Goal: Task Accomplishment & Management: Complete application form

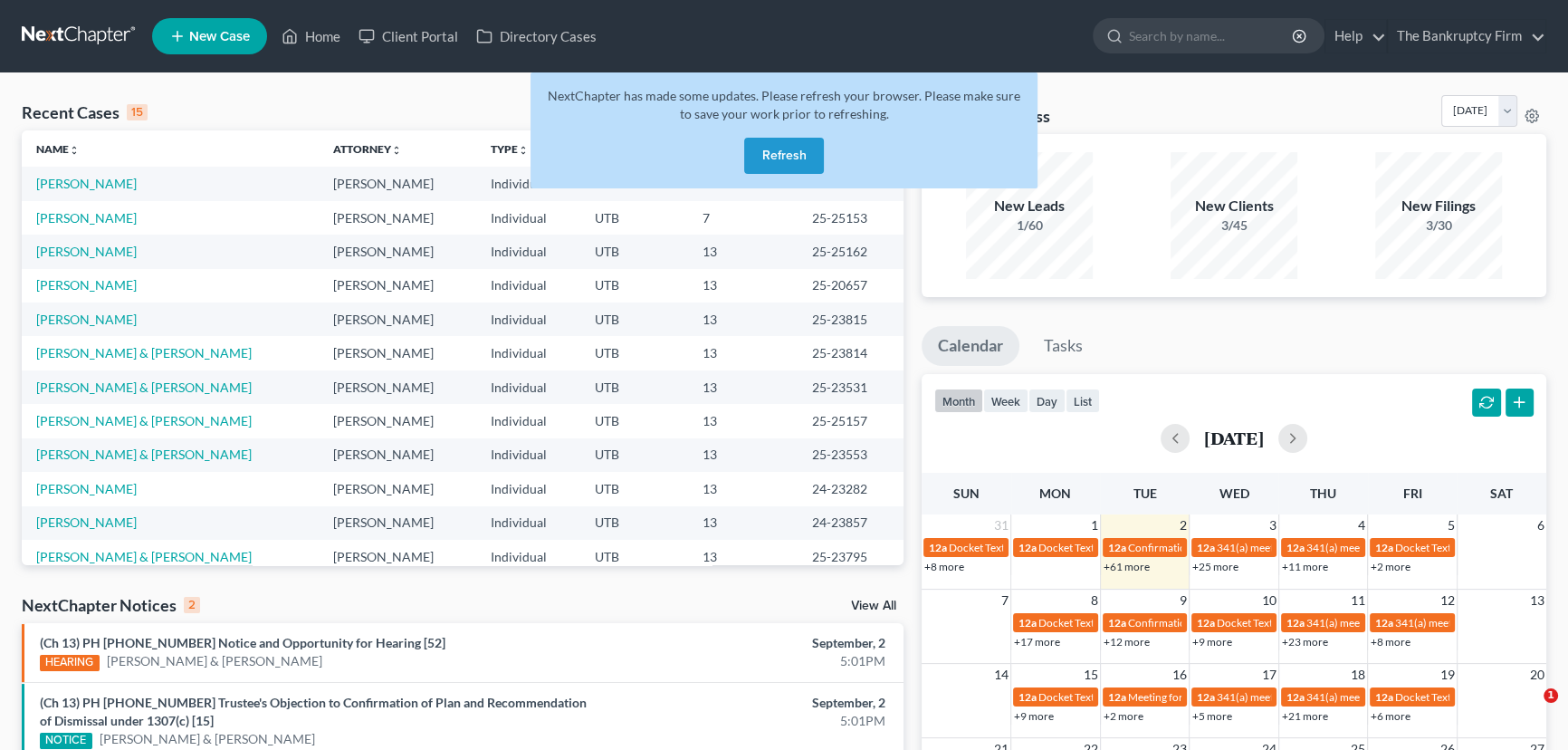
click at [775, 159] on button "Refresh" at bounding box center [784, 156] width 80 height 36
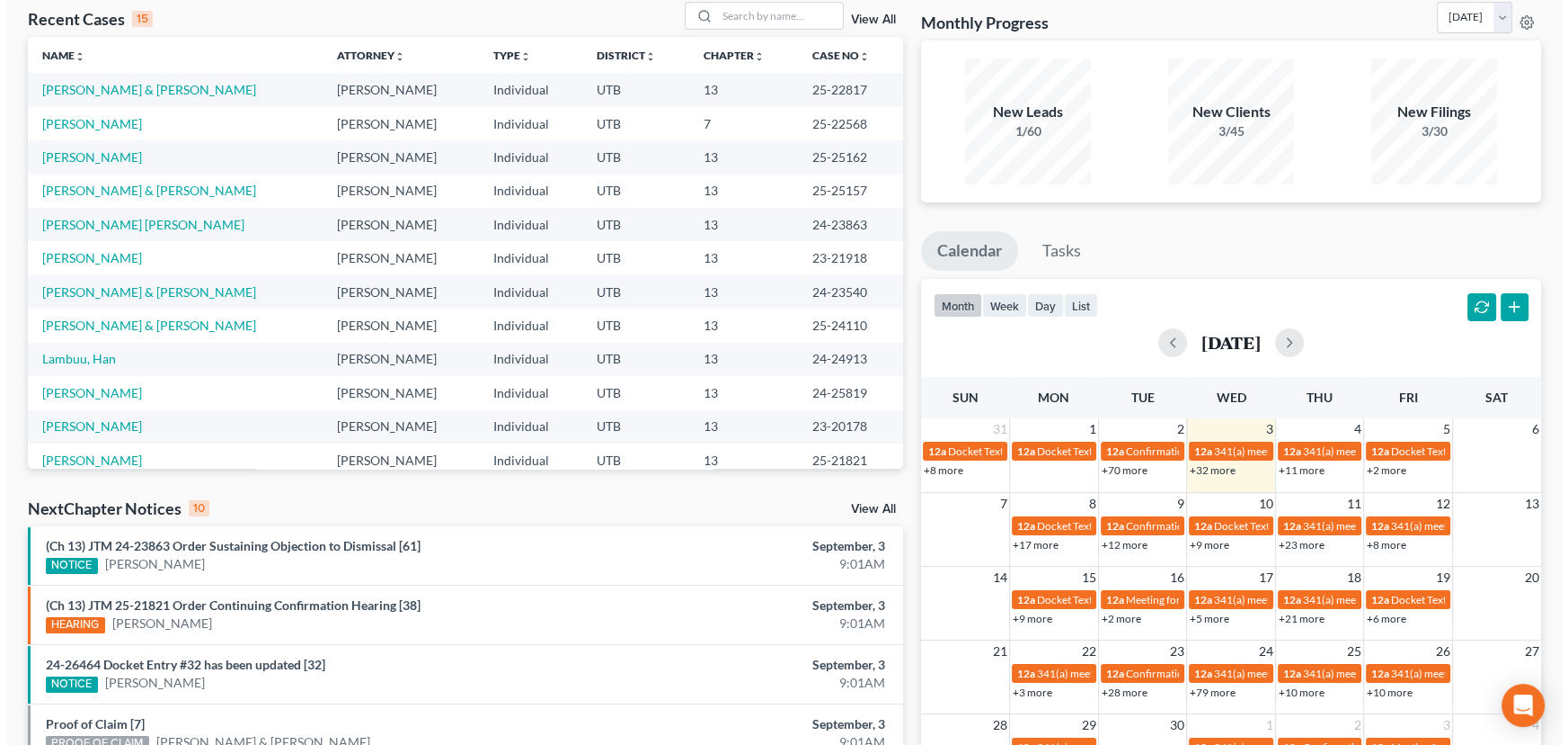
scroll to position [245, 0]
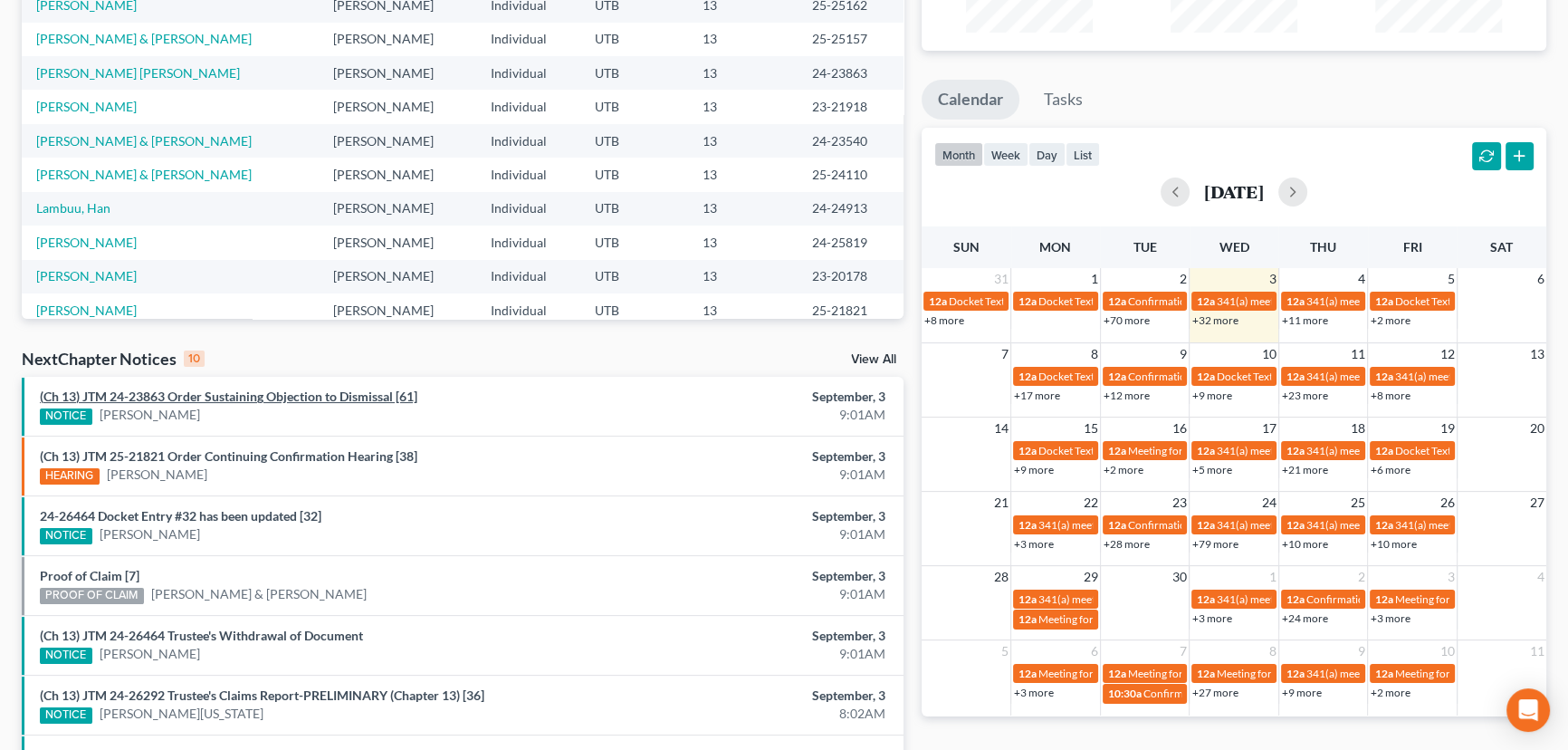
click at [250, 395] on link "(Ch 13) JTM 24-23863 Order Sustaining Objection to Dismissal [61]" at bounding box center [229, 396] width 377 height 15
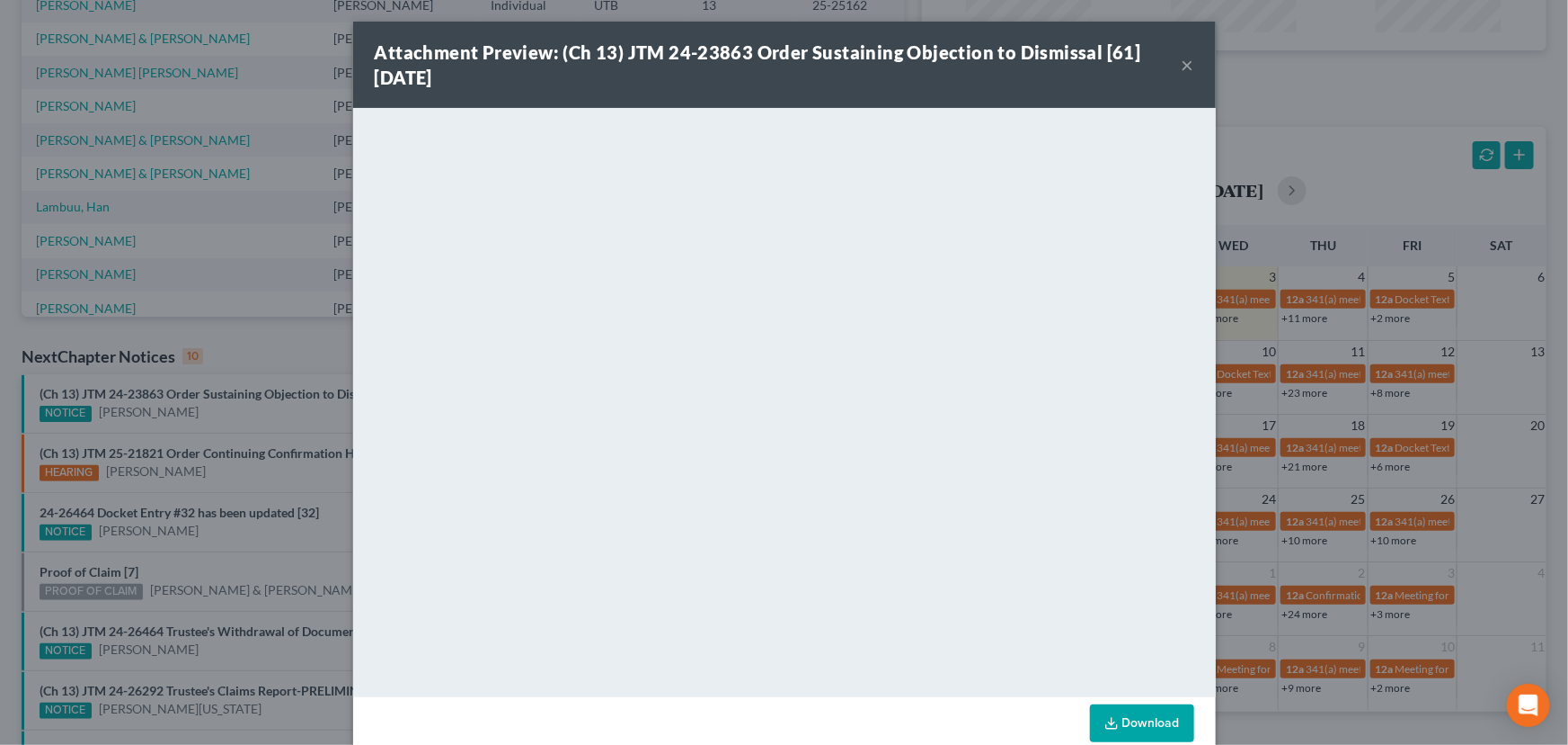
click at [240, 419] on div "Attachment Preview: (Ch 13) JTM 24-23863 Order Sustaining Objection to Dismissa…" at bounding box center [784, 372] width 1568 height 745
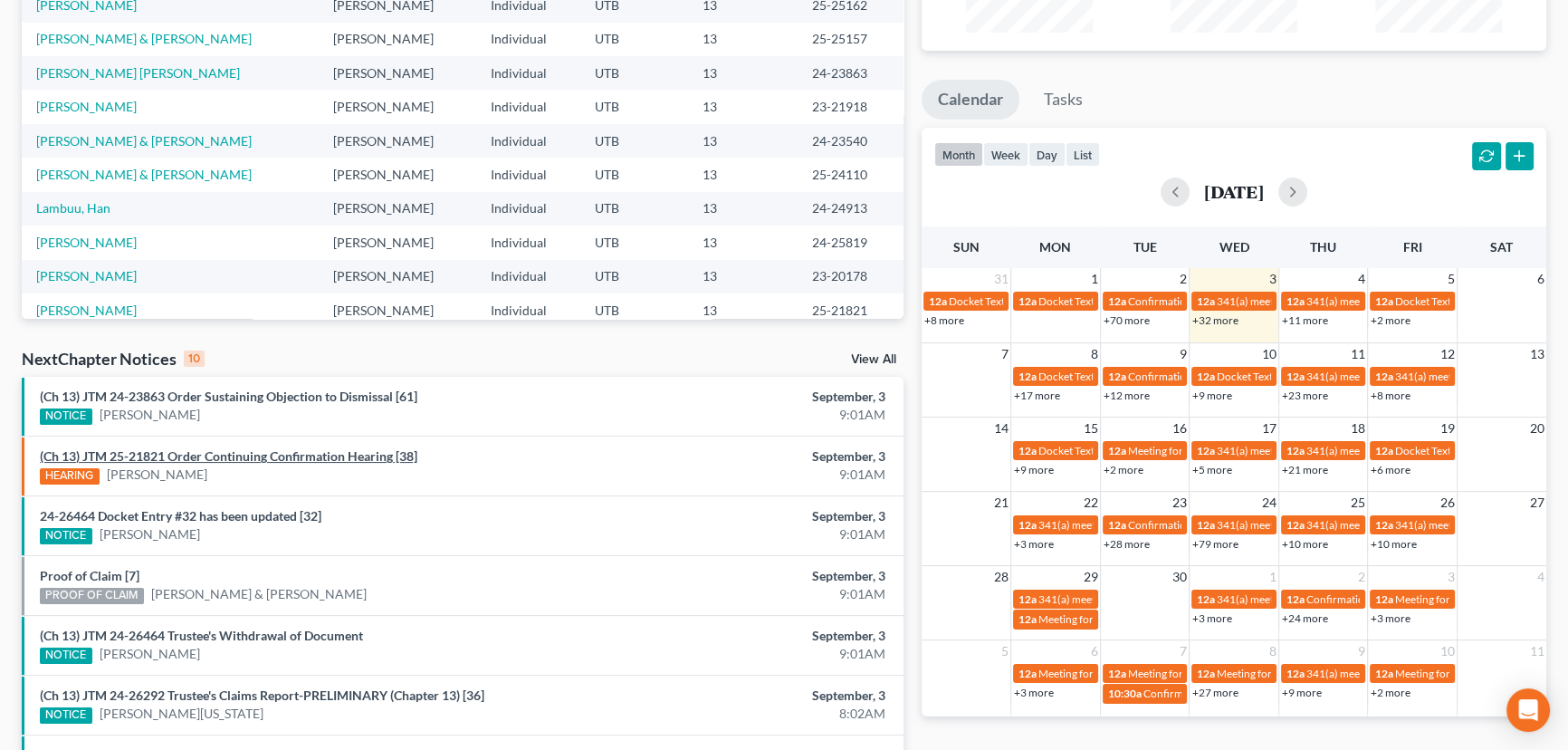
click at [232, 455] on link "(Ch 13) JTM 25-21821 Order Continuing Confirmation Hearing [38]" at bounding box center [229, 456] width 377 height 15
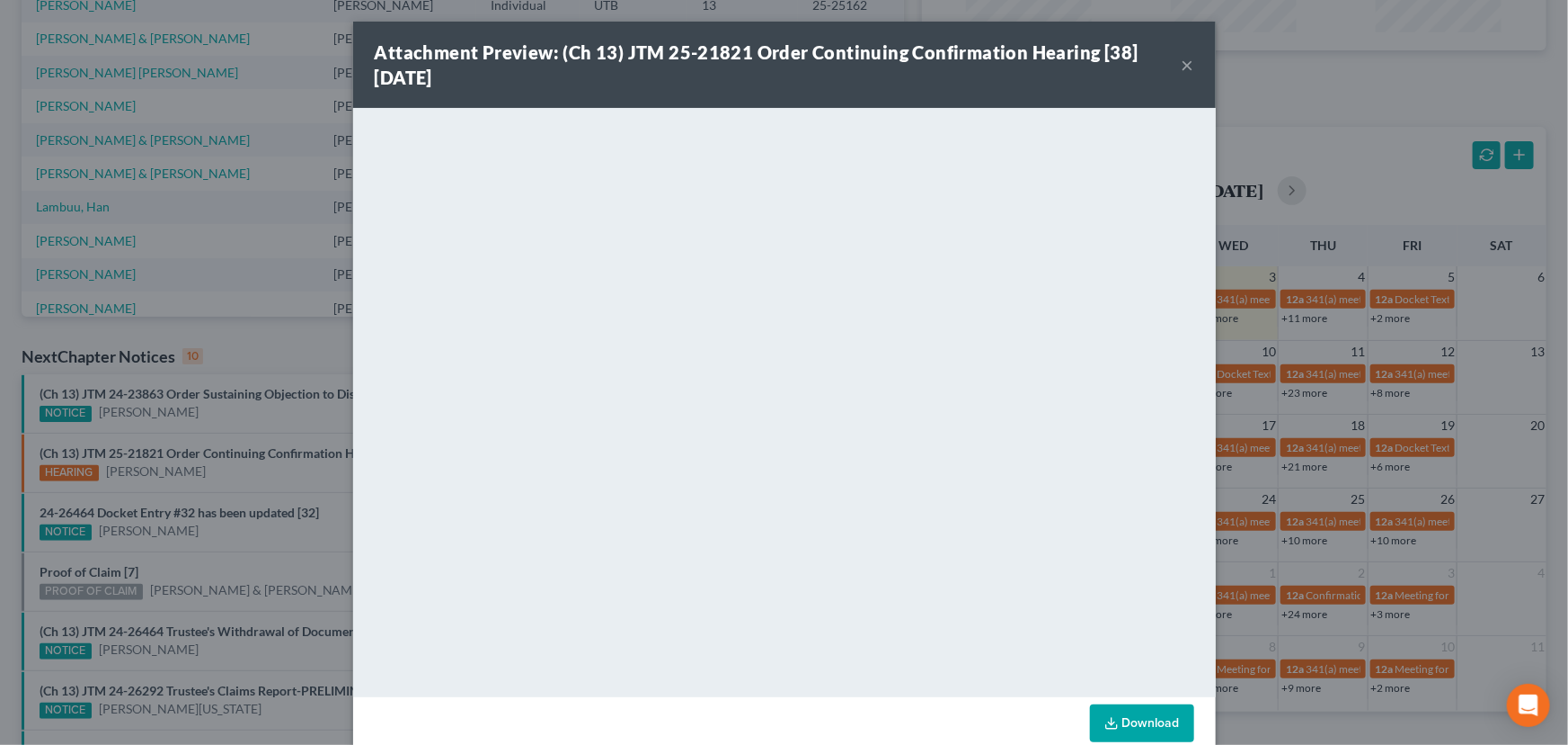
click at [223, 485] on div "Attachment Preview: (Ch 13) JTM 25-21821 Order Continuing Confirmation Hearing …" at bounding box center [784, 372] width 1568 height 745
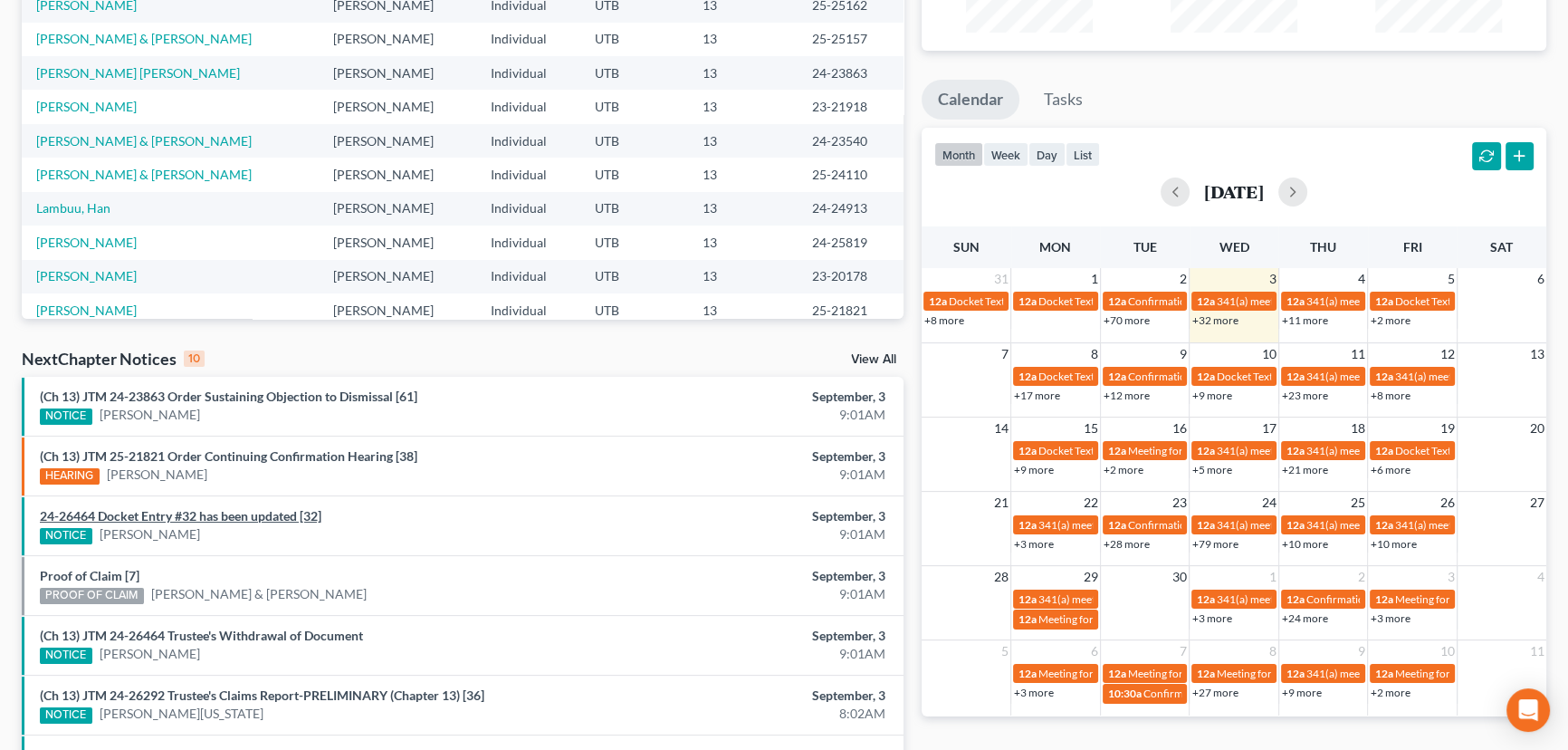
click at [216, 511] on link "24-26464 Docket Entry #32 has been updated [32]" at bounding box center [181, 515] width 282 height 15
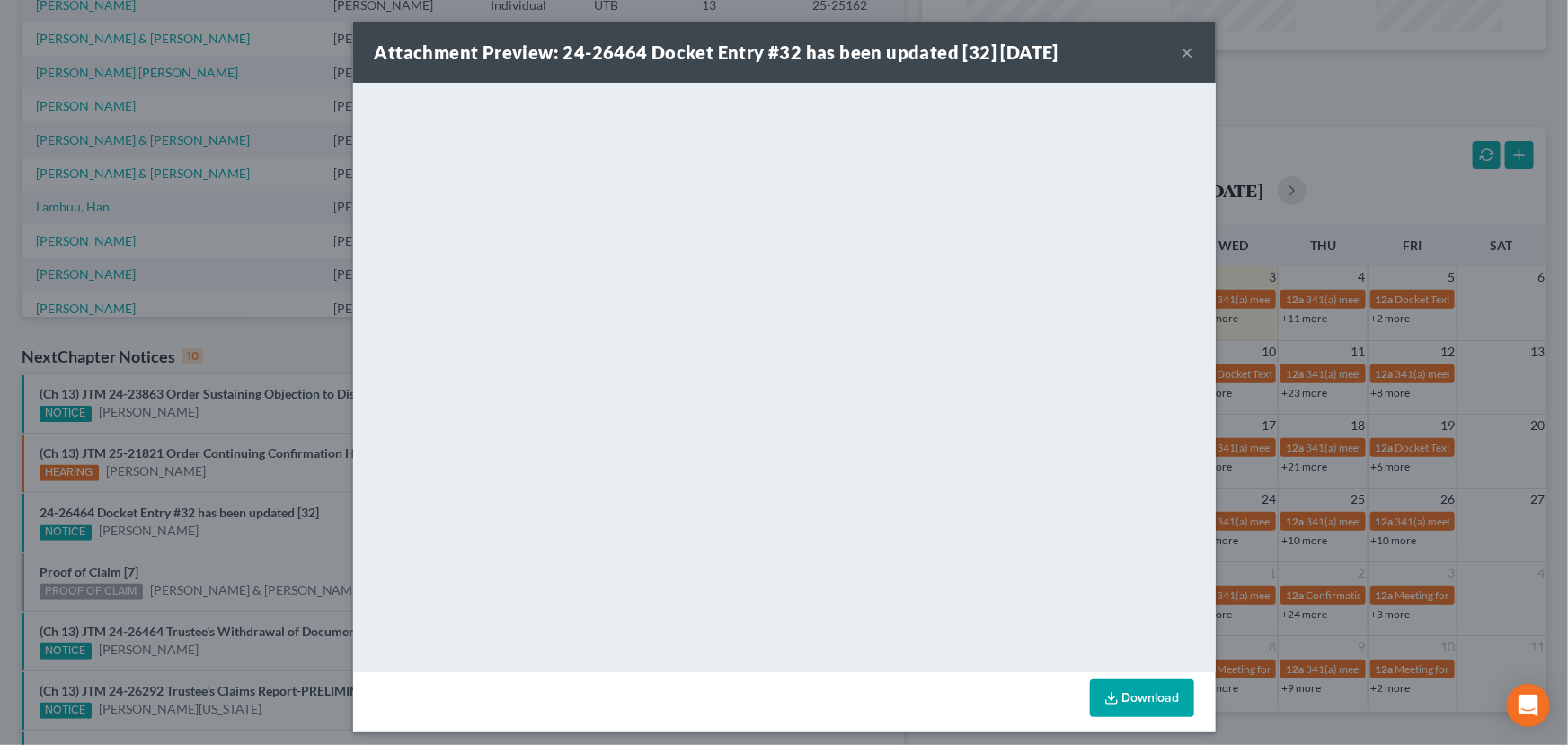
drag, startPoint x: 228, startPoint y: 539, endPoint x: 221, endPoint y: 547, distance: 10.6
click at [228, 542] on div "Attachment Preview: 24-26464 Docket Entry #32 has been updated [32] 09/03/2025 …" at bounding box center [784, 372] width 1568 height 745
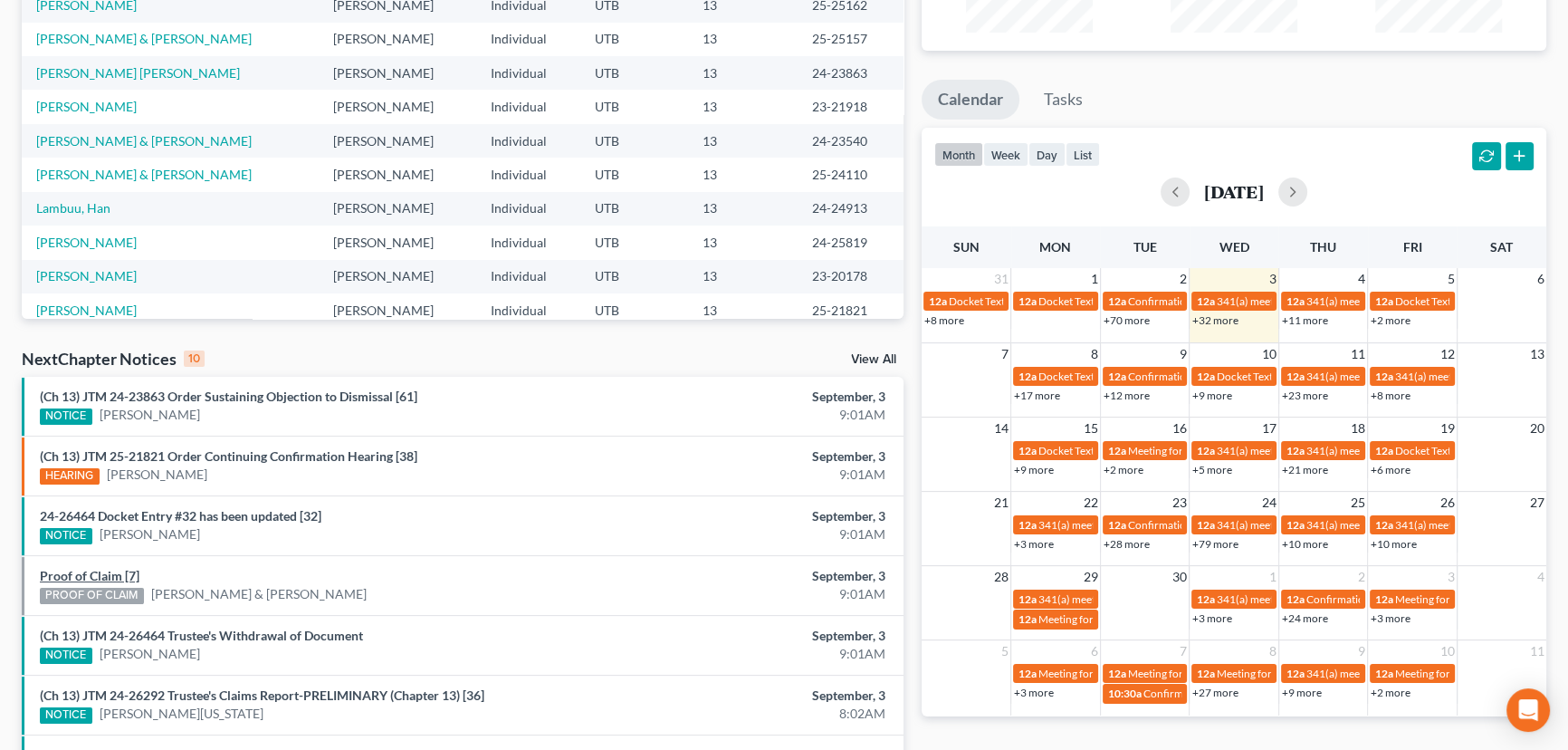
click at [107, 570] on link "Proof of Claim [7]" at bounding box center [90, 576] width 100 height 15
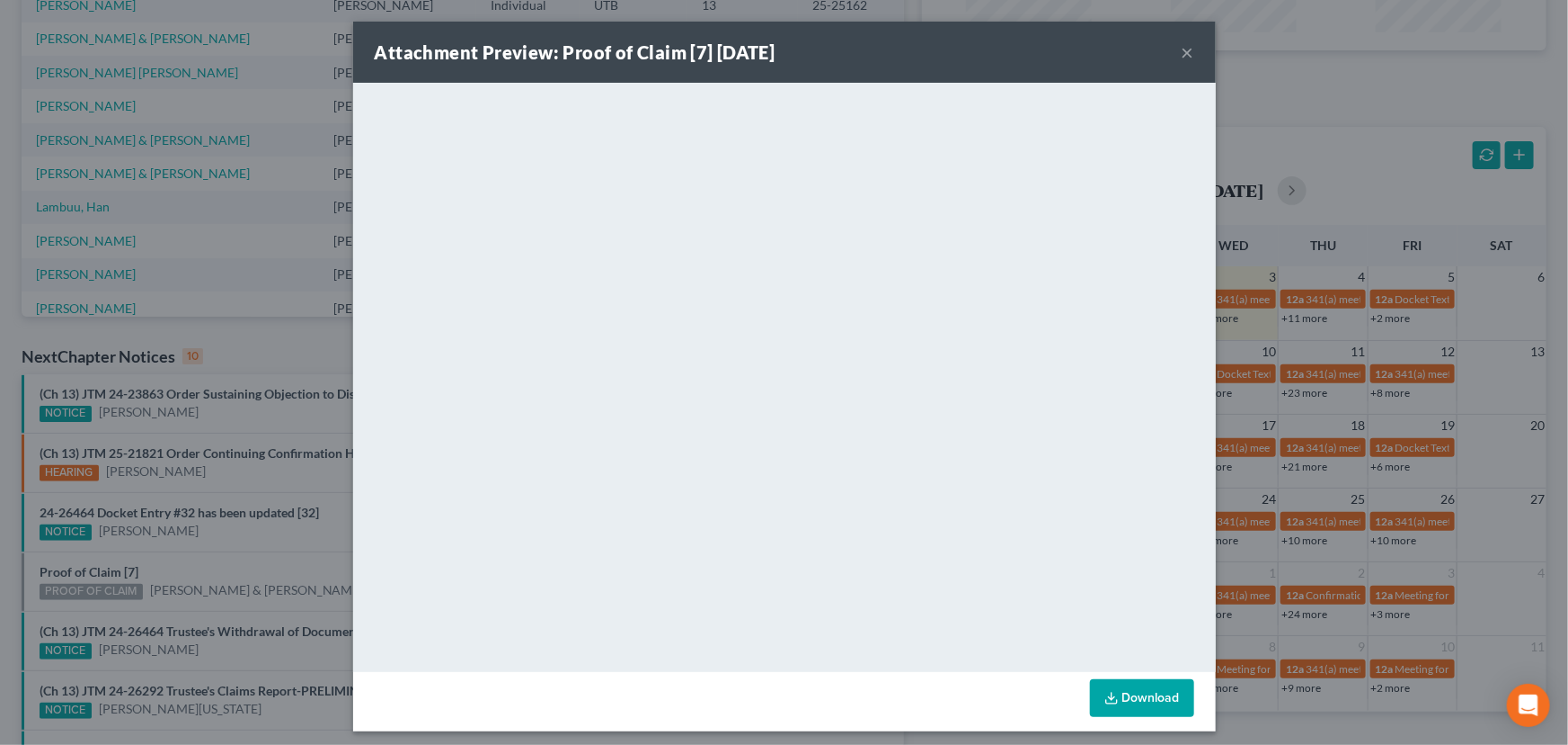
drag, startPoint x: 197, startPoint y: 557, endPoint x: 204, endPoint y: 563, distance: 9.2
click at [197, 557] on div "Attachment Preview: Proof of Claim [7] 09/03/2025 × <object ng-attr-data='https…" at bounding box center [784, 372] width 1568 height 745
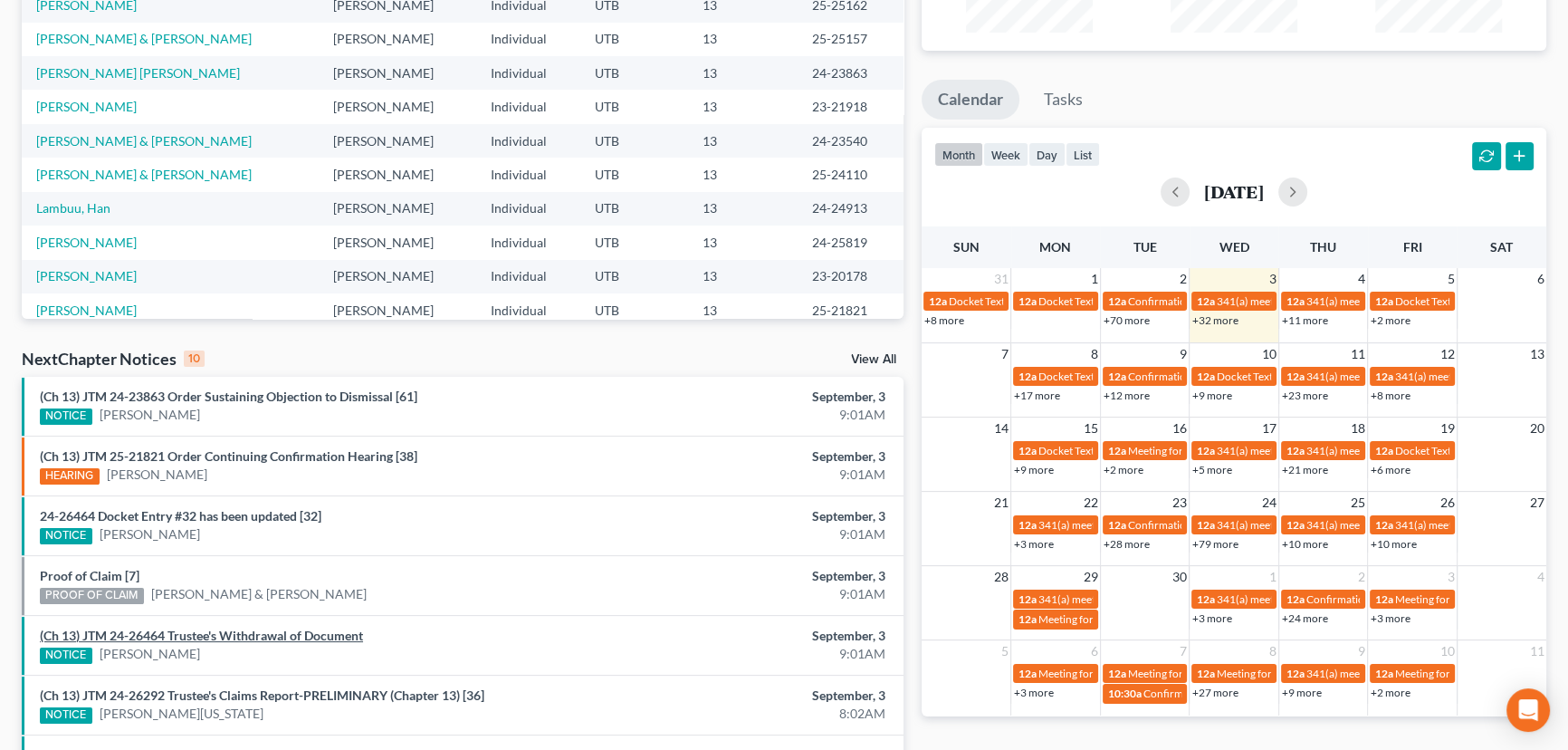
click at [236, 635] on link "(Ch 13) JTM 24-26464 Trustee's Withdrawal of Document" at bounding box center [201, 635] width 323 height 15
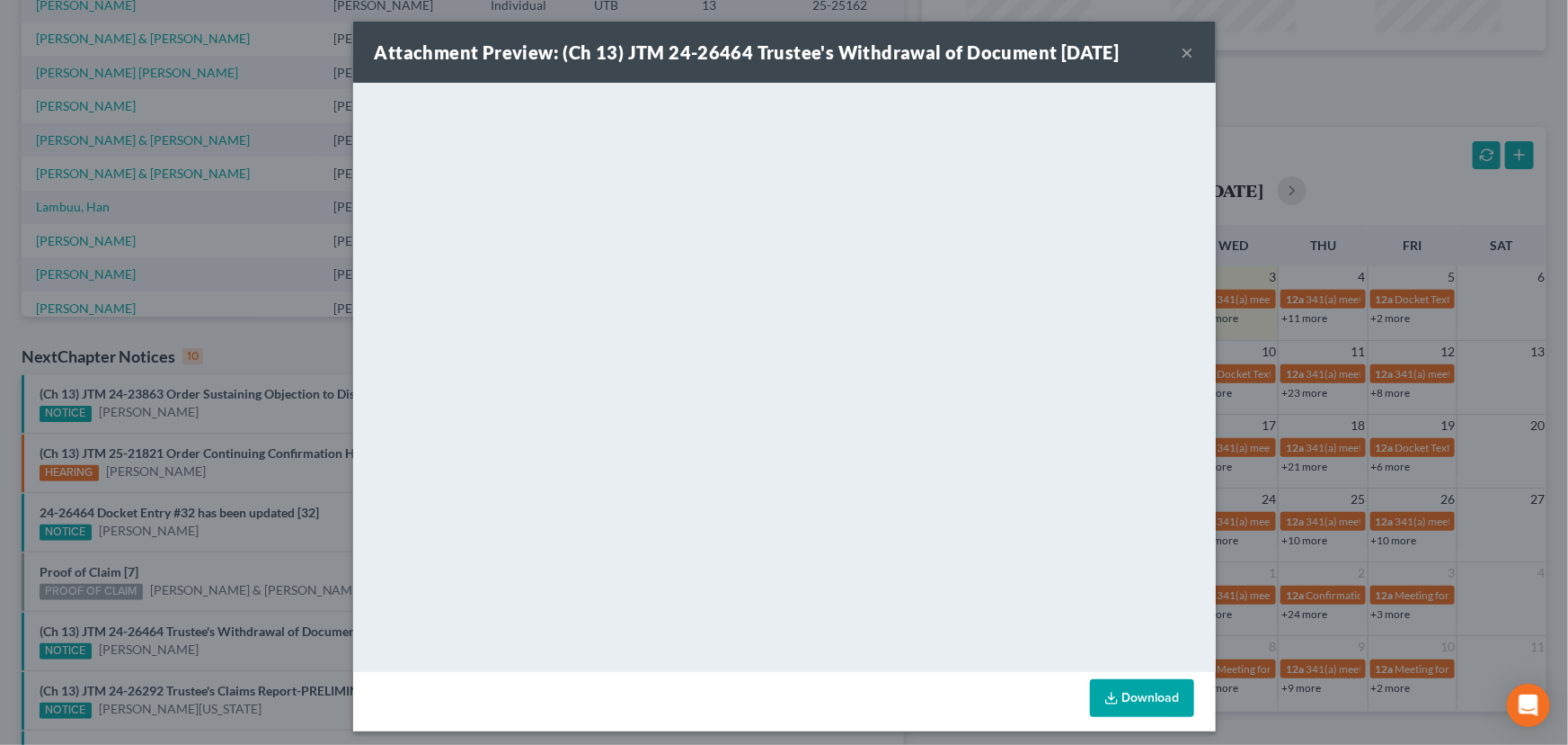
click at [241, 649] on div "Attachment Preview: (Ch 13) JTM 24-26464 Trustee's Withdrawal of Document 09/03…" at bounding box center [784, 372] width 1568 height 745
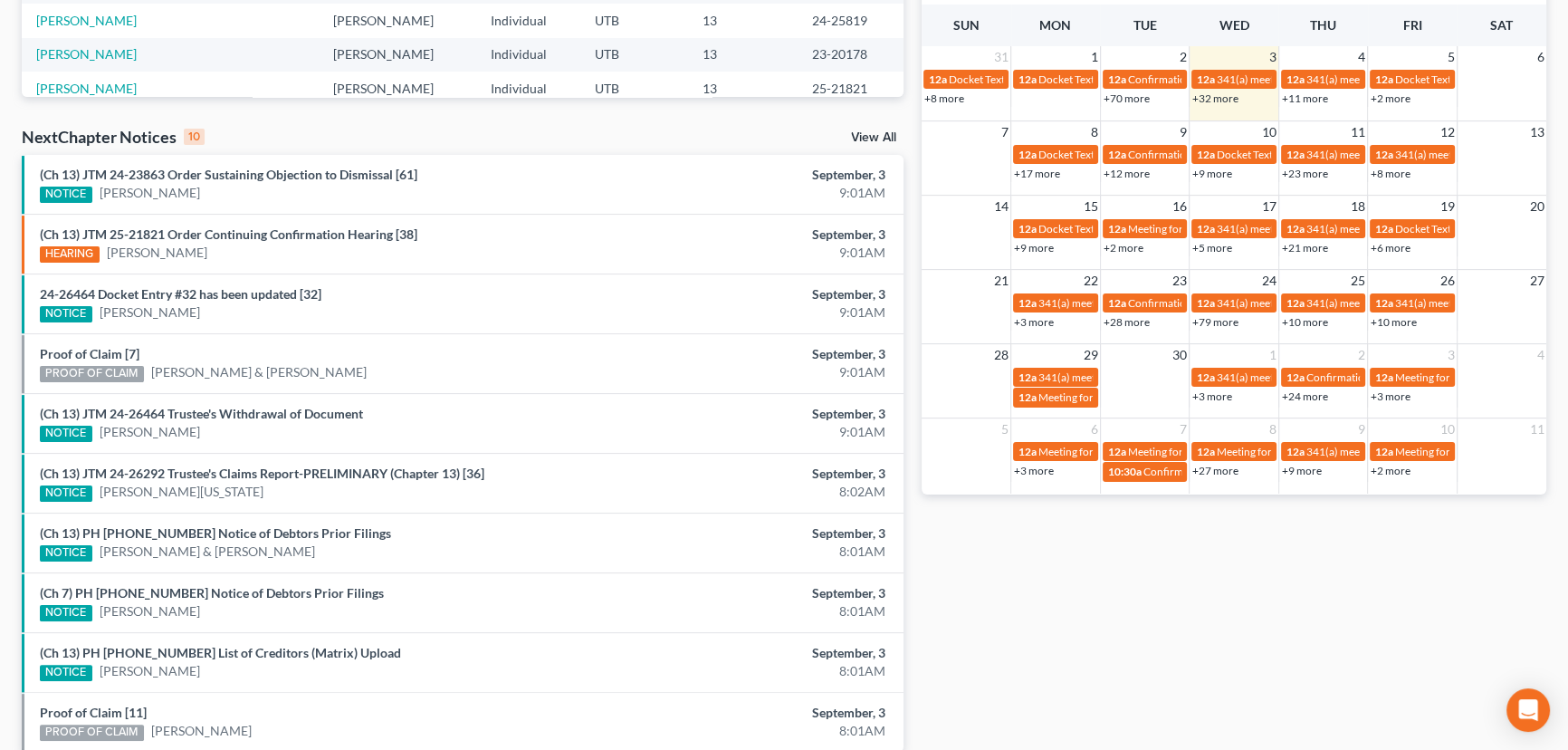
scroll to position [493, 0]
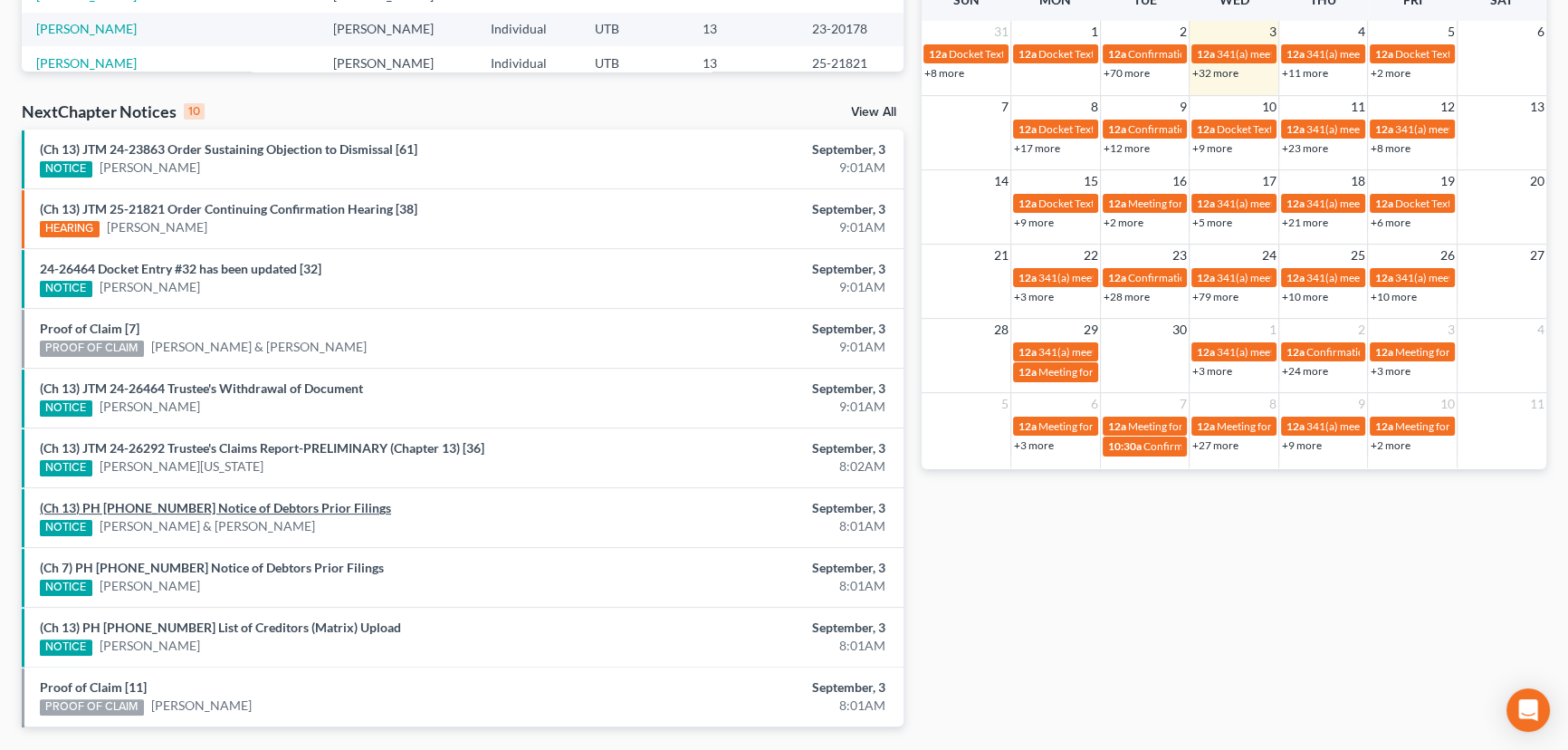
click at [242, 507] on link "(Ch 13) PH 25-25157 Notice of Debtors Prior Filings" at bounding box center [216, 508] width 352 height 15
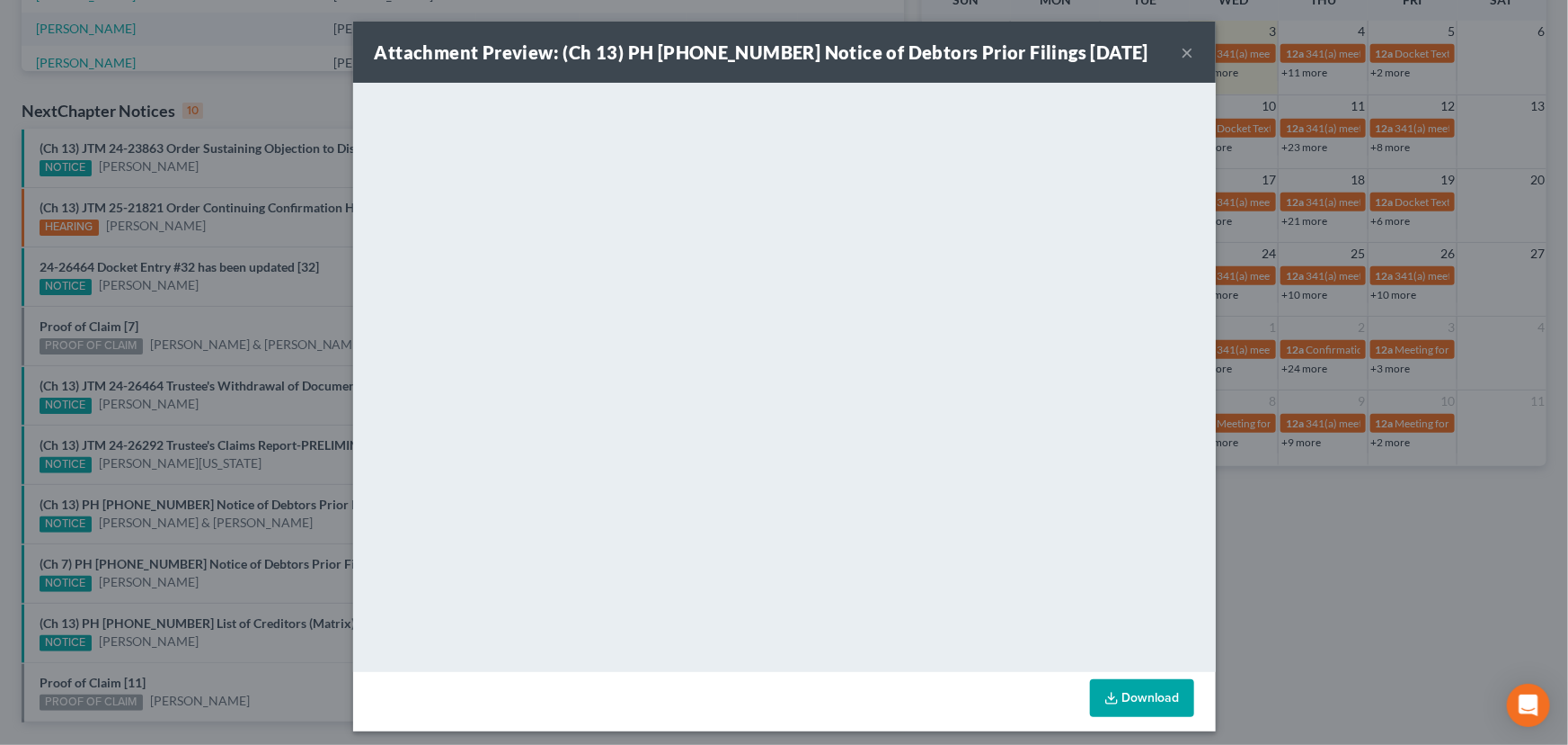
click at [247, 532] on div "Attachment Preview: (Ch 13) PH 25-25157 Notice of Debtors Prior Filings 09/03/2…" at bounding box center [784, 372] width 1568 height 745
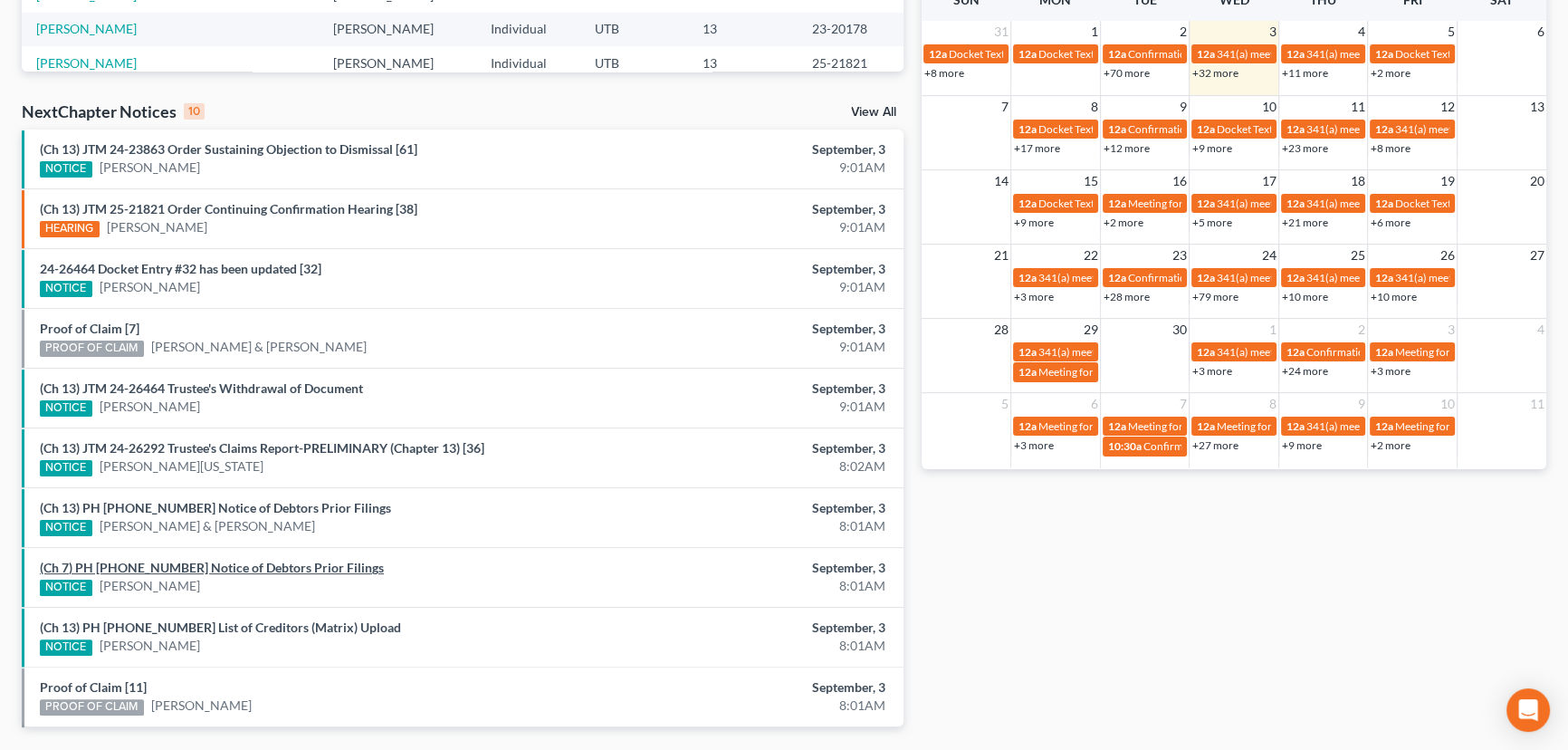
click at [229, 565] on link "(Ch 7) PH 25-25153 Notice of Debtors Prior Filings" at bounding box center [212, 567] width 344 height 15
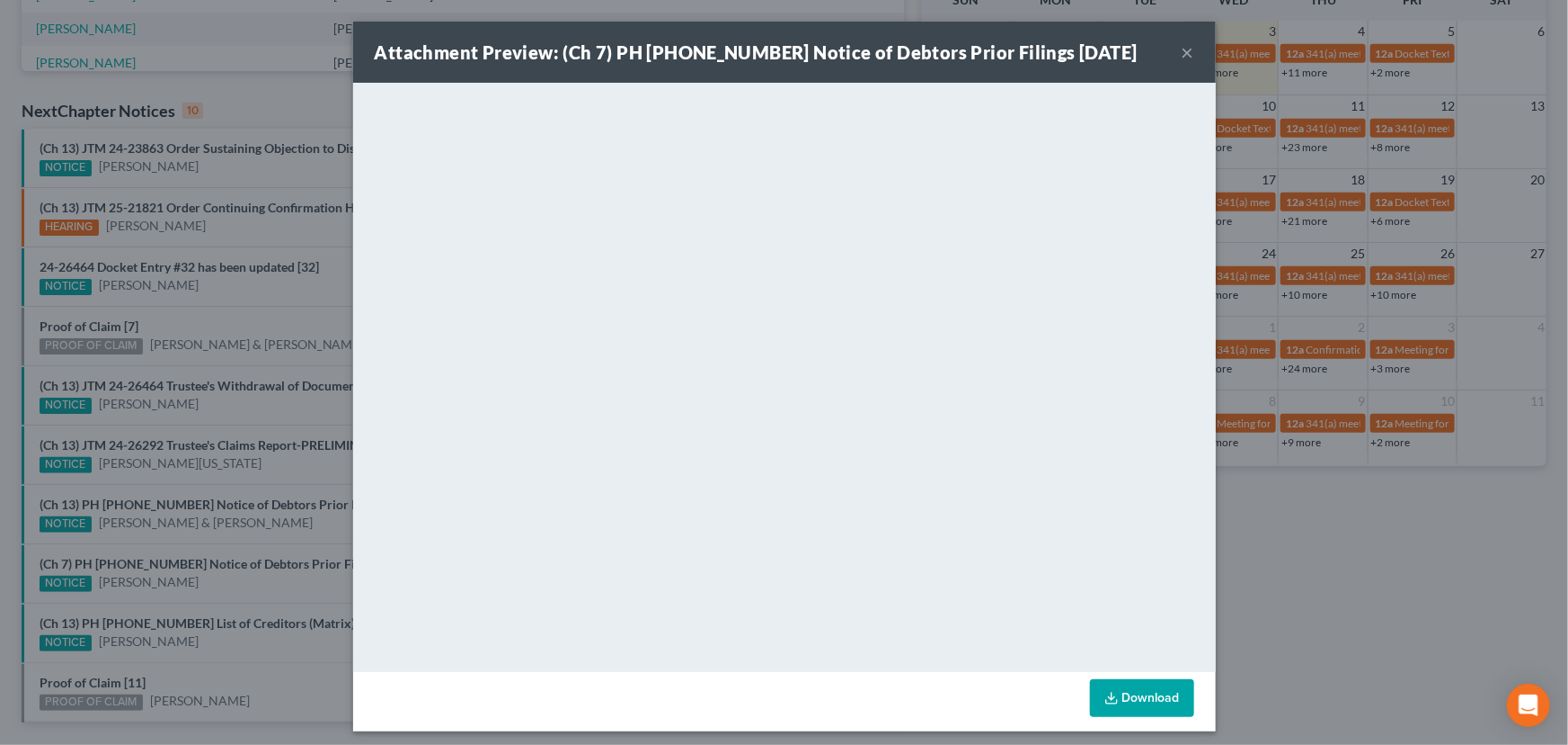
drag, startPoint x: 223, startPoint y: 581, endPoint x: 222, endPoint y: 598, distance: 17.0
click at [223, 581] on div "Attachment Preview: (Ch 7) PH 25-25153 Notice of Debtors Prior Filings 09/03/20…" at bounding box center [784, 372] width 1568 height 745
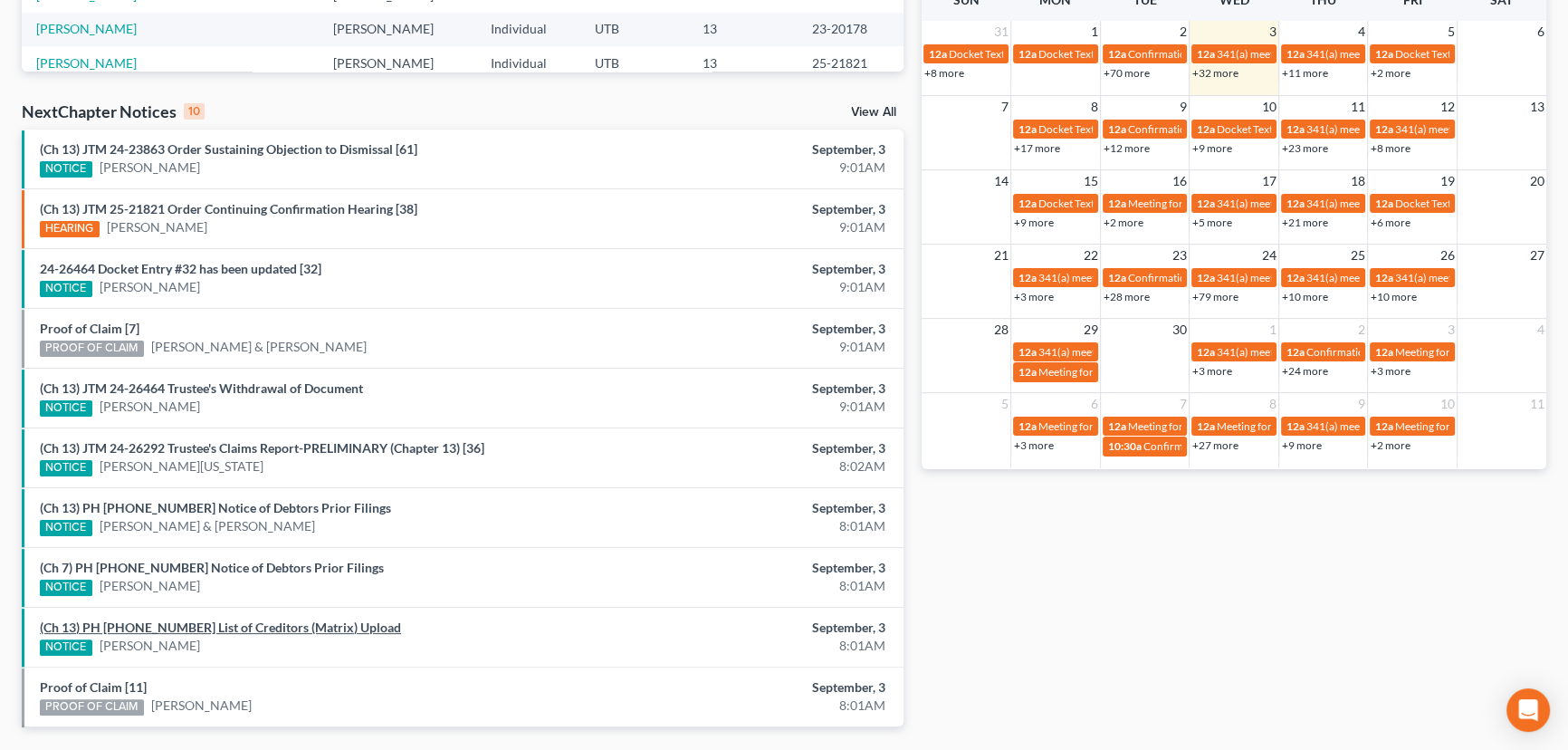
click at [221, 622] on link "(Ch 13) PH 25-25162 List of Creditors (Matrix) Upload" at bounding box center [220, 626] width 361 height 15
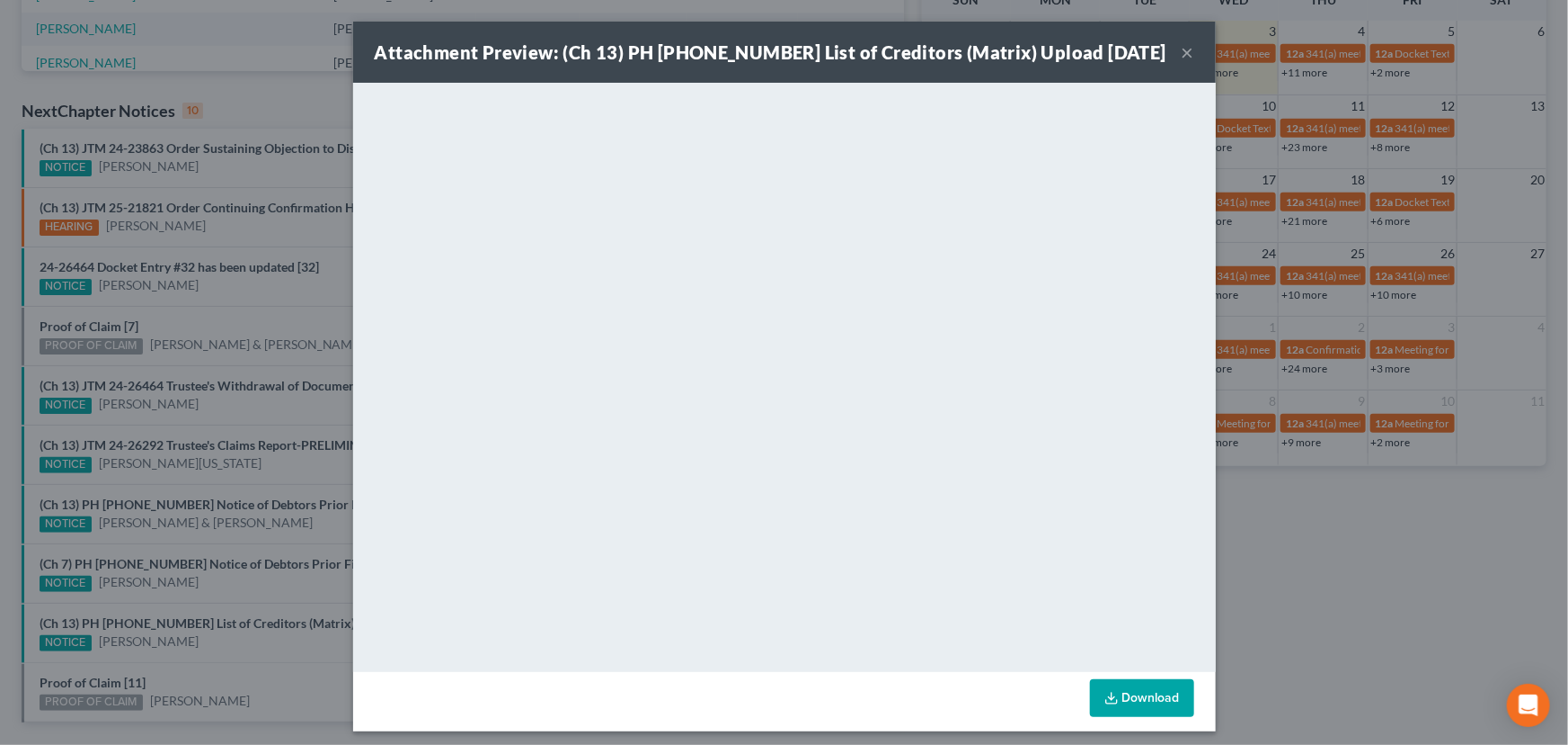
drag, startPoint x: 214, startPoint y: 642, endPoint x: 174, endPoint y: 664, distance: 45.7
click at [214, 642] on div "Attachment Preview: (Ch 13) PH 25-25162 List of Creditors (Matrix) Upload 09/03…" at bounding box center [784, 372] width 1568 height 745
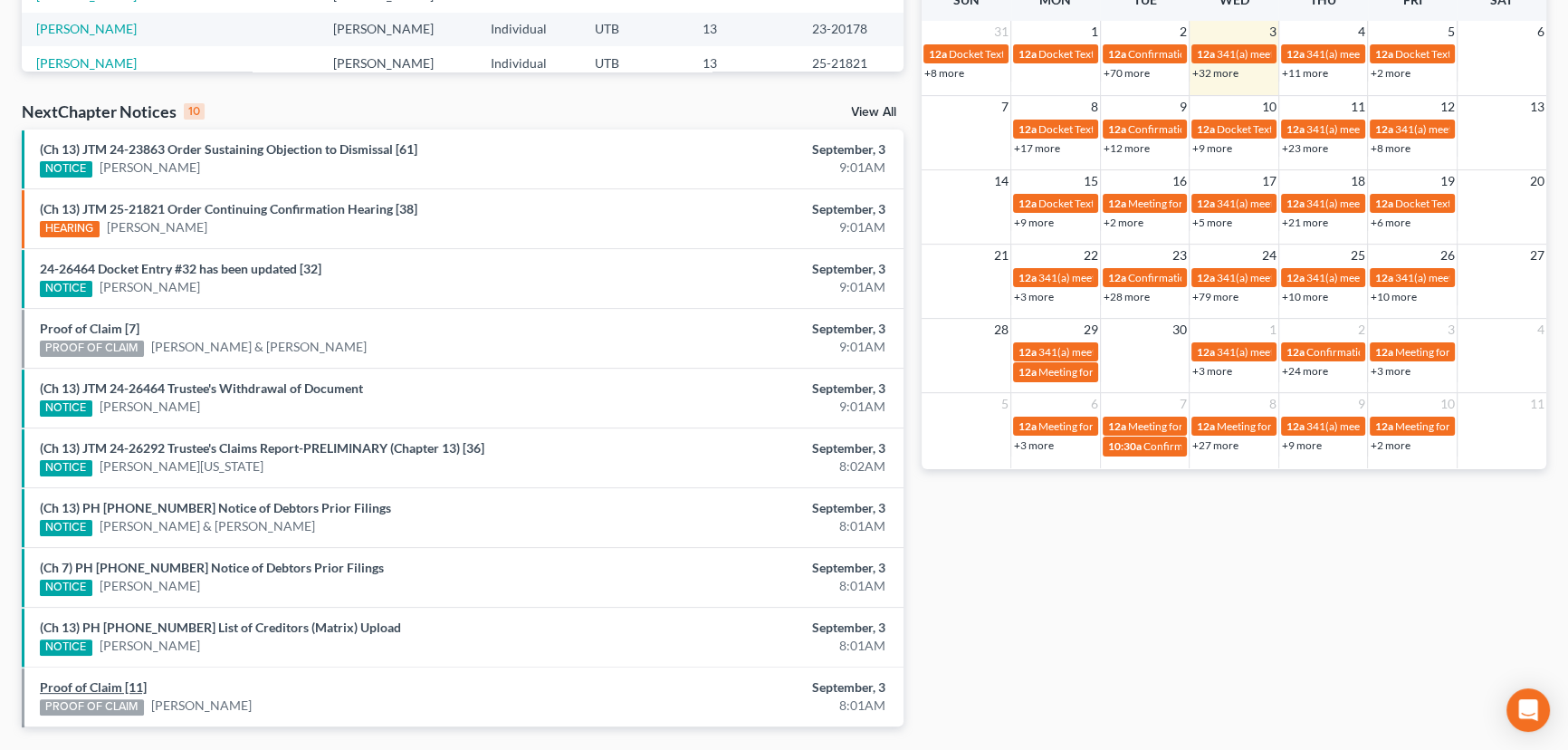
click at [125, 681] on link "Proof of Claim [11]" at bounding box center [94, 687] width 107 height 15
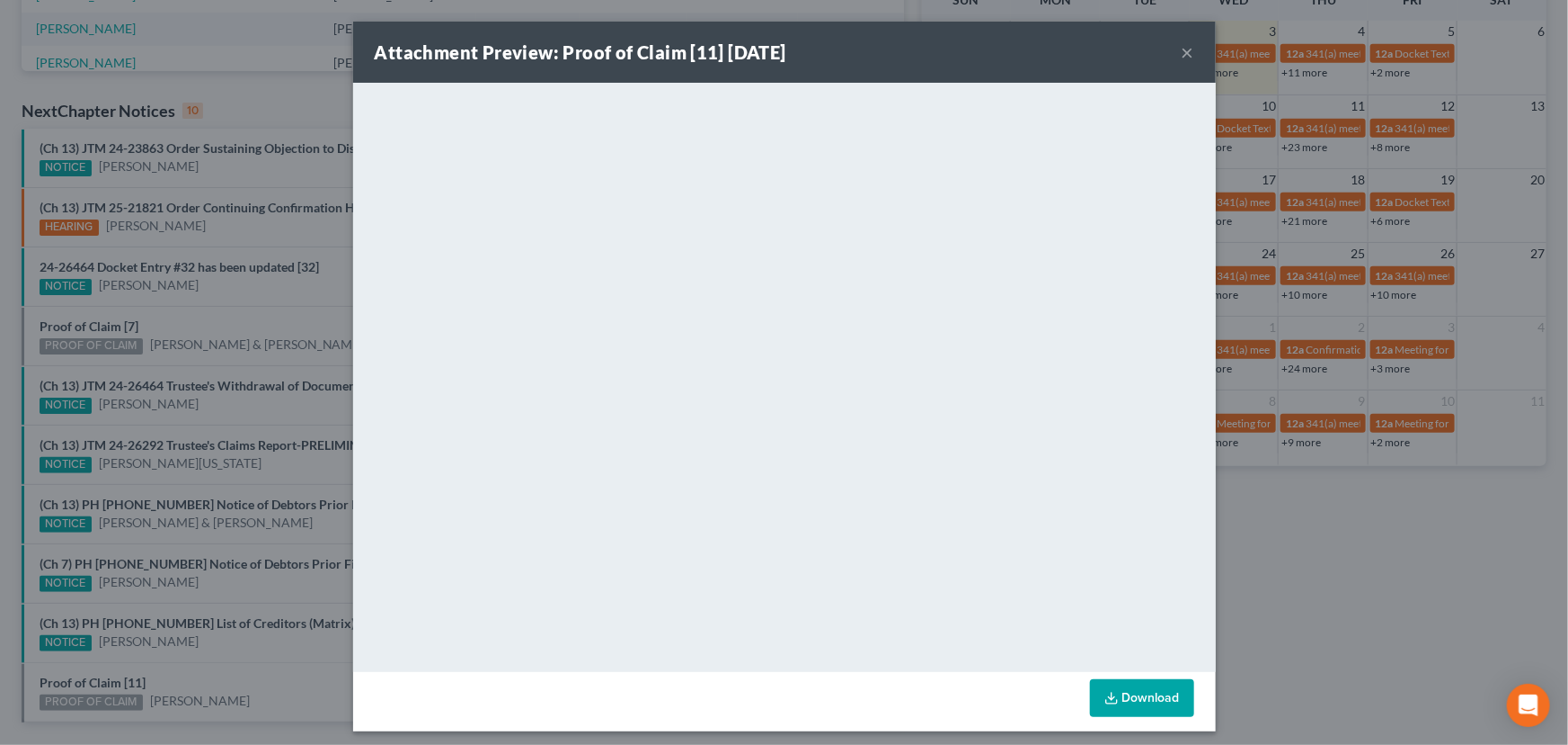
drag, startPoint x: 218, startPoint y: 666, endPoint x: 271, endPoint y: 676, distance: 53.9
click at [221, 666] on div "Attachment Preview: Proof of Claim [11] 09/03/2025 × <object ng-attr-data='http…" at bounding box center [784, 372] width 1568 height 745
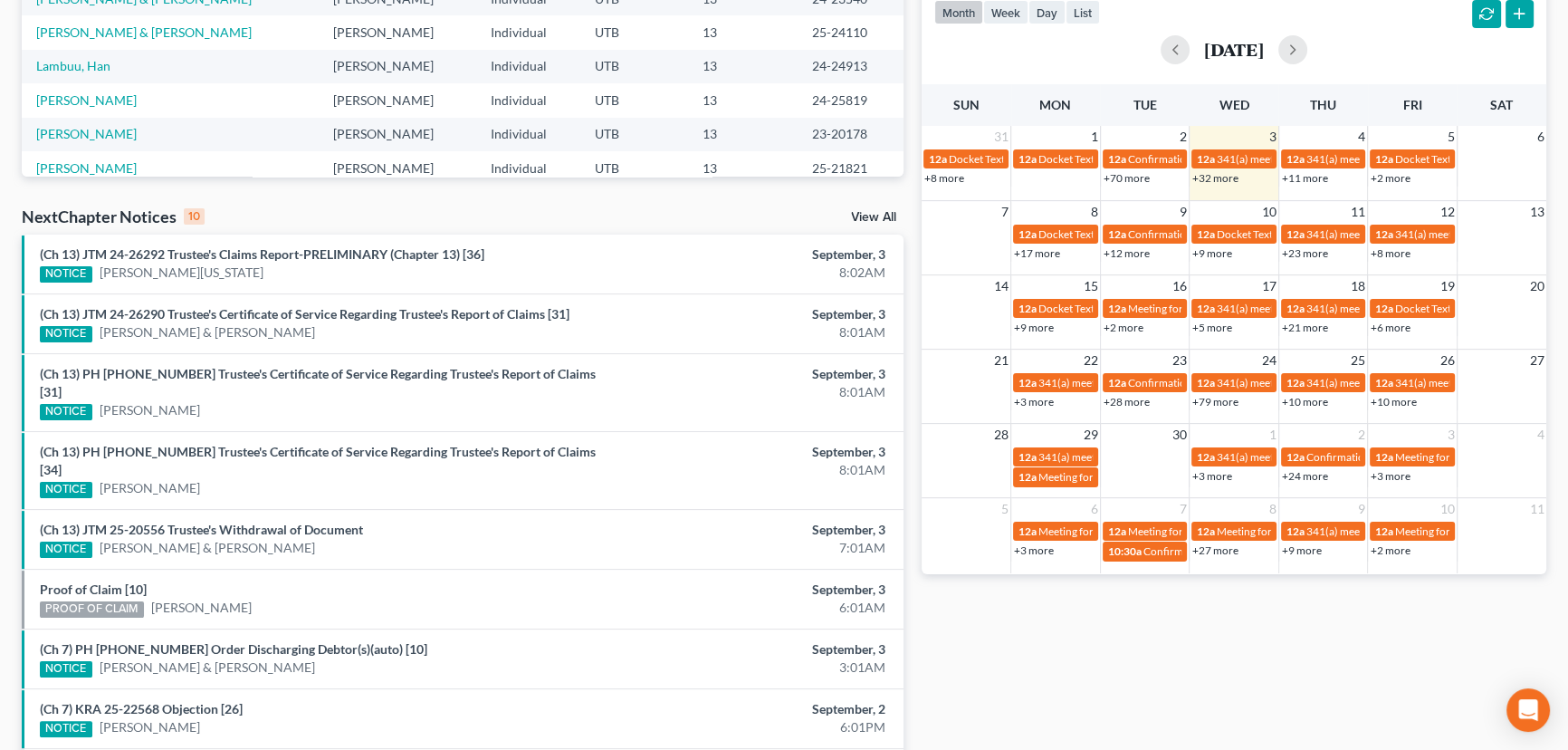
scroll to position [411, 0]
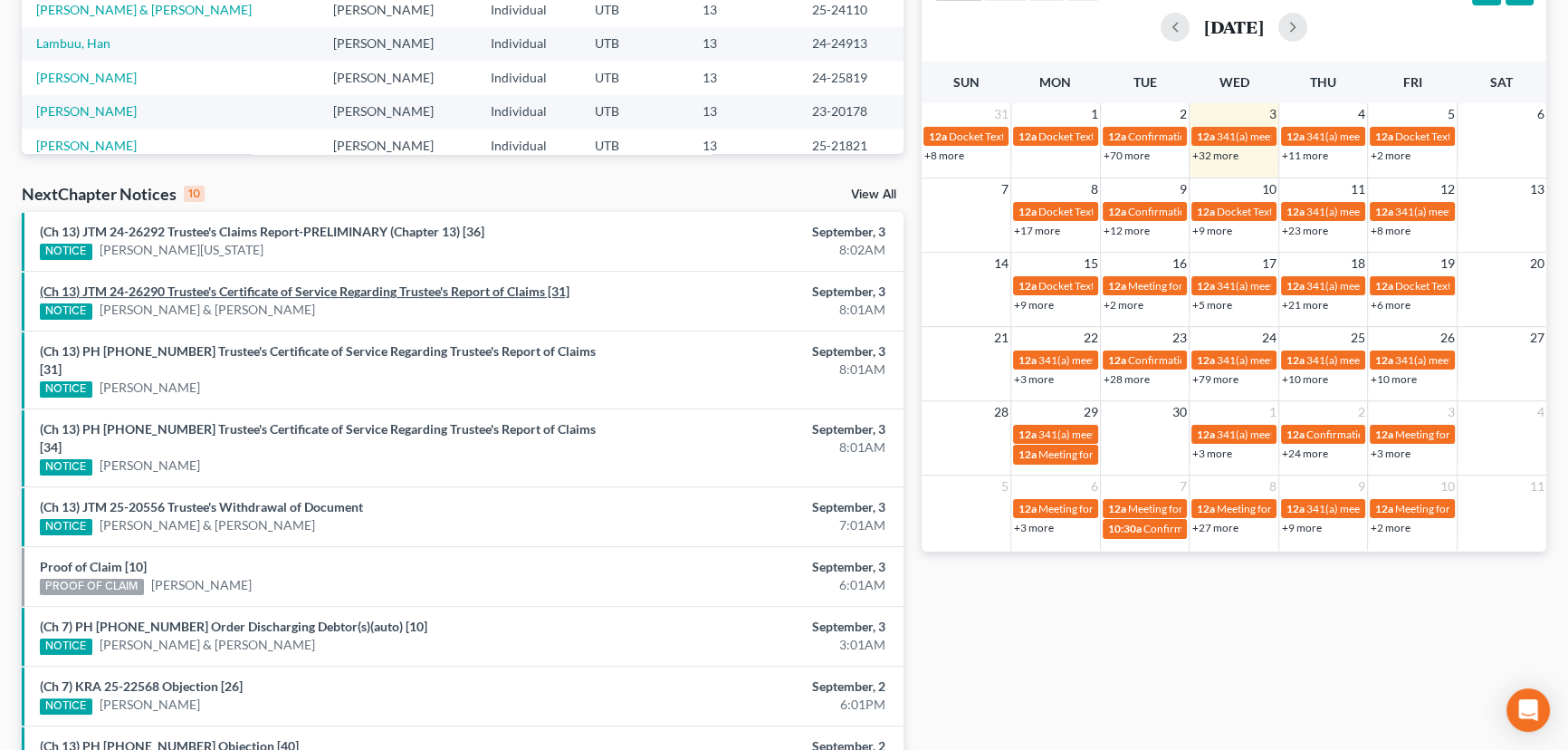
click at [341, 294] on link "(Ch 13) JTM 24-26290 Trustee's Certificate of Service Regarding Trustee's Repor…" at bounding box center [305, 291] width 530 height 15
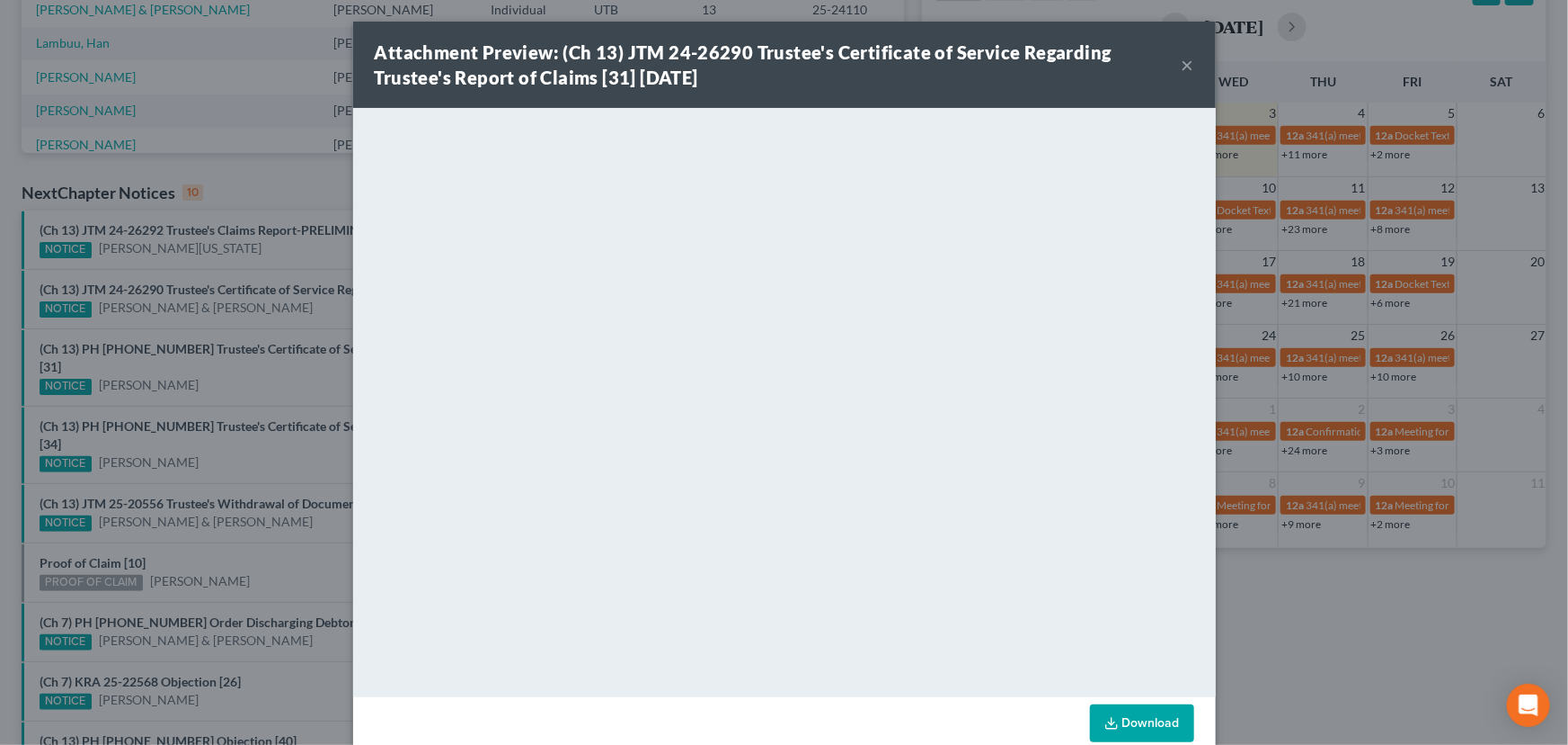
click at [293, 324] on div "Attachment Preview: (Ch 13) JTM 24-26290 Trustee's Certificate of Service Regar…" at bounding box center [784, 372] width 1568 height 745
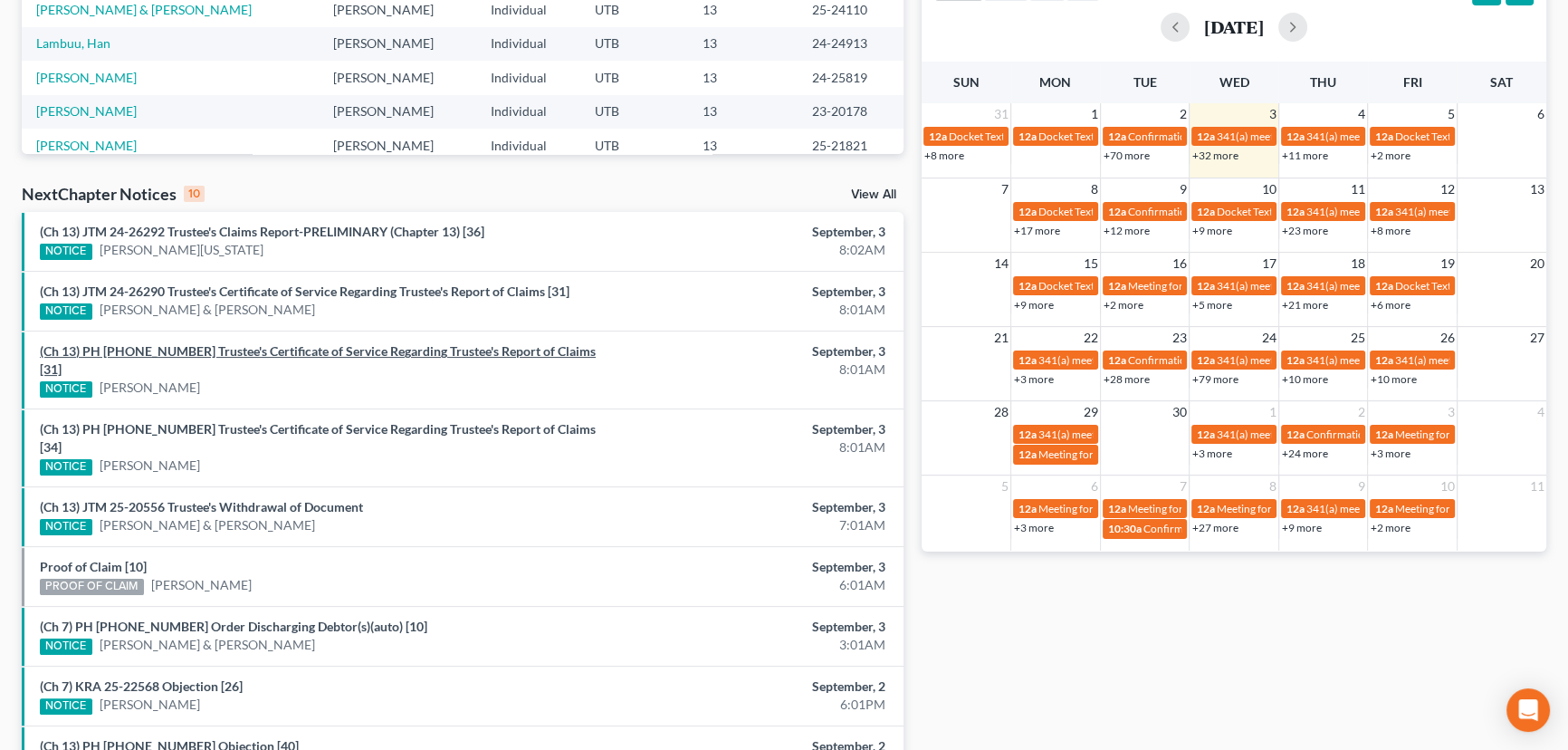
click at [274, 350] on link "(Ch 13) PH 24-25819 Trustee's Certificate of Service Regarding Trustee's Report…" at bounding box center [318, 359] width 556 height 34
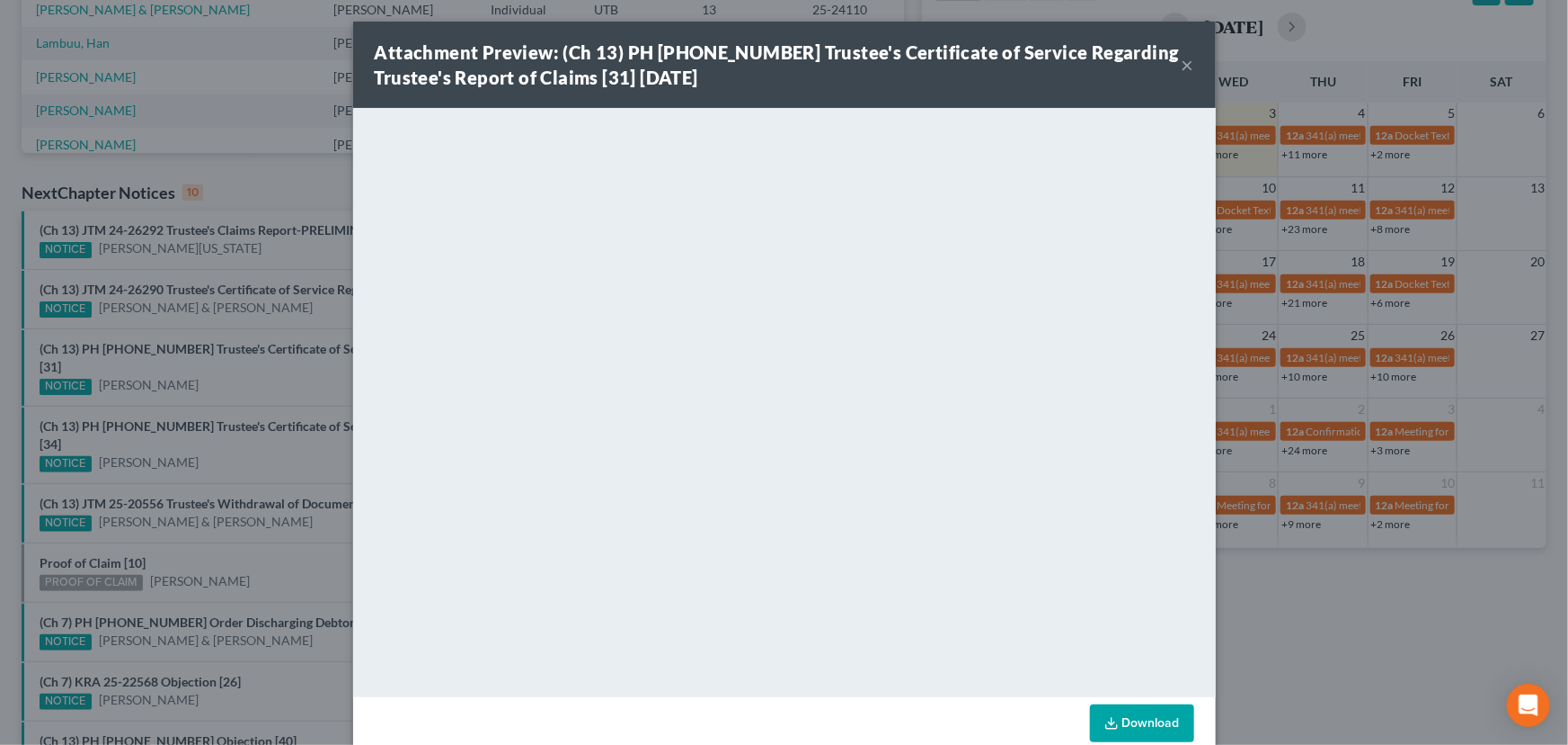
click at [251, 378] on div "Attachment Preview: (Ch 13) PH 24-25819 Trustee's Certificate of Service Regard…" at bounding box center [784, 372] width 1568 height 745
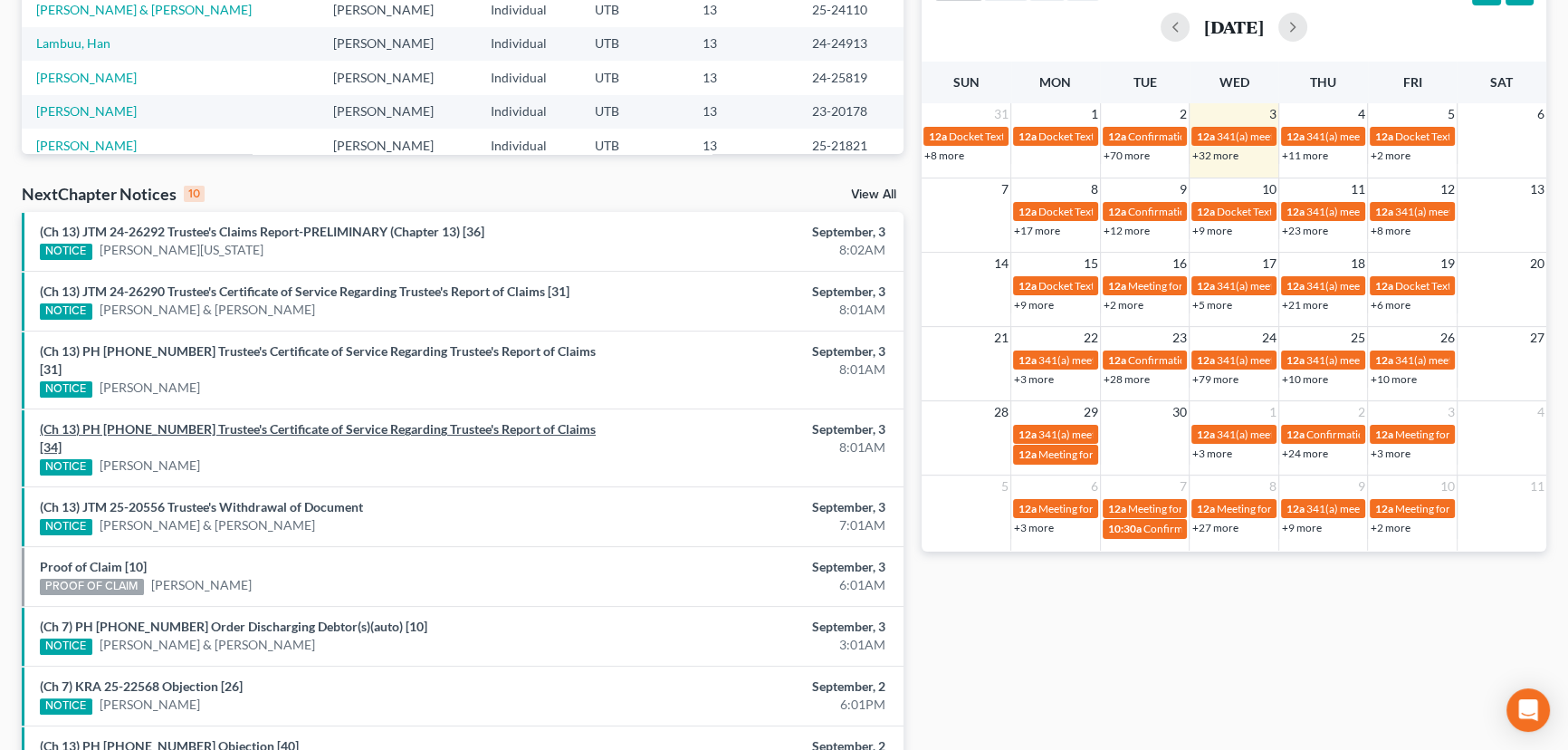
click at [250, 420] on link "(Ch 13) PH 24-24913 Trustee's Certificate of Service Regarding Trustee's Report…" at bounding box center [318, 437] width 556 height 34
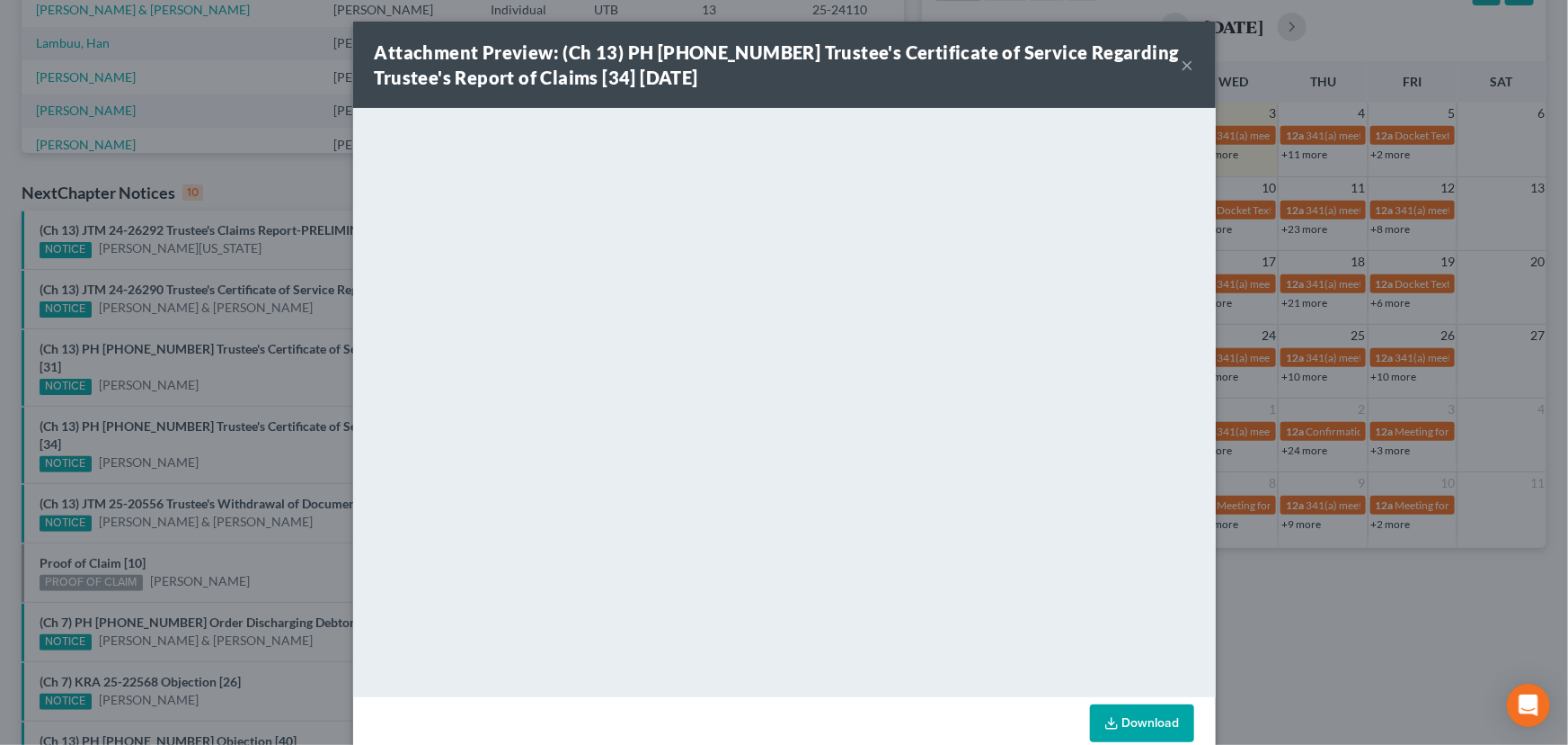
click at [242, 423] on div "Attachment Preview: (Ch 13) PH 24-24913 Trustee's Certificate of Service Regard…" at bounding box center [784, 372] width 1568 height 745
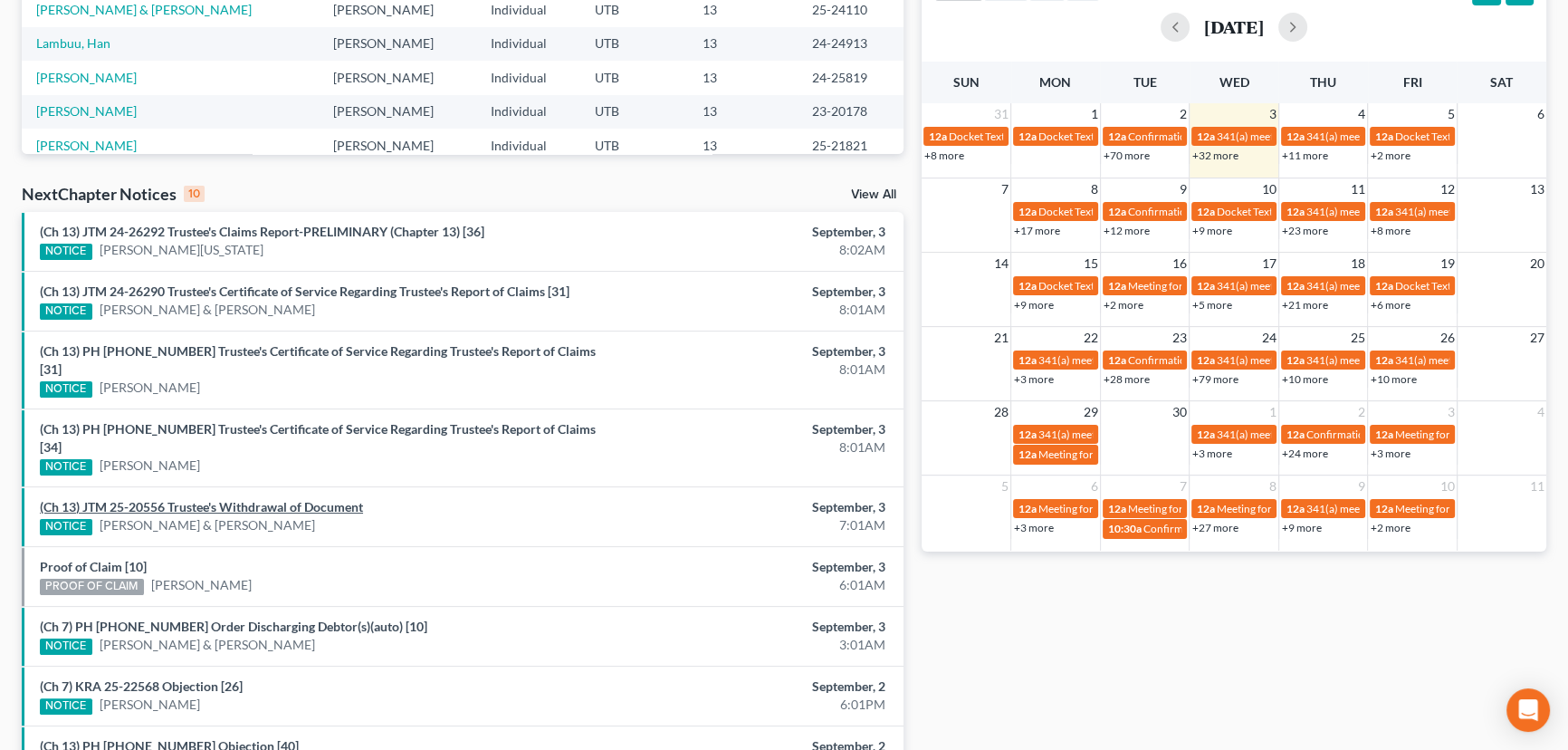
click at [240, 499] on link "(Ch 13) JTM 25-20556 Trustee's Withdrawal of Document" at bounding box center [201, 507] width 323 height 15
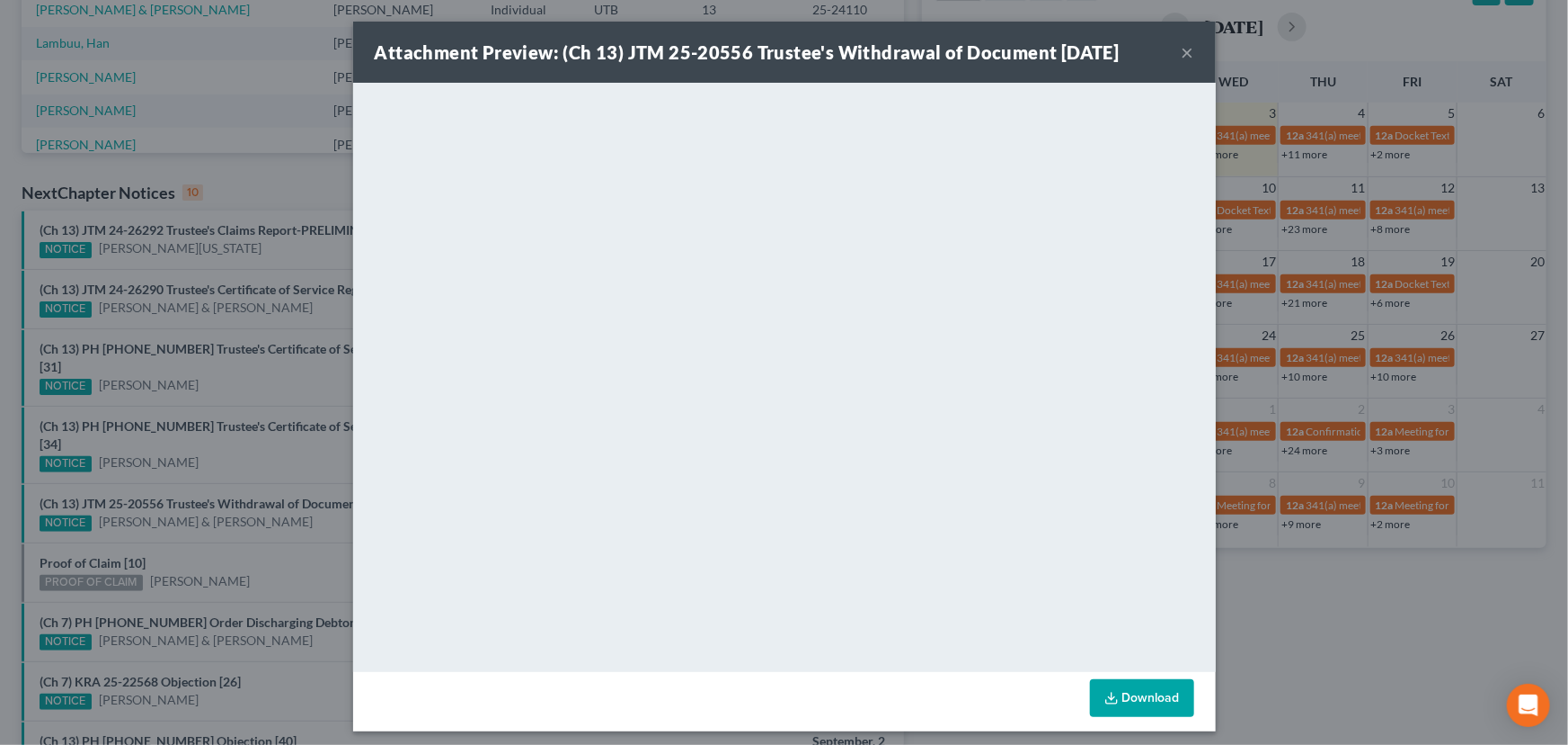
click at [198, 516] on div "Attachment Preview: (Ch 13) JTM 25-20556 Trustee's Withdrawal of Document 09/03…" at bounding box center [784, 372] width 1568 height 745
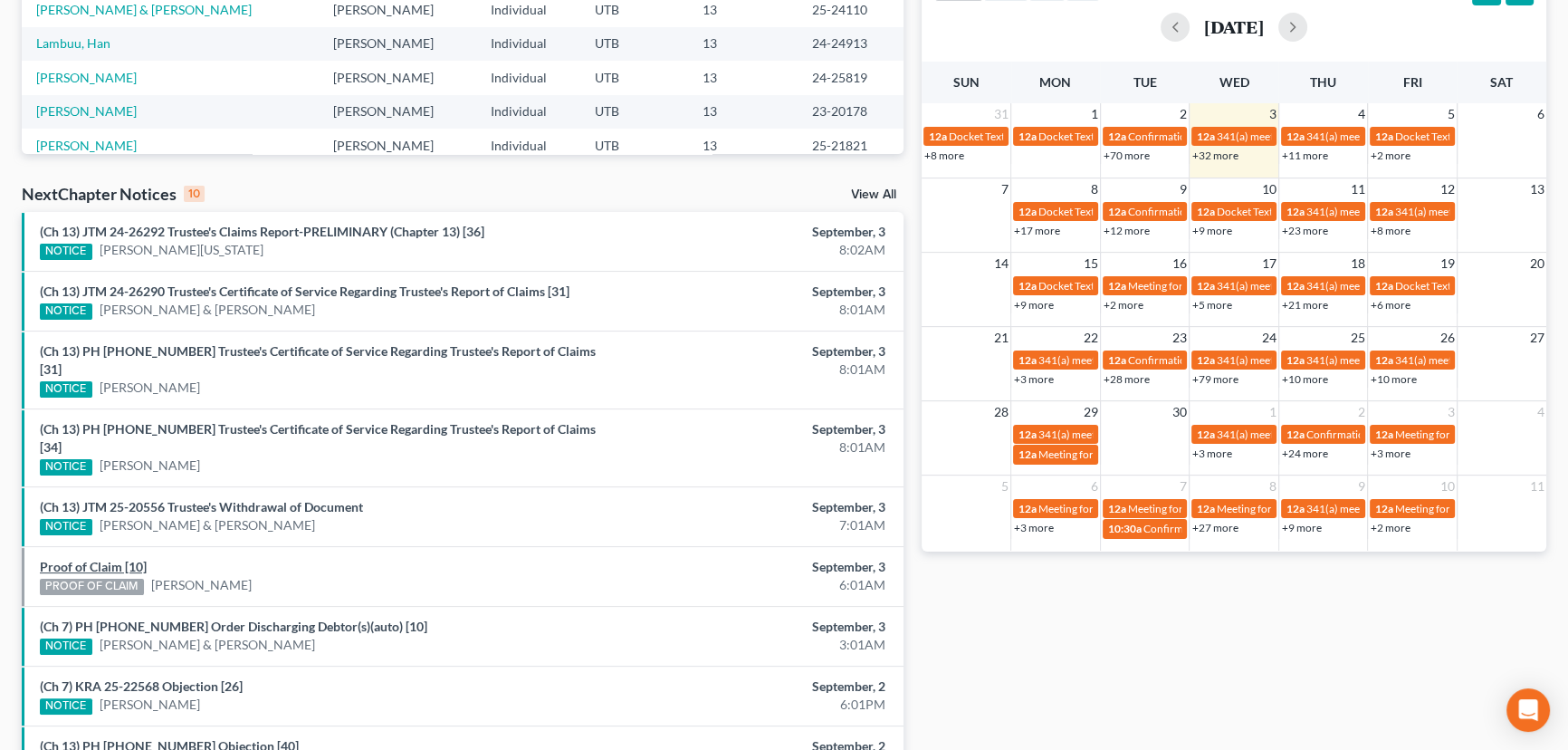
click at [80, 558] on link "Proof of Claim [10]" at bounding box center [94, 566] width 107 height 15
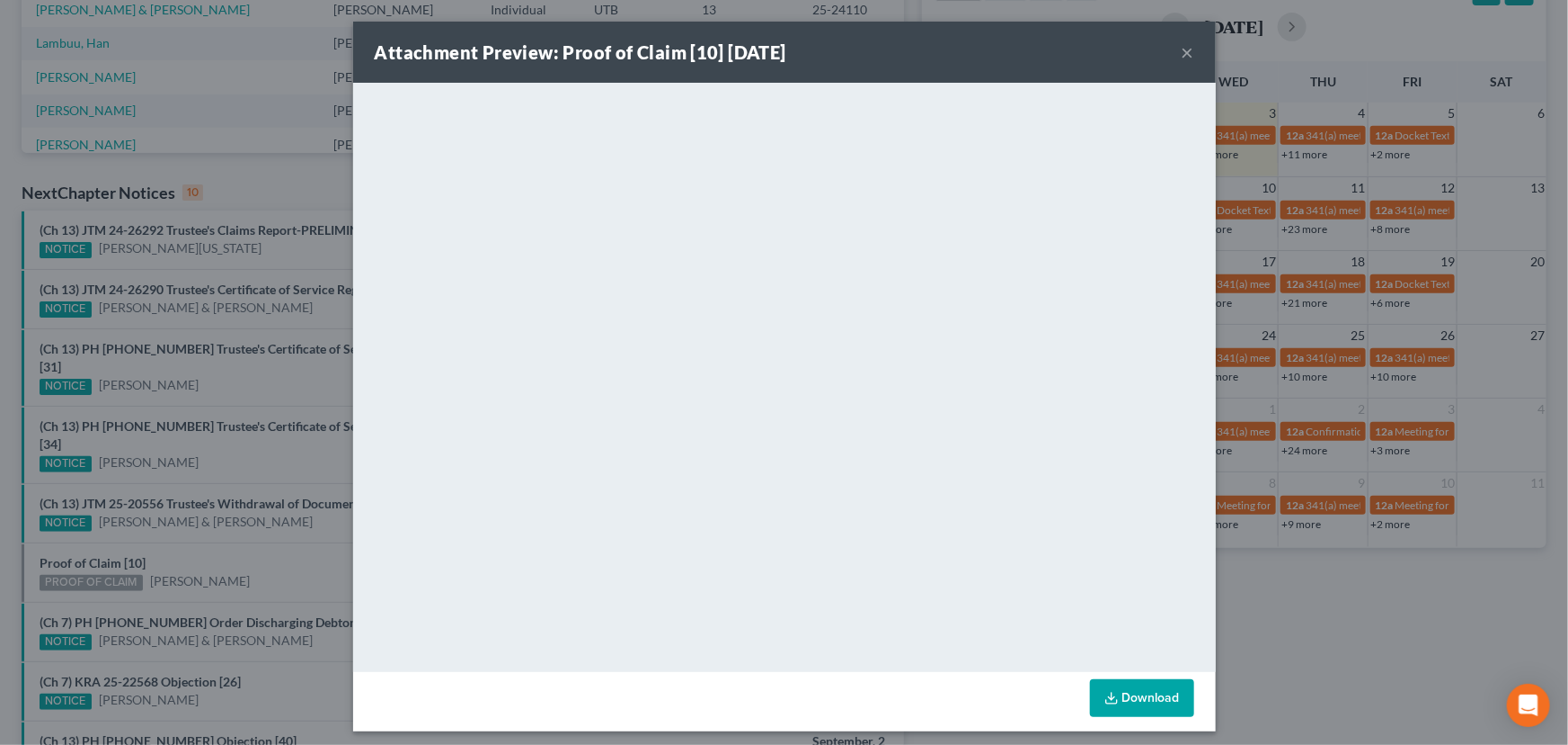
click at [212, 511] on div "Attachment Preview: Proof of Claim [10] 09/03/2025 × <object ng-attr-data='http…" at bounding box center [784, 372] width 1568 height 745
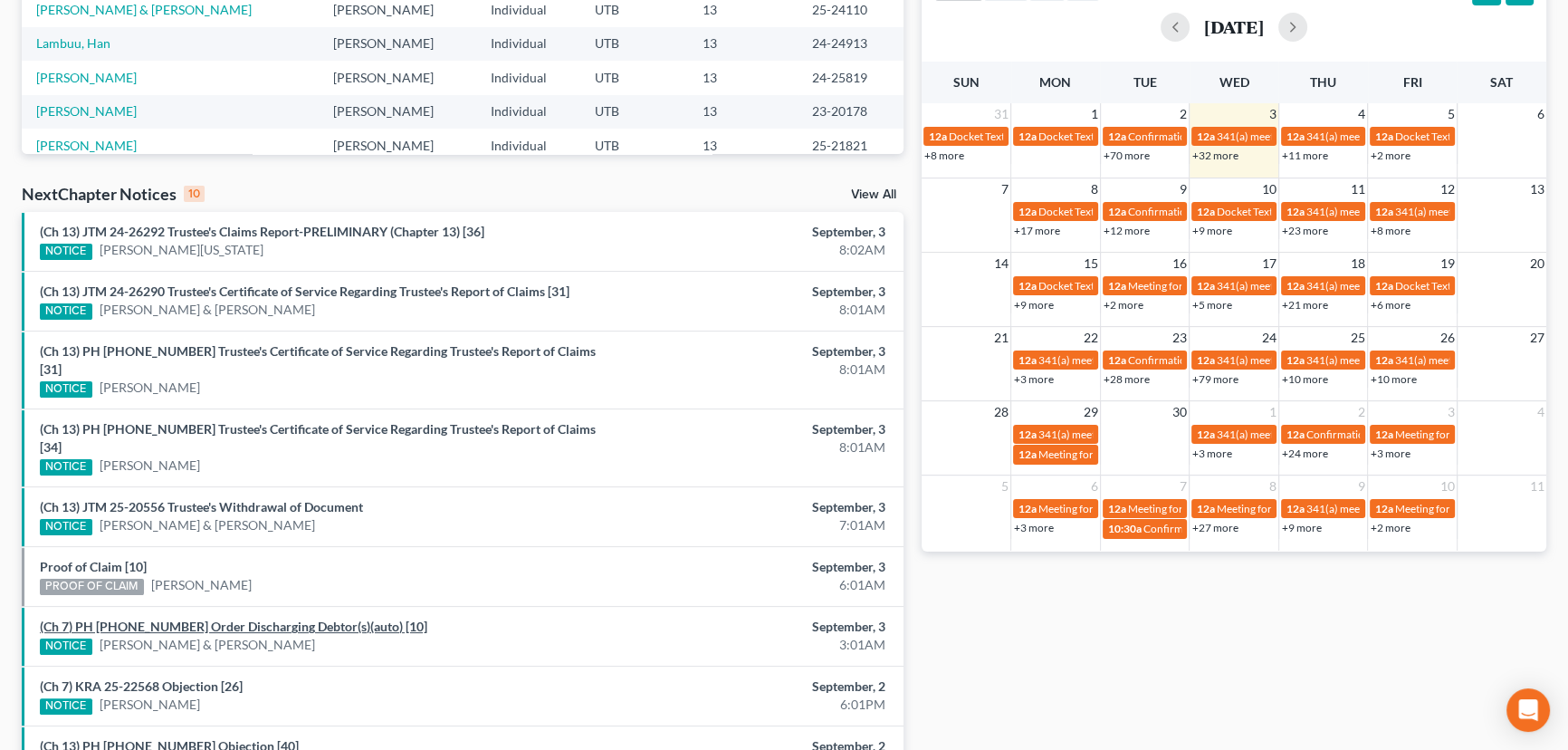
click at [254, 618] on link "(Ch 7) PH 25-23225 Order Discharging Debtor(s)(auto) [10]" at bounding box center [234, 625] width 388 height 15
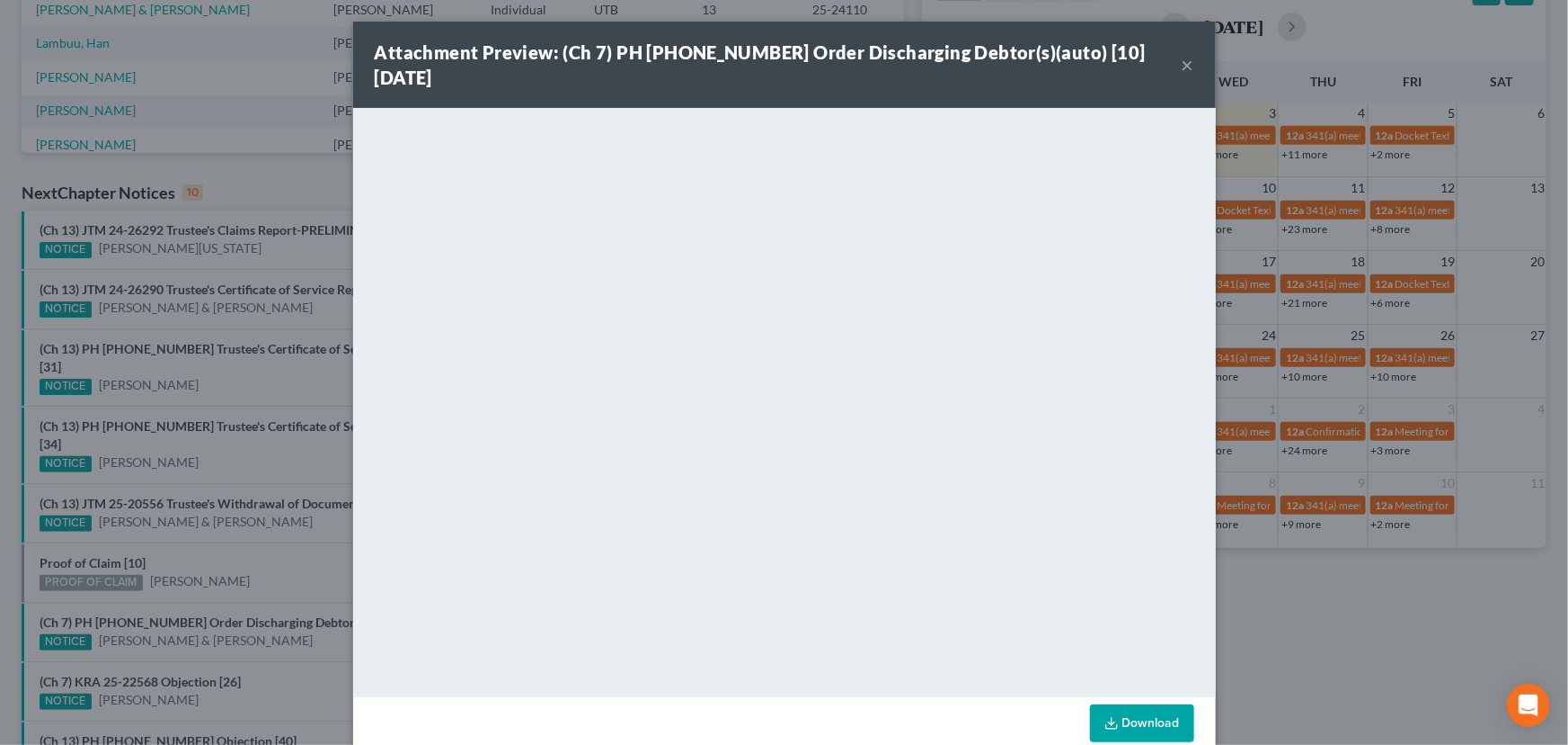
click at [280, 513] on div "Attachment Preview: (Ch 7) PH 25-23225 Order Discharging Debtor(s)(auto) [10] 0…" at bounding box center [784, 372] width 1568 height 745
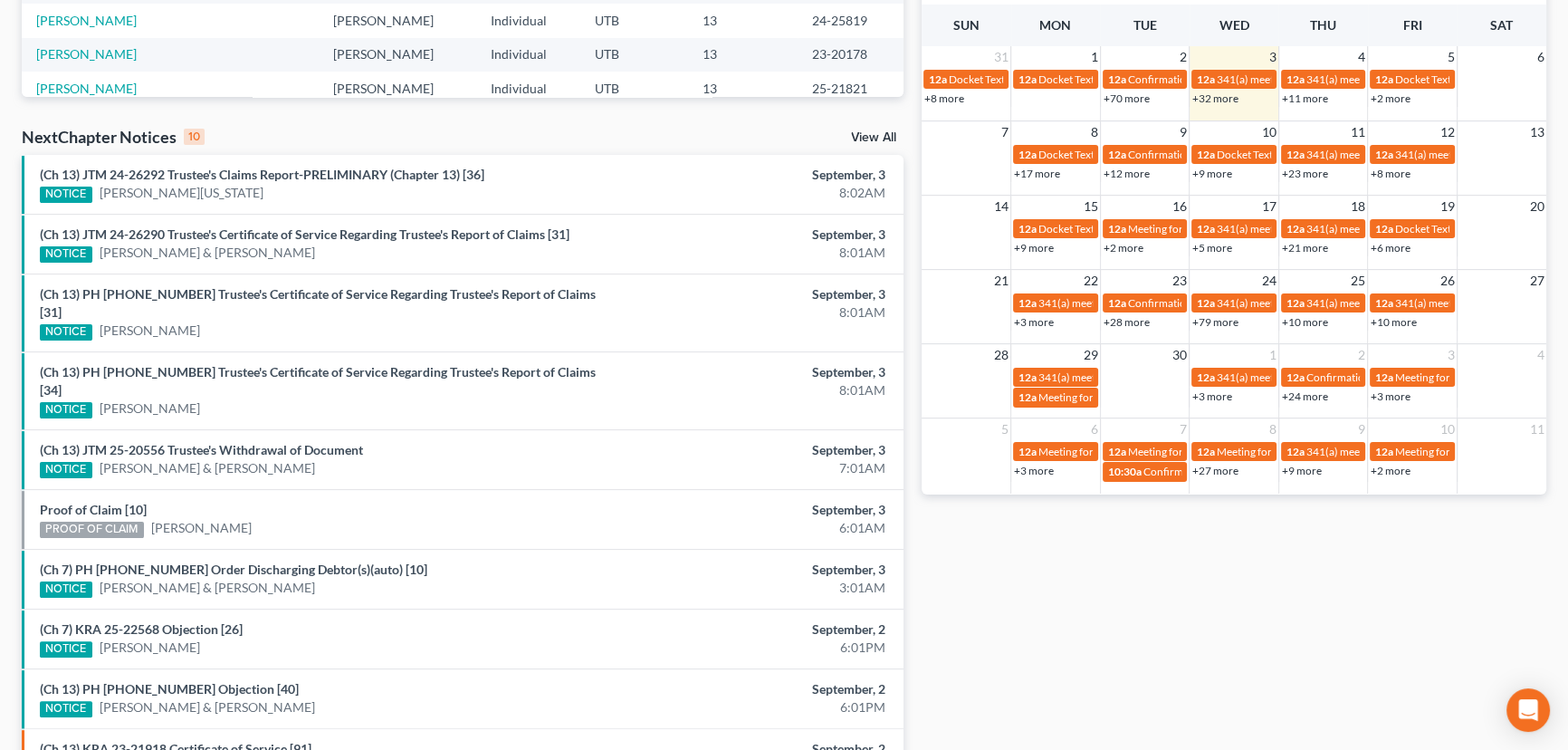
scroll to position [550, 0]
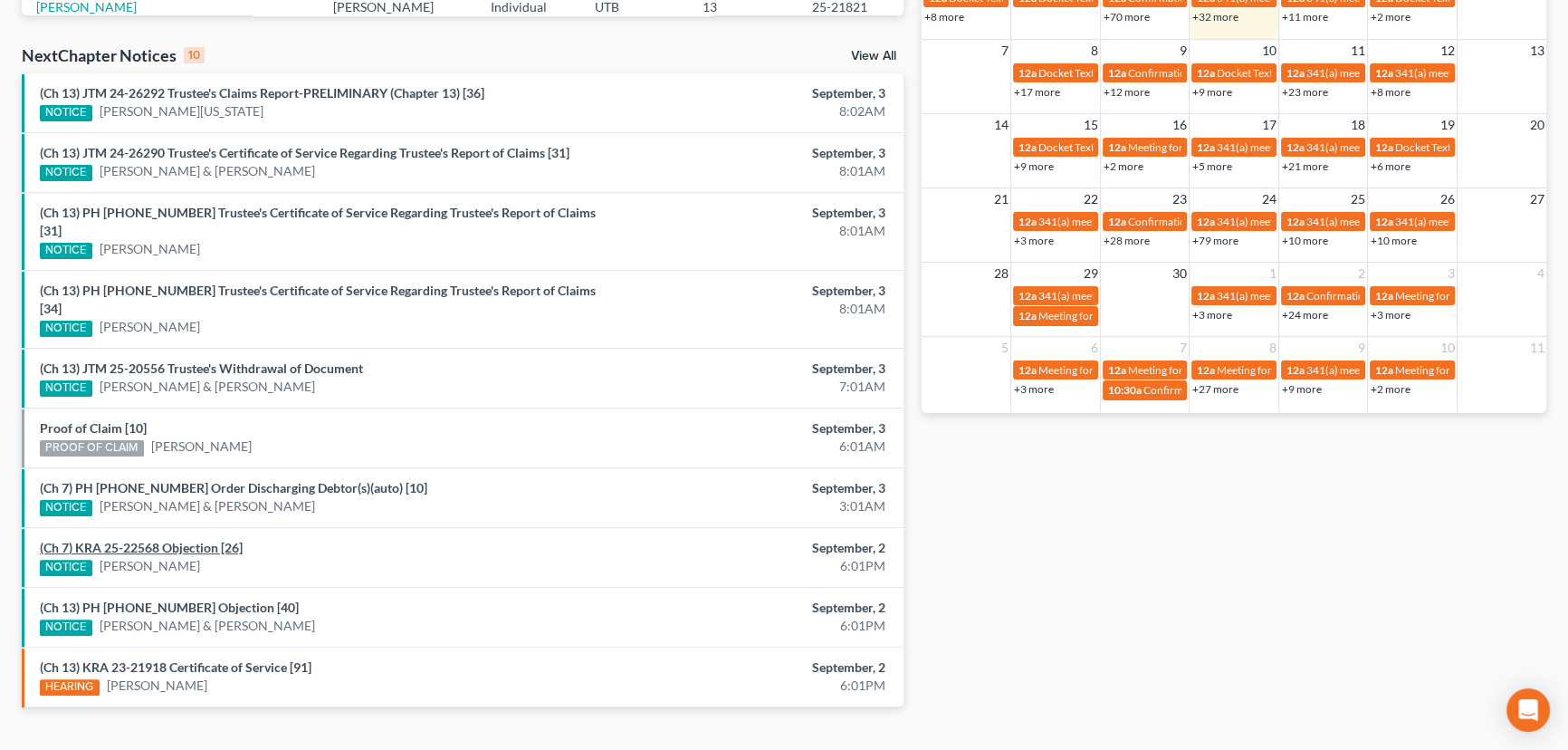
click at [199, 539] on link "(Ch 7) KRA 25-22568 Objection [26]" at bounding box center [142, 547] width 203 height 15
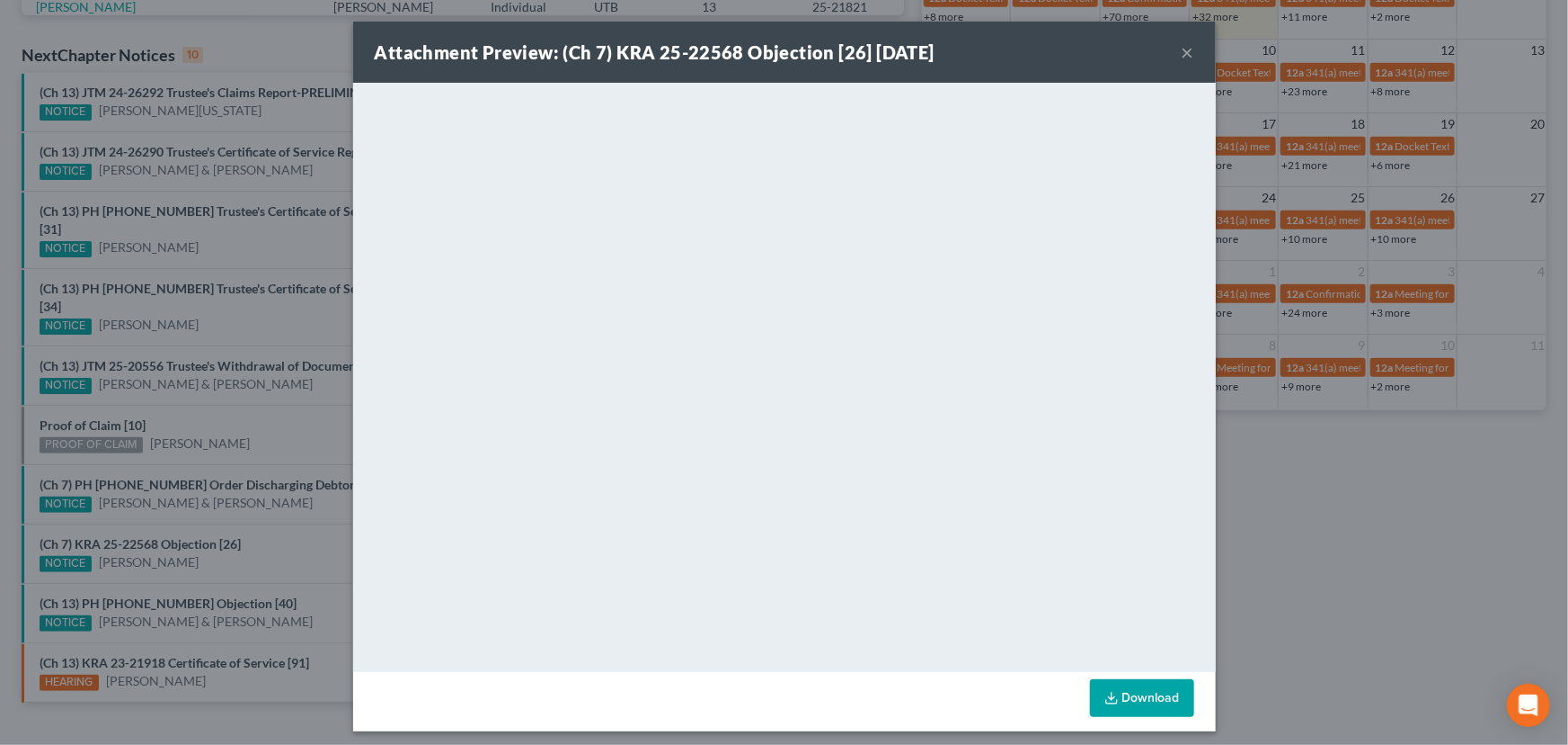
drag, startPoint x: 308, startPoint y: 513, endPoint x: 238, endPoint y: 540, distance: 75.0
click at [304, 520] on div "Attachment Preview: (Ch 7) KRA 25-22568 Objection [26] 09/02/2025 × <object ng-…" at bounding box center [784, 372] width 1568 height 745
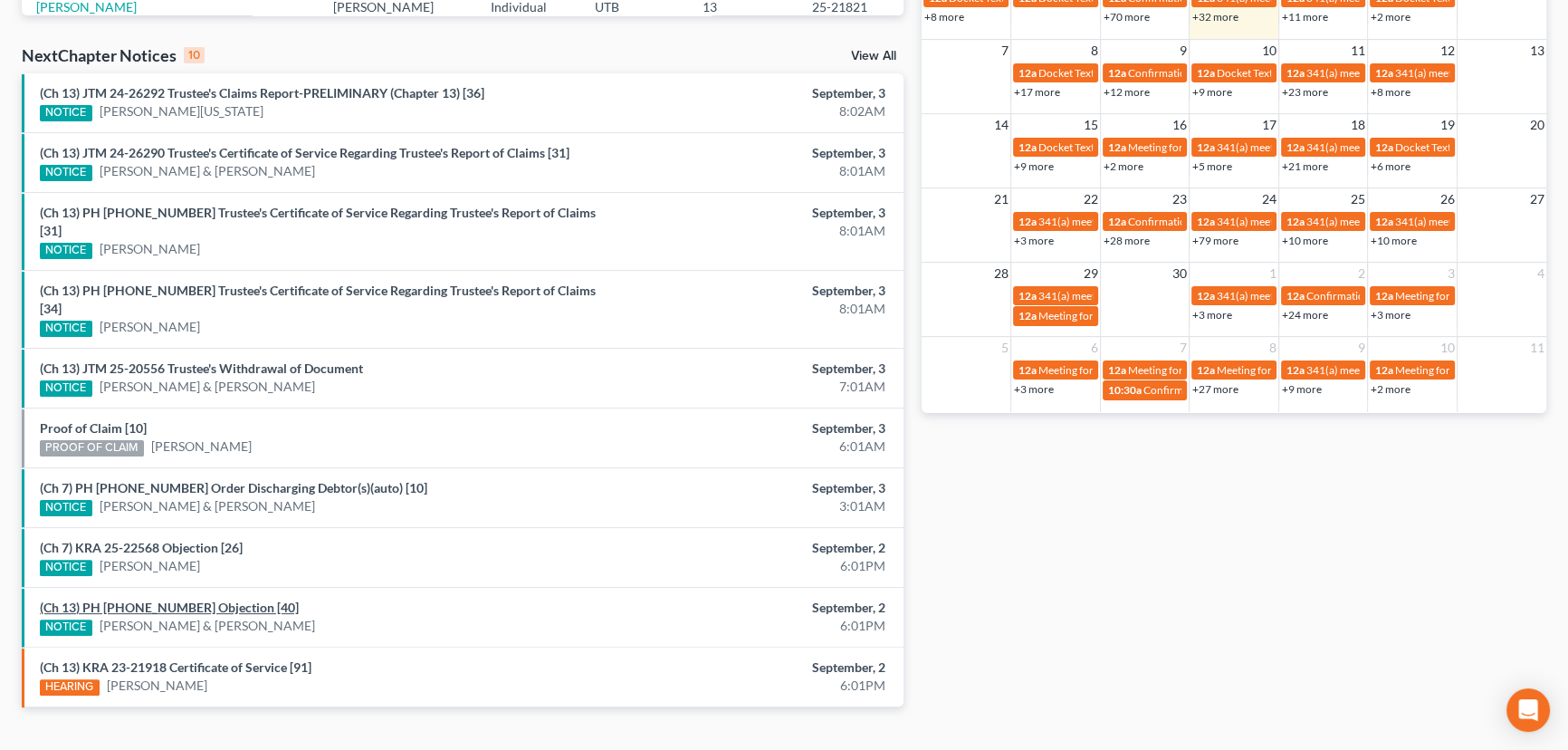
click at [162, 600] on link "(Ch 13) PH 25-22817 Objection [40]" at bounding box center [170, 607] width 259 height 15
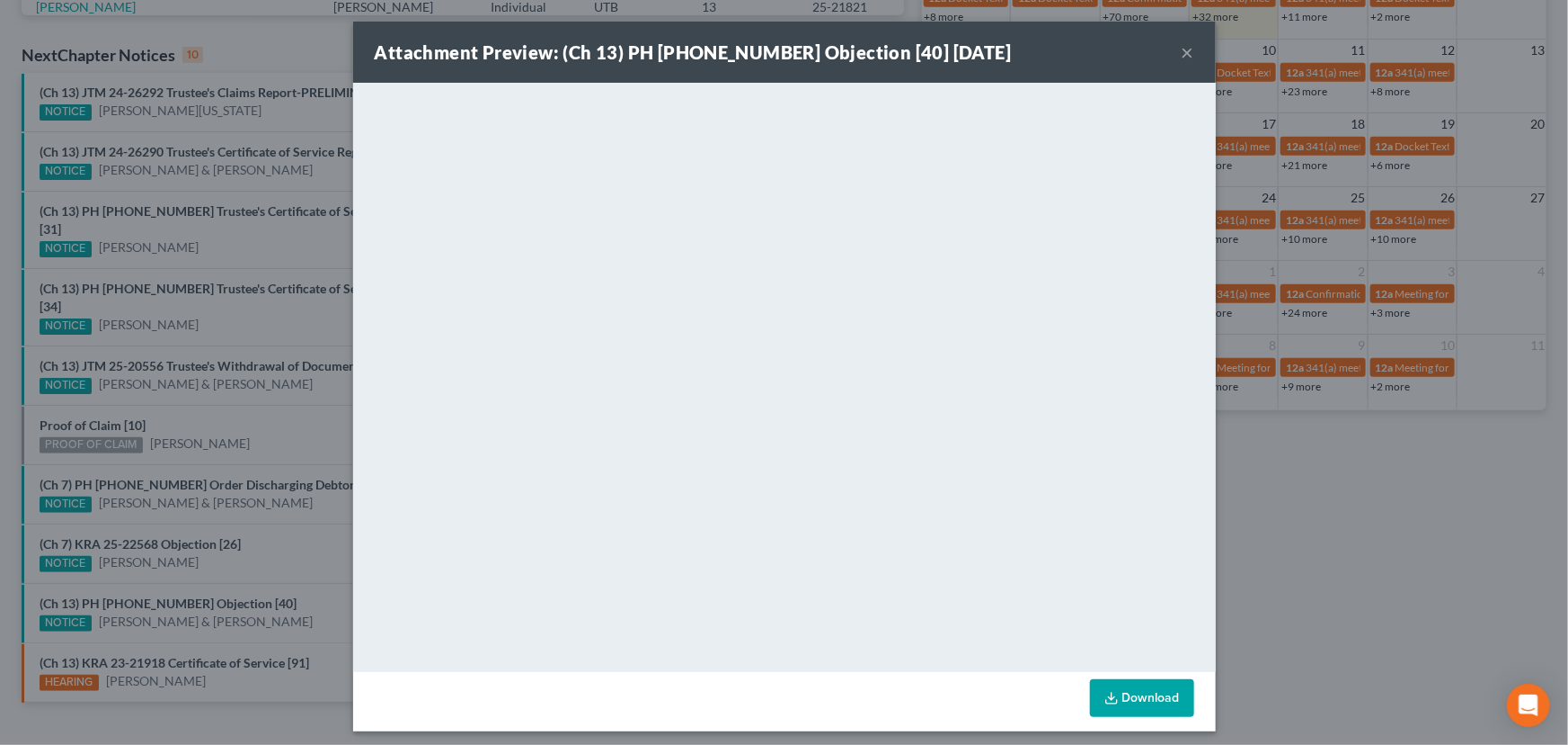
click at [287, 523] on div "Attachment Preview: (Ch 13) PH 25-22817 Objection [40] 09/02/2025 × <object ng-…" at bounding box center [784, 372] width 1568 height 745
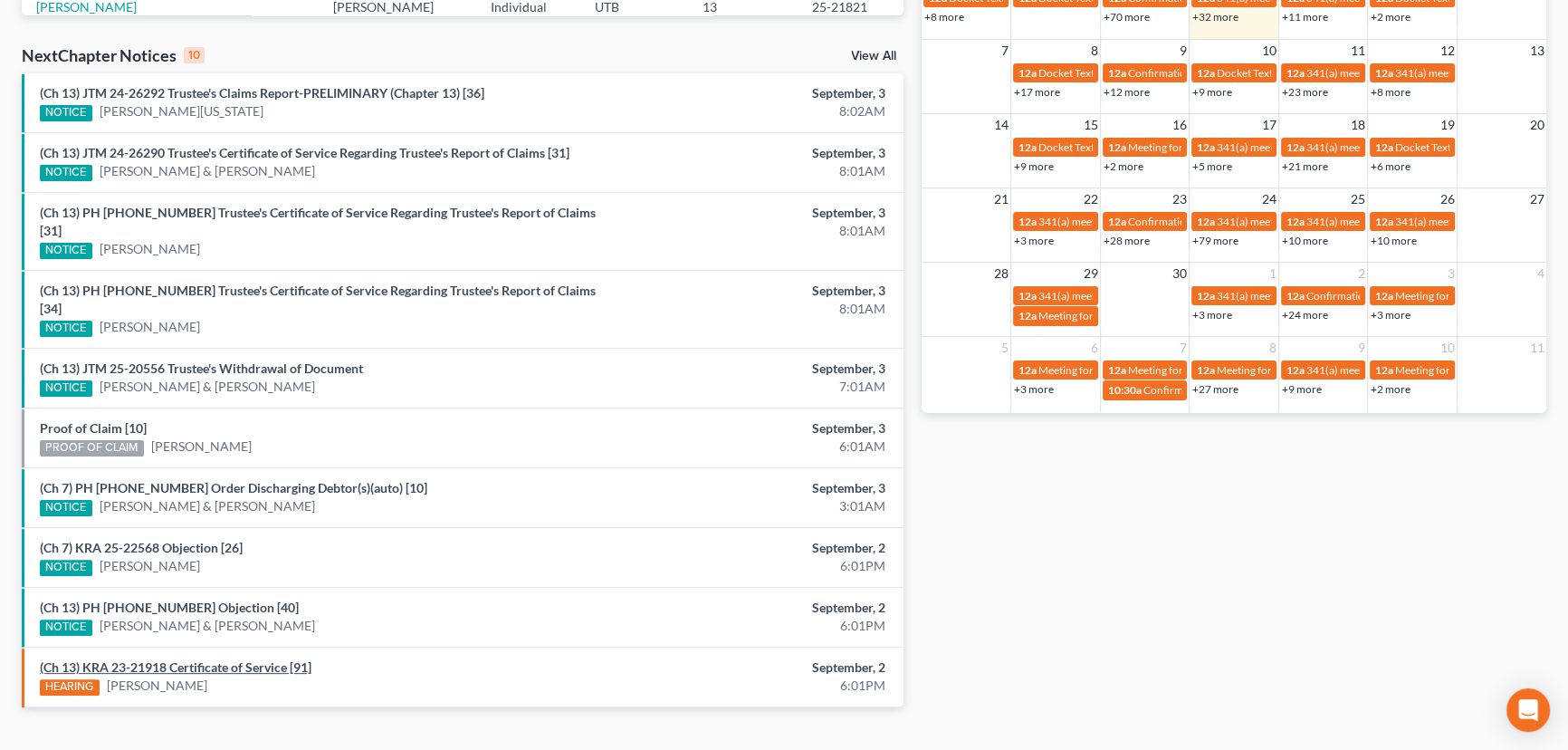
click at [253, 659] on link "(Ch 13) KRA 23-21918 Certificate of Service [91]" at bounding box center [176, 667] width 272 height 15
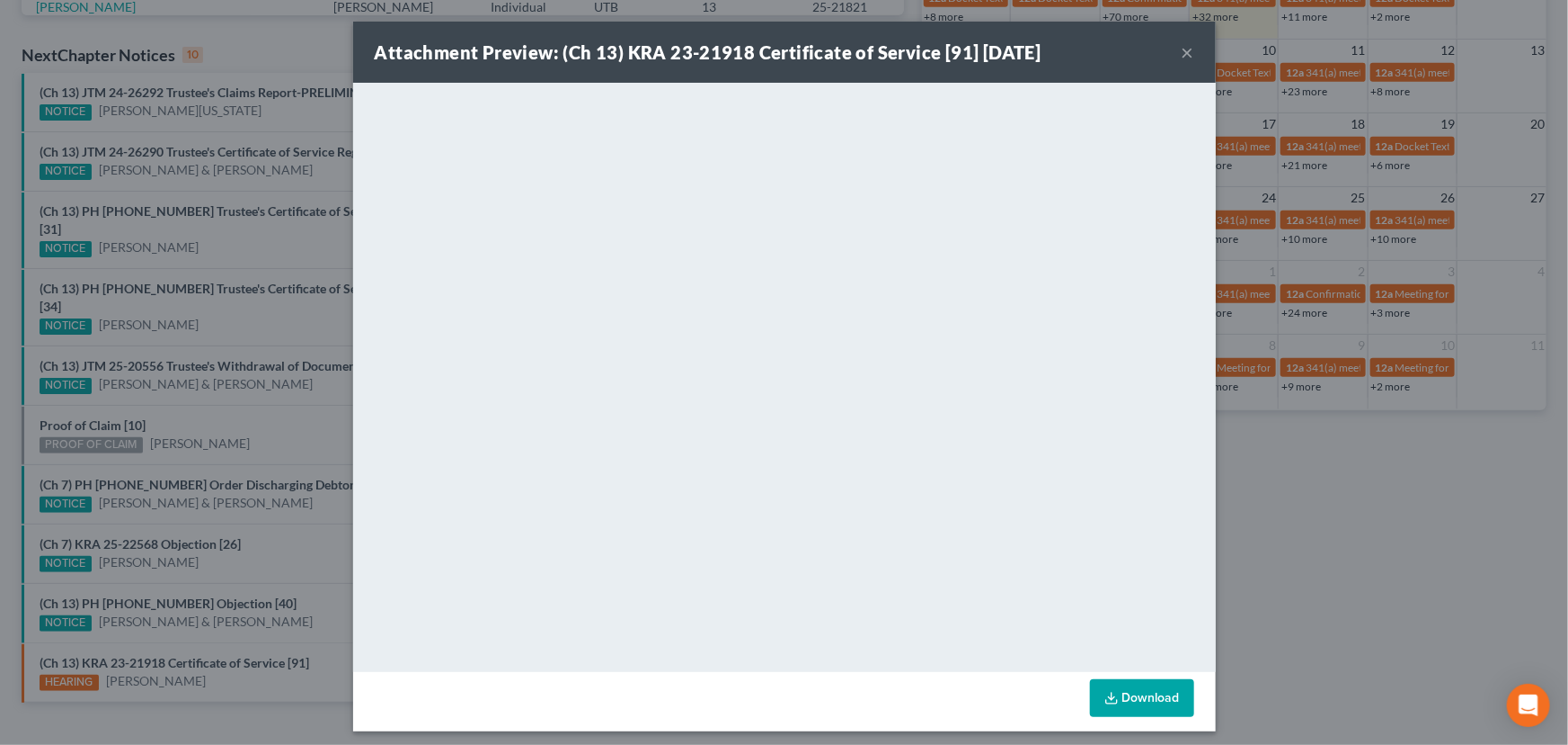
click at [226, 393] on div "Attachment Preview: (Ch 13) KRA 23-21918 Certificate of Service [91] 09/02/2025…" at bounding box center [784, 372] width 1568 height 745
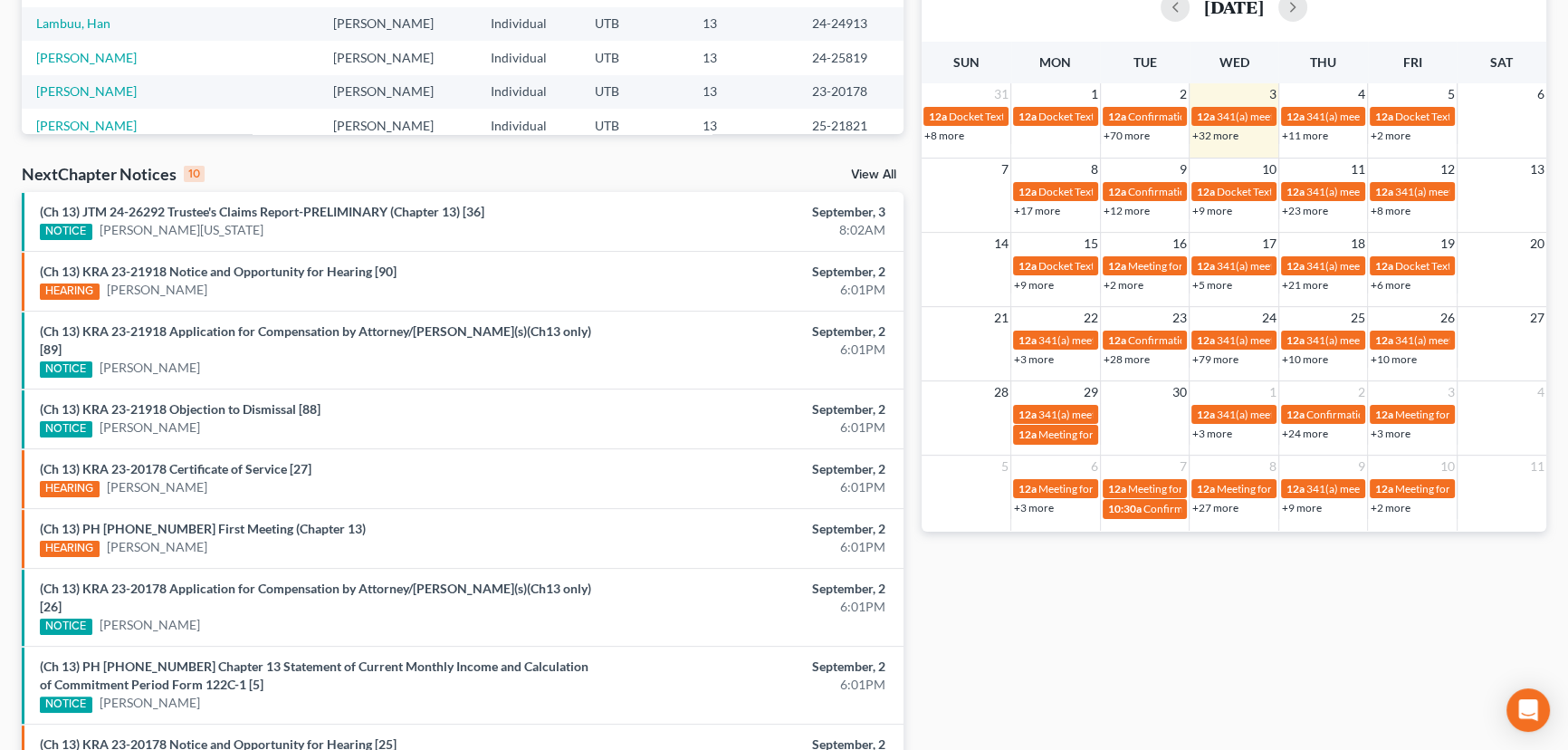
scroll to position [493, 0]
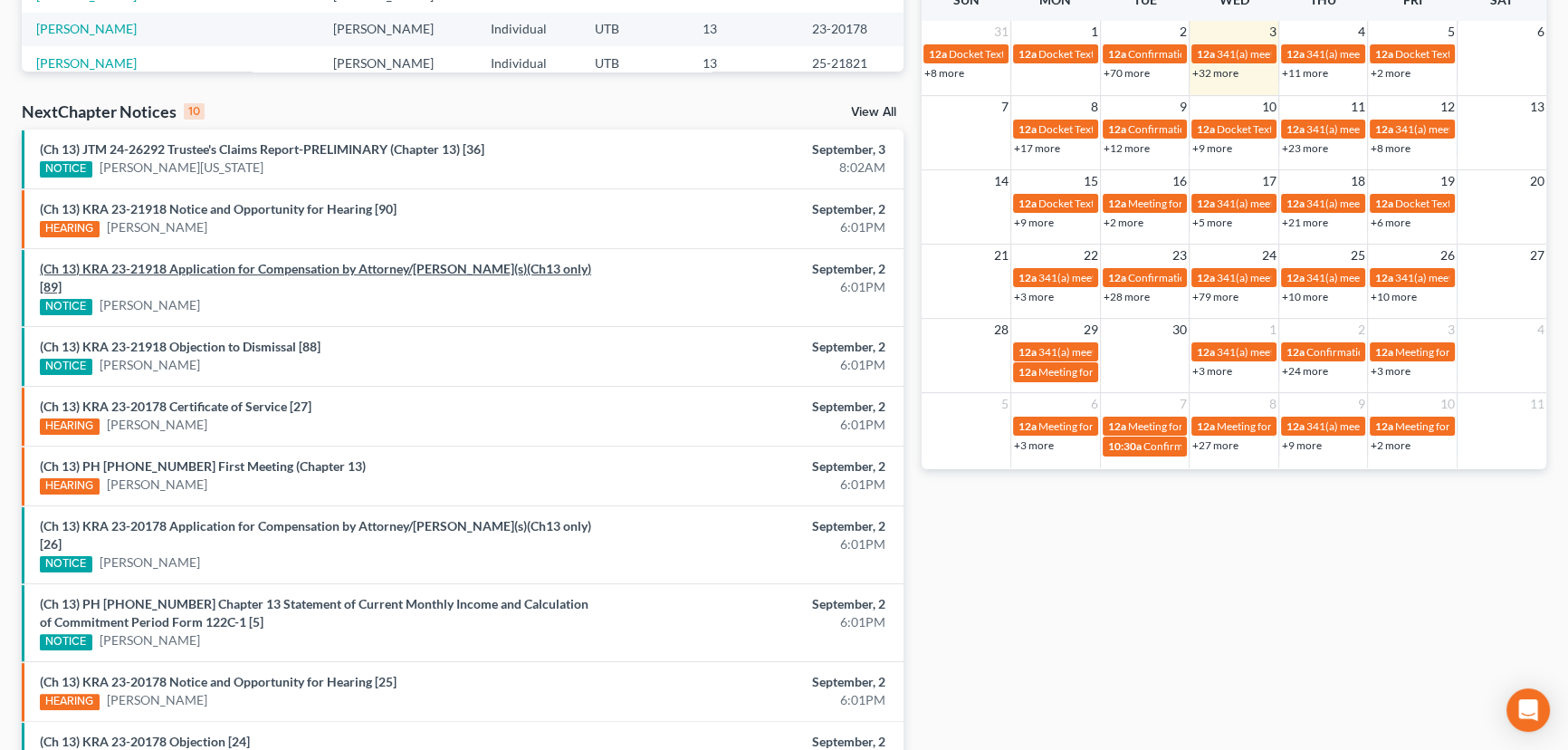
click at [218, 272] on link "(Ch 13) KRA 23-21918 Application for Compensation by Attorney/Debtor(s)(Ch13 on…" at bounding box center [316, 277] width 552 height 34
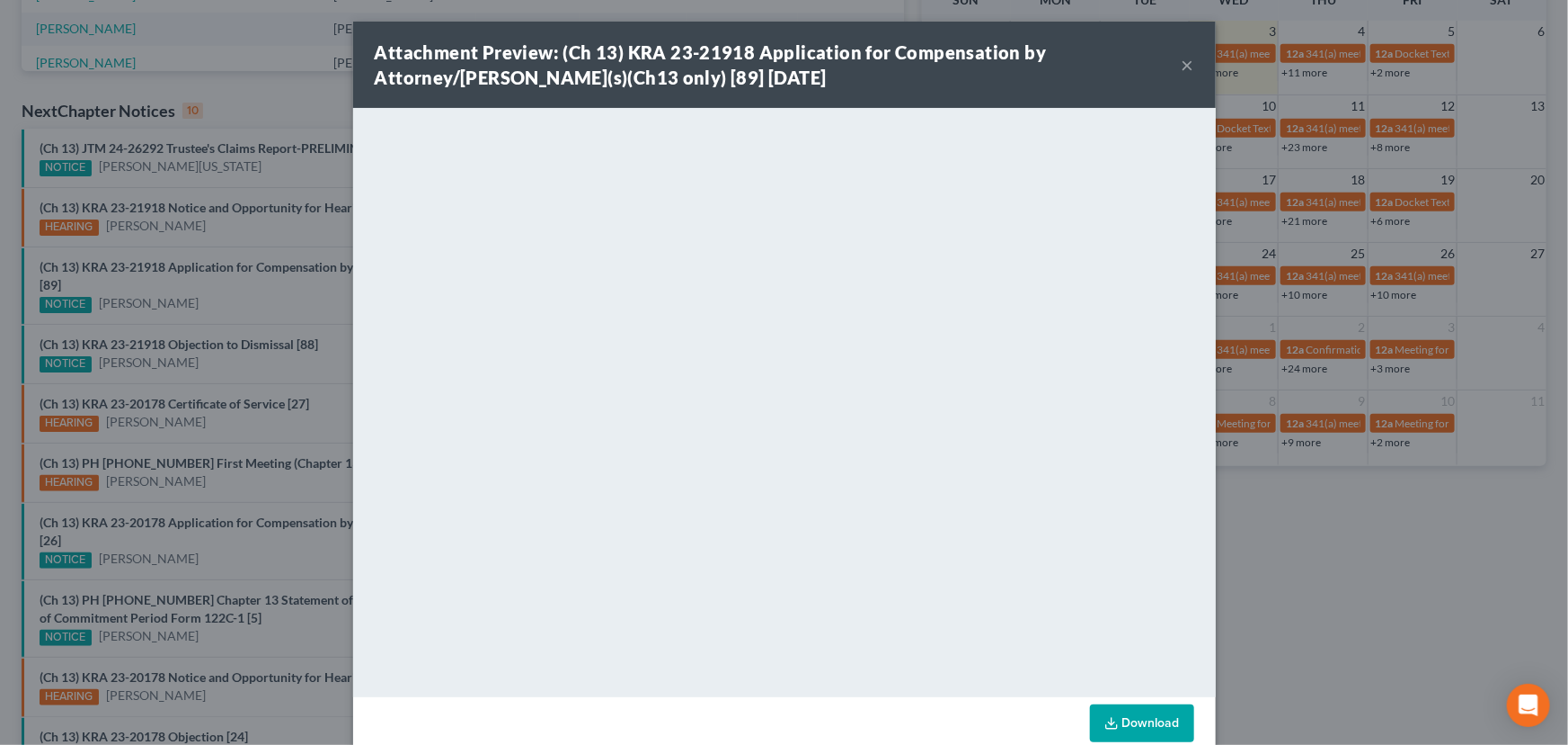
click at [212, 291] on div "Attachment Preview: (Ch 13) KRA 23-21918 Application for Compensation by Attorn…" at bounding box center [784, 372] width 1568 height 745
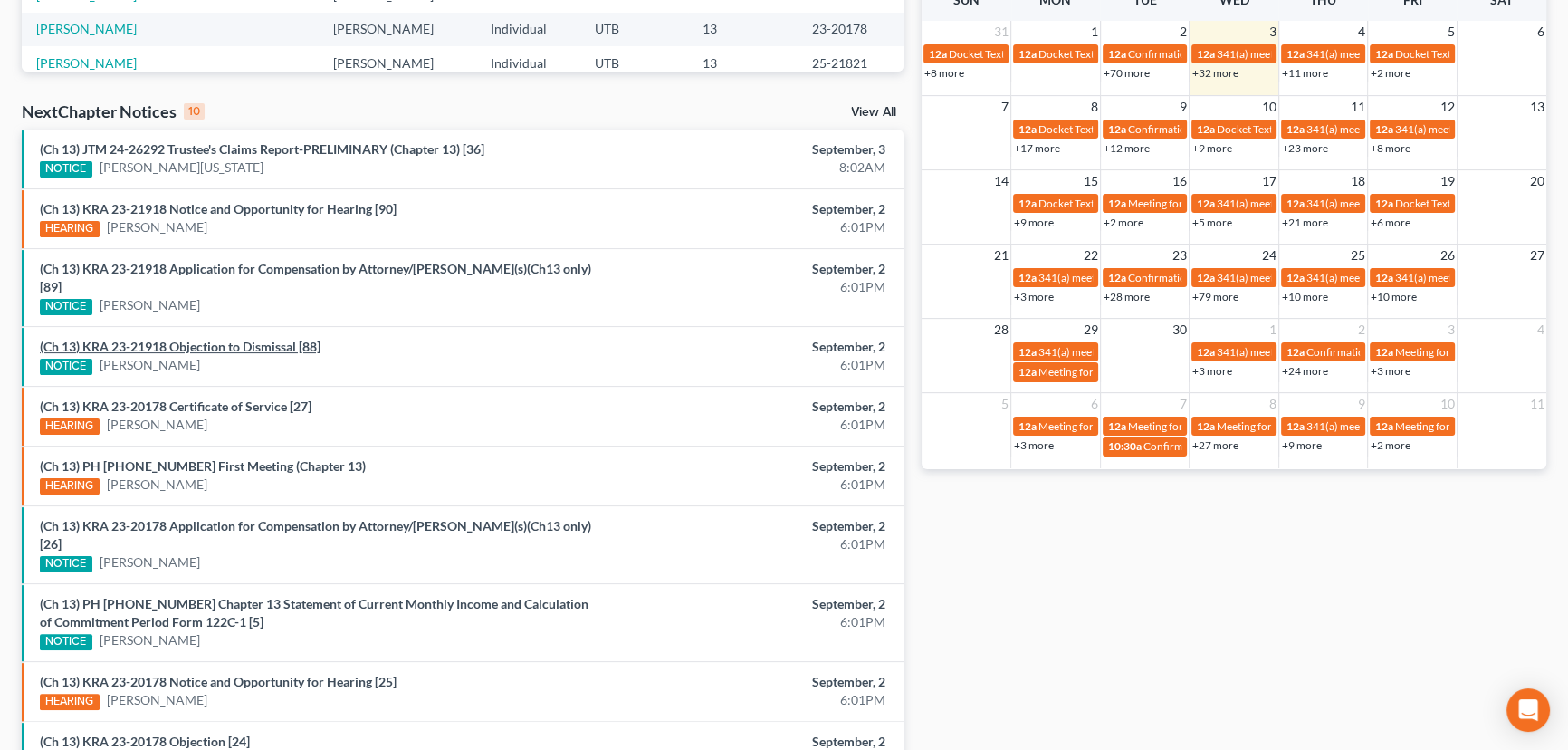
click at [221, 338] on link "(Ch 13) KRA 23-21918 Objection to Dismissal [88]" at bounding box center [180, 346] width 281 height 15
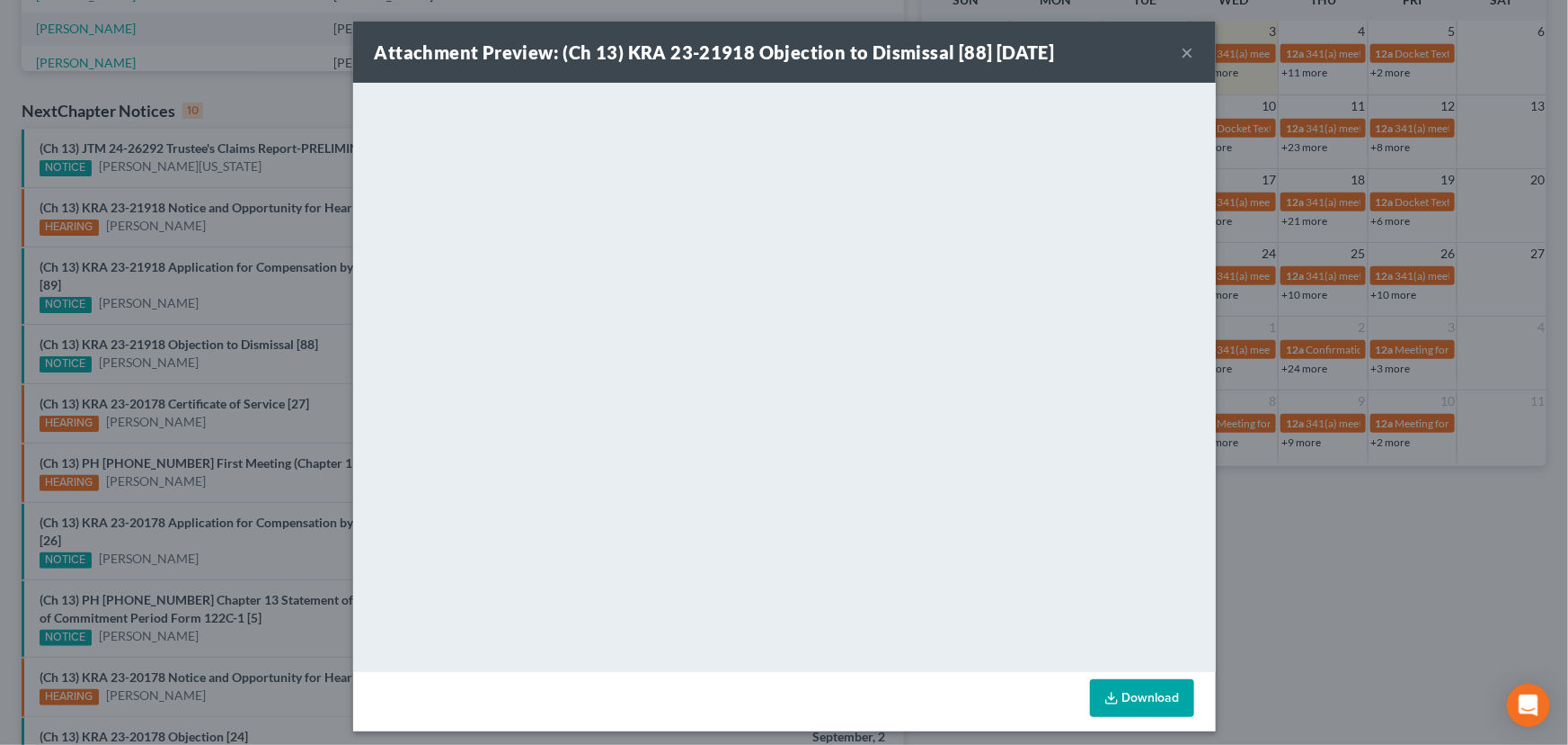
click at [224, 285] on div "Attachment Preview: (Ch 13) KRA 23-21918 Objection to Dismissal [88] 09/02/2025…" at bounding box center [784, 372] width 1568 height 745
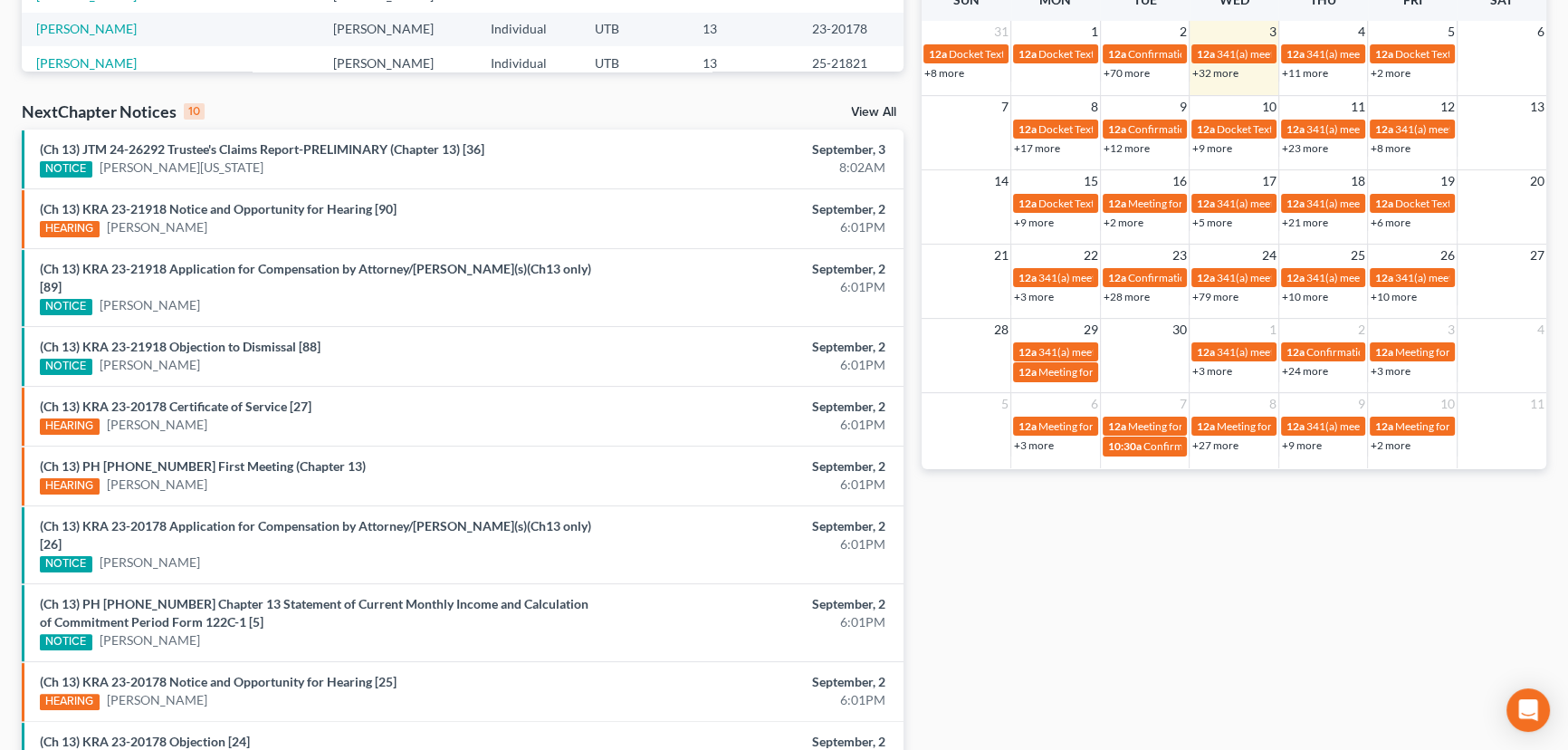
scroll to position [568, 0]
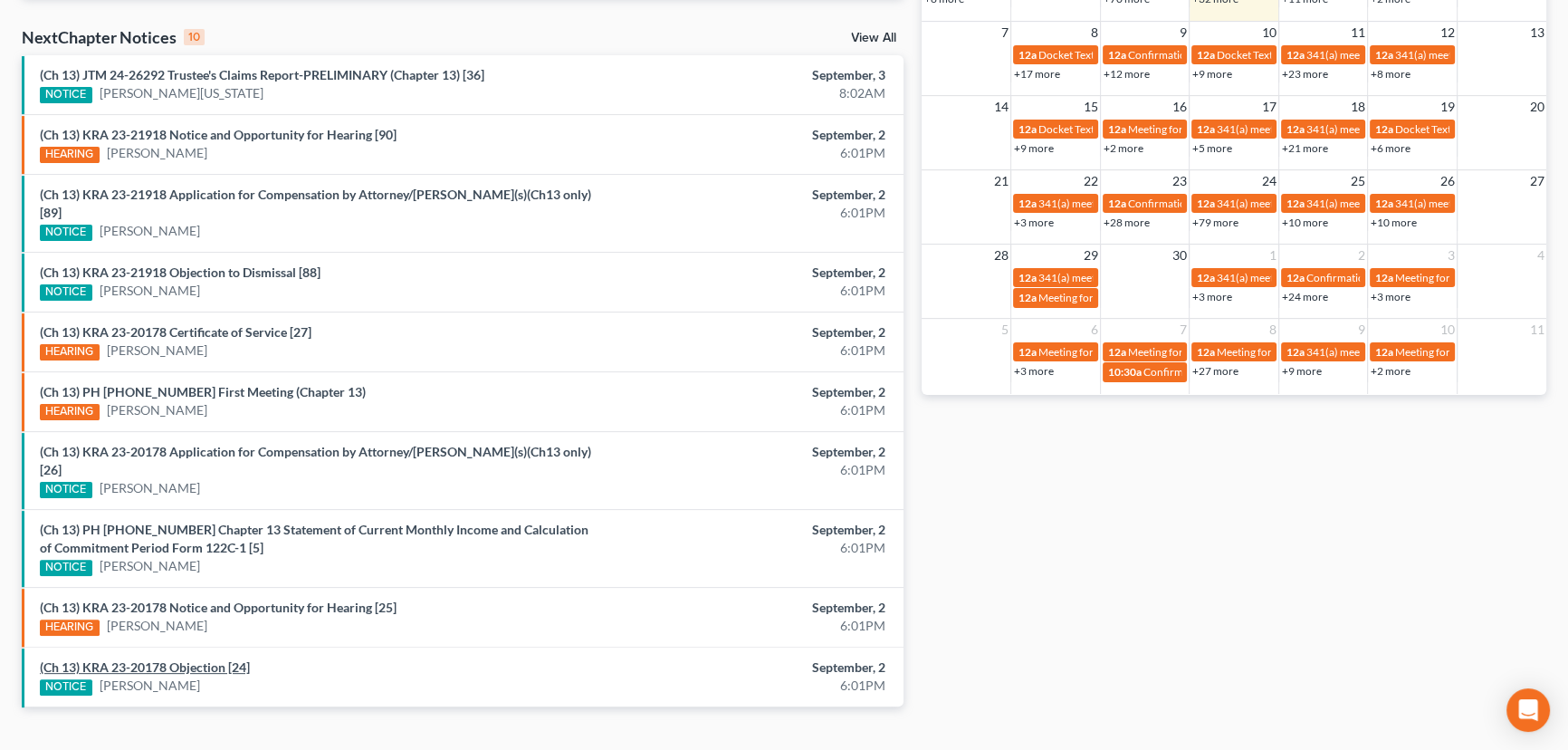
click at [216, 659] on link "(Ch 13) KRA 23-20178 Objection [24]" at bounding box center [145, 667] width 210 height 15
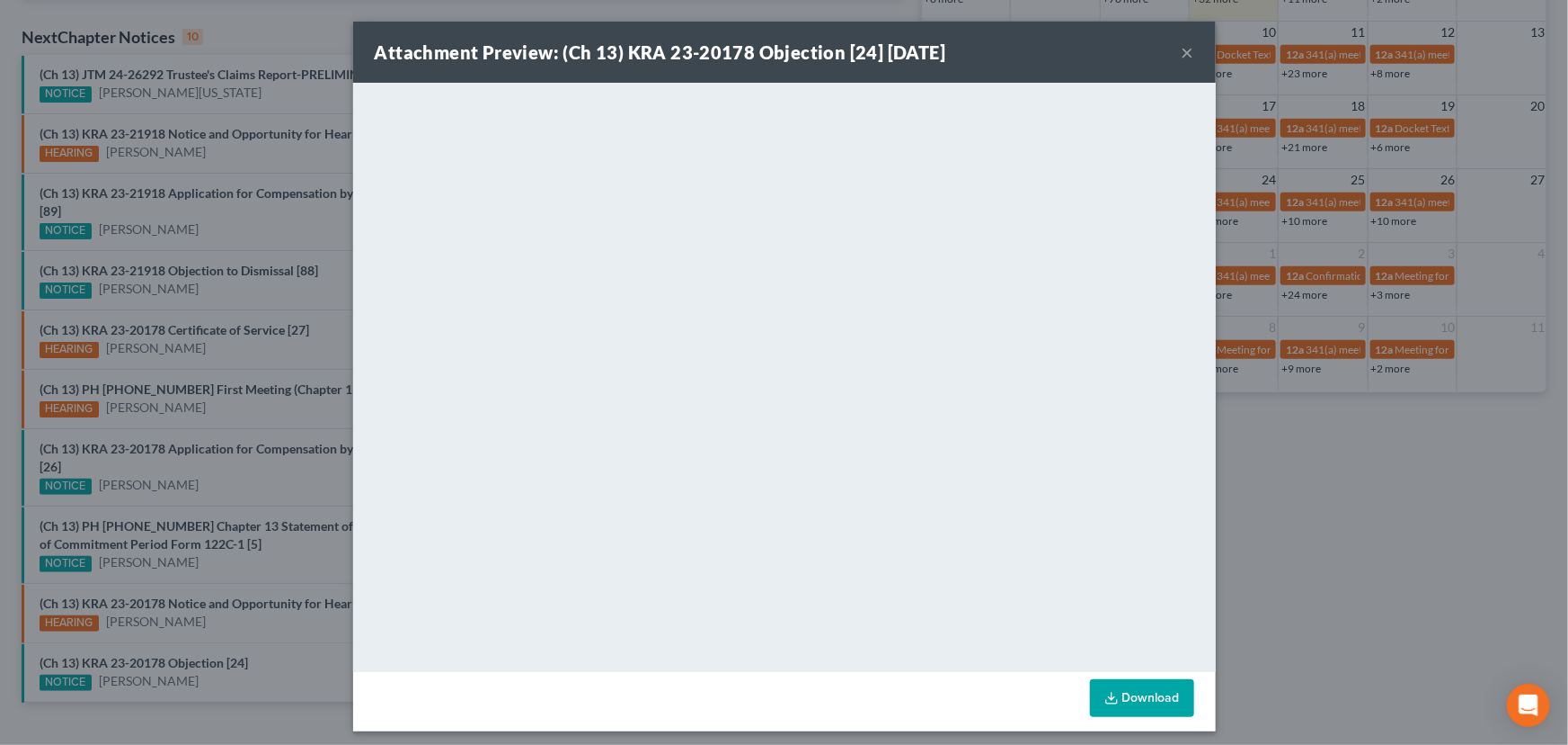
click at [304, 631] on div "Attachment Preview: (Ch 13) KRA 23-20178 Objection [24] 09/02/2025 × <object ng…" at bounding box center [784, 372] width 1568 height 745
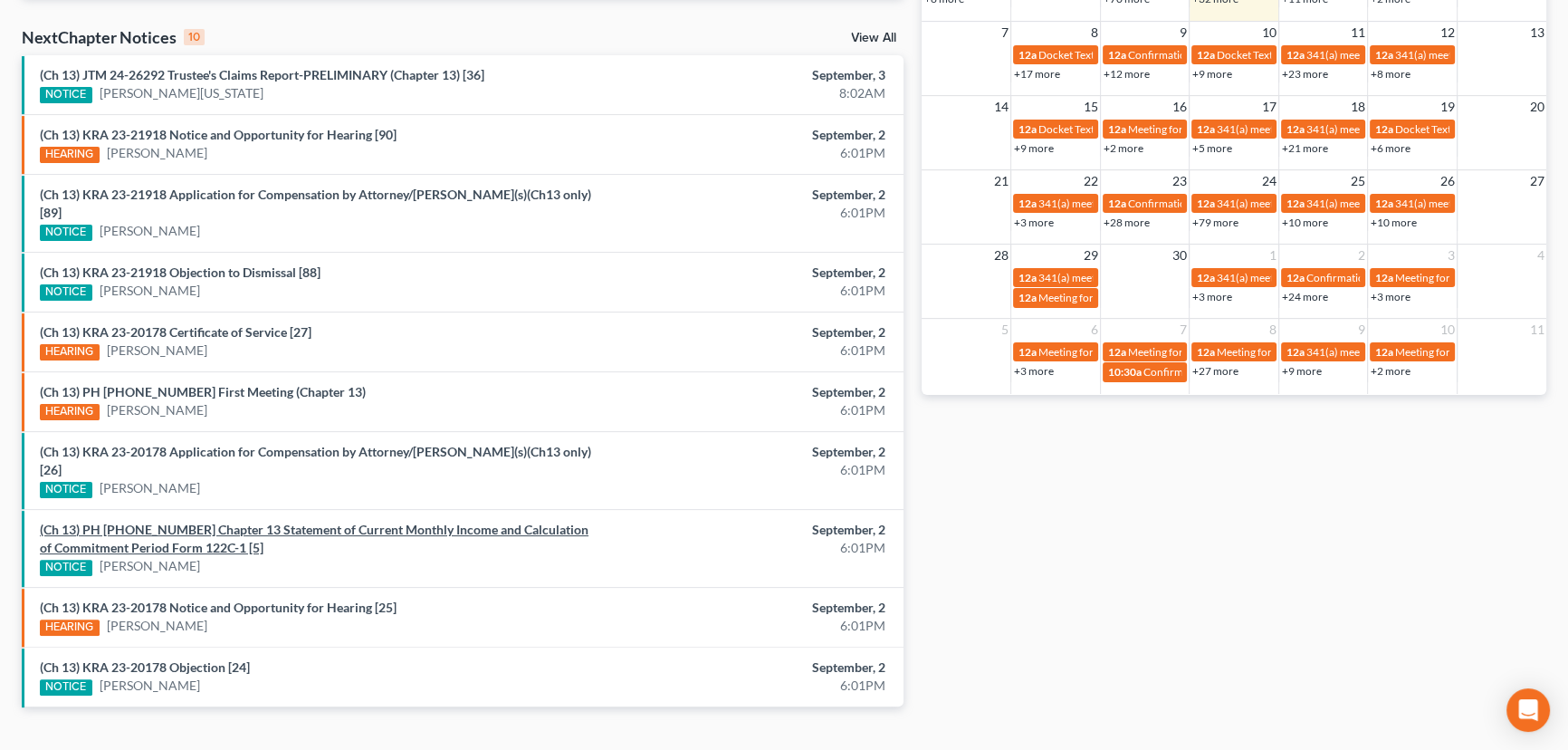
click at [256, 521] on link "(Ch 13) PH 25-25162 Chapter 13 Statement of Current Monthly Income and Calculat…" at bounding box center [314, 537] width 549 height 34
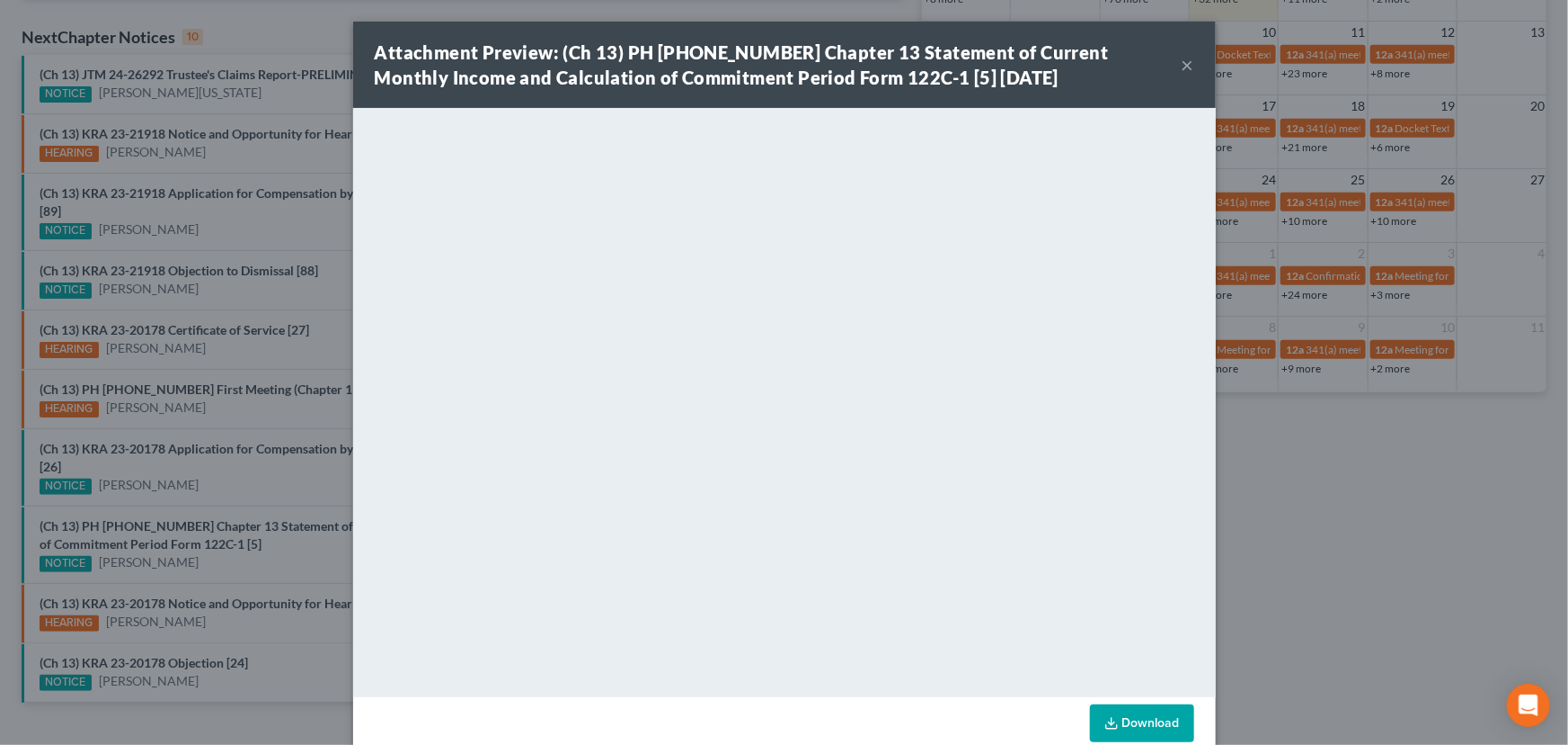
drag, startPoint x: 302, startPoint y: 528, endPoint x: 307, endPoint y: 508, distance: 20.6
click at [302, 528] on div "Attachment Preview: (Ch 13) PH 25-25162 Chapter 13 Statement of Current Monthly…" at bounding box center [784, 372] width 1568 height 745
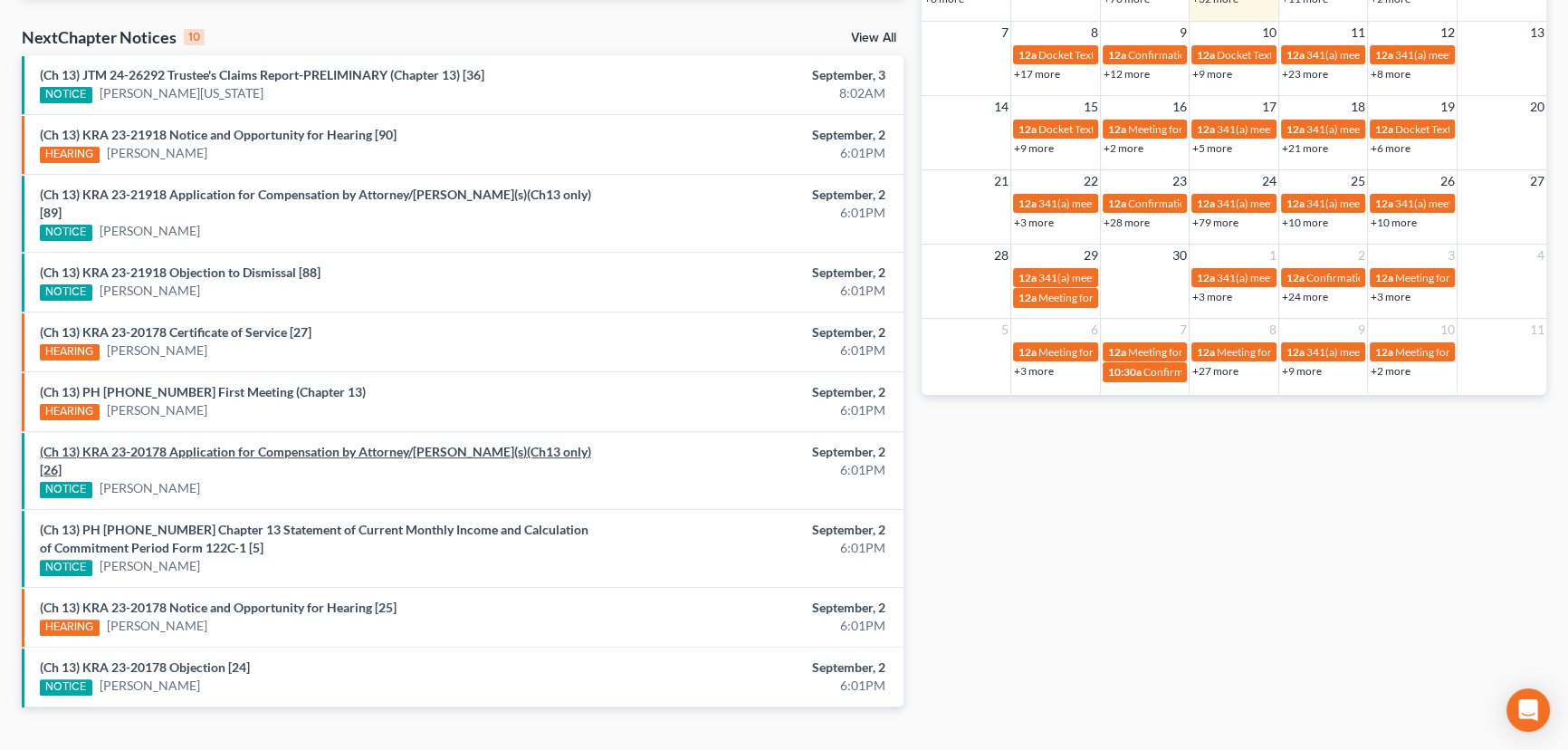
click at [288, 443] on link "(Ch 13) KRA 23-20178 Application for Compensation by Attorney/Debtor(s)(Ch13 on…" at bounding box center [316, 460] width 552 height 34
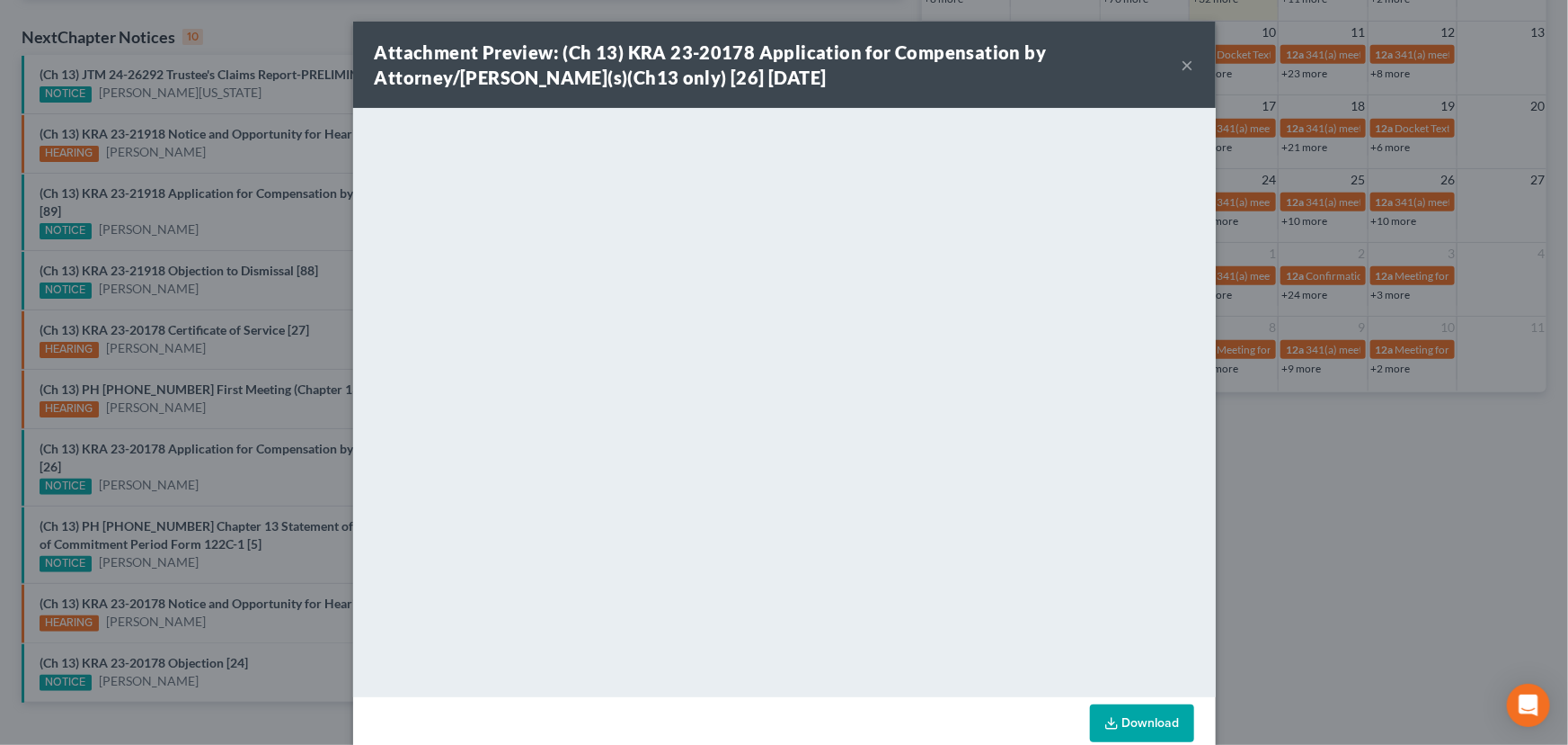
drag, startPoint x: 270, startPoint y: 466, endPoint x: 302, endPoint y: 451, distance: 35.3
click at [272, 467] on div "Attachment Preview: (Ch 13) KRA 23-20178 Application for Compensation by Attorn…" at bounding box center [784, 372] width 1568 height 745
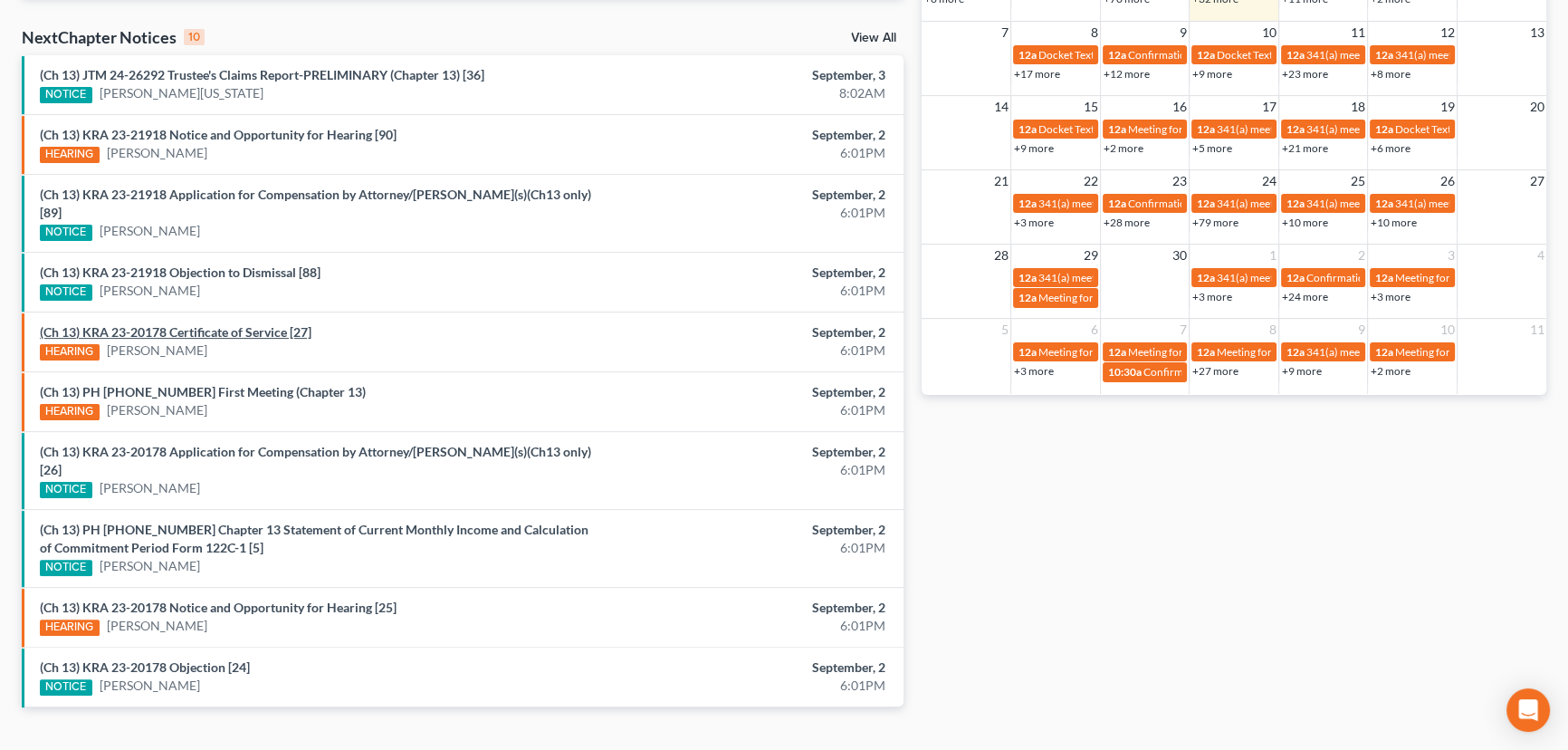
click at [250, 324] on link "(Ch 13) KRA 23-20178 Certificate of Service [27]" at bounding box center [176, 331] width 272 height 15
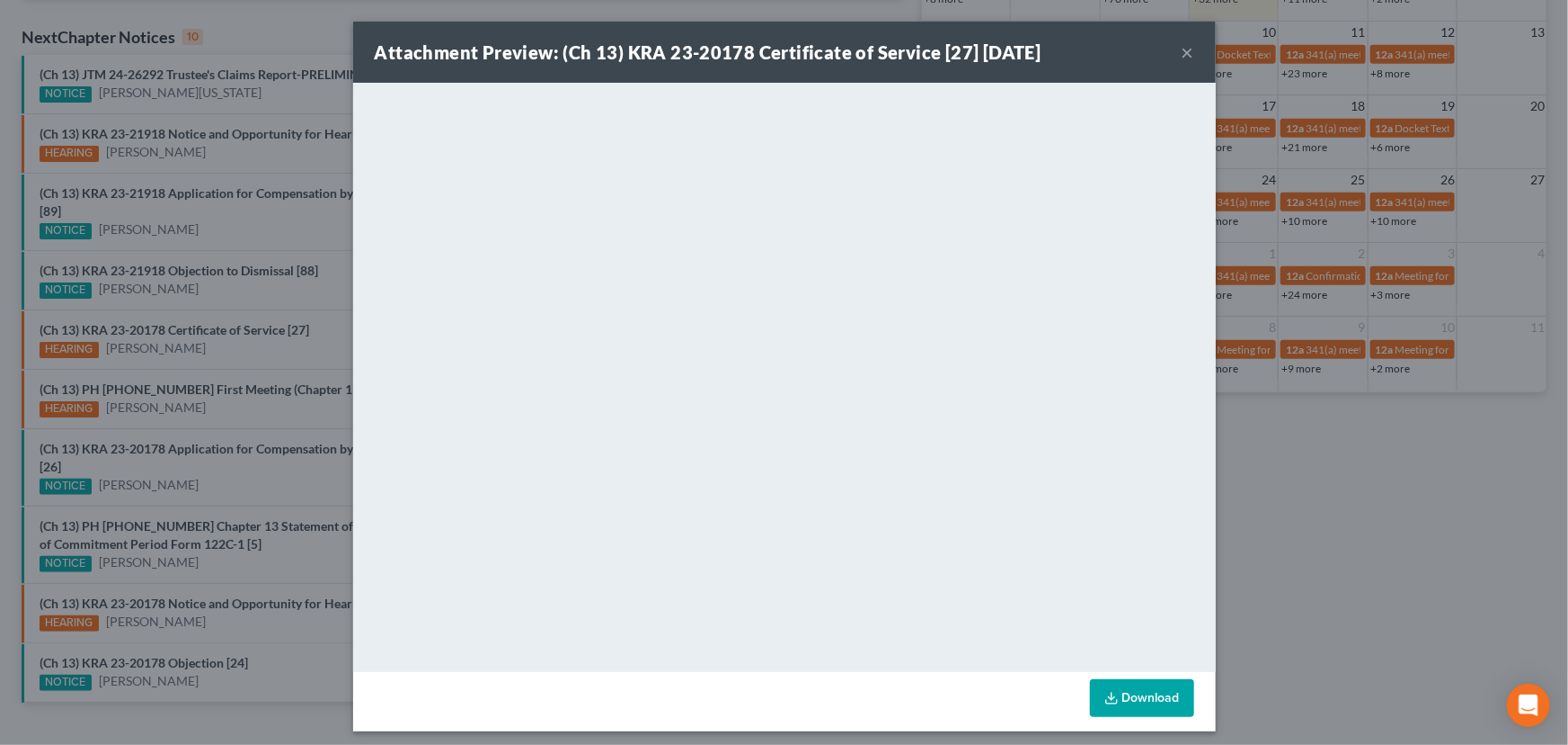
click at [250, 334] on div "Attachment Preview: (Ch 13) KRA 23-20178 Certificate of Service [27] 09/02/2025…" at bounding box center [784, 372] width 1568 height 745
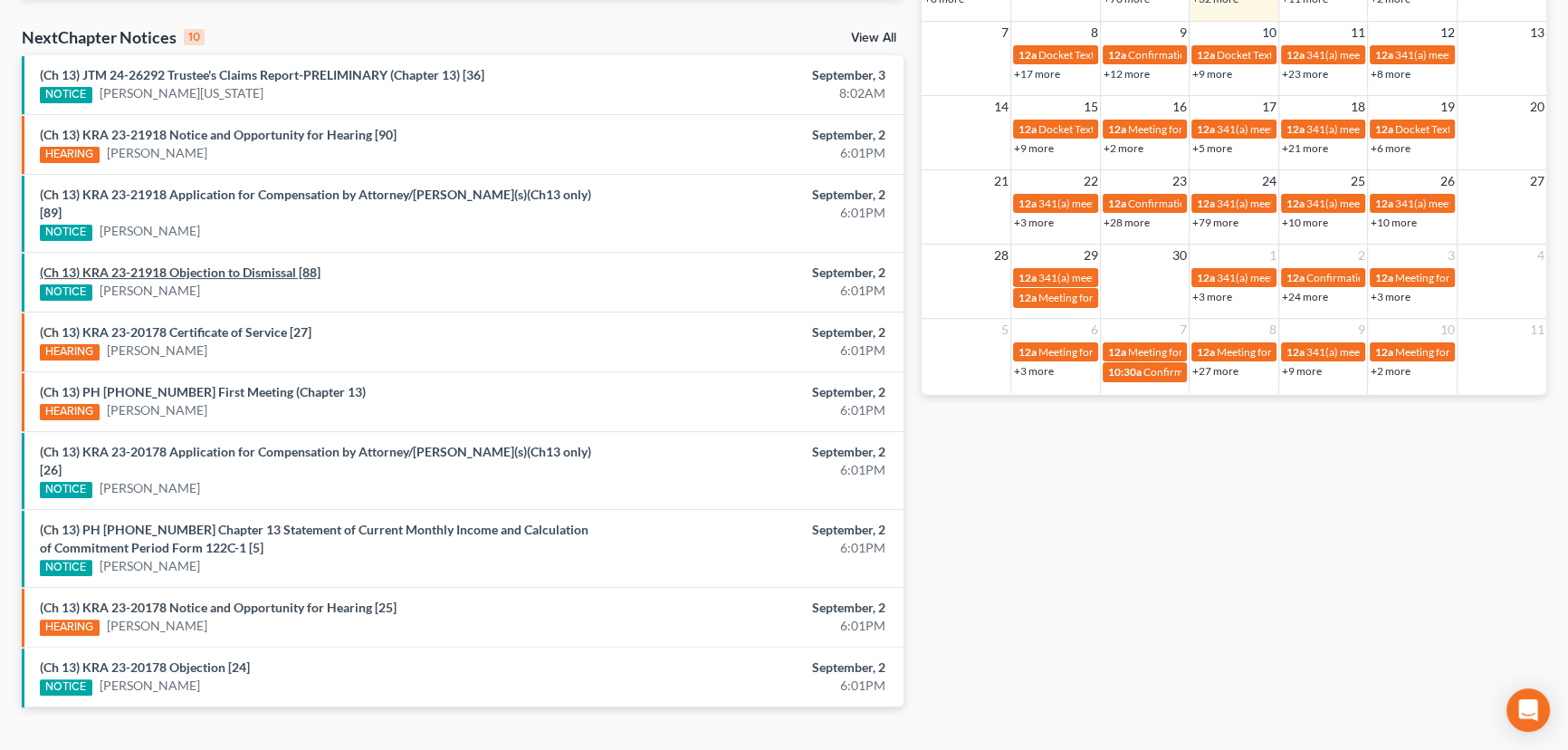
click at [225, 264] on link "(Ch 13) KRA 23-21918 Objection to Dismissal [88]" at bounding box center [180, 272] width 281 height 15
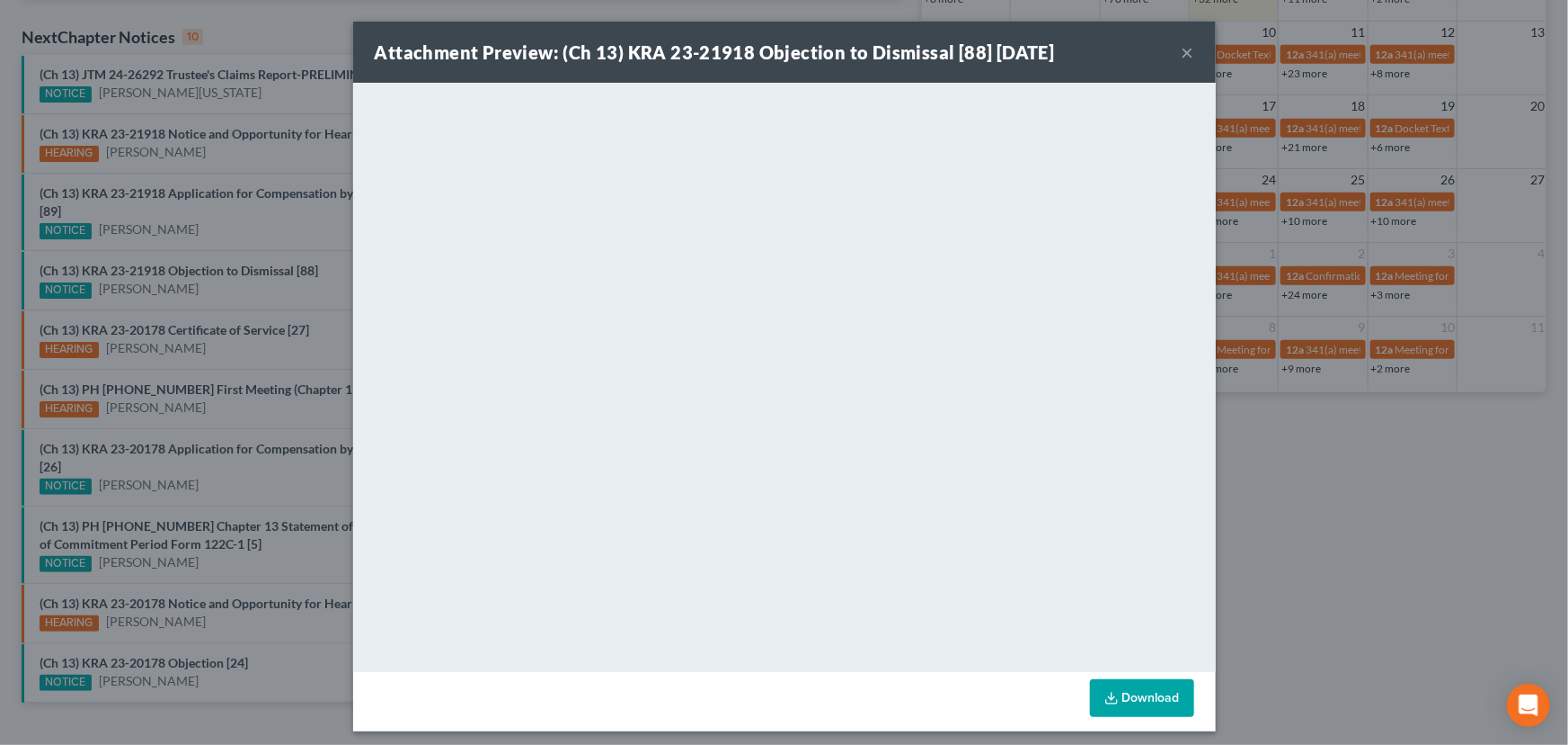
click at [259, 284] on div "Attachment Preview: (Ch 13) KRA 23-21918 Objection to Dismissal [88] 09/02/2025…" at bounding box center [784, 372] width 1568 height 745
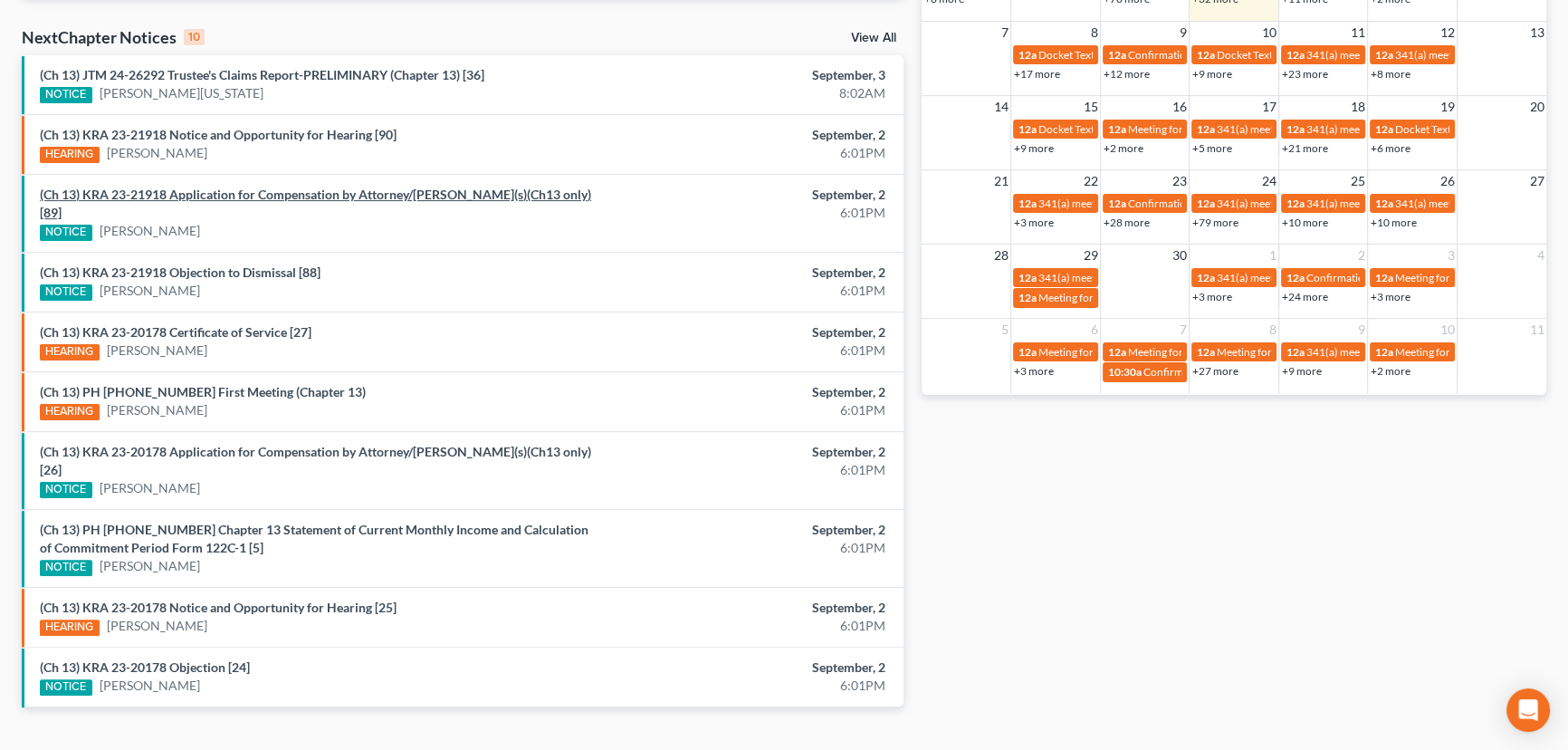
click at [252, 194] on link "(Ch 13) KRA 23-21918 Application for Compensation by Attorney/Debtor(s)(Ch13 on…" at bounding box center [316, 203] width 552 height 34
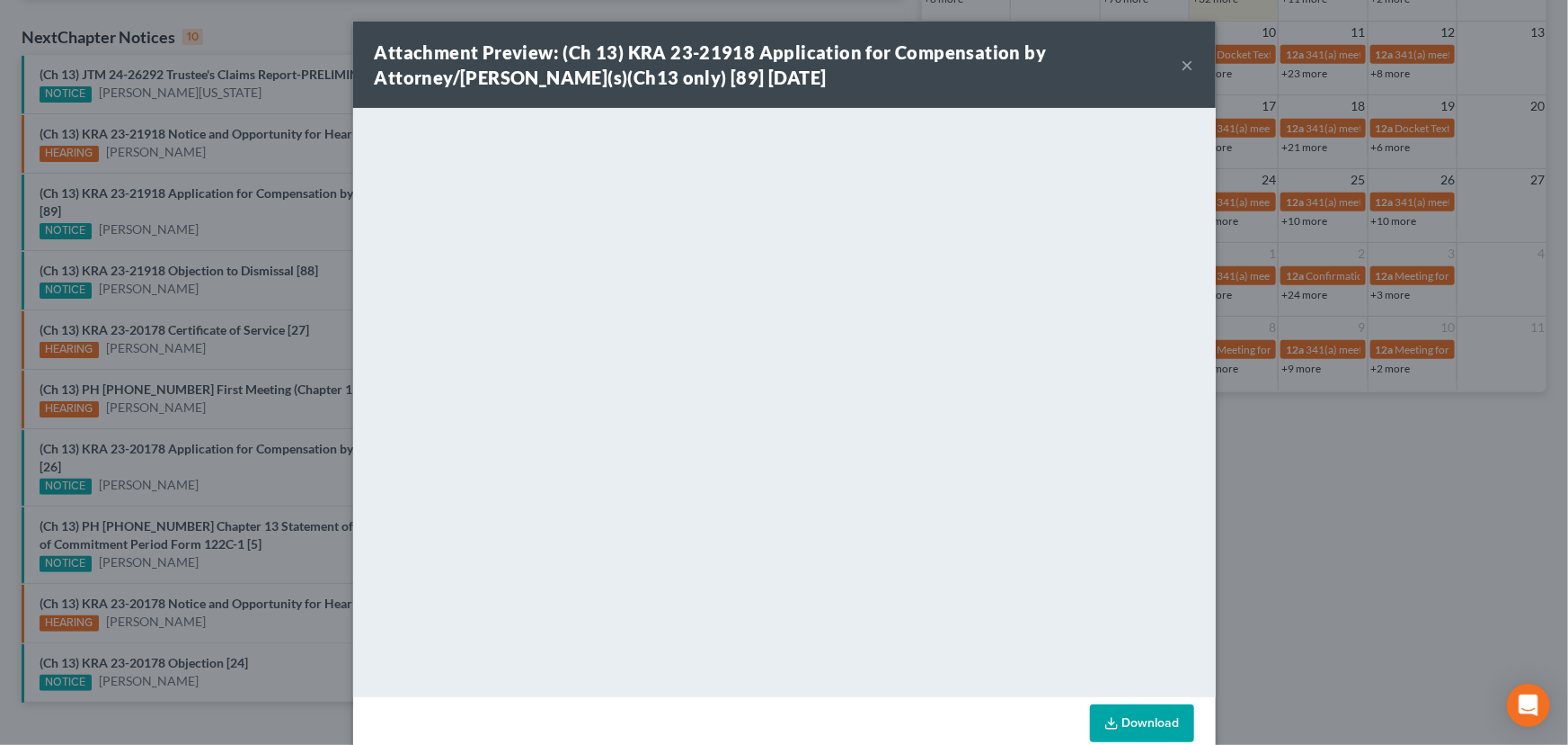
click at [299, 224] on div "Attachment Preview: (Ch 13) KRA 23-21918 Application for Compensation by Attorn…" at bounding box center [784, 372] width 1568 height 745
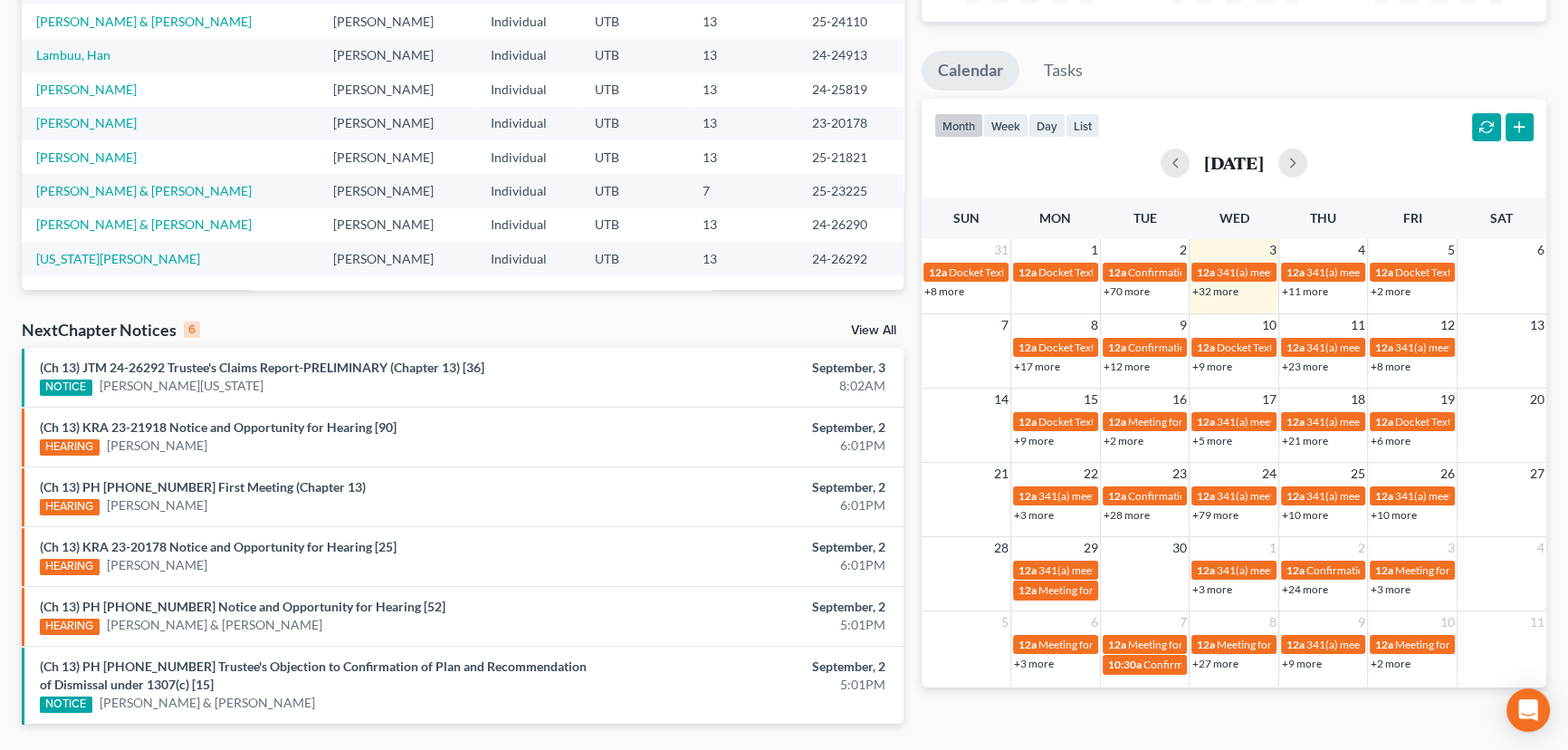
scroll to position [330, 0]
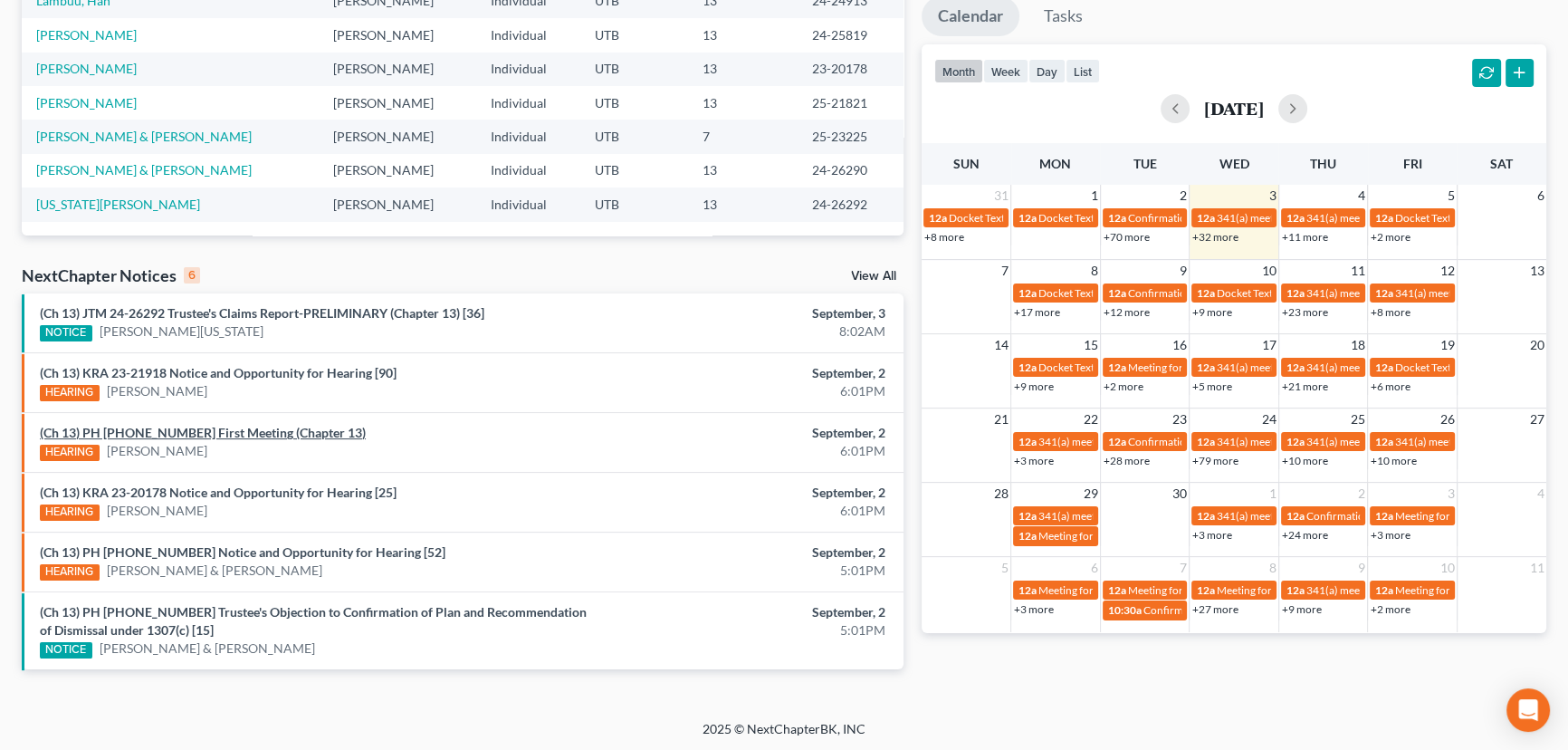
click at [259, 437] on link "(Ch 13) PH [PHONE_NUMBER] First Meeting (Chapter 13)" at bounding box center [203, 432] width 326 height 15
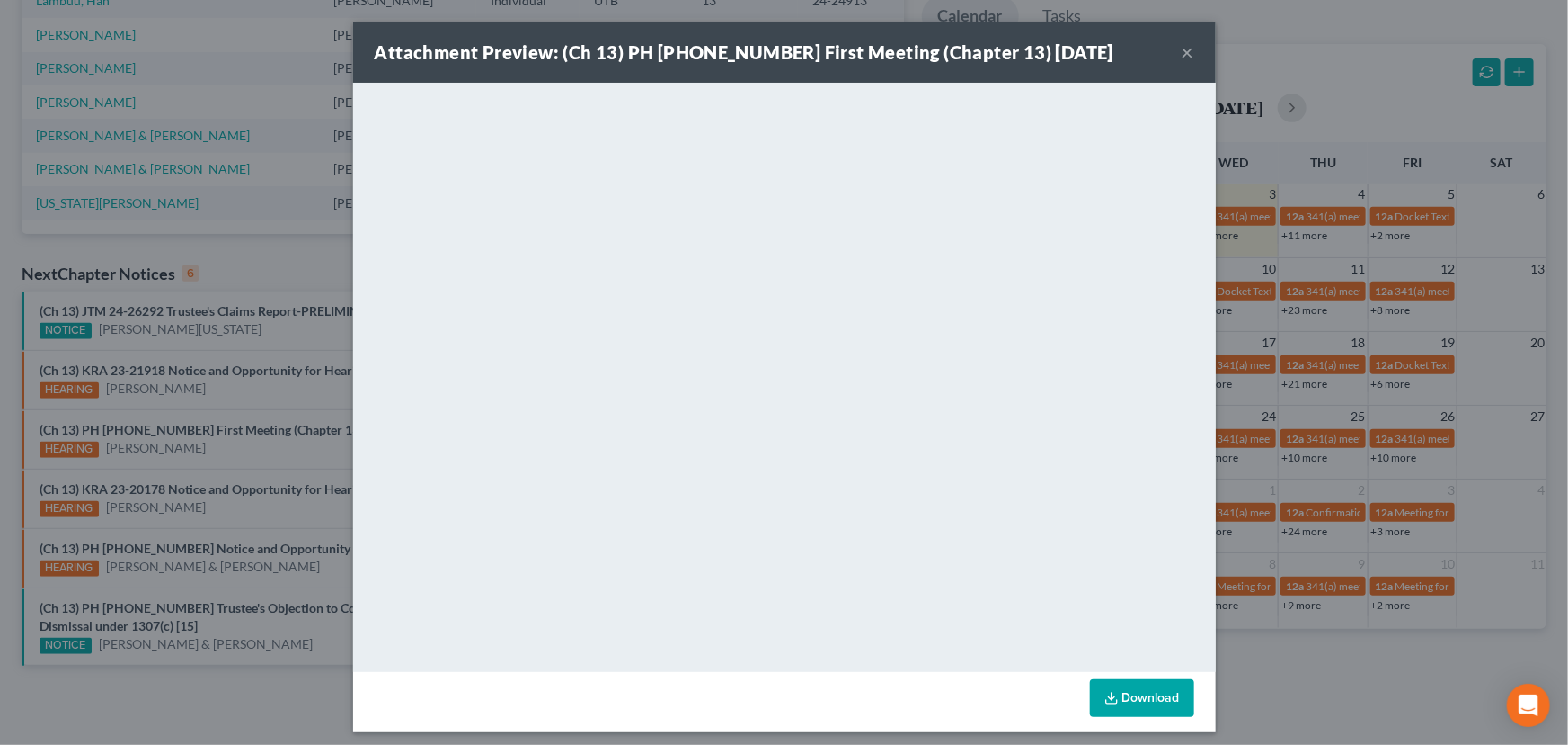
click at [203, 458] on div "Attachment Preview: (Ch 13) PH [PHONE_NUMBER] First Meeting (Chapter 13) [DATE]…" at bounding box center [784, 372] width 1568 height 745
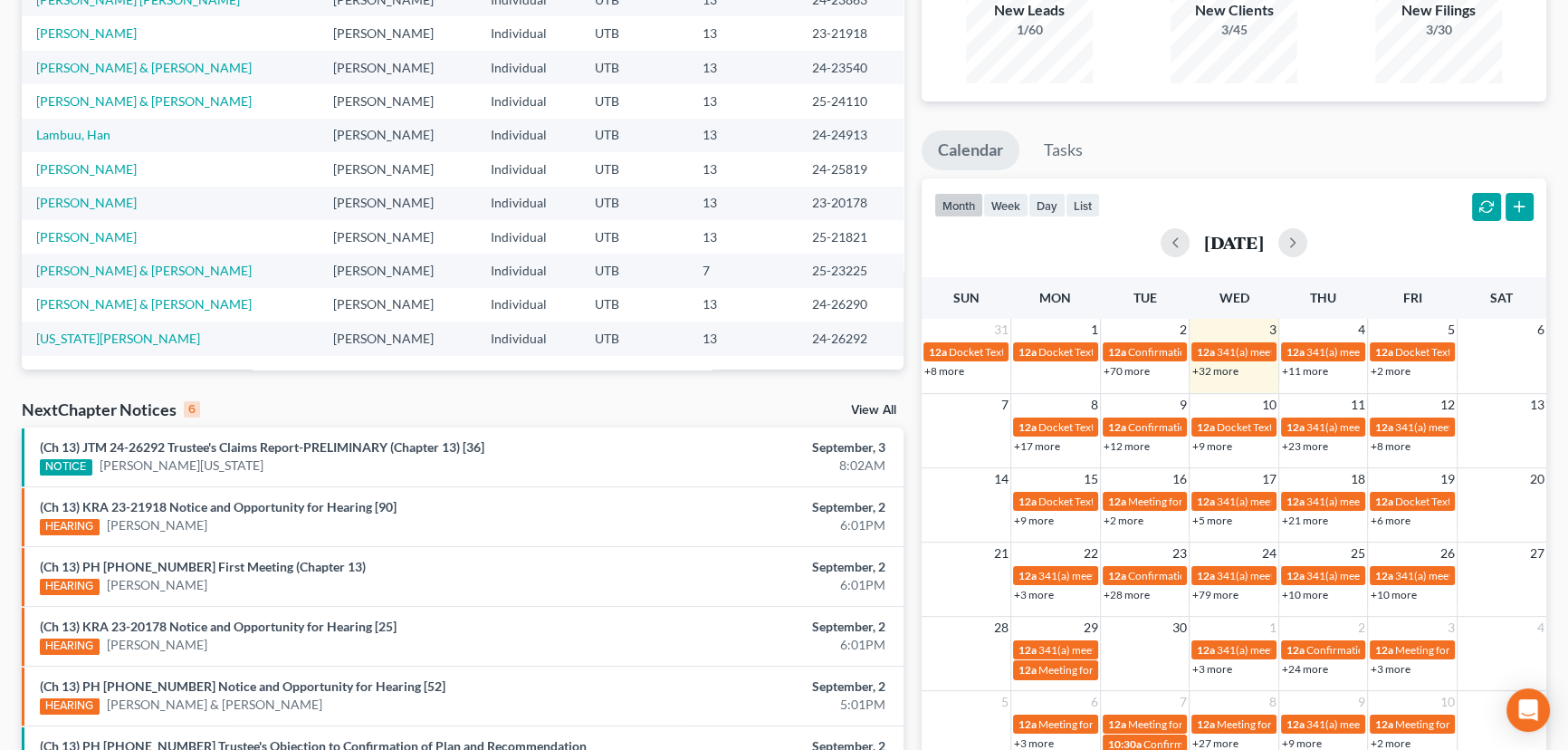
scroll to position [0, 0]
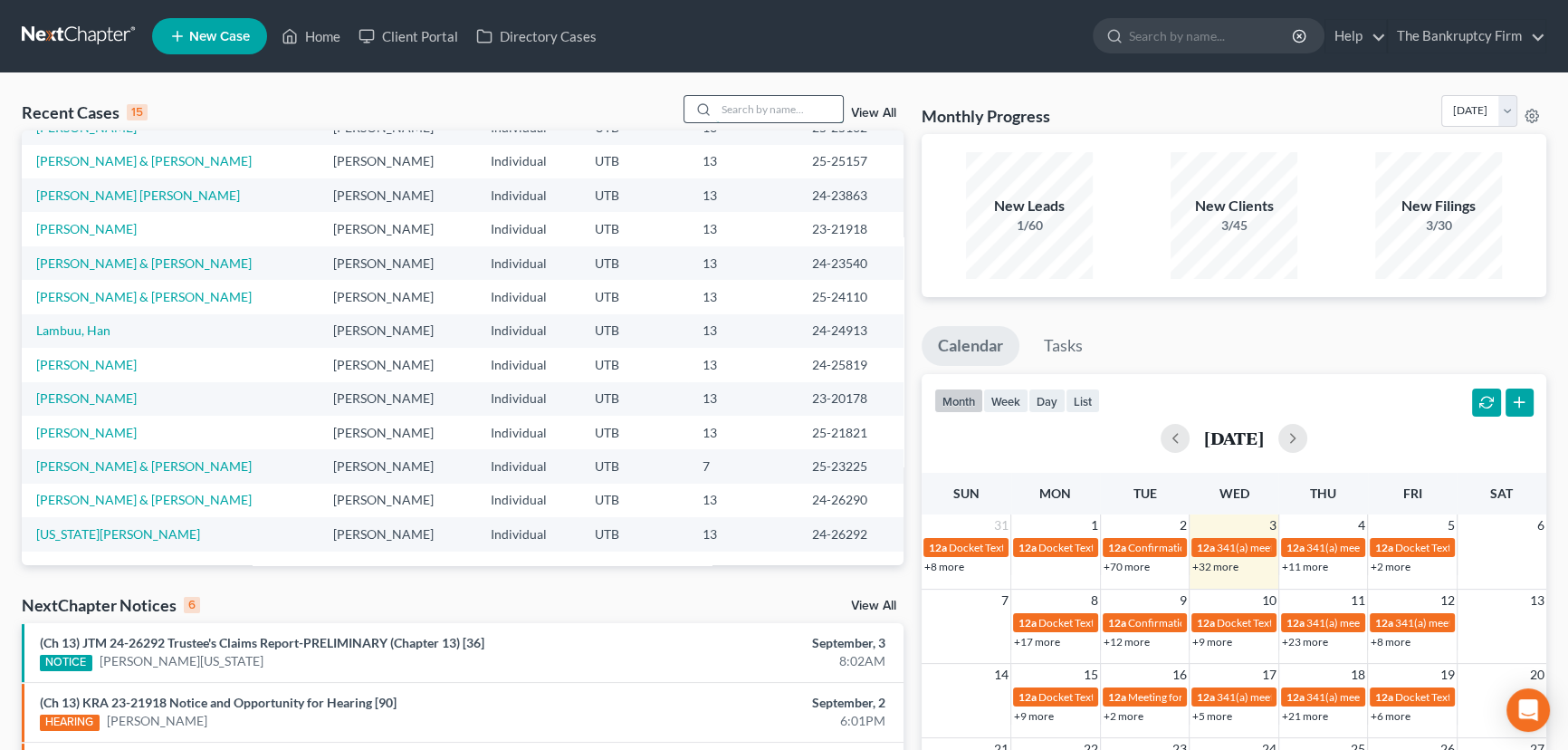
click at [744, 118] on input "search" at bounding box center [780, 108] width 126 height 26
type input "[PERSON_NAME]"
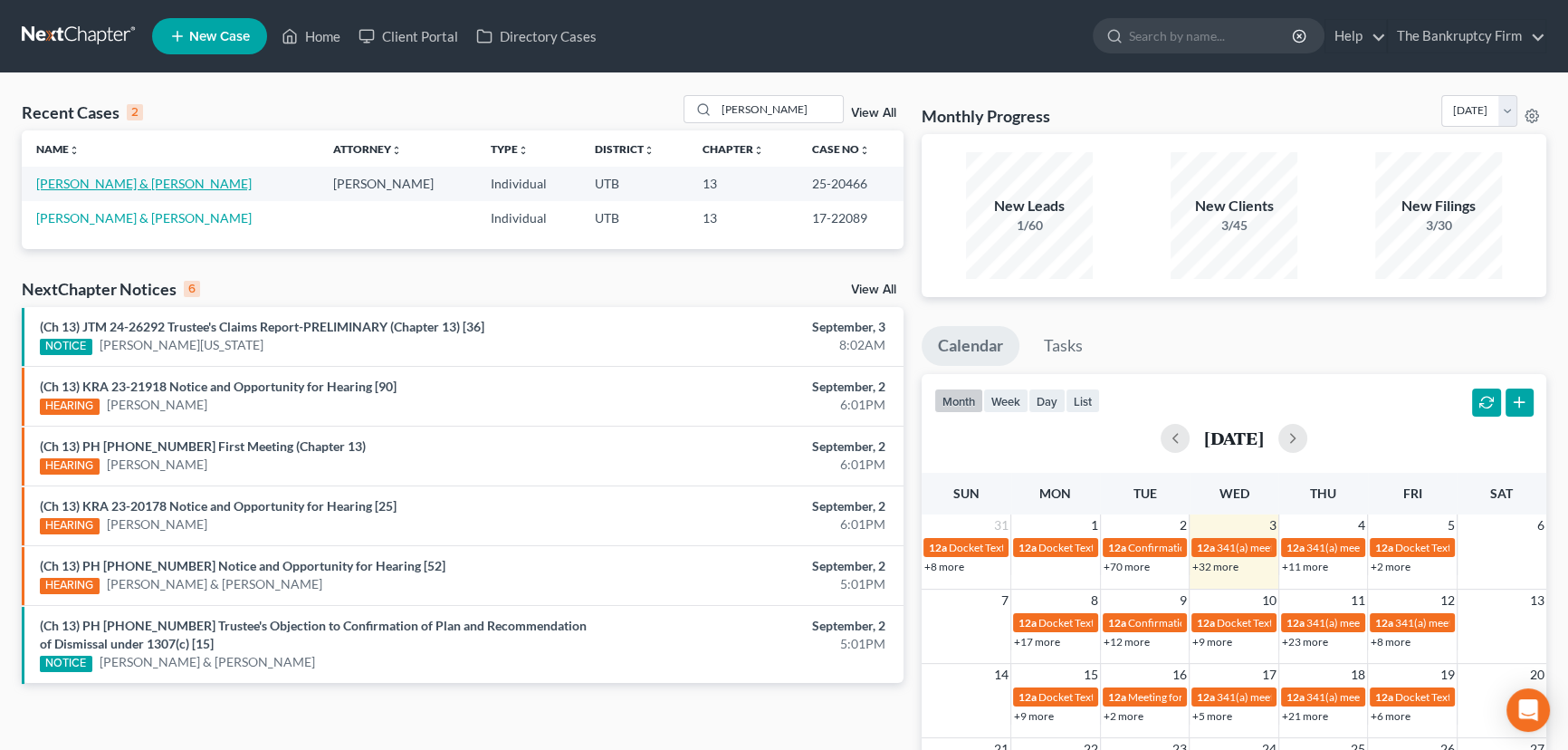
click at [124, 179] on link "[PERSON_NAME] & [PERSON_NAME]" at bounding box center [144, 183] width 216 height 15
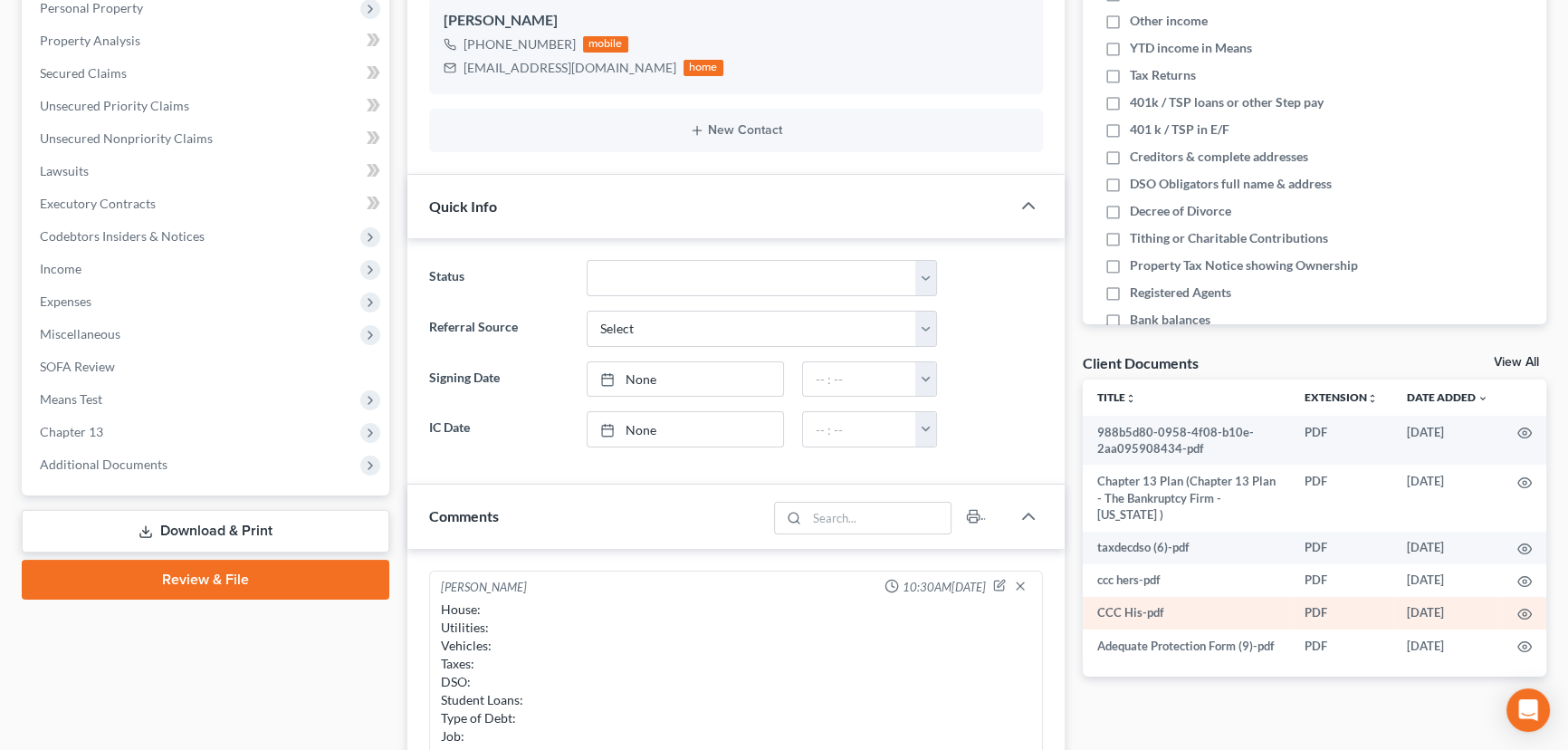
scroll to position [329, 0]
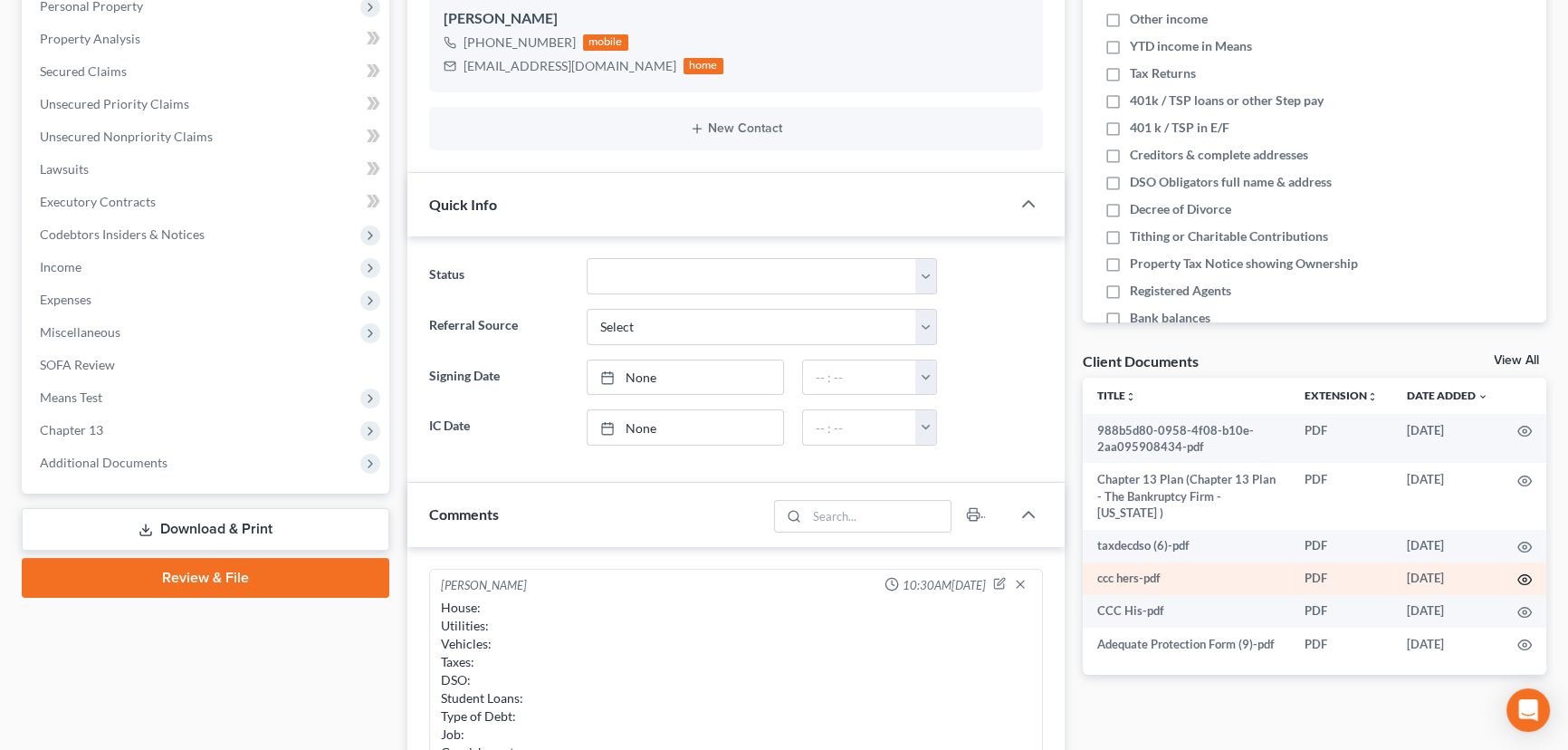
click at [1518, 572] on icon "button" at bounding box center [1524, 579] width 14 height 14
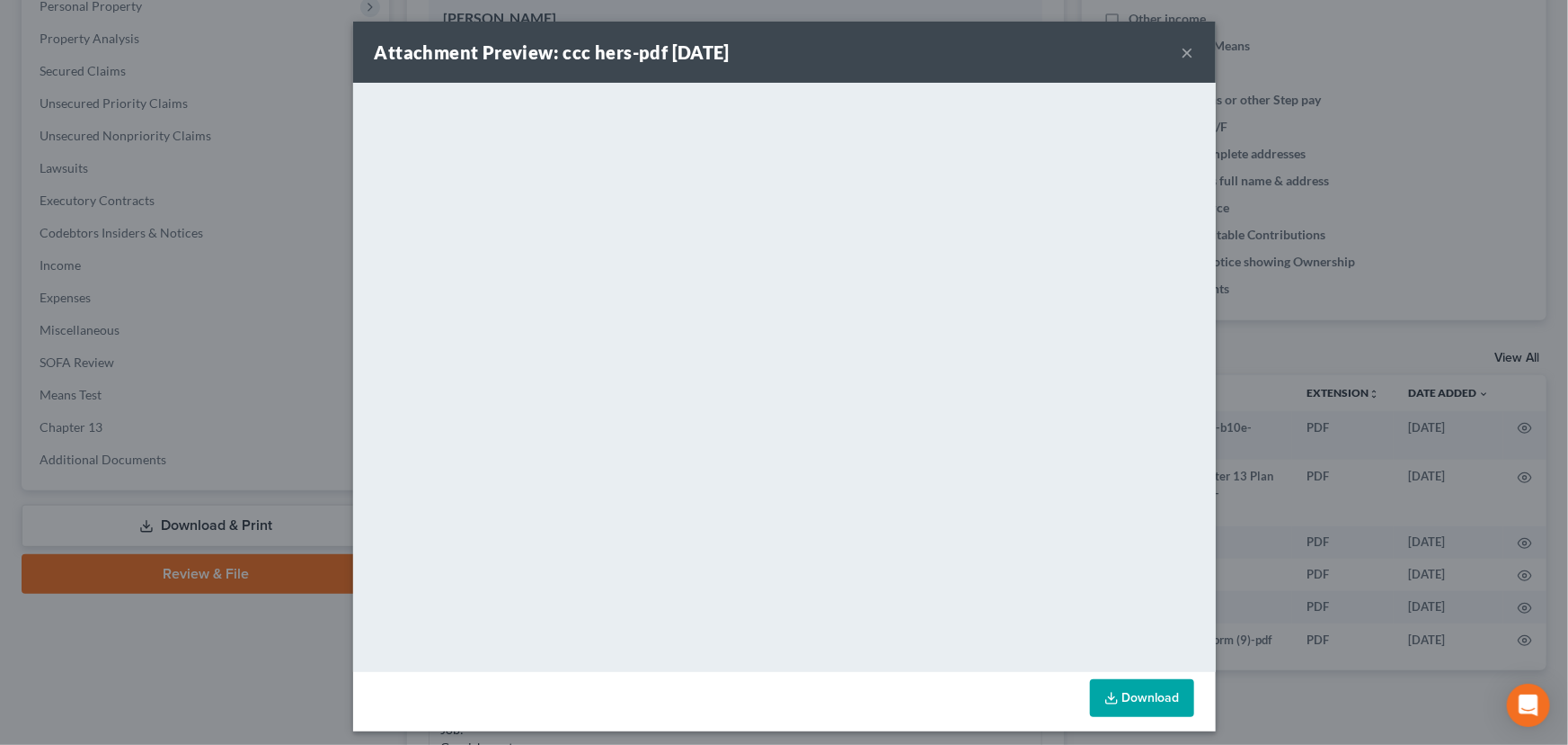
click at [1182, 49] on button "×" at bounding box center [1188, 51] width 12 height 22
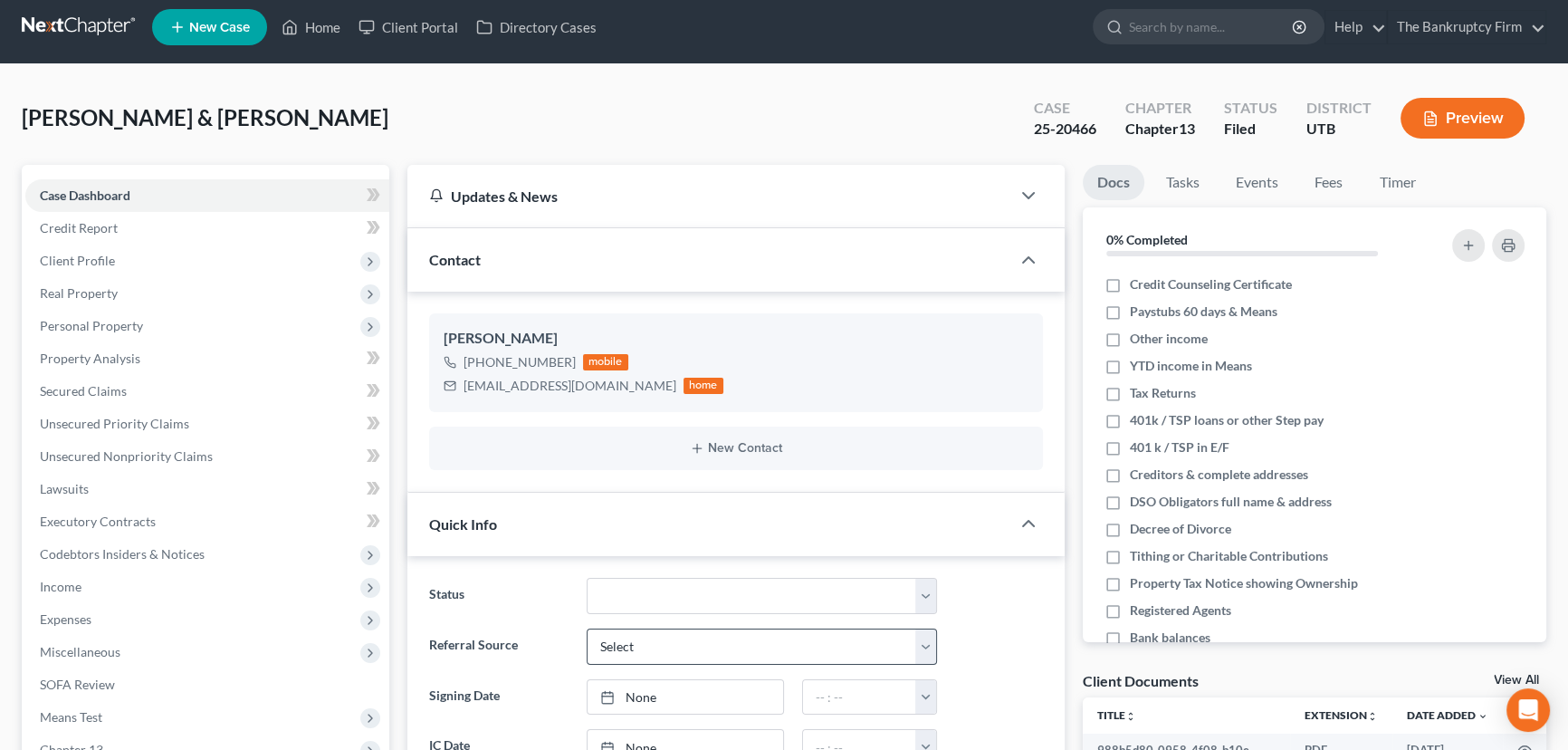
scroll to position [0, 0]
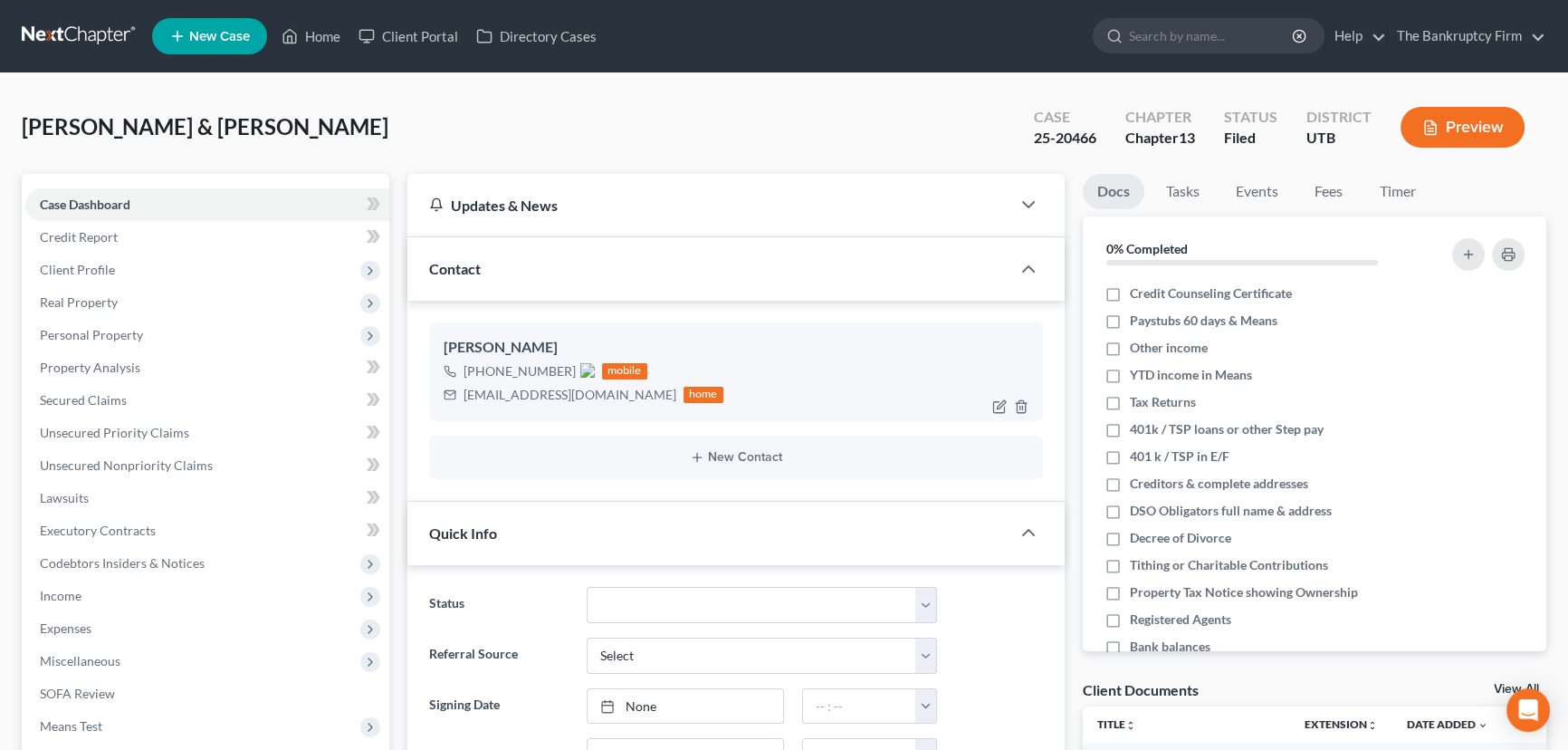
click at [585, 368] on img at bounding box center [587, 370] width 14 height 14
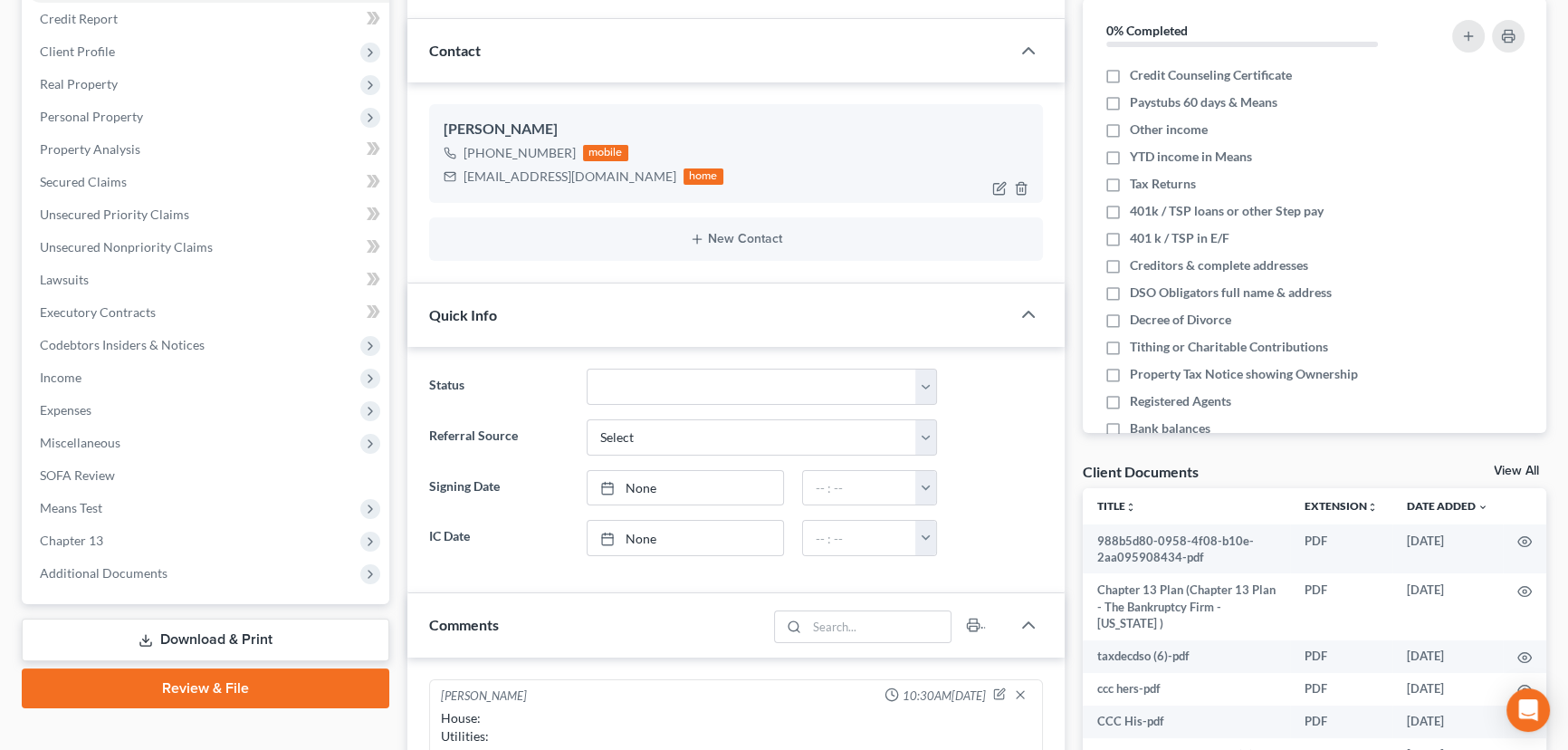
scroll to position [246, 0]
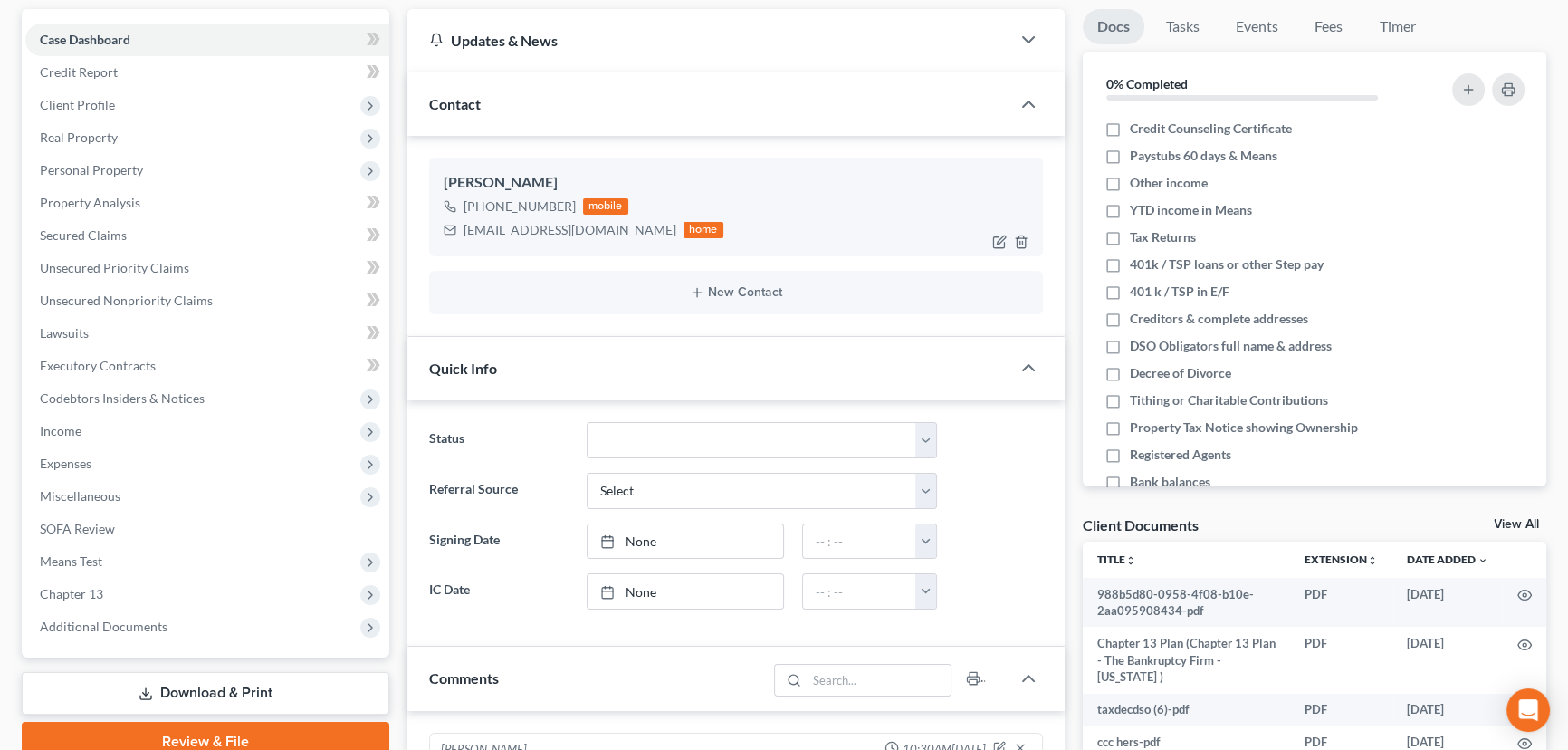
scroll to position [0, 0]
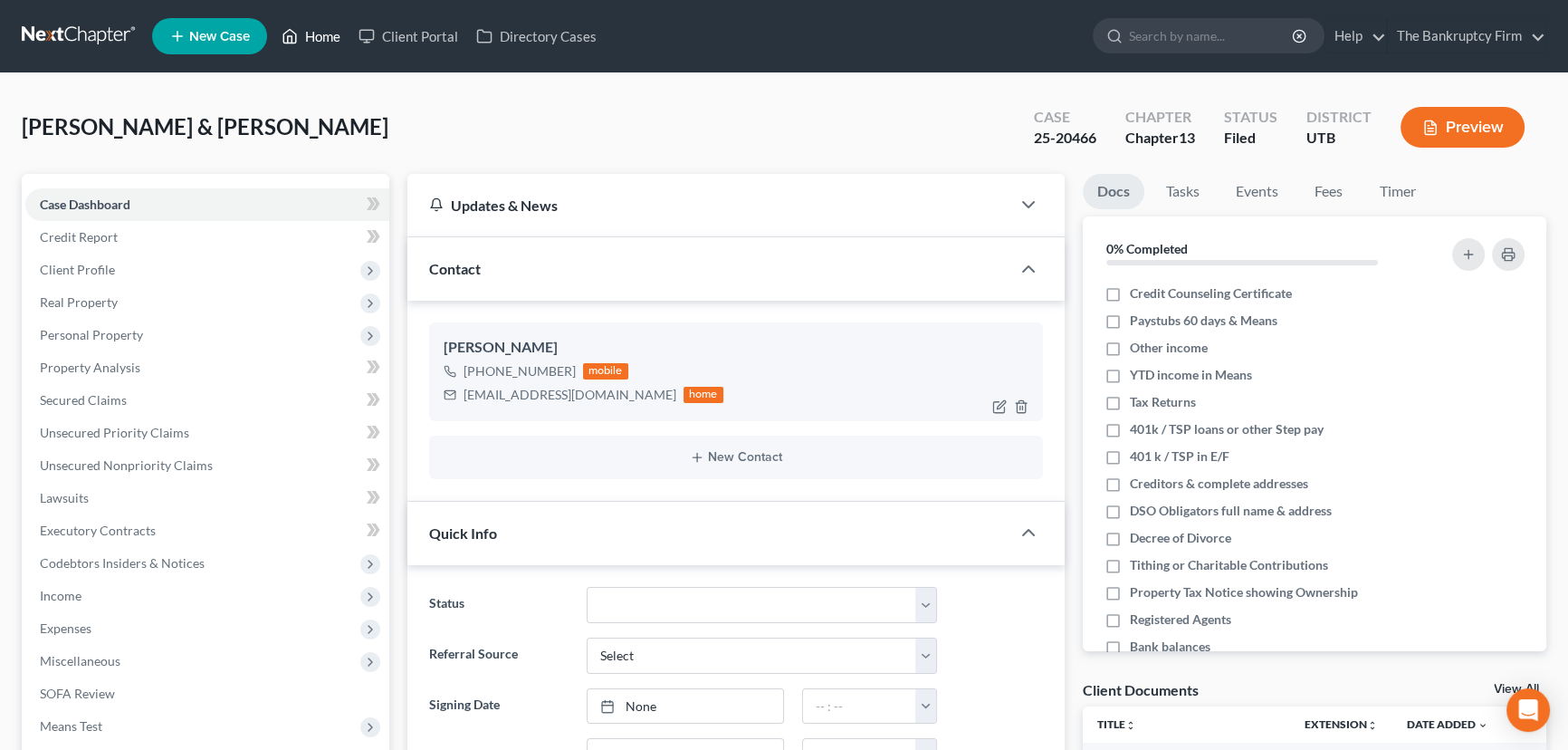
click at [325, 33] on link "Home" at bounding box center [310, 36] width 77 height 33
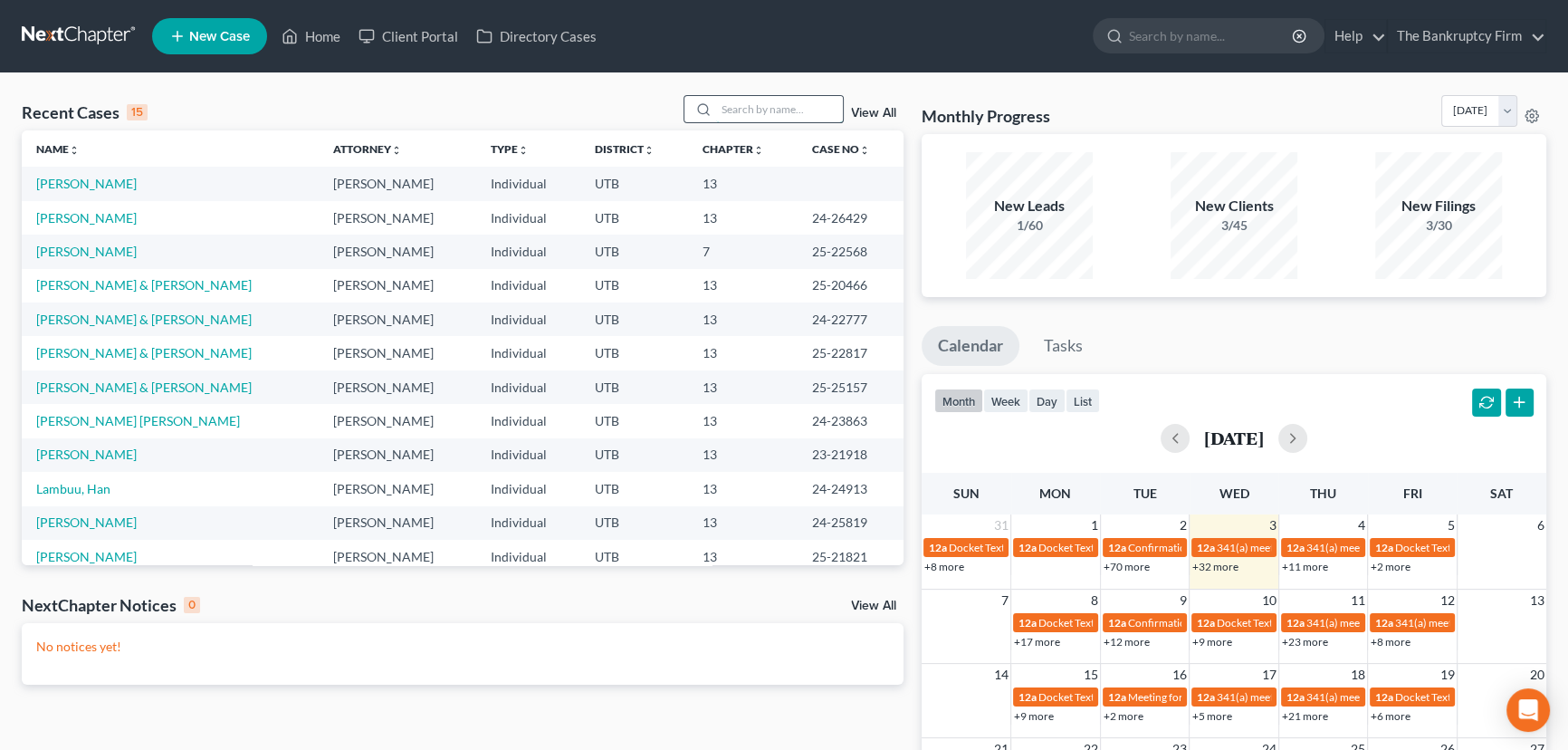
click at [734, 102] on input "search" at bounding box center [780, 108] width 126 height 26
type input "Whitten"
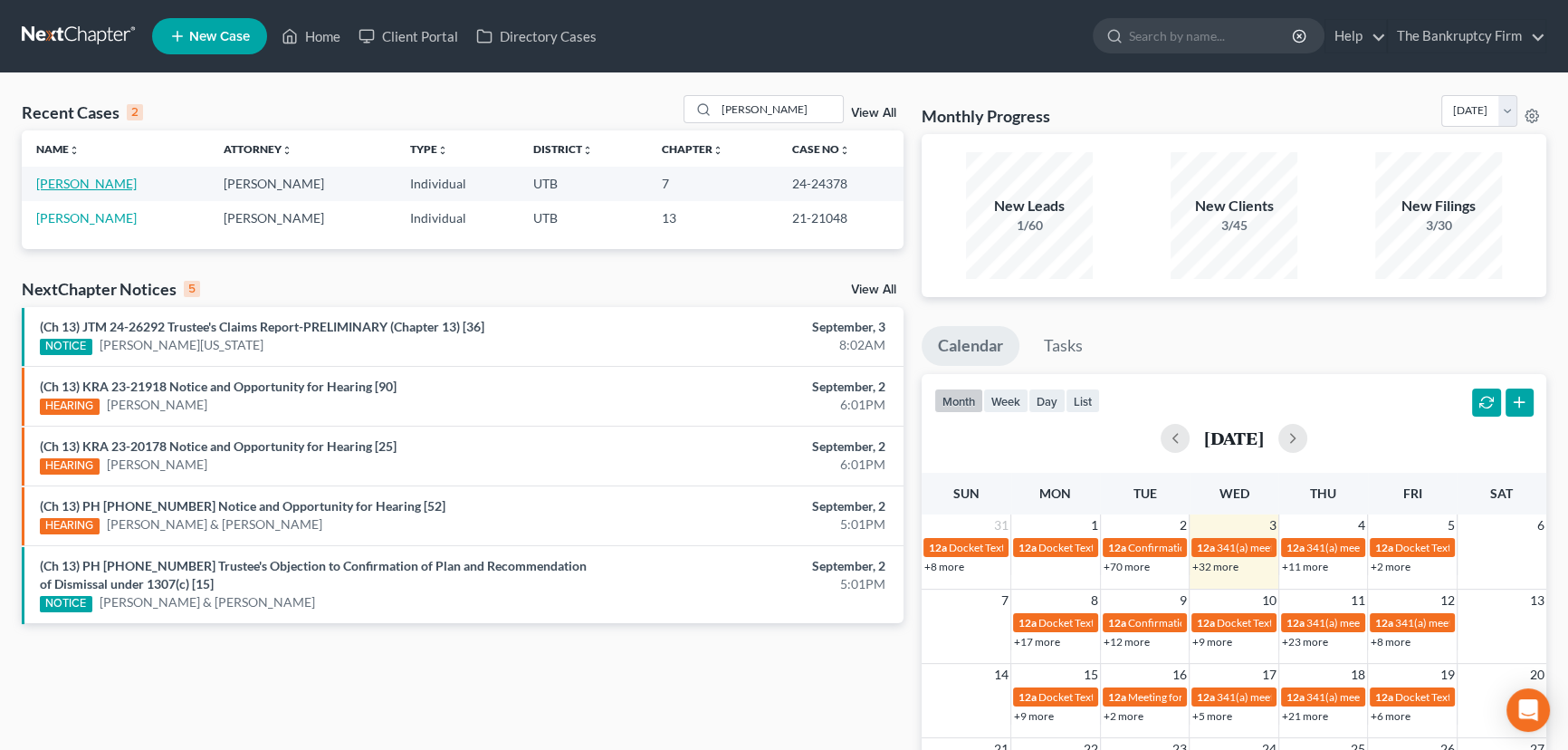
click at [70, 185] on link "[PERSON_NAME]" at bounding box center [86, 183] width 101 height 15
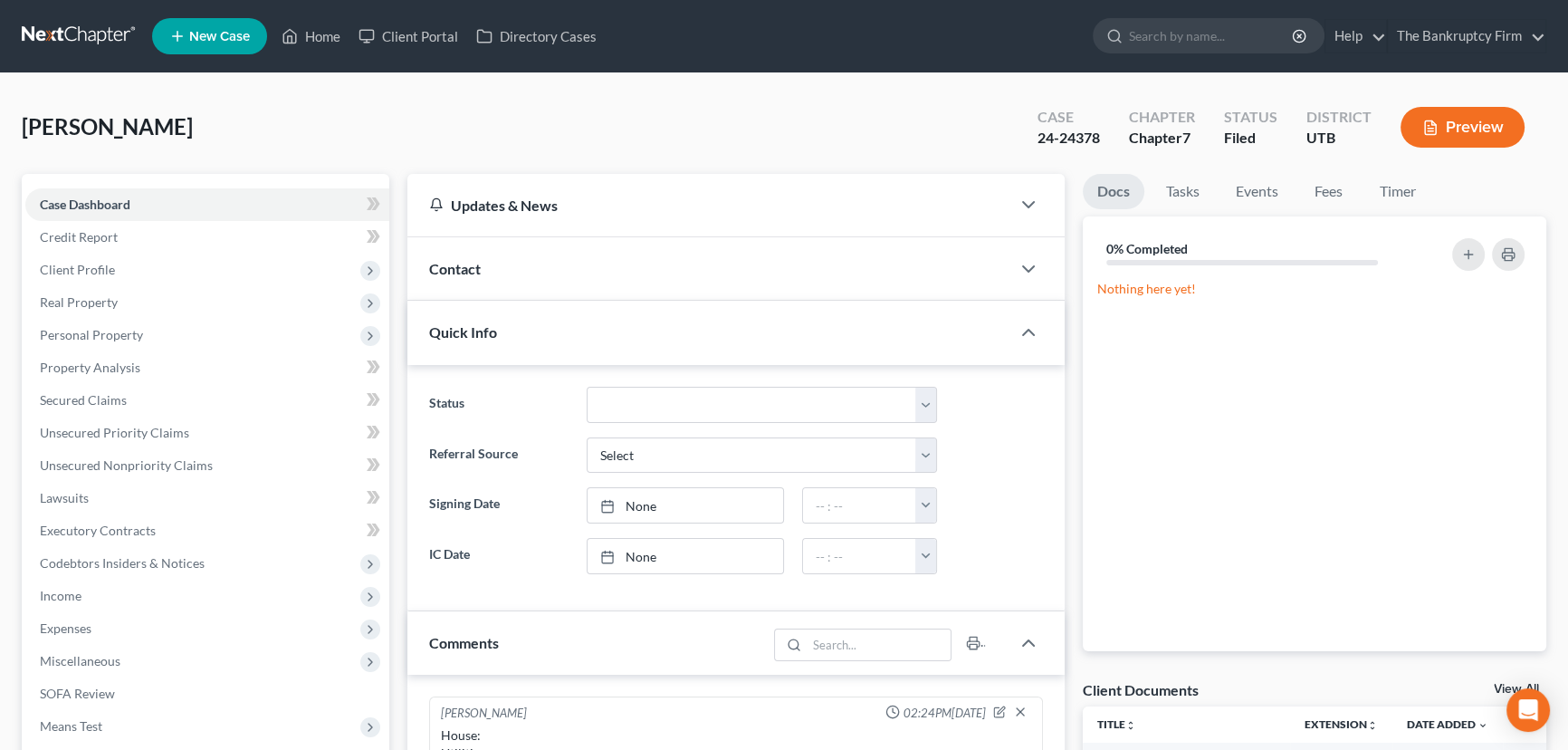
click at [1502, 692] on link "View All" at bounding box center [1515, 689] width 45 height 12
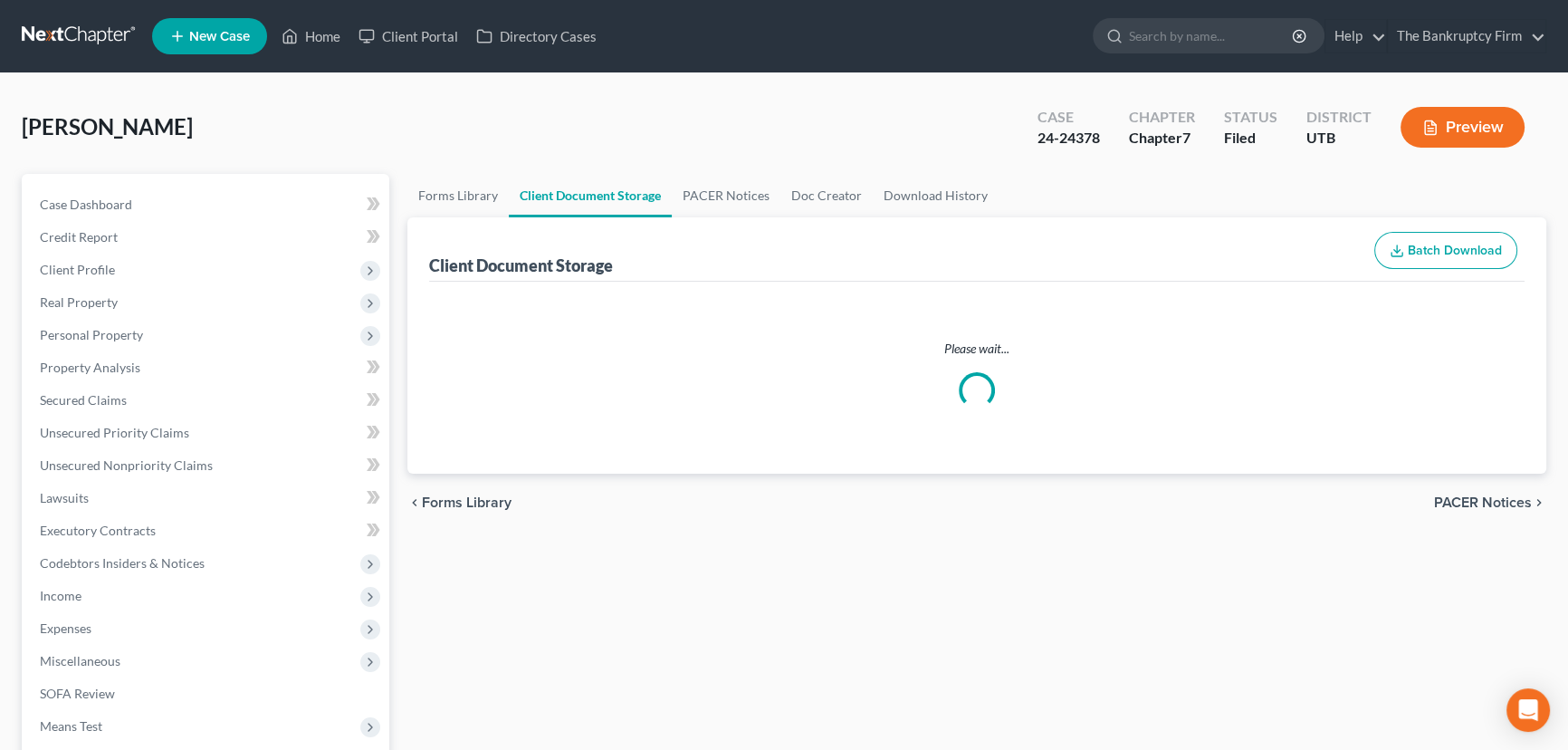
select select "30"
select select "26"
select select "53"
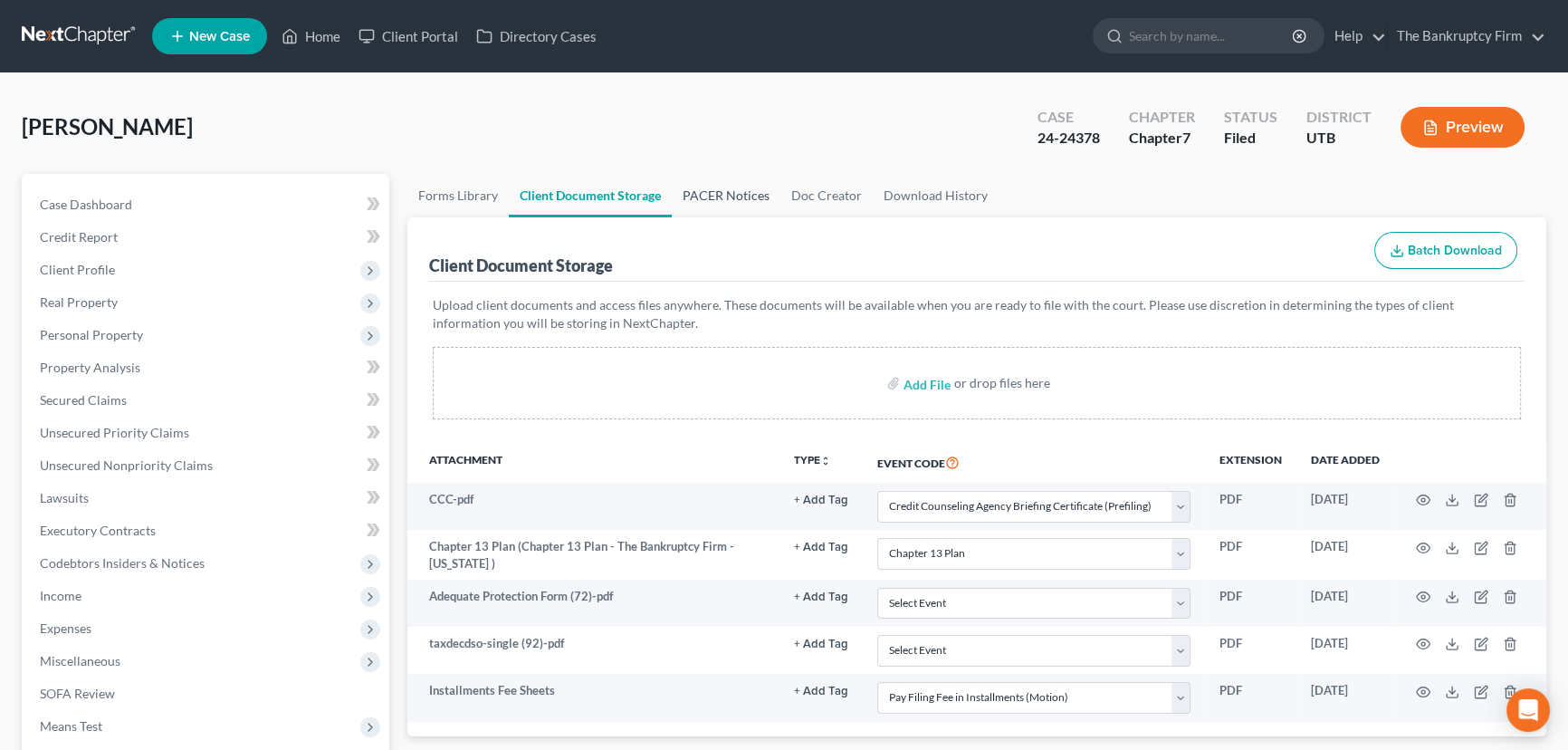
click at [705, 189] on link "PACER Notices" at bounding box center [725, 194] width 108 height 43
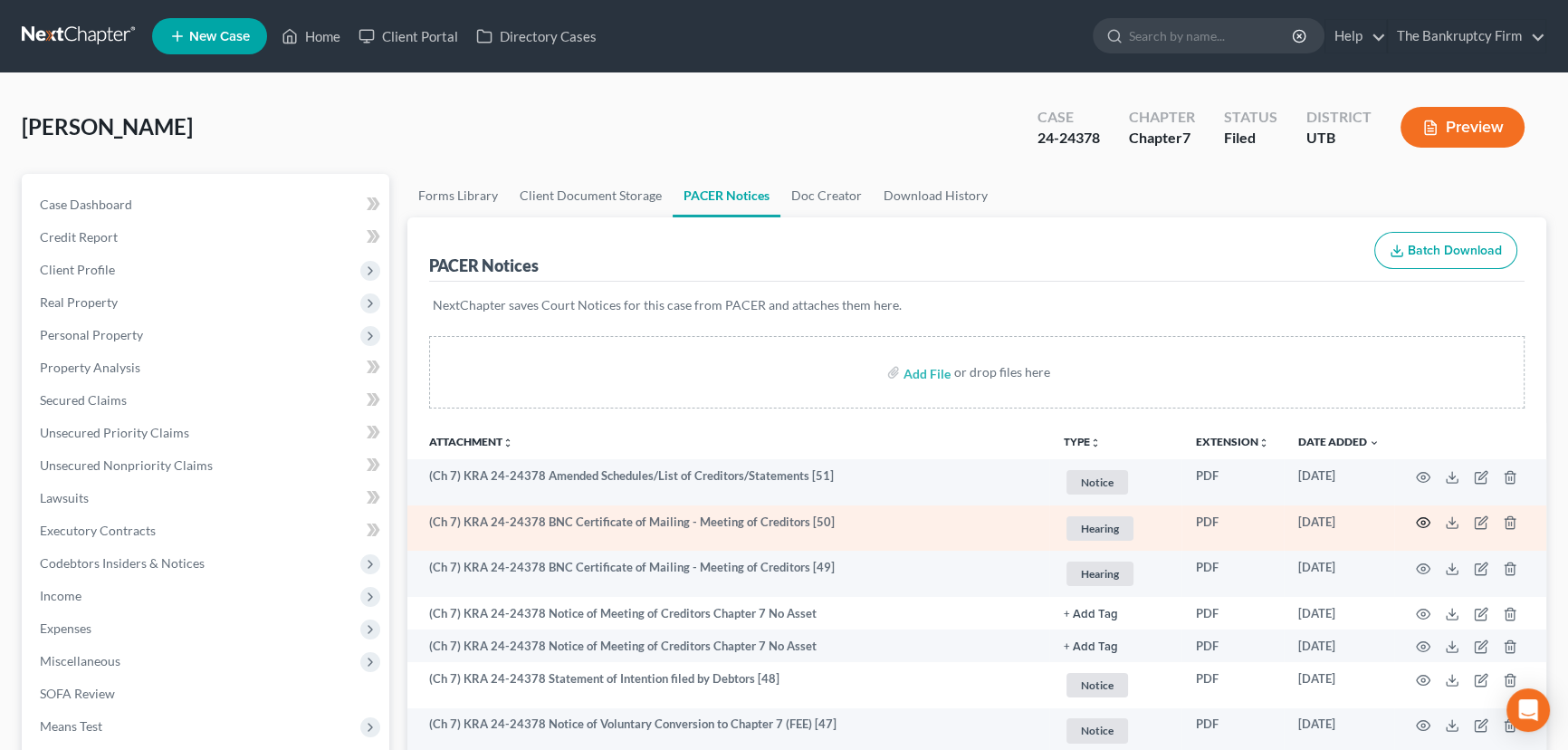
click at [1421, 520] on circle "button" at bounding box center [1423, 522] width 4 height 4
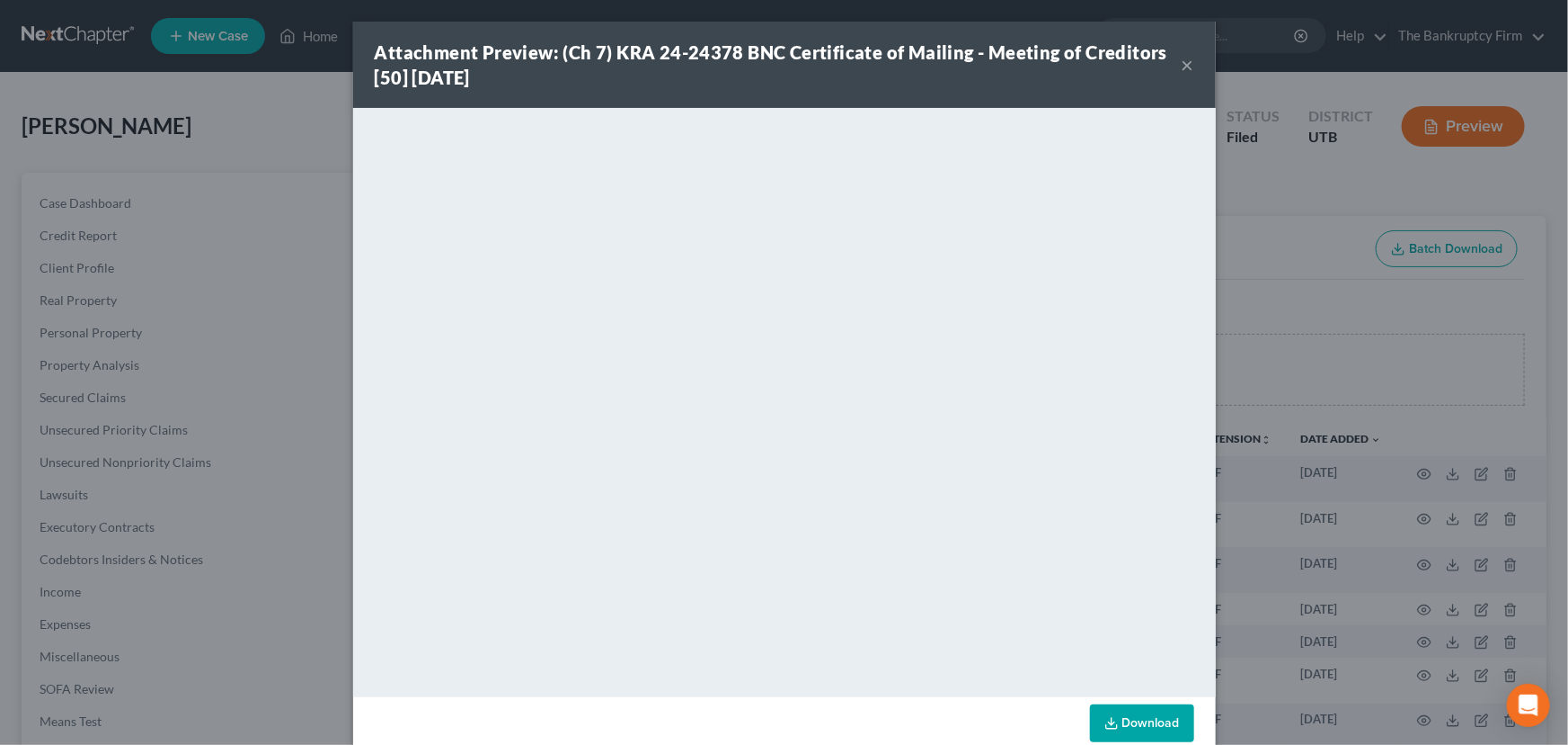
click at [1338, 332] on div "Attachment Preview: (Ch 7) KRA 24-24378 BNC Certificate of Mailing - Meeting of…" at bounding box center [784, 372] width 1568 height 745
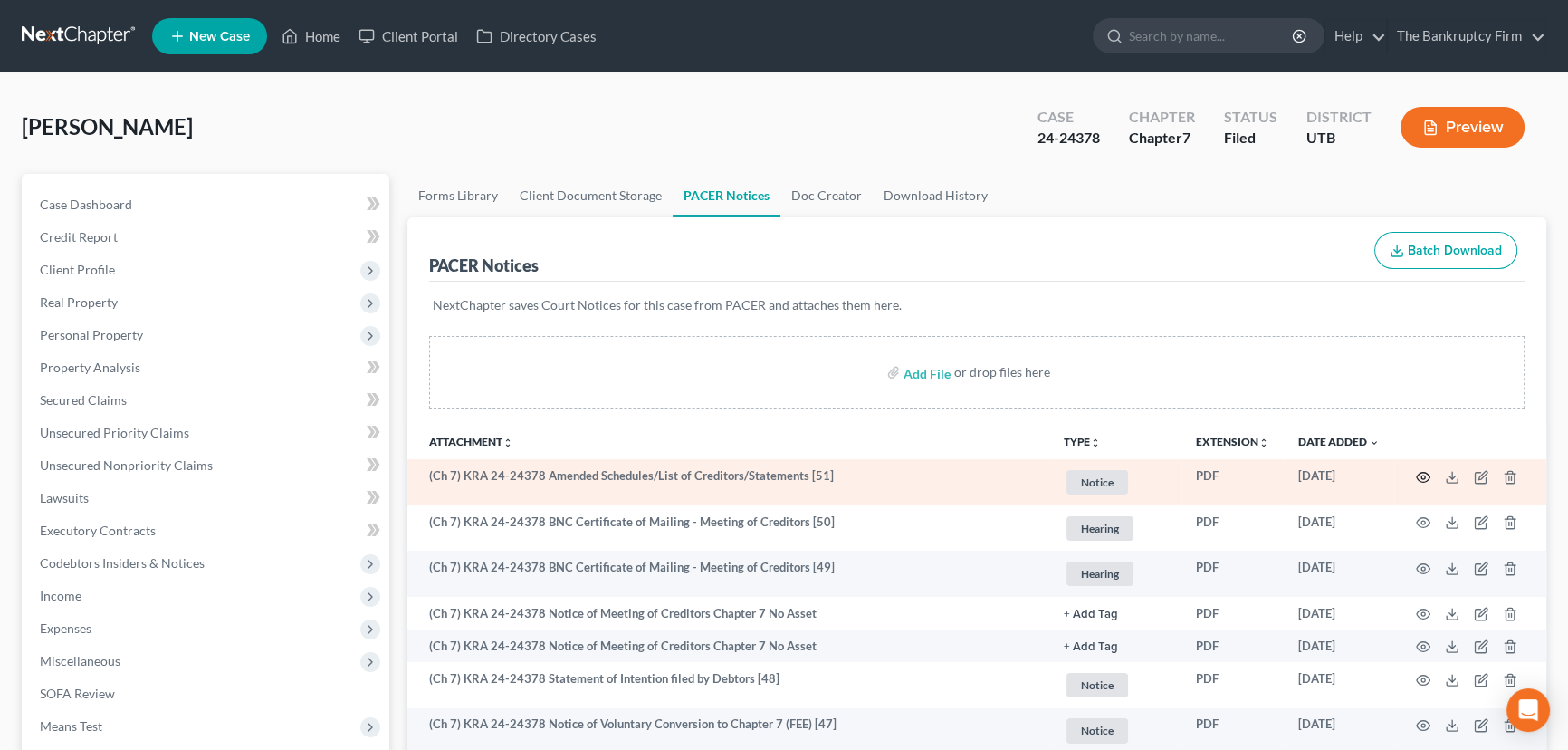
click at [1421, 470] on icon "button" at bounding box center [1422, 477] width 14 height 14
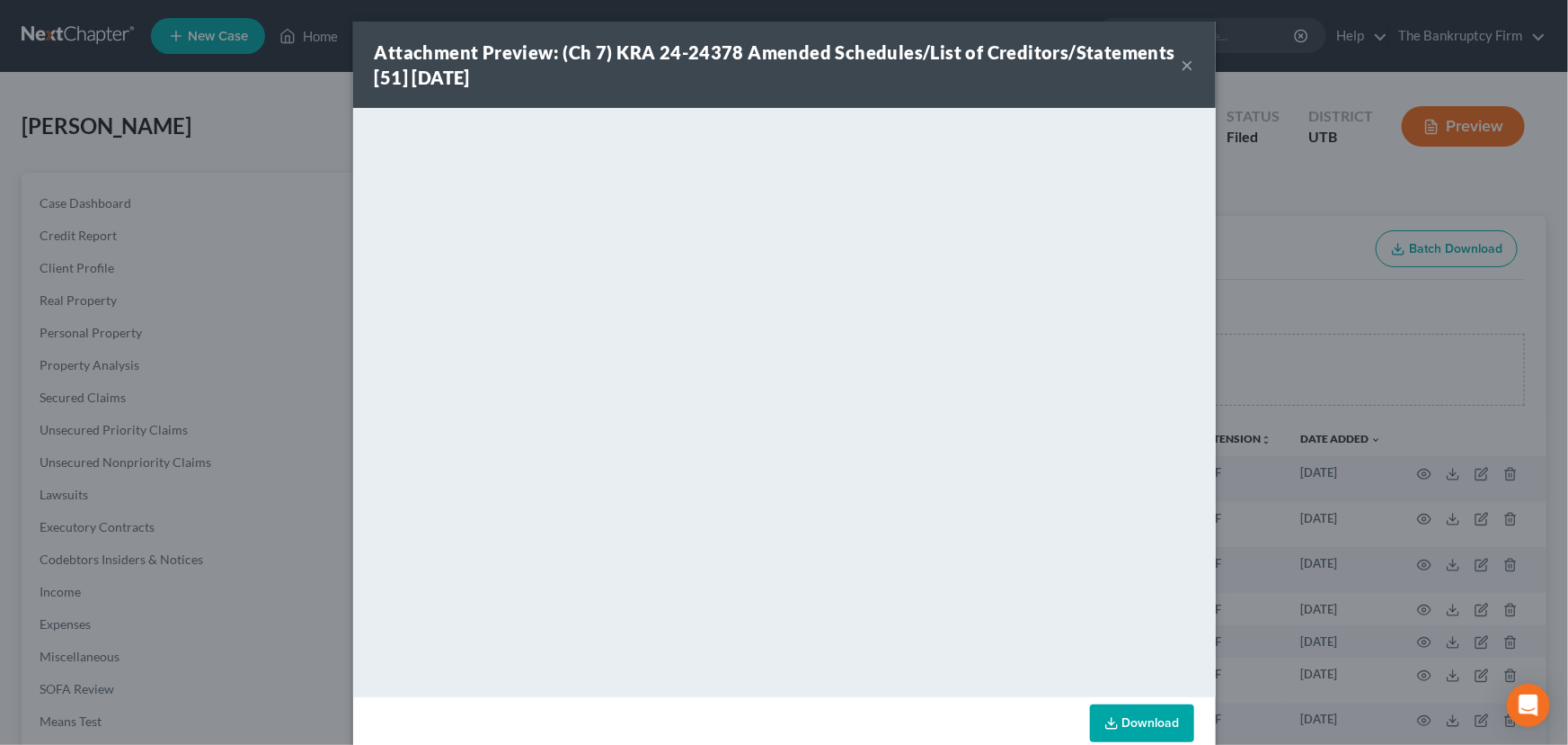
click at [1256, 281] on div "Attachment Preview: (Ch 7) KRA 24-24378 Amended Schedules/List of Creditors/Sta…" at bounding box center [784, 372] width 1568 height 745
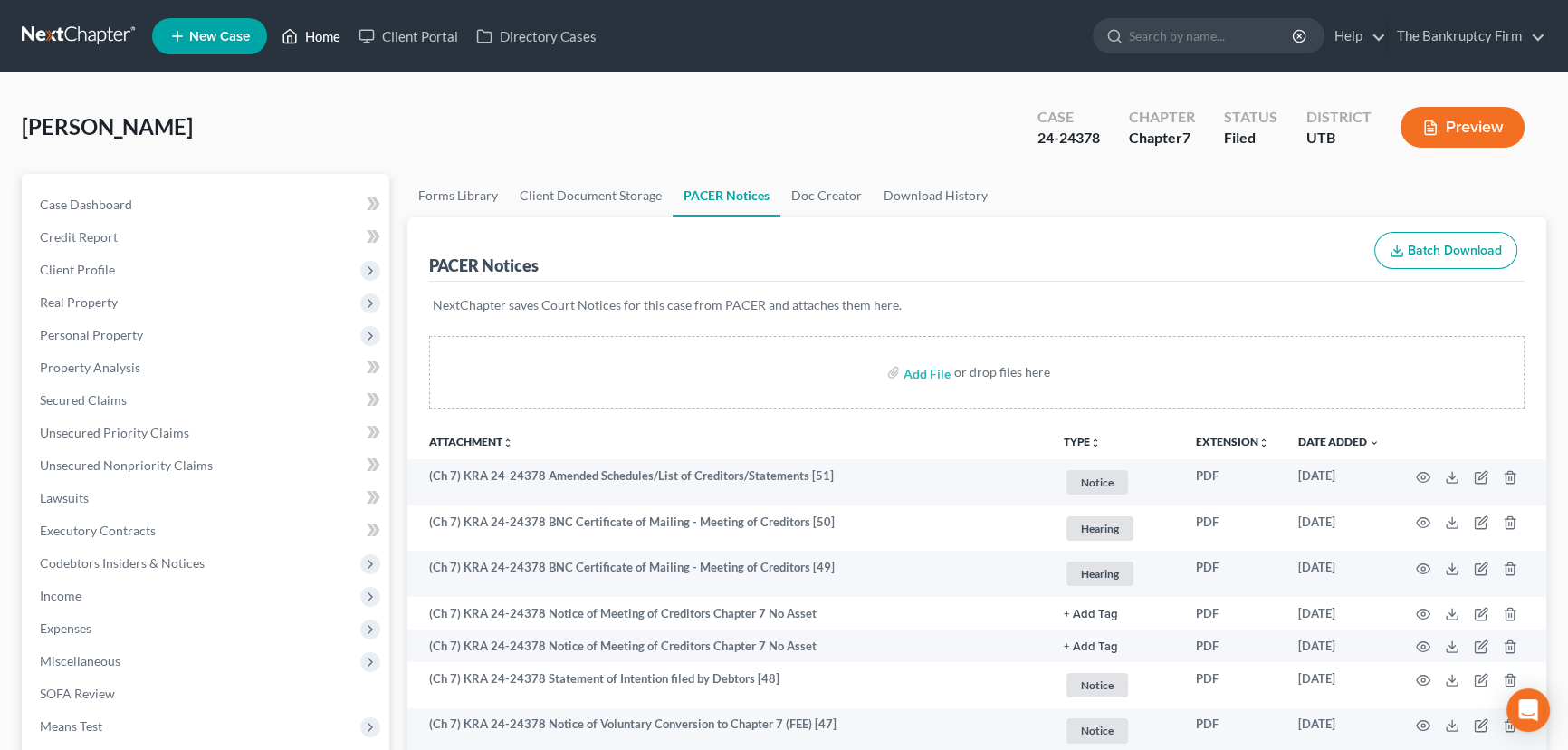
click at [323, 34] on link "Home" at bounding box center [310, 36] width 77 height 33
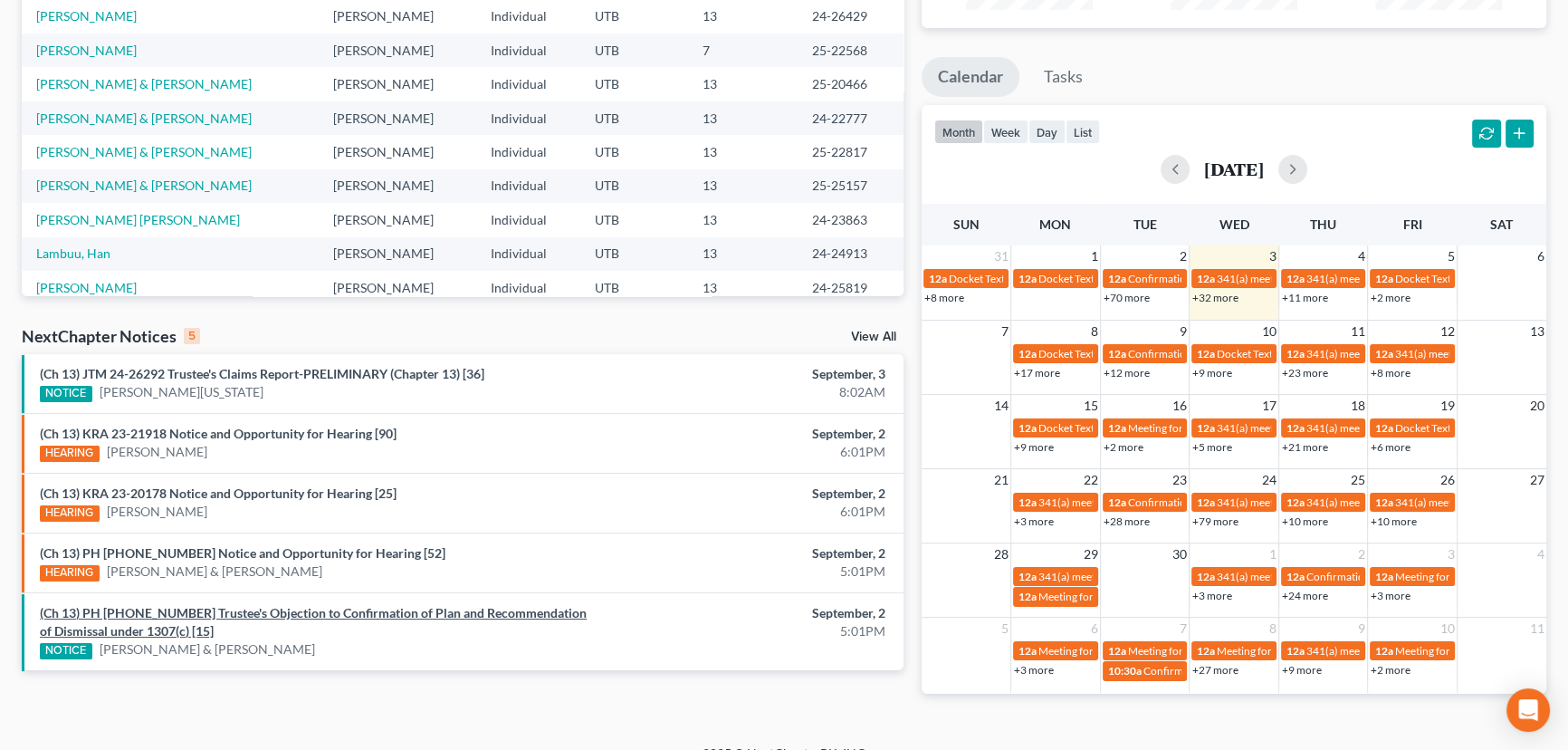
scroll to position [295, 0]
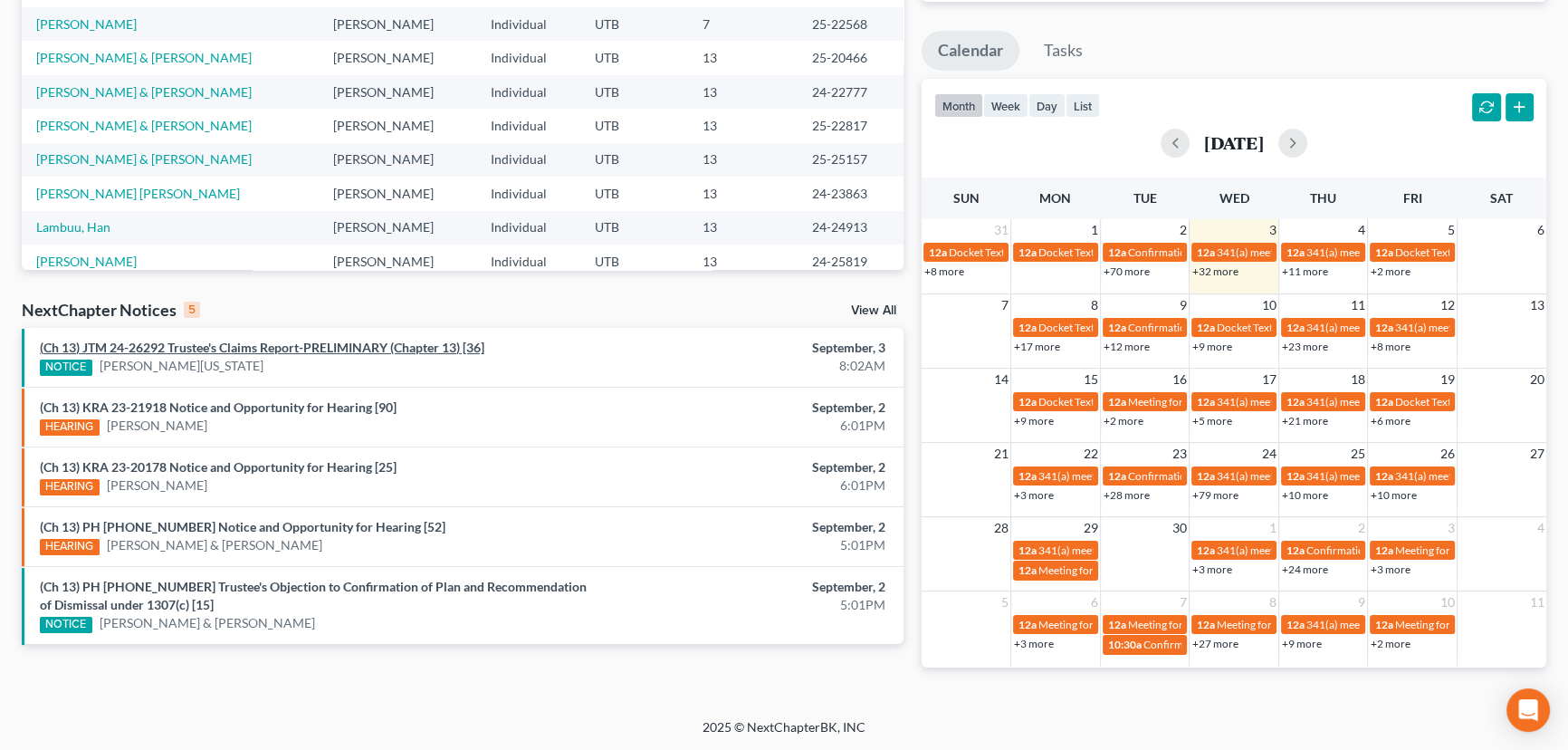
click at [264, 349] on link "(Ch 13) JTM 24-26292 Trustee's Claims Report-PRELIMINARY (Chapter 13) [36]" at bounding box center [262, 347] width 444 height 15
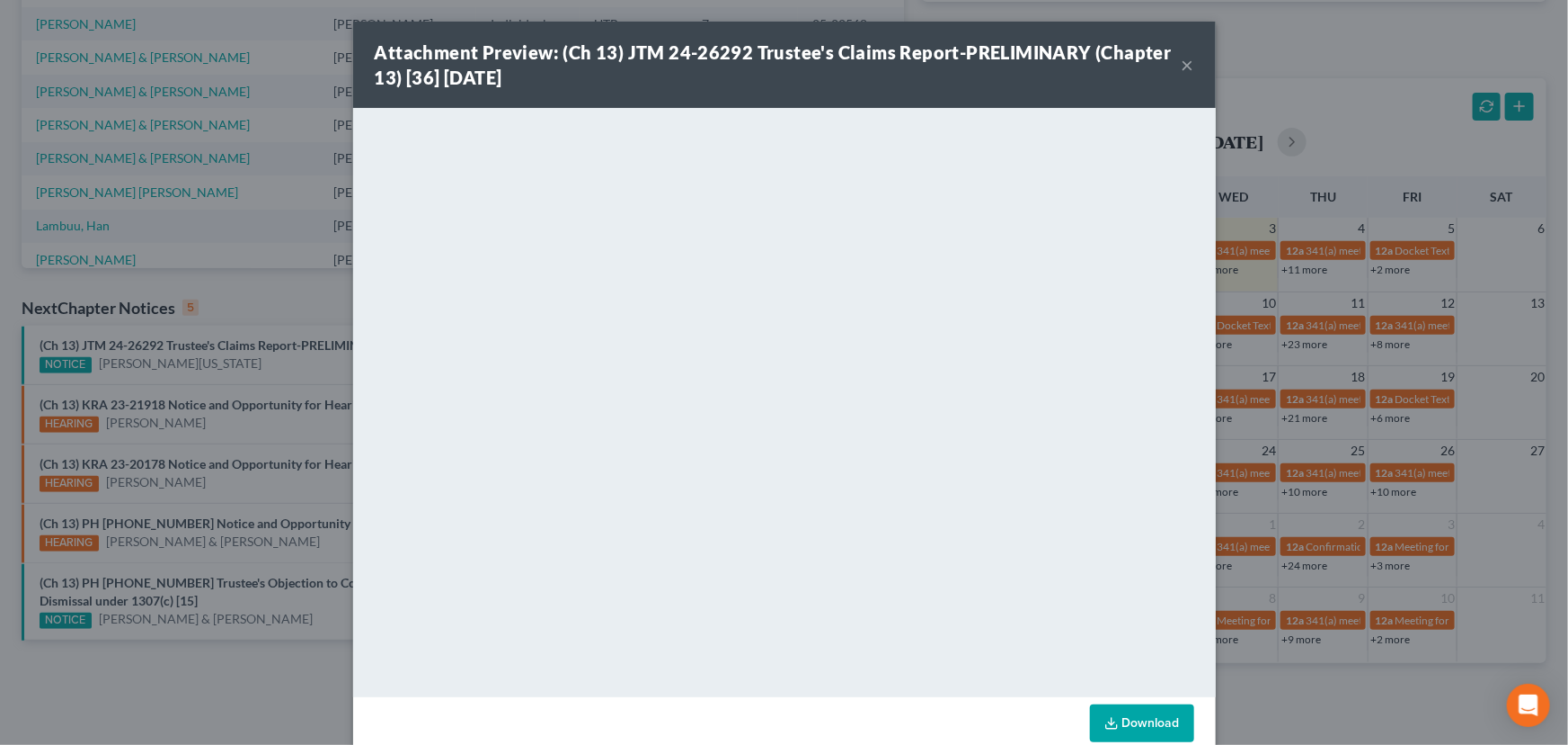
click at [242, 368] on div "Attachment Preview: (Ch 13) JTM 24-26292 Trustee's Claims Report-PRELIMINARY (C…" at bounding box center [784, 372] width 1568 height 745
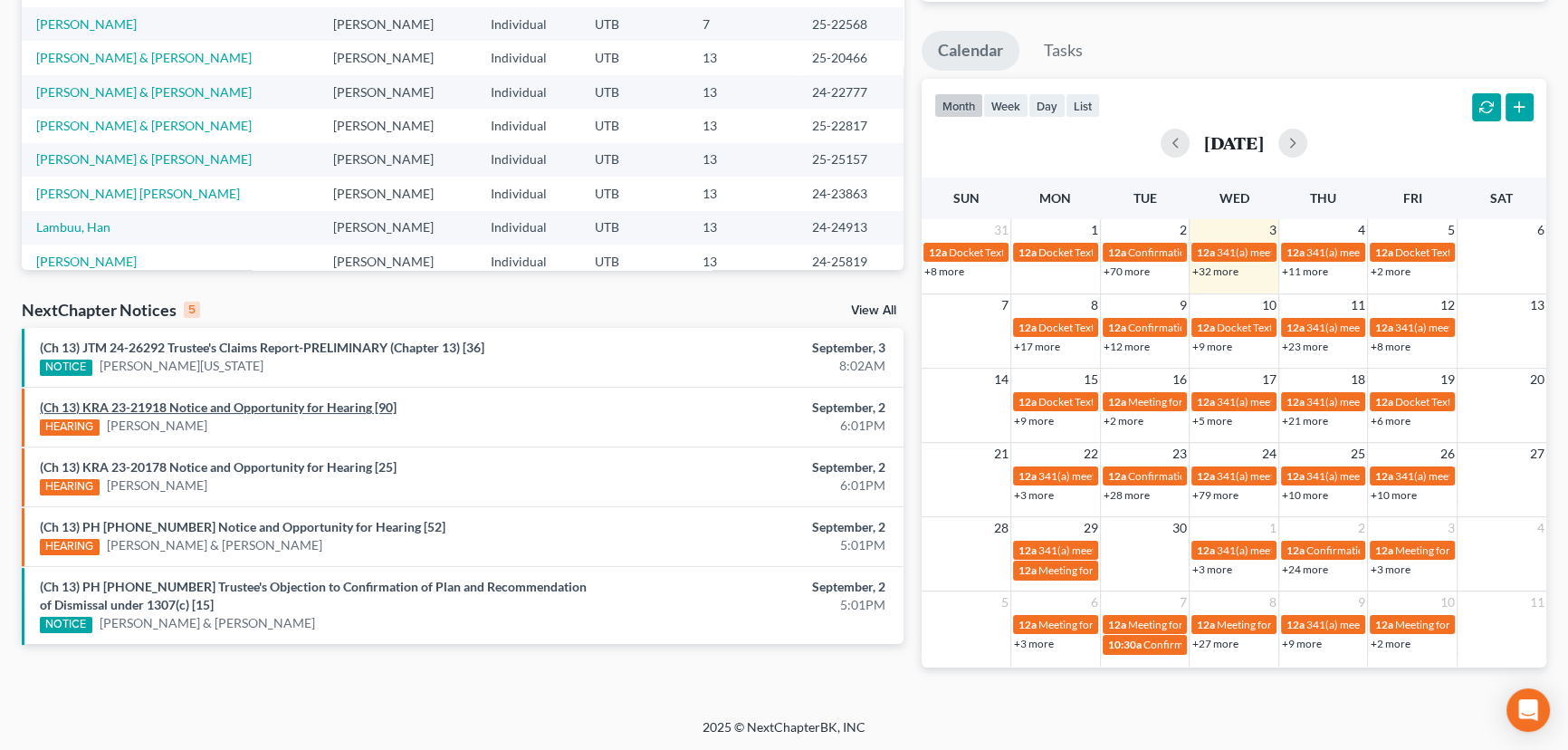
click at [225, 406] on link "(Ch 13) KRA 23-21918 Notice and Opportunity for Hearing [90]" at bounding box center [218, 407] width 356 height 15
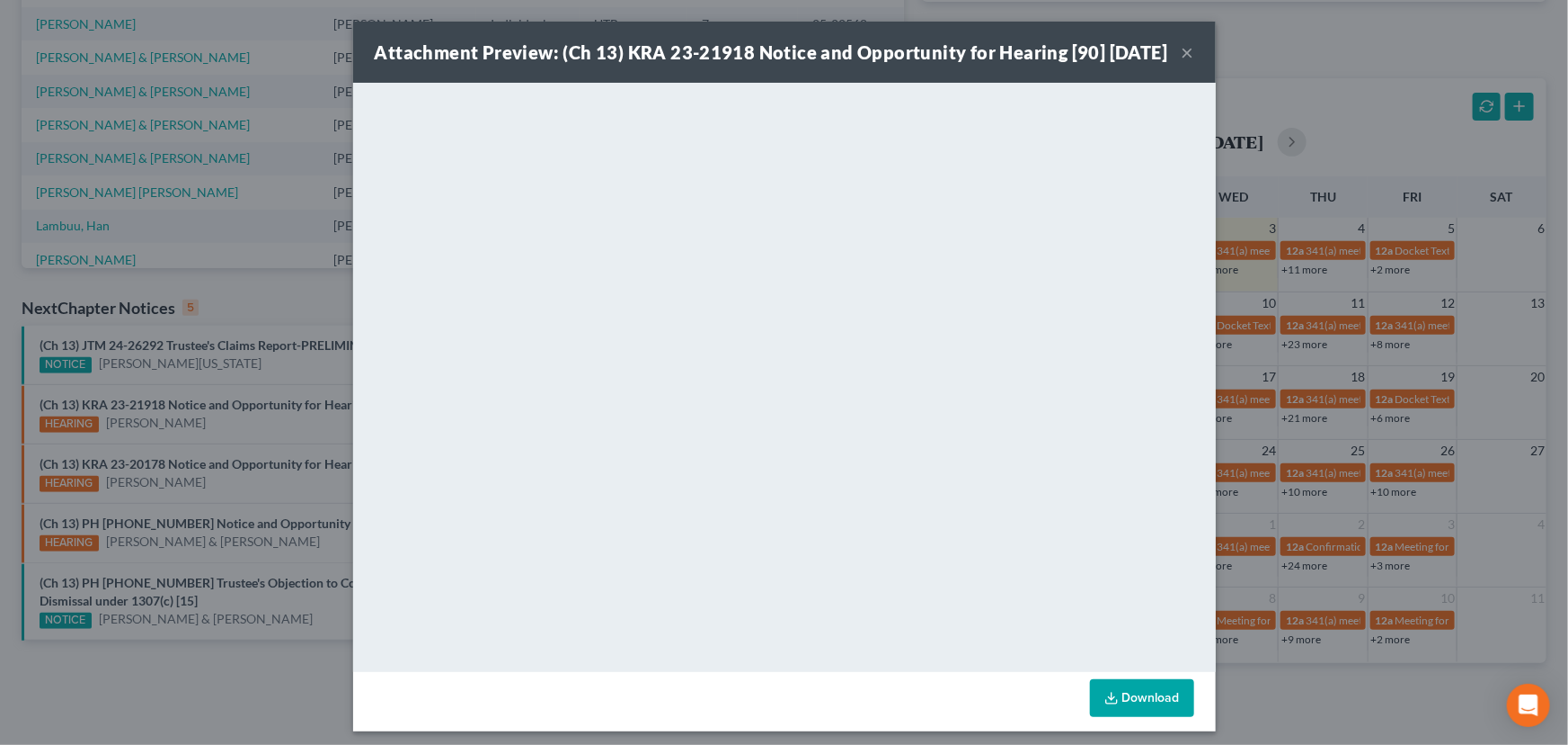
click at [236, 448] on div "Attachment Preview: (Ch 13) KRA 23-21918 Notice and Opportunity for Hearing [90…" at bounding box center [784, 372] width 1568 height 745
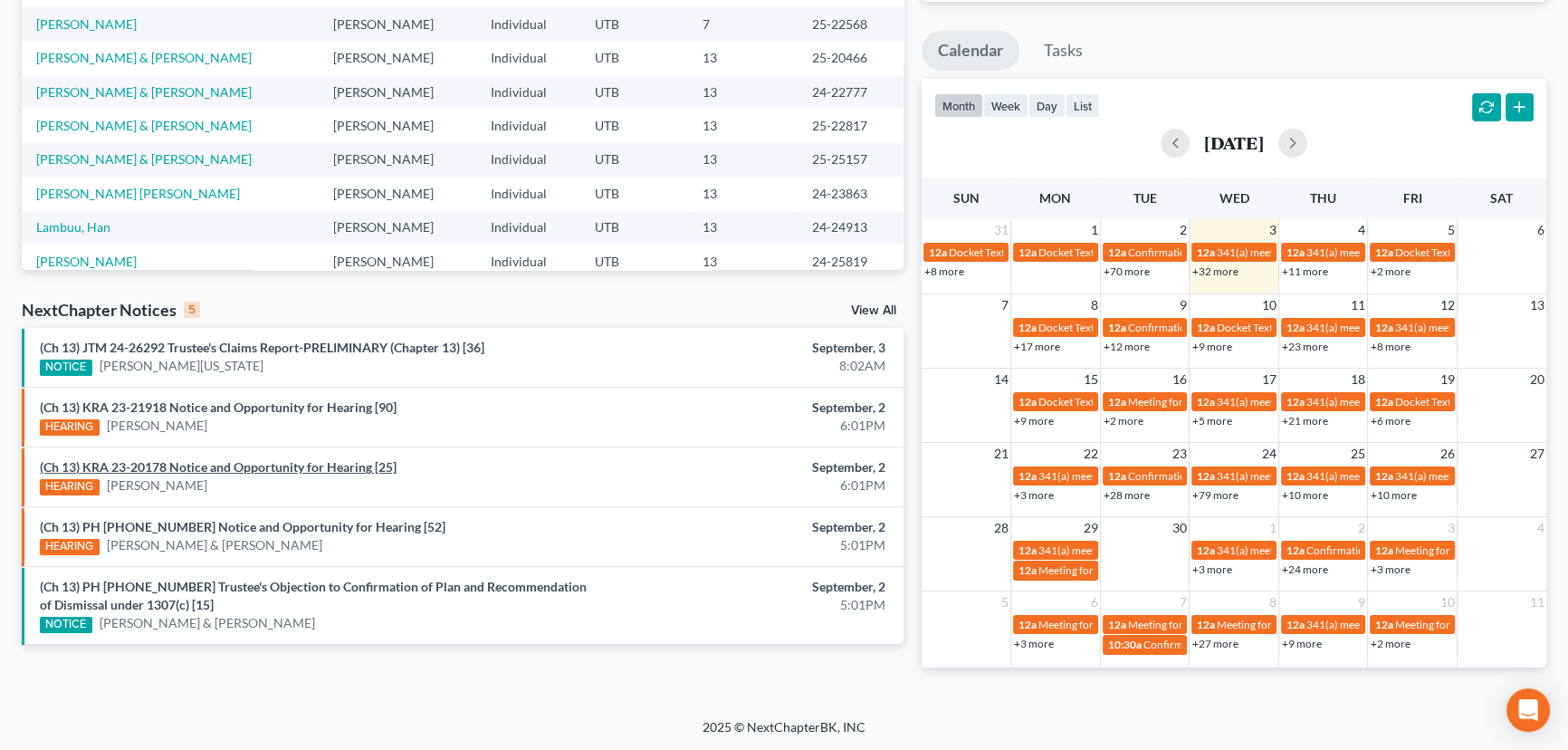
click at [216, 468] on link "(Ch 13) KRA 23-20178 Notice and Opportunity for Hearing [25]" at bounding box center [218, 466] width 356 height 15
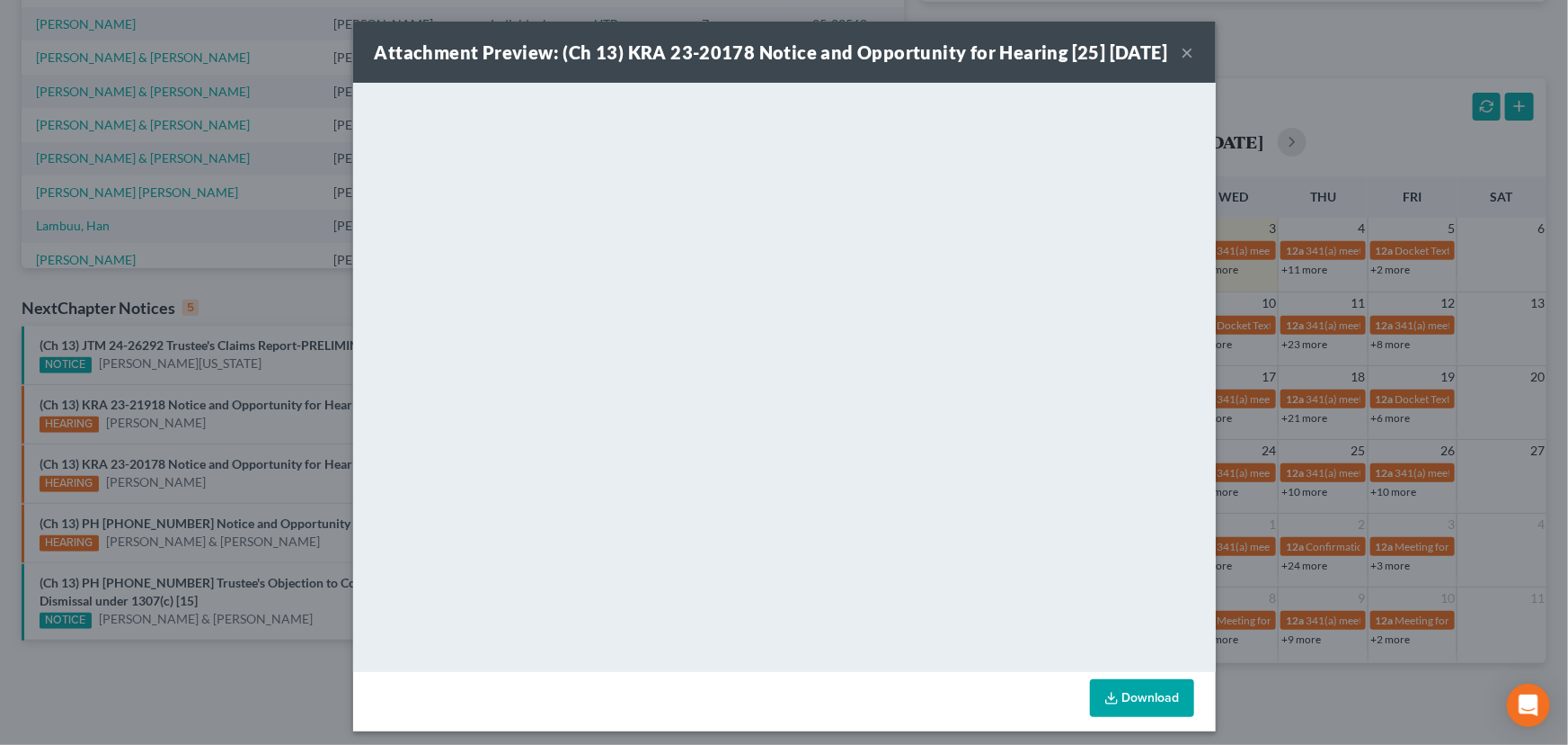
drag, startPoint x: 220, startPoint y: 483, endPoint x: 221, endPoint y: 498, distance: 15.0
click at [220, 483] on div "Attachment Preview: (Ch 13) KRA 23-20178 Notice and Opportunity for Hearing [25…" at bounding box center [784, 372] width 1568 height 745
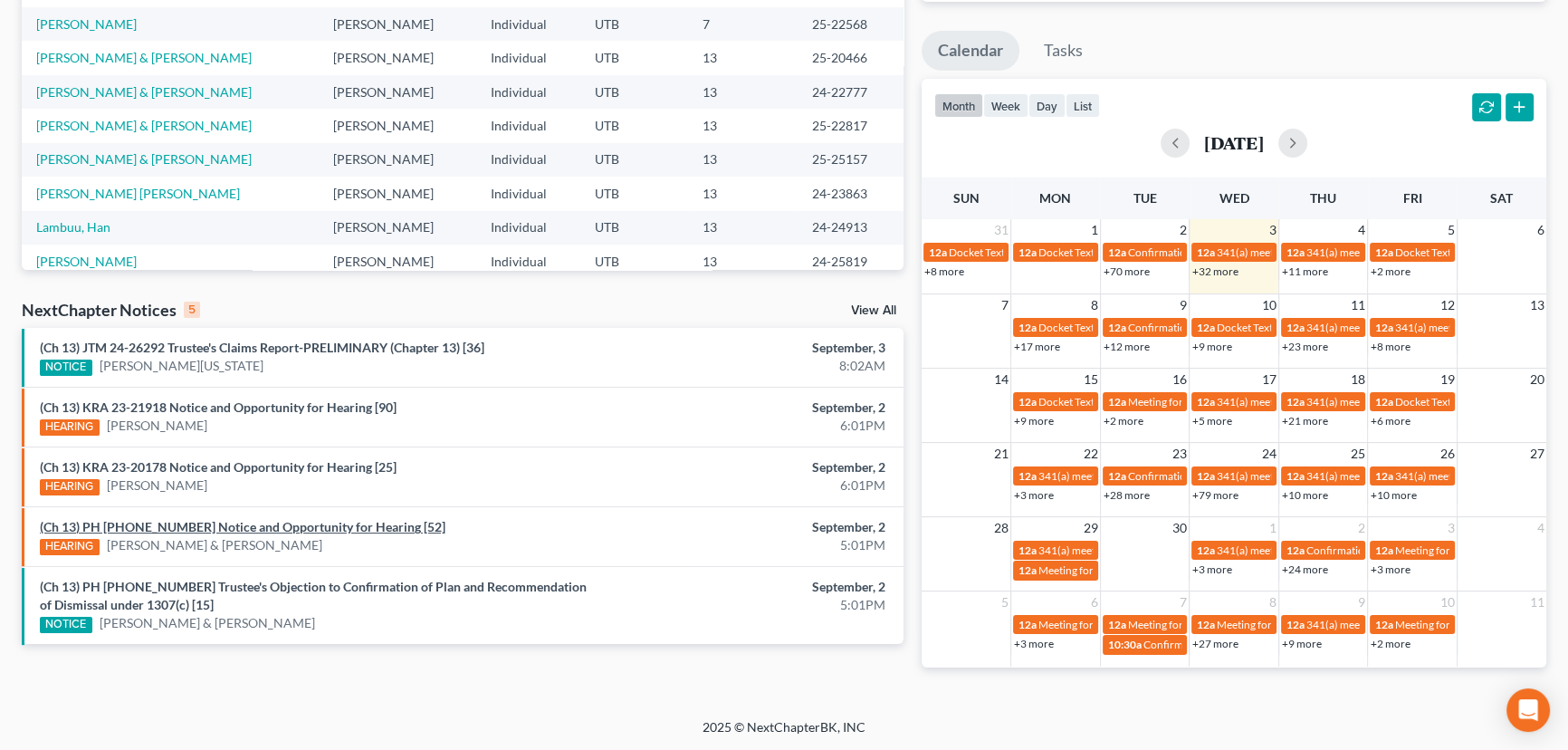
click at [211, 528] on link "(Ch 13) PH 24-23540 Notice and Opportunity for Hearing [52]" at bounding box center [242, 527] width 405 height 15
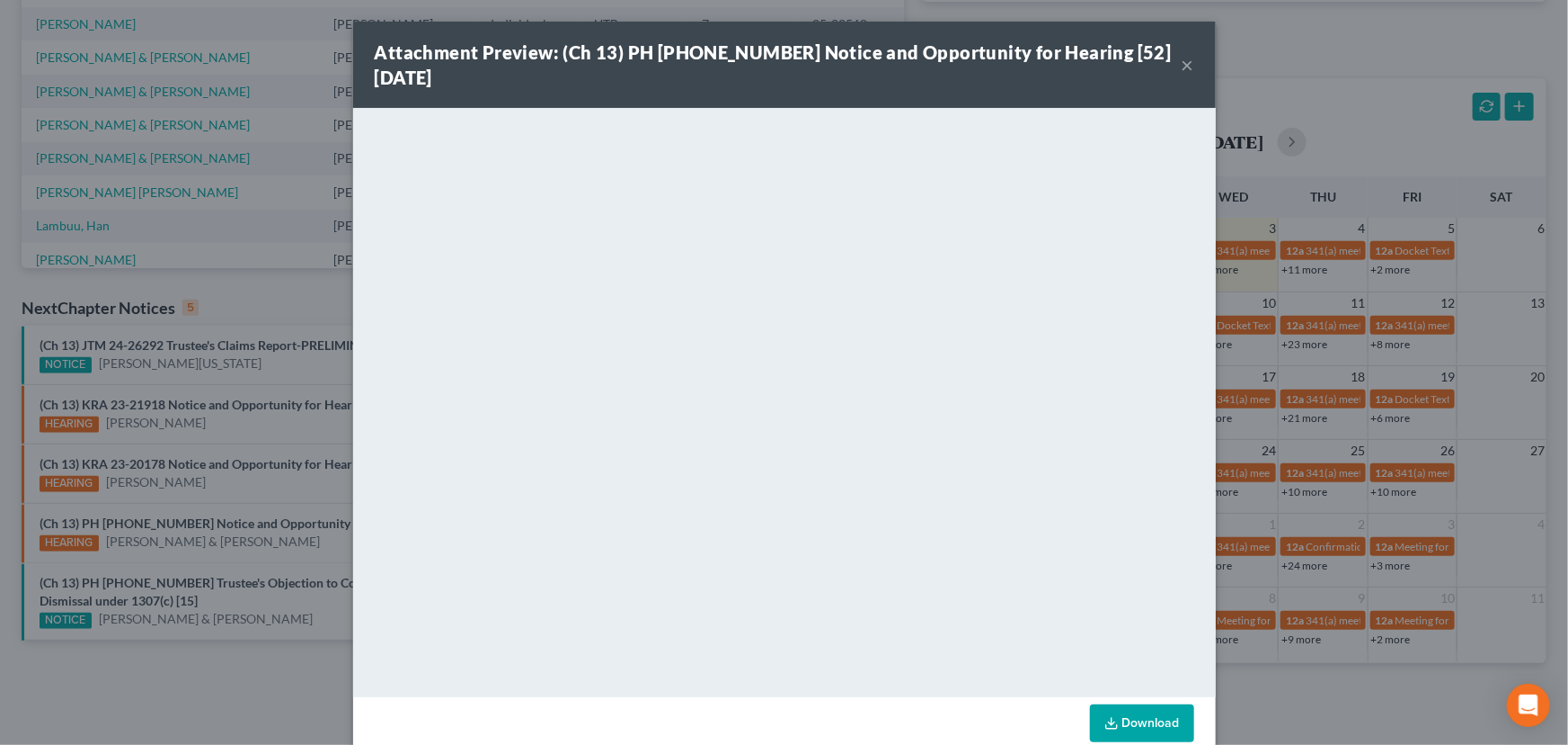
click at [225, 472] on div "Attachment Preview: (Ch 13) PH 24-23540 Notice and Opportunity for Hearing [52]…" at bounding box center [784, 372] width 1568 height 745
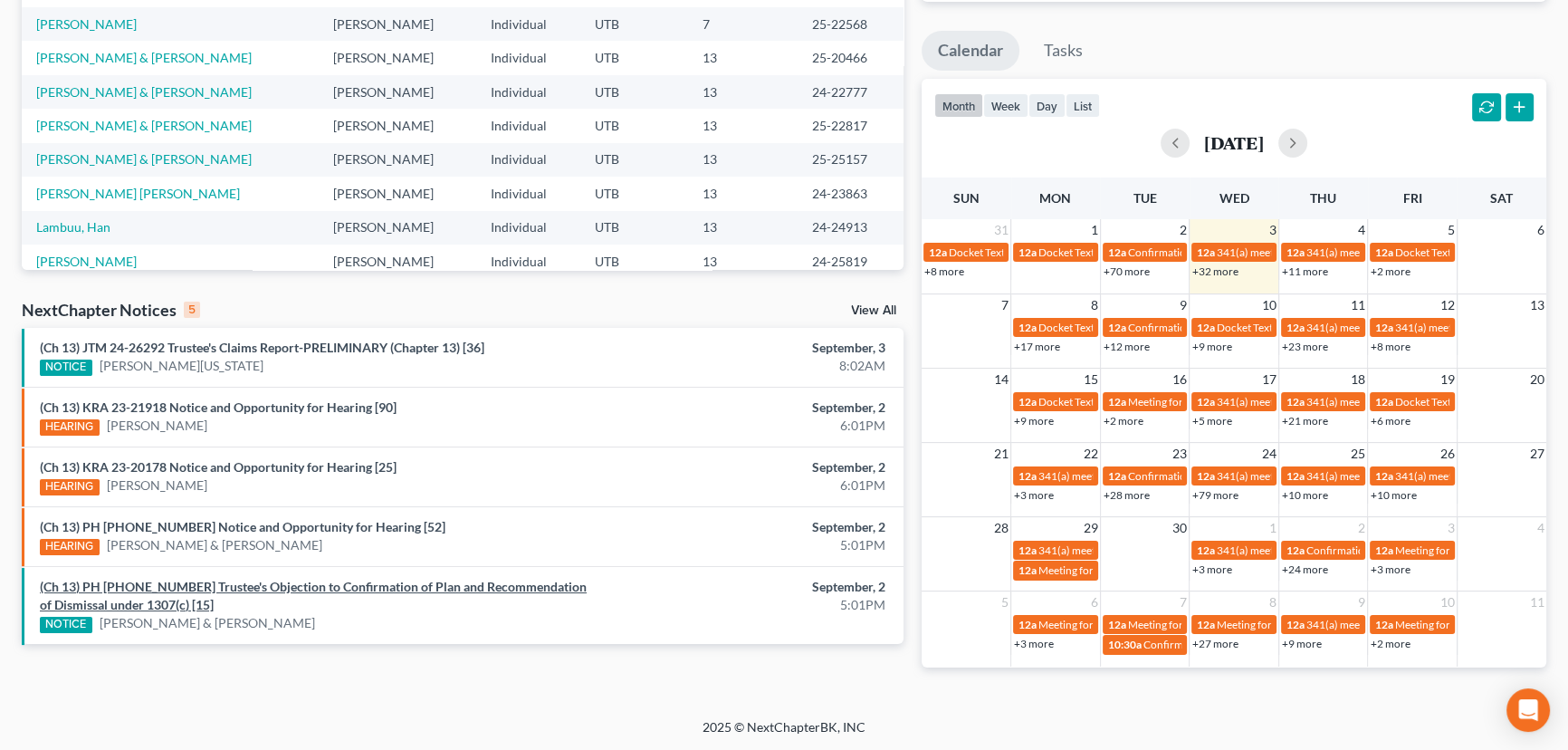
click at [272, 583] on link "(Ch 13) PH 25-24110 Trustee's Objection to Confirmation of Plan and Recommendat…" at bounding box center [313, 595] width 547 height 34
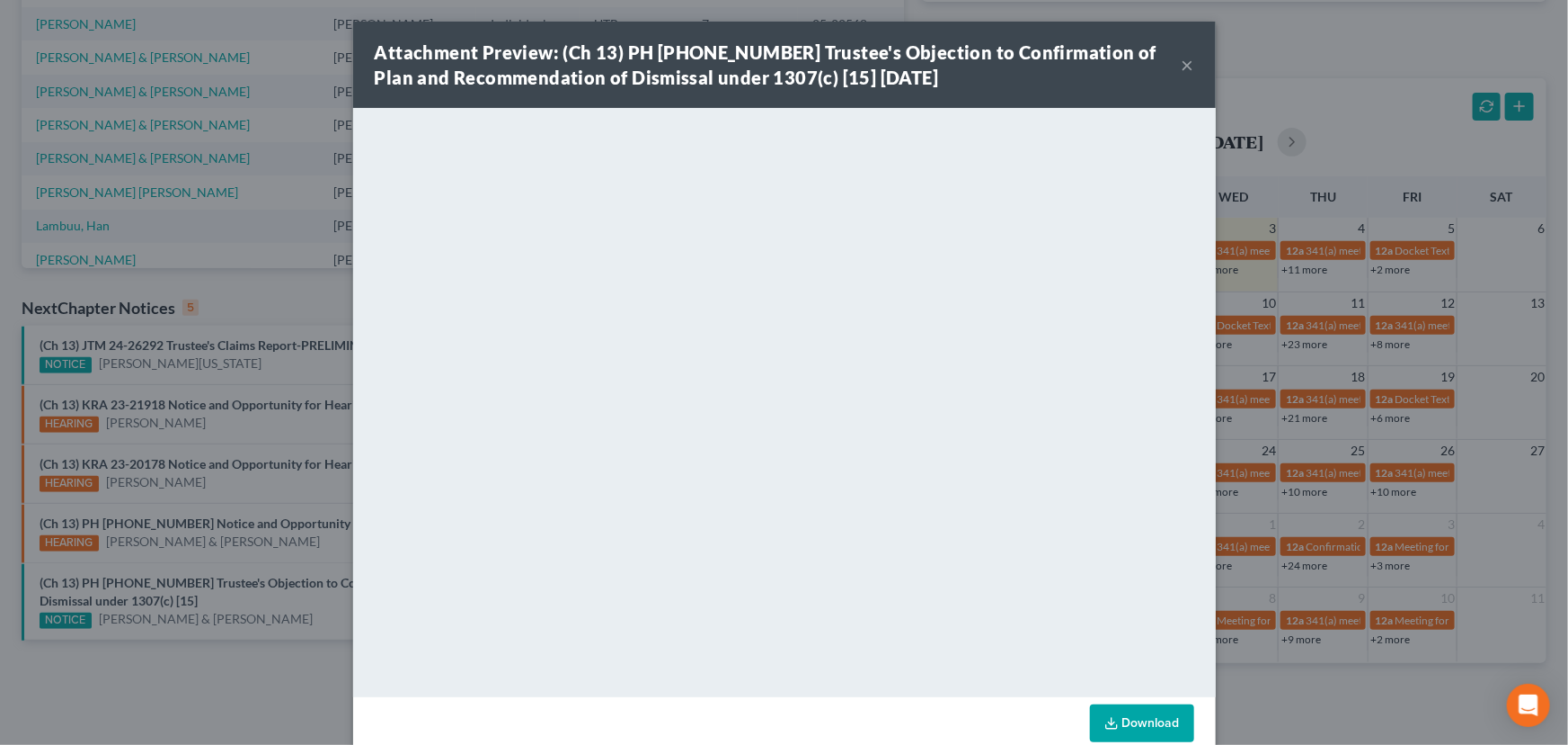
click at [252, 373] on div "Attachment Preview: (Ch 13) PH 25-24110 Trustee's Objection to Confirmation of …" at bounding box center [784, 372] width 1568 height 745
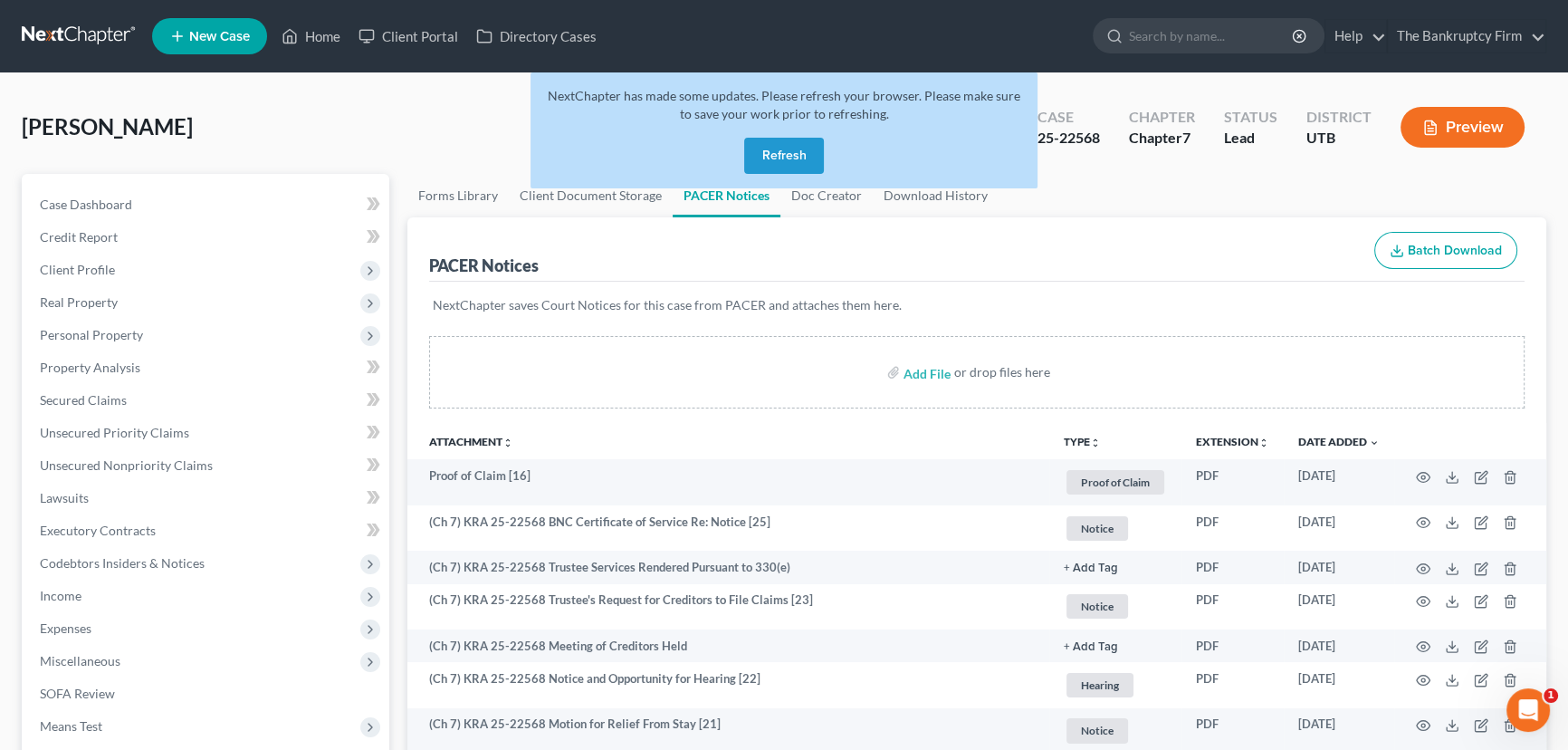
click at [799, 159] on button "Refresh" at bounding box center [784, 156] width 80 height 36
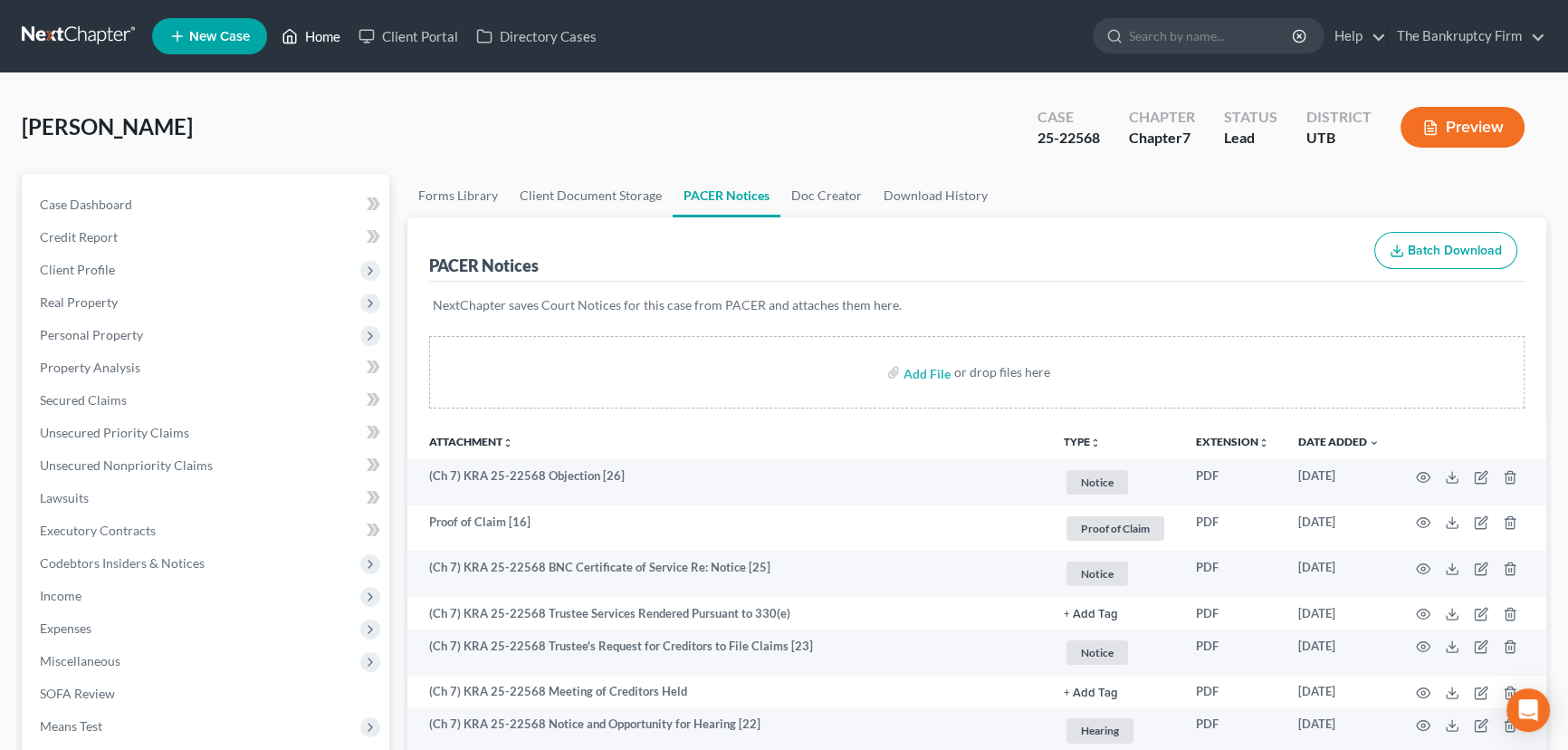
drag, startPoint x: 0, startPoint y: 0, endPoint x: 319, endPoint y: 34, distance: 320.8
click at [319, 34] on link "Home" at bounding box center [310, 36] width 77 height 33
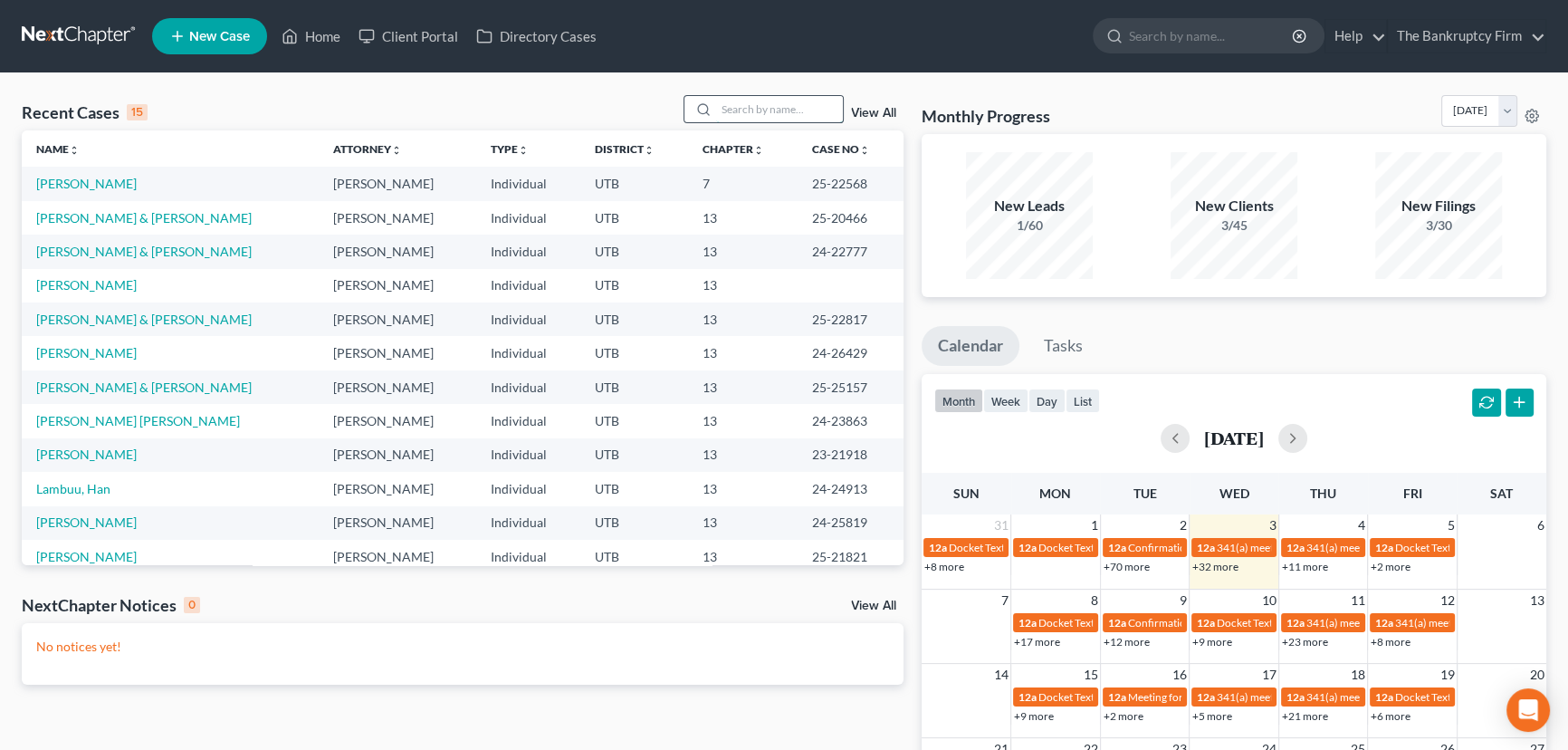
click at [725, 107] on input "search" at bounding box center [780, 108] width 126 height 26
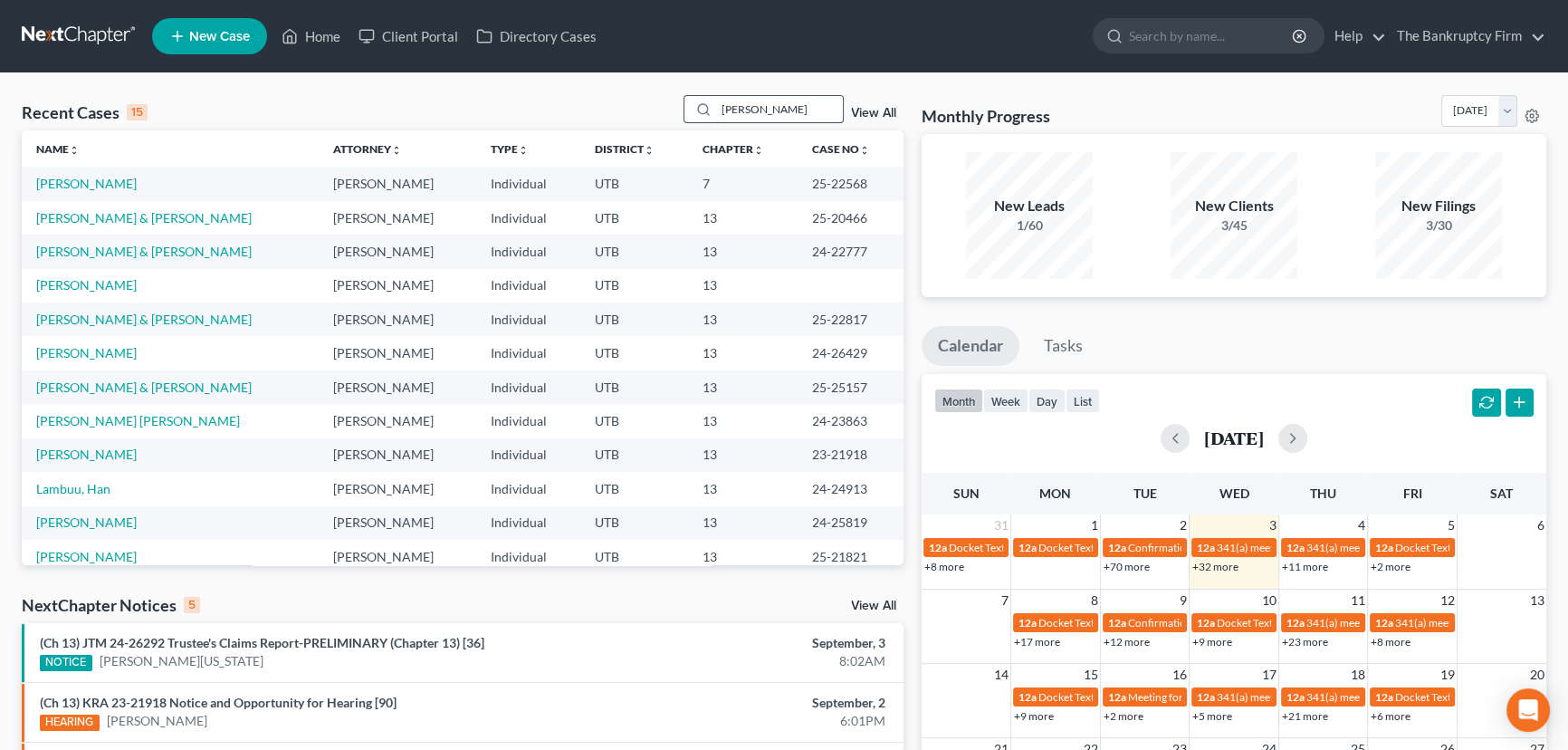
type input "Tello"
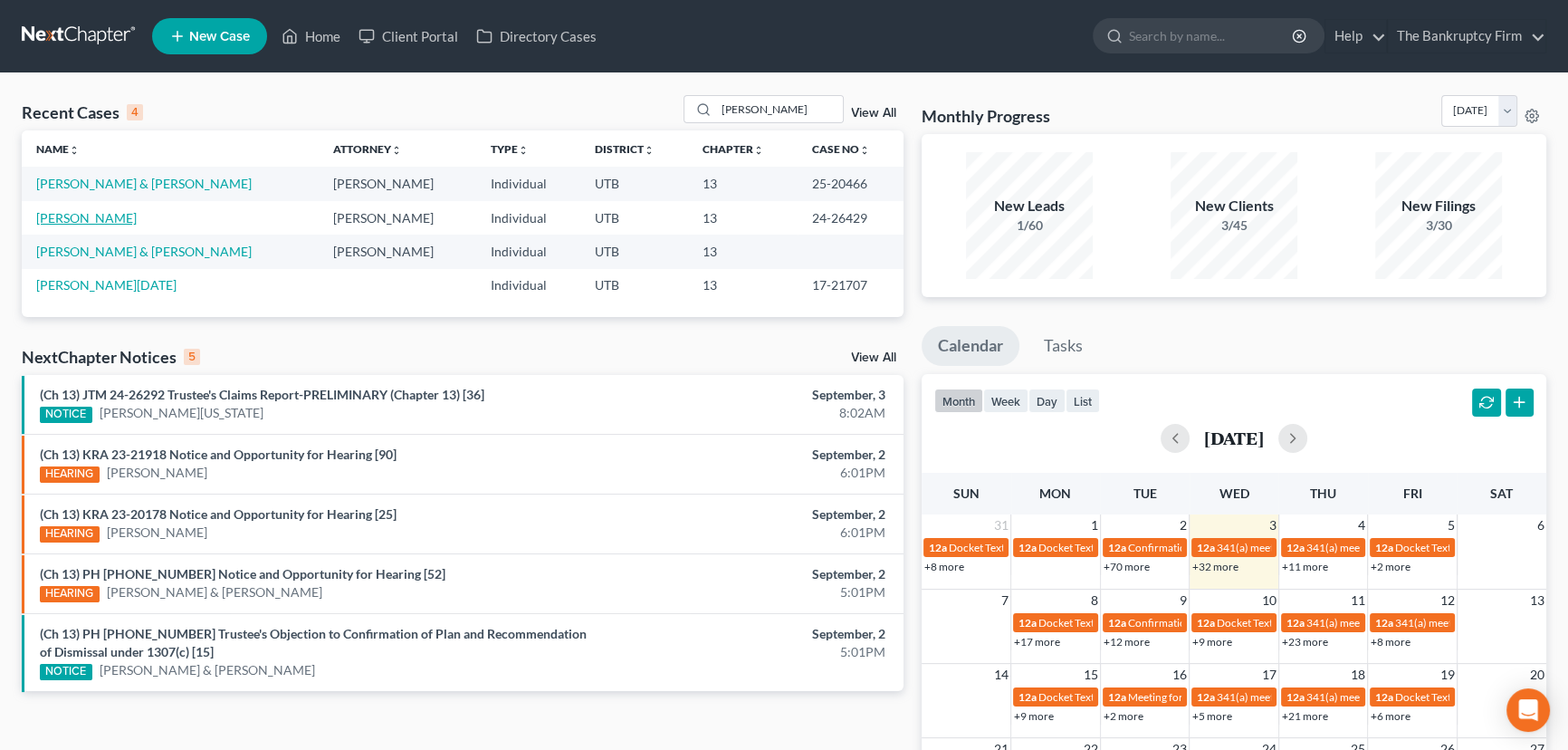
click at [56, 216] on link "[PERSON_NAME]" at bounding box center [86, 217] width 101 height 15
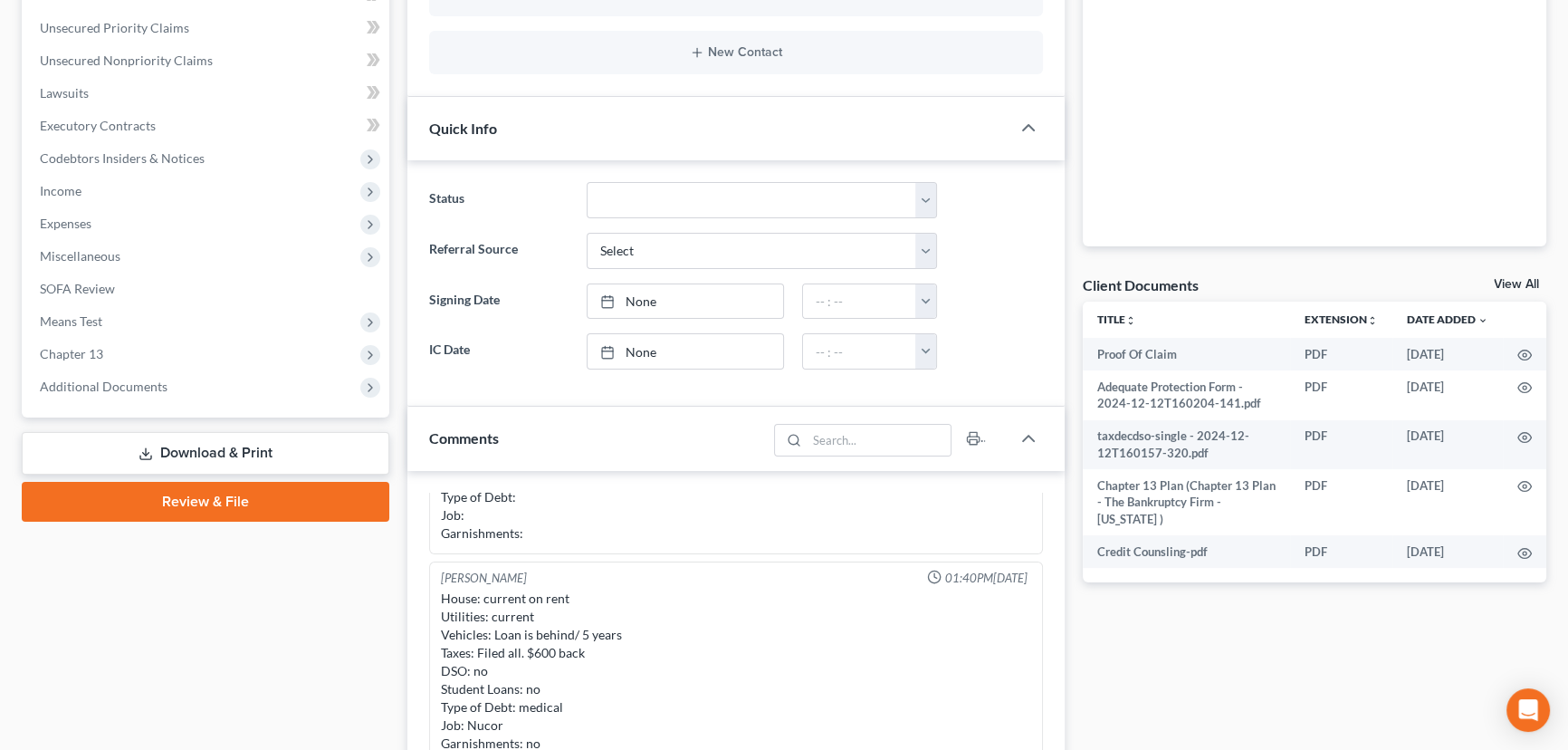
scroll to position [411, 0]
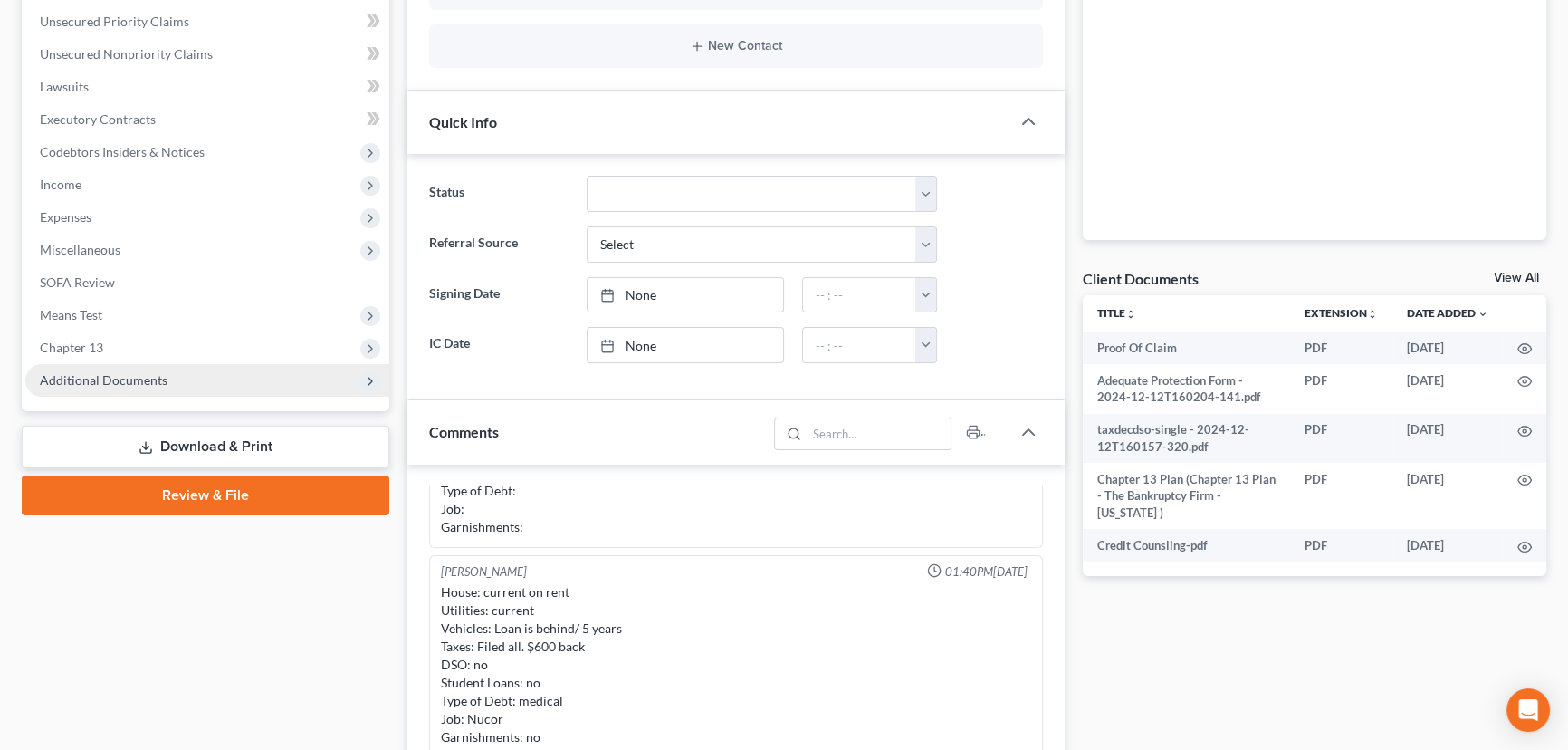
click at [81, 381] on span "Additional Documents" at bounding box center [103, 379] width 127 height 15
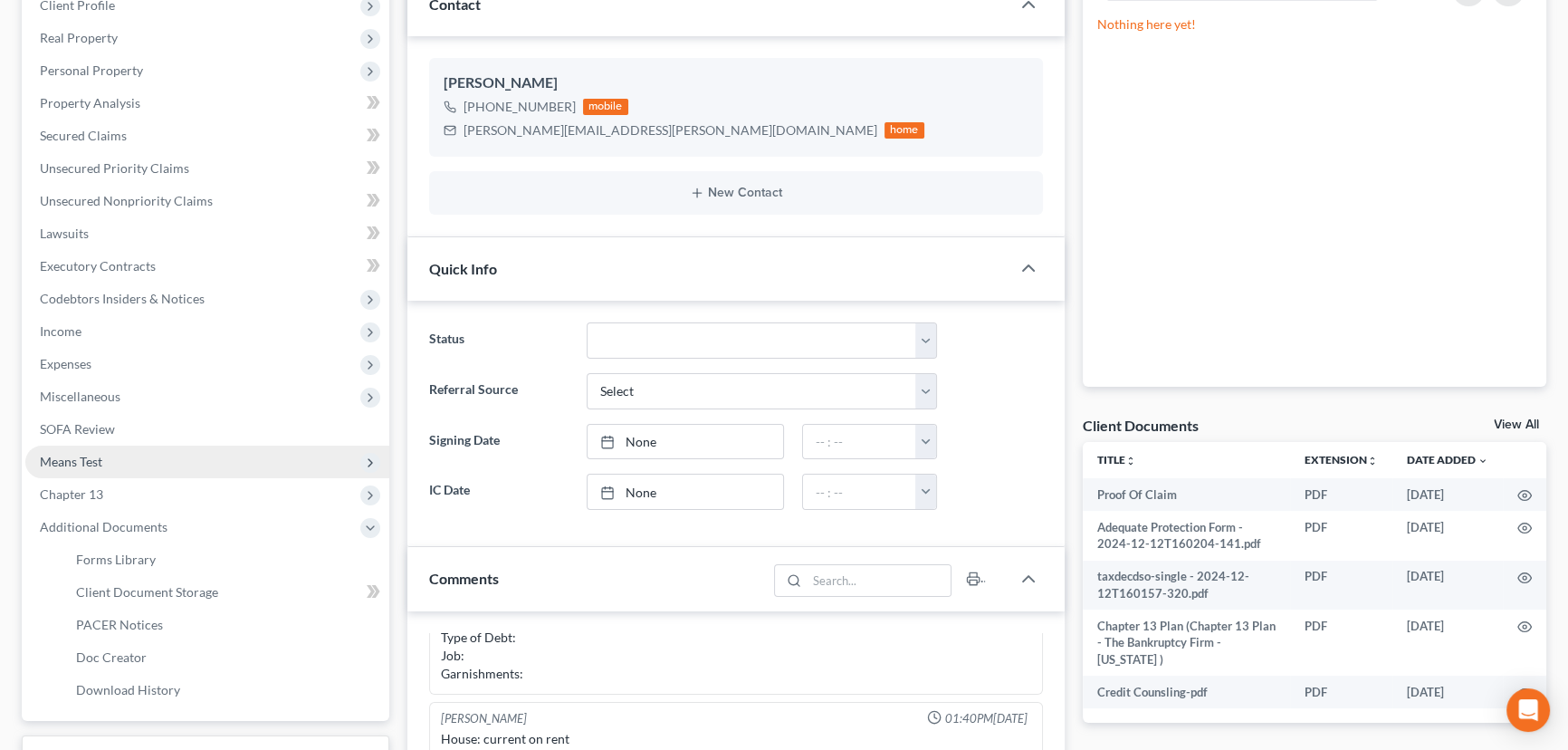
scroll to position [0, 0]
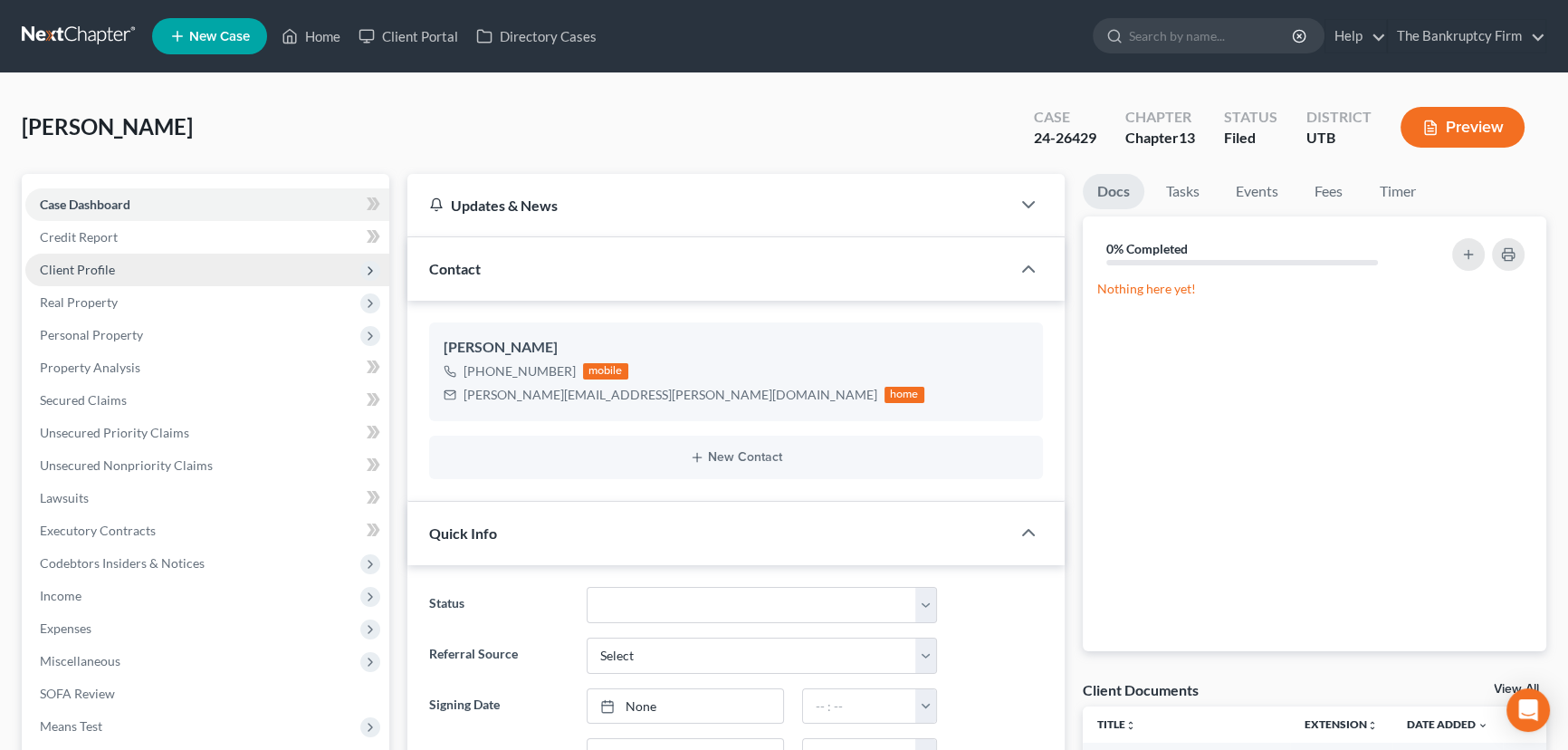
click at [94, 272] on span "Client Profile" at bounding box center [78, 269] width 75 height 15
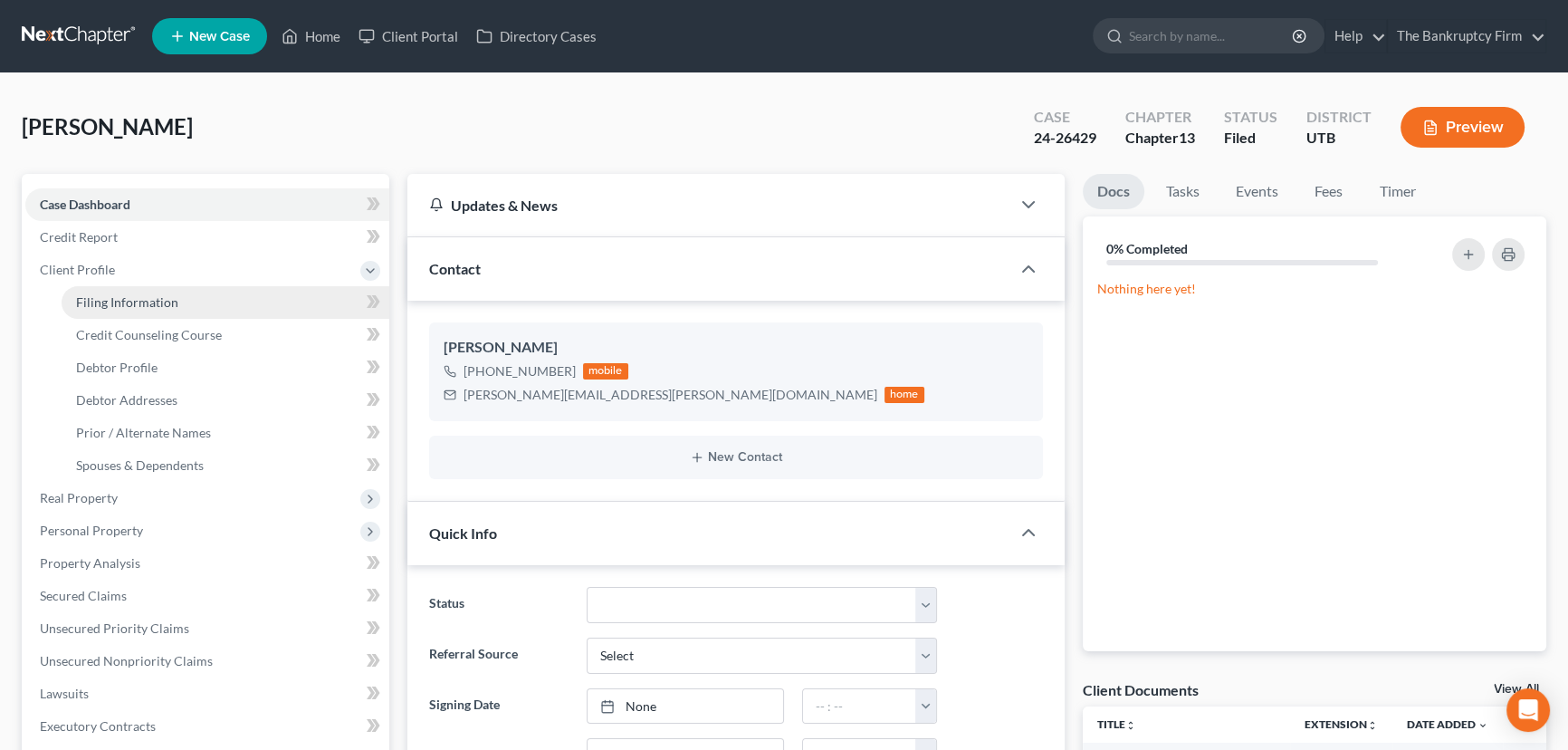
click at [139, 306] on span "Filing Information" at bounding box center [126, 302] width 102 height 15
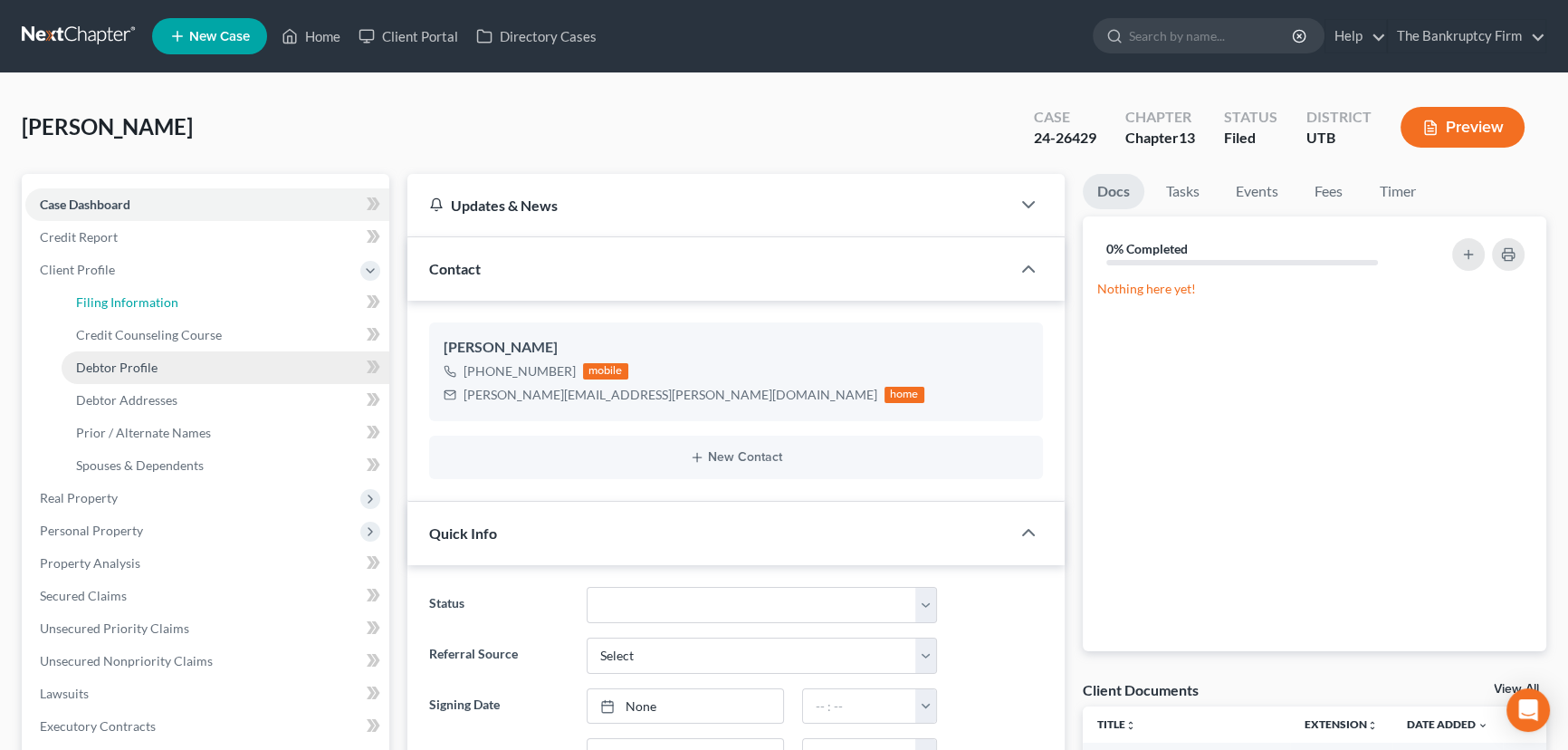
select select "1"
select select "0"
select select "3"
select select "46"
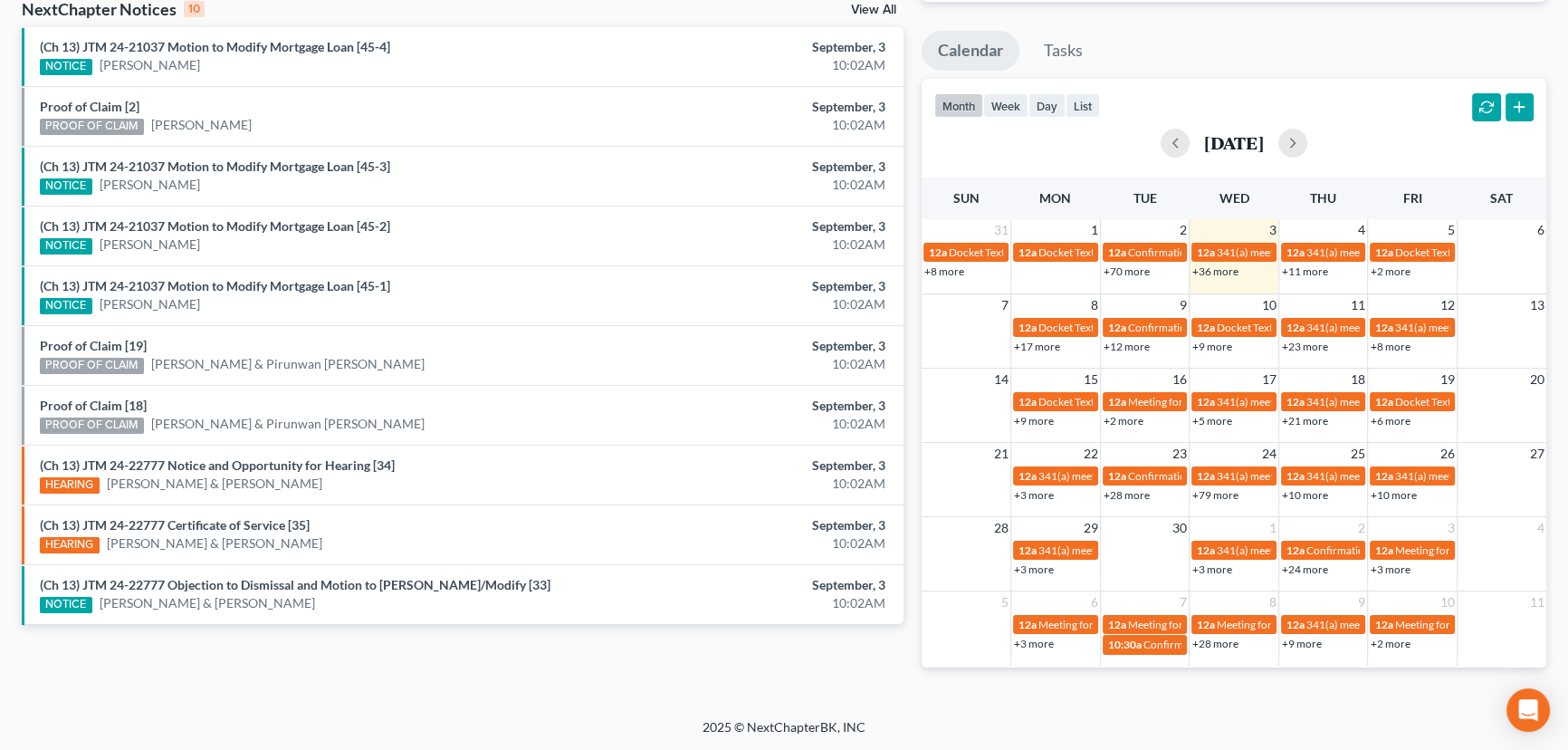
scroll to position [550, 0]
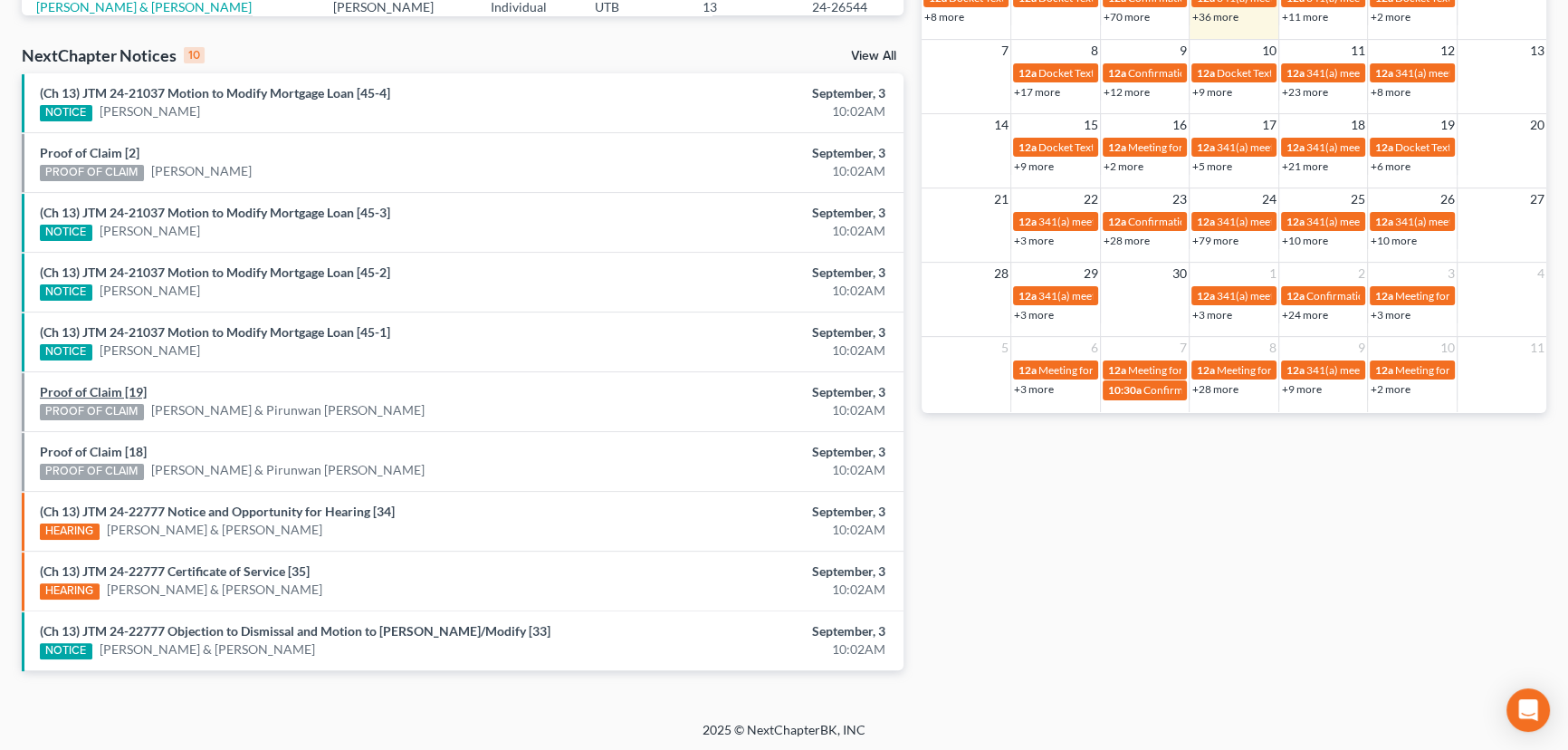
click at [80, 392] on link "Proof of Claim [19]" at bounding box center [94, 392] width 107 height 15
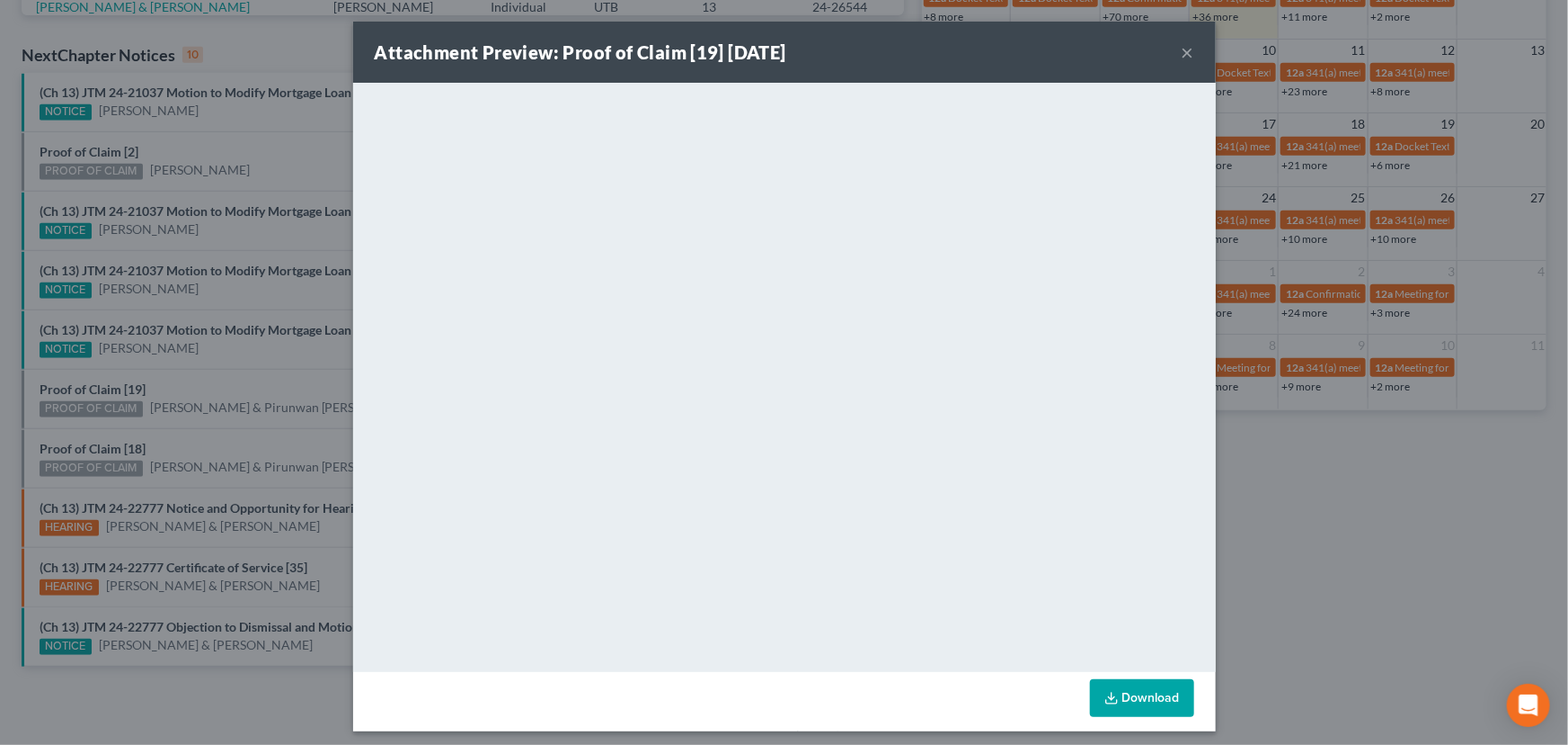
click at [77, 412] on div "Attachment Preview: Proof of Claim [19] [DATE] × <object ng-attr-data='[URL][DO…" at bounding box center [784, 372] width 1568 height 745
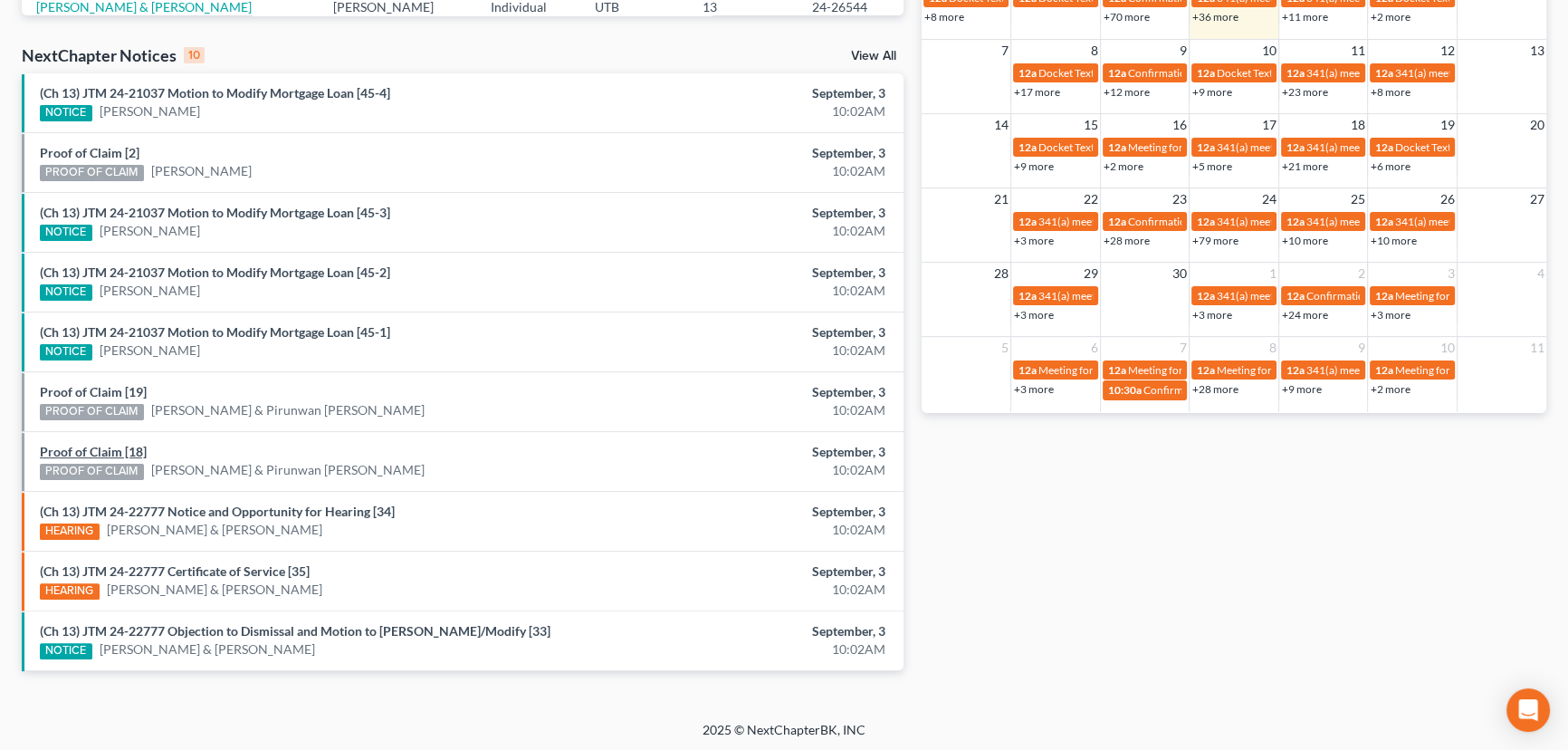
click at [84, 446] on link "Proof of Claim [18]" at bounding box center [94, 451] width 107 height 15
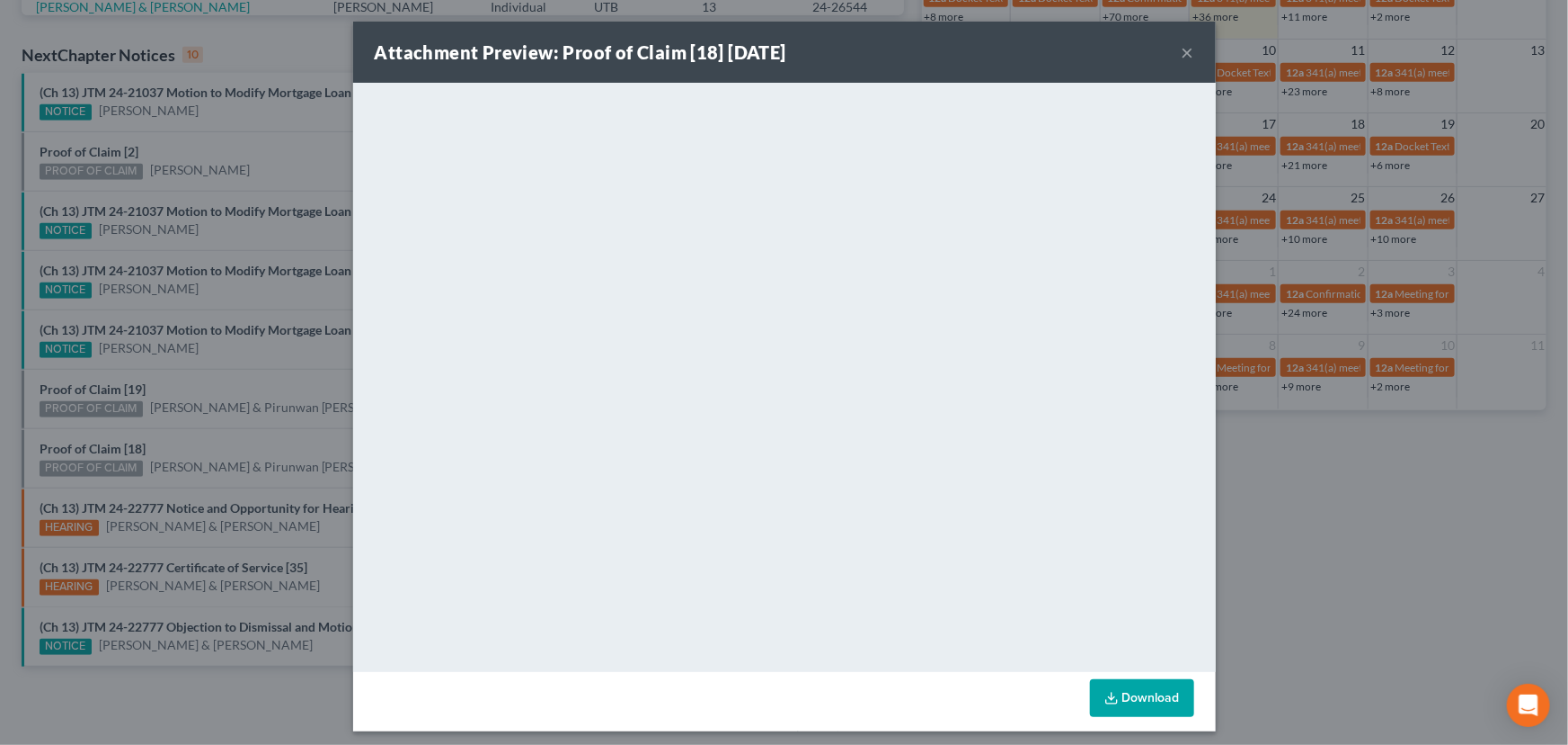
drag, startPoint x: 156, startPoint y: 433, endPoint x: 178, endPoint y: 418, distance: 26.6
click at [156, 433] on div "Attachment Preview: Proof of Claim [18] [DATE] × <object ng-attr-data='[URL][DO…" at bounding box center [784, 372] width 1568 height 745
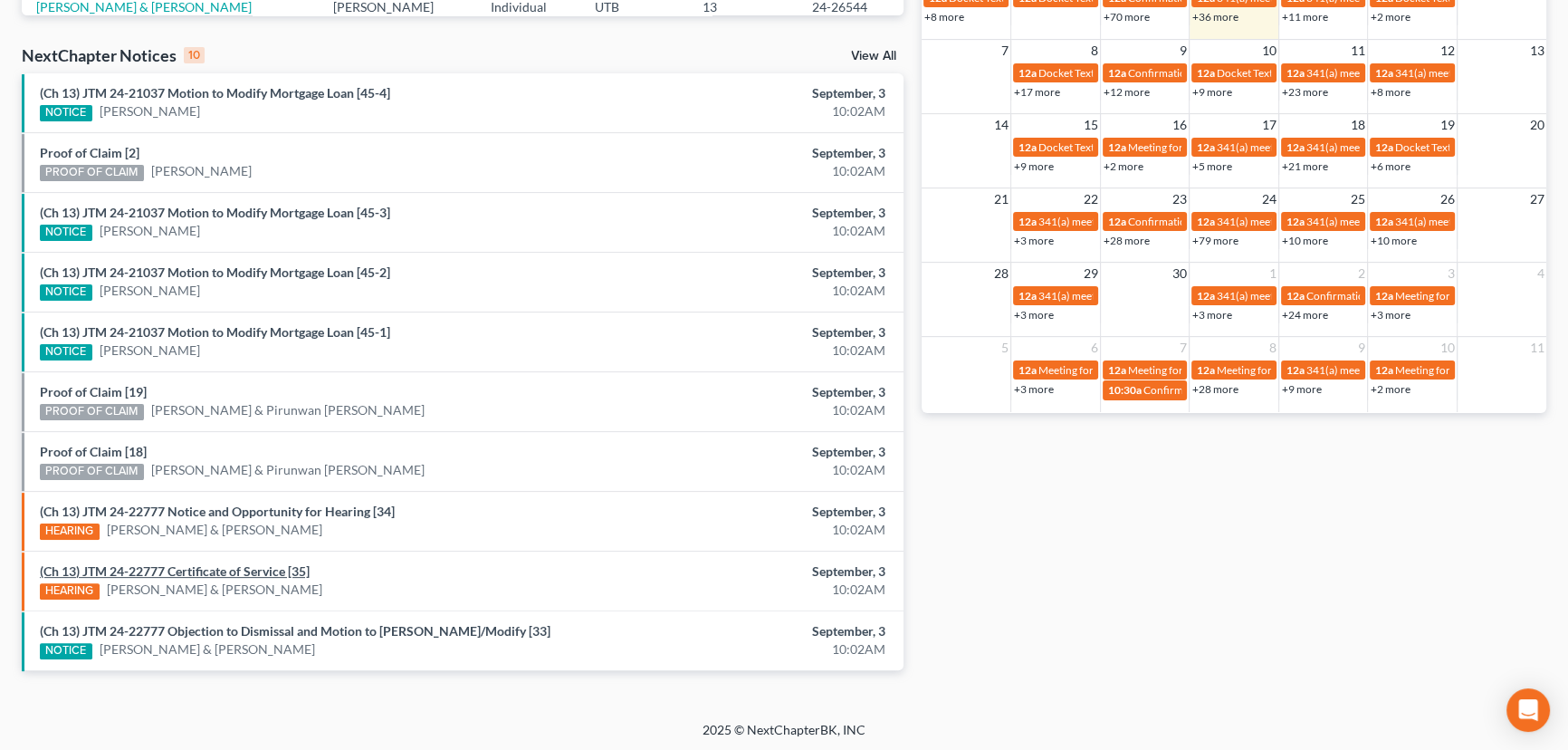
click at [259, 564] on link "(Ch 13) JTM 24-22777 Certificate of Service [35]" at bounding box center [175, 571] width 270 height 15
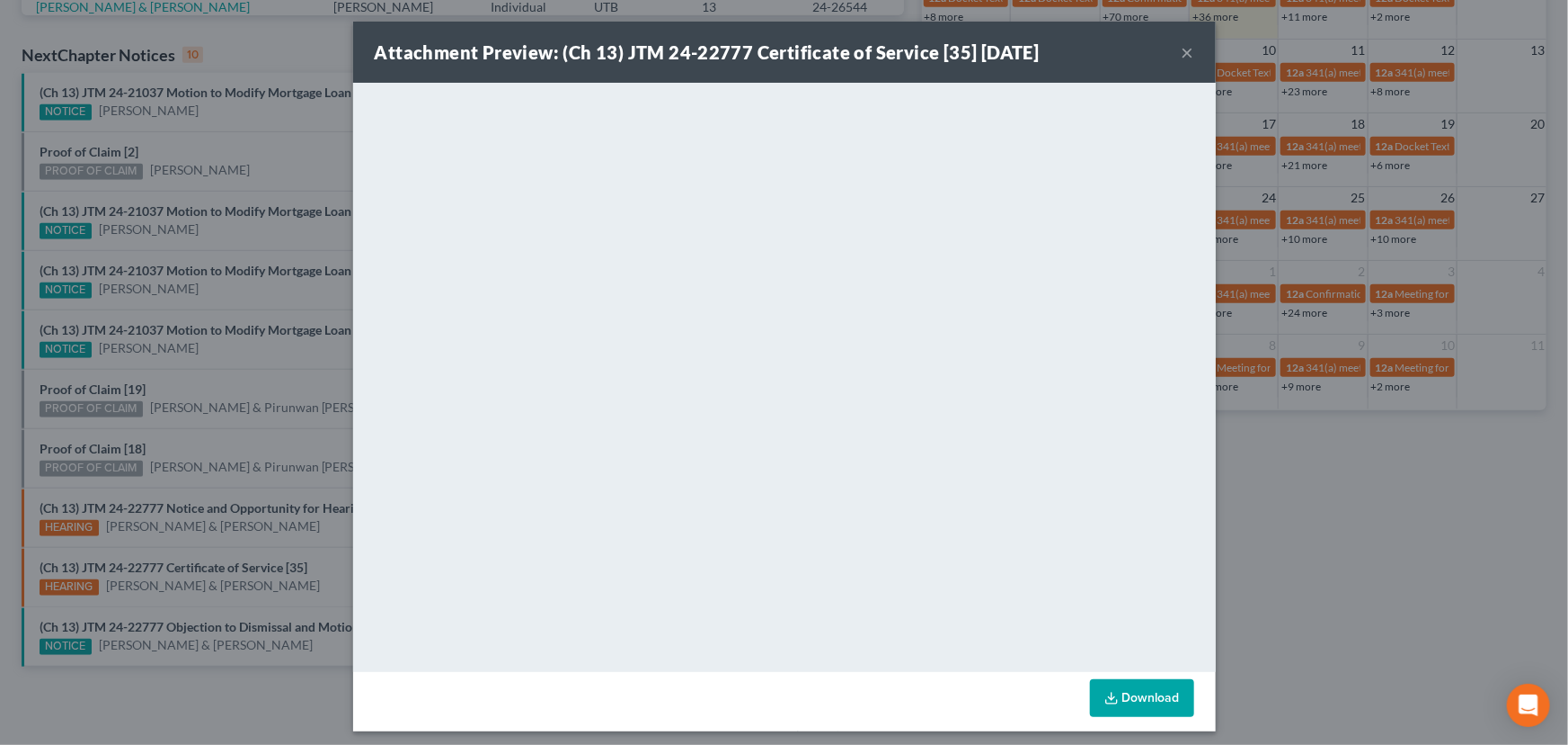
click at [282, 584] on div "Attachment Preview: (Ch 13) JTM 24-22777 Certificate of Service [35] [DATE] × D…" at bounding box center [784, 372] width 1568 height 745
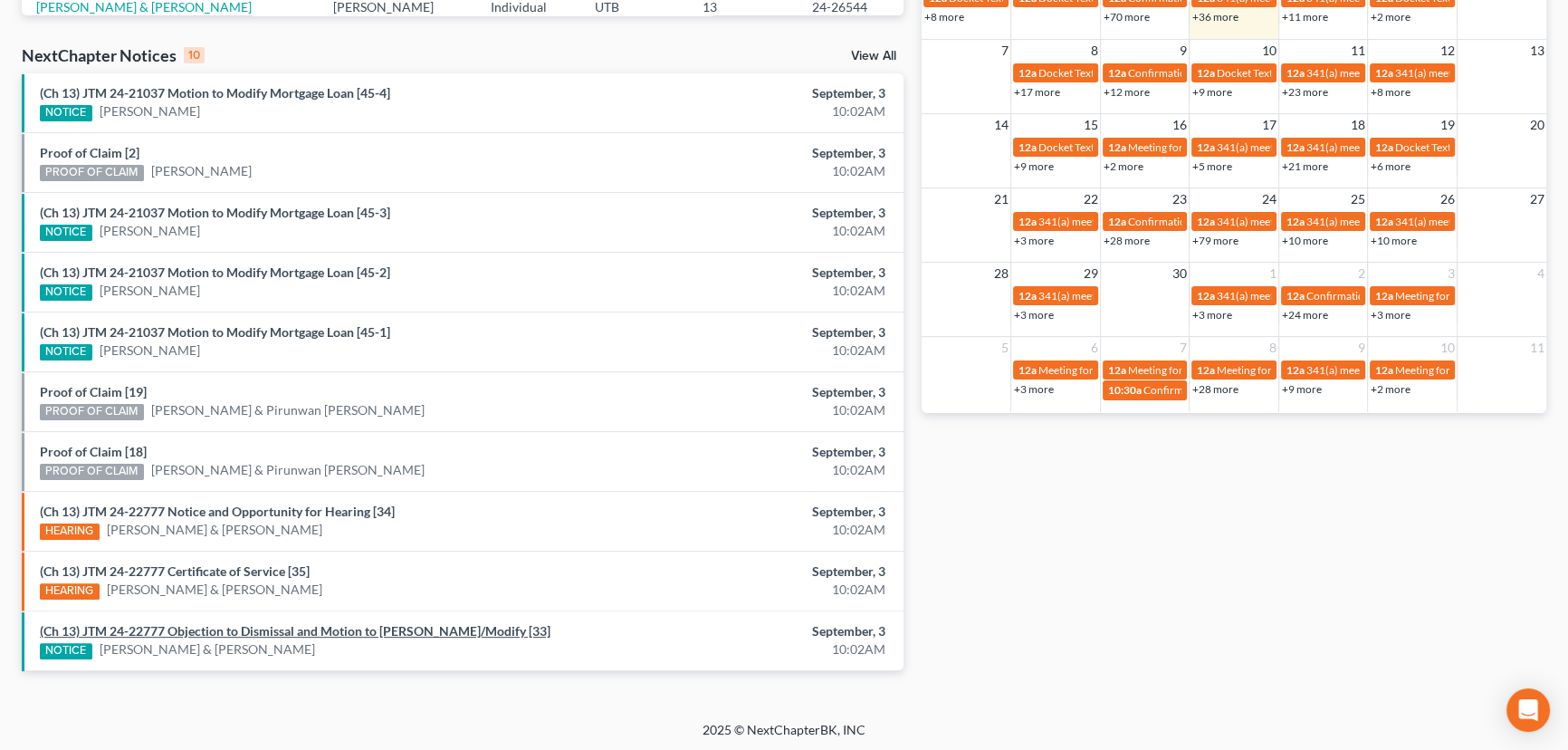
click at [275, 627] on link "(Ch 13) JTM 24-22777 Objection to Dismissal and Motion to [PERSON_NAME]/Modify …" at bounding box center [295, 630] width 511 height 15
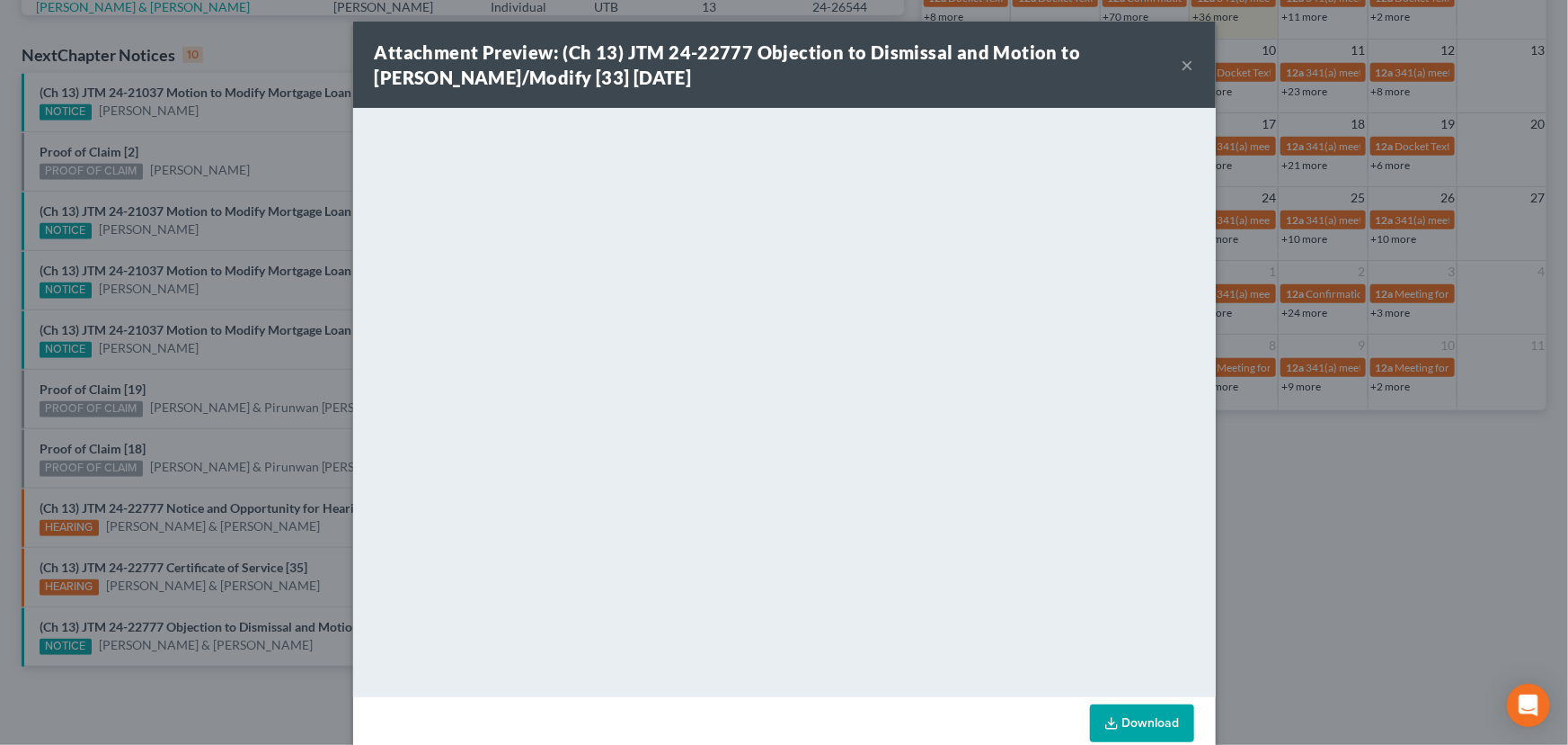
click at [287, 602] on div "Attachment Preview: (Ch 13) JTM 24-22777 Objection to Dismissal and Motion to A…" at bounding box center [784, 372] width 1568 height 745
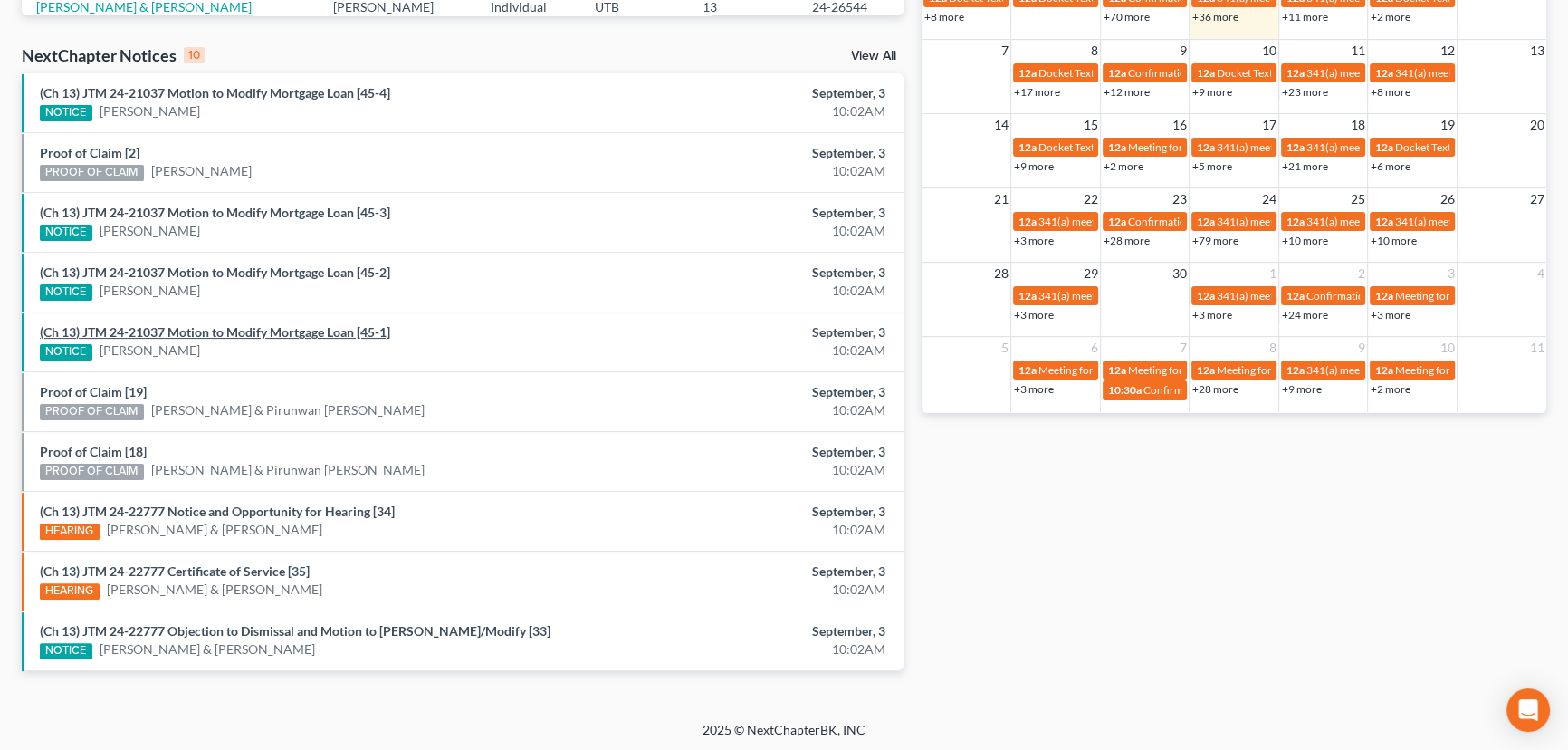
click at [174, 329] on link "(Ch 13) JTM 24-21037 Motion to Modify Mortgage Loan [45-1]" at bounding box center [216, 331] width 351 height 15
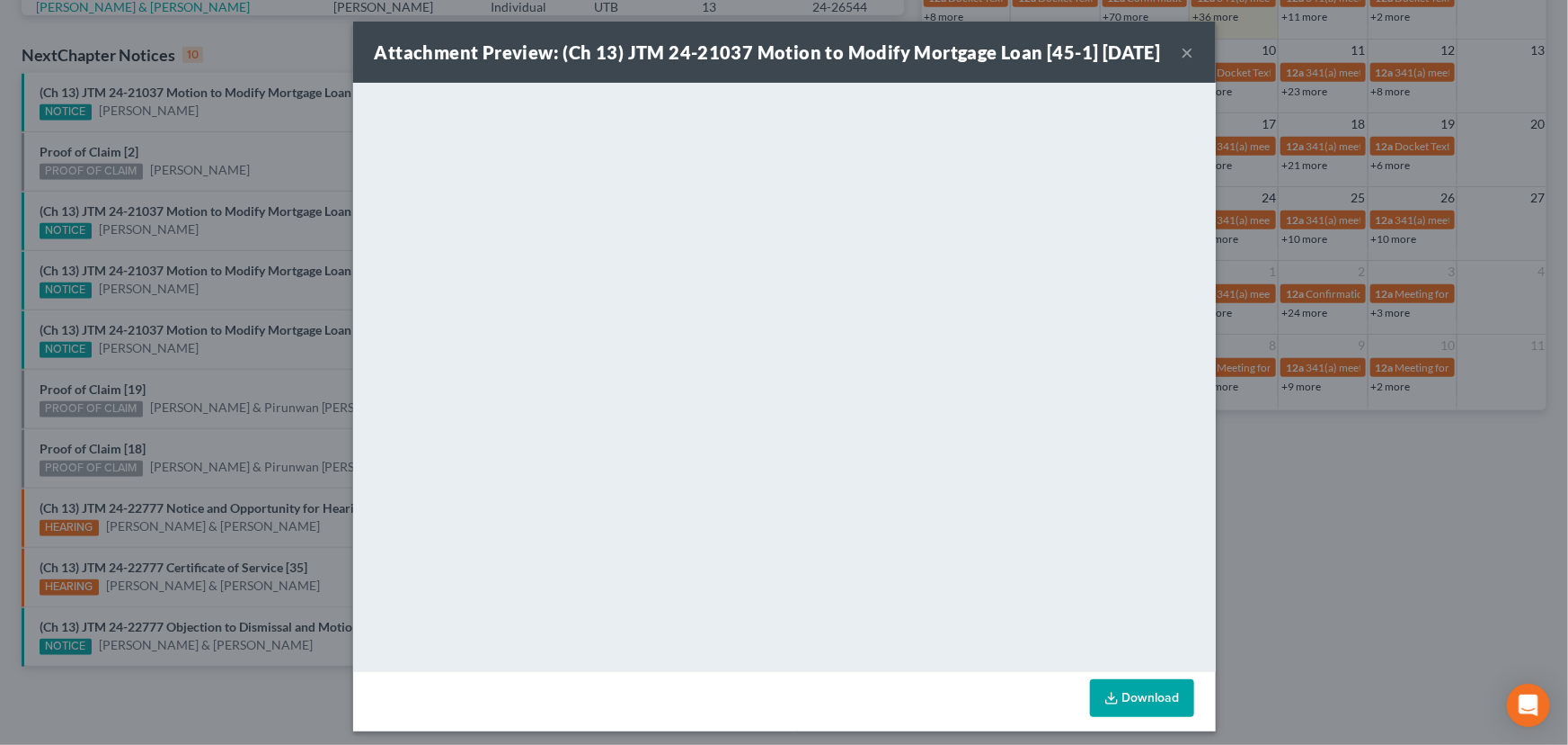
click at [251, 316] on div "Attachment Preview: (Ch 13) JTM 24-21037 Motion to Modify Mortgage Loan [45-1] …" at bounding box center [784, 372] width 1568 height 745
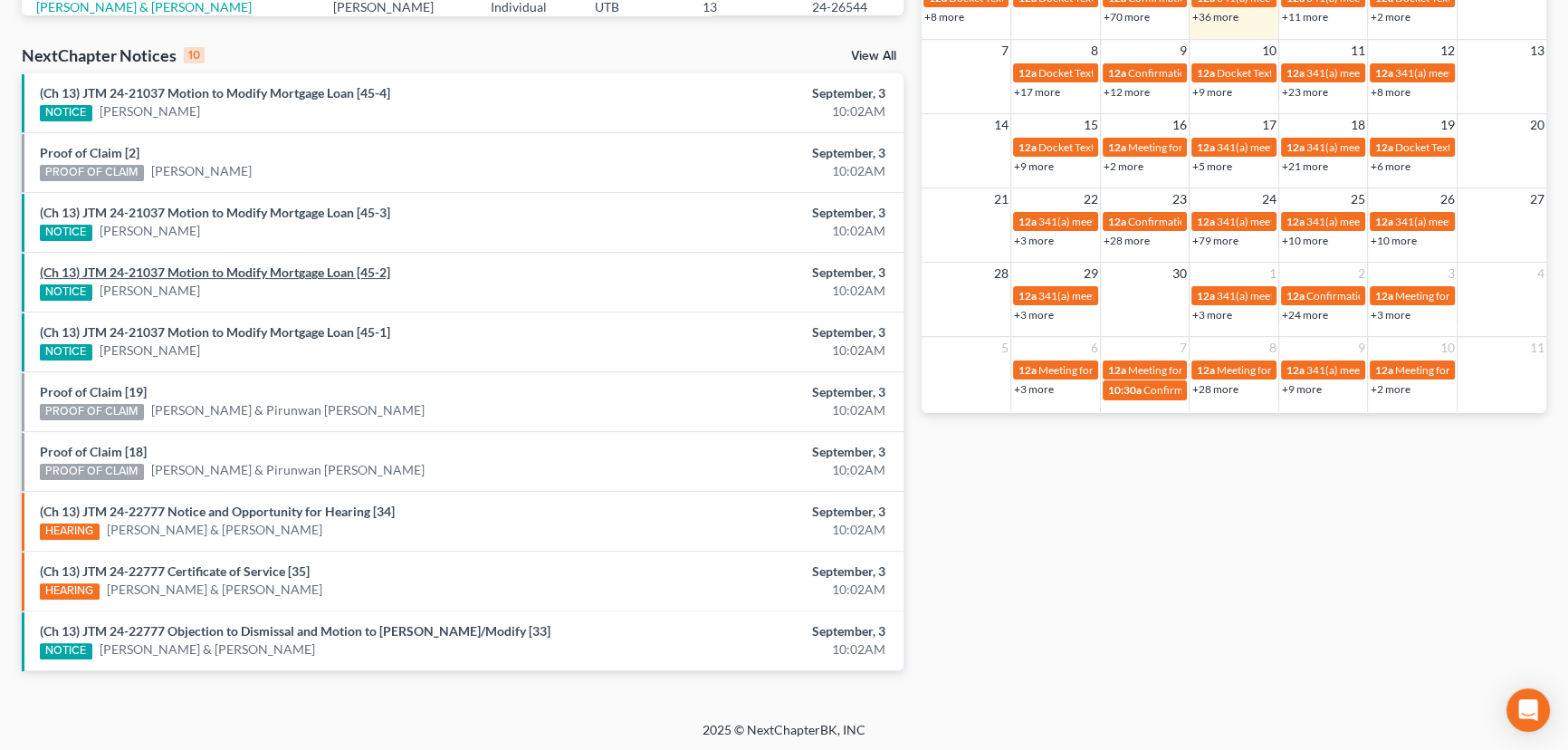
click at [224, 272] on link "(Ch 13) JTM 24-21037 Motion to Modify Mortgage Loan [45-2]" at bounding box center [216, 272] width 351 height 15
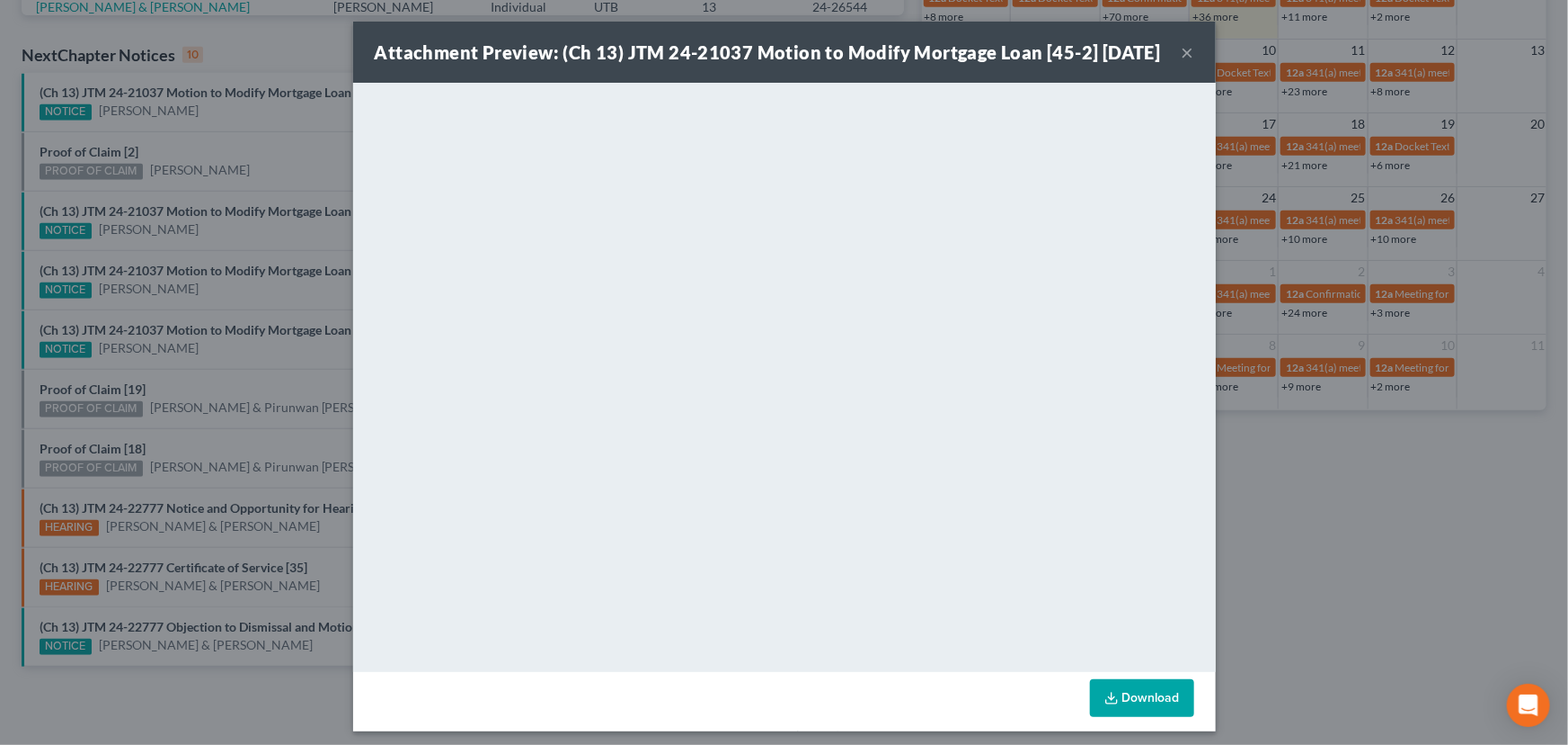
drag, startPoint x: 230, startPoint y: 255, endPoint x: 229, endPoint y: 239, distance: 16.0
click at [229, 251] on div "Attachment Preview: (Ch 13) JTM 24-21037 Motion to Modify Mortgage Loan [45-2] …" at bounding box center [784, 372] width 1568 height 745
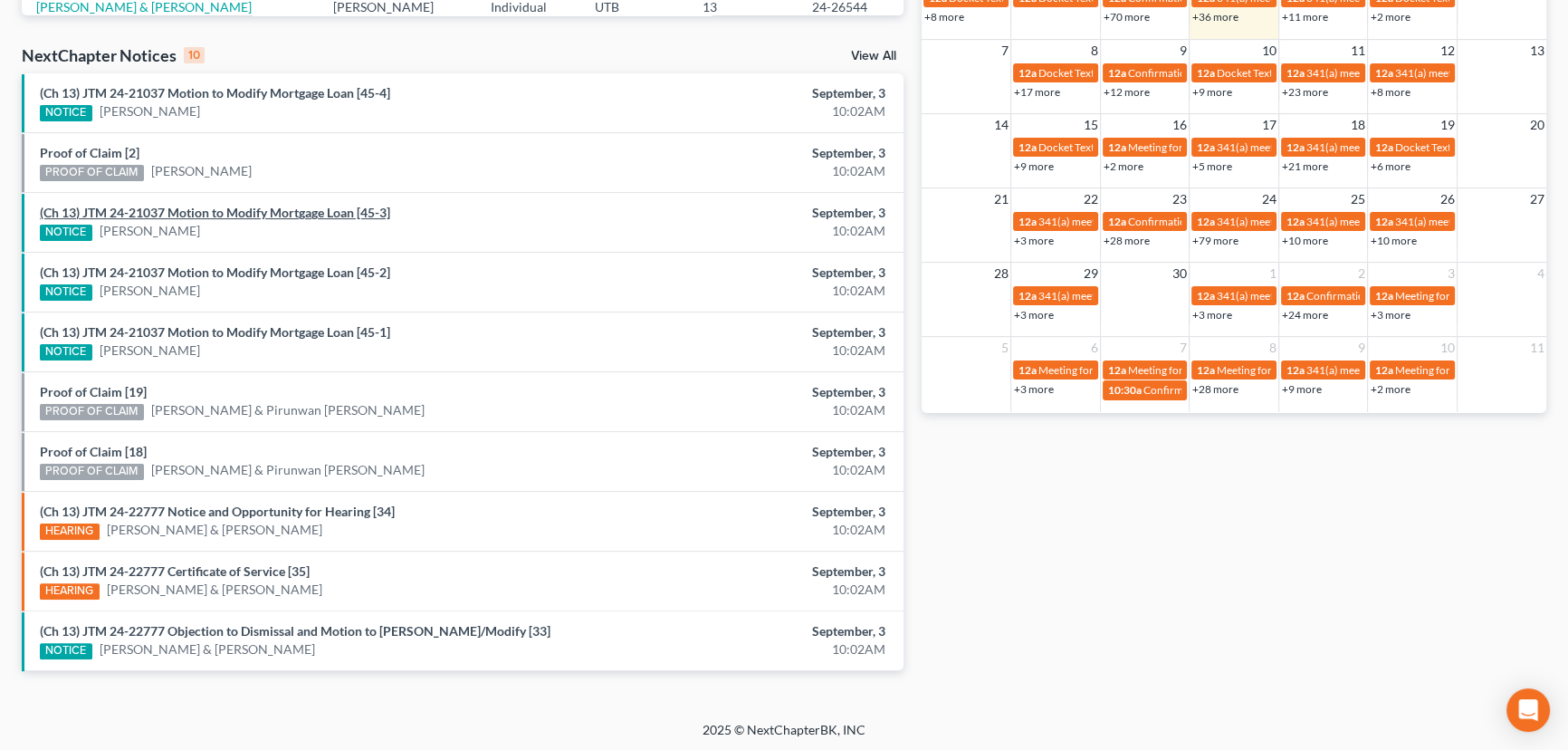
click at [235, 216] on link "(Ch 13) JTM 24-21037 Motion to Modify Mortgage Loan [45-3]" at bounding box center [216, 213] width 351 height 15
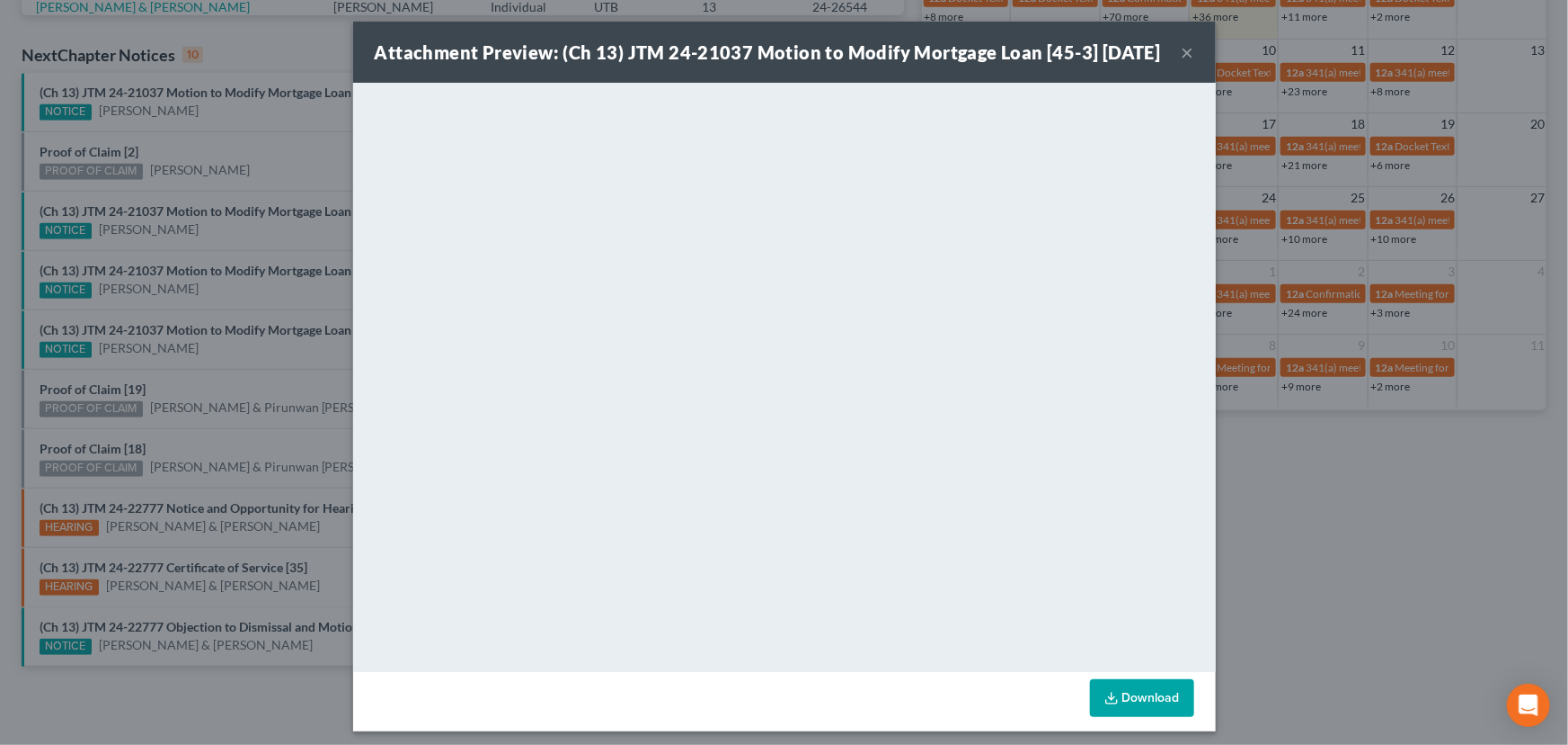
drag, startPoint x: 255, startPoint y: 235, endPoint x: 253, endPoint y: 224, distance: 11.2
click at [255, 235] on div "Attachment Preview: (Ch 13) JTM 24-21037 Motion to Modify Mortgage Loan [45-3] …" at bounding box center [784, 372] width 1568 height 745
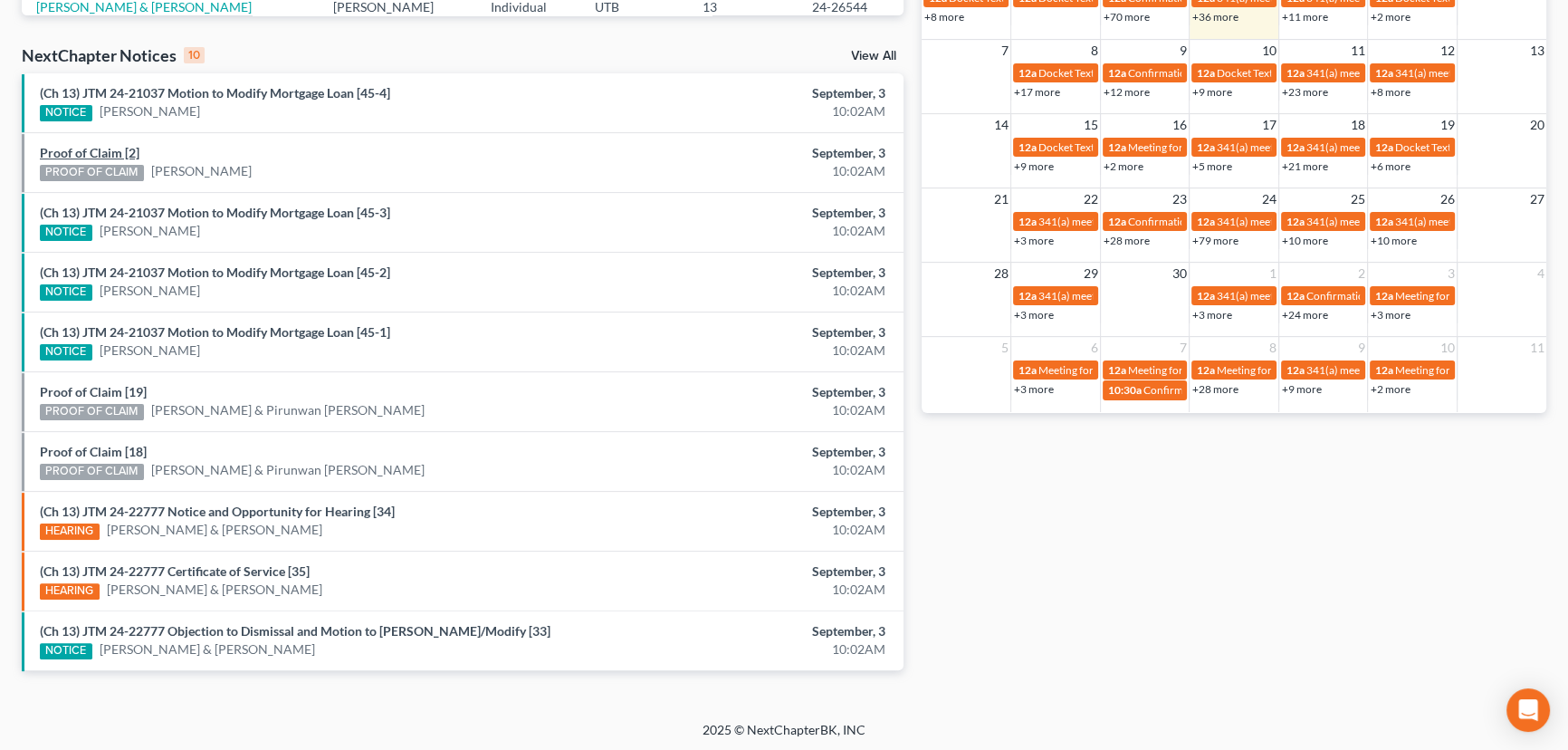
click at [94, 148] on link "Proof of Claim [2]" at bounding box center [90, 152] width 100 height 15
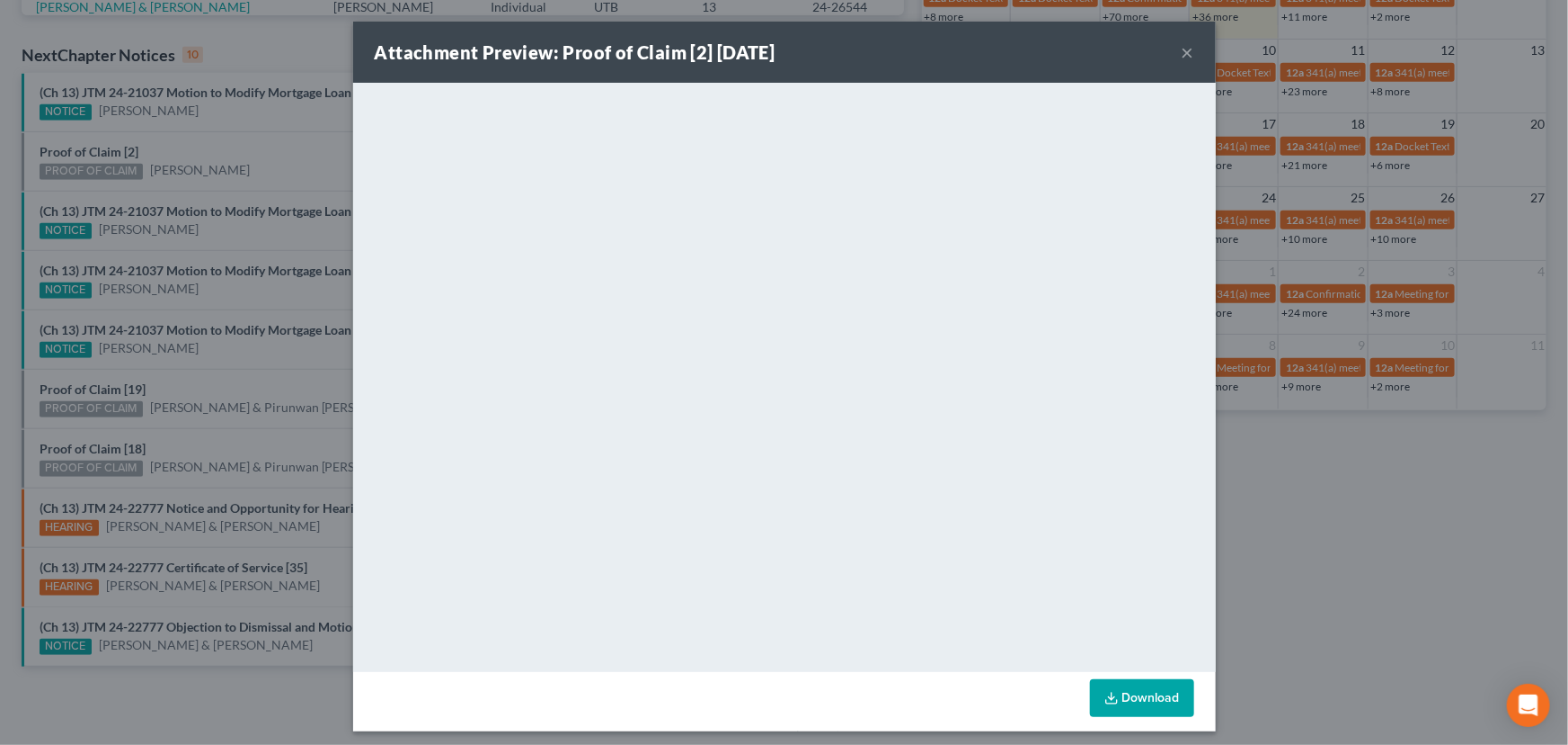
click at [266, 157] on div "Attachment Preview: Proof of Claim [2] 09/03/2025 × <object ng-attr-data='https…" at bounding box center [784, 372] width 1568 height 745
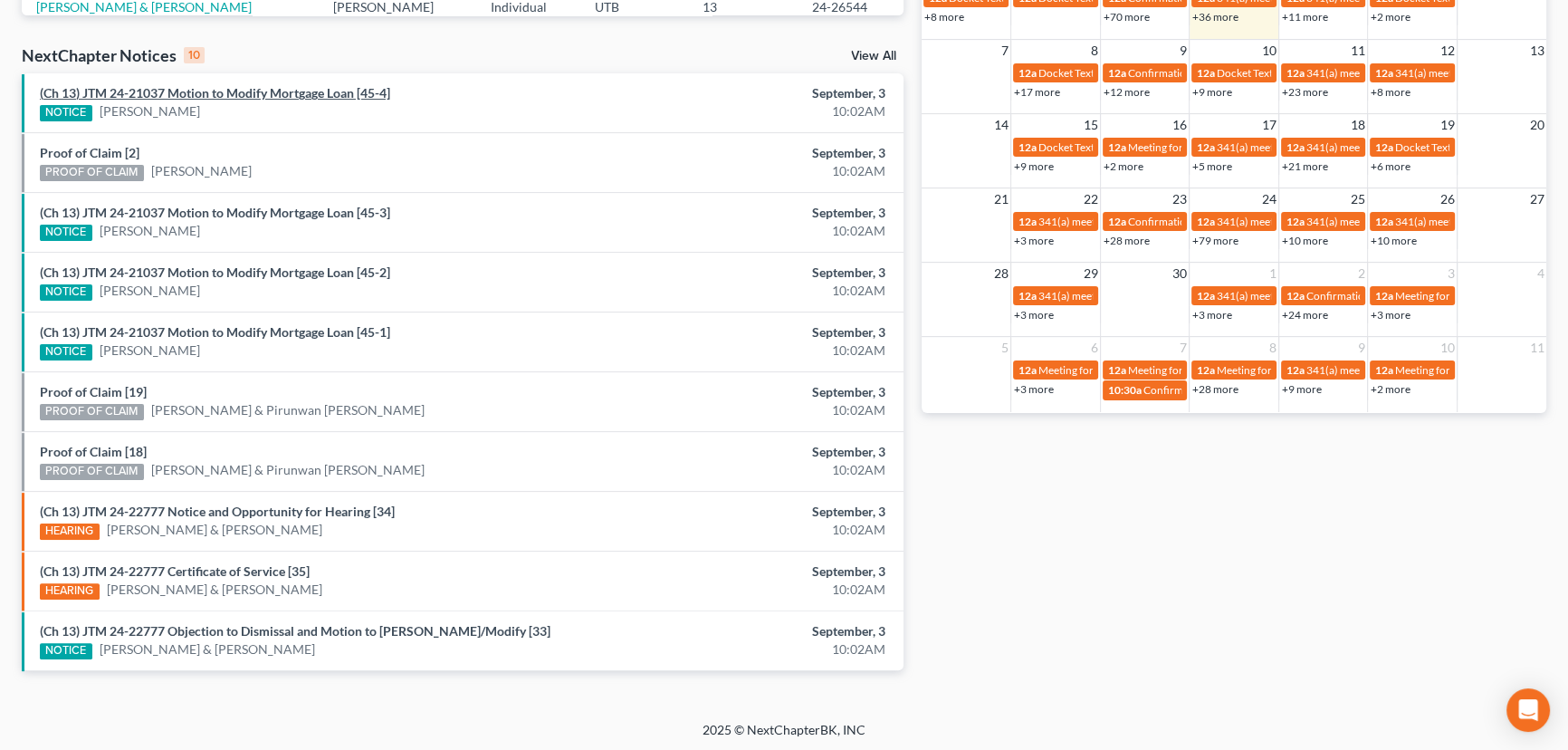
click at [279, 91] on link "(Ch 13) JTM 24-21037 Motion to Modify Mortgage Loan [45-4]" at bounding box center [216, 93] width 351 height 15
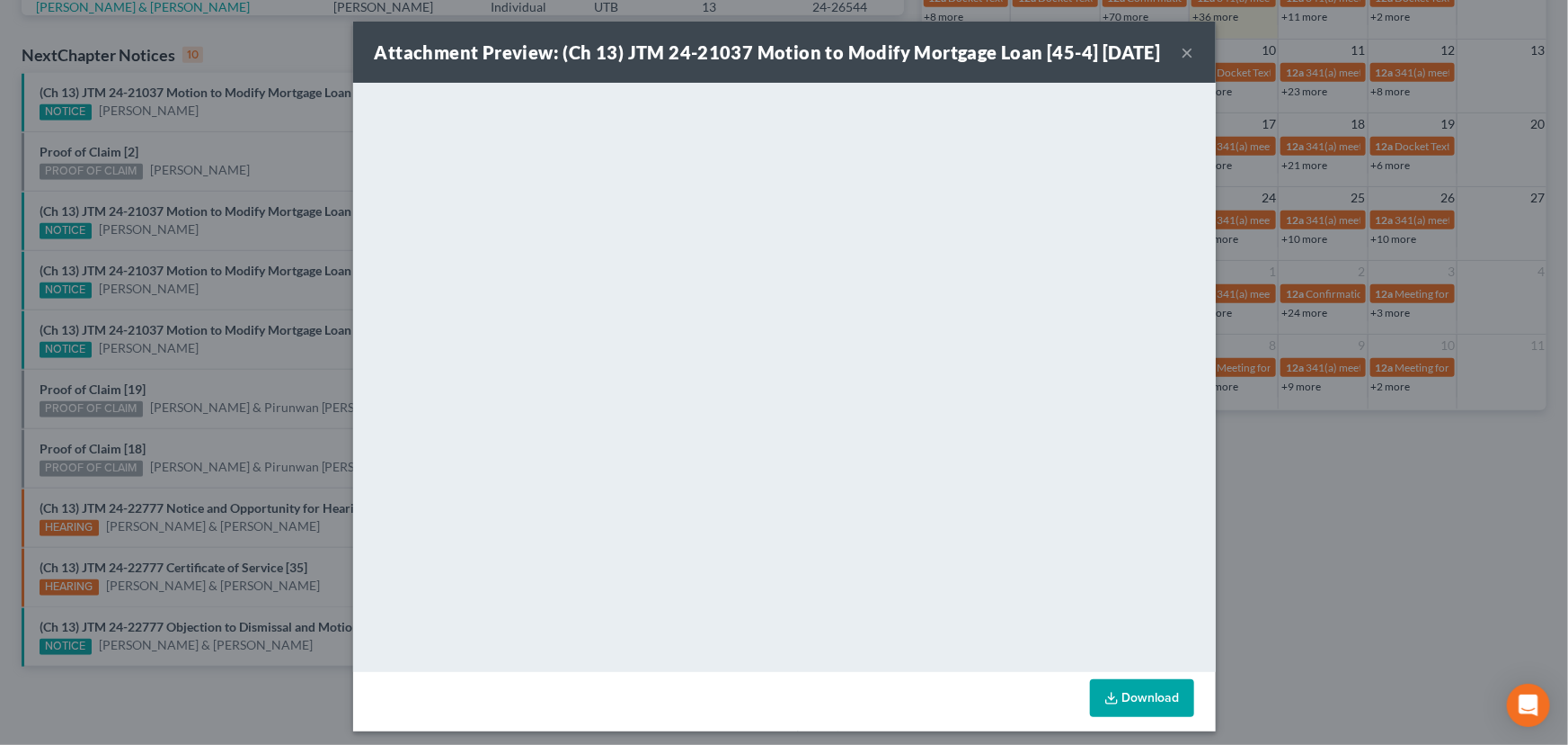
click at [256, 151] on div "Attachment Preview: (Ch 13) JTM 24-21037 Motion to Modify Mortgage Loan [45-4] …" at bounding box center [784, 372] width 1568 height 745
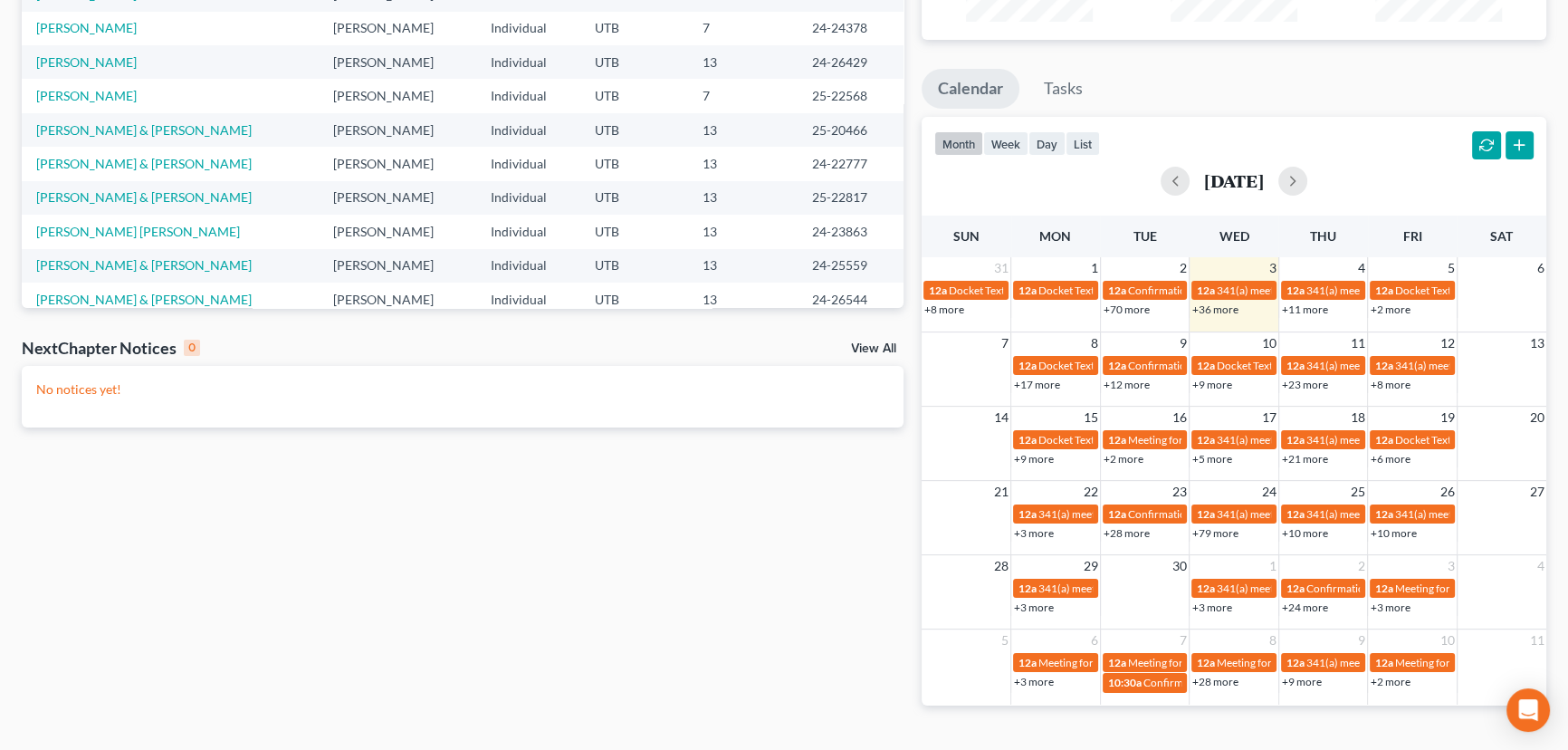
scroll to position [295, 0]
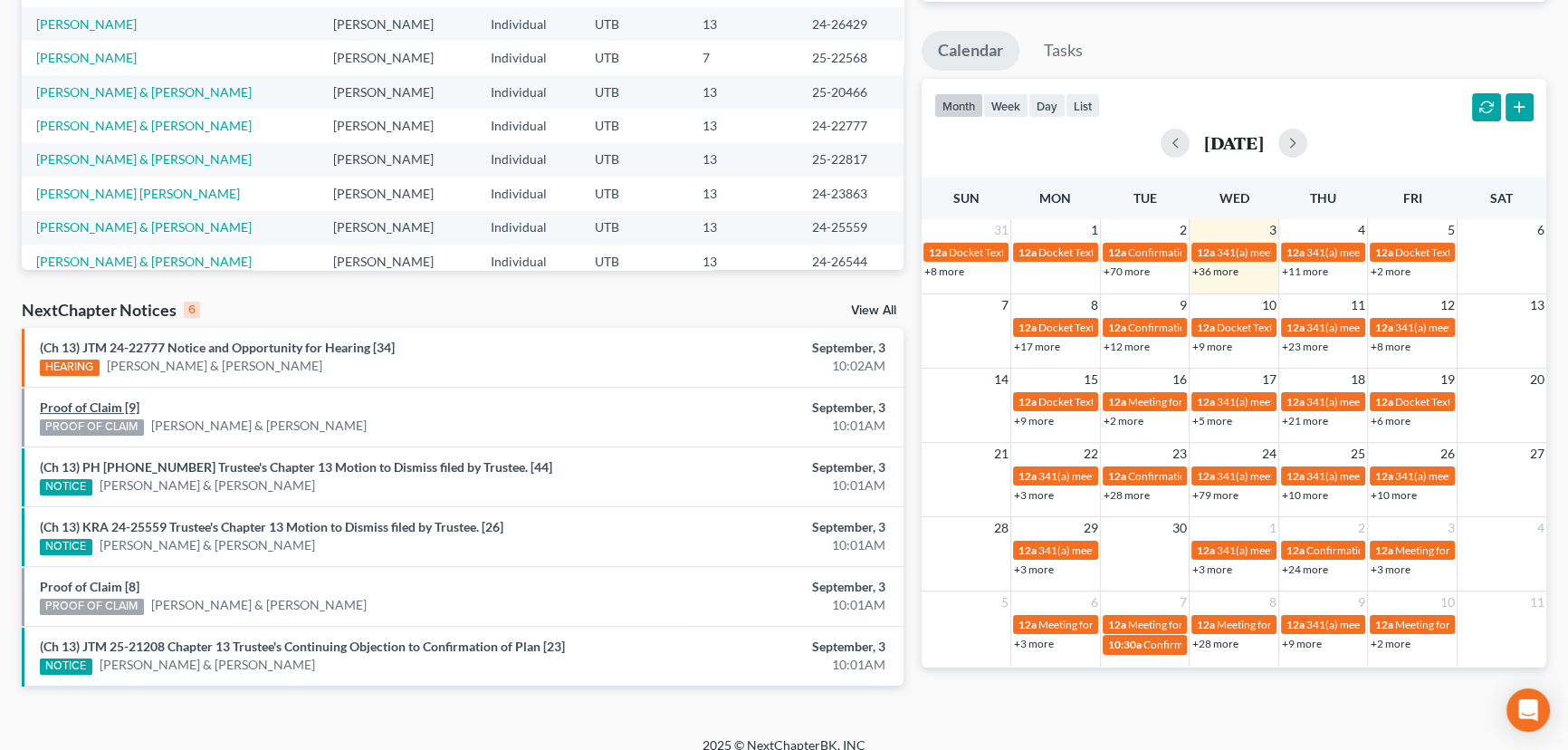
click at [94, 406] on link "Proof of Claim [9]" at bounding box center [90, 407] width 100 height 15
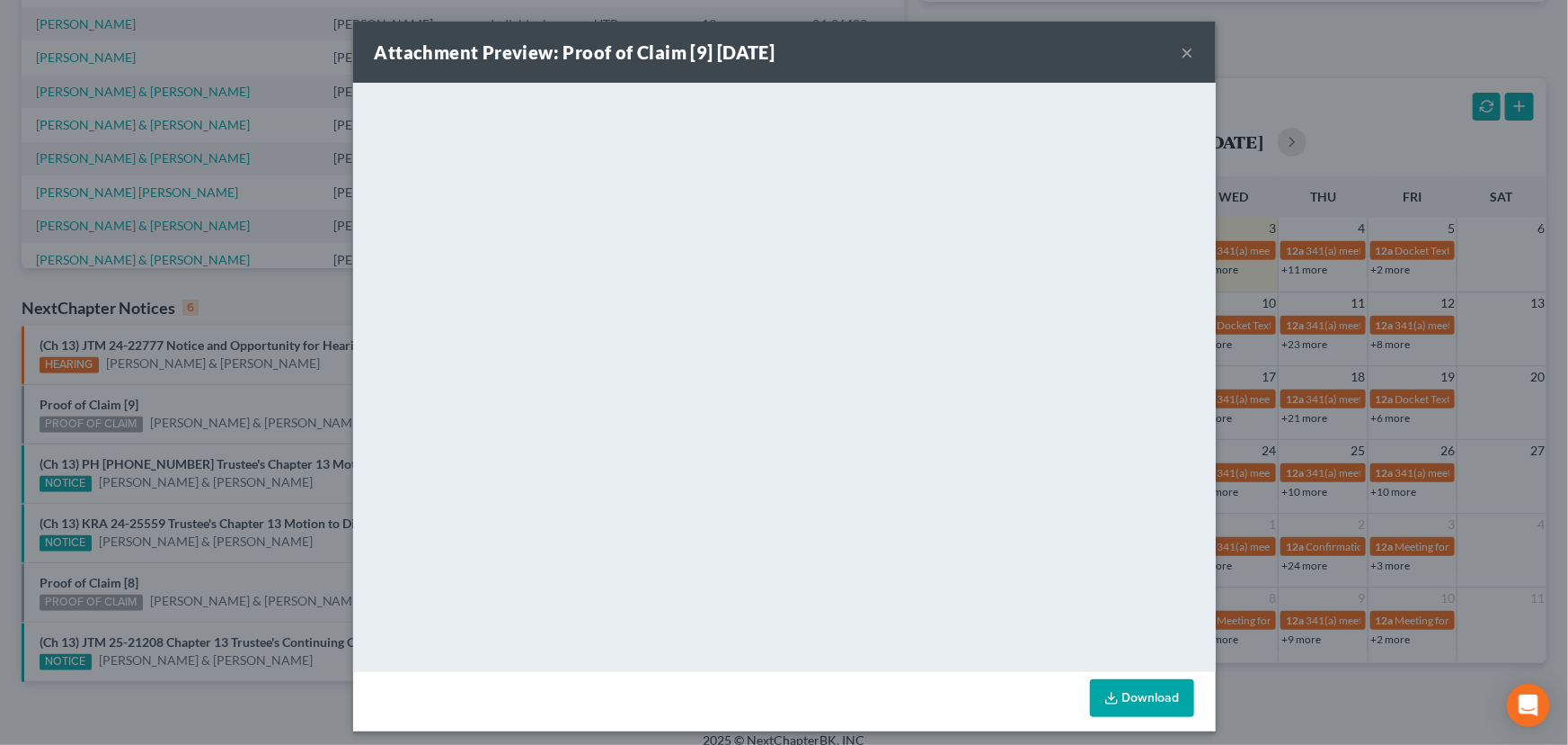
click at [181, 401] on div "Attachment Preview: Proof of Claim [9] 09/03/2025 × <object ng-attr-data='https…" at bounding box center [784, 372] width 1568 height 745
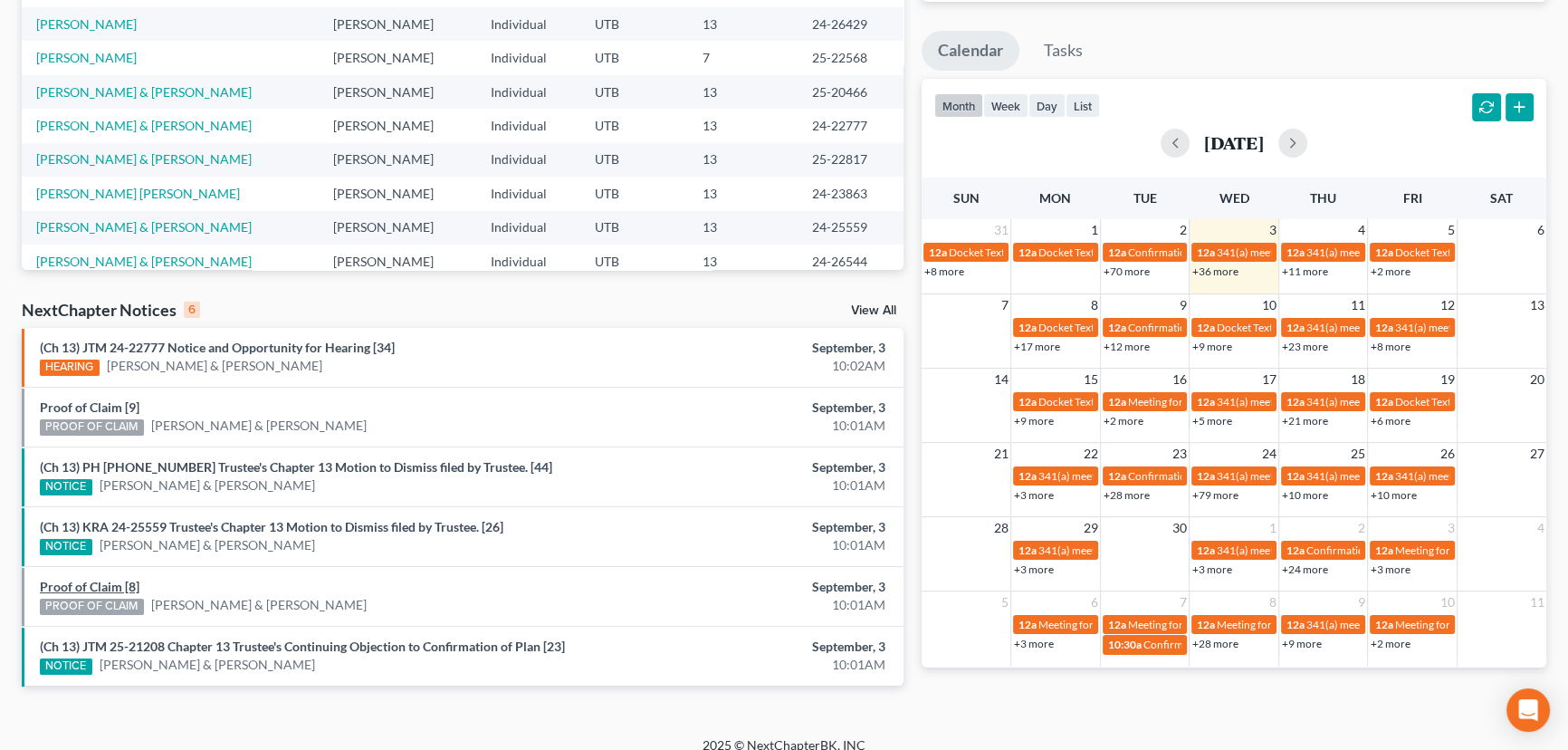
click at [80, 586] on link "Proof of Claim [8]" at bounding box center [90, 586] width 100 height 15
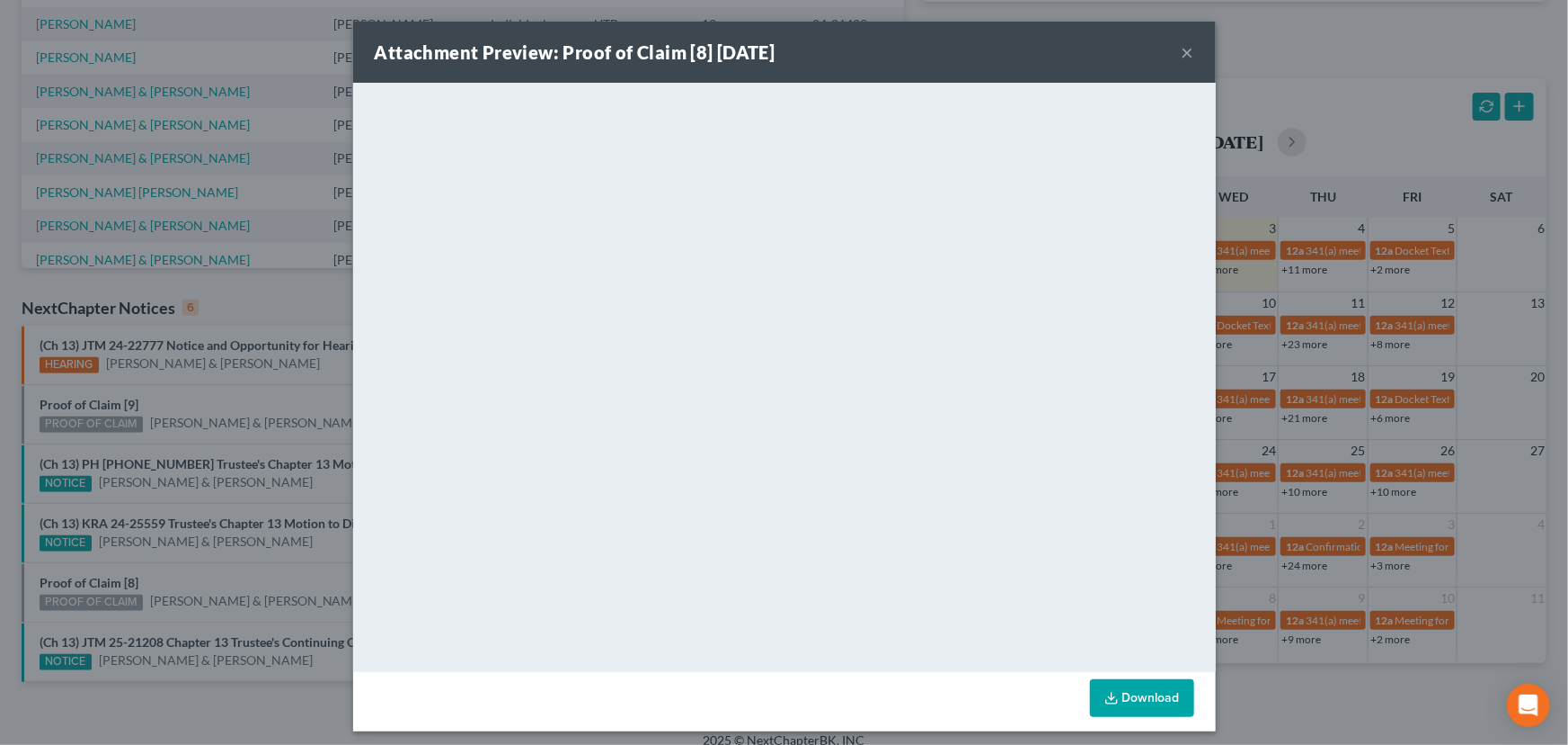
click at [231, 558] on div "Attachment Preview: Proof of Claim [8] 09/03/2025 × <object ng-attr-data='https…" at bounding box center [784, 372] width 1568 height 745
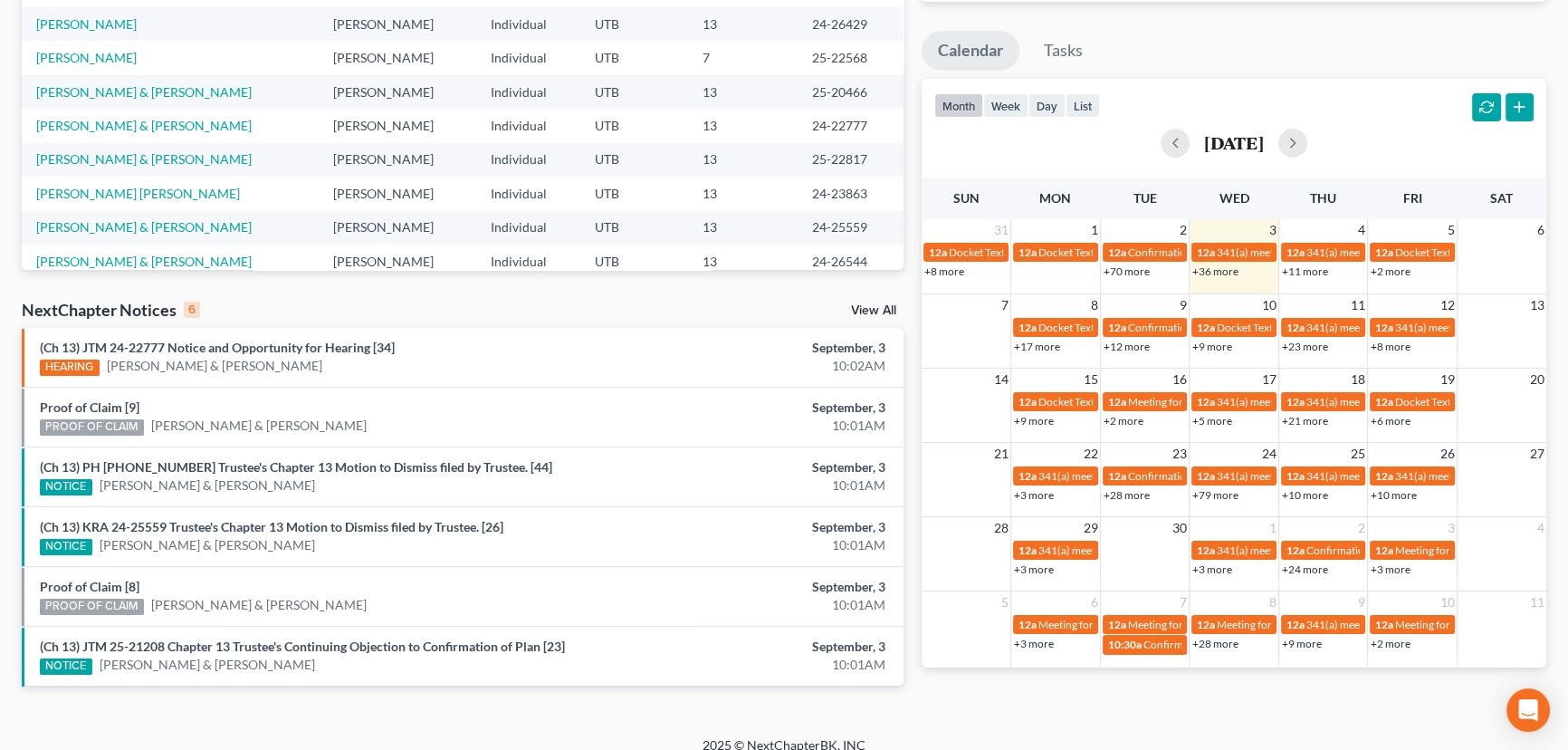
click at [354, 655] on div "NOTICE CeJaY Hansen & Alexandra Hansen" at bounding box center [319, 665] width 557 height 19
click at [355, 643] on link "(Ch 13) JTM 25-21208 Chapter 13 Trustee's Continuing Objection to Confirmation …" at bounding box center [303, 646] width 525 height 15
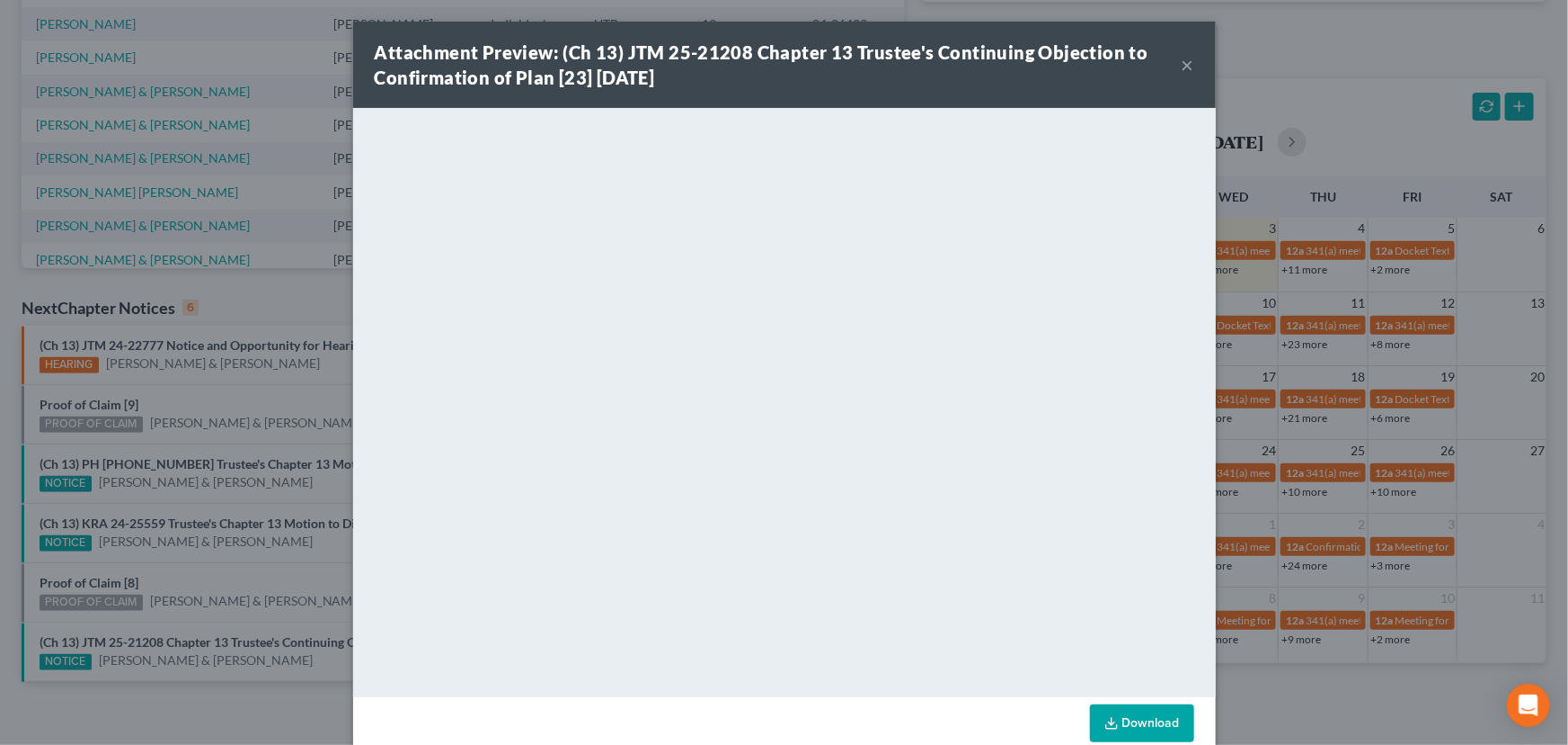
click at [261, 570] on div "Attachment Preview: (Ch 13) JTM 25-21208 Chapter 13 Trustee's Continuing Object…" at bounding box center [784, 372] width 1568 height 745
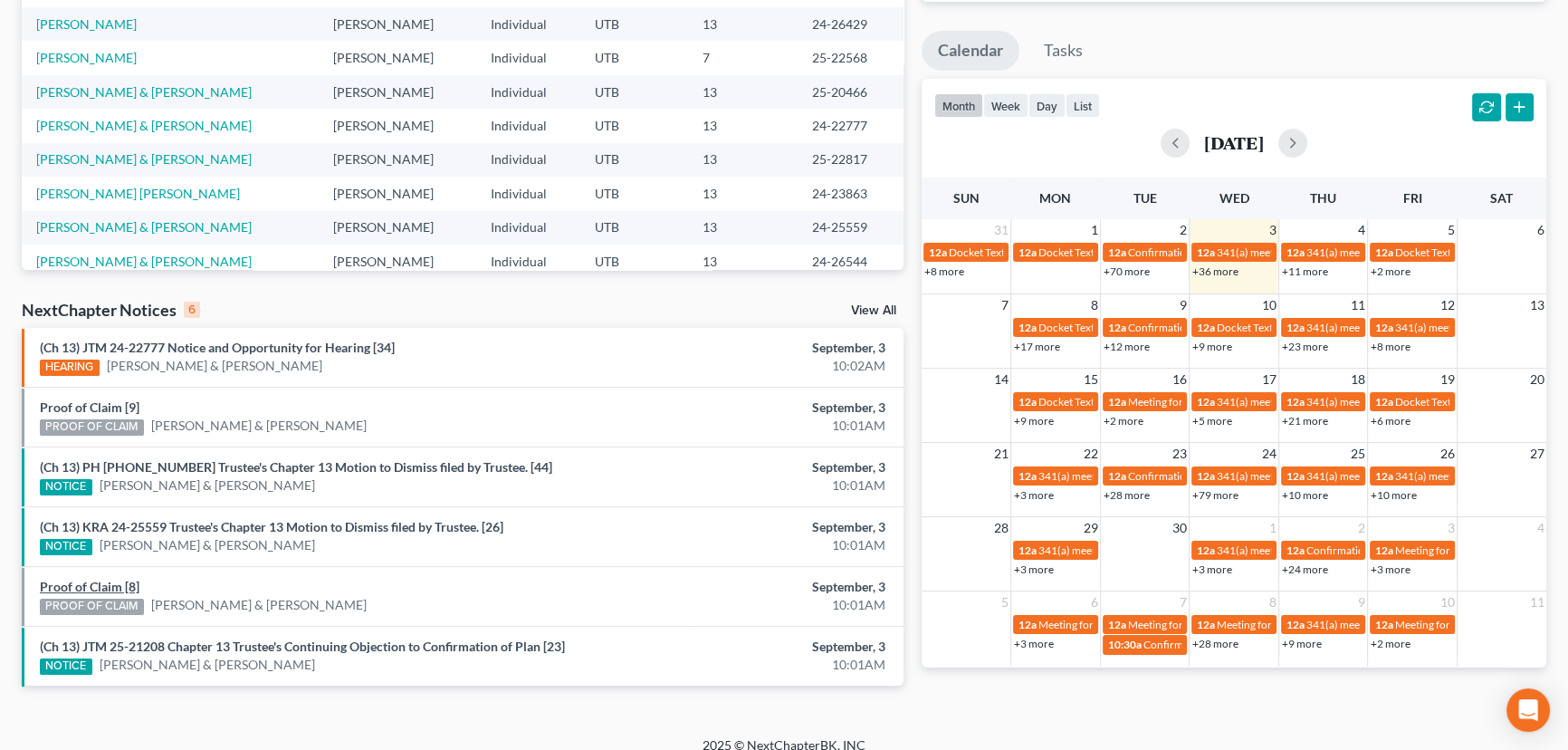
click at [110, 582] on link "Proof of Claim [8]" at bounding box center [90, 586] width 100 height 15
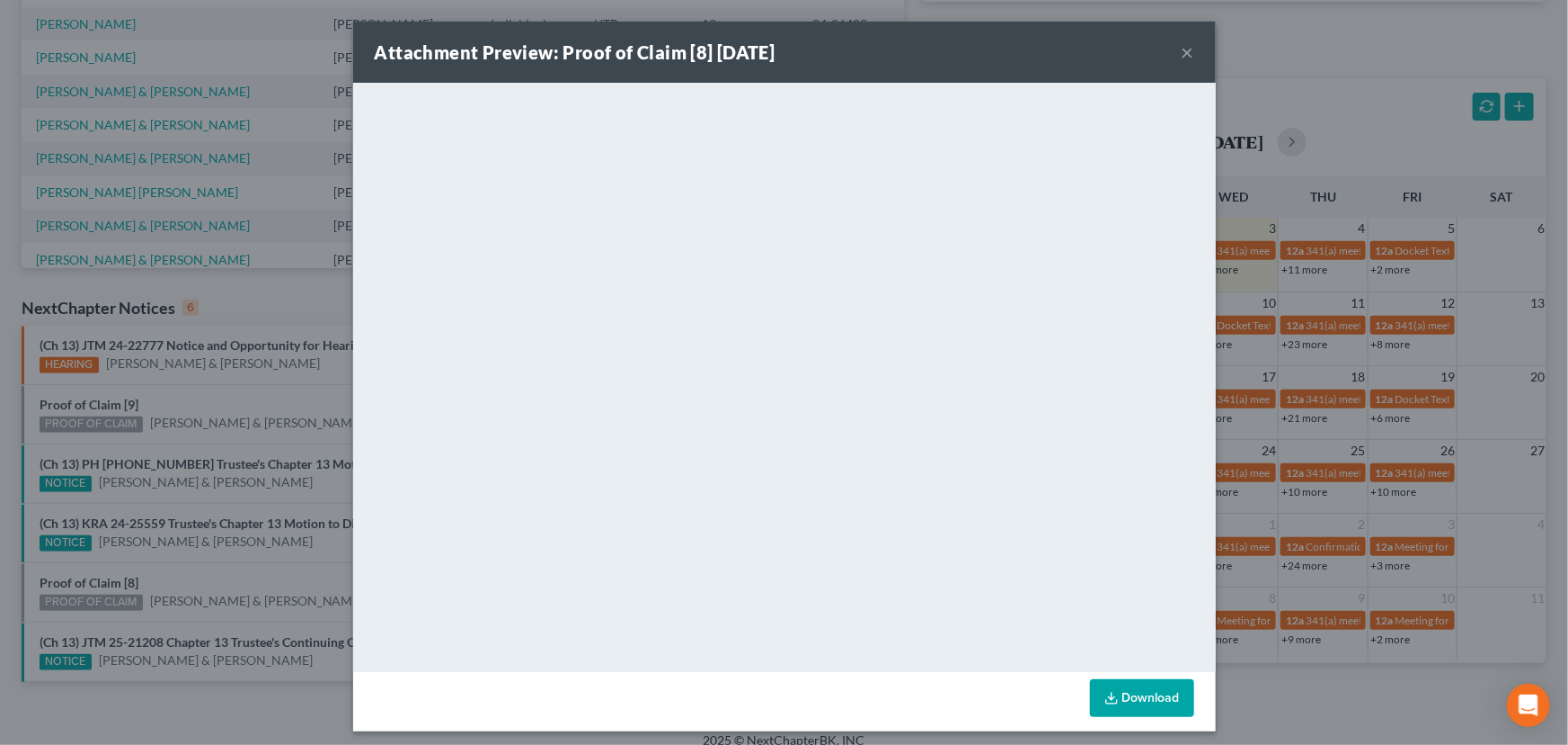
click at [196, 576] on div "Attachment Preview: Proof of Claim [8] 09/03/2025 × <object ng-attr-data='https…" at bounding box center [784, 372] width 1568 height 745
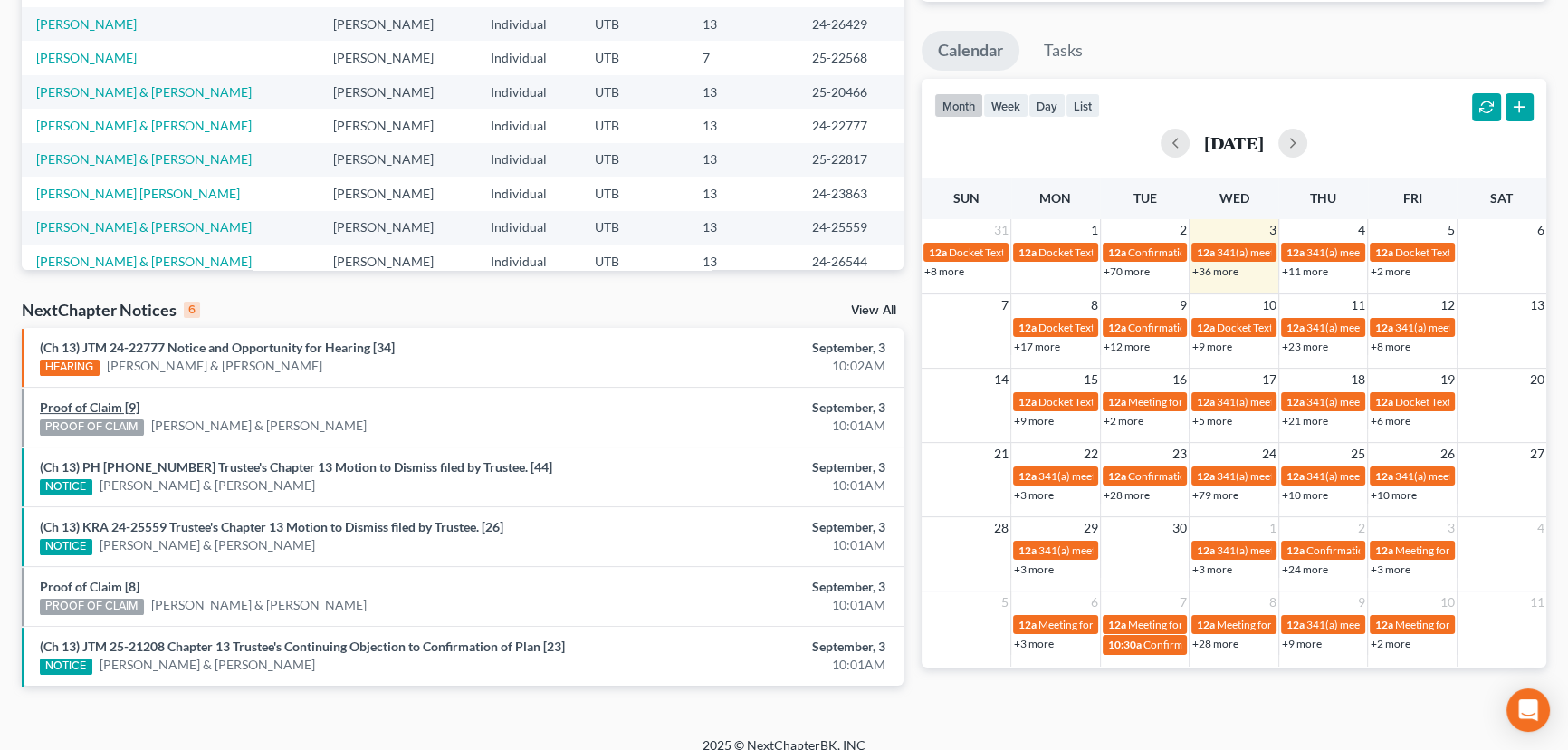
click at [110, 405] on link "Proof of Claim [9]" at bounding box center [90, 407] width 100 height 15
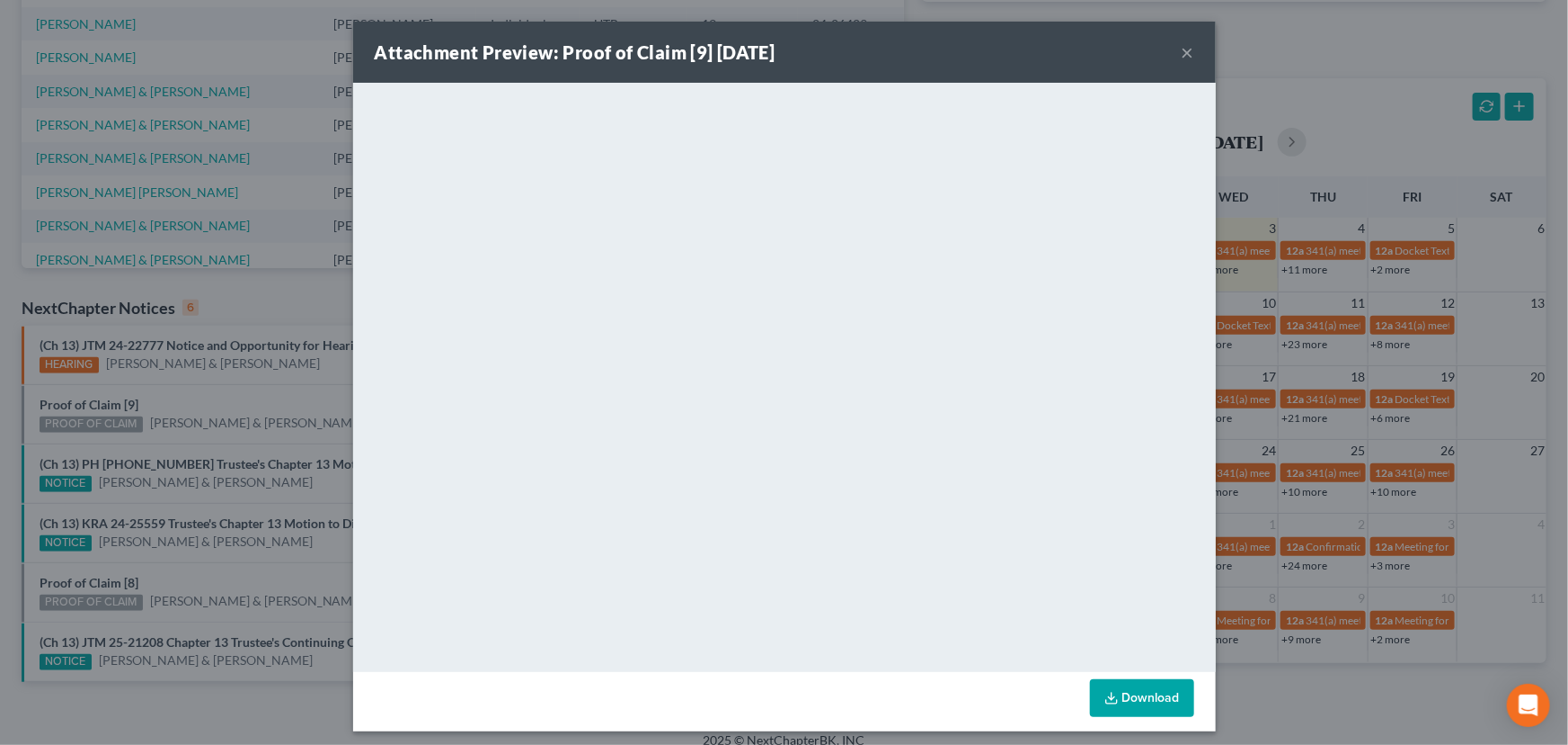
click at [193, 404] on div "Attachment Preview: Proof of Claim [9] 09/03/2025 × <object ng-attr-data='https…" at bounding box center [784, 372] width 1568 height 745
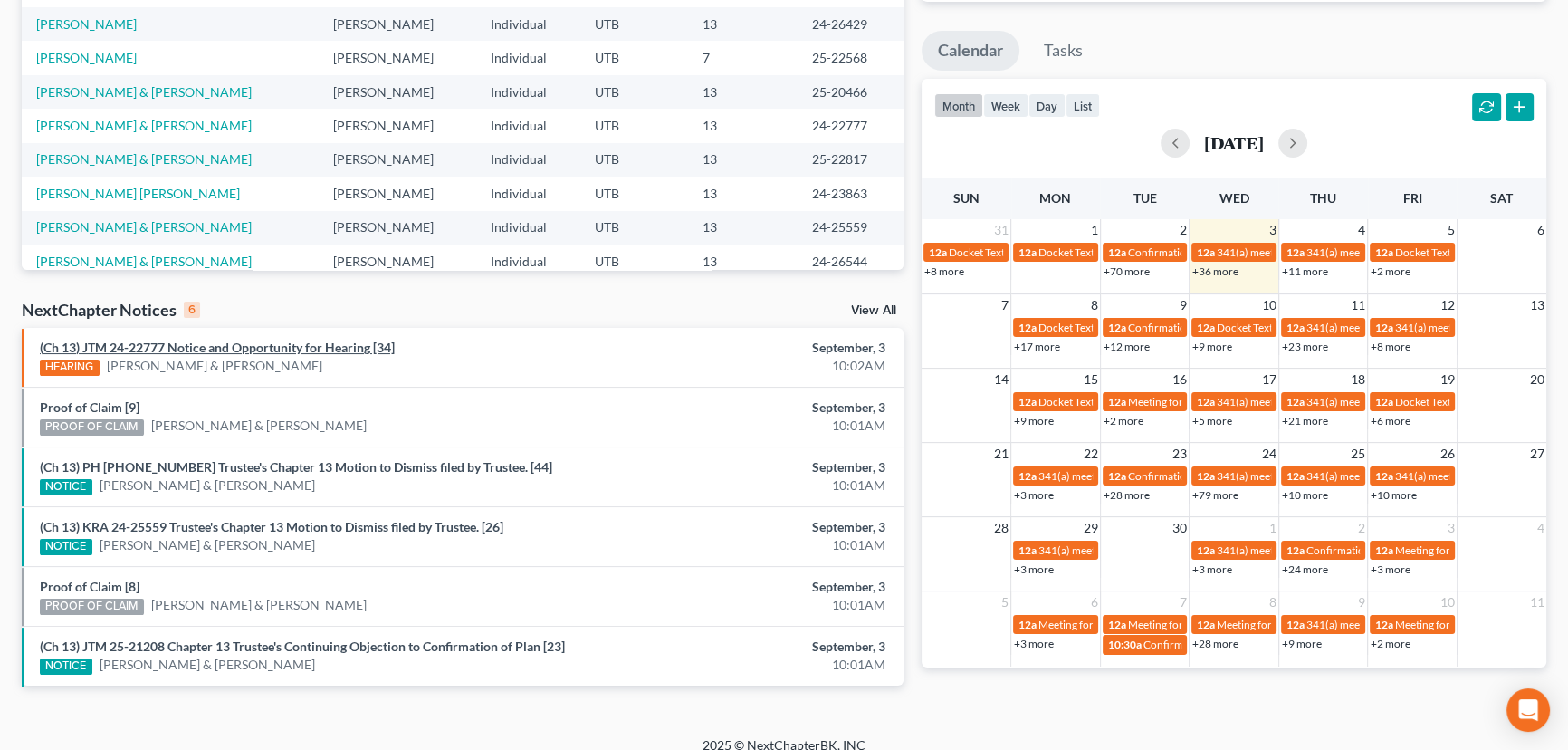
click at [256, 350] on link "(Ch 13) JTM 24-22777 Notice and Opportunity for Hearing [34]" at bounding box center [217, 347] width 354 height 15
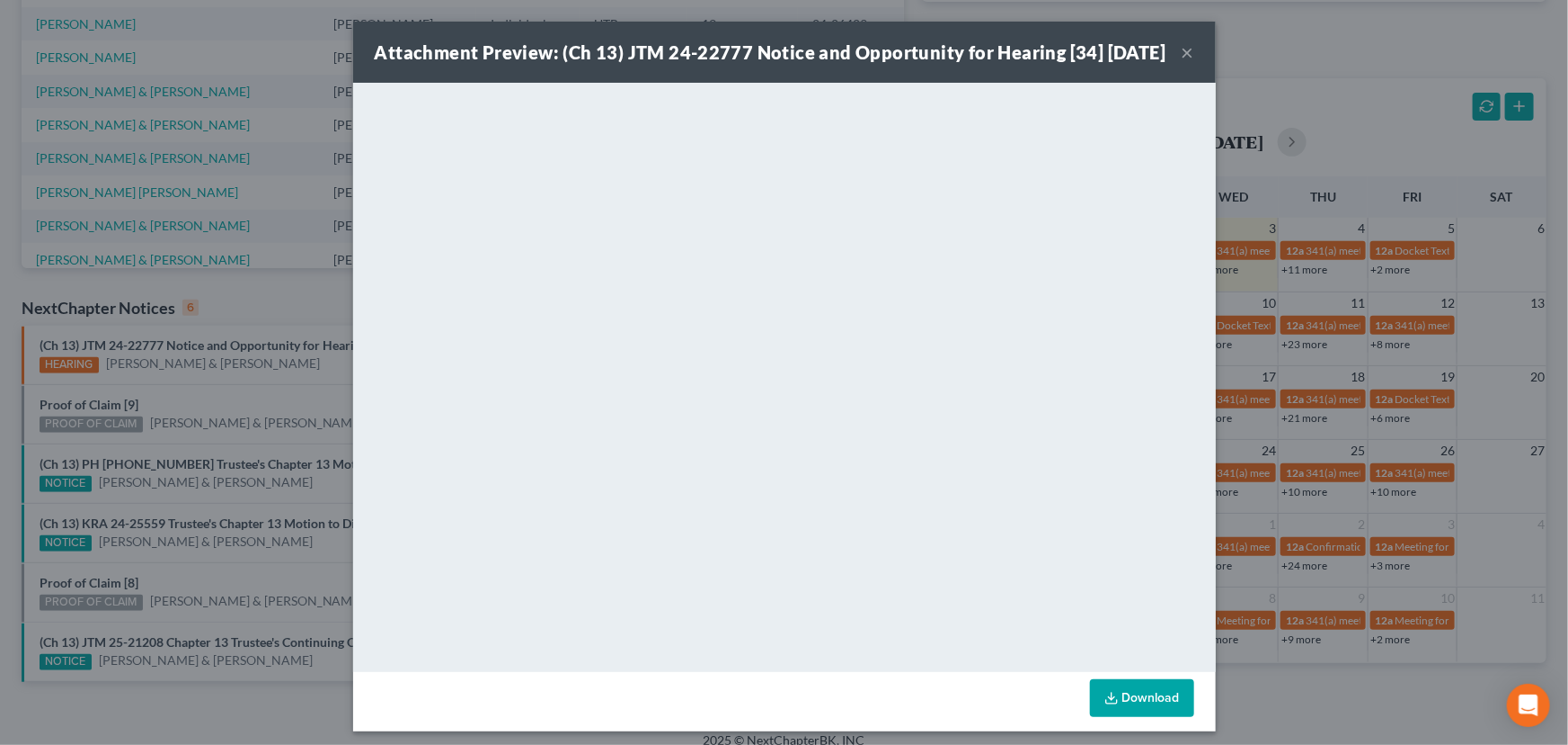
click at [1182, 63] on button "×" at bounding box center [1188, 51] width 12 height 22
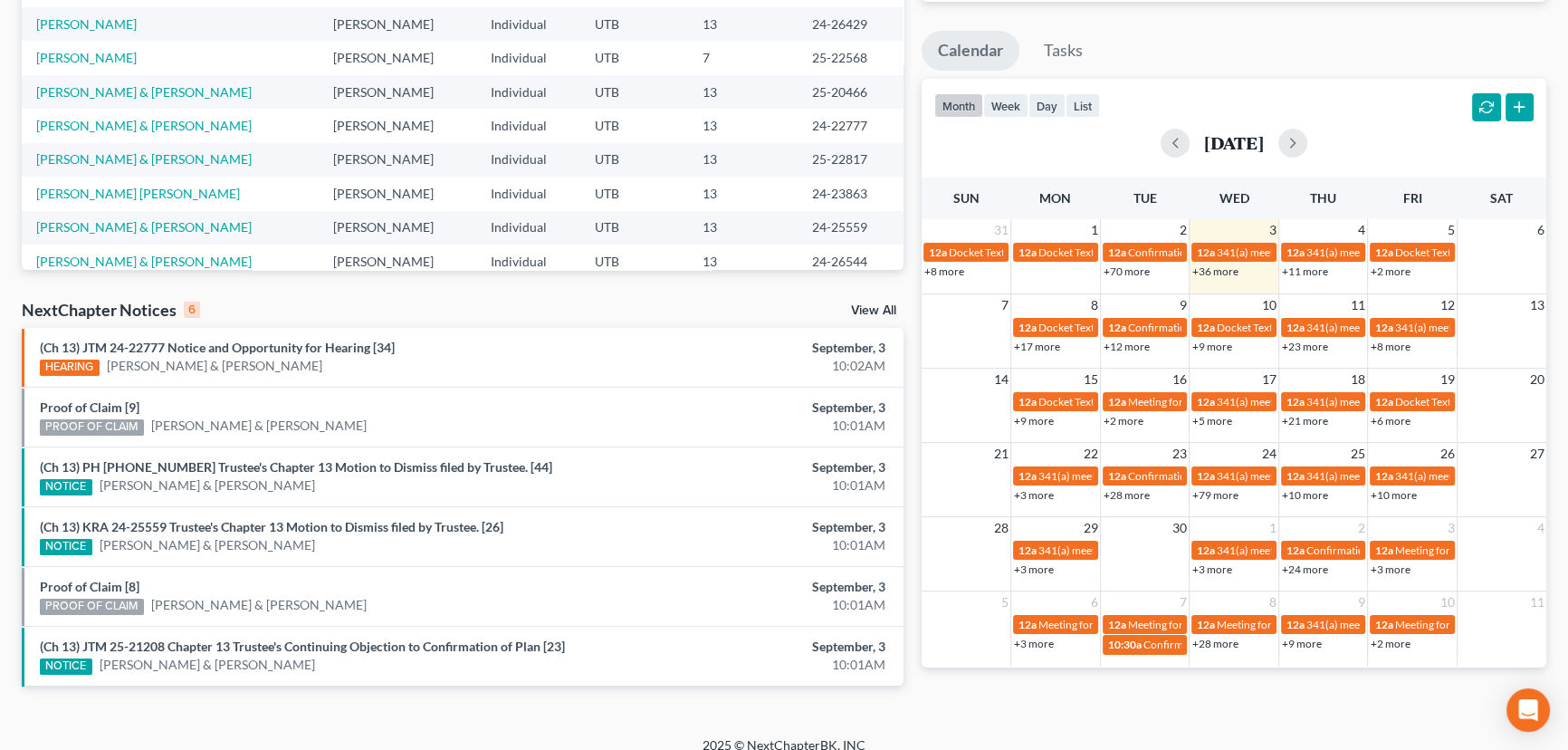
scroll to position [0, 0]
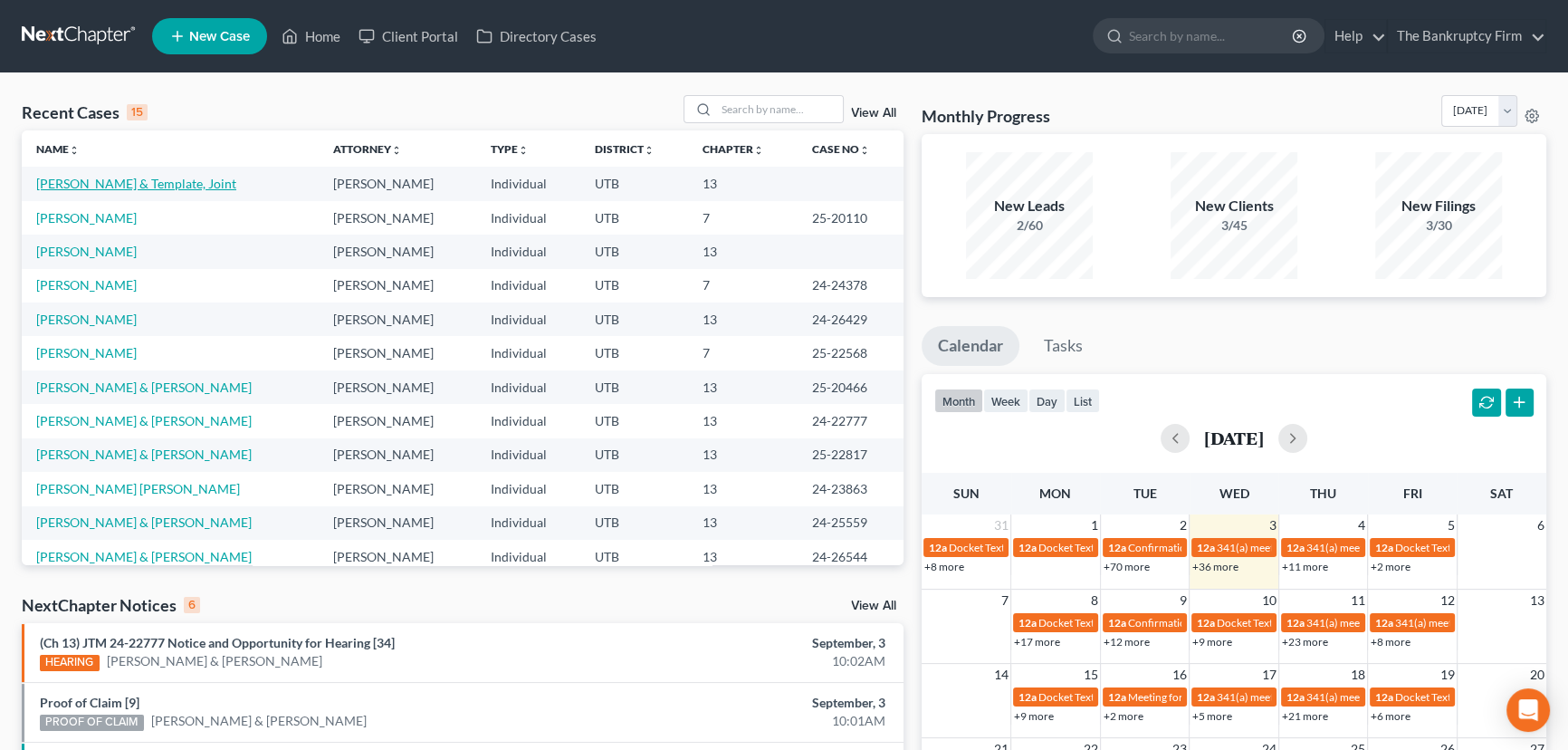
click at [118, 182] on link "Rocha, Matthew & Template, Joint" at bounding box center [136, 183] width 200 height 15
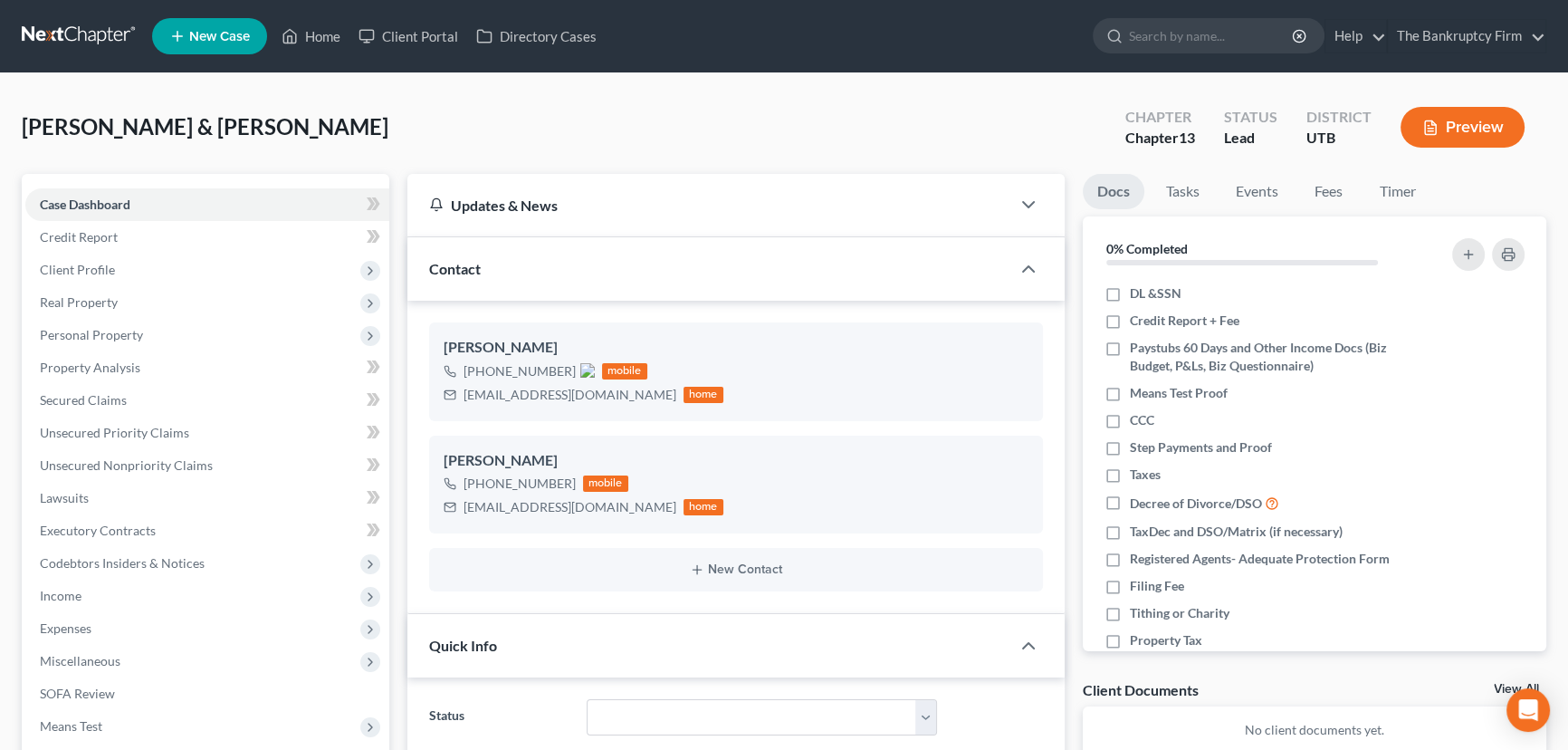
scroll to position [143, 0]
click at [81, 401] on span "Secured Claims" at bounding box center [83, 399] width 87 height 15
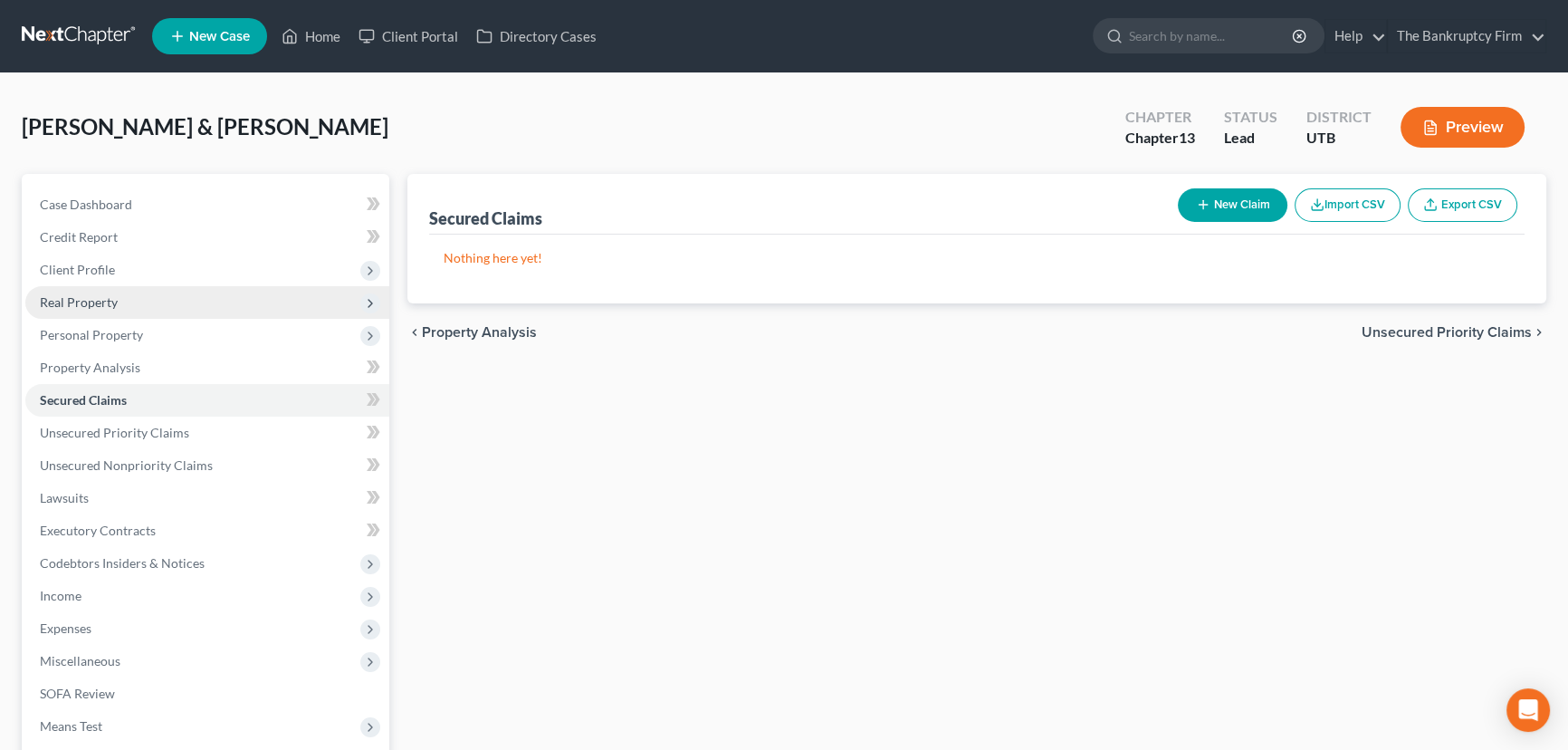
click at [81, 303] on span "Real Property" at bounding box center [79, 302] width 78 height 15
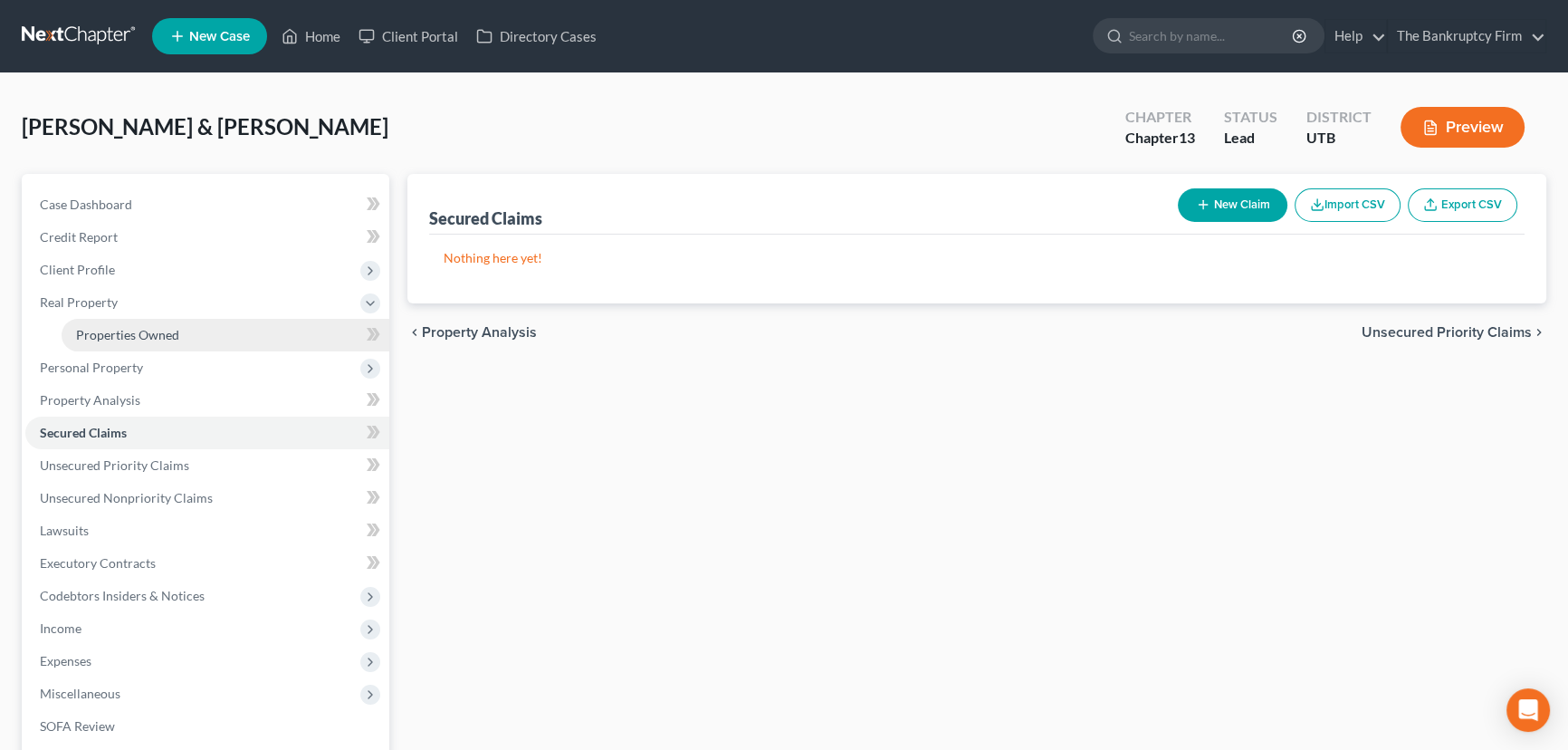
click at [121, 331] on span "Properties Owned" at bounding box center [127, 334] width 103 height 15
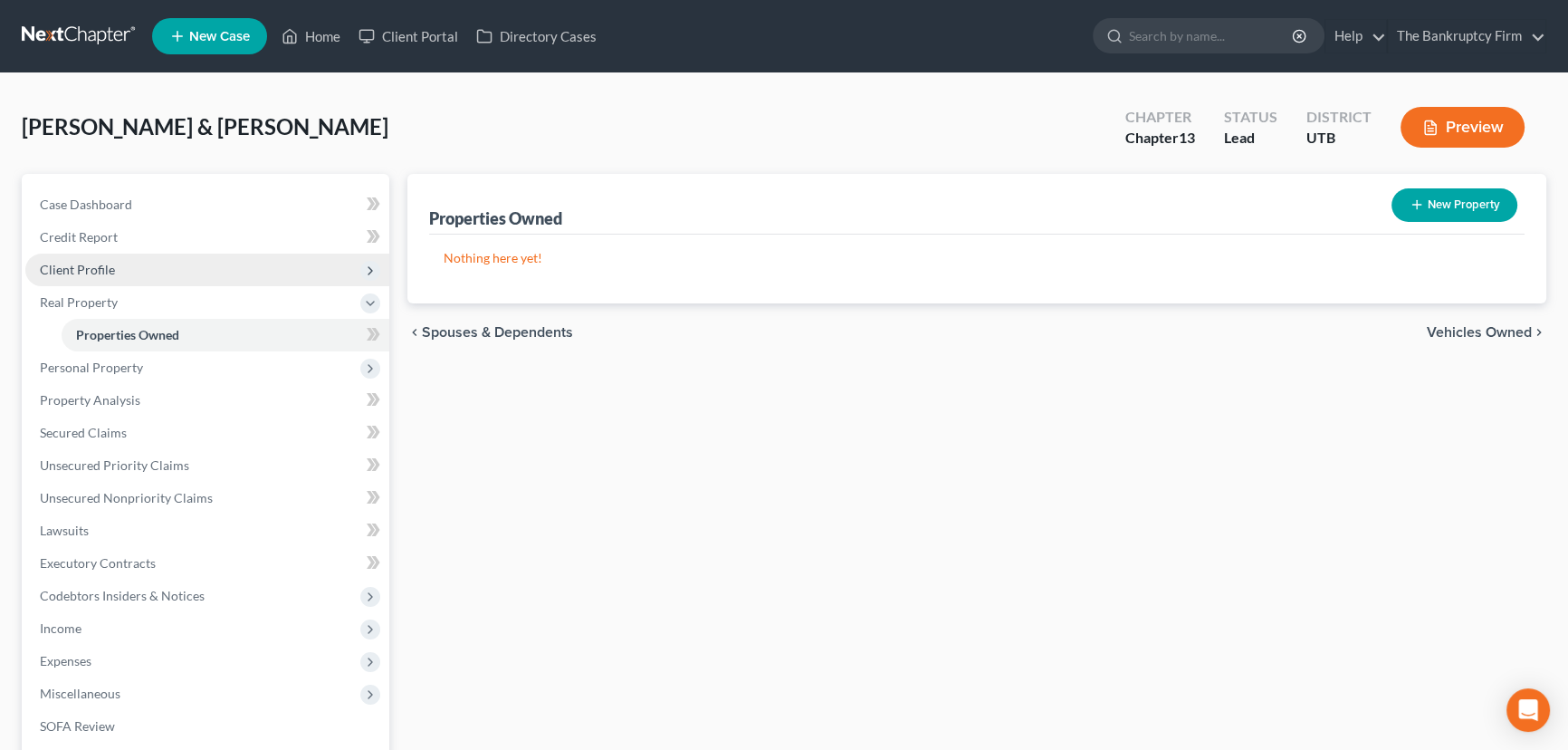
click at [84, 272] on span "Client Profile" at bounding box center [78, 269] width 75 height 15
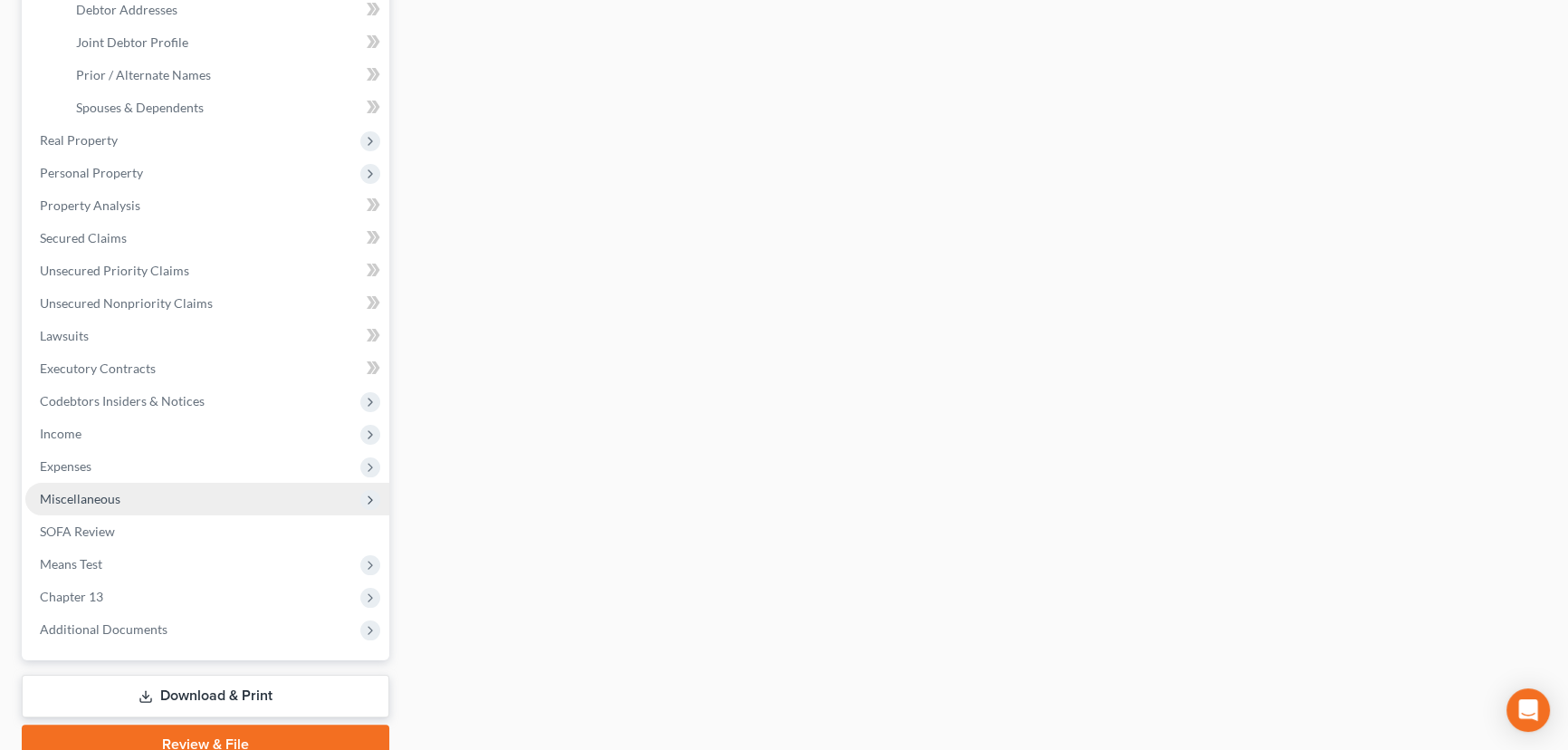
scroll to position [470, 0]
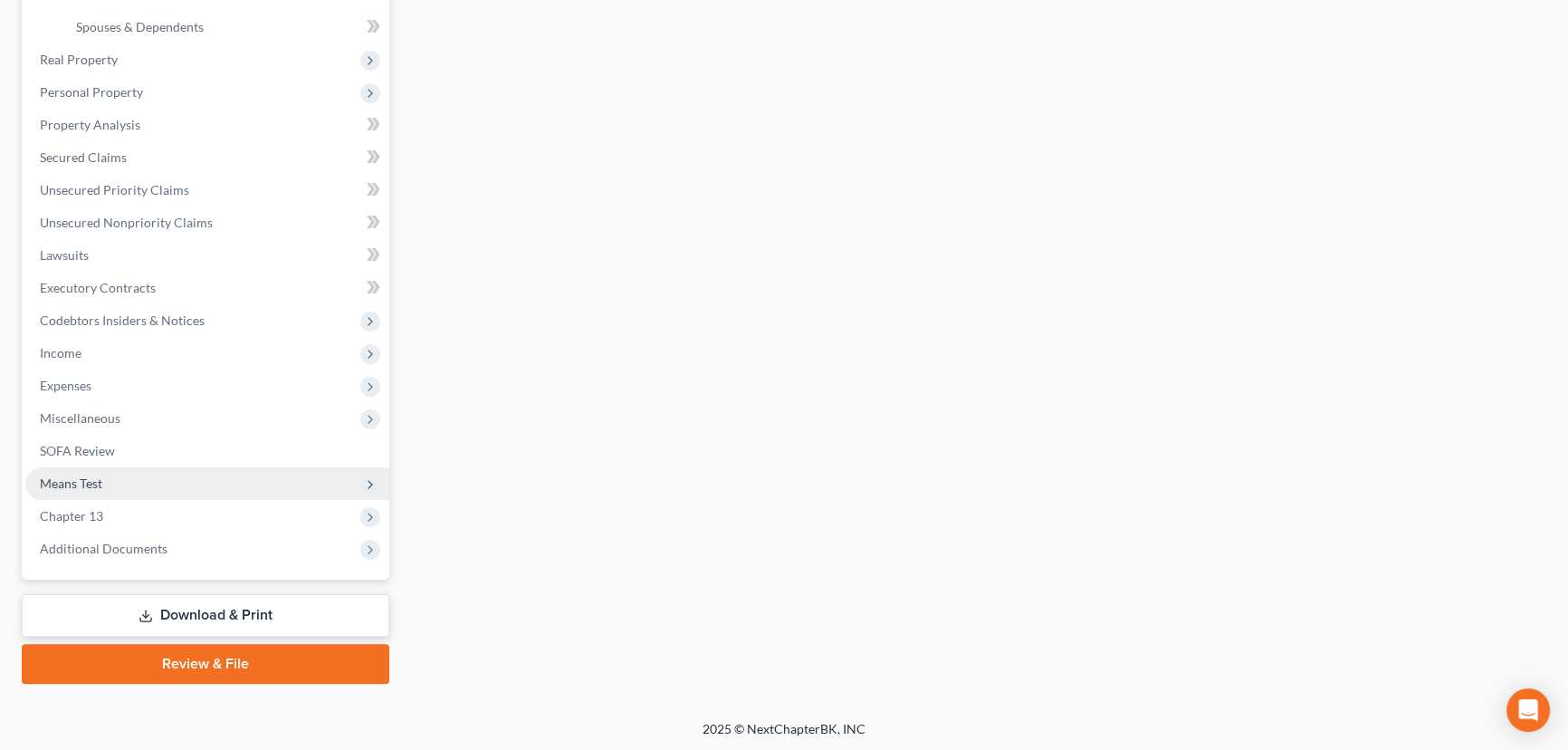
click at [80, 481] on span "Means Test" at bounding box center [71, 483] width 62 height 15
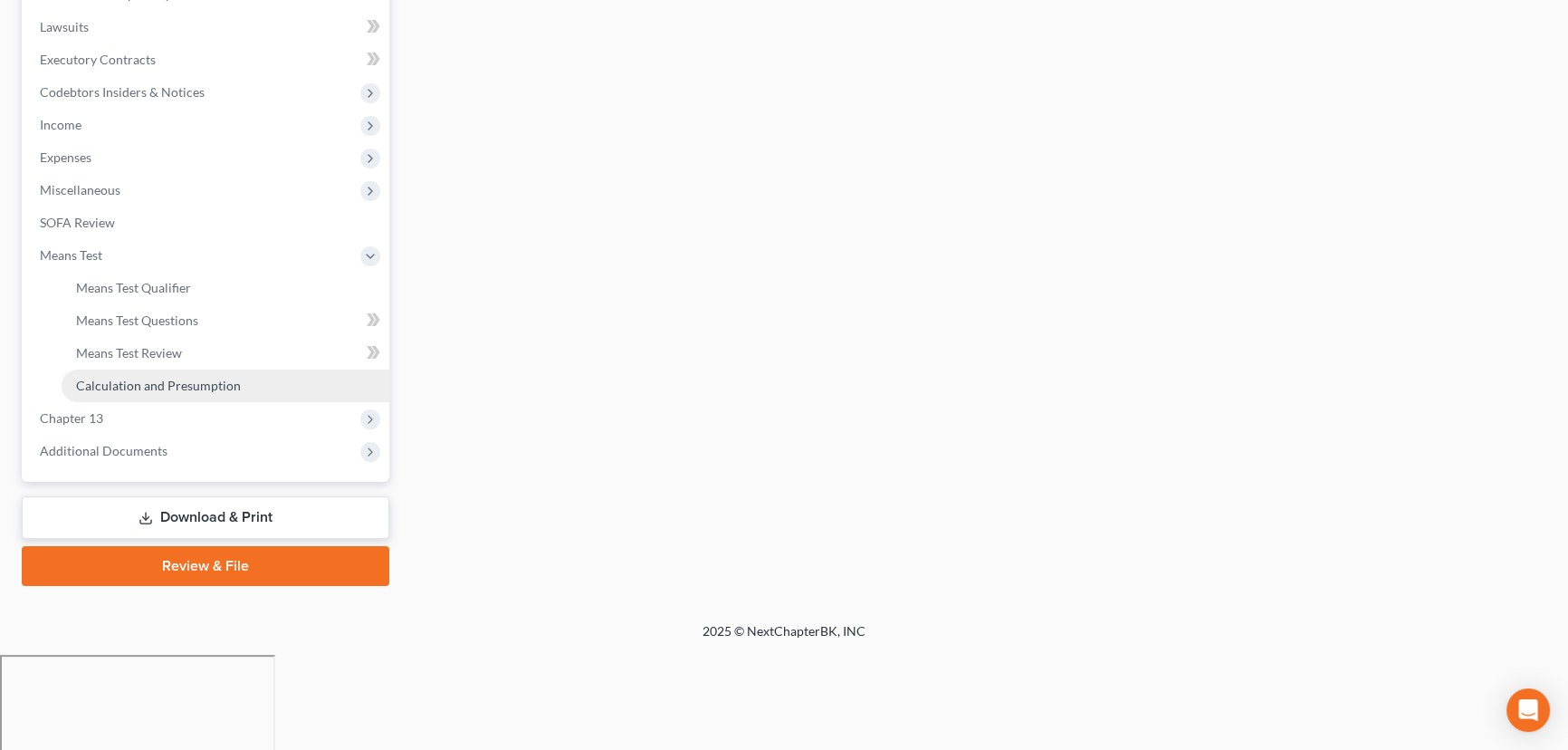
scroll to position [372, 0]
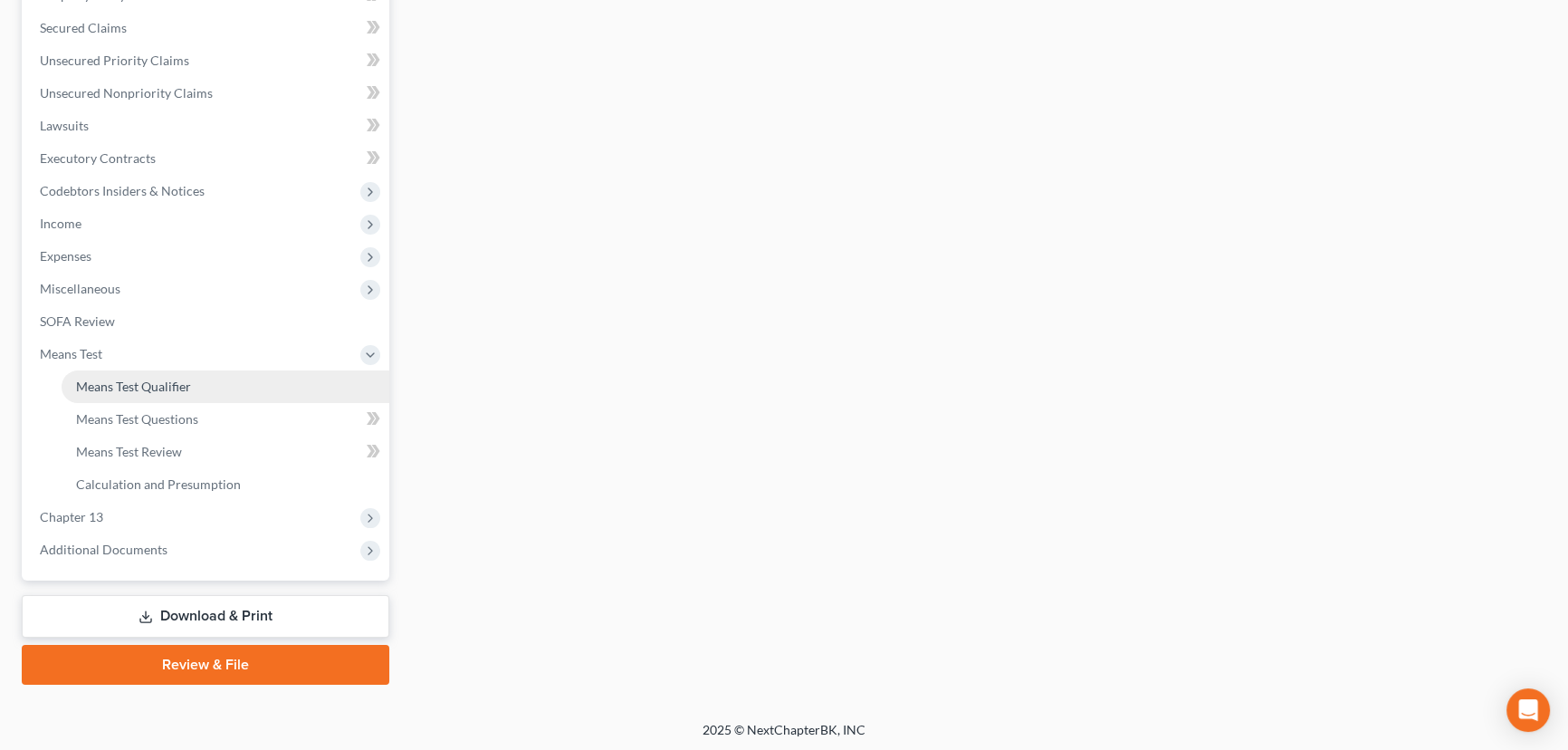
click at [129, 385] on span "Means Test Qualifier" at bounding box center [133, 386] width 115 height 15
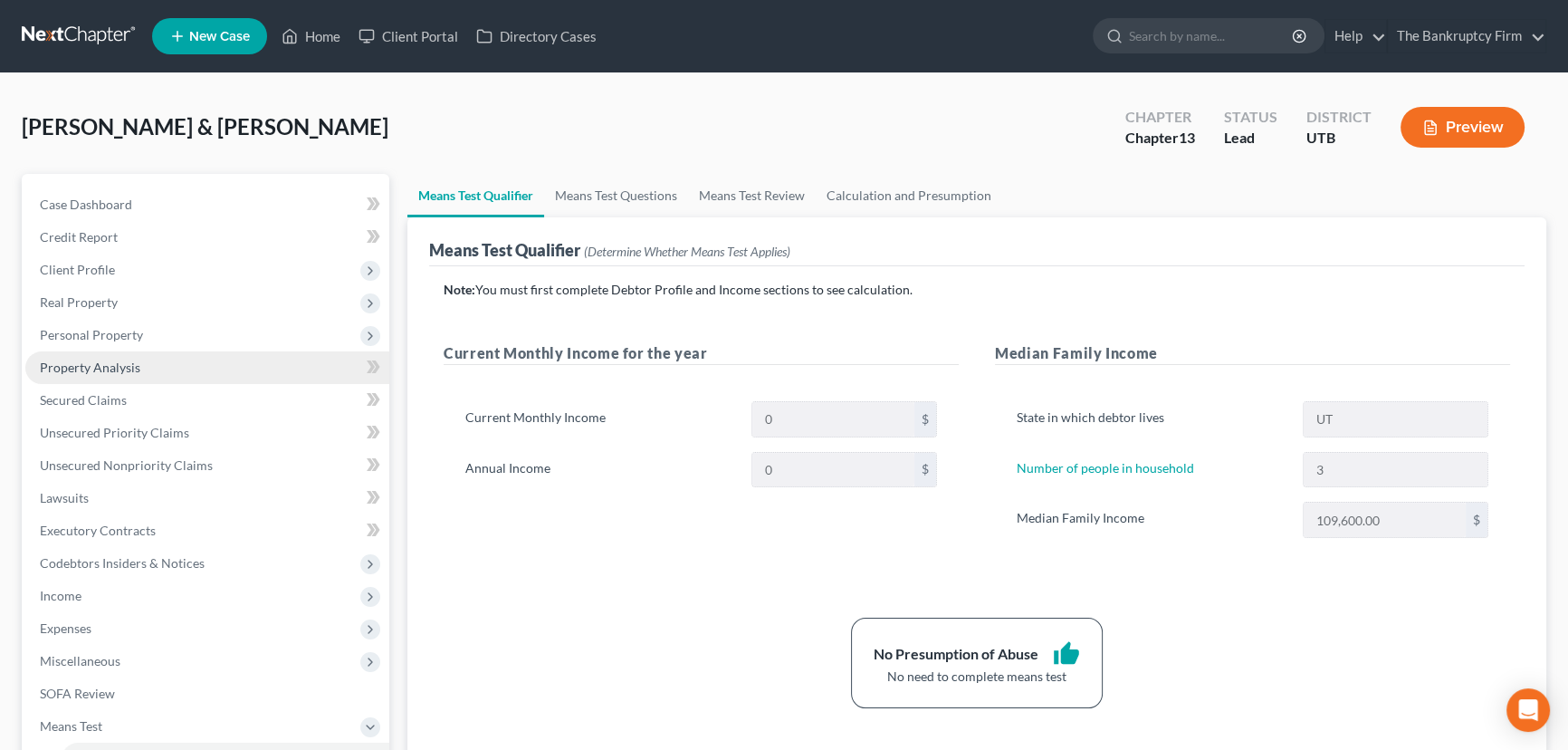
click at [91, 365] on span "Property Analysis" at bounding box center [90, 367] width 101 height 15
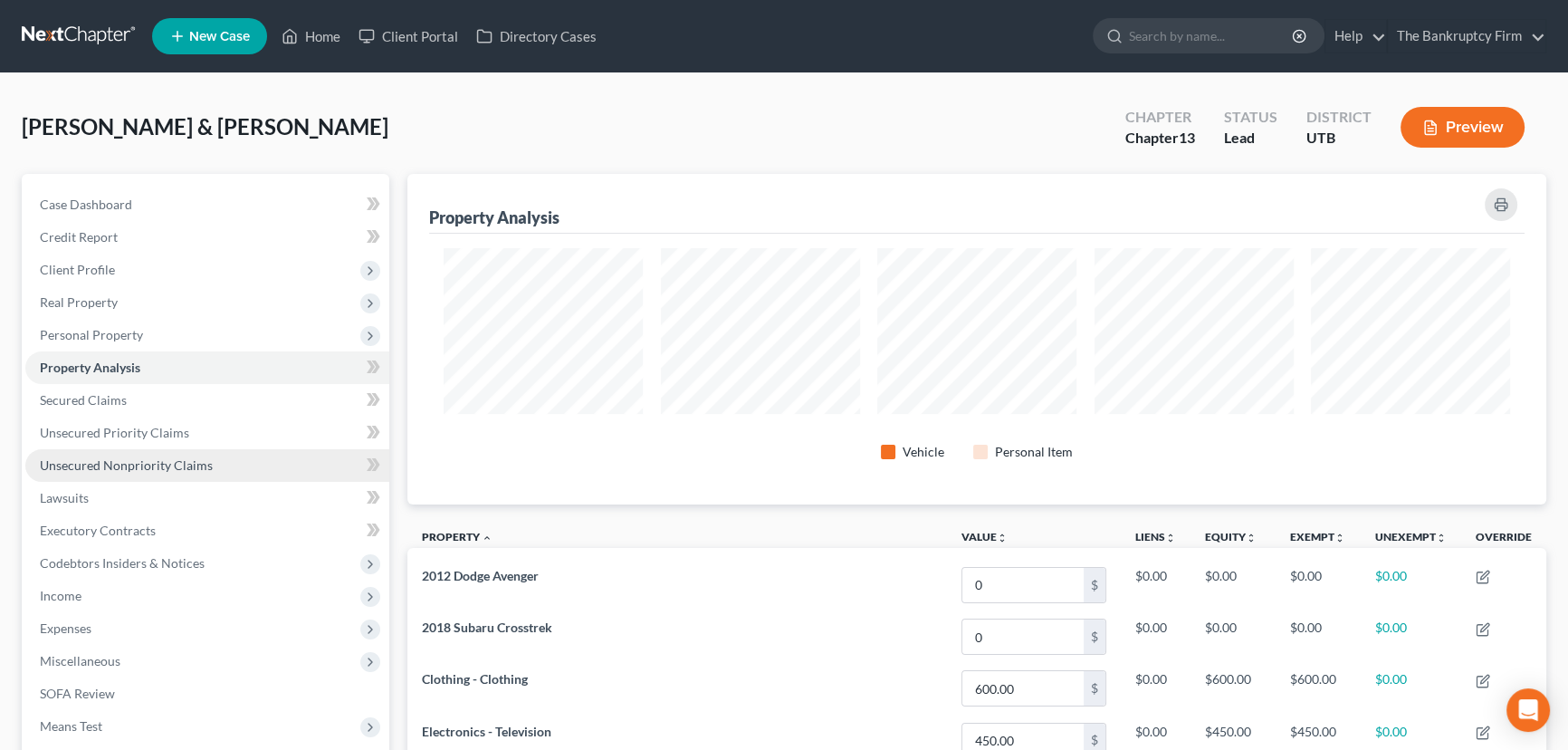
scroll to position [81, 0]
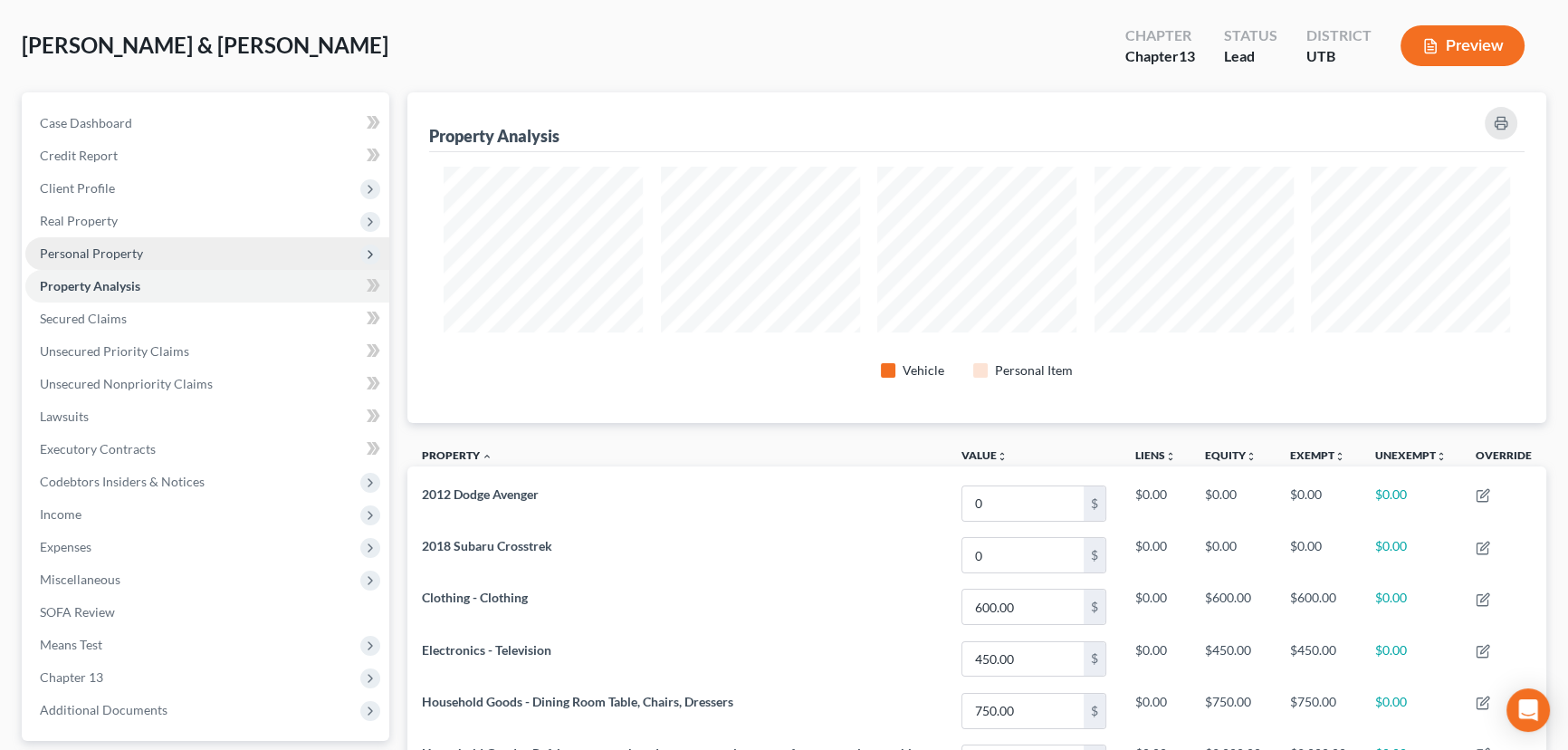
click at [93, 253] on span "Personal Property" at bounding box center [92, 253] width 103 height 15
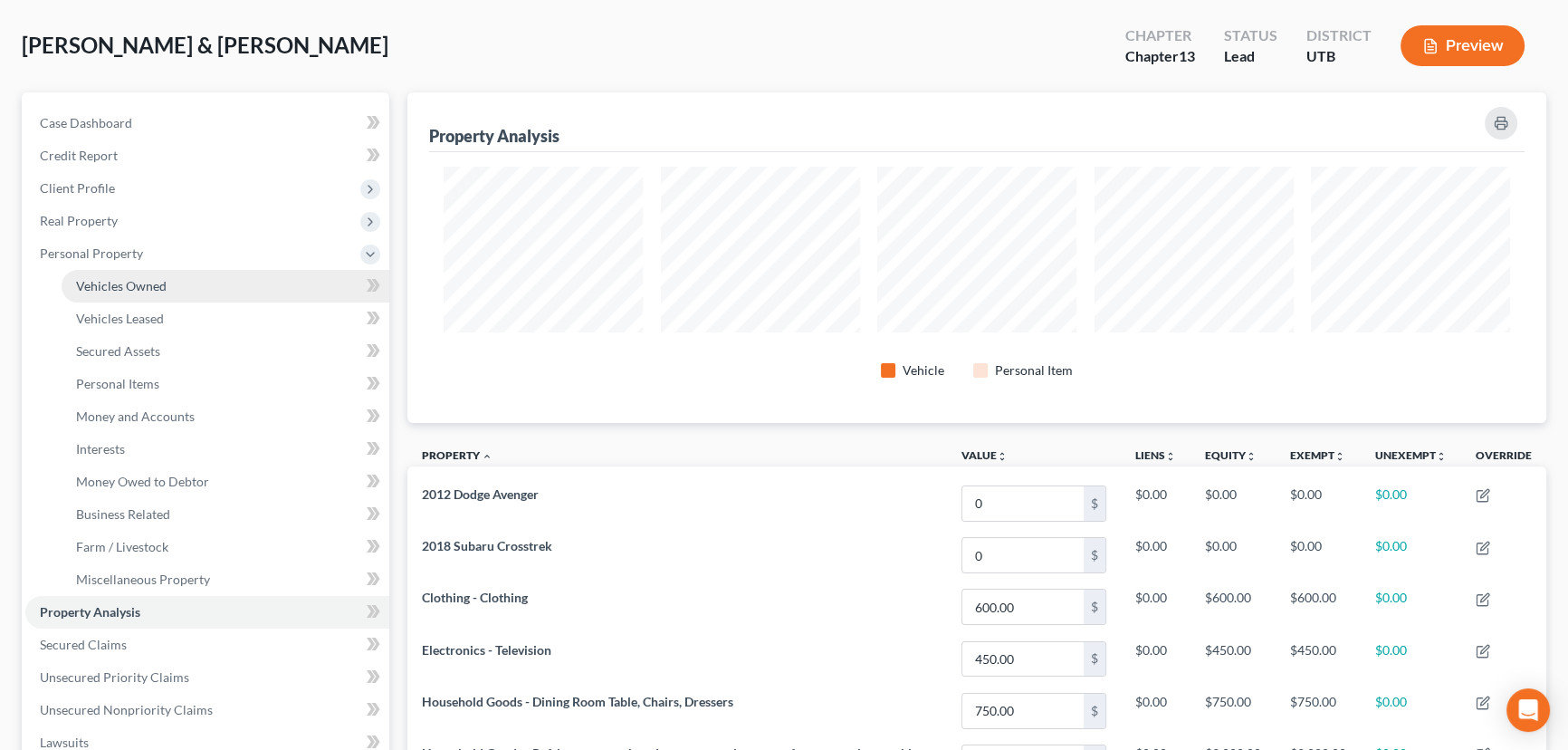
click at [108, 284] on span "Vehicles Owned" at bounding box center [121, 285] width 91 height 15
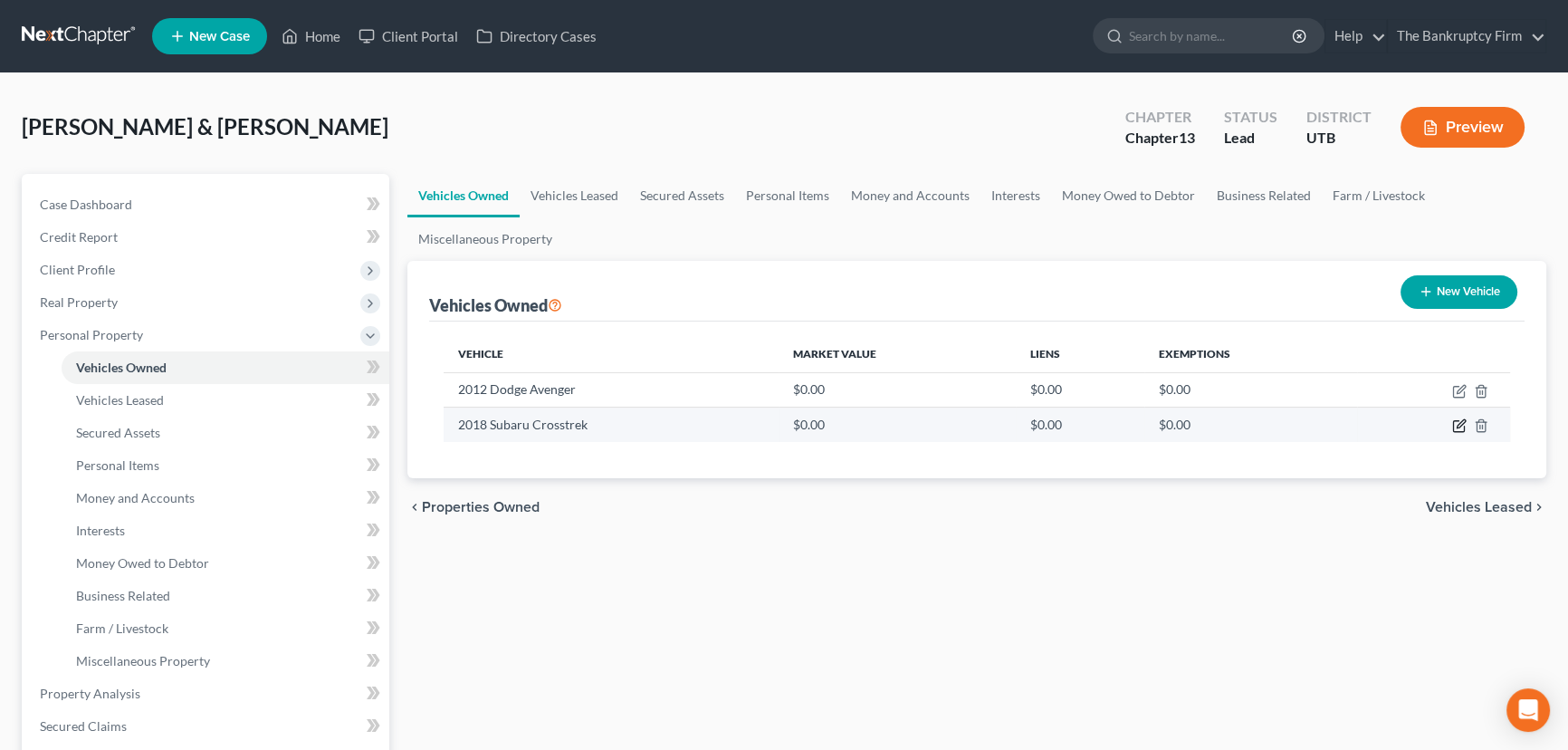
click at [1458, 420] on icon "button" at bounding box center [1459, 425] width 14 height 14
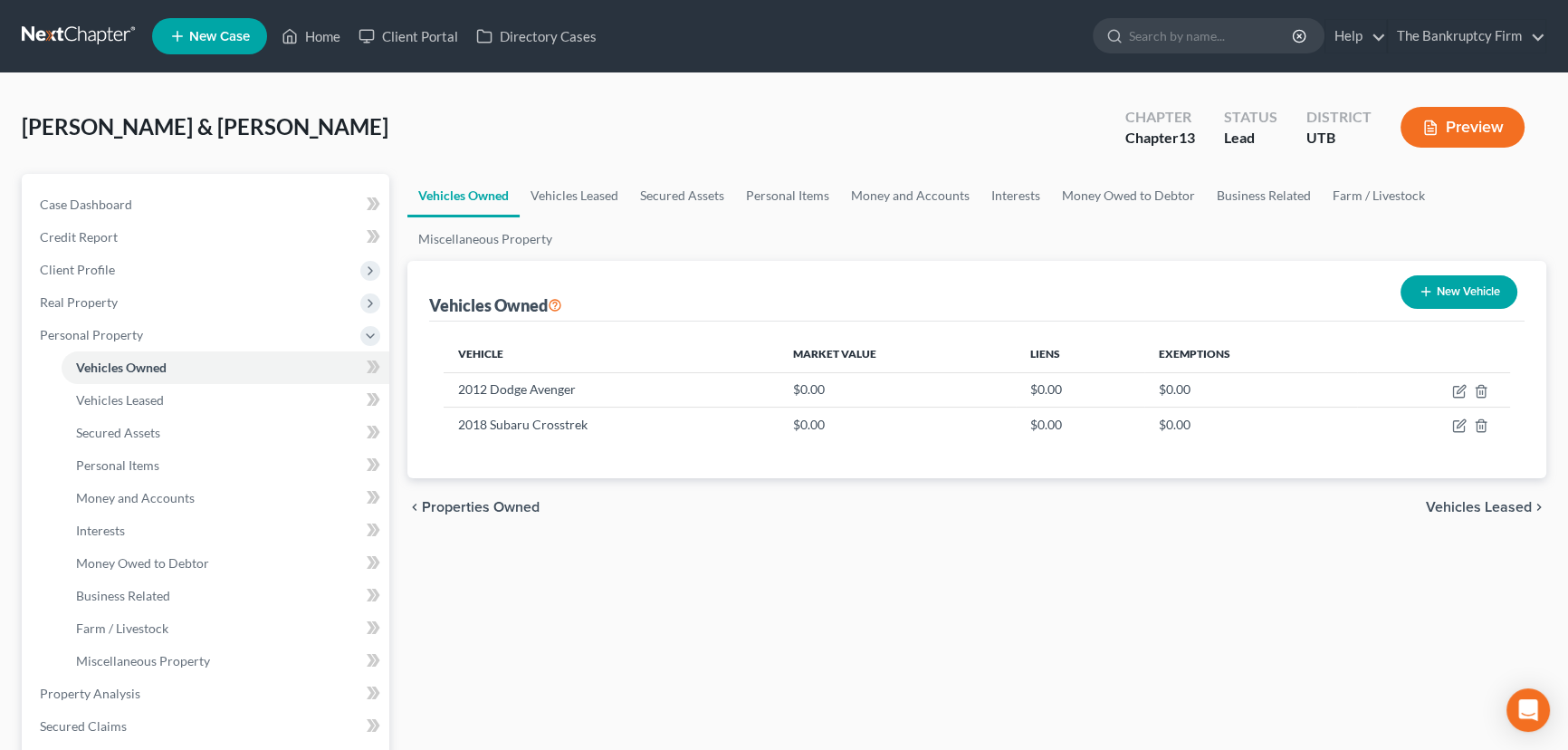
select select "0"
select select "8"
select select "2"
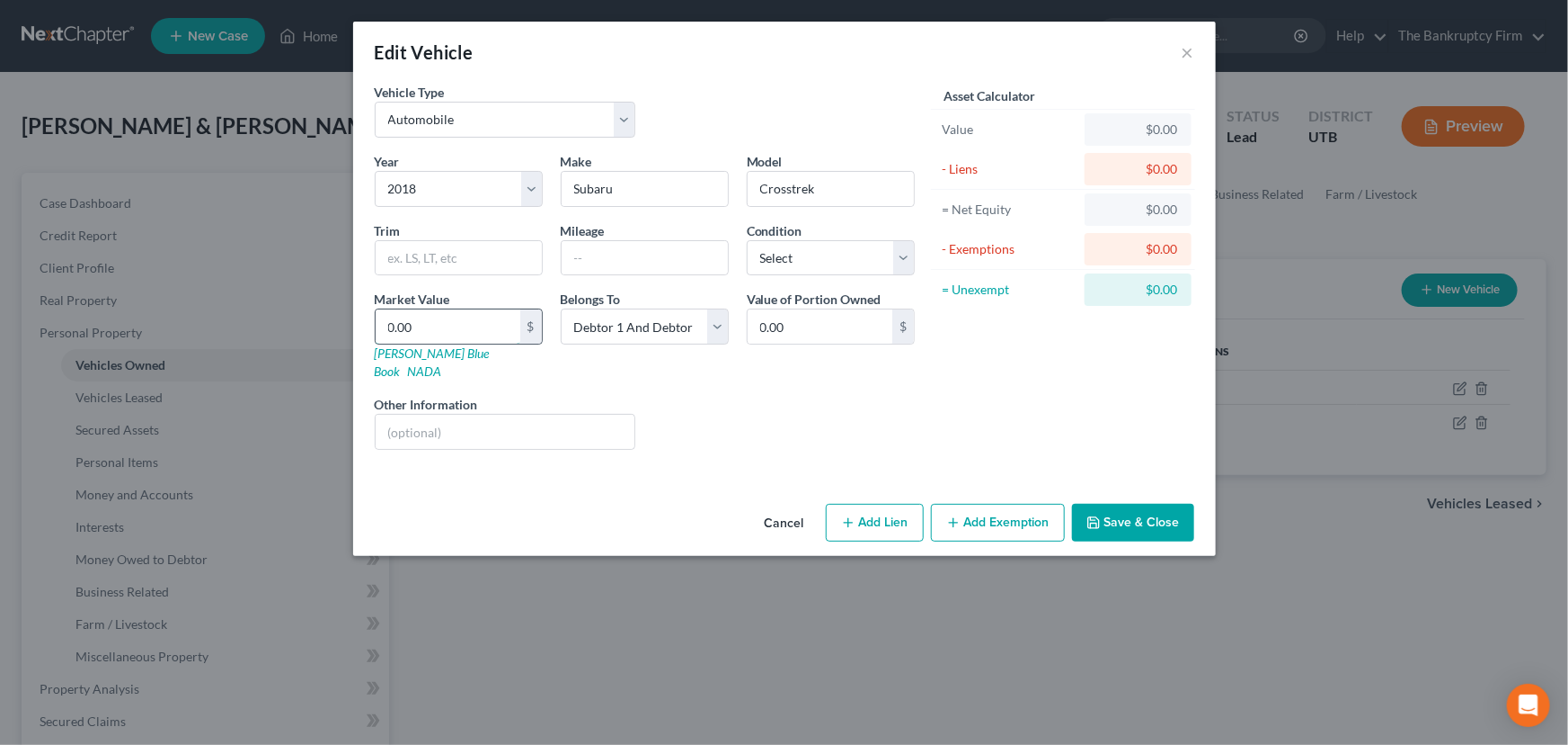
click at [389, 328] on input "0.00" at bounding box center [448, 326] width 145 height 34
type input "1"
type input "1.00"
type input "12"
type input "12.00"
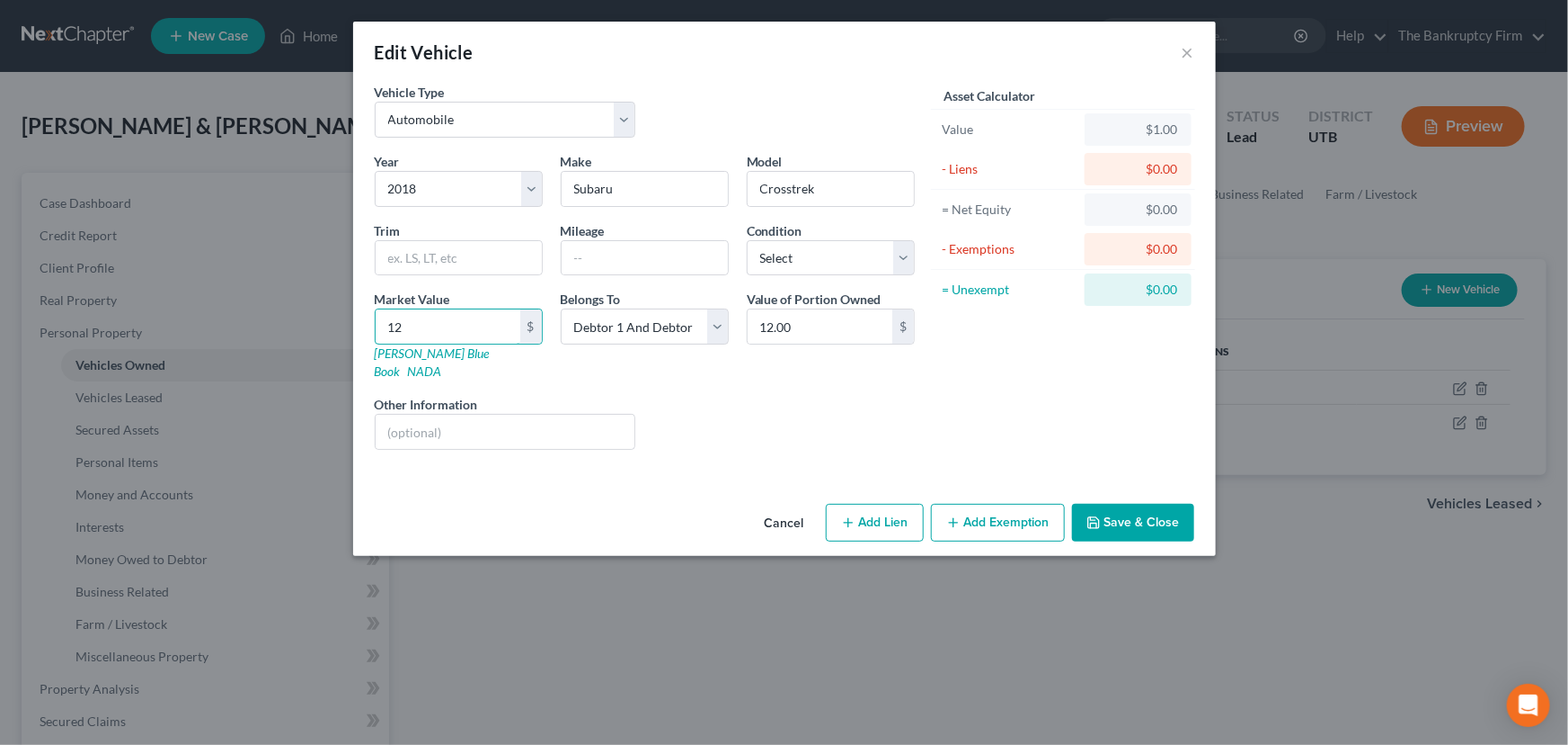
type input "126"
type input "126.00"
type input "1260"
type input "1,260.00"
type input "1,2600"
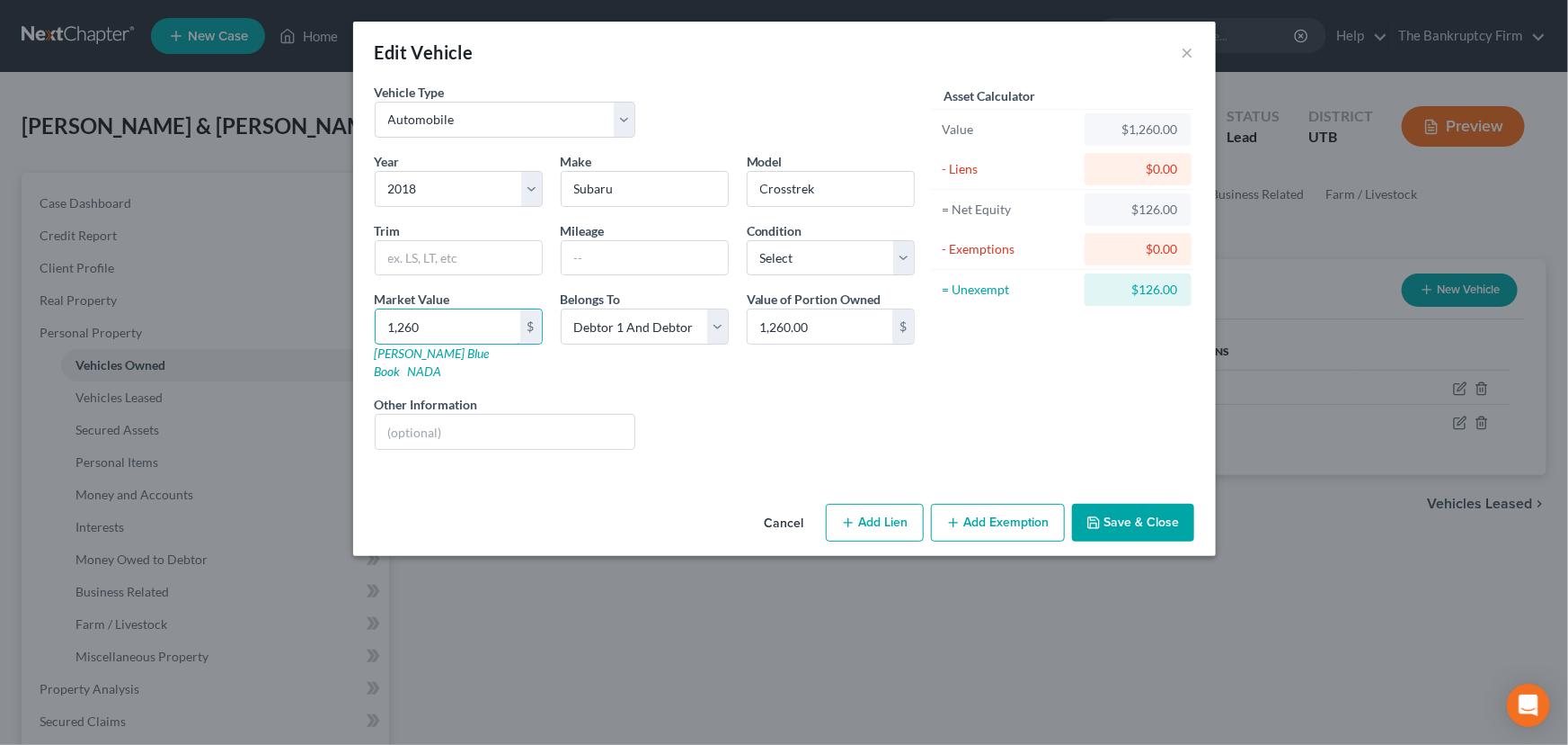
type input "12,600.00"
type input "12,600"
click at [1132, 503] on button "Save & Close" at bounding box center [1132, 522] width 123 height 38
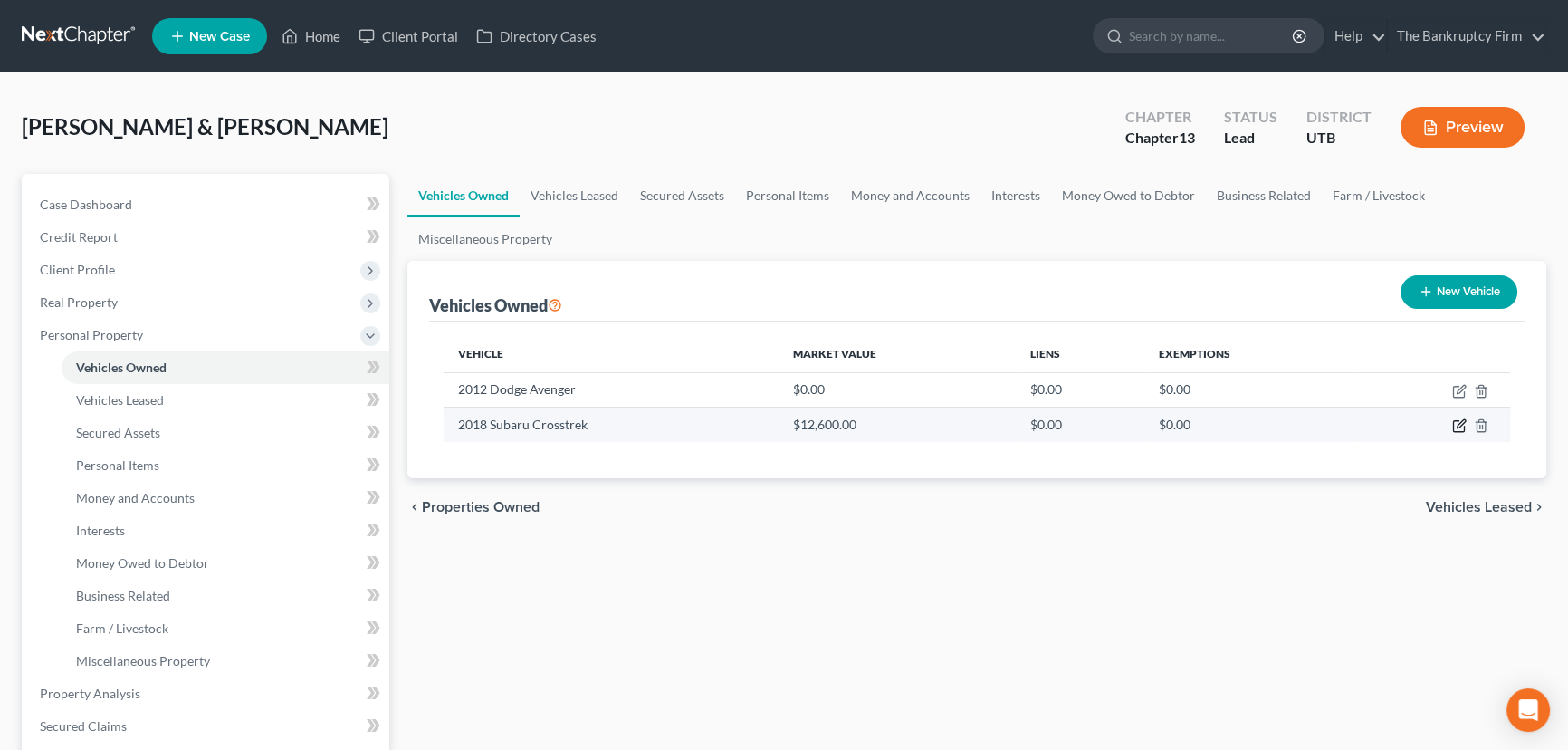
click at [1462, 422] on icon "button" at bounding box center [1461, 424] width 9 height 9
select select "0"
select select "8"
select select "2"
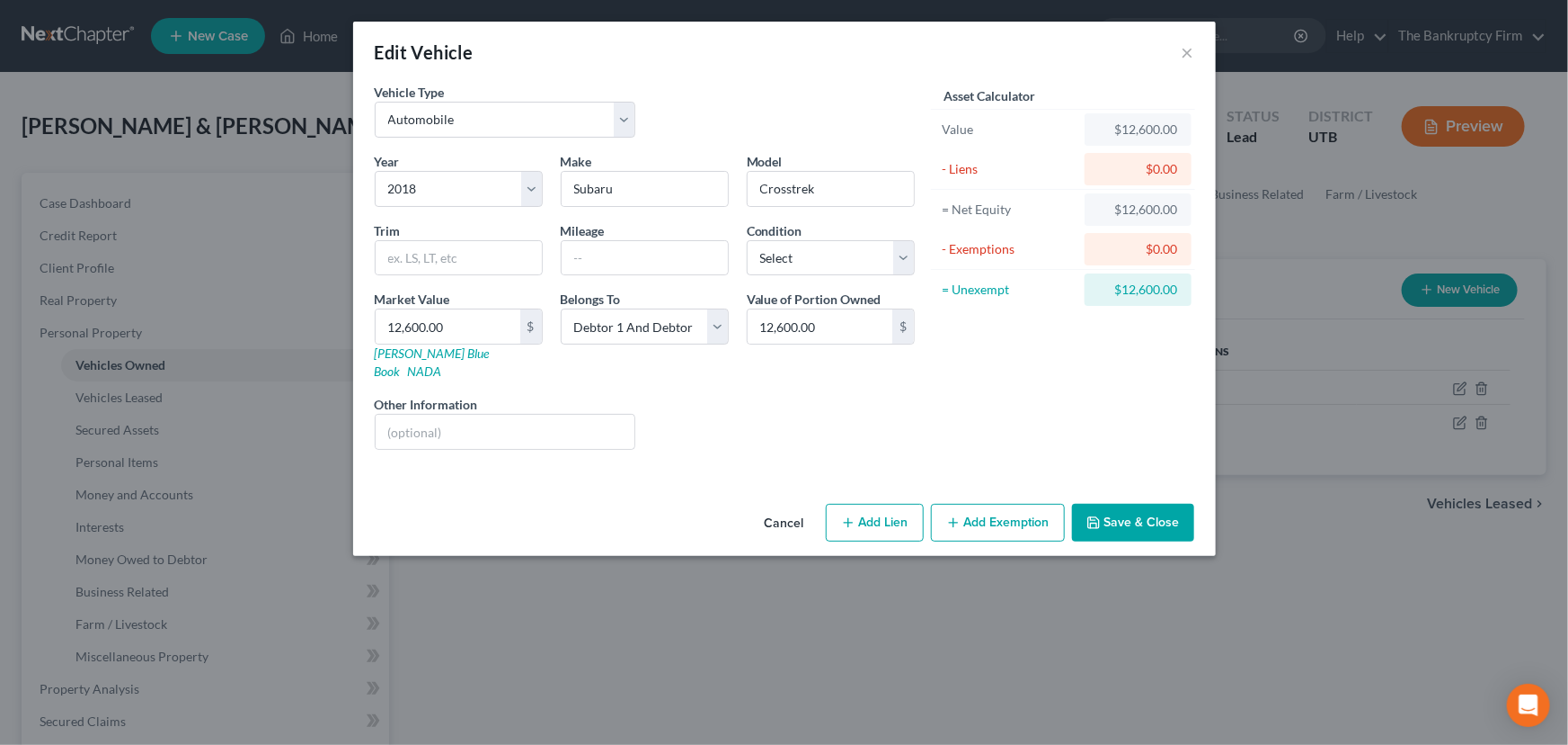
click at [996, 509] on button "Add Exemption" at bounding box center [997, 522] width 134 height 38
select select "2"
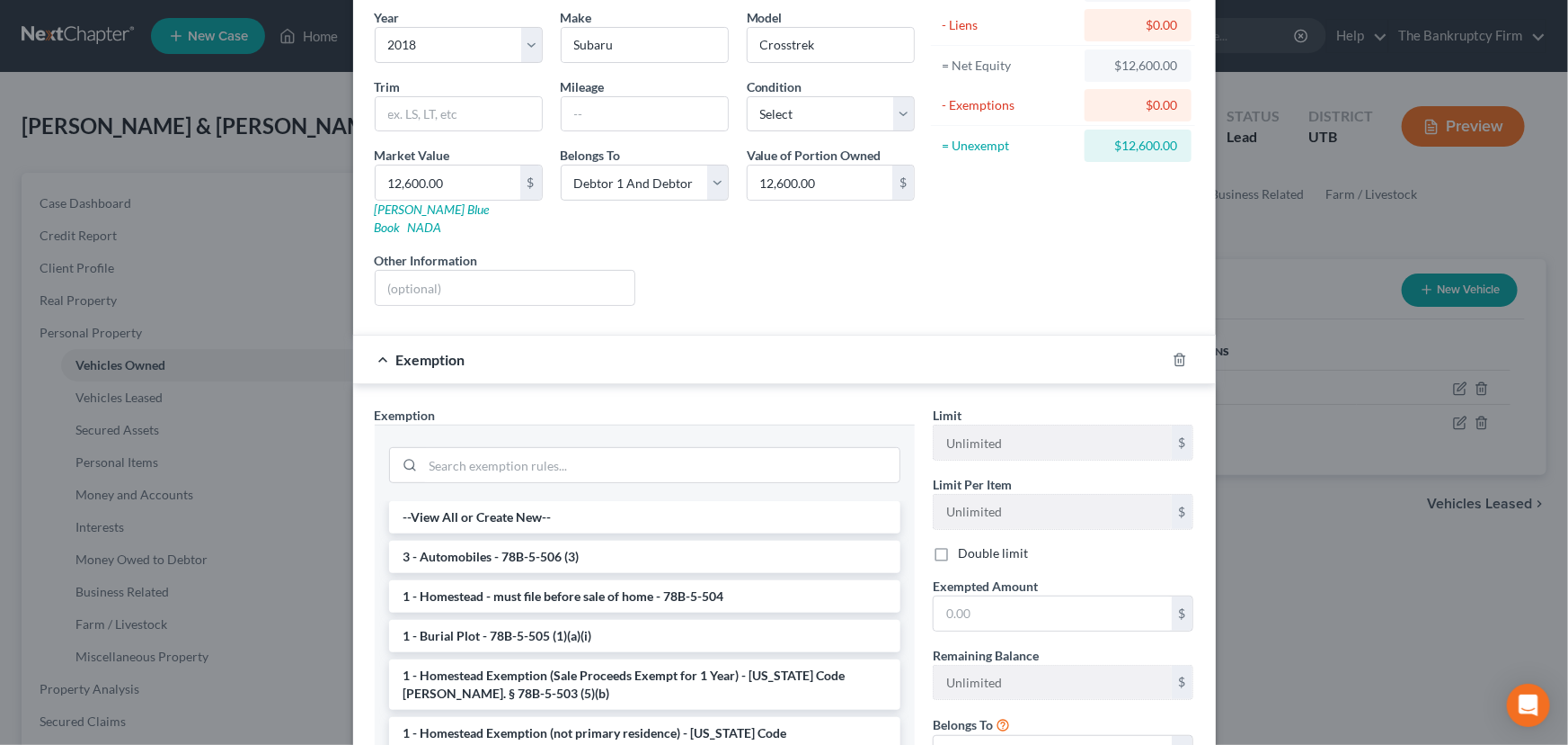
scroll to position [133, 0]
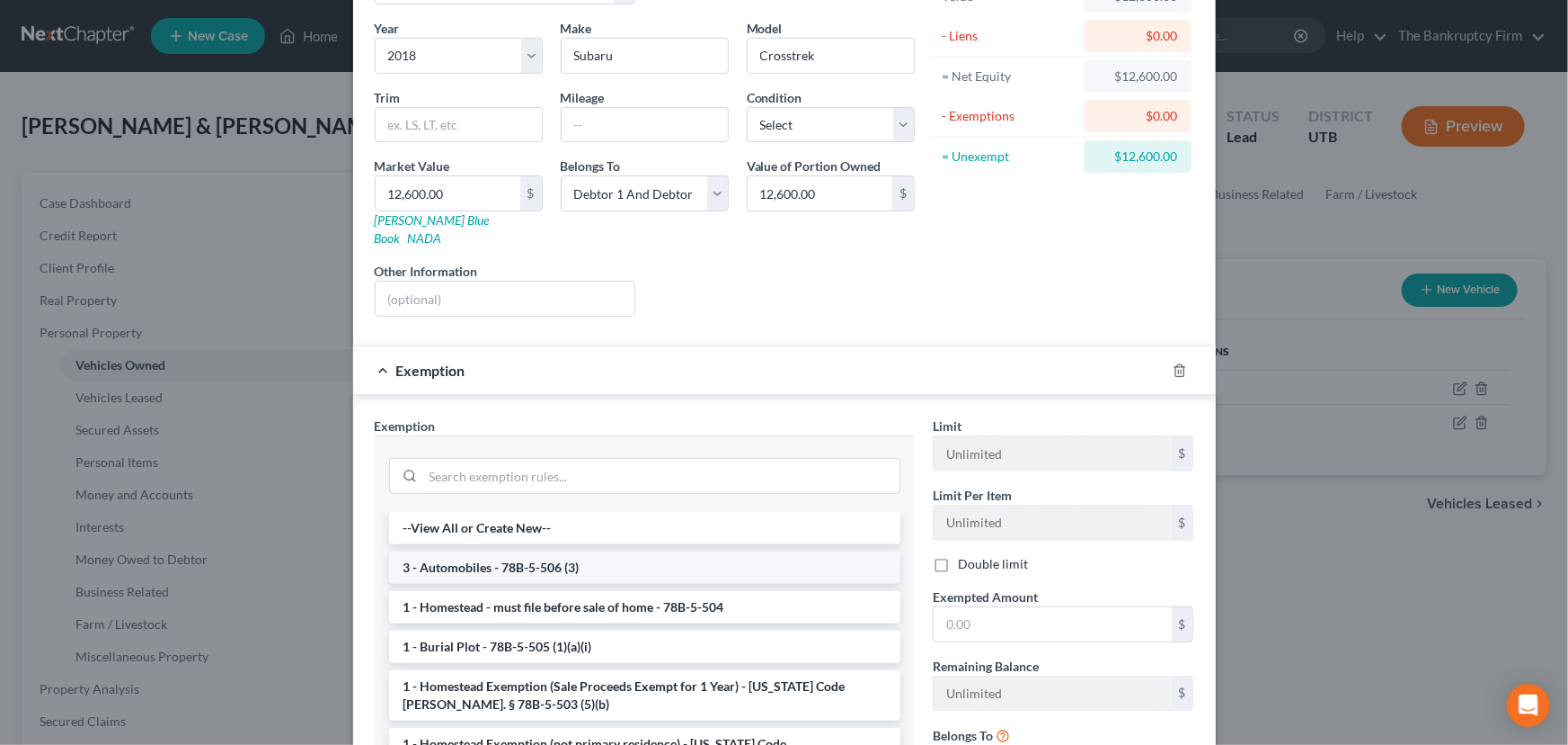
click at [520, 551] on li "3 - Automobiles - 78B-5-506 (3)" at bounding box center [645, 567] width 512 height 32
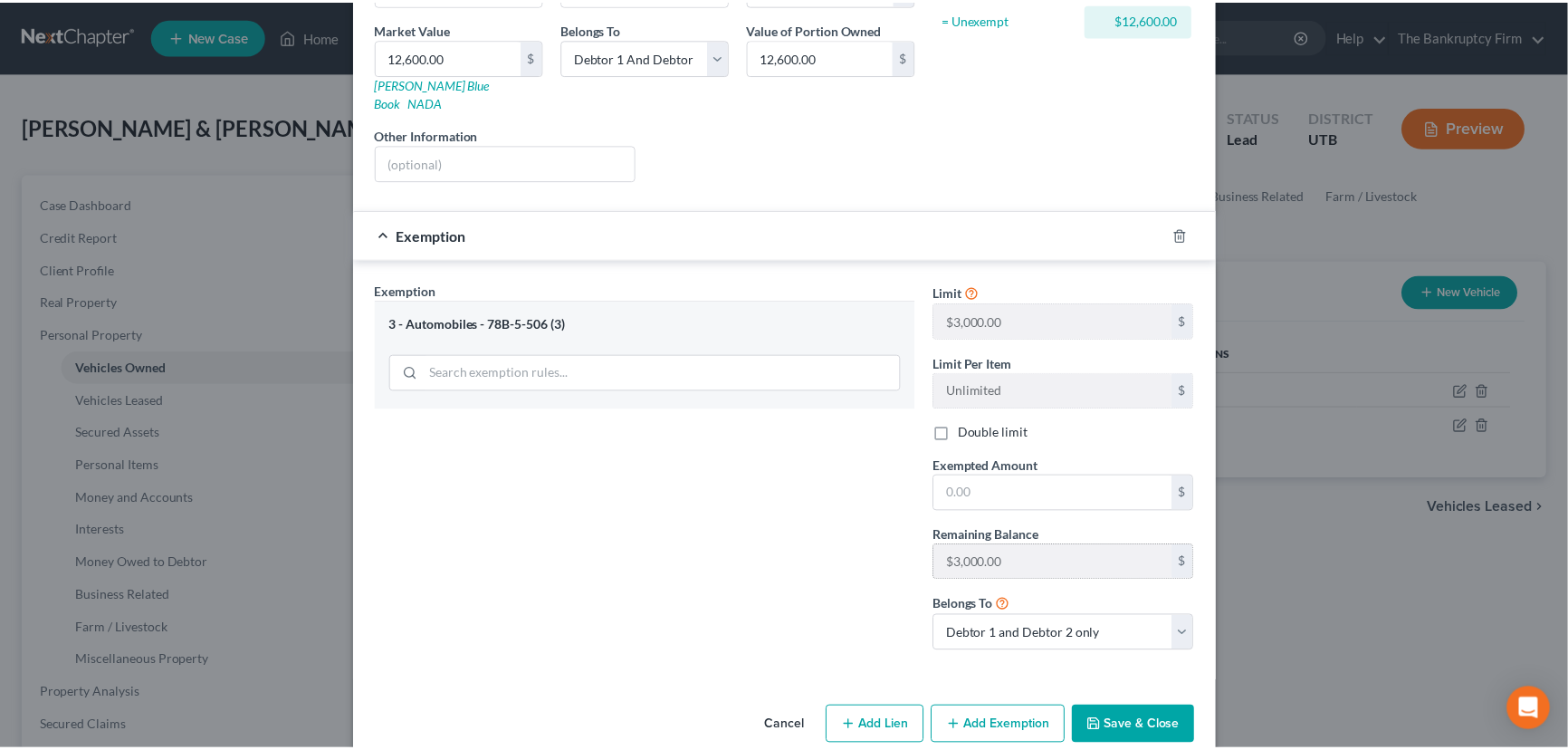
scroll to position [283, 0]
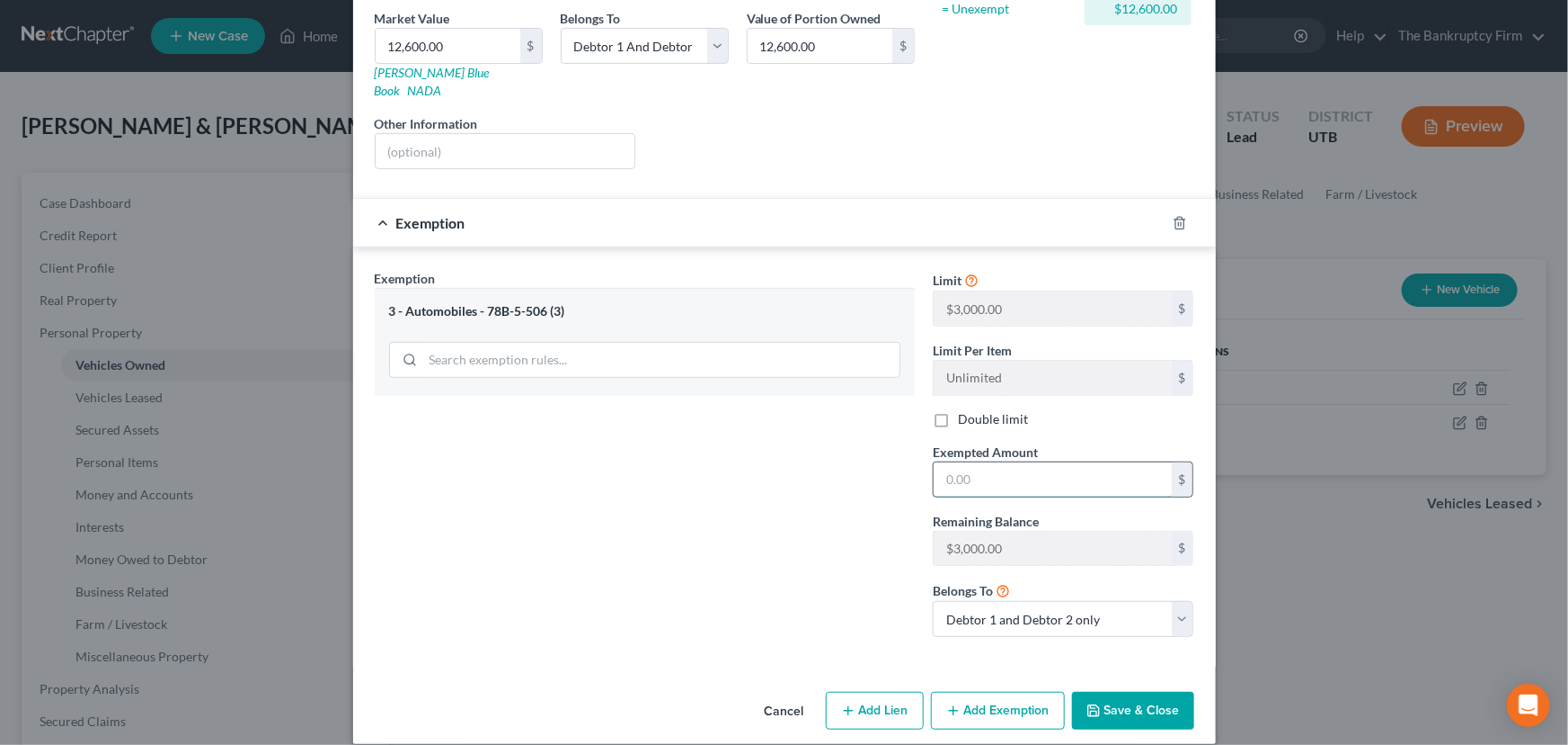
click at [941, 464] on input "text" at bounding box center [1053, 480] width 238 height 34
type input "3,000"
click at [1129, 695] on button "Save & Close" at bounding box center [1132, 711] width 123 height 38
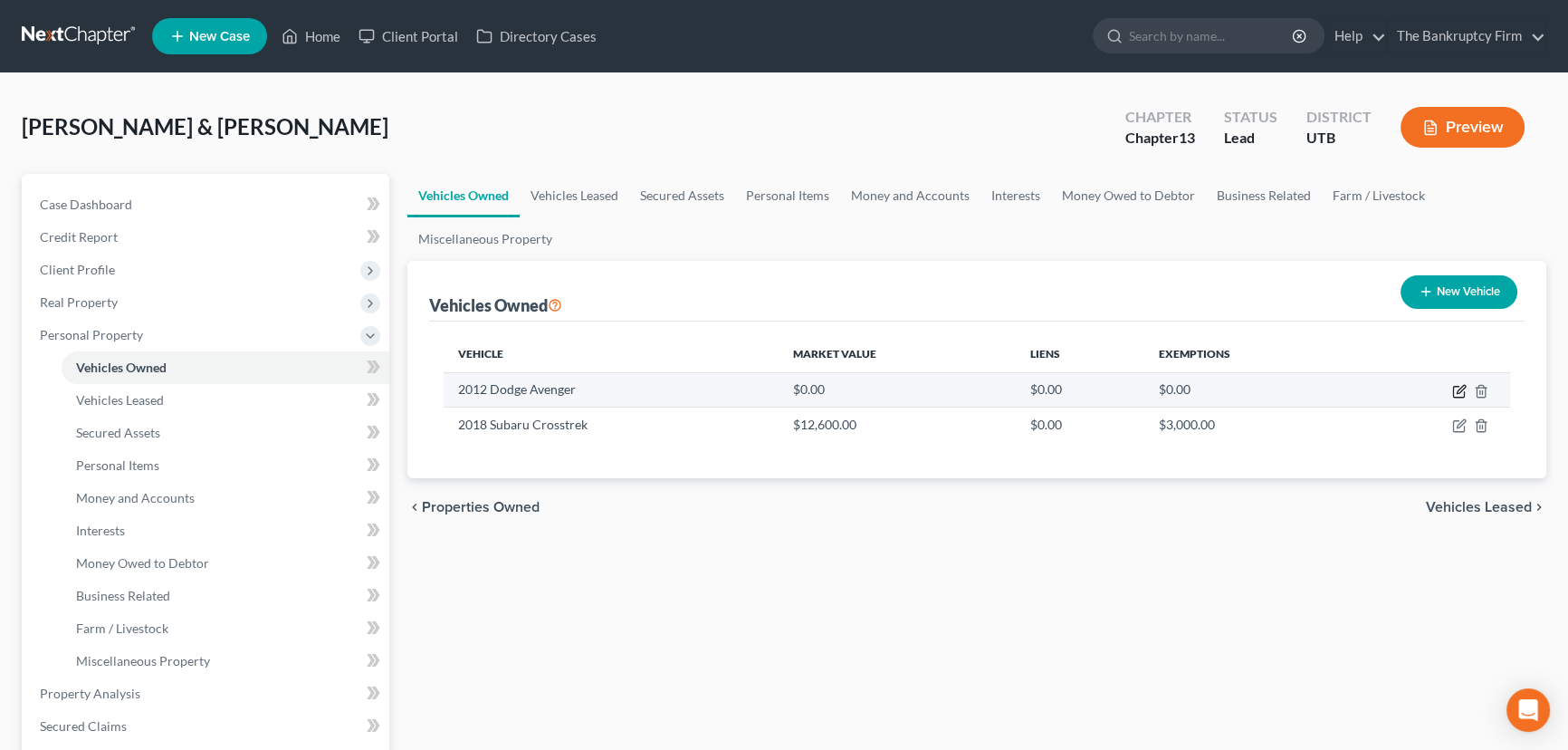
click at [1460, 388] on icon "button" at bounding box center [1459, 391] width 14 height 14
select select "0"
select select "14"
select select "2"
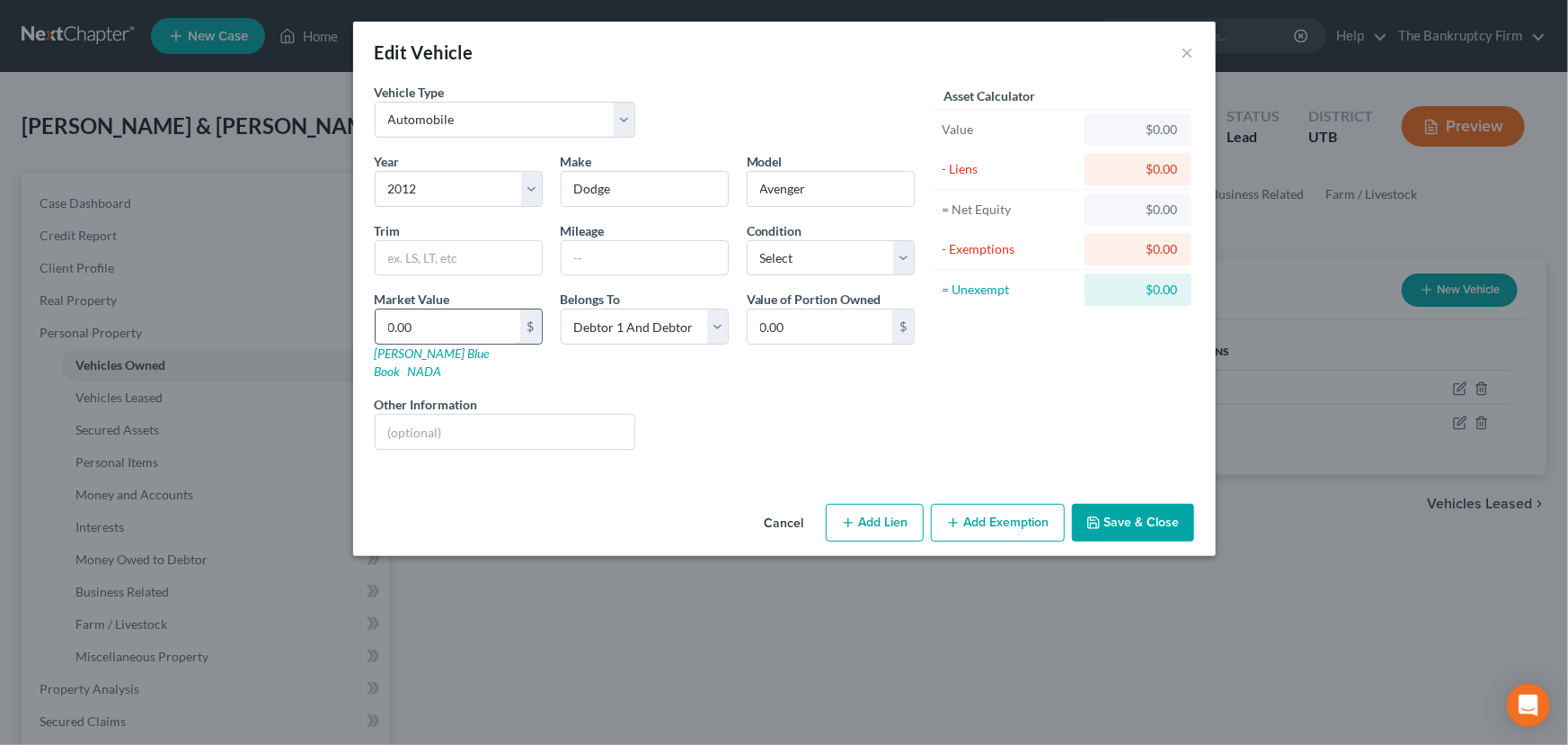
click at [383, 332] on input "0.00" at bounding box center [448, 326] width 145 height 34
type input "3"
type input "3.00"
type input "30"
type input "30.00"
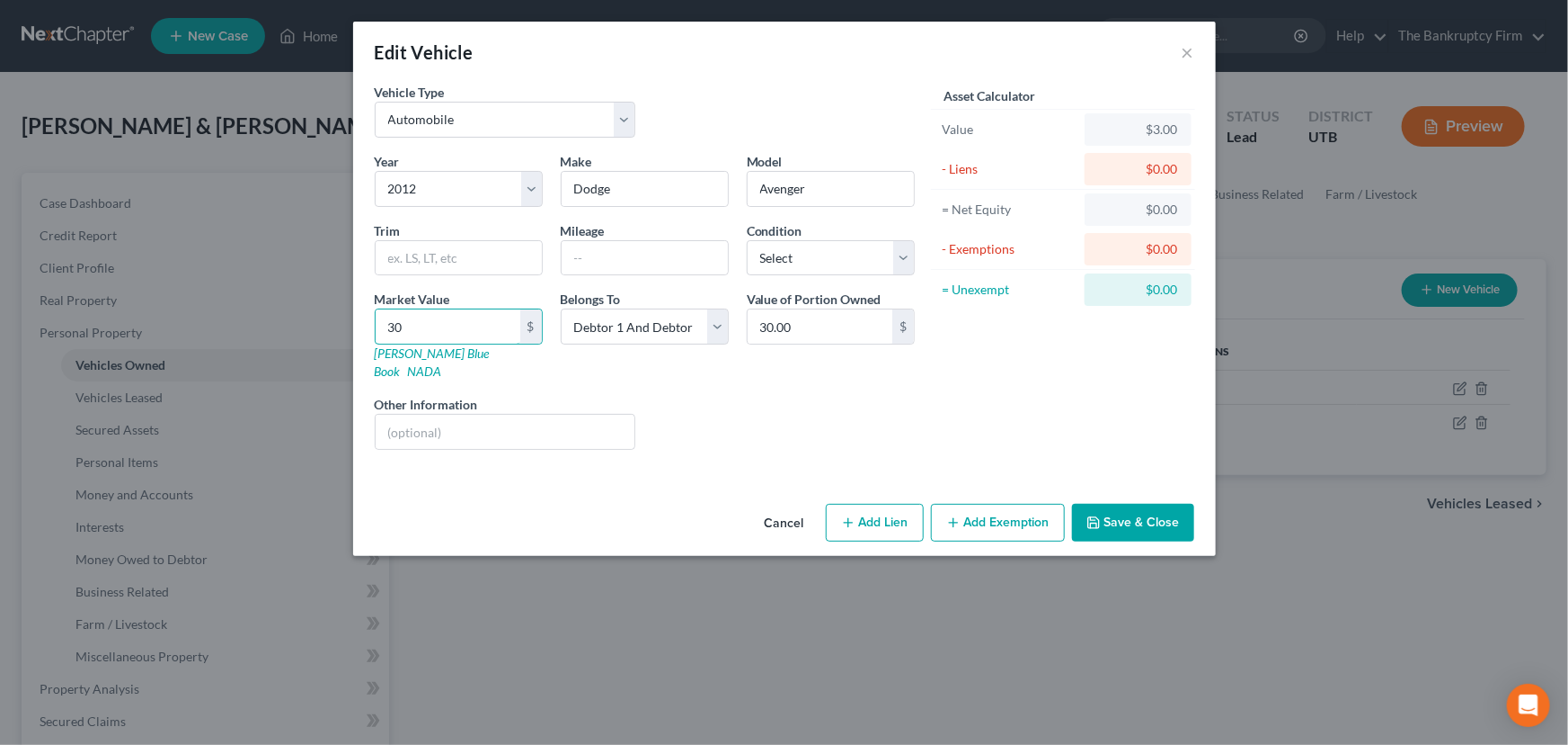
type input "300"
type input "300.00"
type input "3000"
type input "3,000.00"
type input "3,000"
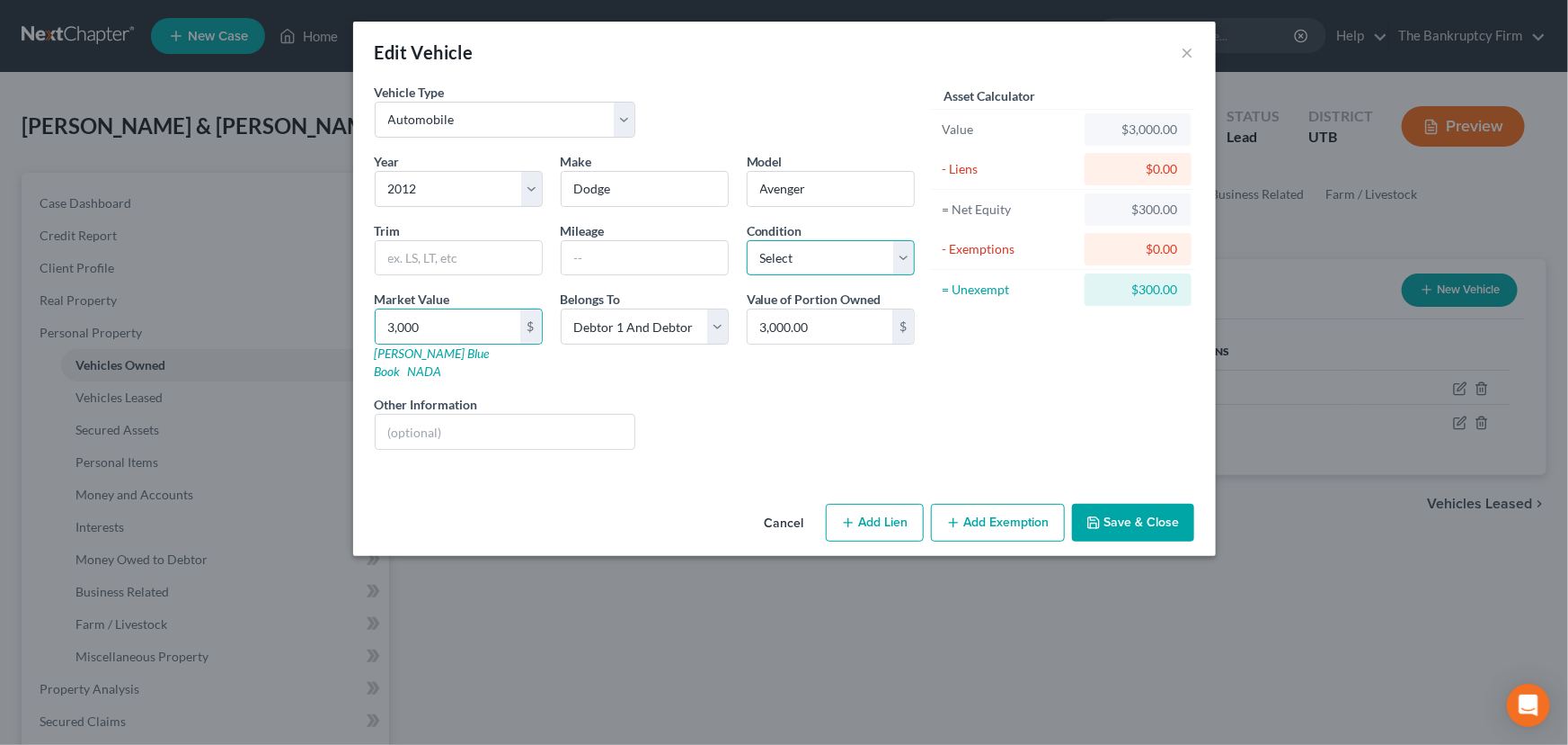
drag, startPoint x: 808, startPoint y: 252, endPoint x: 817, endPoint y: 256, distance: 9.8
click at [808, 252] on select "Select Excellent Very Good Good Fair Poor" at bounding box center [830, 258] width 168 height 36
select select "3"
click at [746, 240] on select "Select Excellent Very Good Good Fair Poor" at bounding box center [830, 258] width 168 height 36
click at [567, 261] on input "text" at bounding box center [645, 258] width 166 height 34
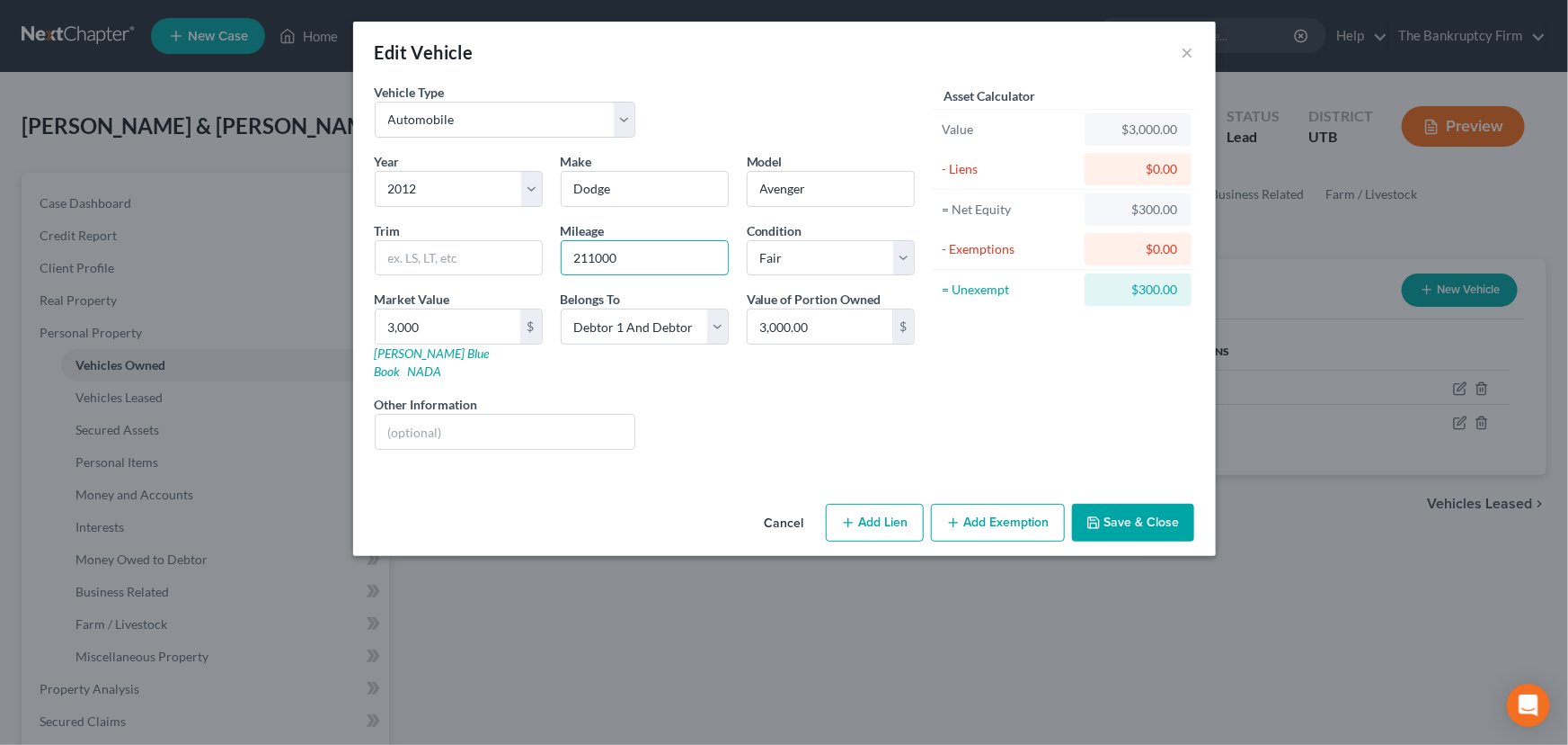
type input "211000"
click at [1144, 506] on button "Save & Close" at bounding box center [1132, 522] width 123 height 38
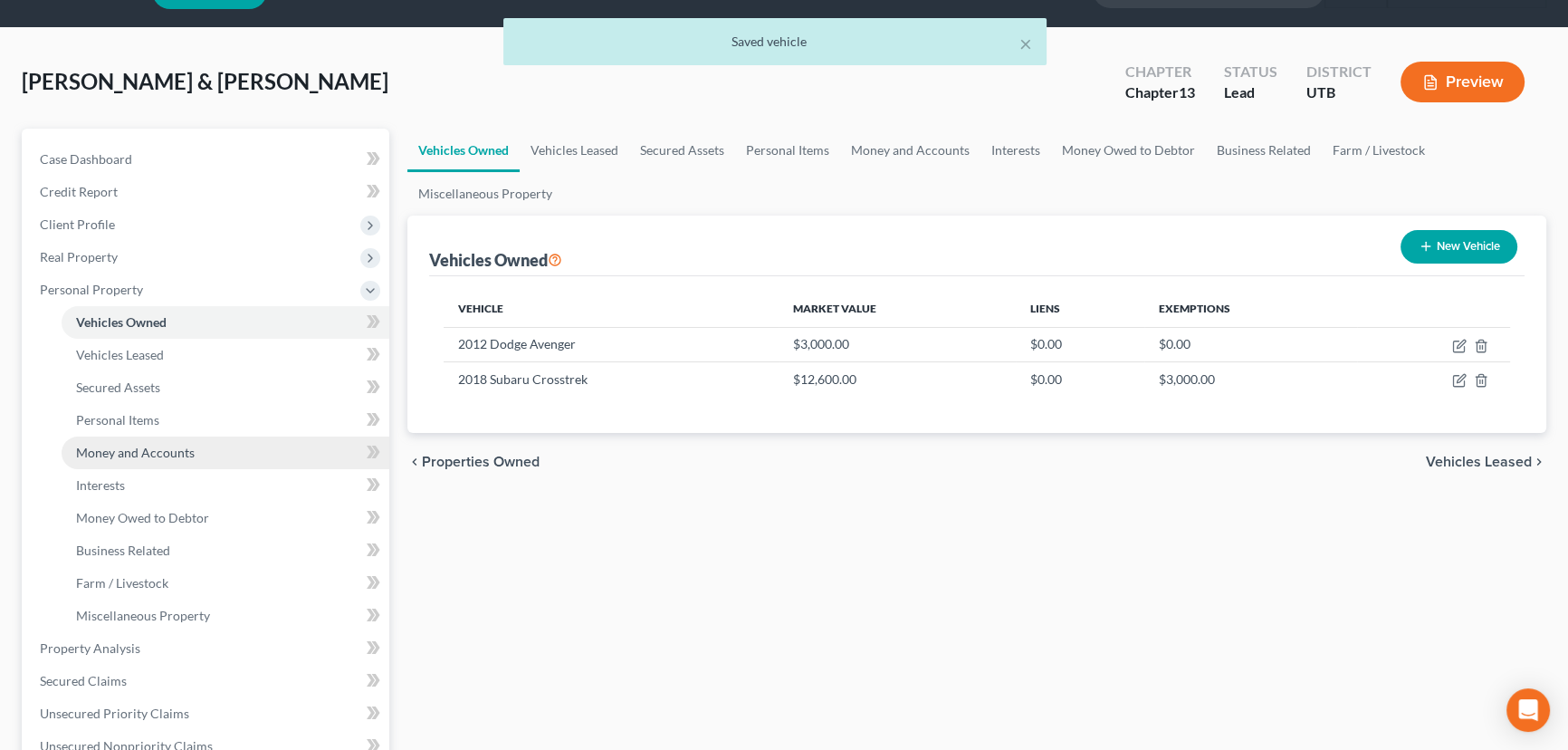
scroll to position [81, 0]
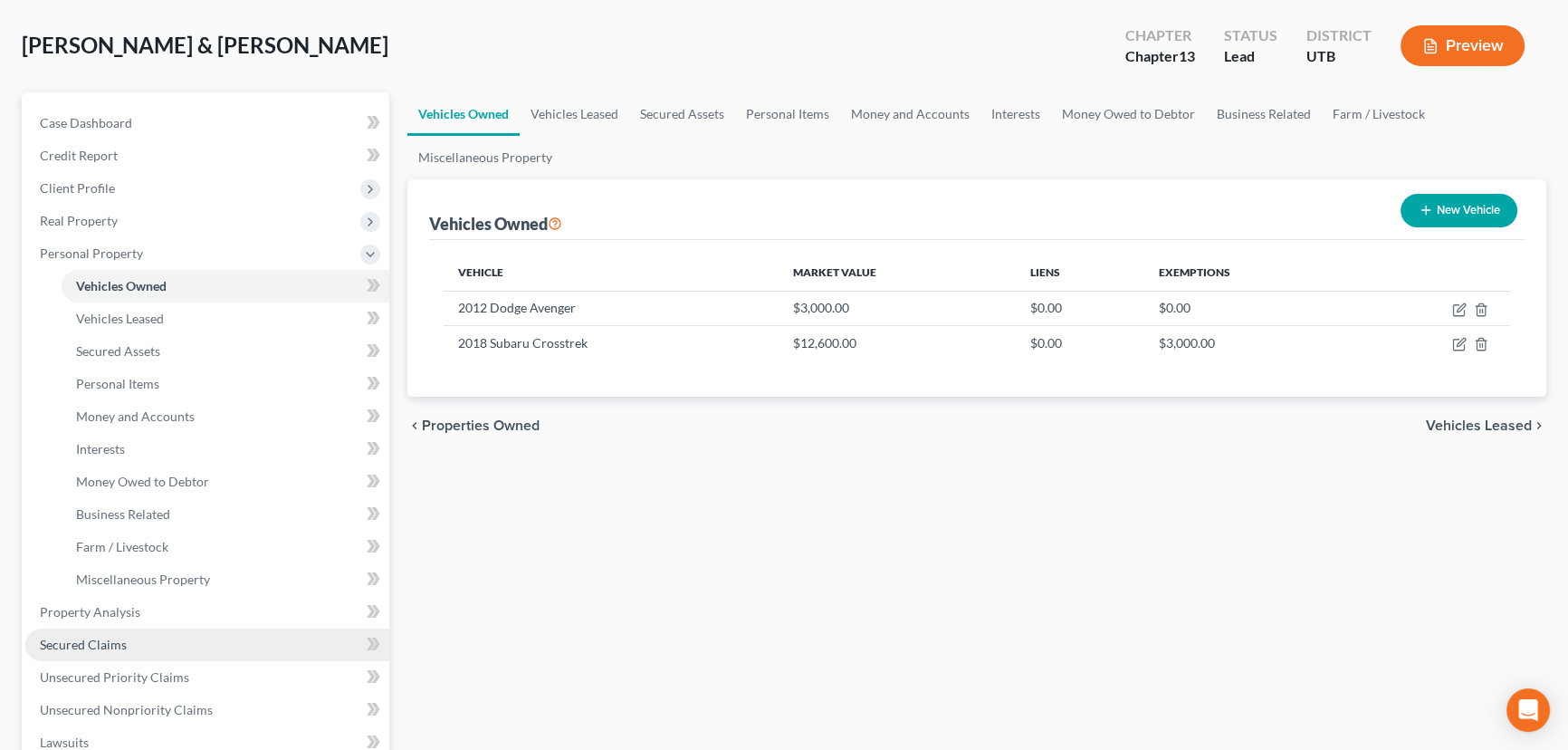
drag, startPoint x: 112, startPoint y: 637, endPoint x: 124, endPoint y: 633, distance: 12.6
click at [112, 637] on span "Secured Claims" at bounding box center [83, 644] width 87 height 15
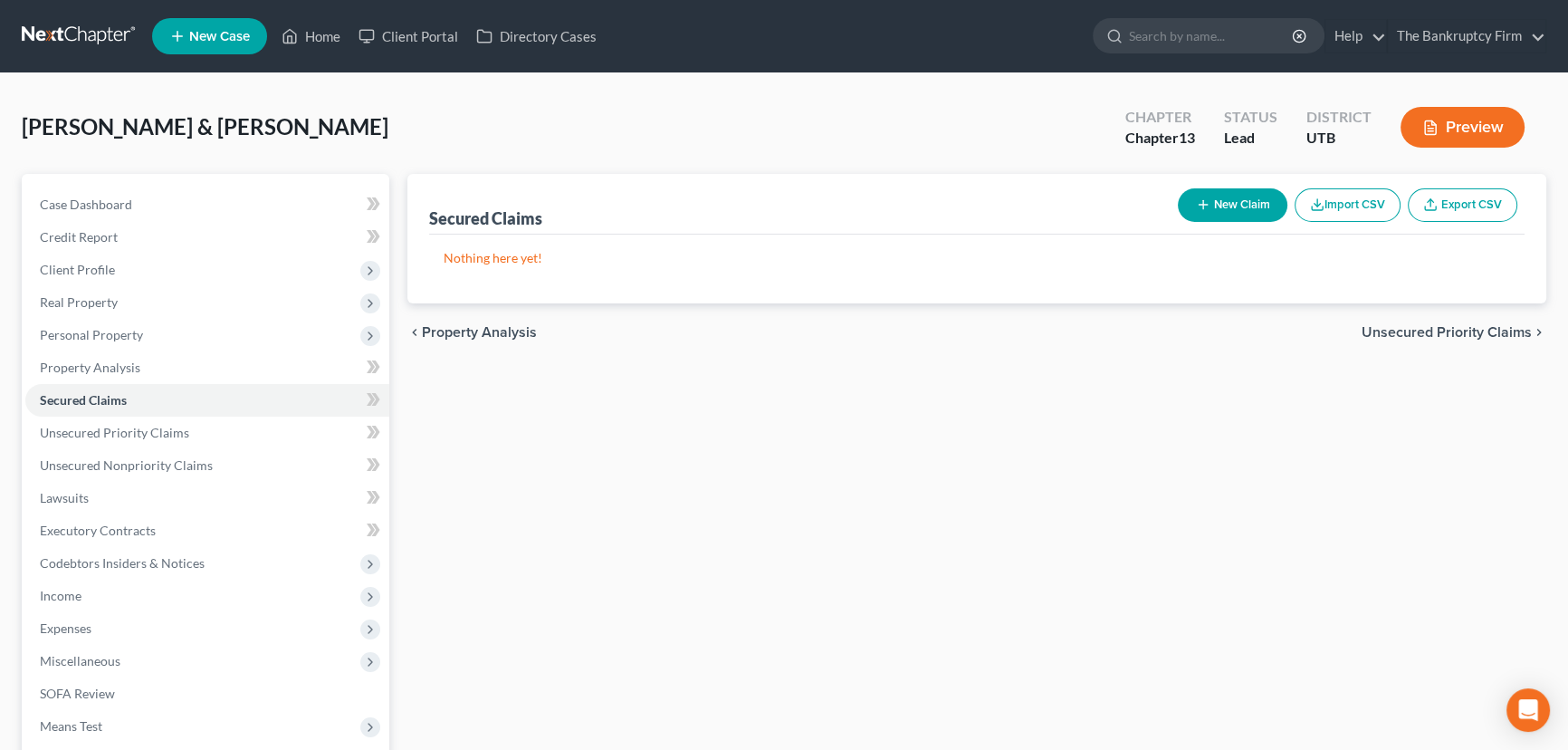
click at [1216, 199] on button "New Claim" at bounding box center [1233, 205] width 109 height 34
select select "2"
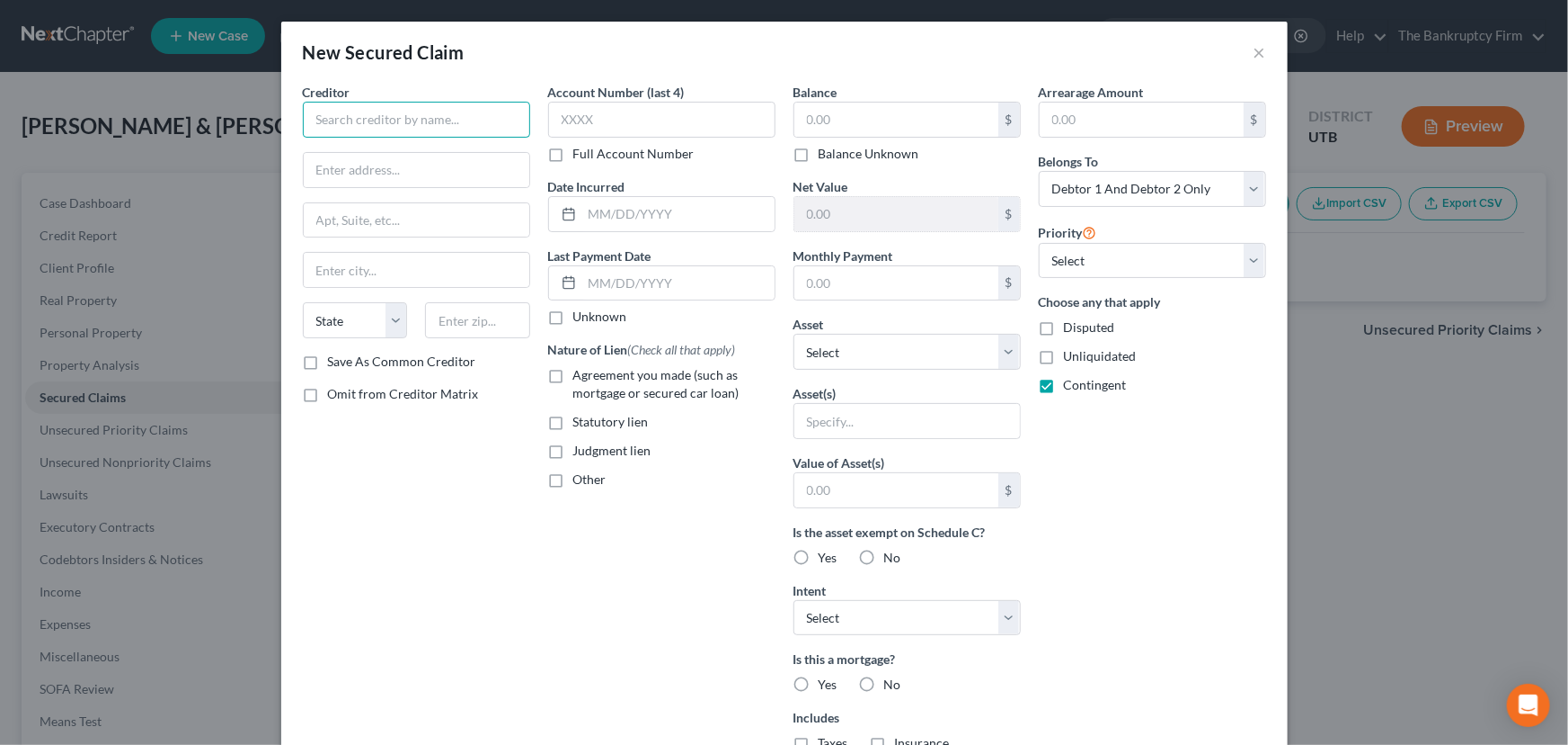
click at [348, 127] on input "text" at bounding box center [416, 120] width 227 height 36
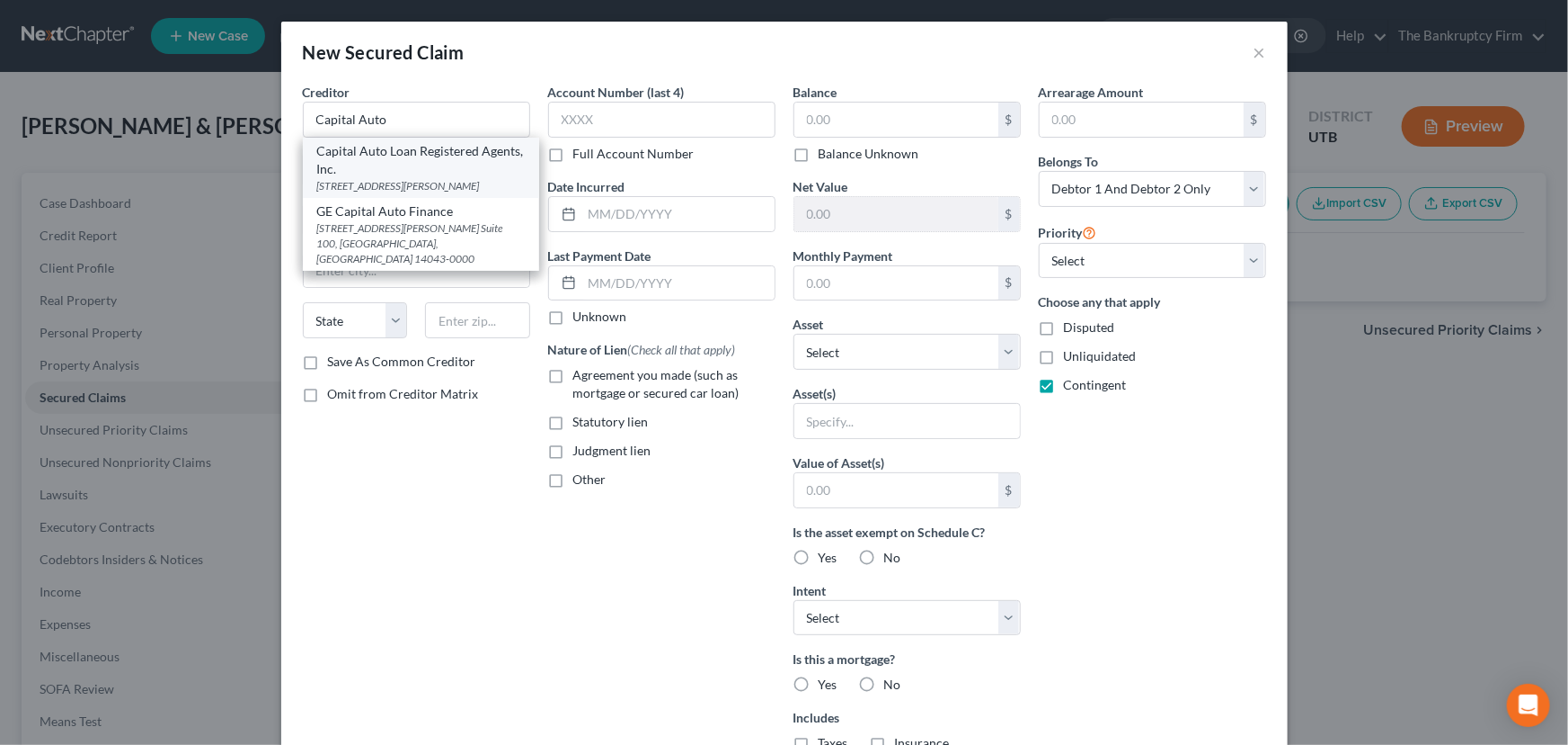
click at [396, 149] on div "Capital Auto Loan Registered Agents, Inc." at bounding box center [421, 160] width 207 height 36
type input "Capital Auto Loan Registered Agents, Inc."
type input "881 BAXTER DRIVE STE 100"
type input "South Jordan"
select select "46"
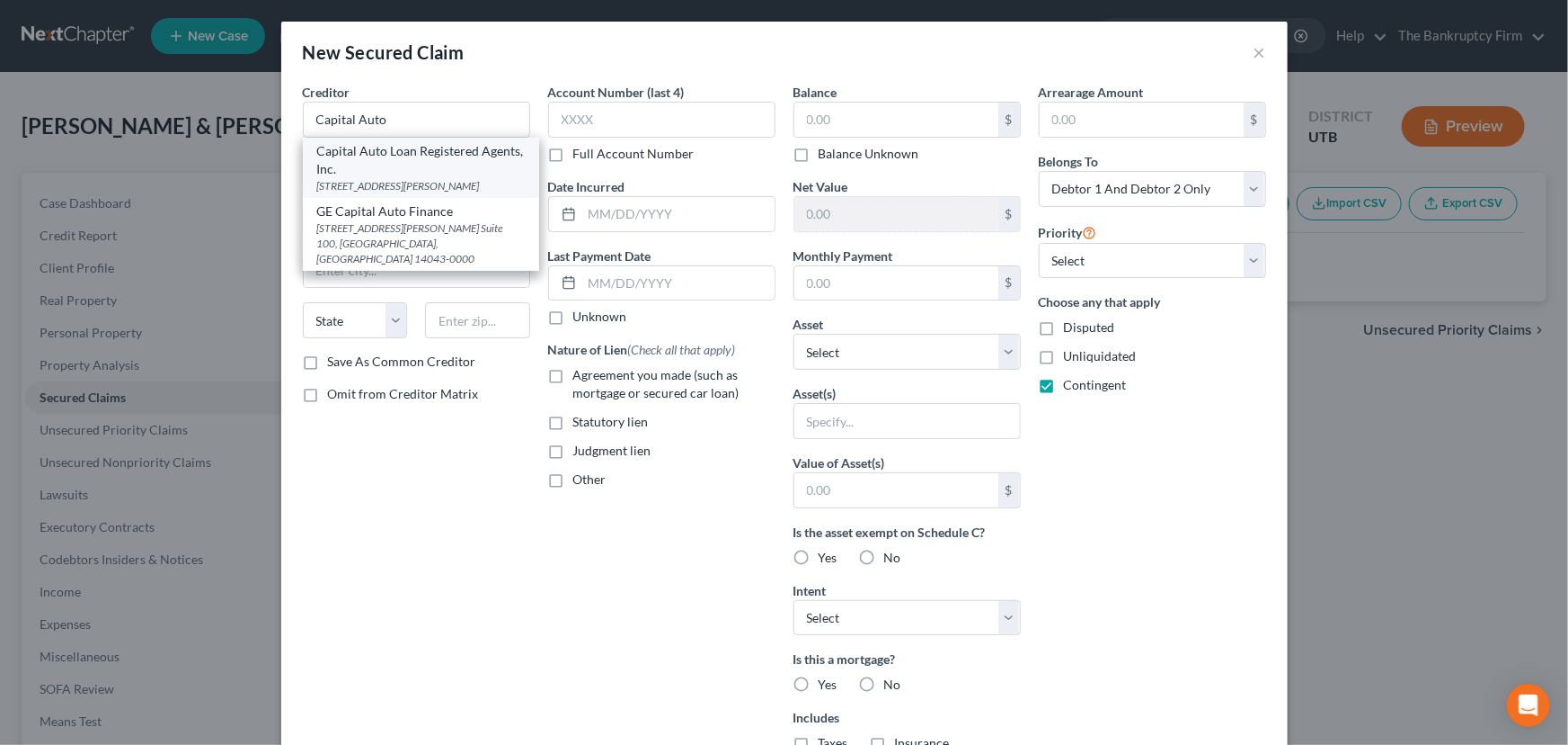
type input "84095"
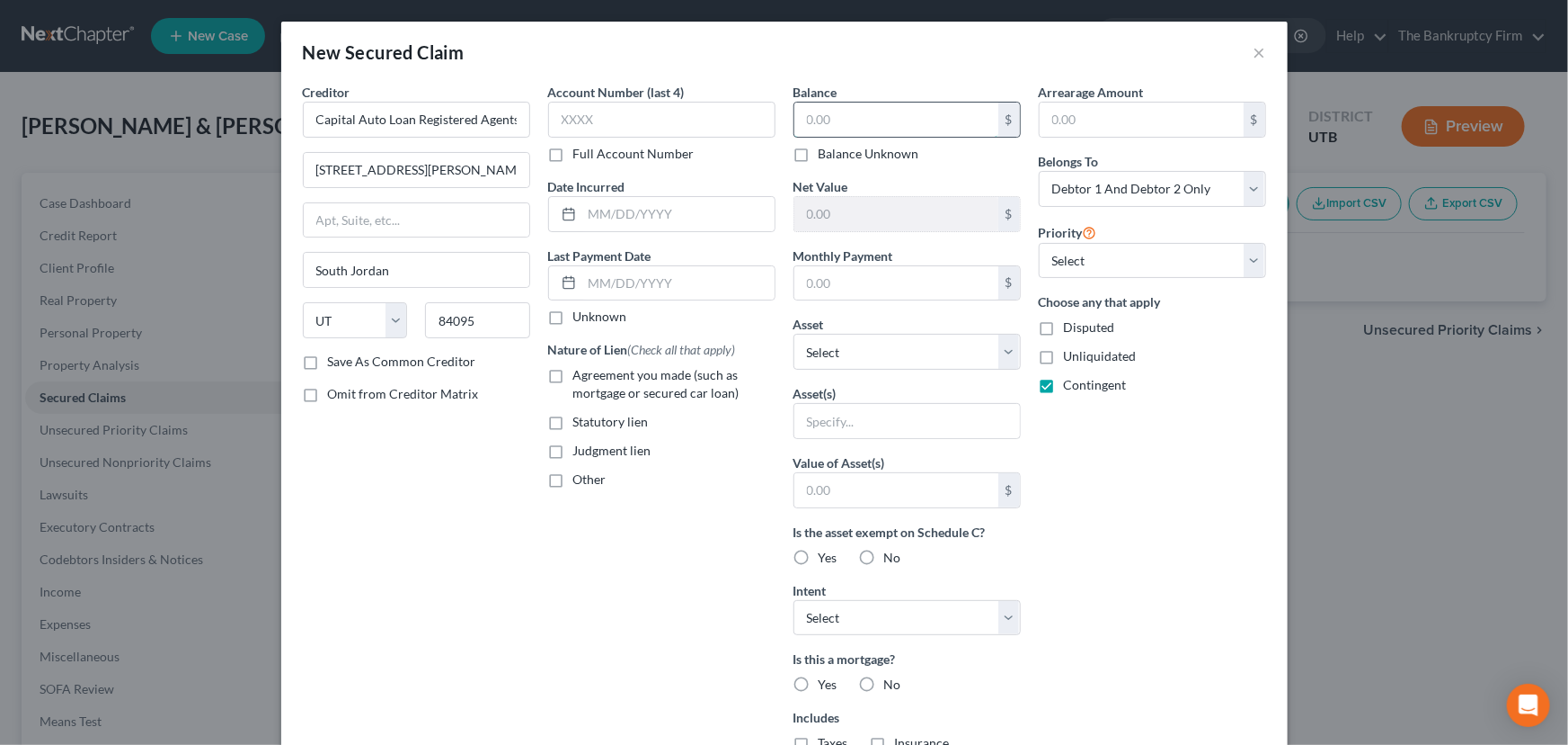
click at [803, 120] on input "text" at bounding box center [896, 120] width 204 height 34
type input "6,100"
click at [1007, 348] on select "Select Other Multiple Assets 2012 Dodge Avenger - $3000.0 2018 Subaru Crosstrek…" at bounding box center [907, 352] width 227 height 36
select select "2"
click at [794, 334] on select "Select Other Multiple Assets 2012 Dodge Avenger - $3000.0 2018 Subaru Crosstrek…" at bounding box center [907, 352] width 227 height 36
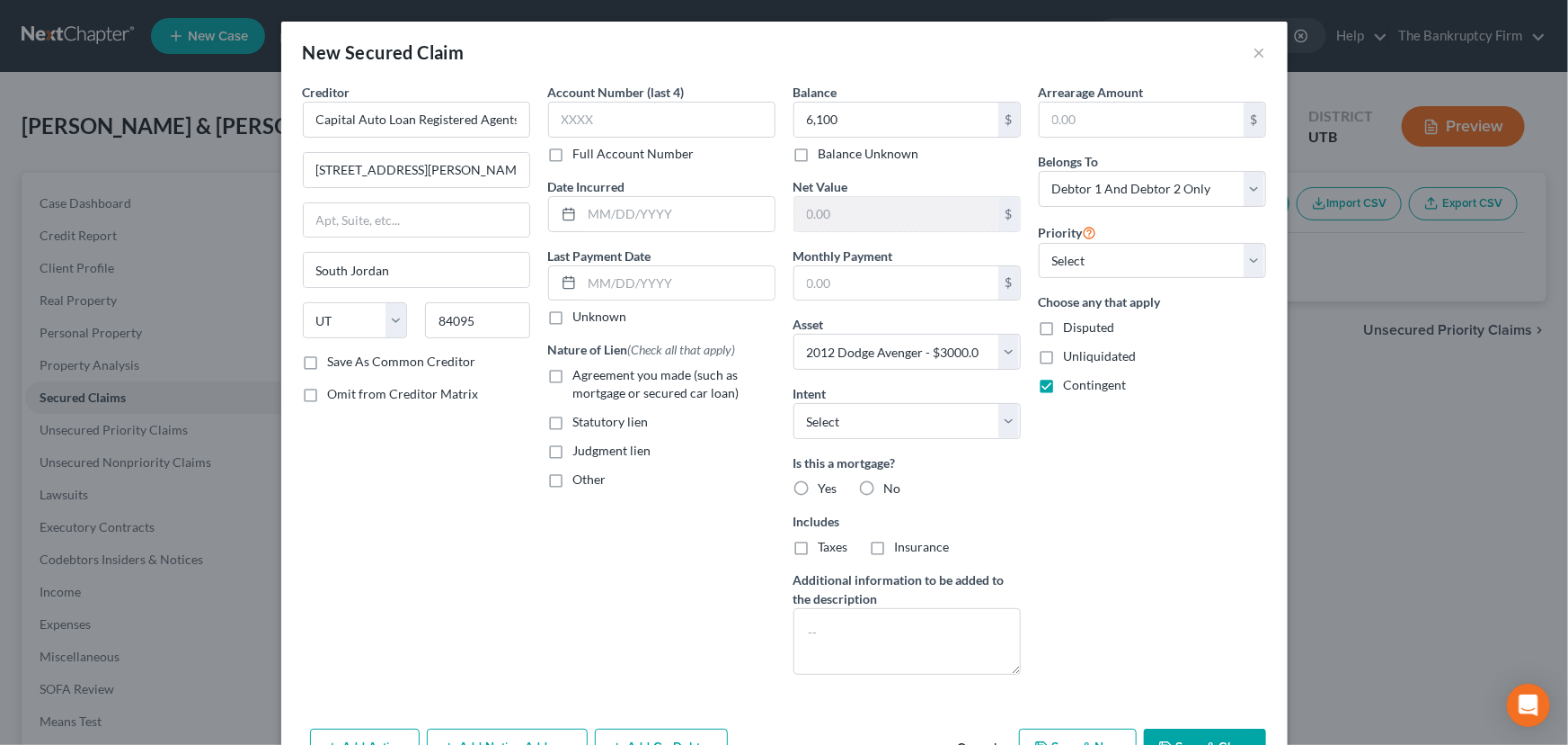
click at [884, 483] on label "No" at bounding box center [893, 488] width 17 height 18
click at [892, 483] on input "No" at bounding box center [898, 485] width 11 height 11
radio input "true"
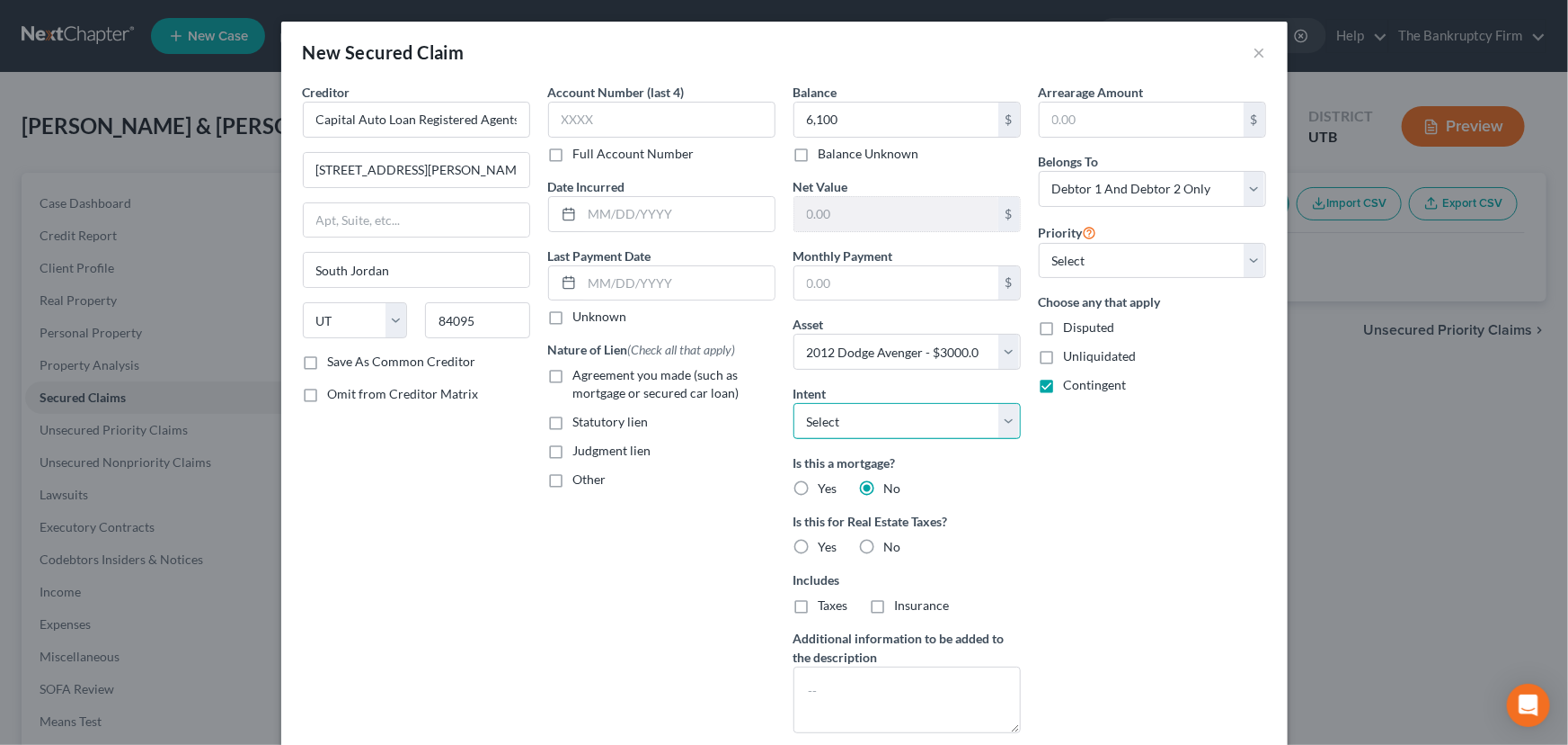
click at [826, 422] on select "Select Surrender Redeem Reaffirm Avoid Other" at bounding box center [907, 421] width 227 height 36
select select "2"
click at [794, 402] on select "Select Surrender Redeem Reaffirm Avoid Other" at bounding box center [907, 421] width 227 height 36
click at [1065, 268] on select "Select 1st 2nd 3rd 4th 5th 6th 7th 8th 9th 10th 11th 12th 13th 14th 15th 16th 1…" at bounding box center [1152, 261] width 227 height 36
select select "0"
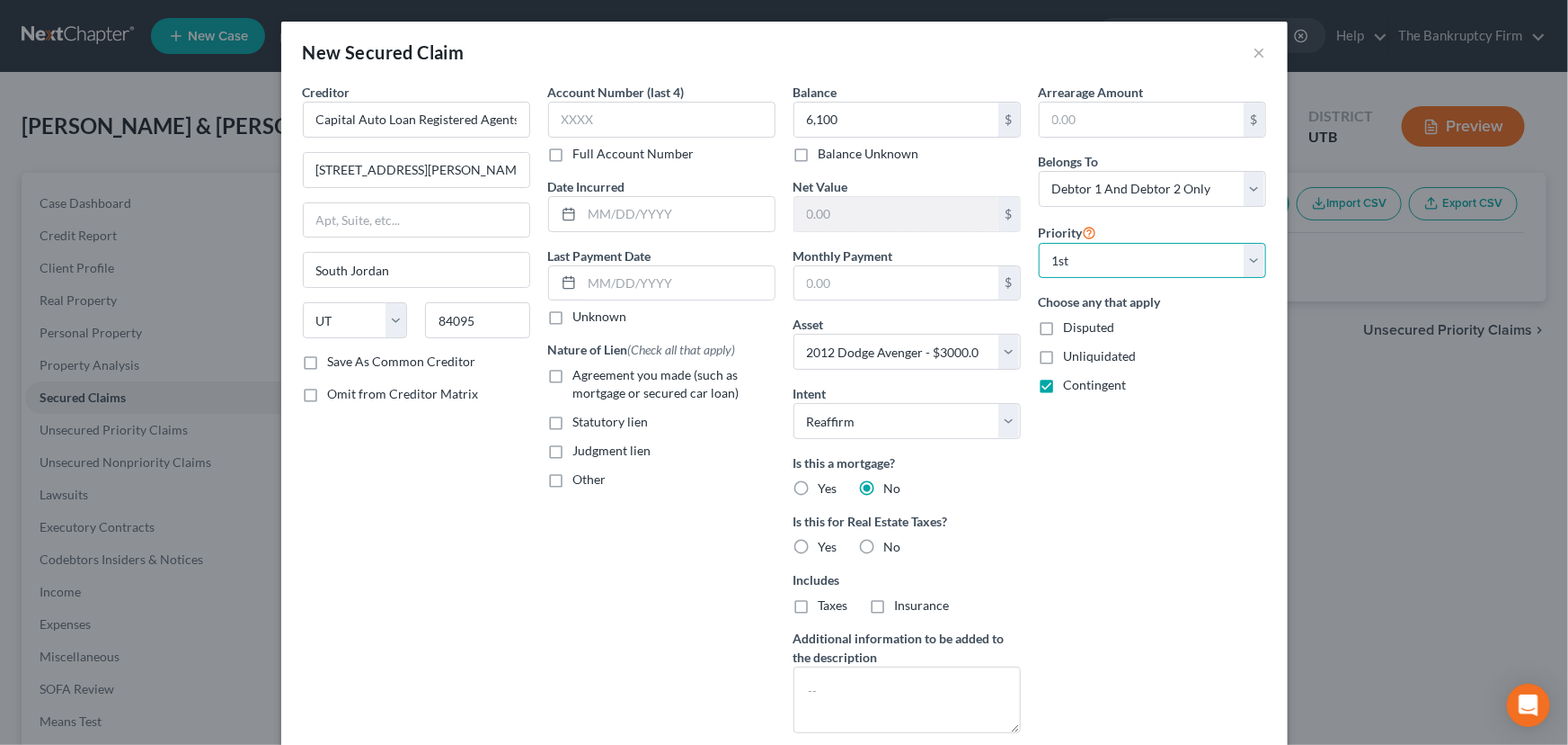
click at [1039, 243] on select "Select 1st 2nd 3rd 4th 5th 6th 7th 8th 9th 10th 11th 12th 13th 14th 15th 16th 1…" at bounding box center [1152, 261] width 227 height 36
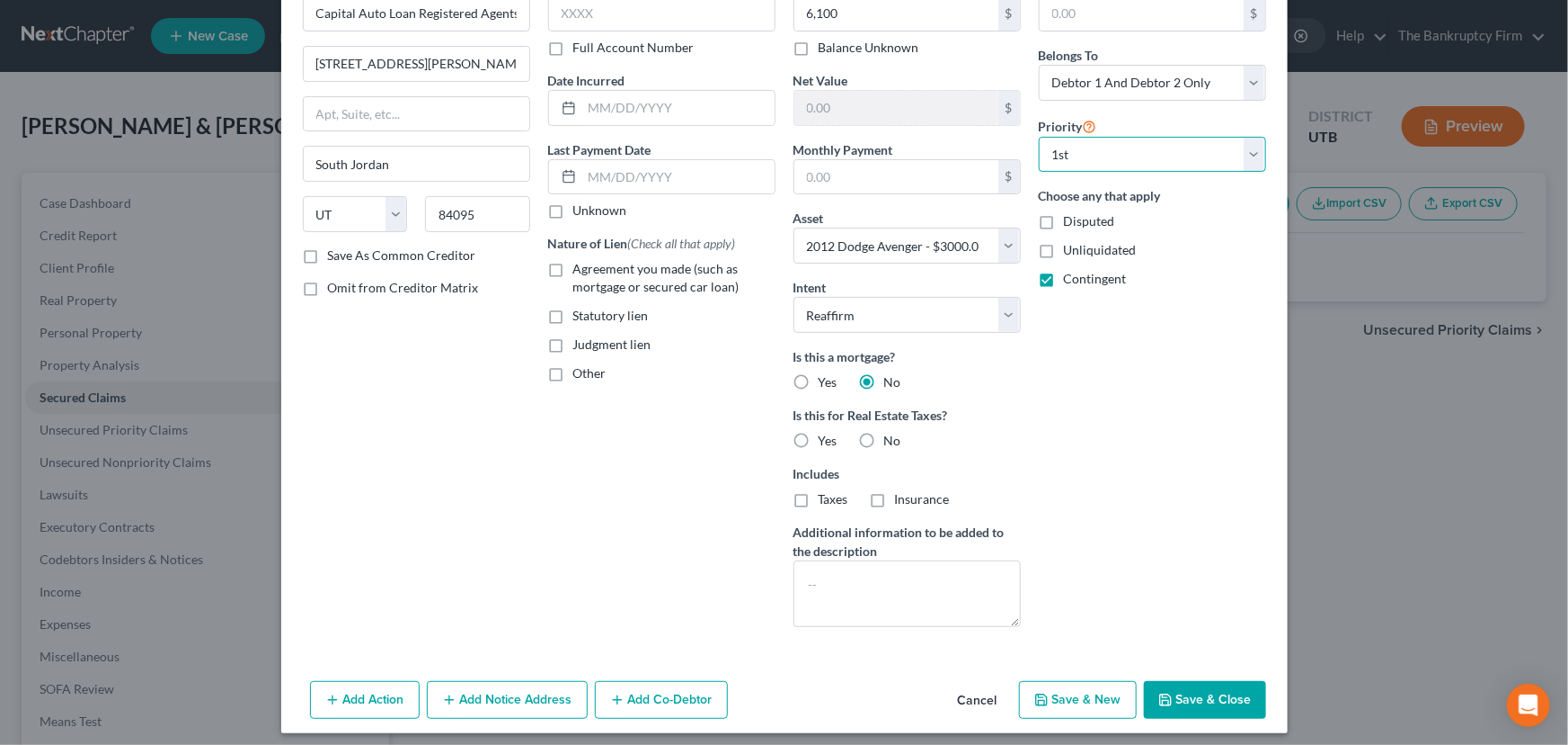
scroll to position [114, 0]
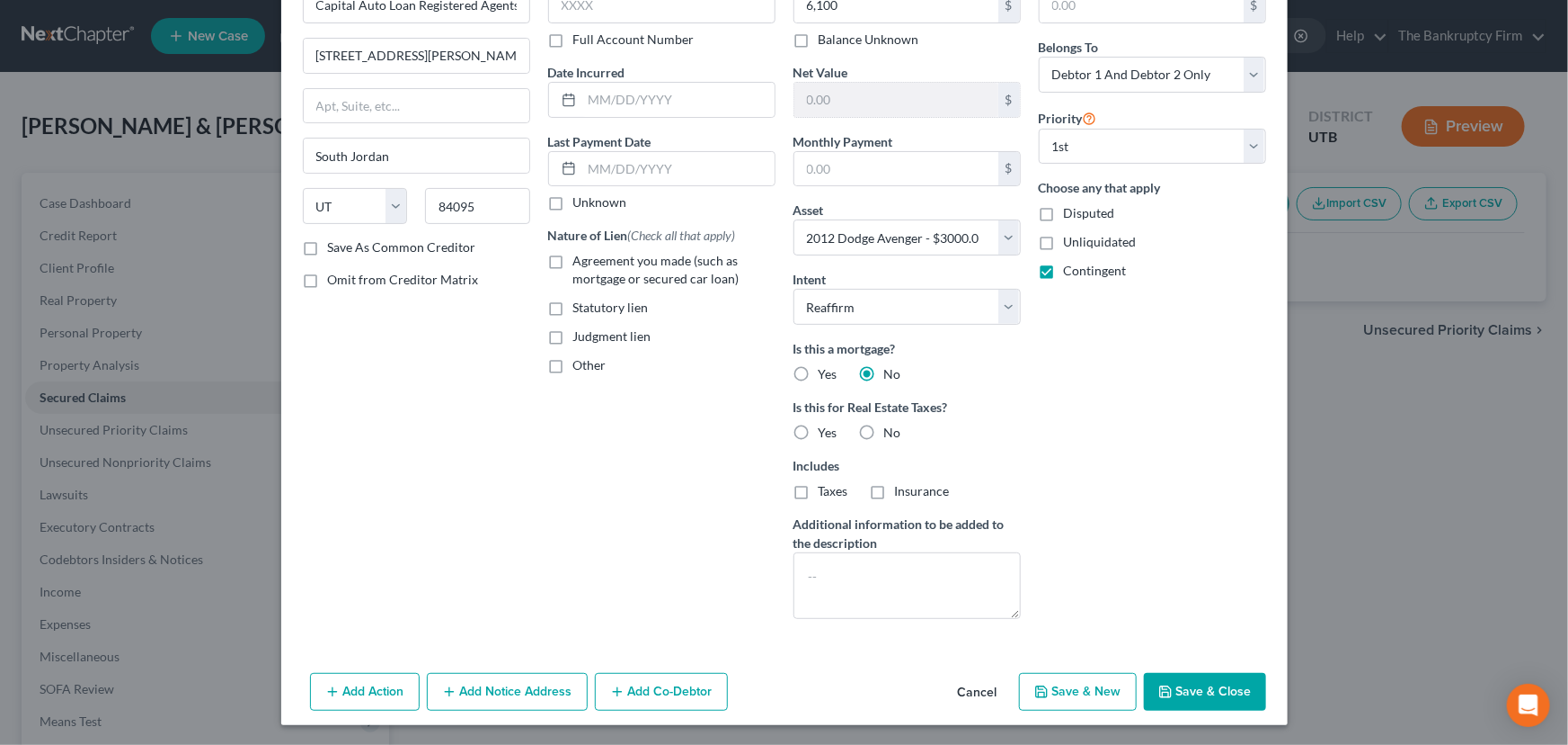
click at [1187, 690] on button "Save & Close" at bounding box center [1205, 692] width 123 height 38
select select
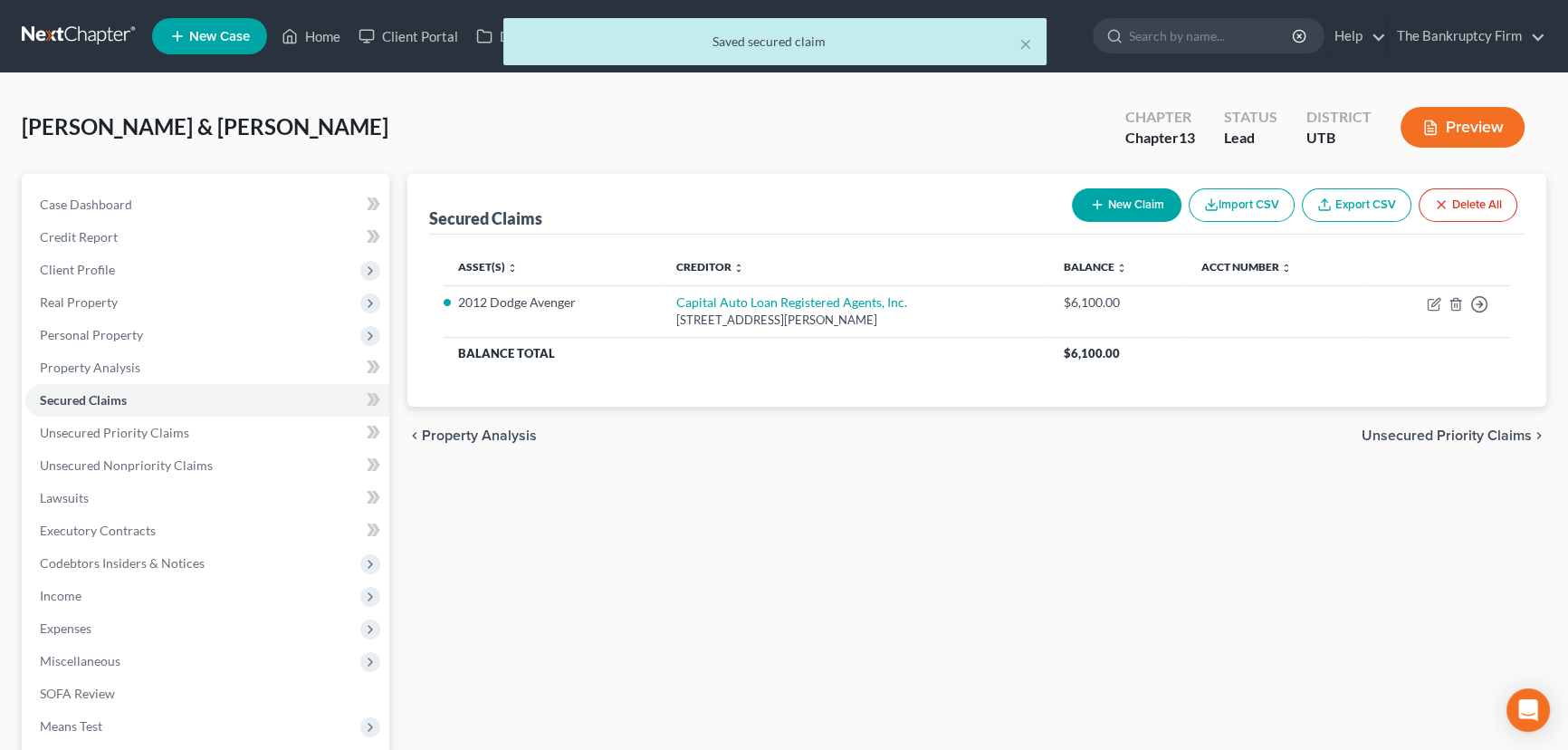
click at [1111, 192] on button "New Claim" at bounding box center [1126, 205] width 109 height 34
select select "2"
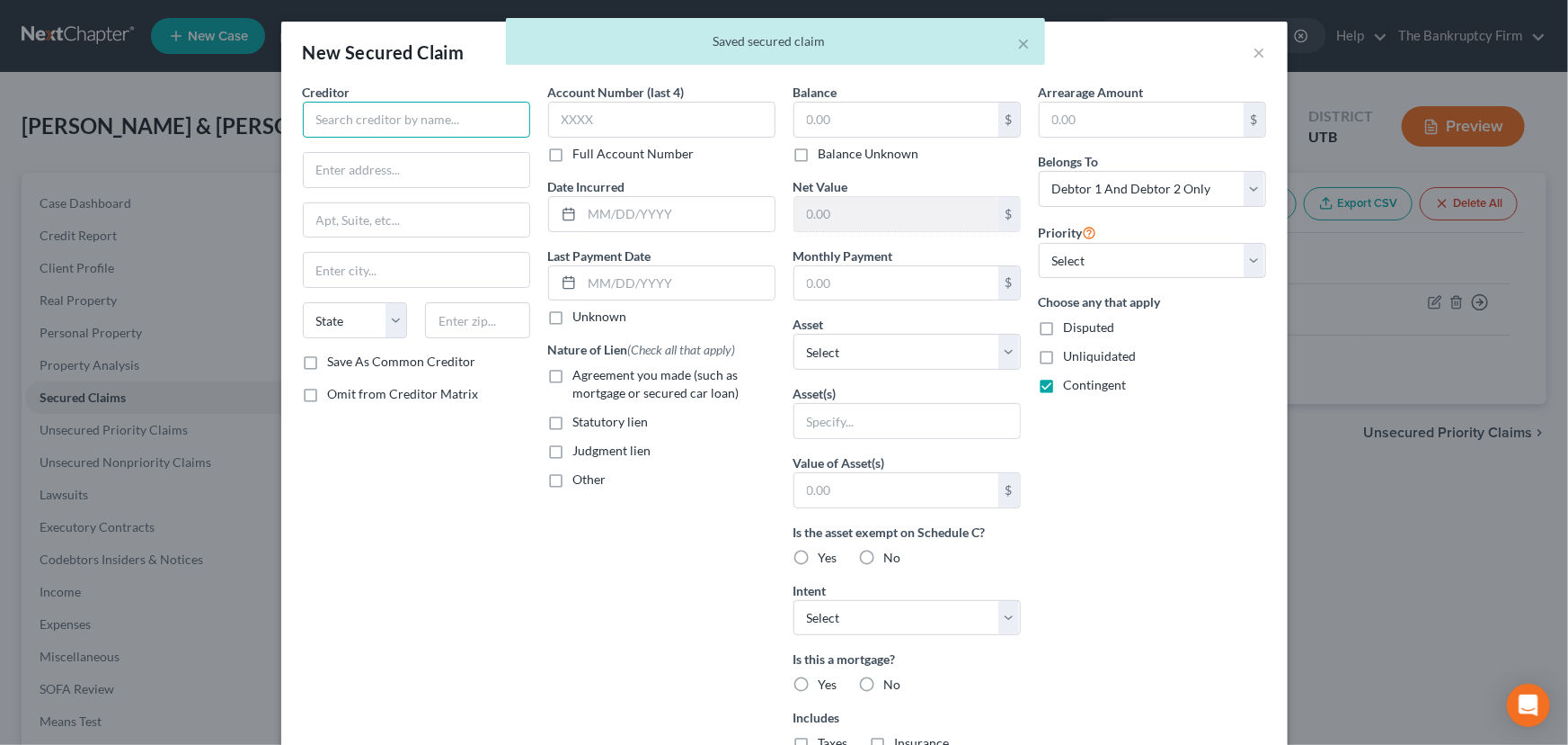
click at [343, 116] on input "text" at bounding box center [416, 120] width 227 height 36
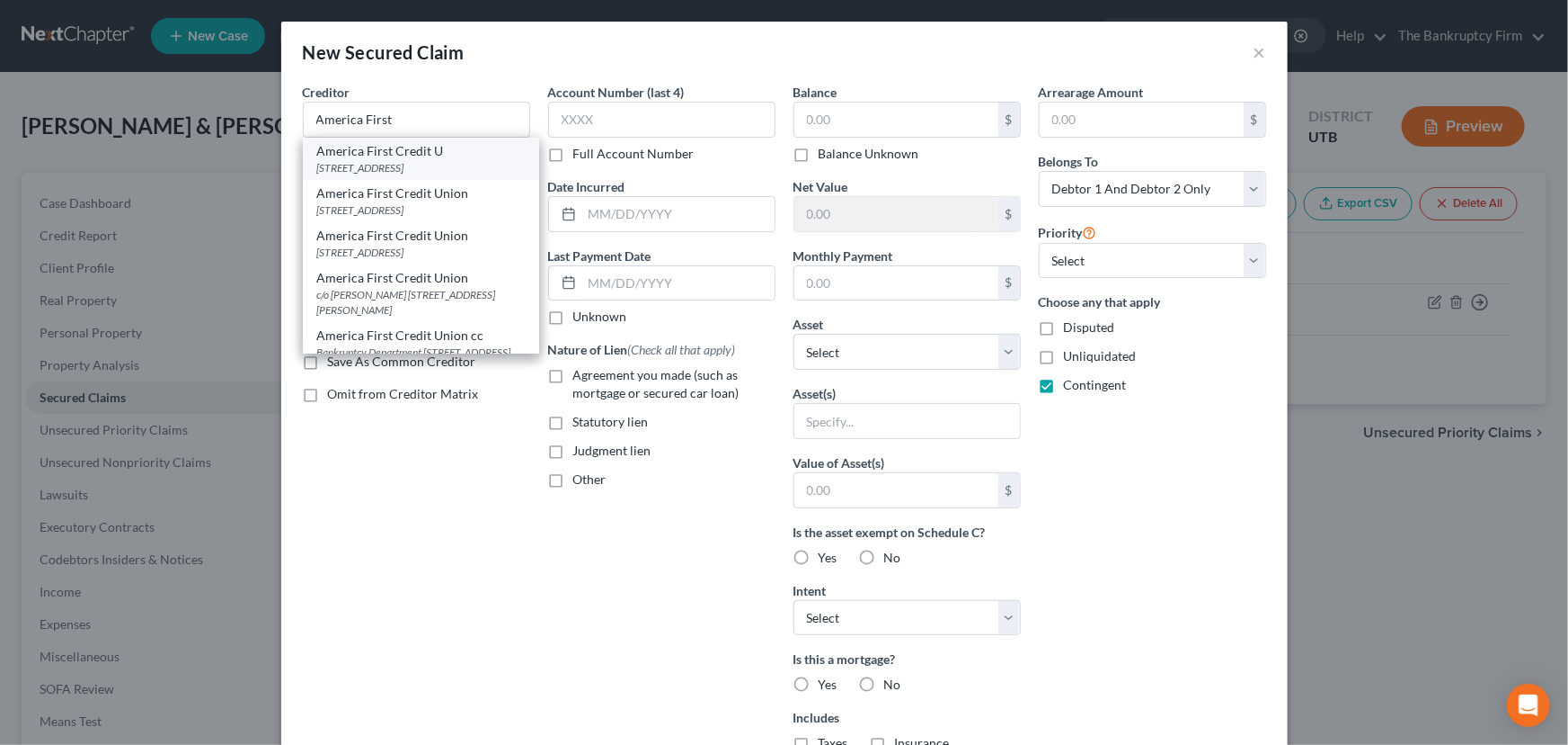
click at [385, 152] on div "America First Credit U" at bounding box center [421, 150] width 207 height 18
type input "America First Credit U"
type input "Po Box 9199"
type input "Ogden"
select select "46"
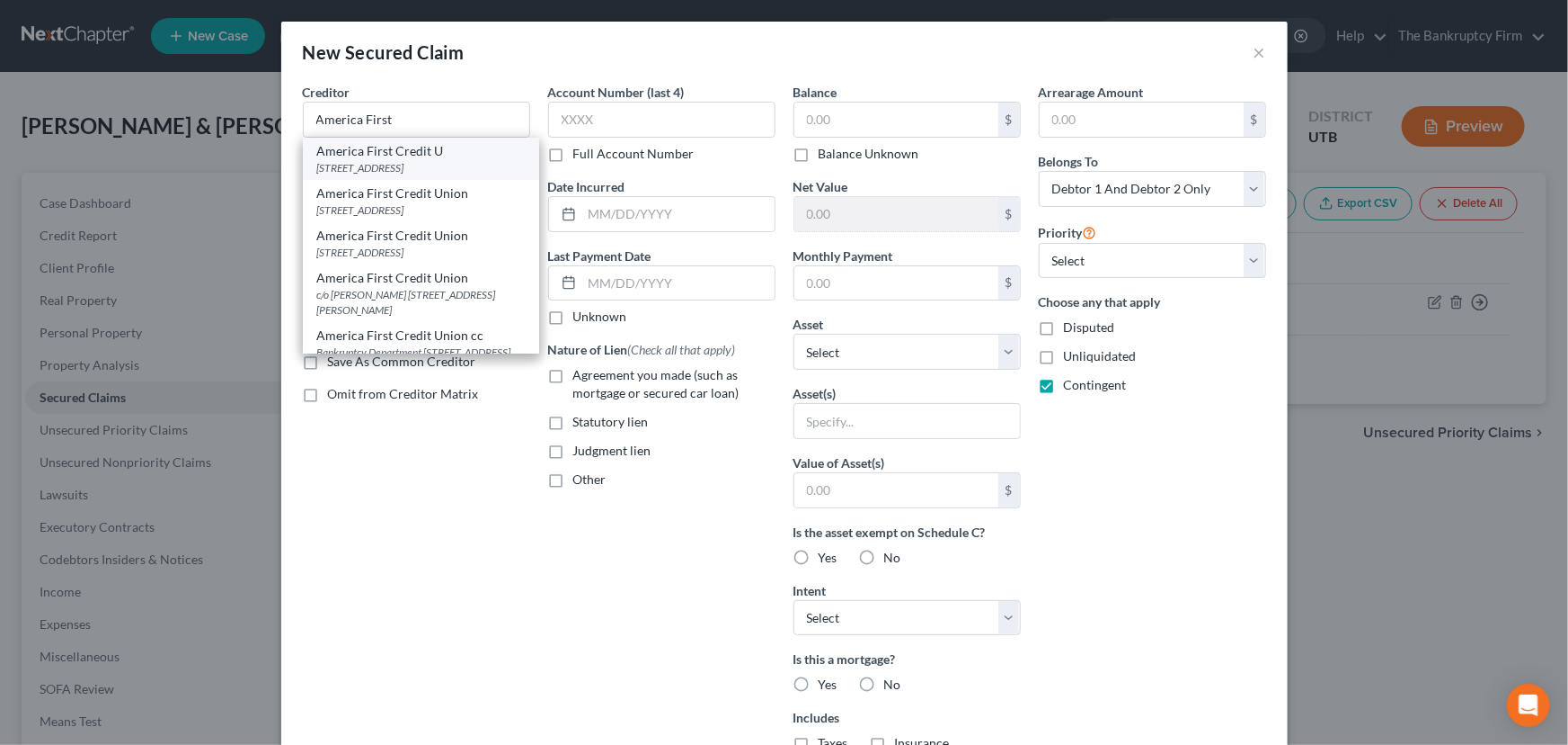
type input "84409-0000"
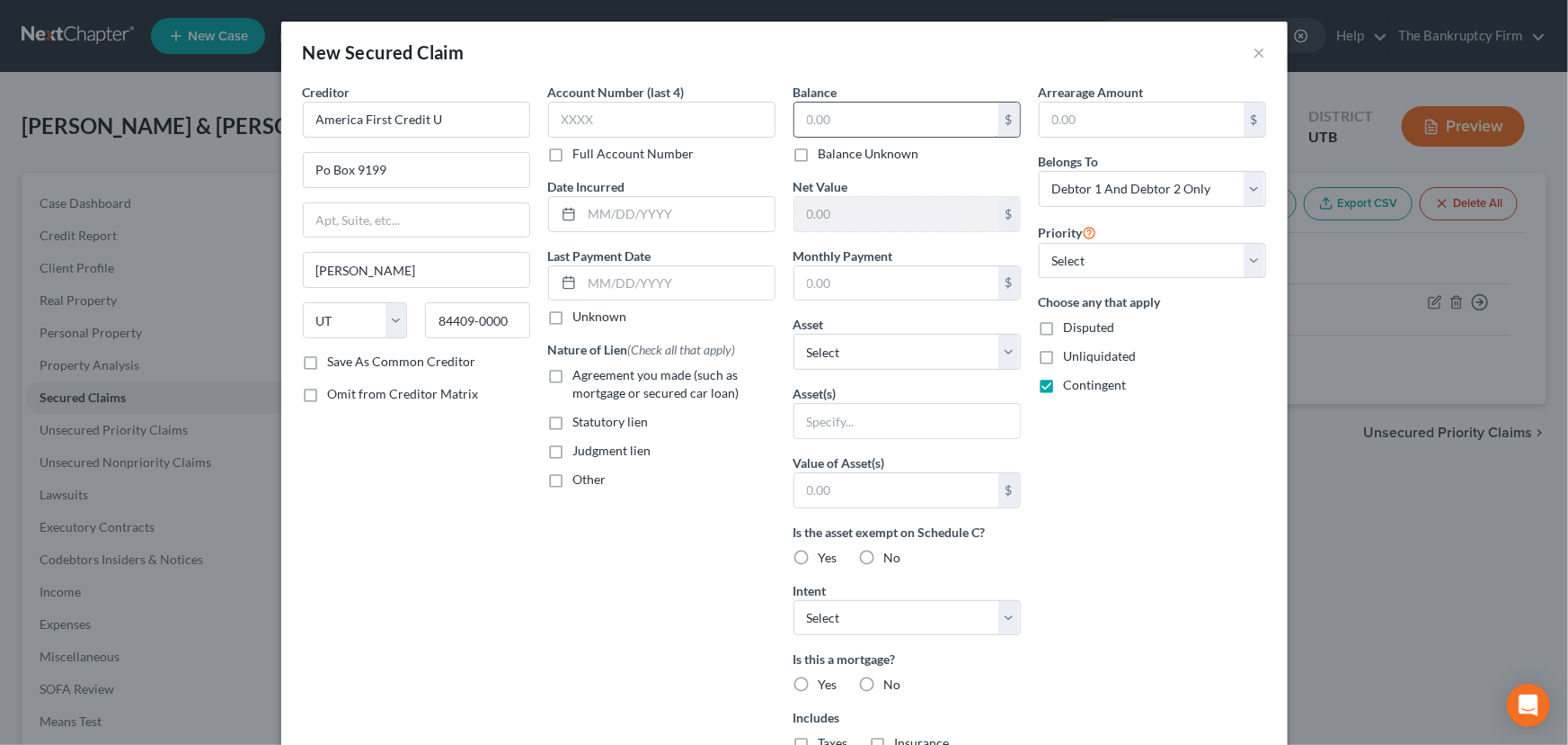
click at [800, 122] on input "text" at bounding box center [896, 120] width 204 height 34
type input "8,321"
click at [866, 352] on select "Select Other Multiple Assets 2012 Dodge Avenger - $3000.0 2018 Subaru Crosstrek…" at bounding box center [907, 352] width 227 height 36
select select "3"
click at [794, 334] on select "Select Other Multiple Assets 2012 Dodge Avenger - $3000.0 2018 Subaru Crosstrek…" at bounding box center [907, 352] width 227 height 36
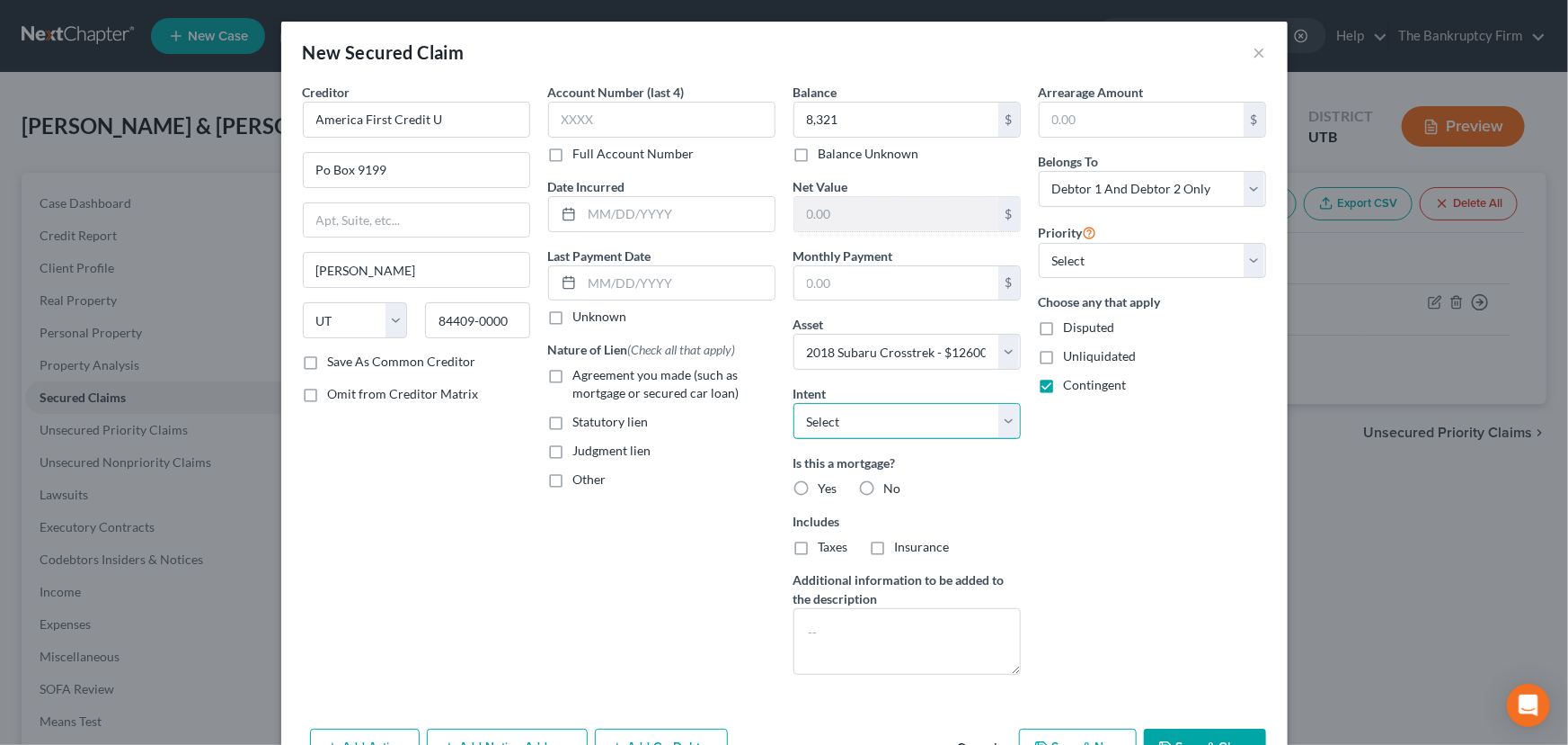
click at [826, 421] on select "Select Surrender Redeem Reaffirm Avoid Other" at bounding box center [907, 421] width 227 height 36
select select "2"
click at [794, 402] on select "Select Surrender Redeem Reaffirm Avoid Other" at bounding box center [907, 421] width 227 height 36
click at [884, 484] on label "No" at bounding box center [893, 488] width 17 height 18
click at [892, 484] on input "No" at bounding box center [898, 485] width 11 height 11
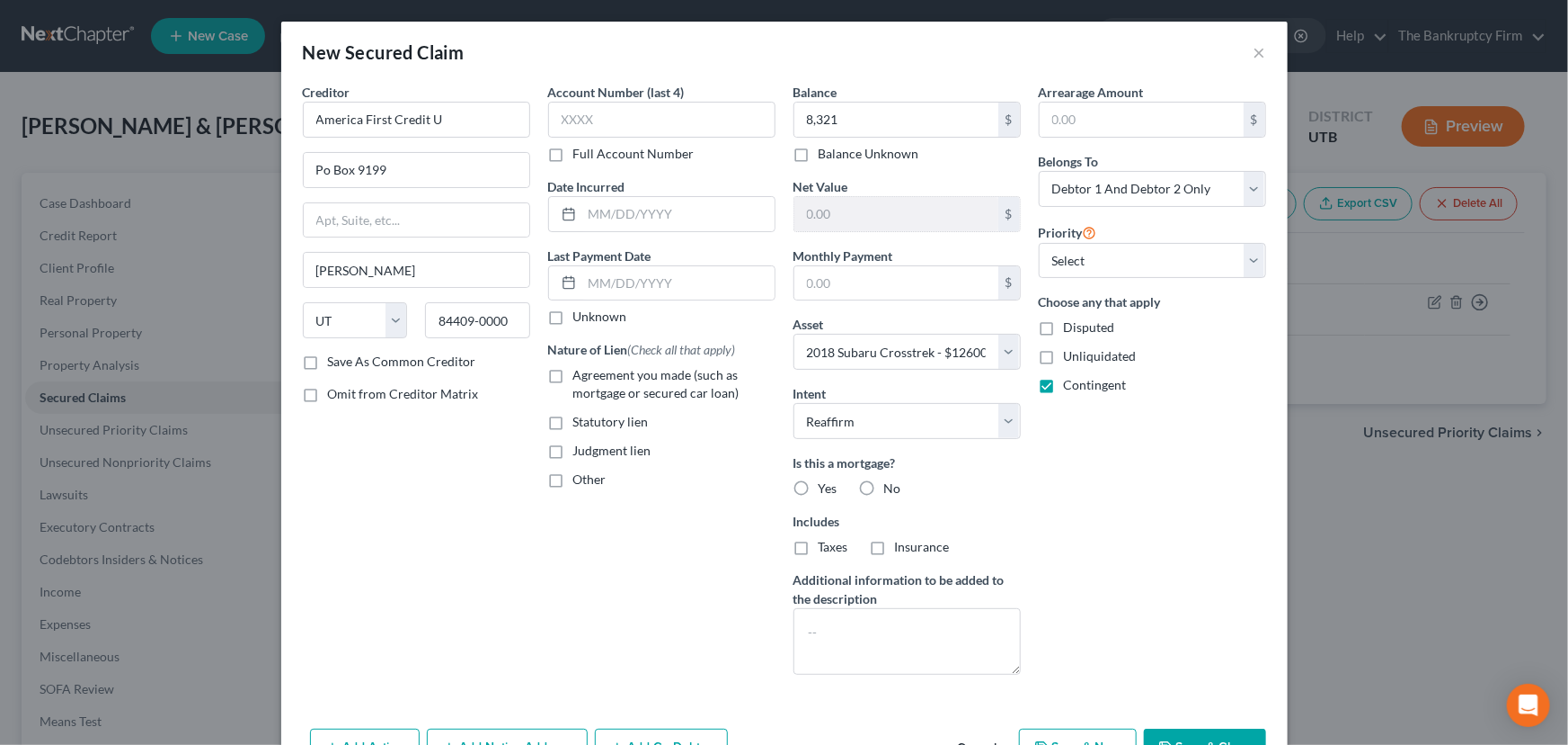
radio input "true"
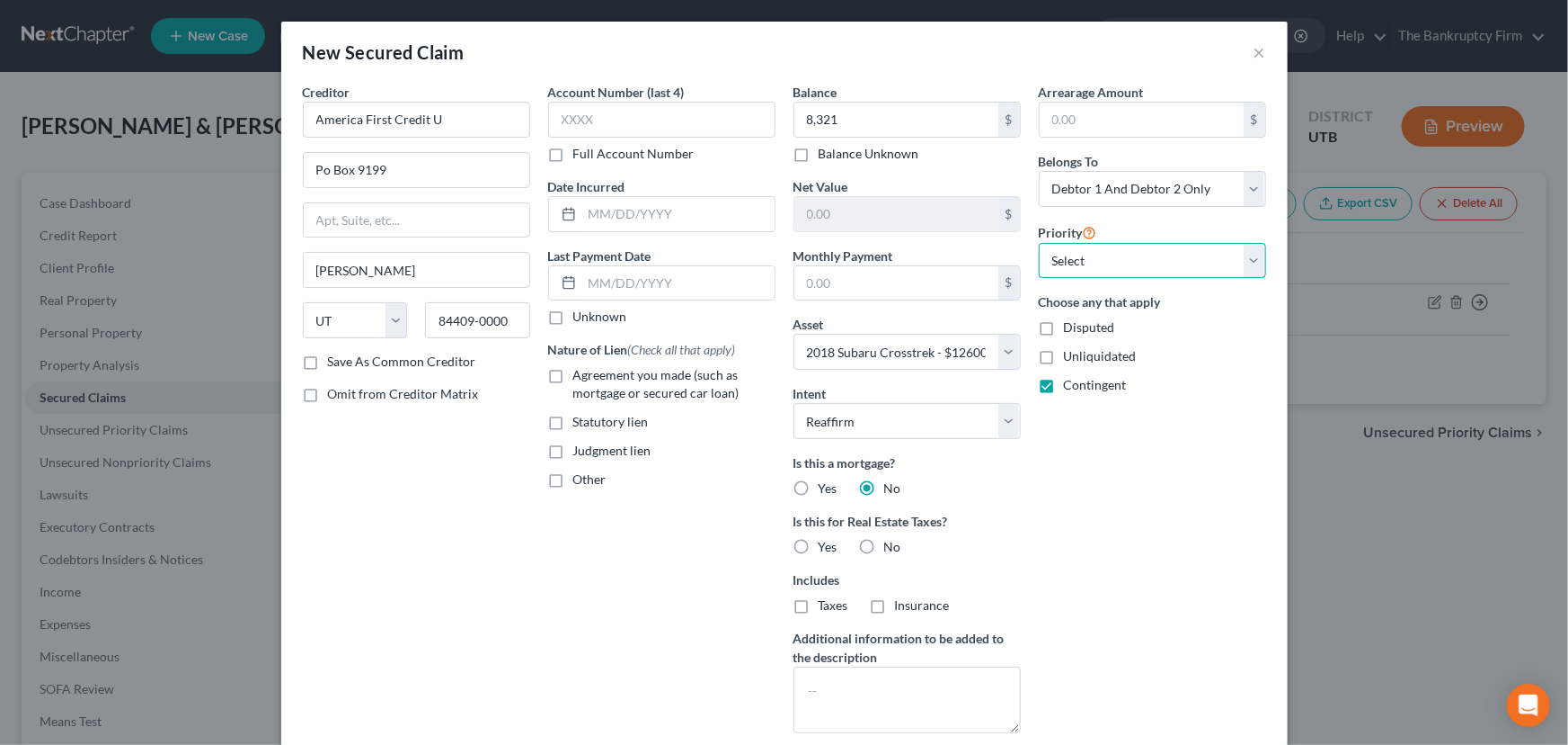
click at [1097, 258] on select "Select 1st 2nd 3rd 4th 5th 6th 7th 8th 9th 10th 11th 12th 13th 14th 15th 16th 1…" at bounding box center [1152, 261] width 227 height 36
select select "0"
click at [1039, 243] on select "Select 1st 2nd 3rd 4th 5th 6th 7th 8th 9th 10th 11th 12th 13th 14th 15th 16th 1…" at bounding box center [1152, 261] width 227 height 36
click at [884, 541] on label "No" at bounding box center [893, 546] width 17 height 18
click at [892, 541] on input "No" at bounding box center [898, 543] width 11 height 11
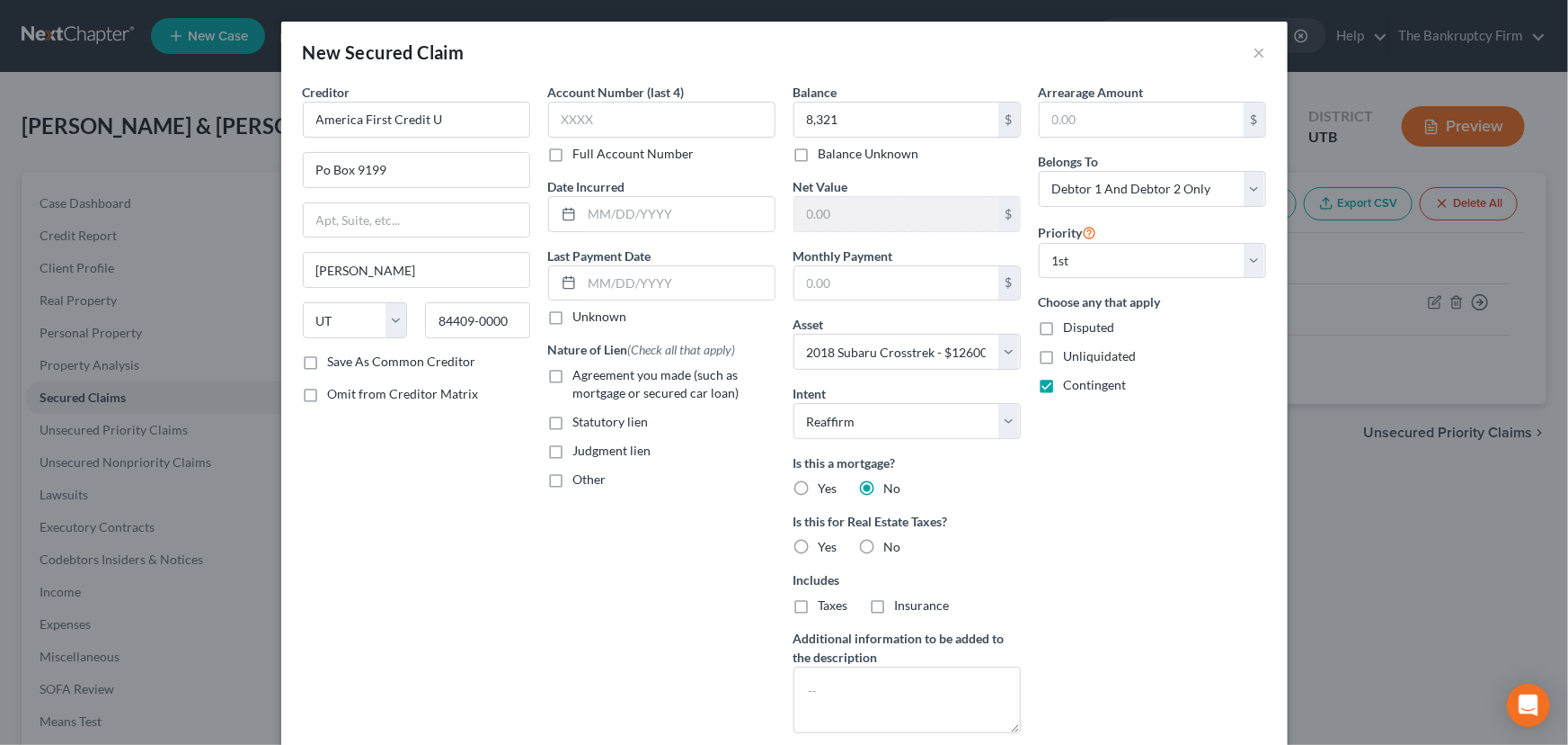
radio input "true"
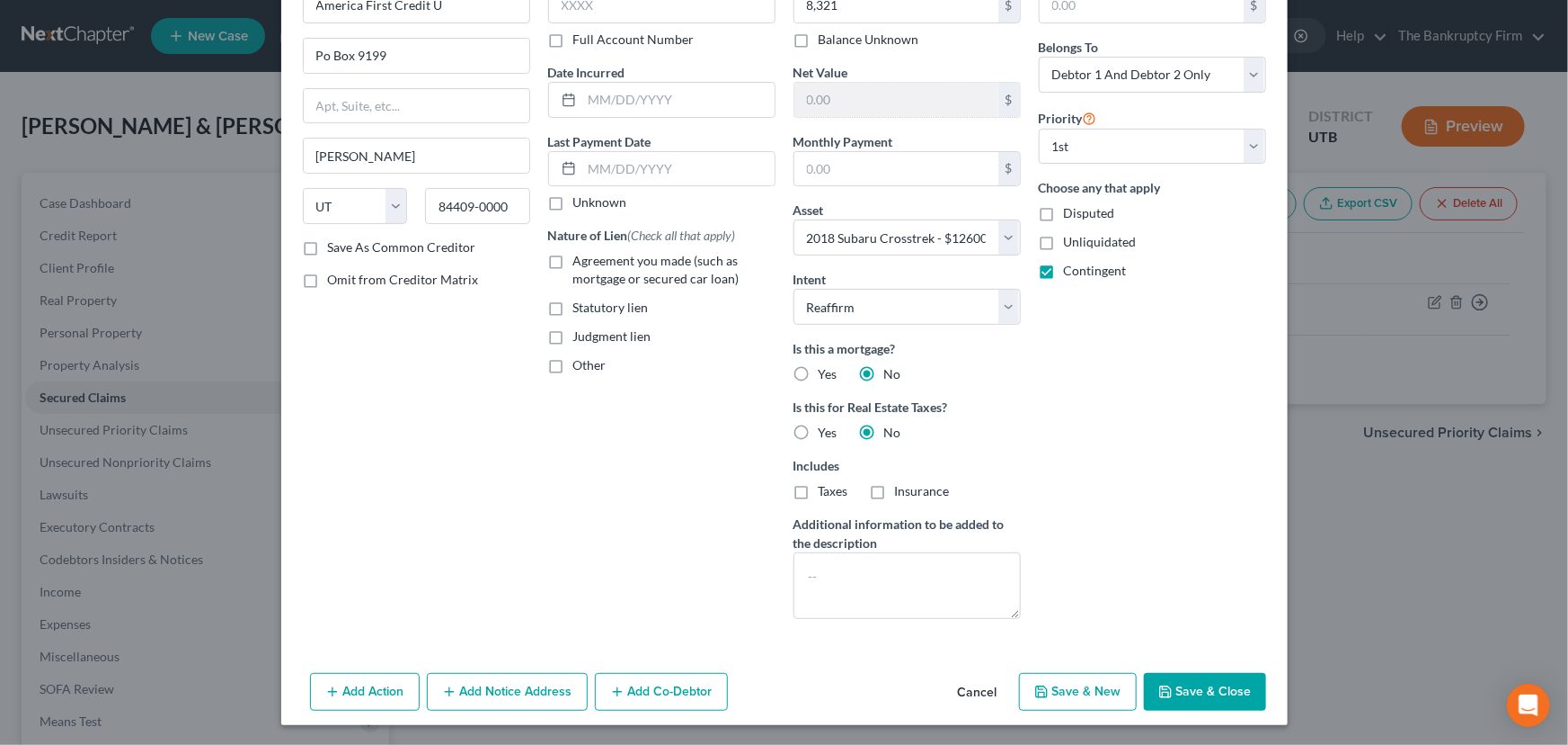
drag, startPoint x: 1195, startPoint y: 687, endPoint x: 1200, endPoint y: 645, distance: 42.3
click at [1196, 687] on button "Save & Close" at bounding box center [1205, 692] width 123 height 38
select select
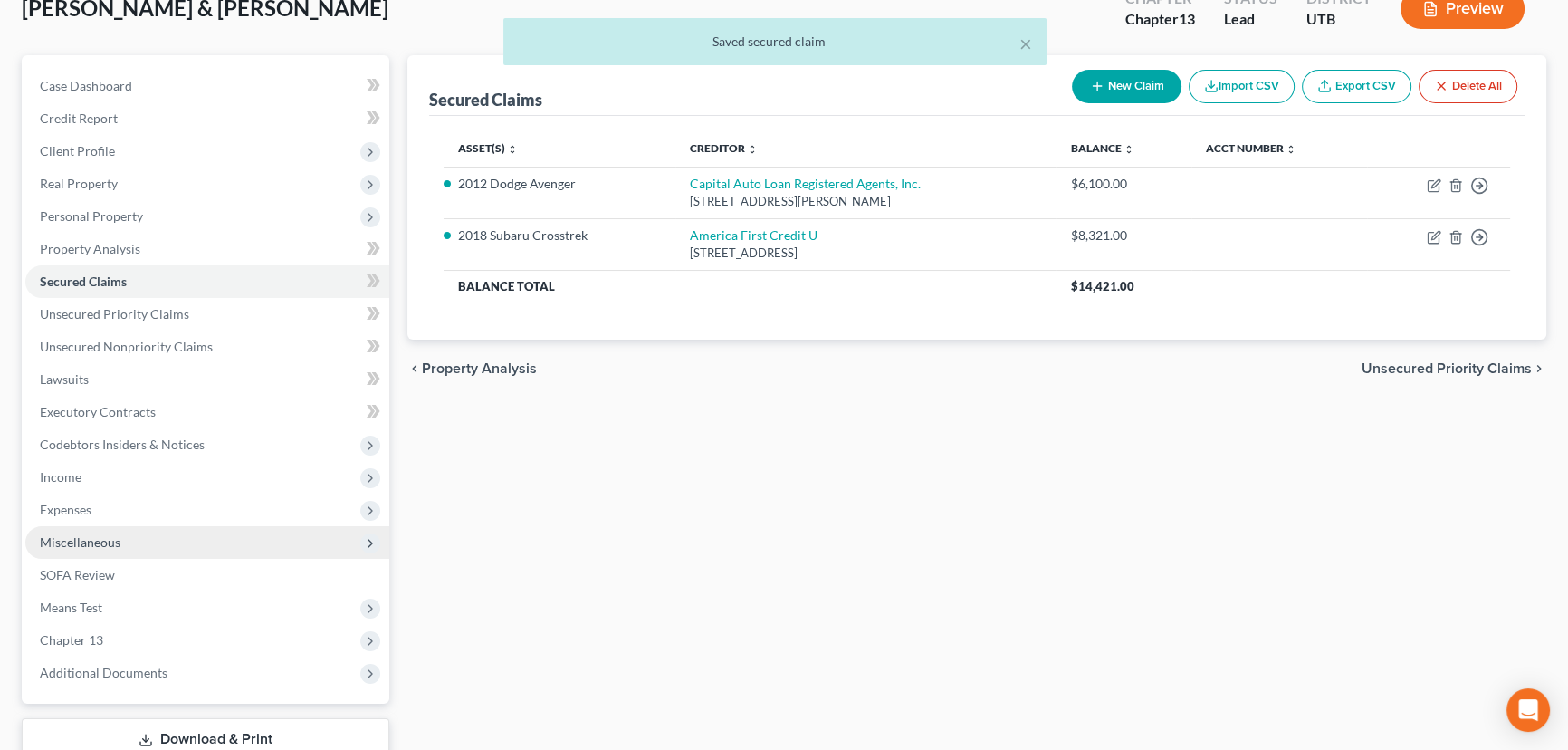
scroll to position [164, 0]
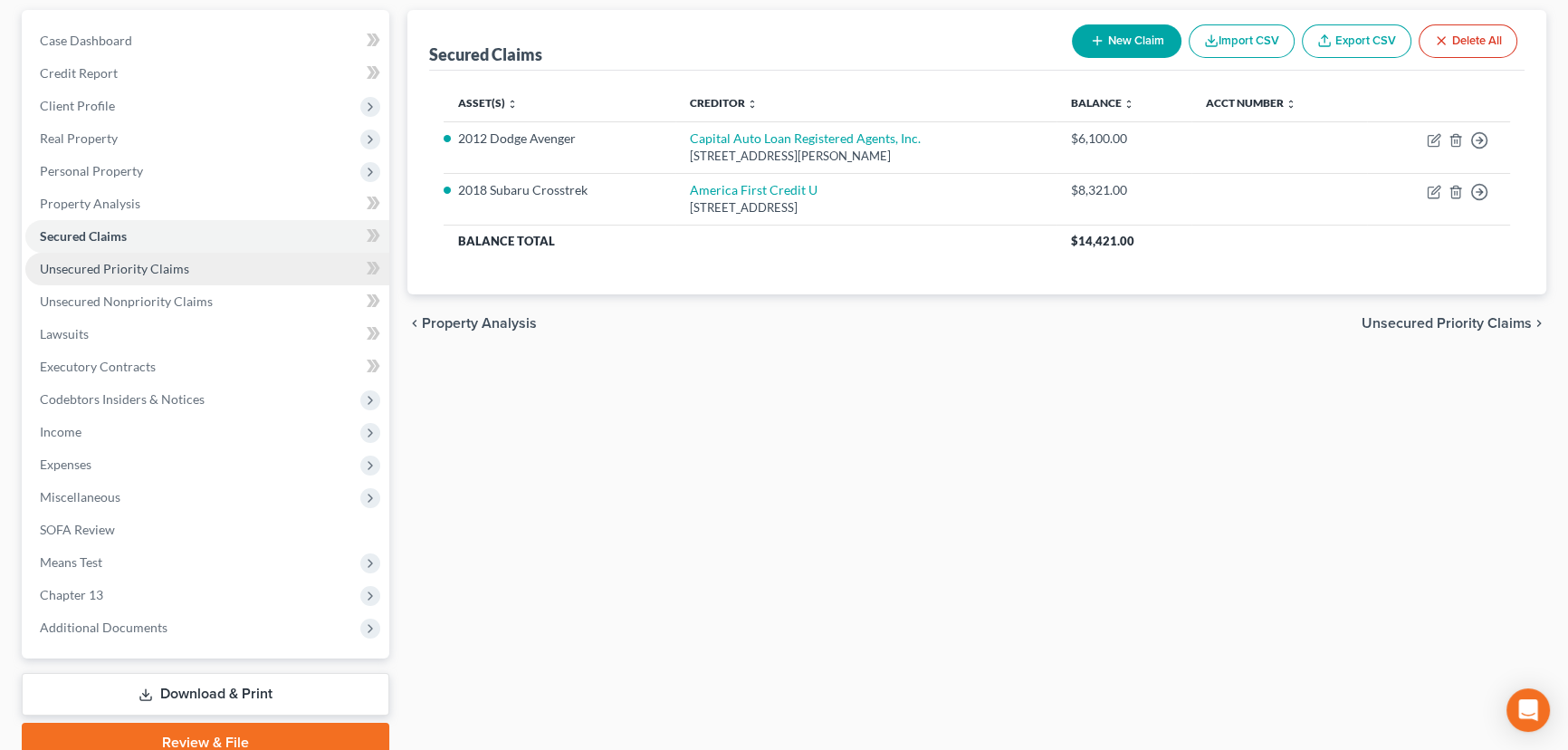
click at [145, 267] on span "Unsecured Priority Claims" at bounding box center [115, 268] width 149 height 15
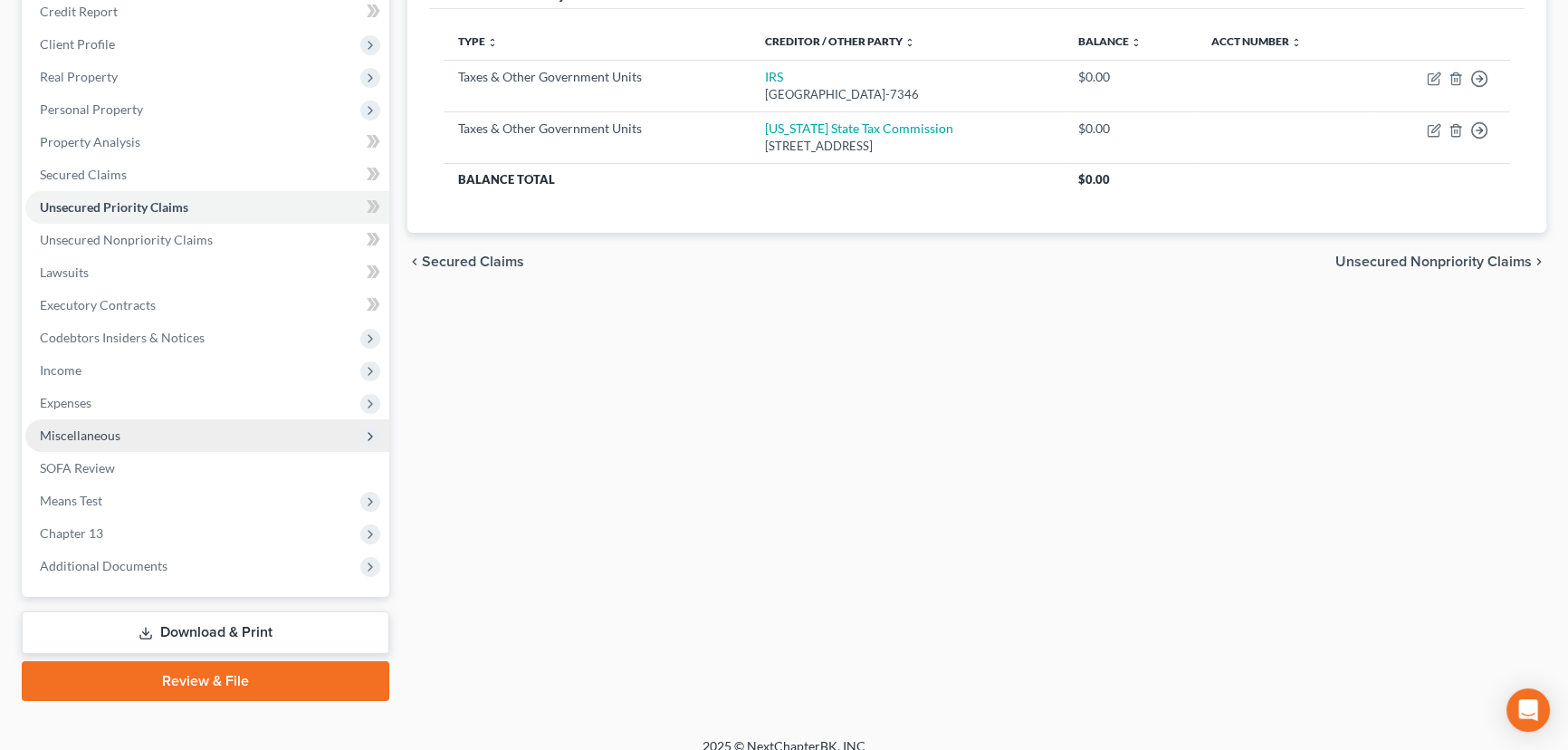
scroll to position [242, 0]
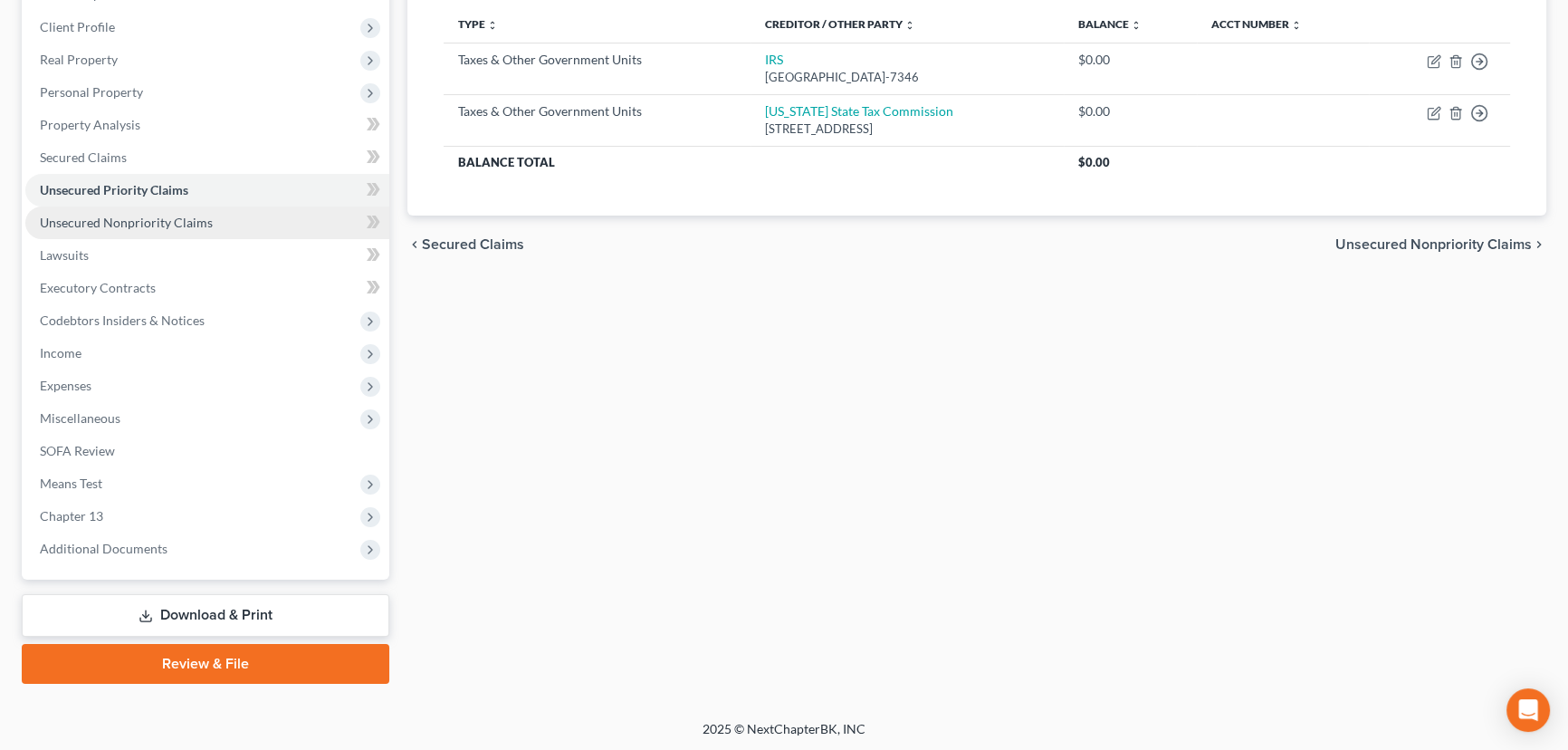
click at [155, 219] on span "Unsecured Nonpriority Claims" at bounding box center [126, 222] width 173 height 15
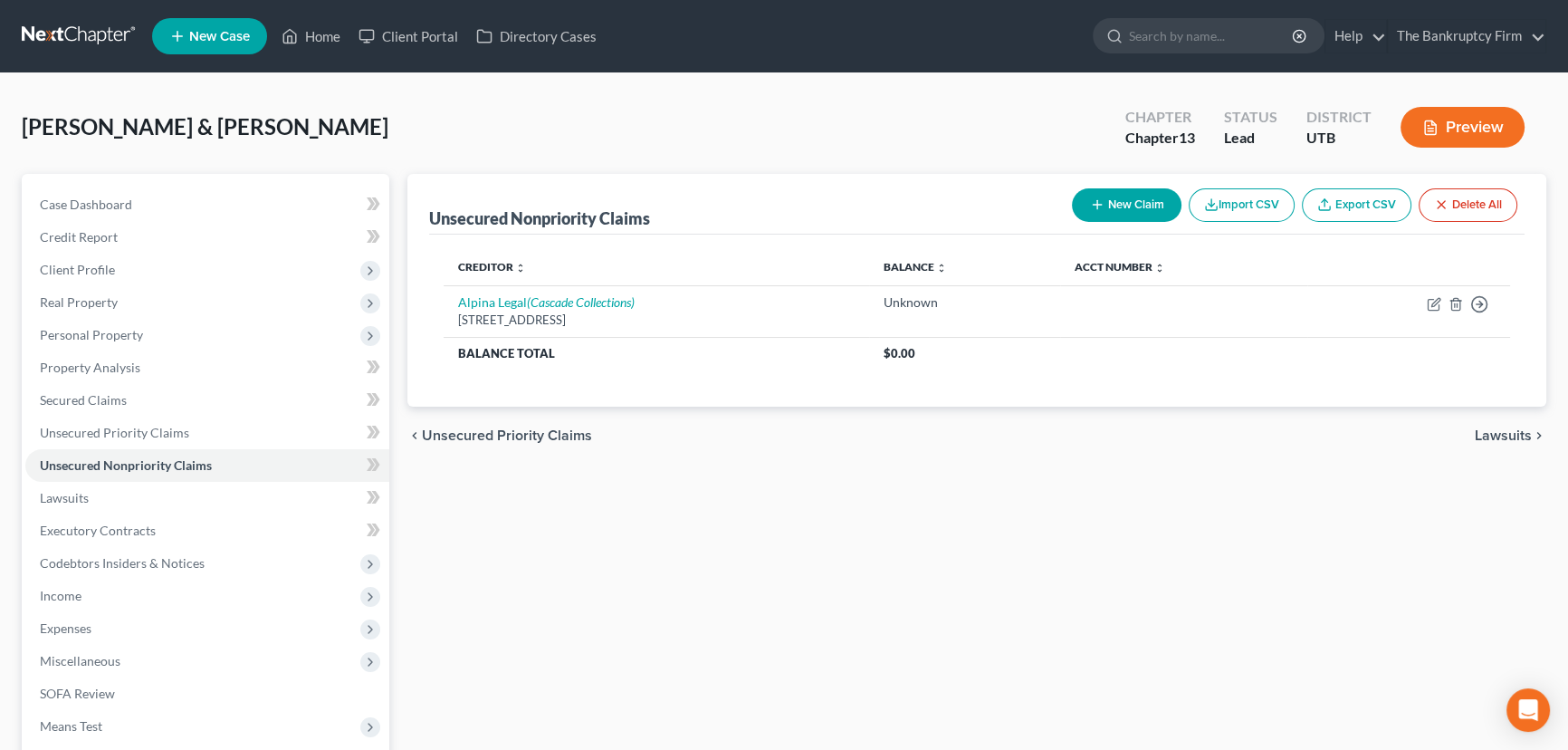
click at [1117, 200] on button "New Claim" at bounding box center [1126, 205] width 109 height 34
select select "2"
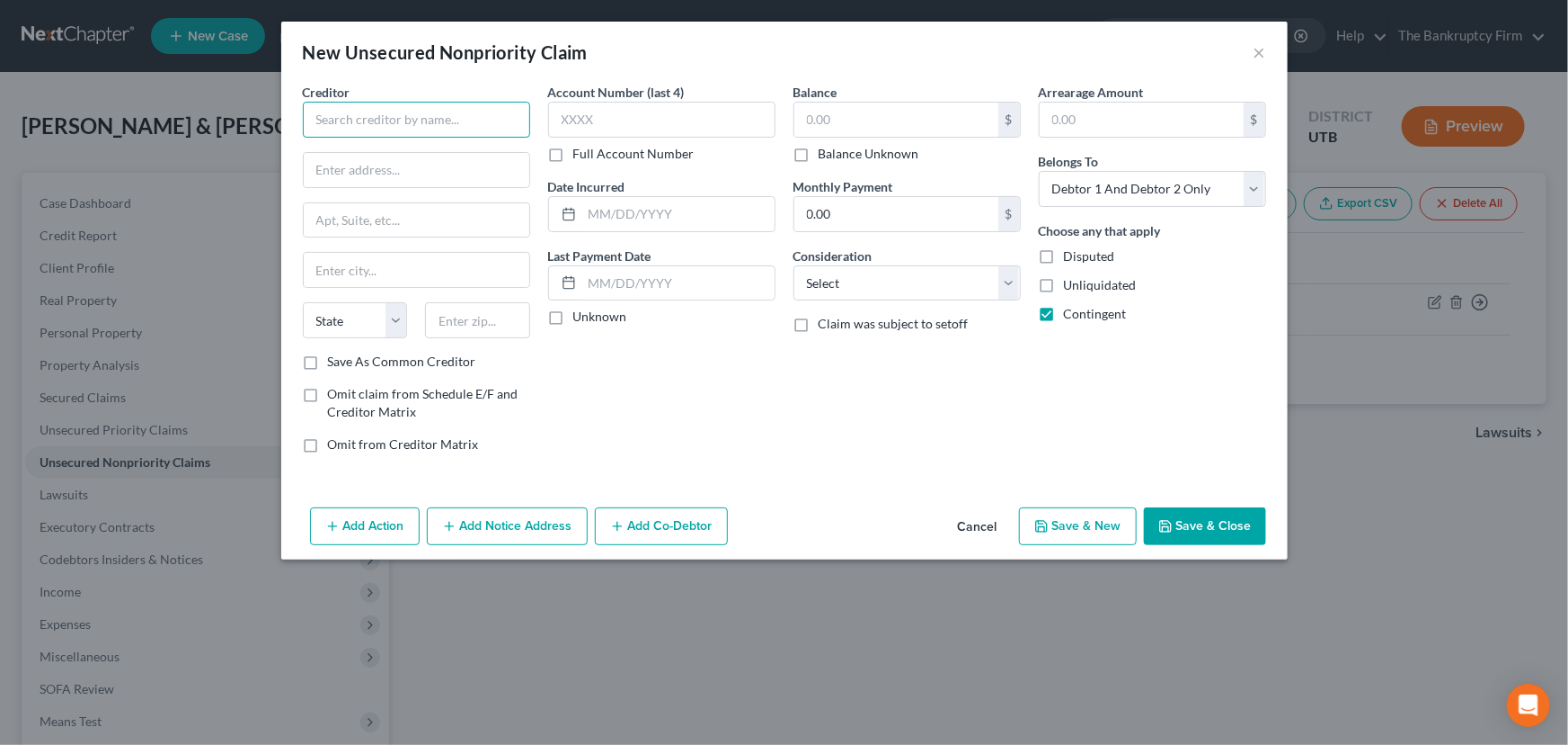
click at [380, 115] on input "text" at bounding box center [416, 120] width 227 height 36
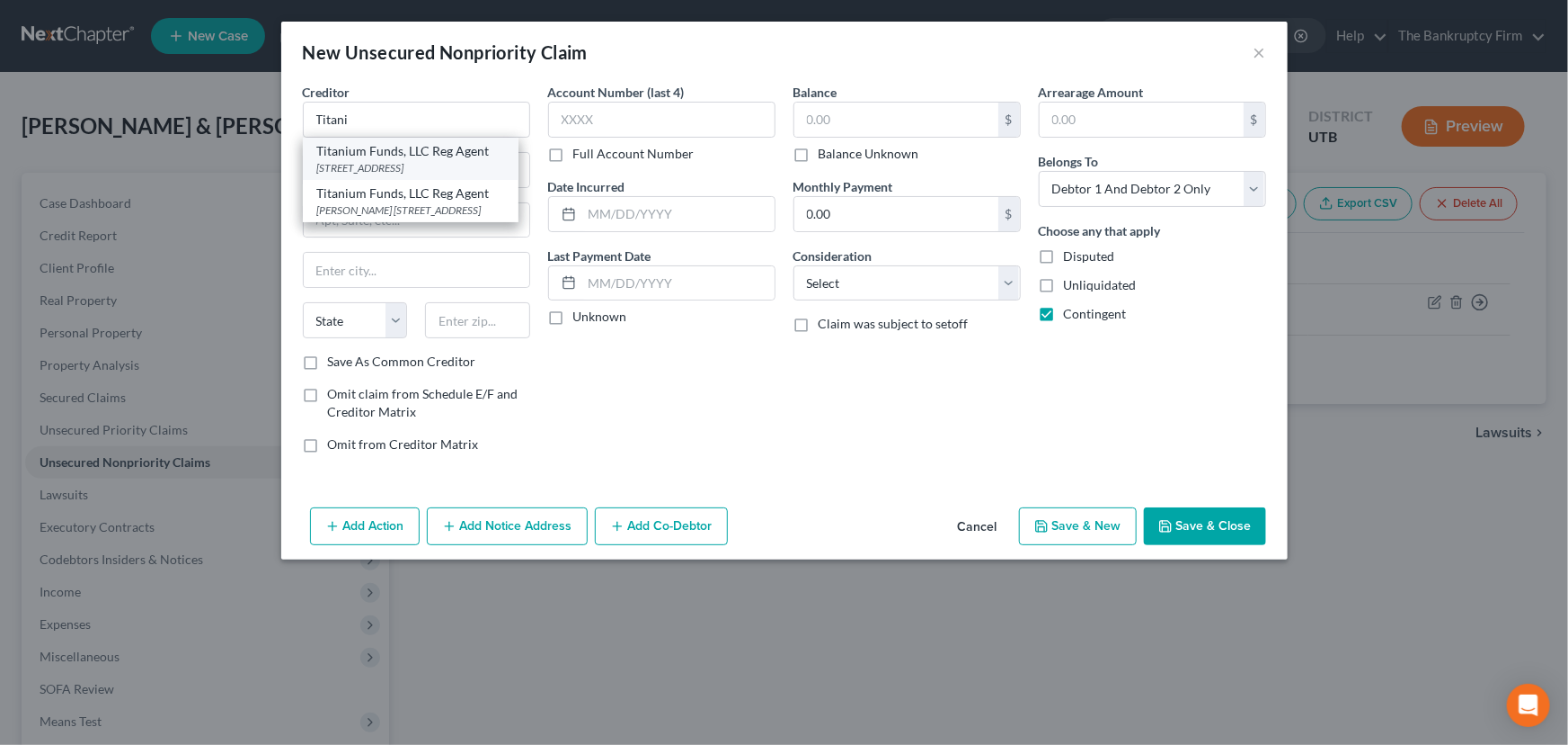
click at [394, 152] on div "Titanium Funds, LLC Reg Agent" at bounding box center [411, 150] width 187 height 18
type input "Titanium Funds, LLC Reg Agent"
type input "3081 SOUTH STATE STREET 2ND FLOOR"
type input "Salt Lake City"
select select "46"
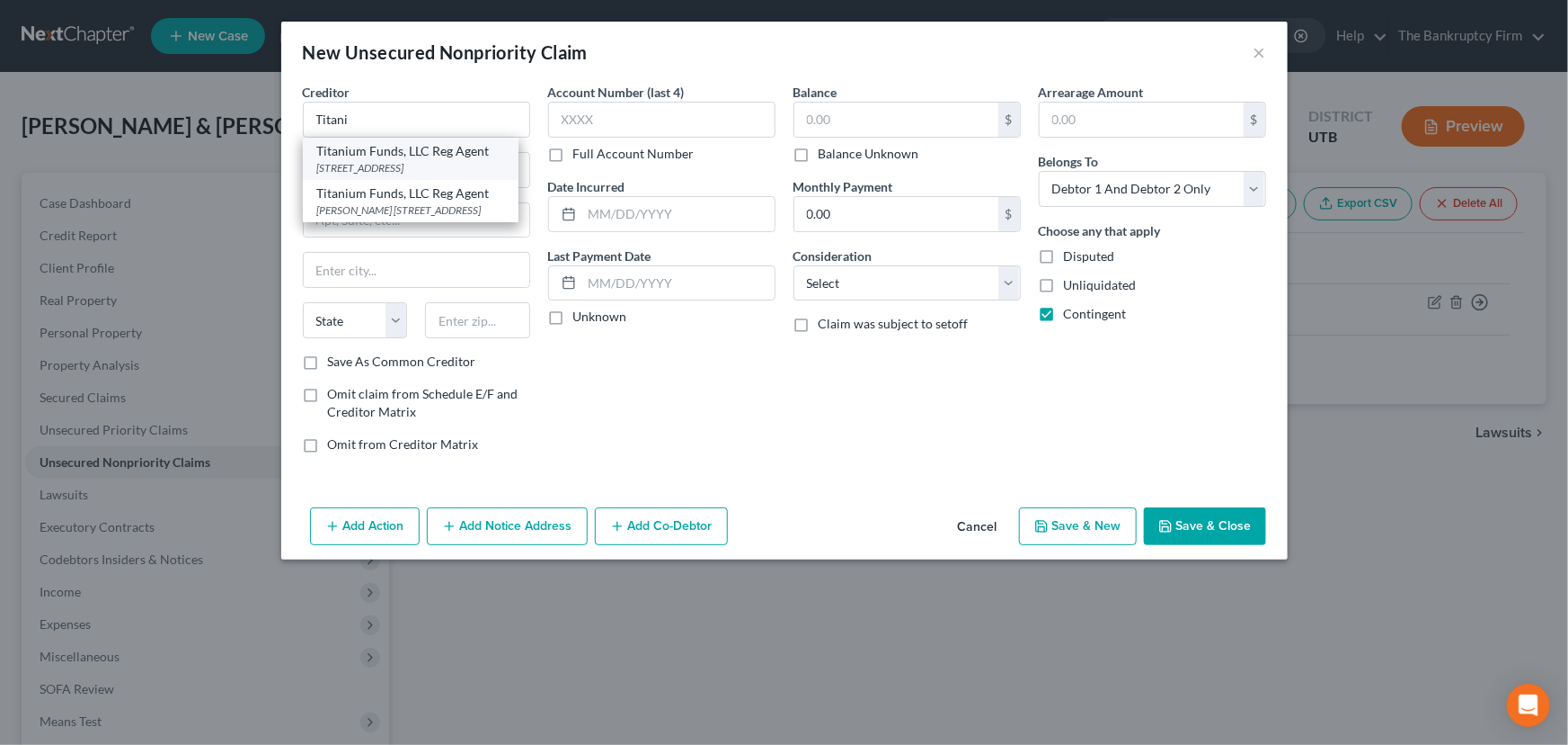
type input "84115-0000"
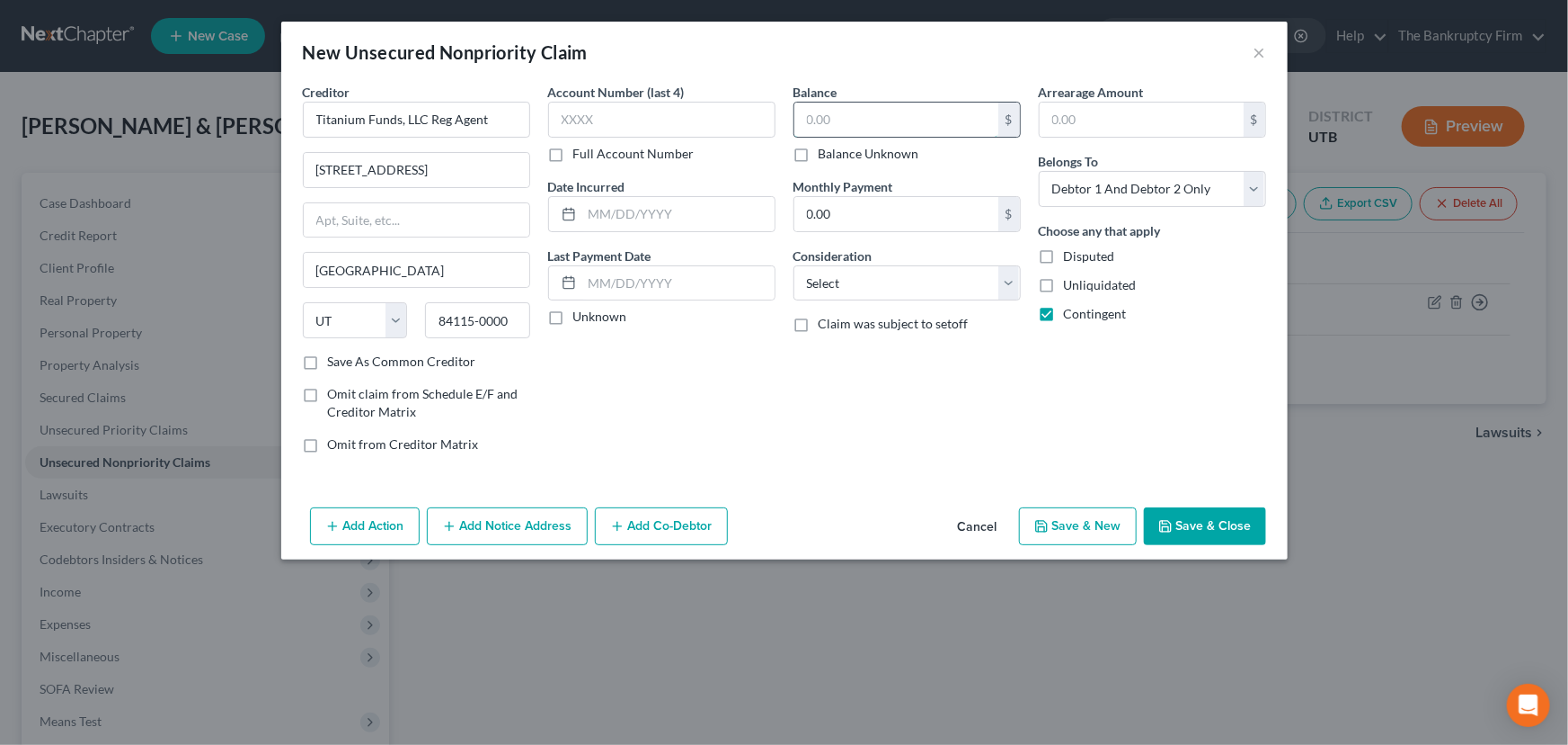
click at [803, 117] on input "text" at bounding box center [896, 120] width 204 height 34
click at [1204, 523] on button "Save & Close" at bounding box center [1205, 526] width 123 height 38
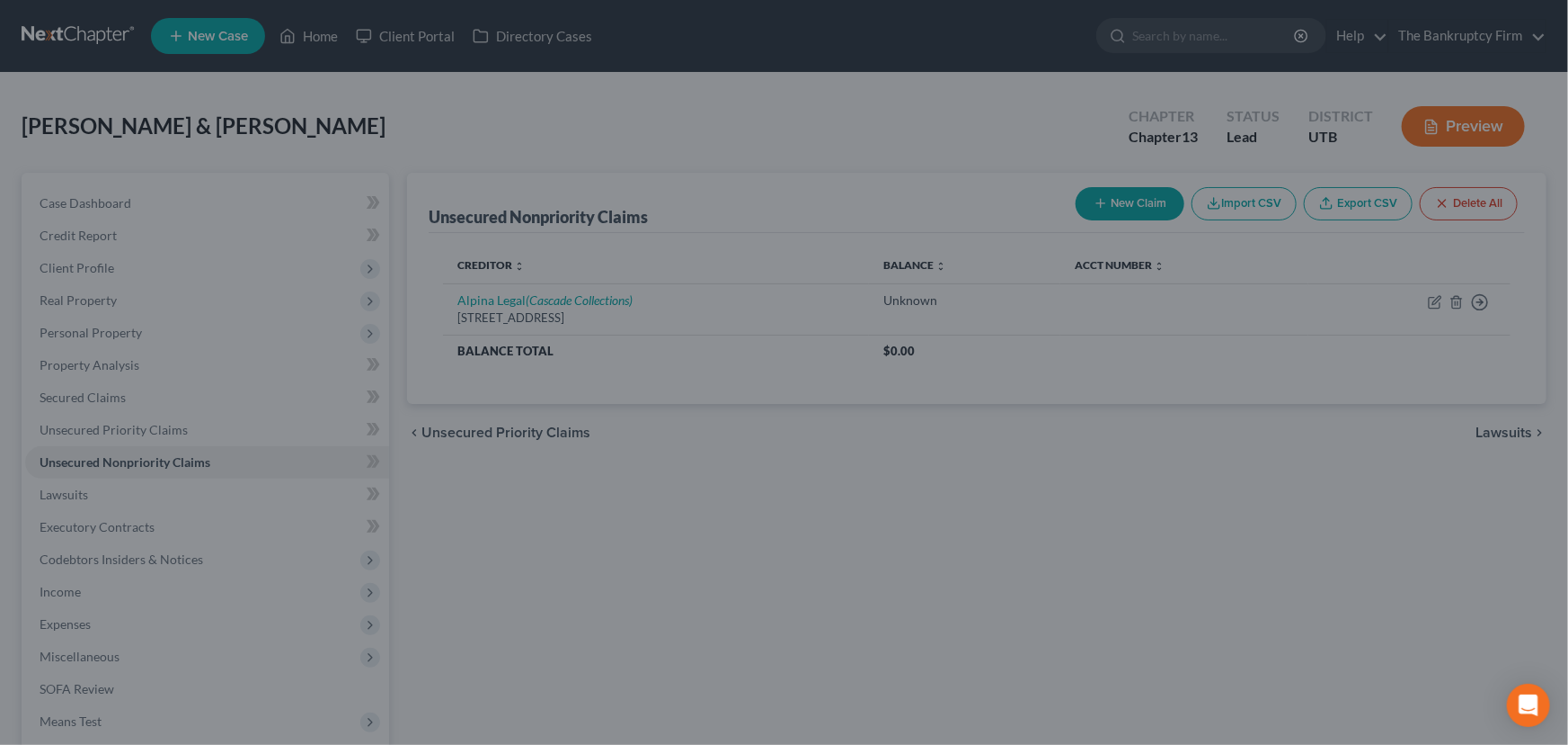
type input "18,000.00"
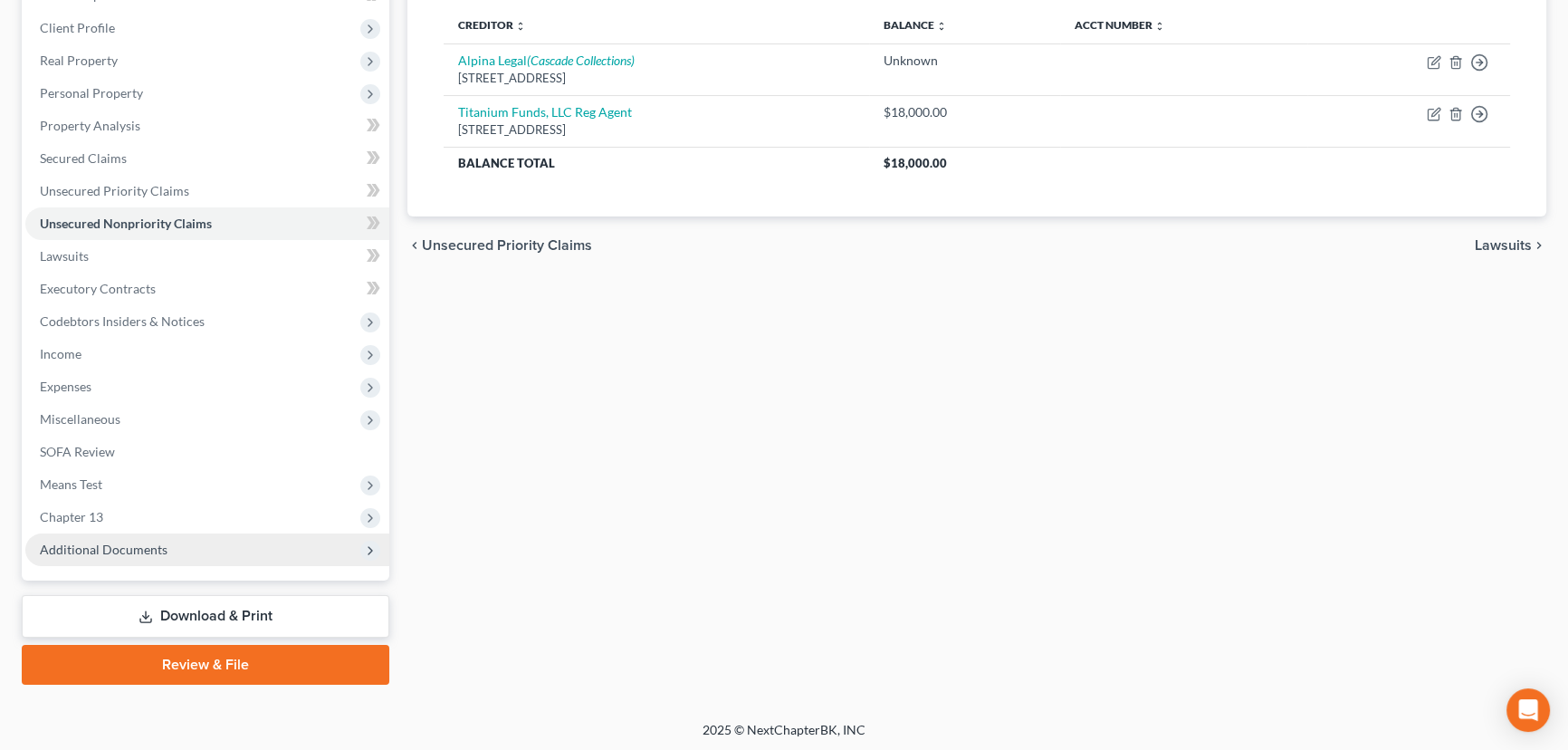
scroll to position [242, 0]
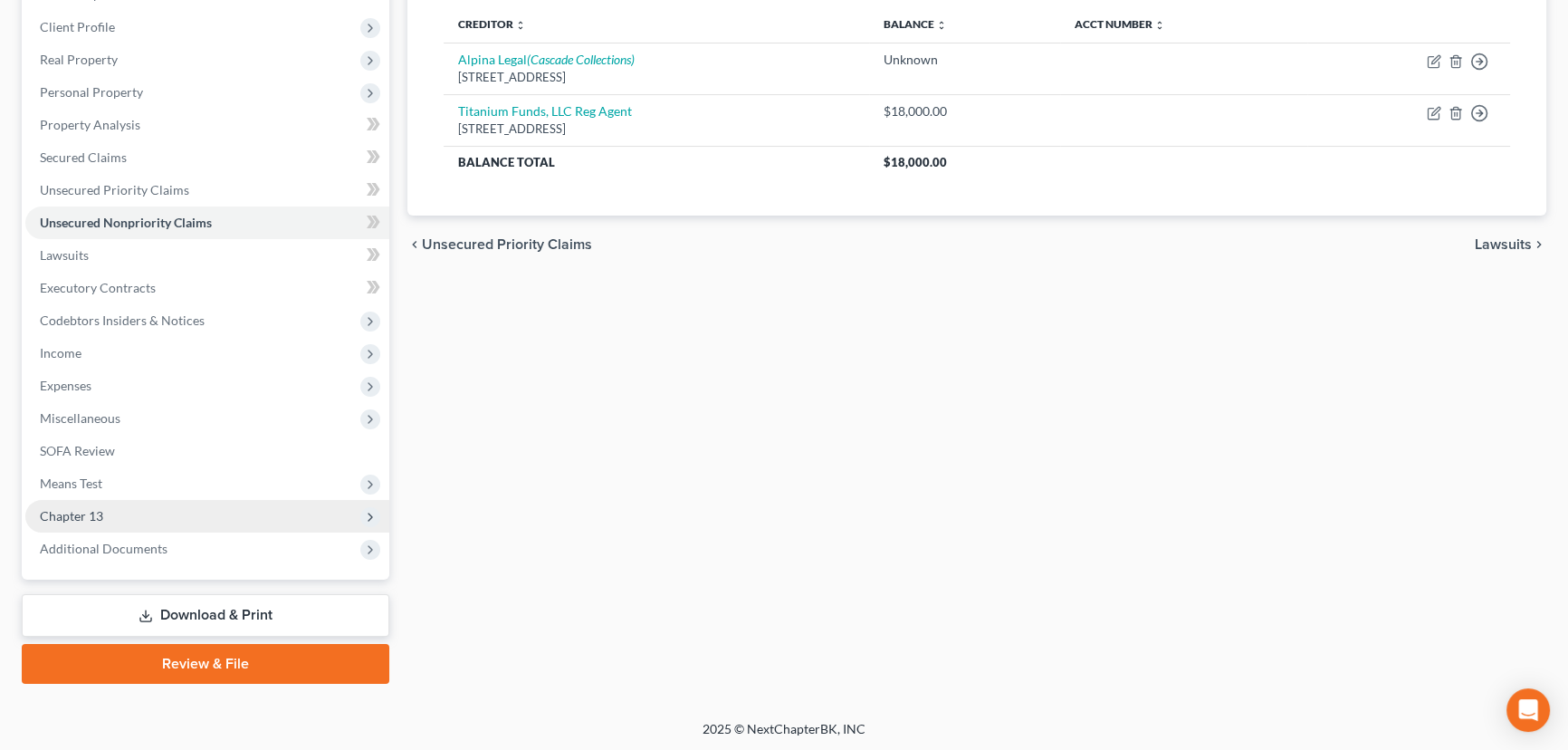
click at [91, 517] on span "Chapter 13" at bounding box center [72, 515] width 63 height 15
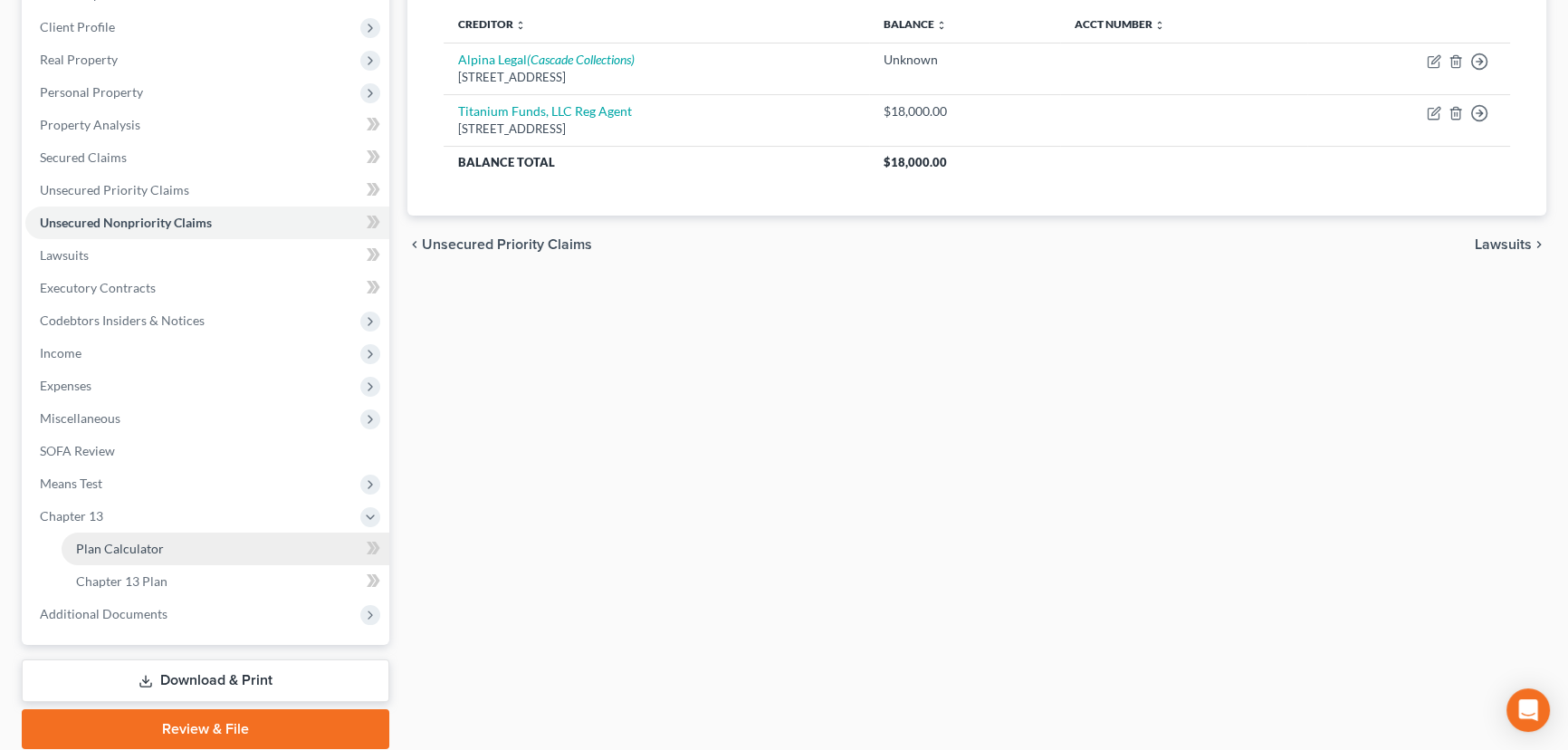
click at [131, 547] on span "Plan Calculator" at bounding box center [120, 548] width 88 height 15
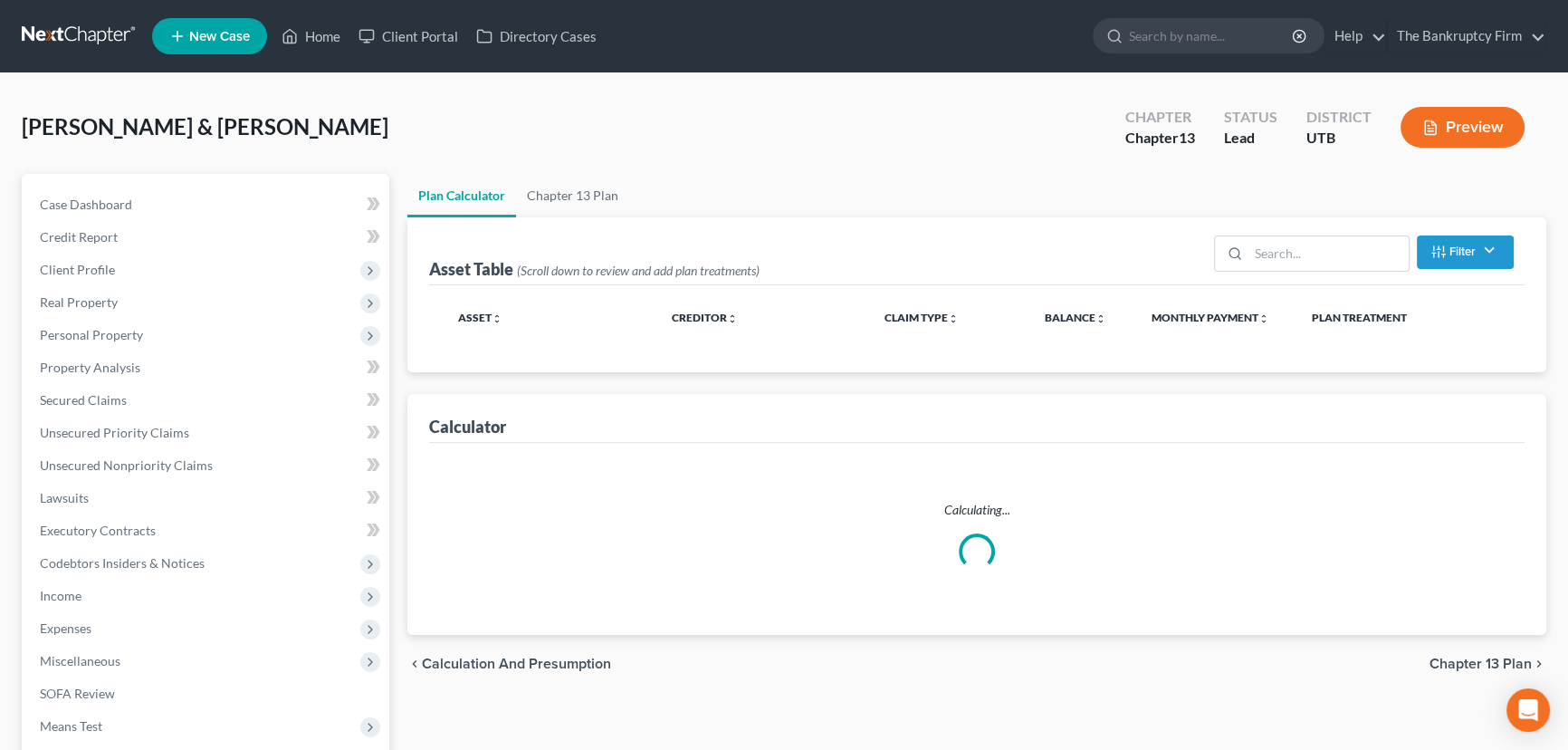
select select "59"
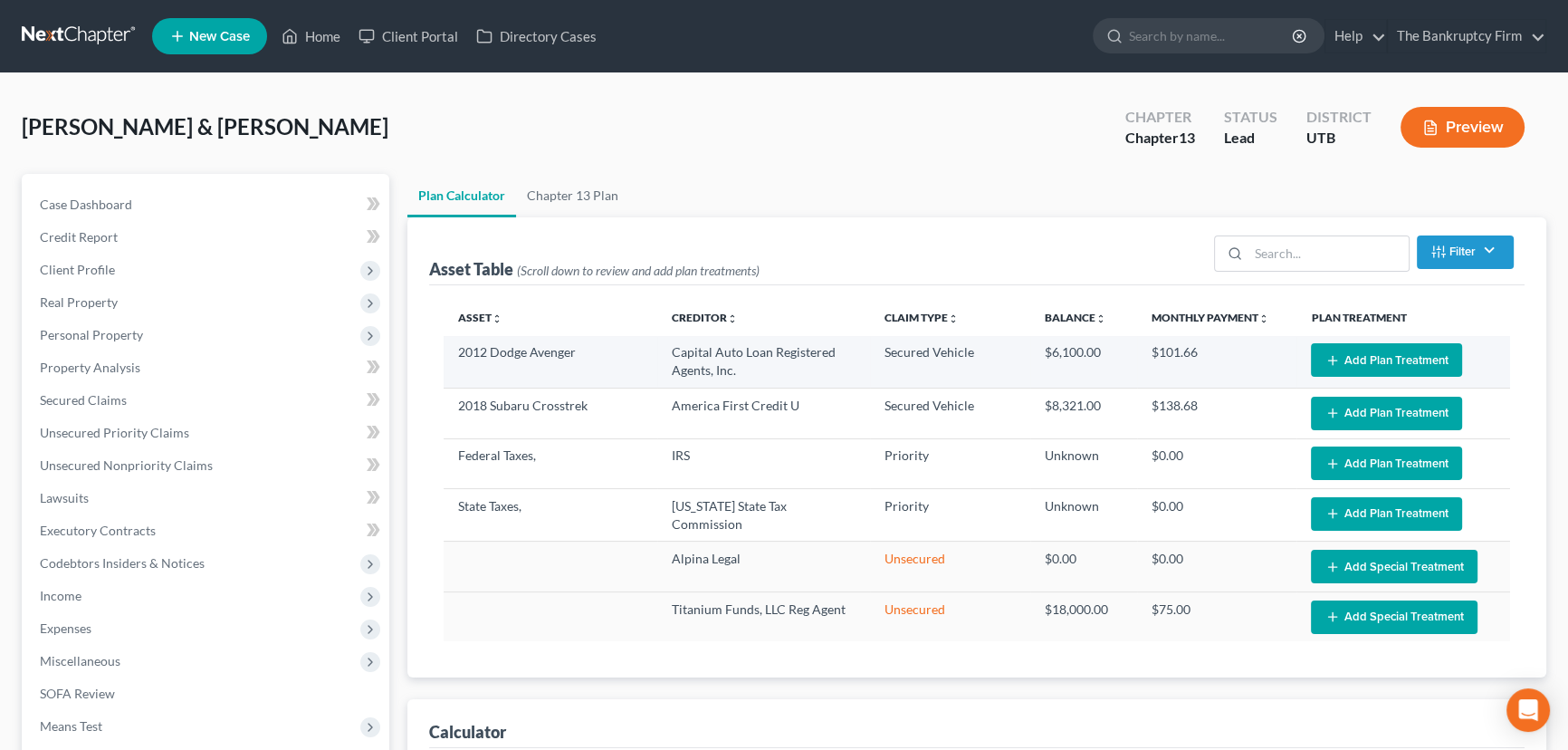
click at [1359, 359] on button "Add Plan Treatment" at bounding box center [1386, 359] width 151 height 34
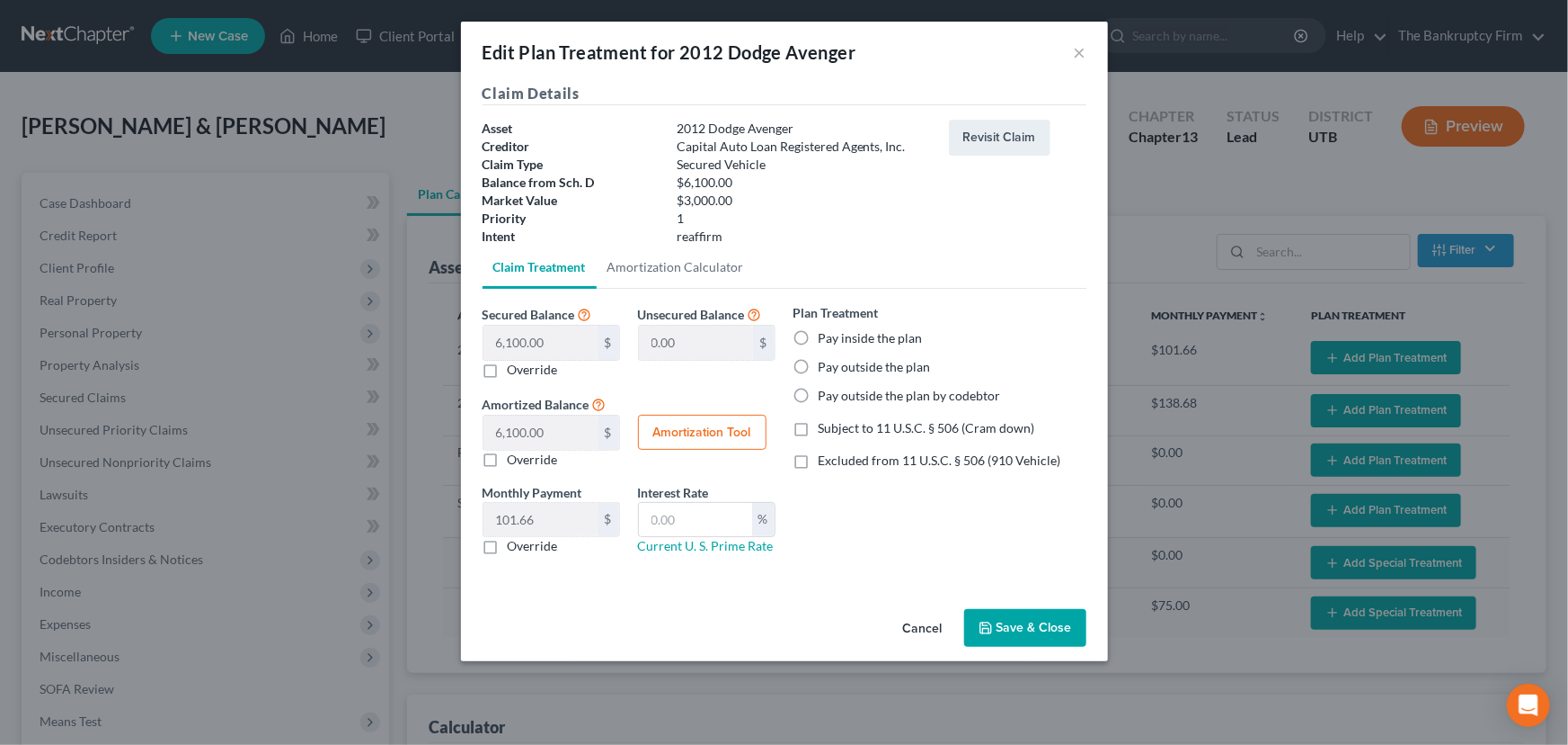
click at [819, 335] on label "Pay inside the plan" at bounding box center [871, 338] width 105 height 18
click at [826, 335] on input "Pay inside the plan" at bounding box center [832, 335] width 11 height 11
radio input "true"
click at [819, 426] on label "Subject to 11 U.S.C. § 506 (Cram down)" at bounding box center [927, 427] width 217 height 18
click at [826, 426] on input "Subject to 11 U.S.C. § 506 (Cram down)" at bounding box center [832, 424] width 11 height 11
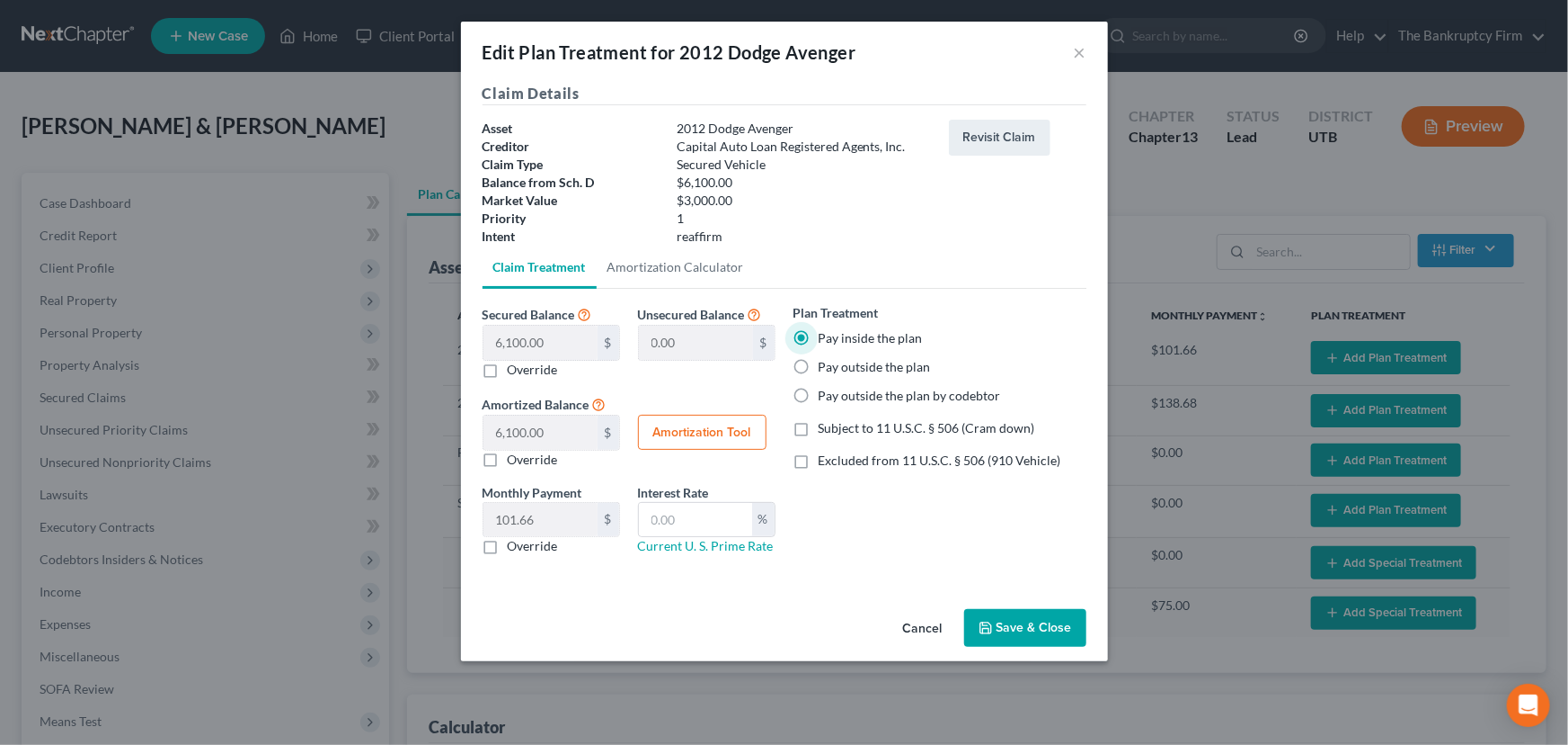
checkbox input "true"
click at [508, 363] on label "Override" at bounding box center [532, 369] width 50 height 18
click at [515, 363] on input "Override" at bounding box center [521, 366] width 11 height 11
checkbox input "true"
click at [498, 346] on input "text" at bounding box center [540, 343] width 114 height 34
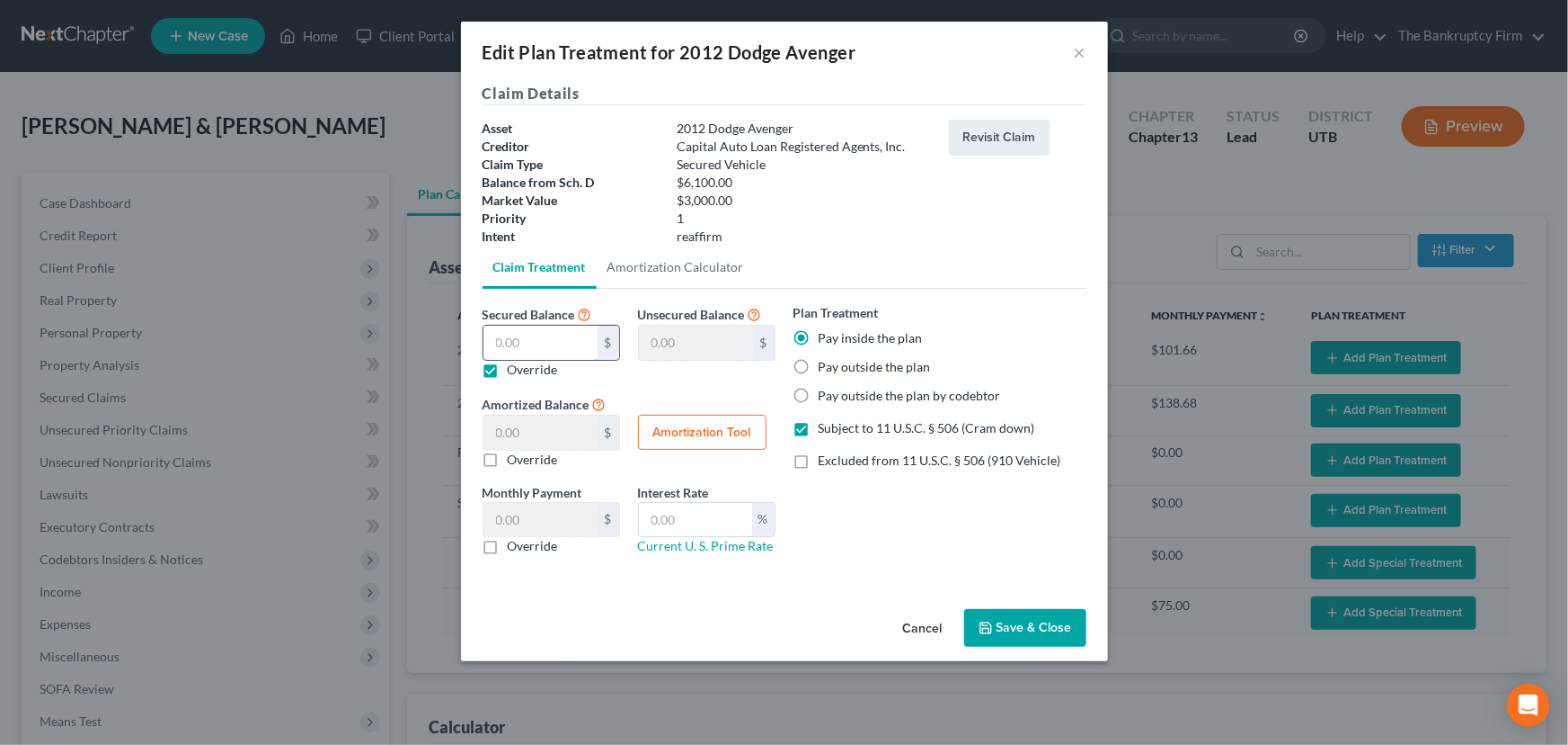
type input "3"
type input "6,097.00"
type input "3.00"
type input "0.05"
type input "30"
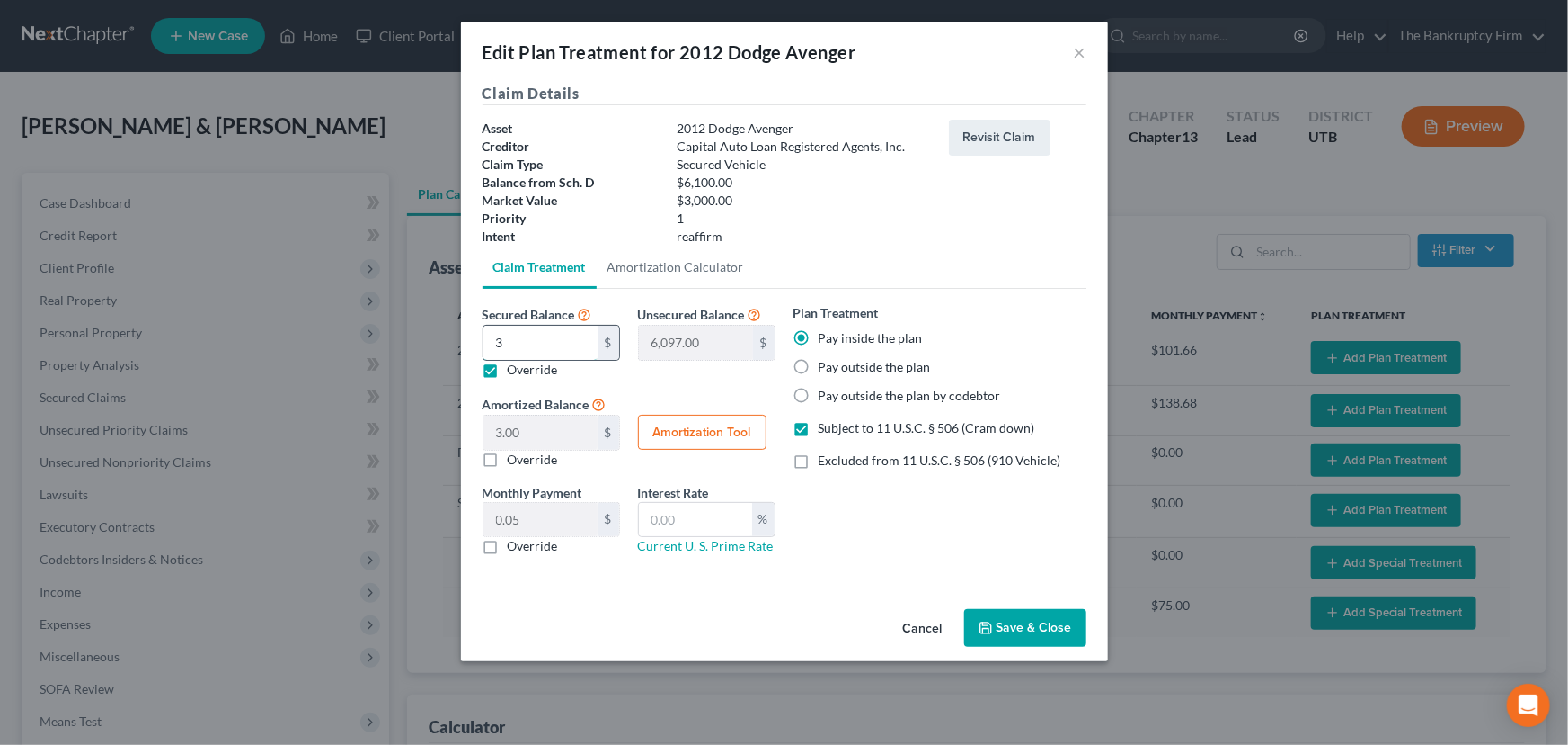
type input "6,070.00"
type input "30.00"
type input "0.50"
type input "300"
type input "5,800.00"
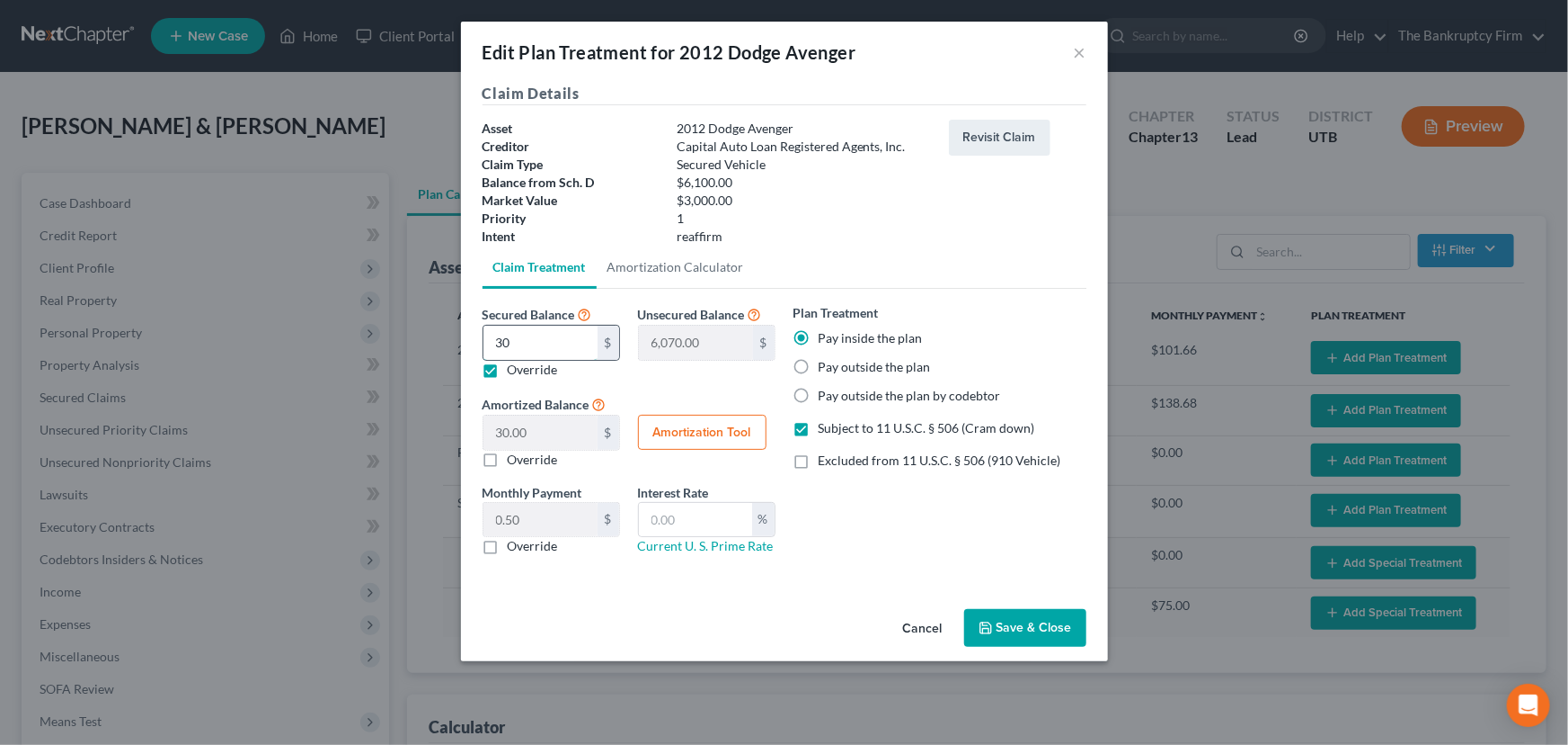
type input "300.00"
type input "5.00"
type input "3000"
type input "3,100.00"
type input "3,000.00"
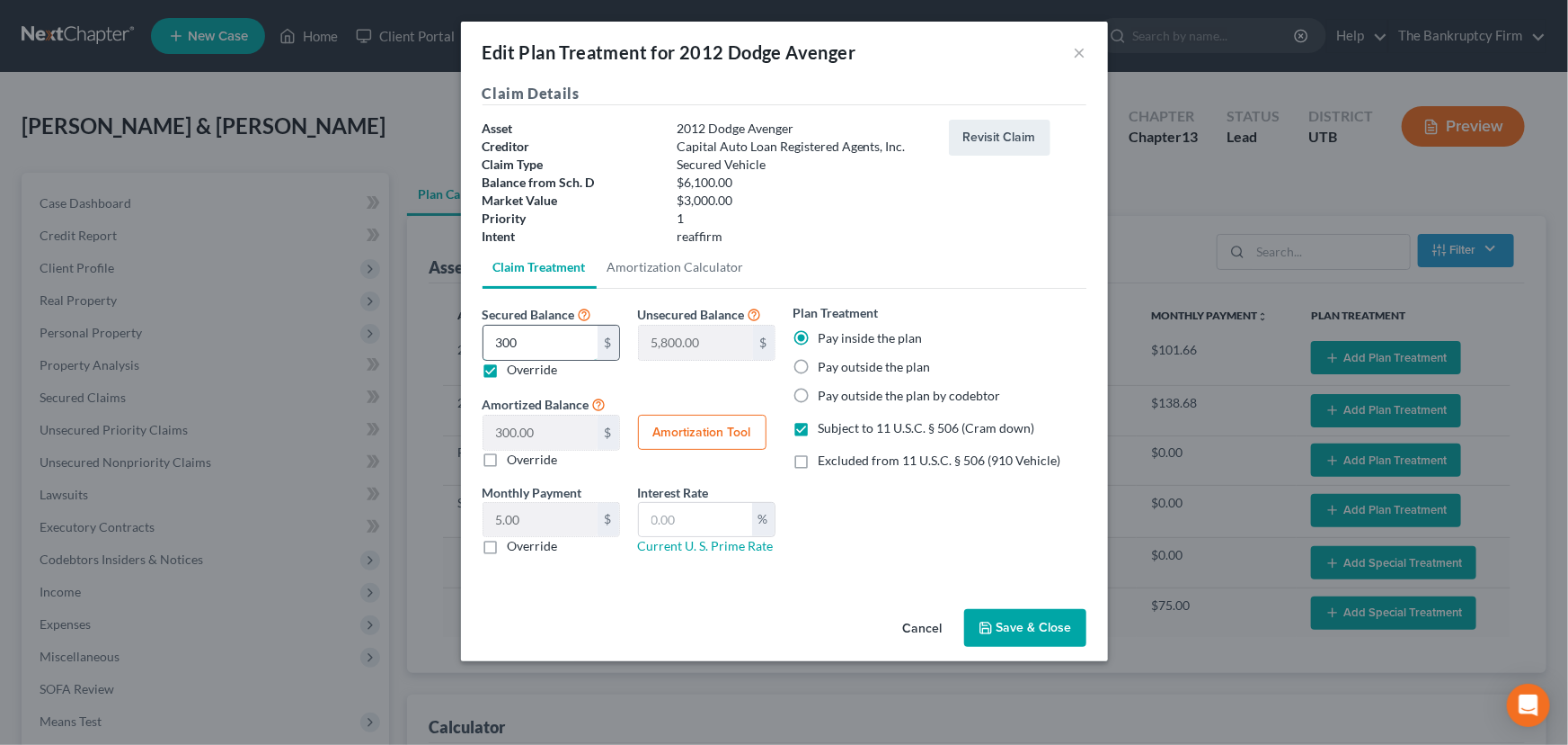
type input "50.00"
type input "3,000"
click at [683, 431] on button "Amortization Tool" at bounding box center [702, 433] width 128 height 36
type input "3,000.00"
type input "60"
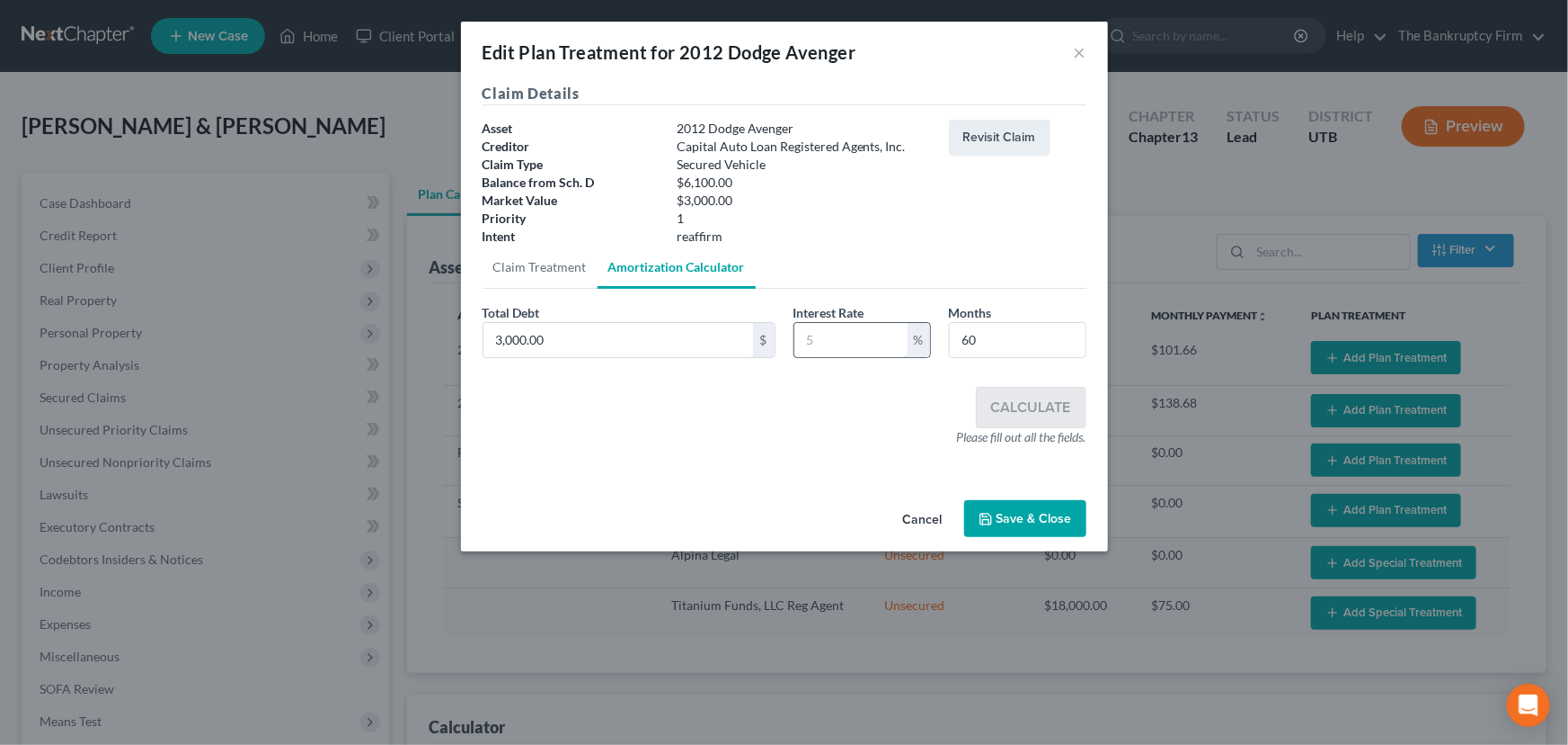
click at [809, 349] on input "text" at bounding box center [850, 340] width 113 height 34
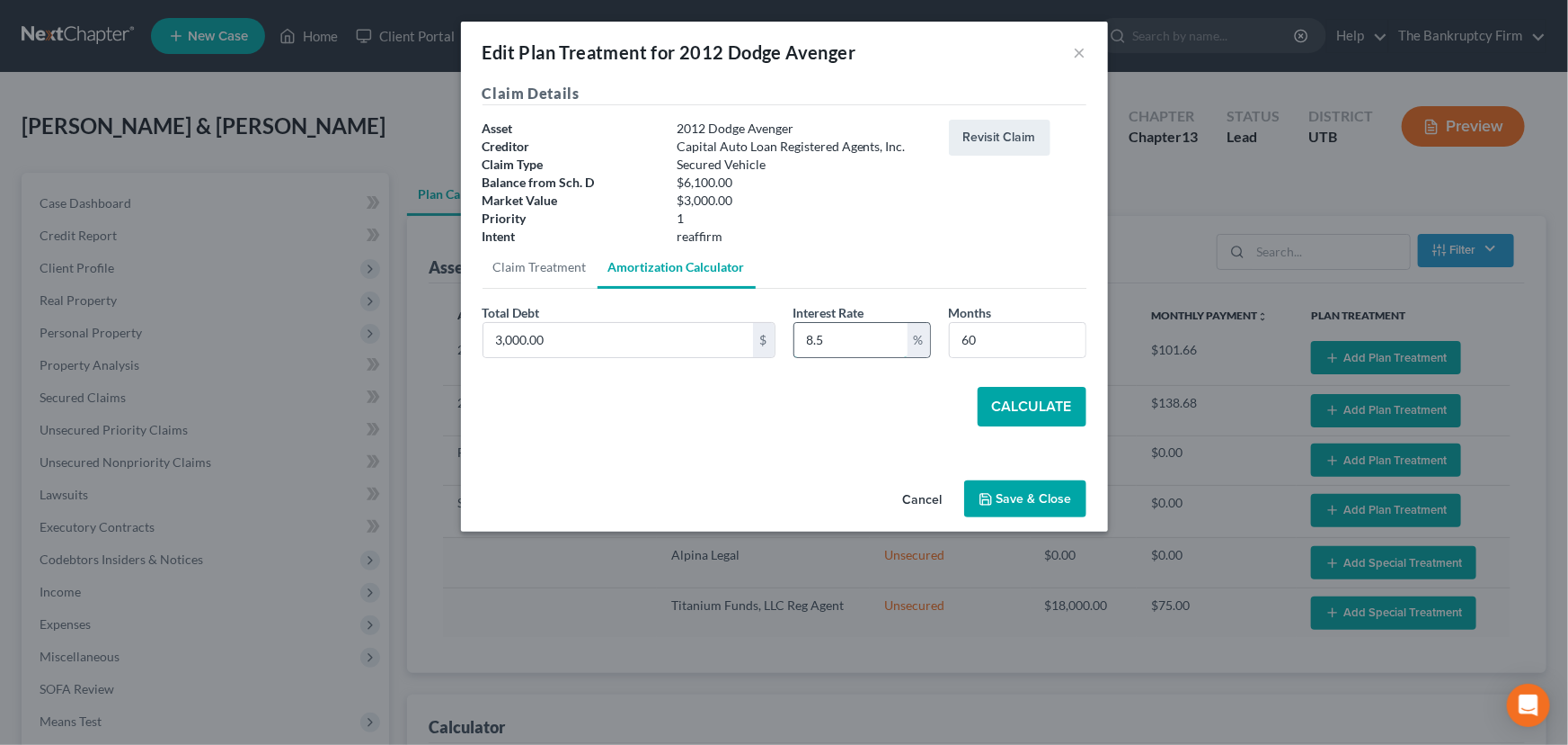
type input "8.5"
click at [1035, 405] on button "Calculate" at bounding box center [1032, 406] width 108 height 40
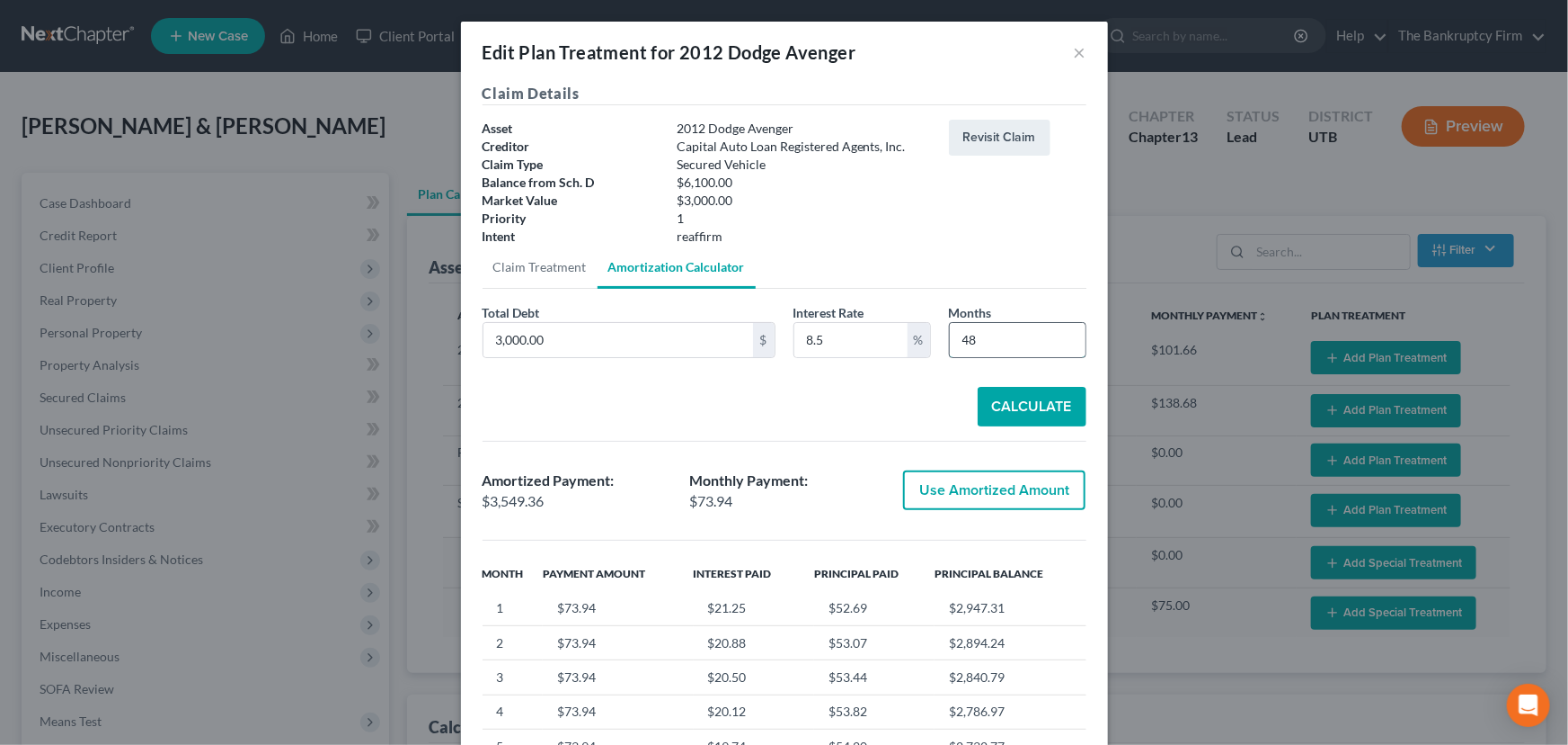
drag, startPoint x: 978, startPoint y: 333, endPoint x: 943, endPoint y: 341, distance: 35.9
click at [950, 341] on input "48" at bounding box center [1017, 340] width 136 height 34
type input "36"
click at [1013, 411] on button "Calculate" at bounding box center [1032, 406] width 108 height 40
click at [995, 492] on button "Use Amortized Amount" at bounding box center [995, 490] width 183 height 40
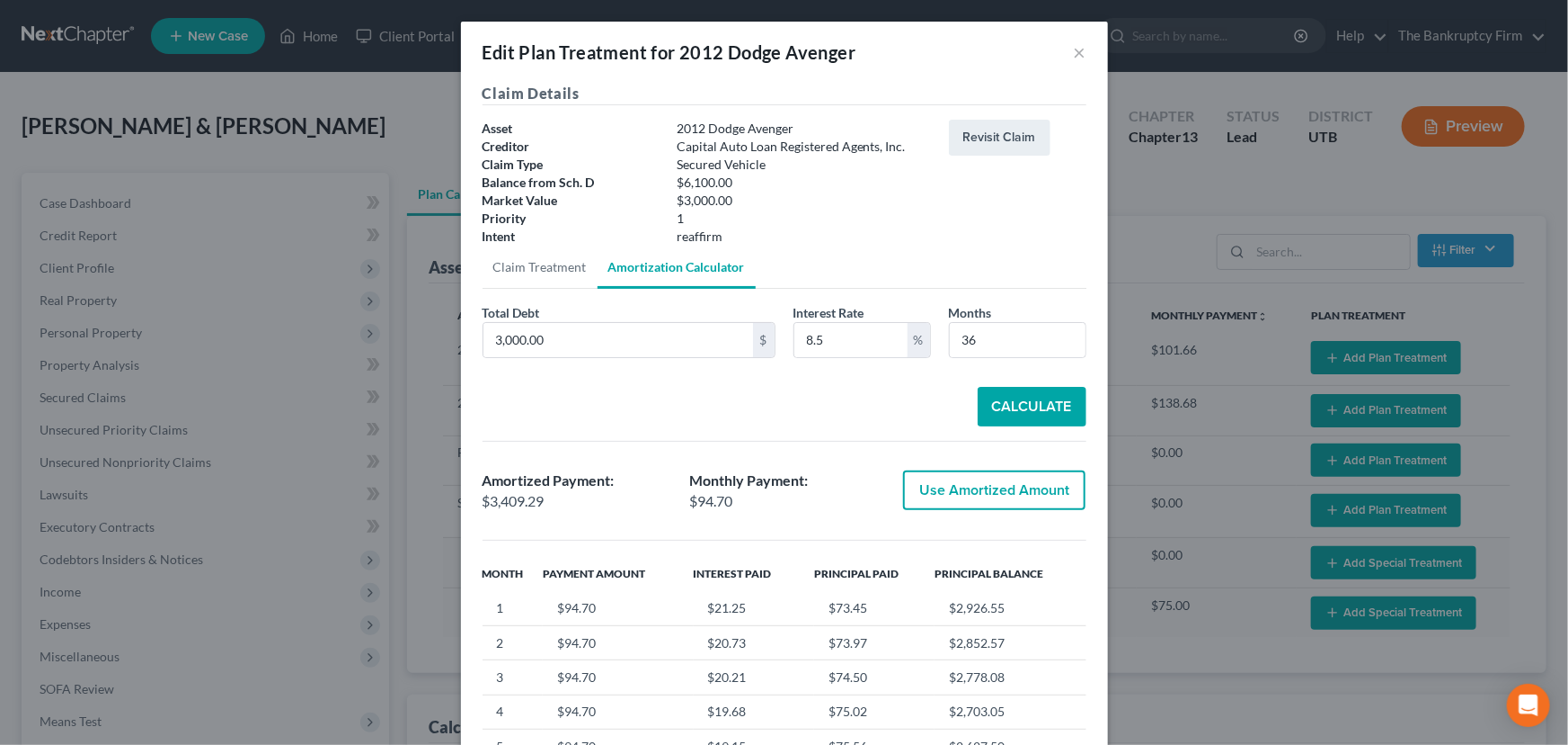
type input "3,409.29"
checkbox input "true"
type input "56.82"
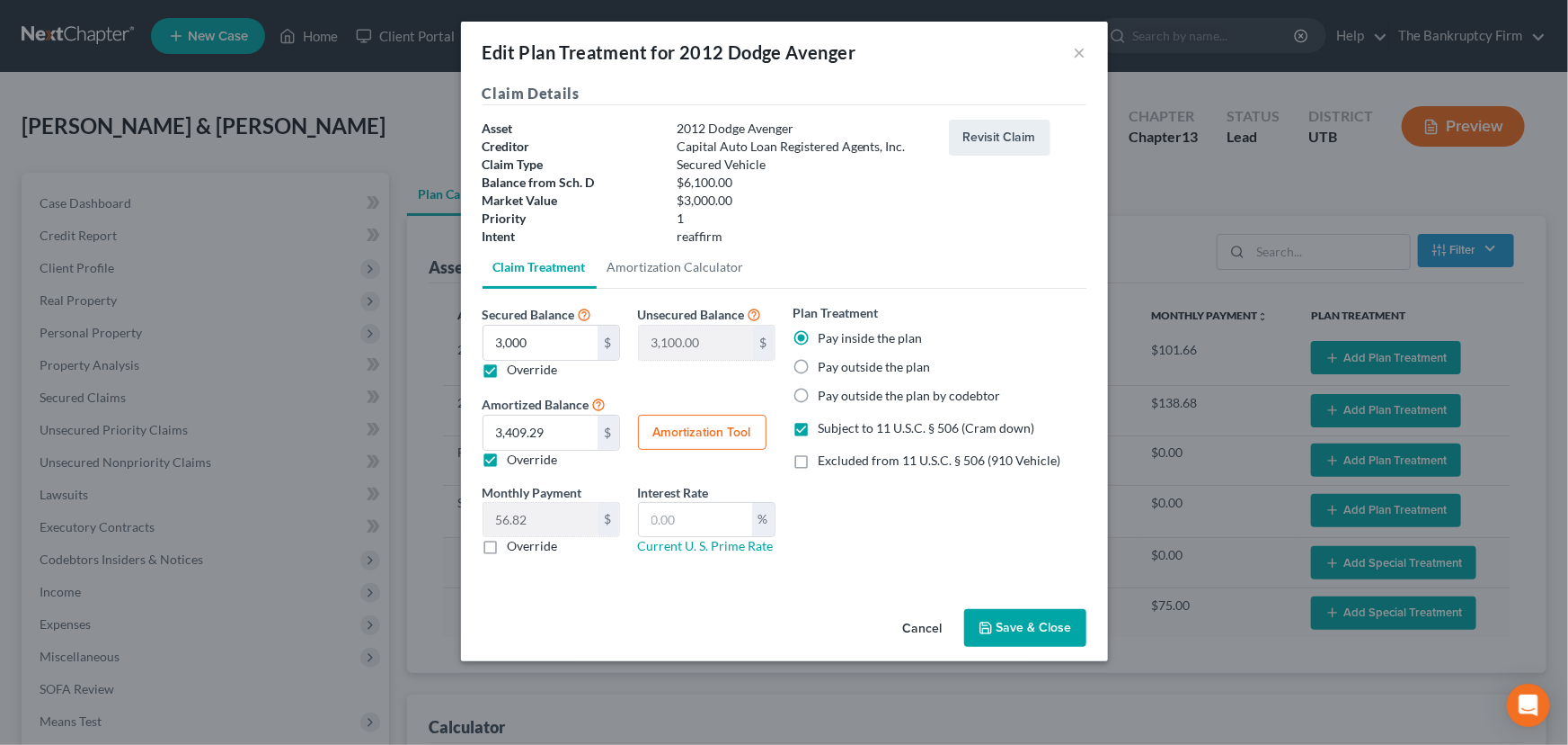
click at [508, 549] on label "Override" at bounding box center [532, 545] width 50 height 18
click at [515, 549] on input "Override" at bounding box center [521, 542] width 11 height 11
checkbox input "true"
click at [494, 517] on input "text" at bounding box center [540, 520] width 114 height 34
type input "95"
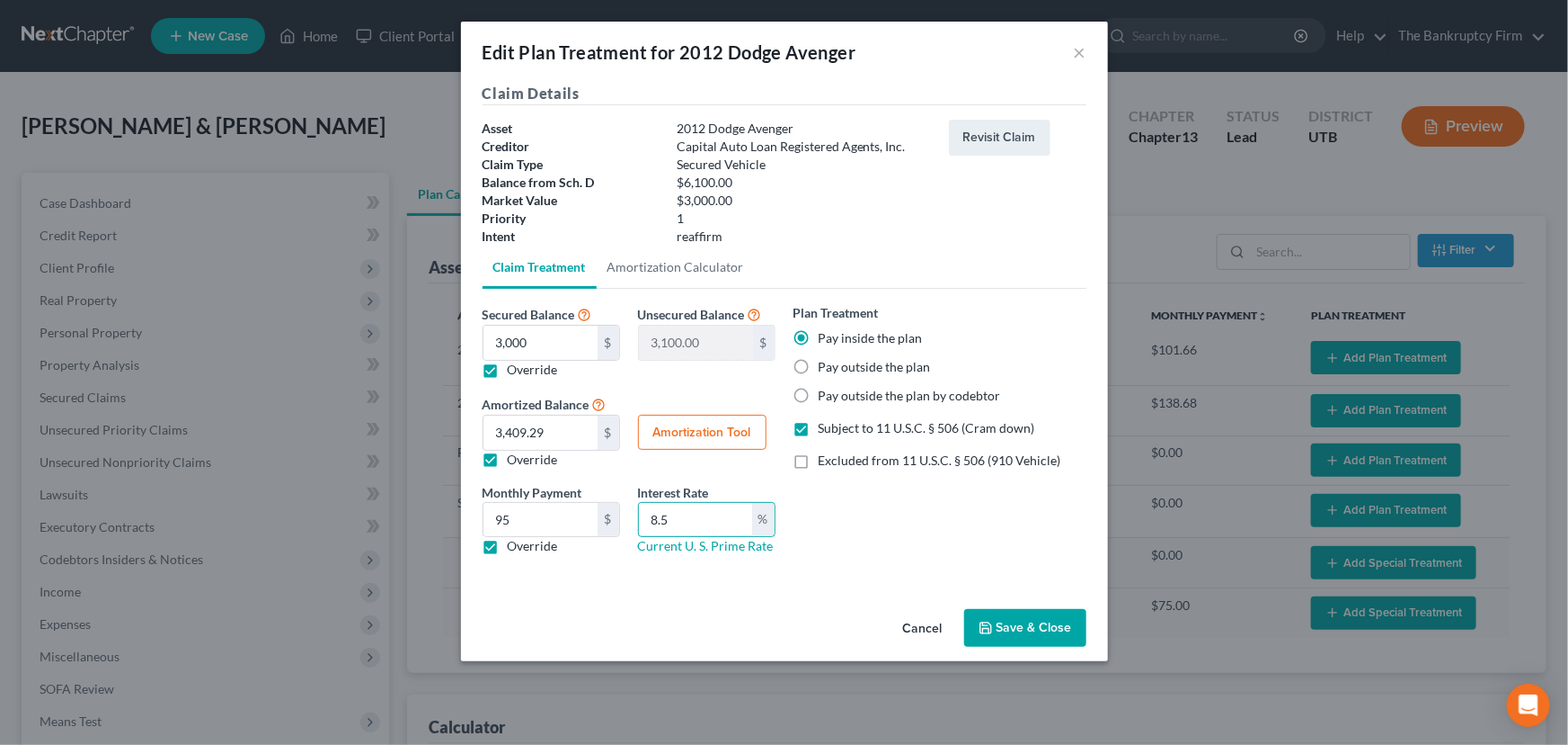
type input "8.5"
click at [1016, 621] on button "Save & Close" at bounding box center [1025, 628] width 123 height 38
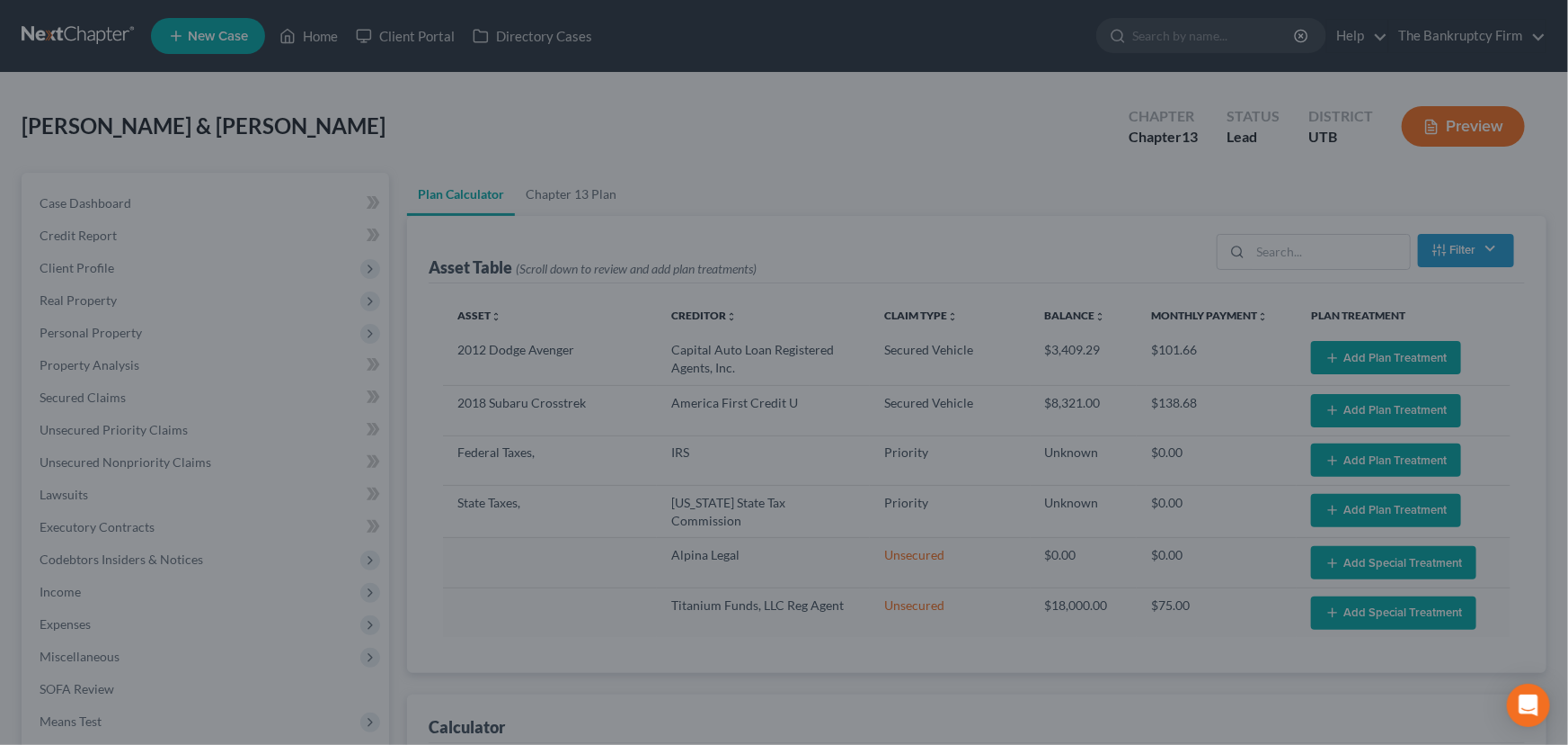
select select "59"
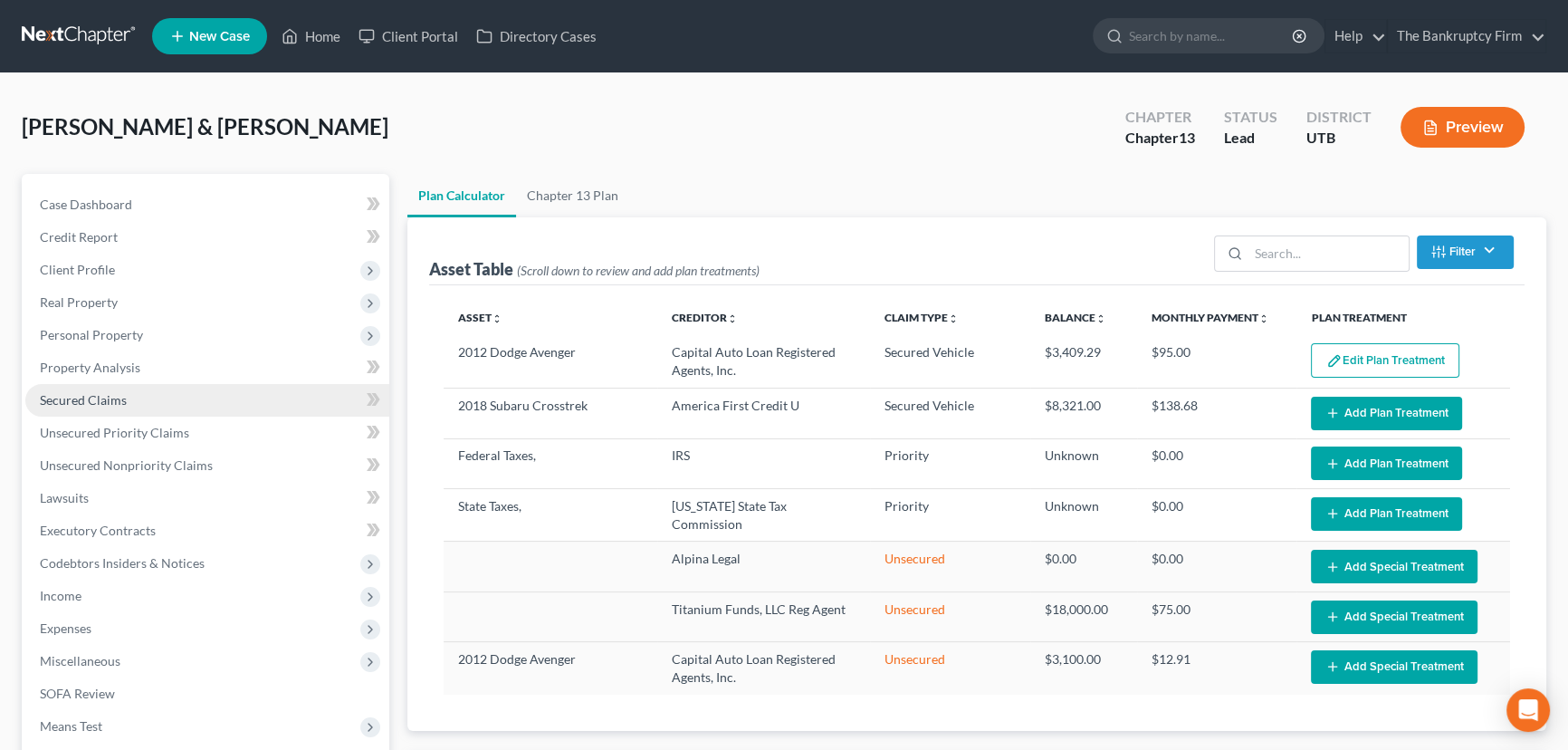
click at [96, 398] on span "Secured Claims" at bounding box center [83, 399] width 87 height 15
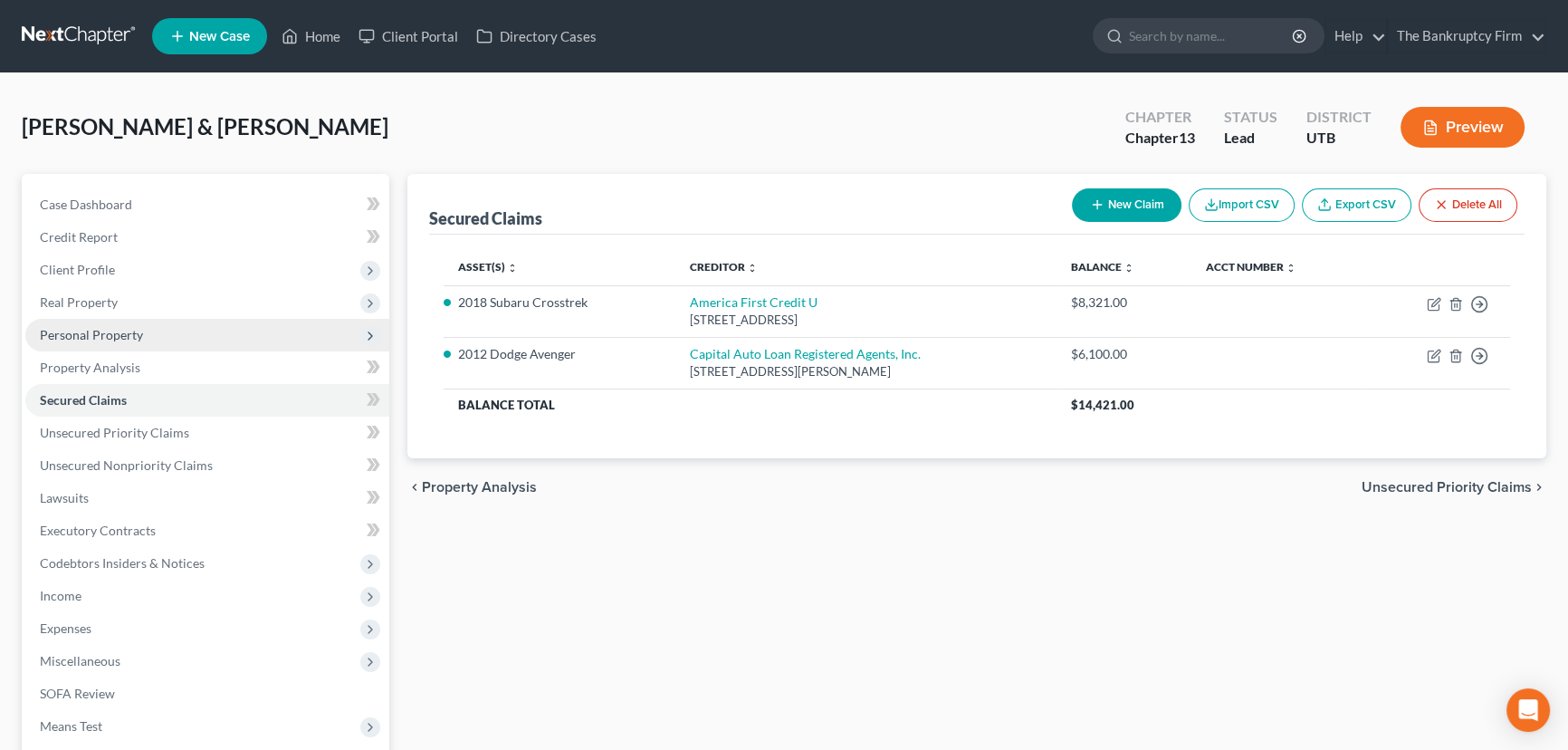
click at [88, 335] on span "Personal Property" at bounding box center [92, 334] width 103 height 15
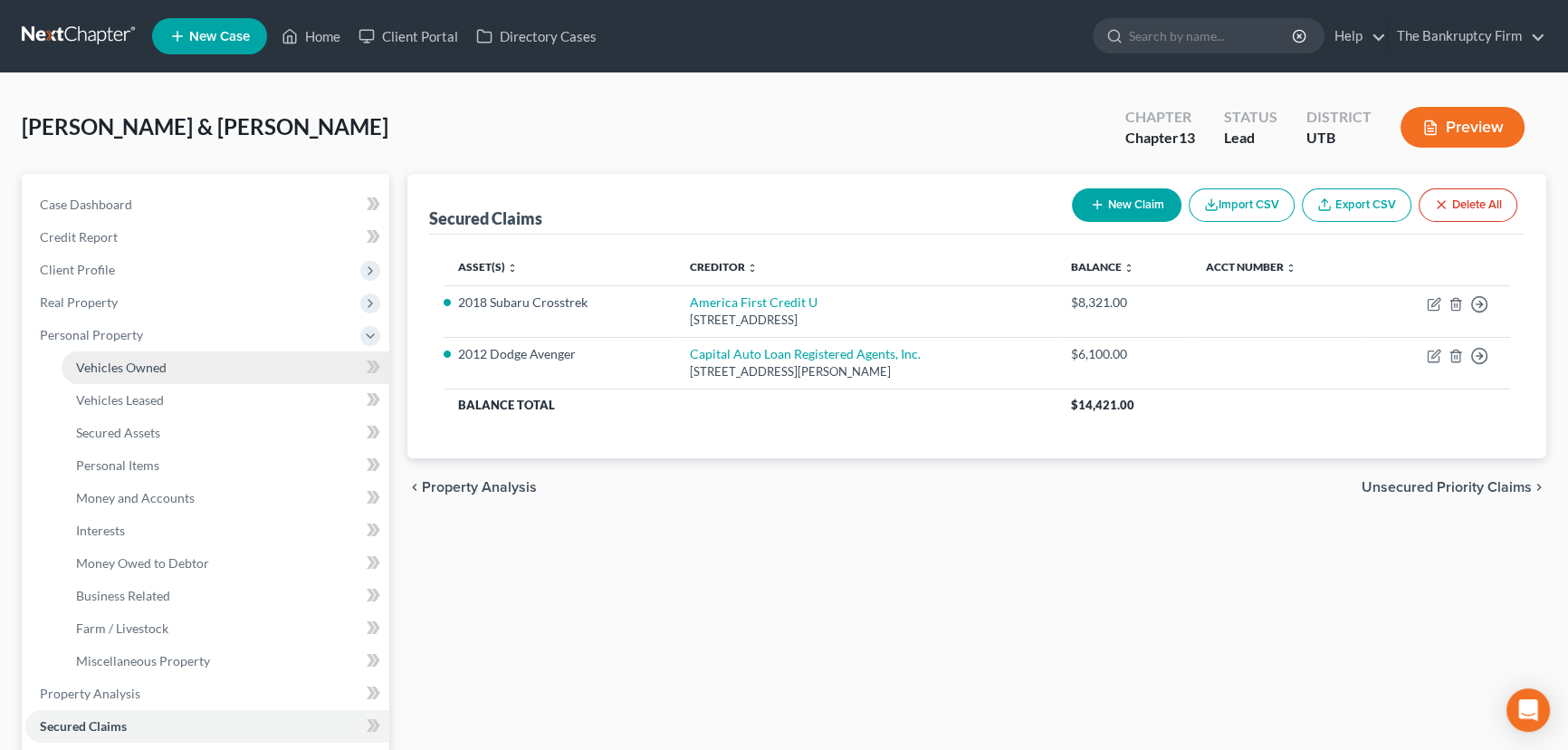
click at [116, 363] on span "Vehicles Owned" at bounding box center [121, 367] width 91 height 15
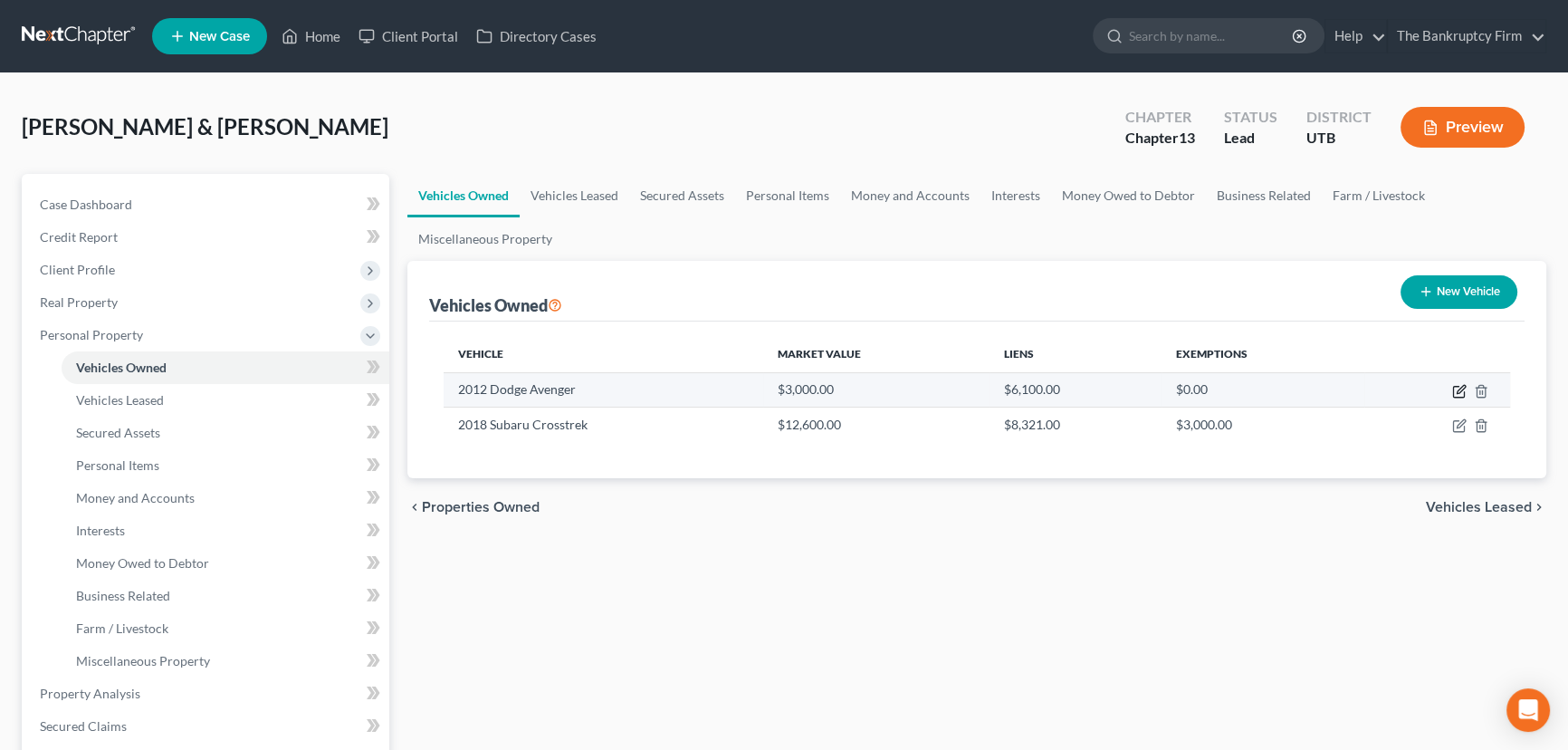
click at [1459, 387] on icon "button" at bounding box center [1459, 391] width 14 height 14
select select "0"
select select "14"
select select "3"
select select "2"
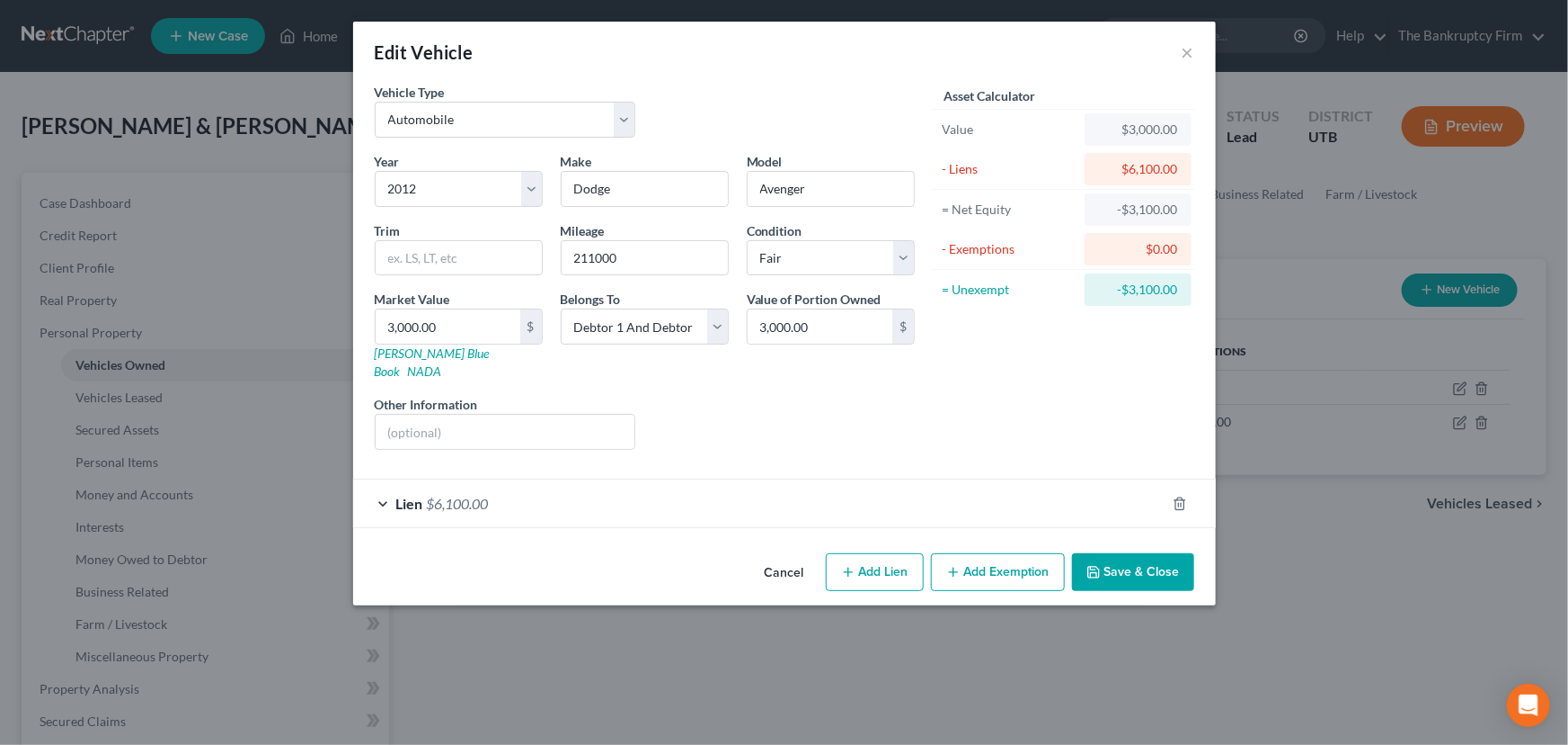
click at [1132, 555] on button "Save & Close" at bounding box center [1132, 572] width 123 height 38
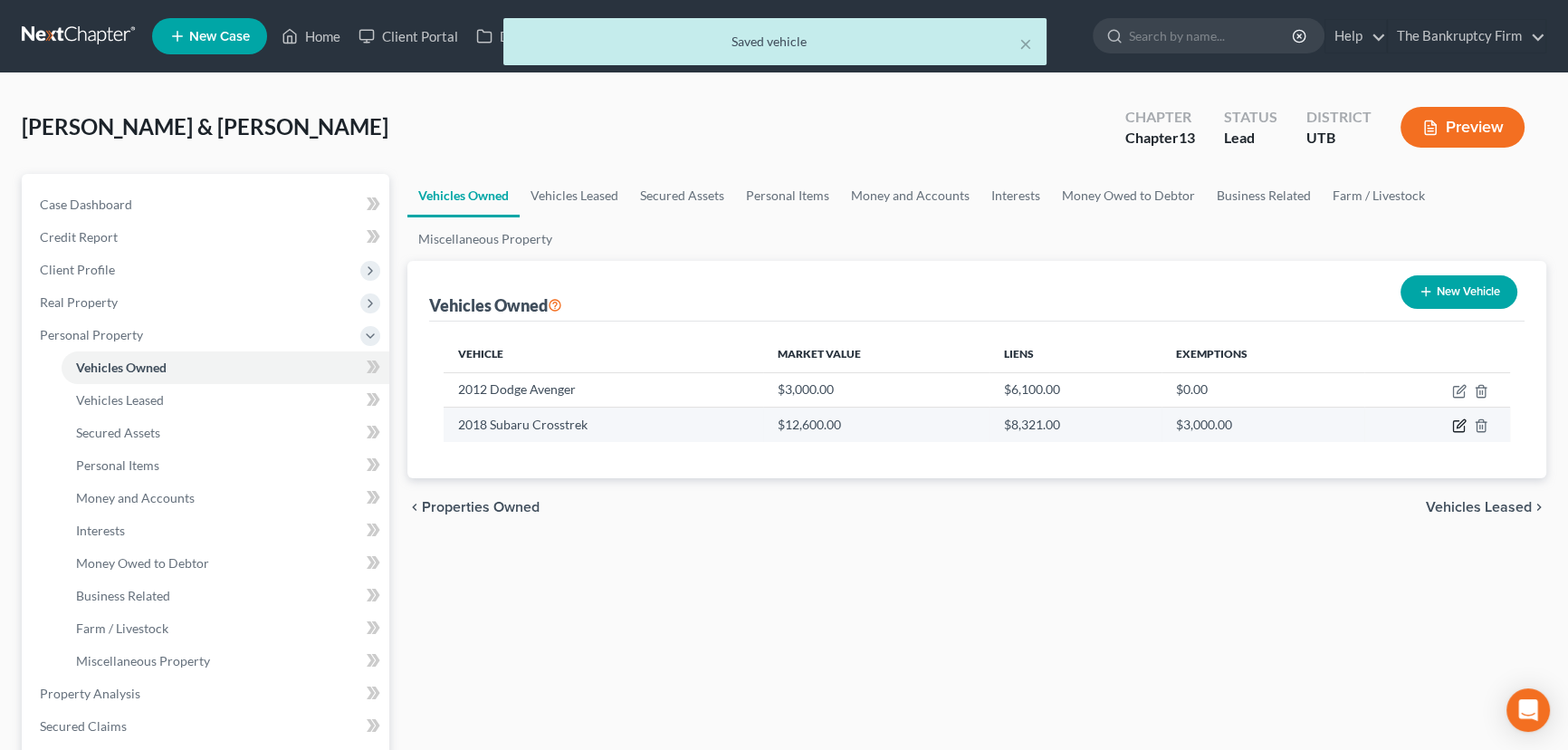
click at [1459, 423] on icon "button" at bounding box center [1459, 425] width 14 height 14
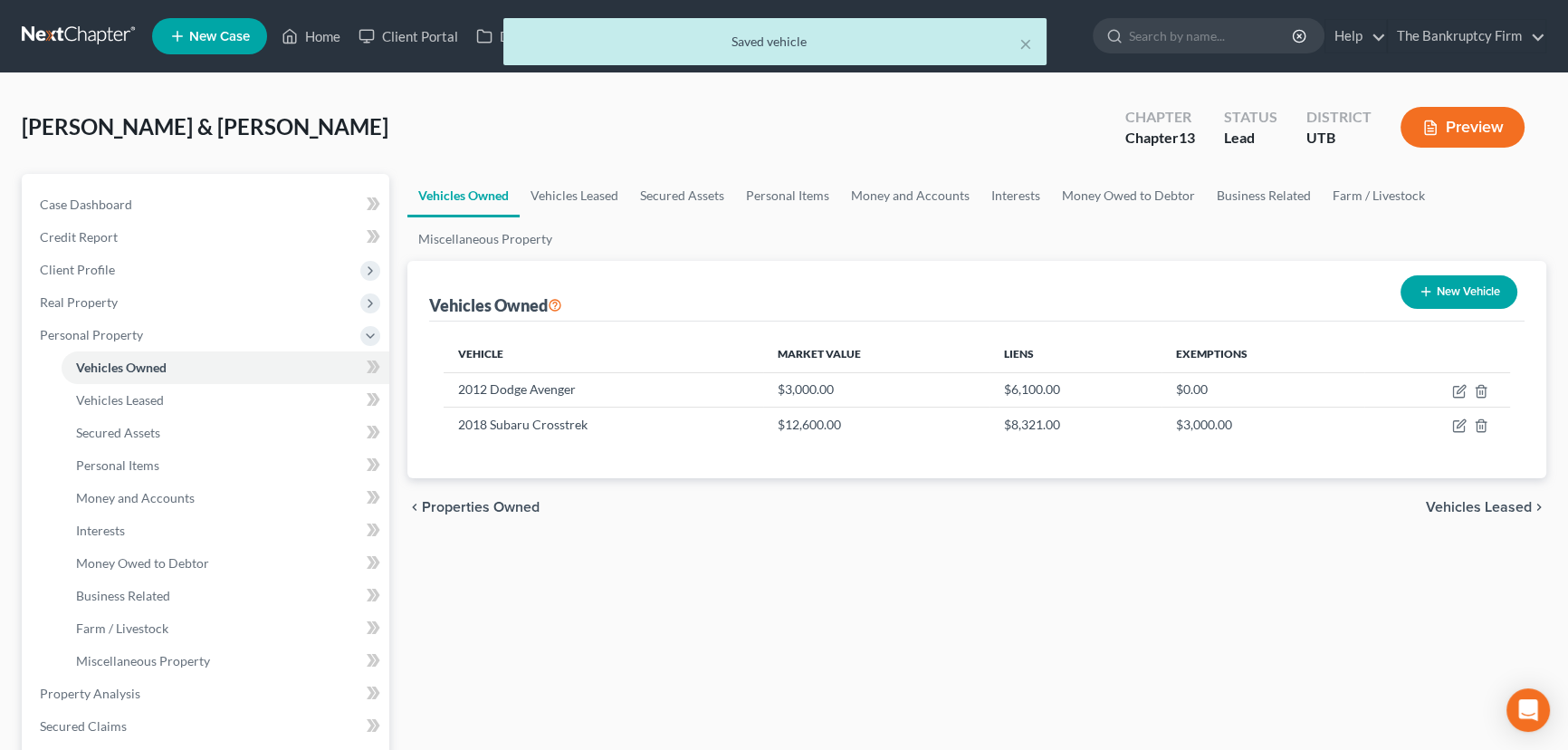
select select "0"
select select "8"
select select "2"
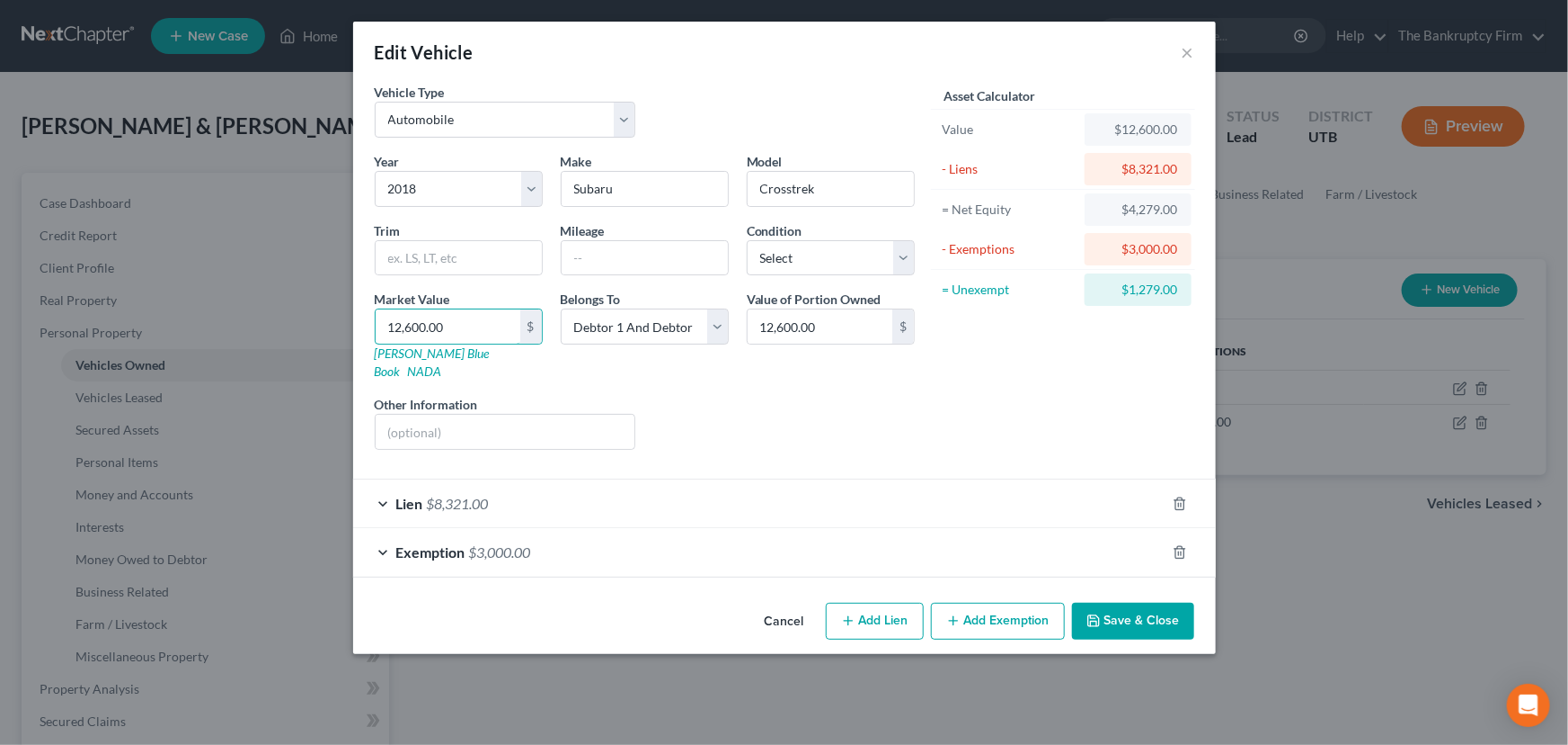
type input "8"
type input "8.00"
type input "83"
type input "83.00"
type input "832"
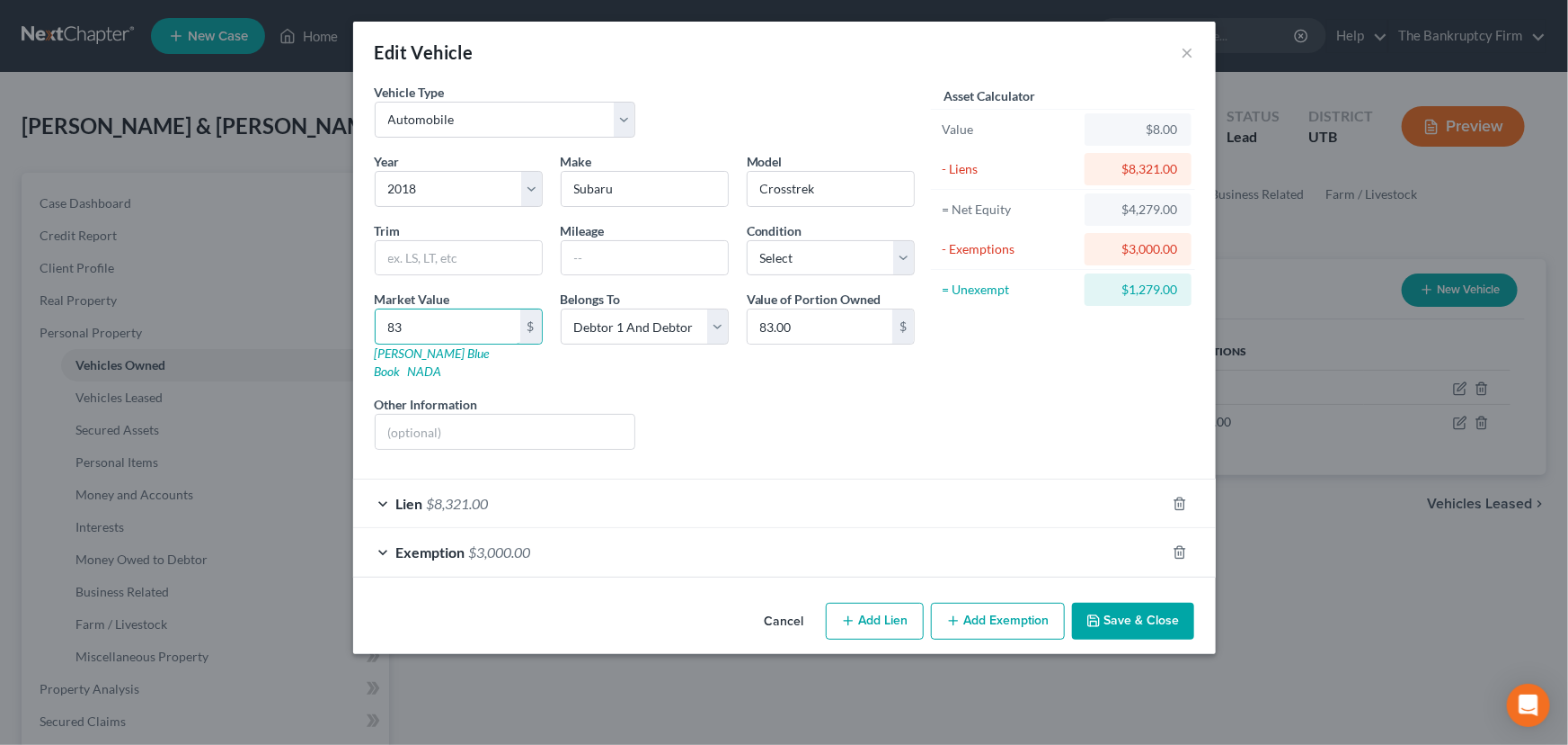
type input "832.00"
type input "8321"
type input "8,321.00"
type input "8,321"
click at [713, 323] on select "Select Debtor 1 Only Debtor 2 Only Debtor 1 And Debtor 2 Only At Least One Of T…" at bounding box center [645, 326] width 168 height 36
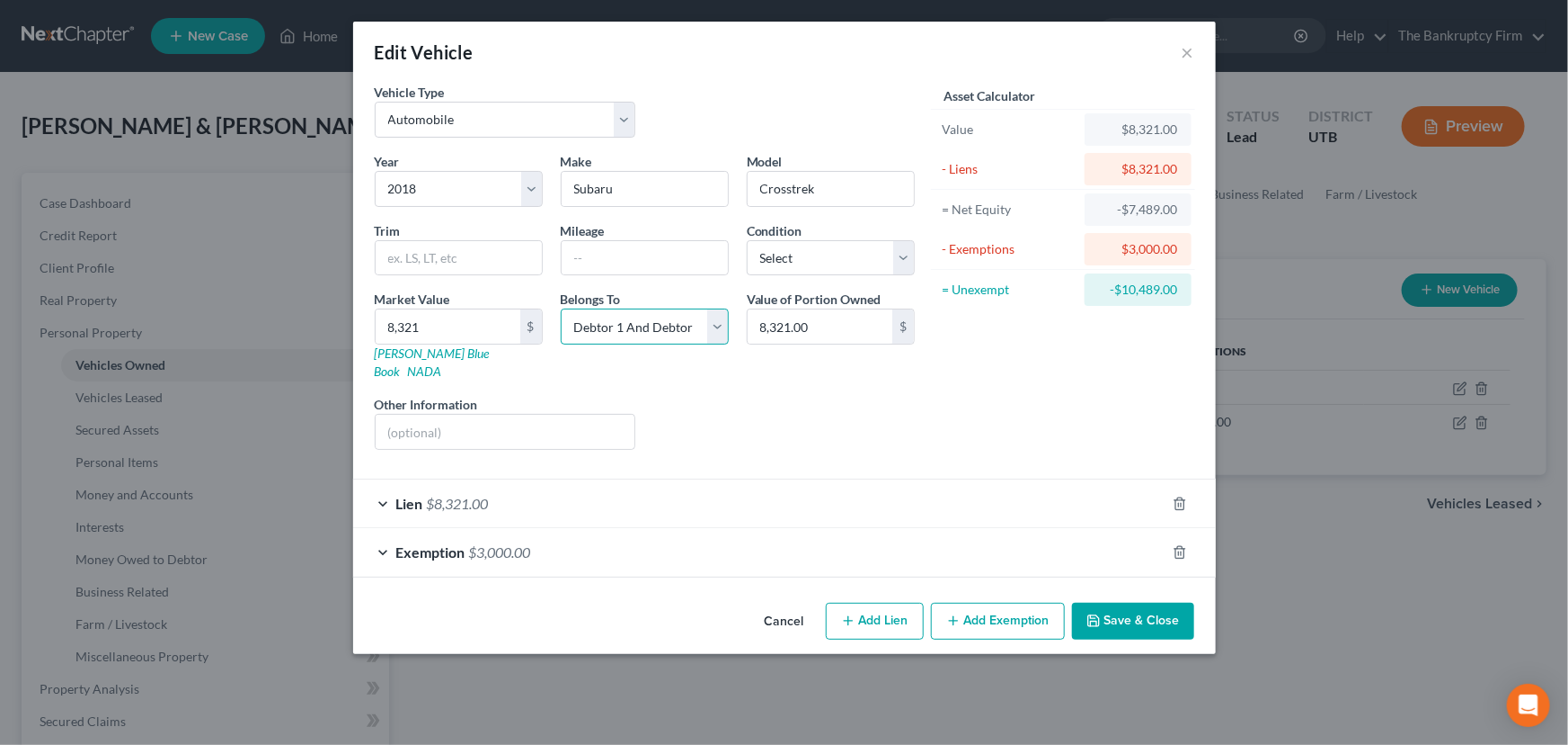
select select "1"
click at [561, 308] on select "Select Debtor 1 Only Debtor 2 Only Debtor 1 And Debtor 2 Only At Least One Of T…" at bounding box center [645, 326] width 168 height 36
click at [1124, 602] on button "Save & Close" at bounding box center [1132, 621] width 123 height 38
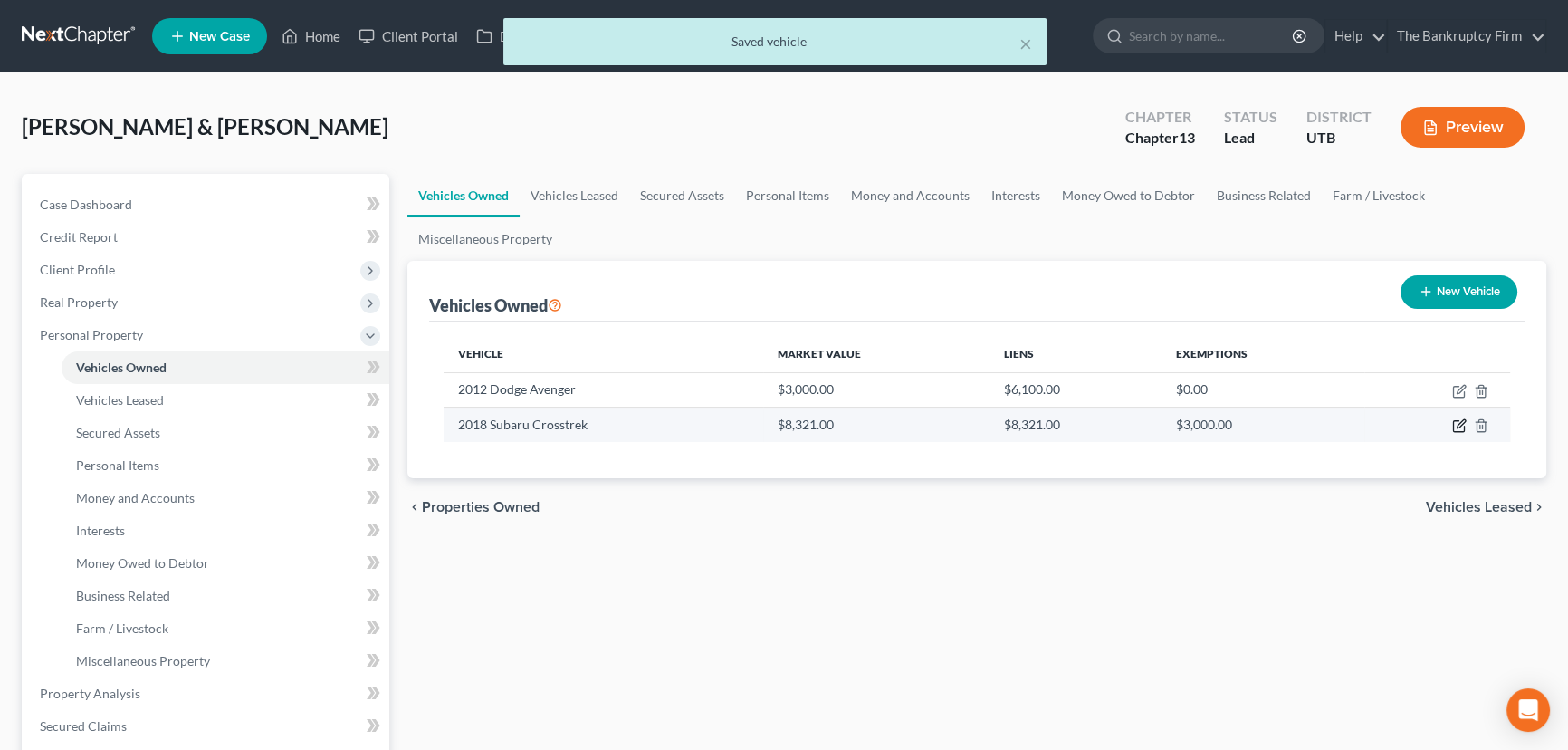
click at [1457, 425] on icon "button" at bounding box center [1461, 424] width 9 height 9
select select "0"
select select "8"
select select "1"
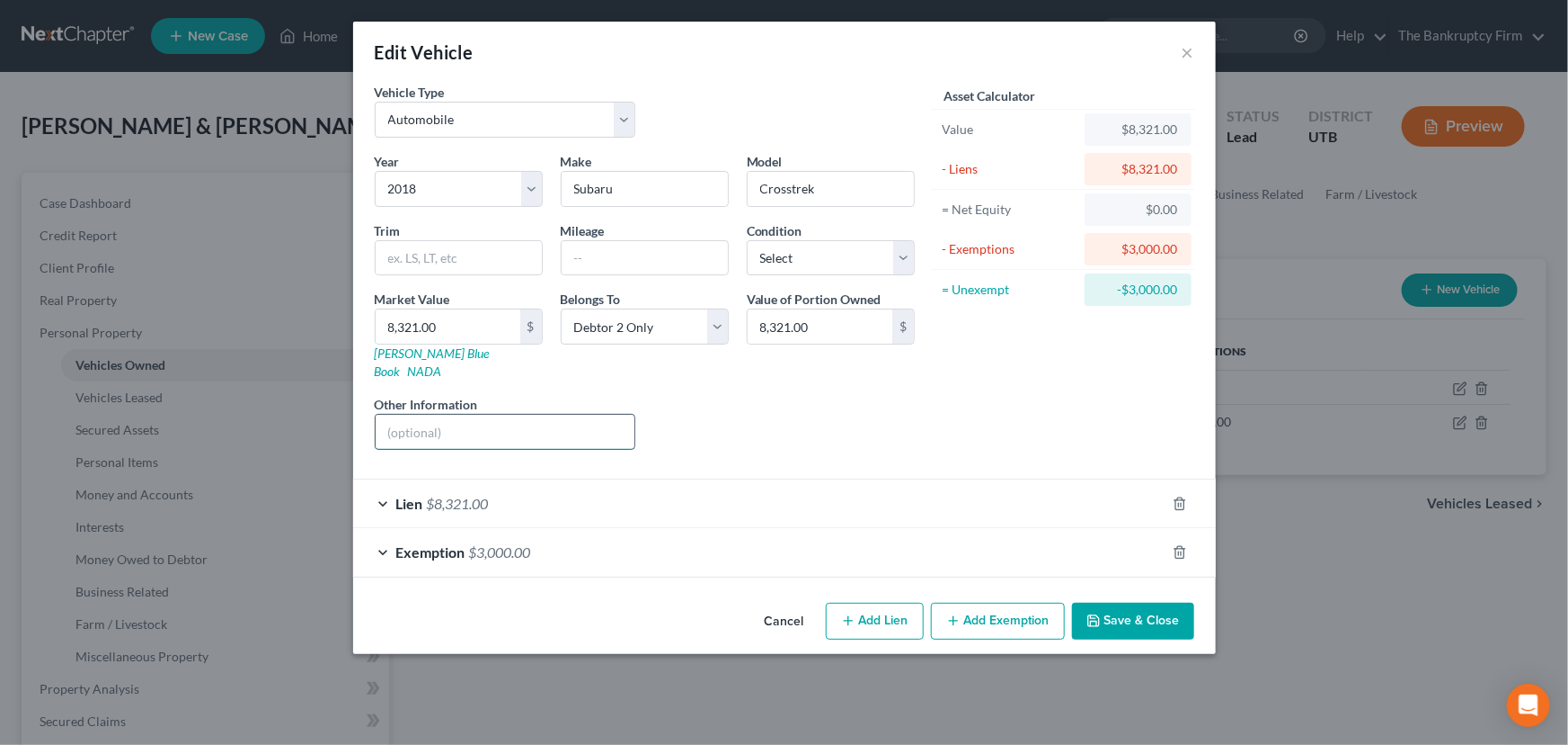
click at [397, 415] on input "text" at bounding box center [505, 432] width 260 height 34
type input "Salvage Title"
click at [446, 323] on input "8,321.00" at bounding box center [448, 326] width 145 height 34
click at [1123, 602] on button "Save & Close" at bounding box center [1132, 621] width 123 height 38
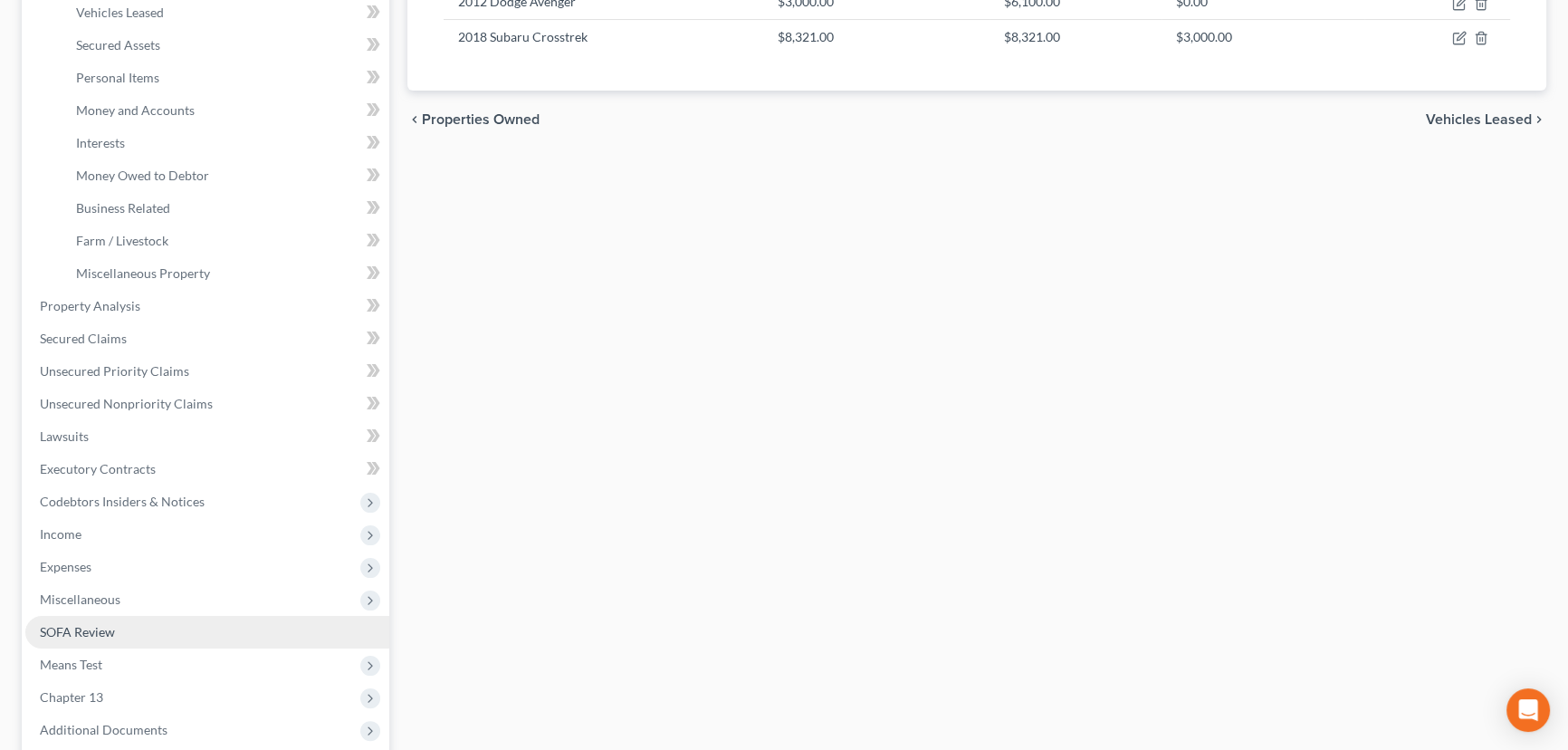
scroll to position [411, 0]
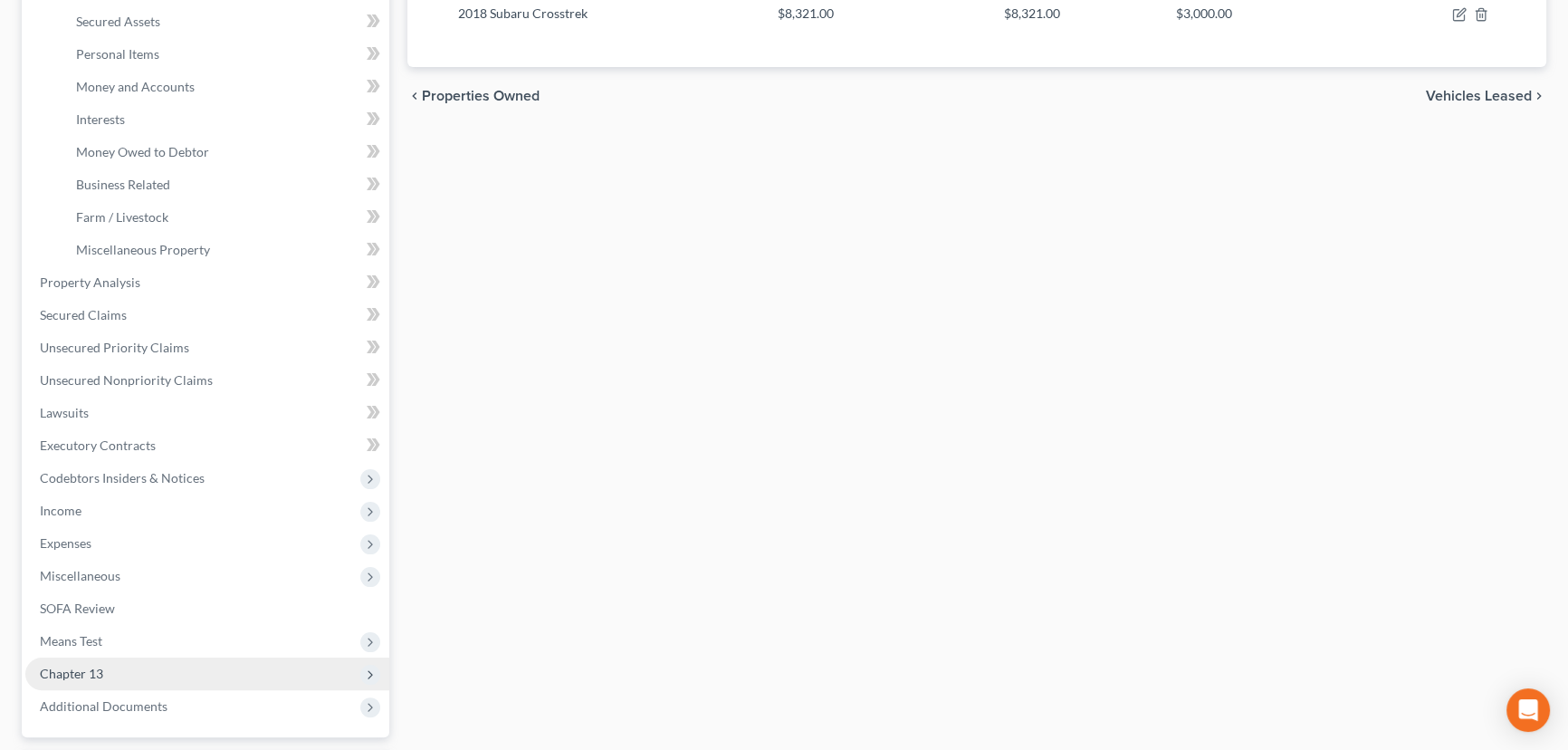
click at [91, 669] on span "Chapter 13" at bounding box center [72, 673] width 63 height 15
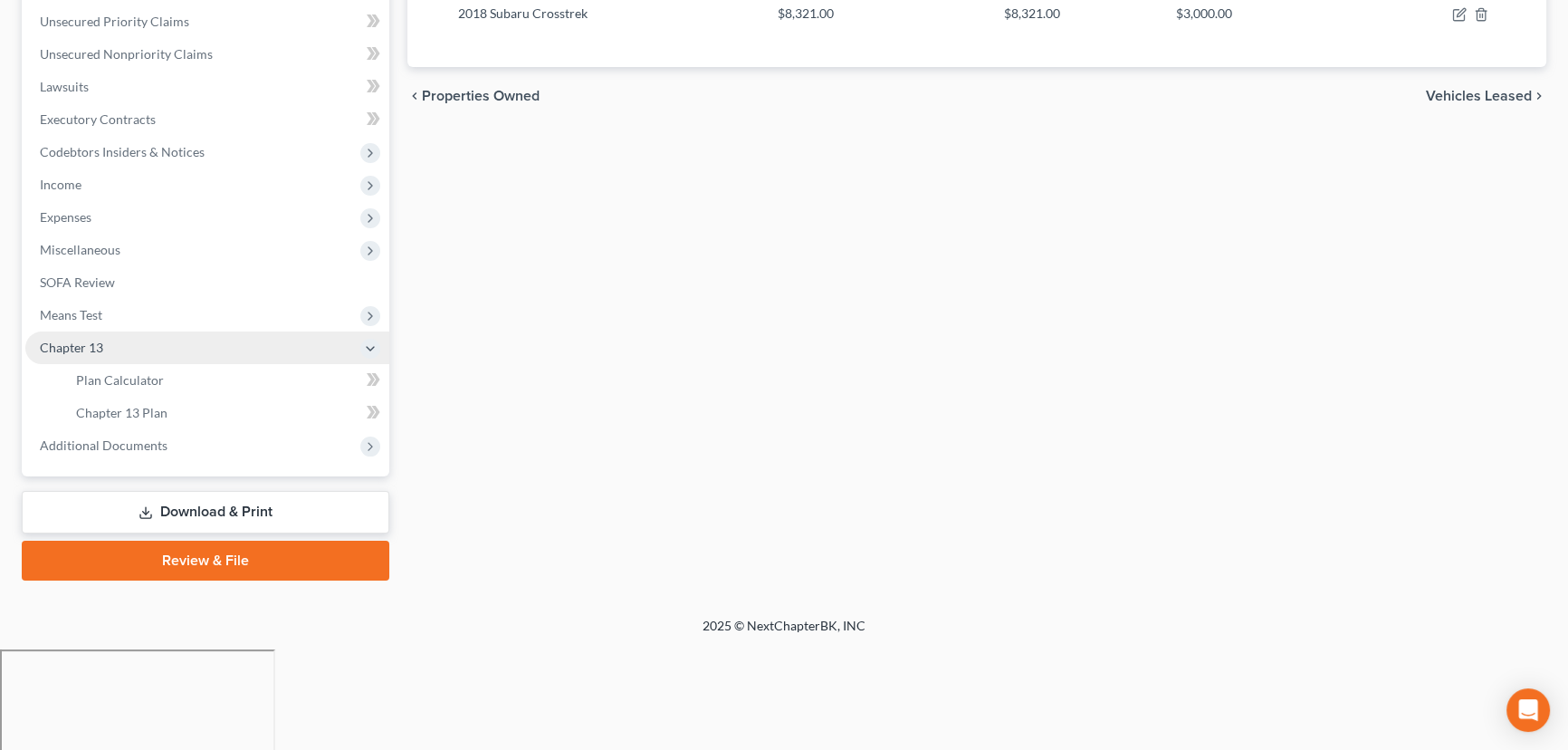
scroll to position [307, 0]
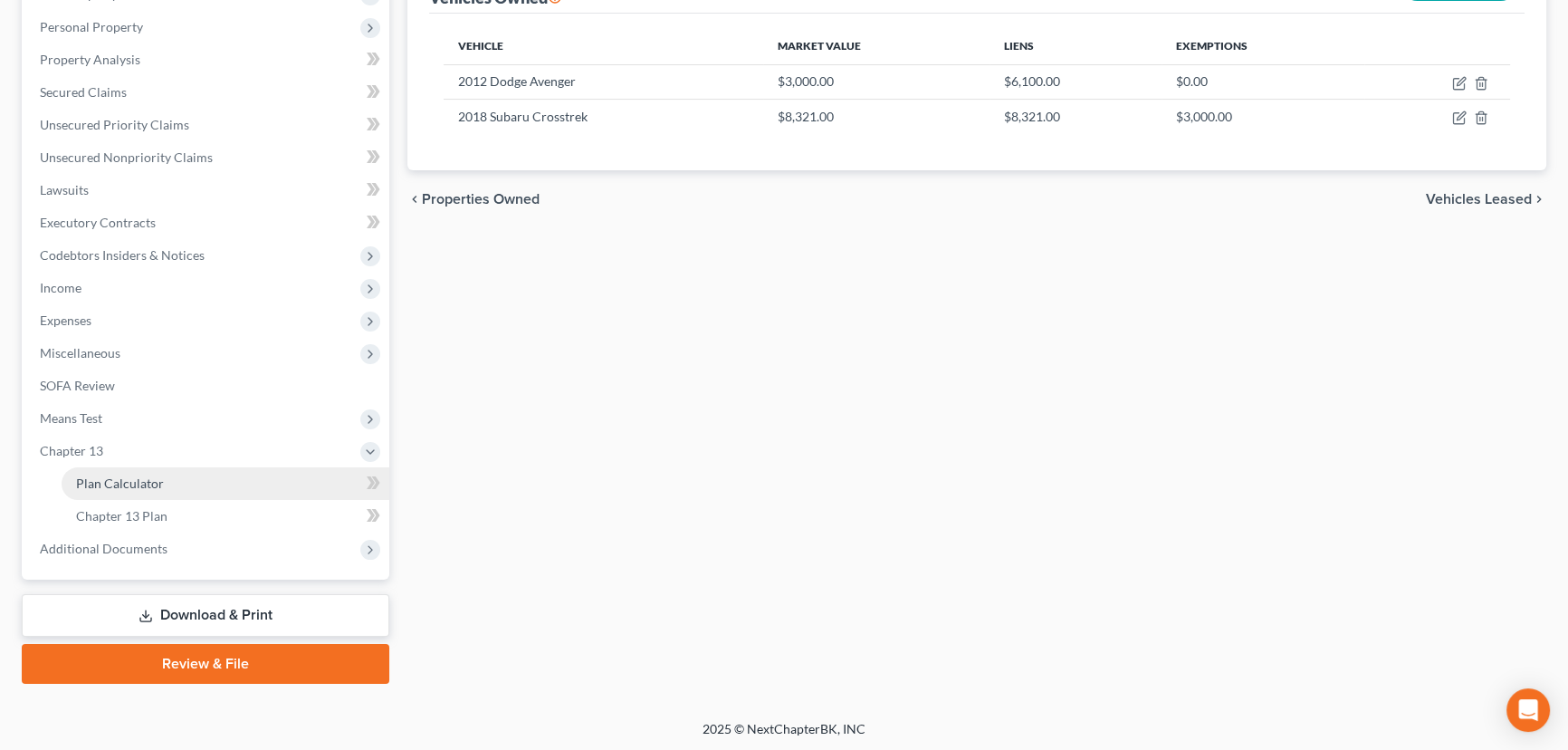
click at [155, 480] on span "Plan Calculator" at bounding box center [120, 483] width 88 height 15
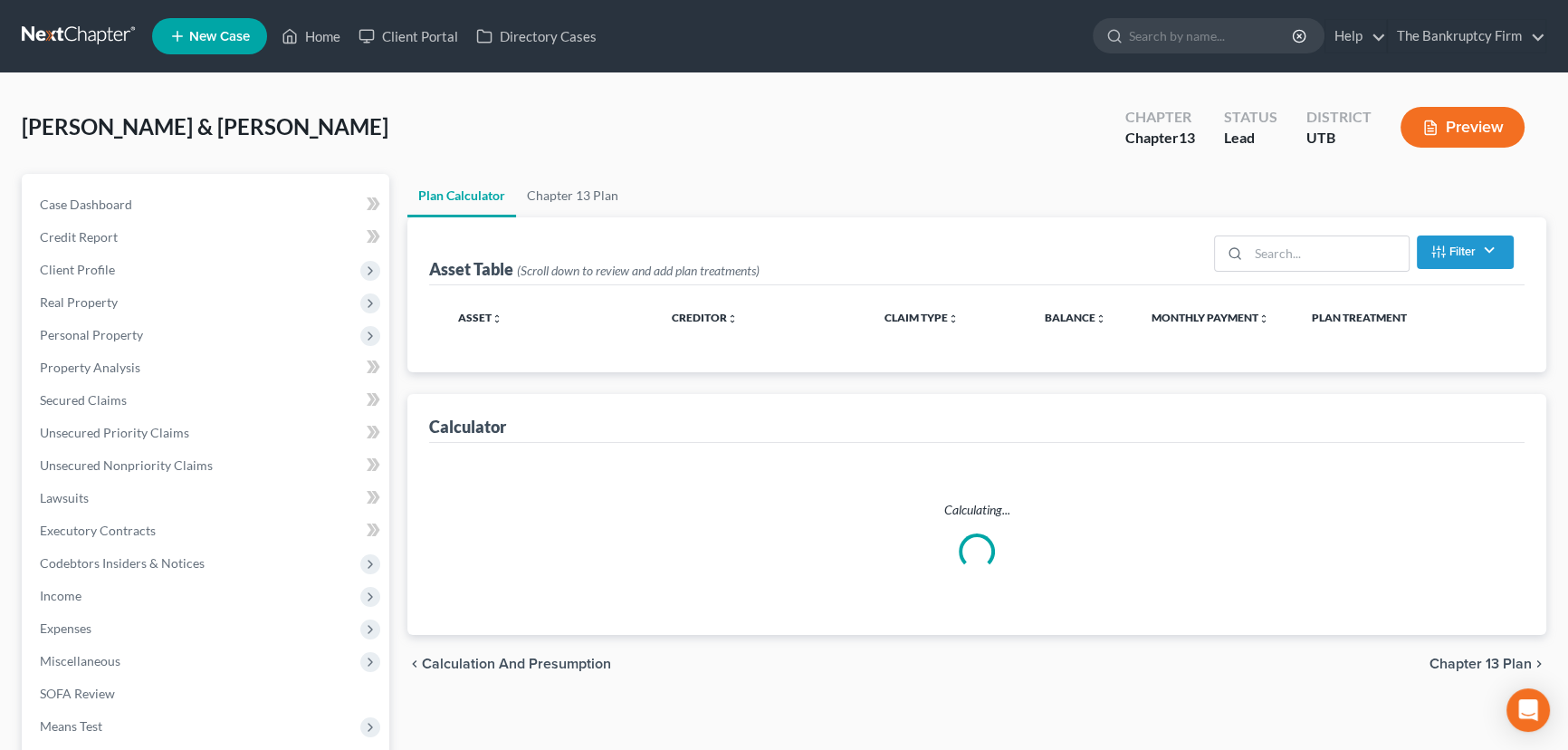
select select "59"
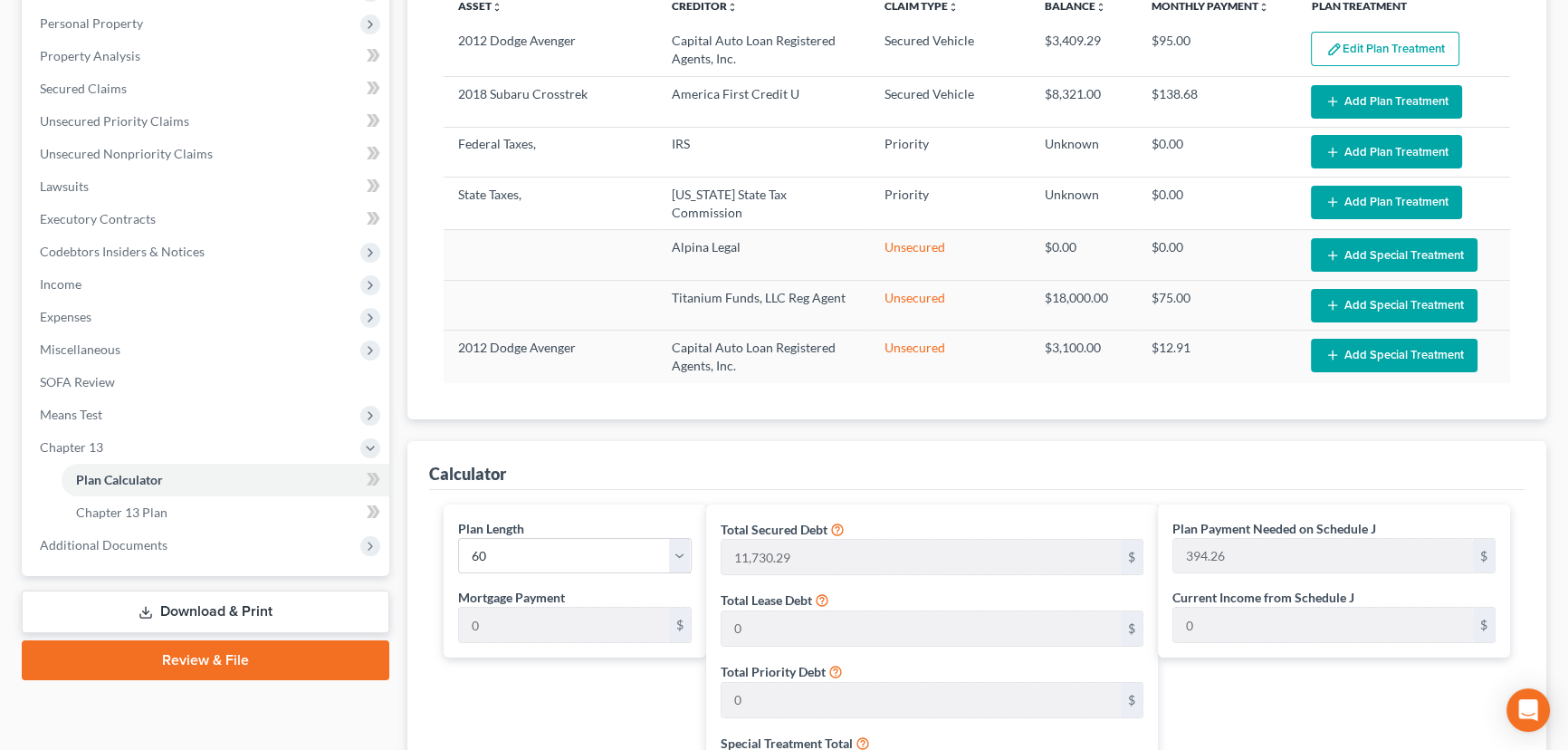
scroll to position [81, 0]
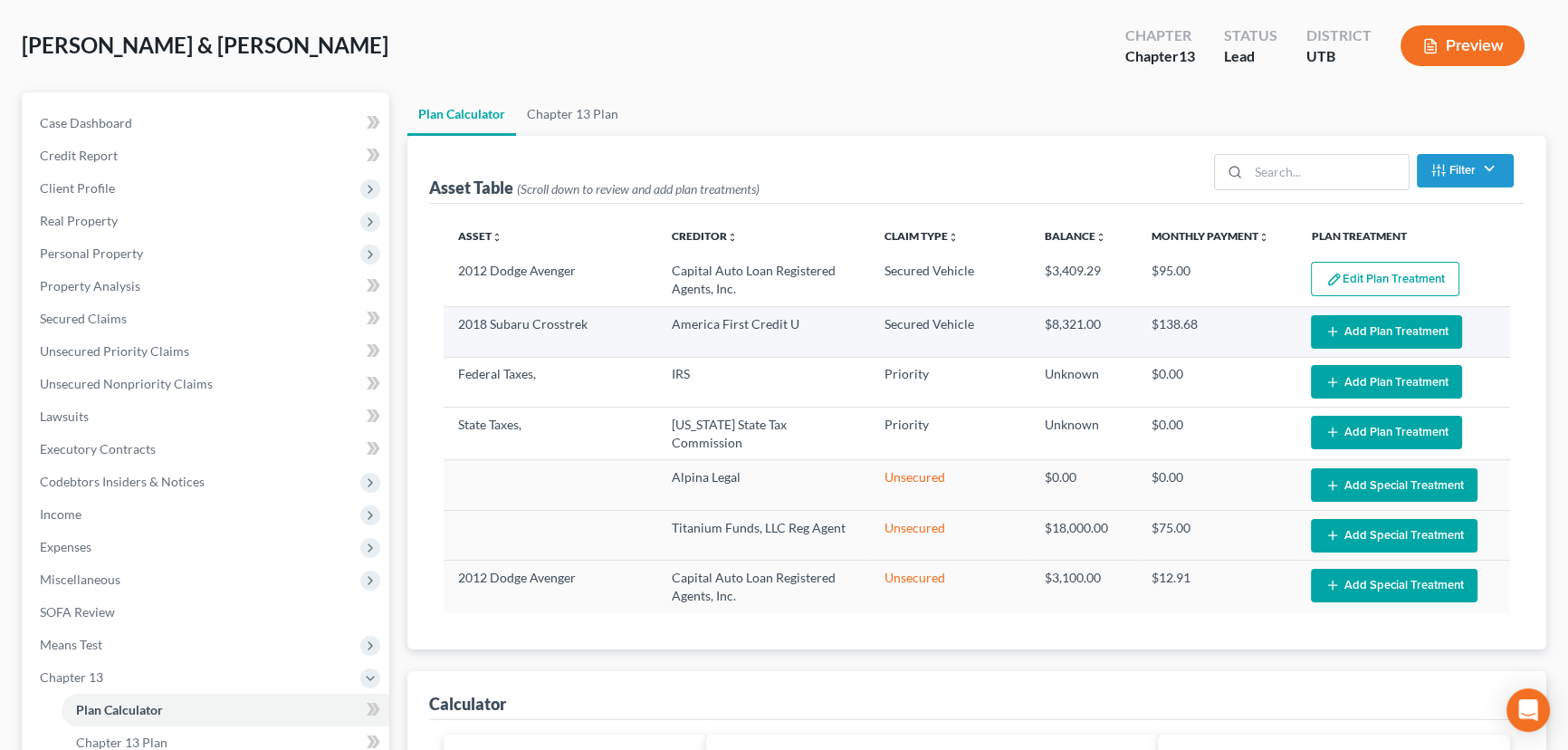
click at [1388, 325] on button "Add Plan Treatment" at bounding box center [1386, 331] width 151 height 34
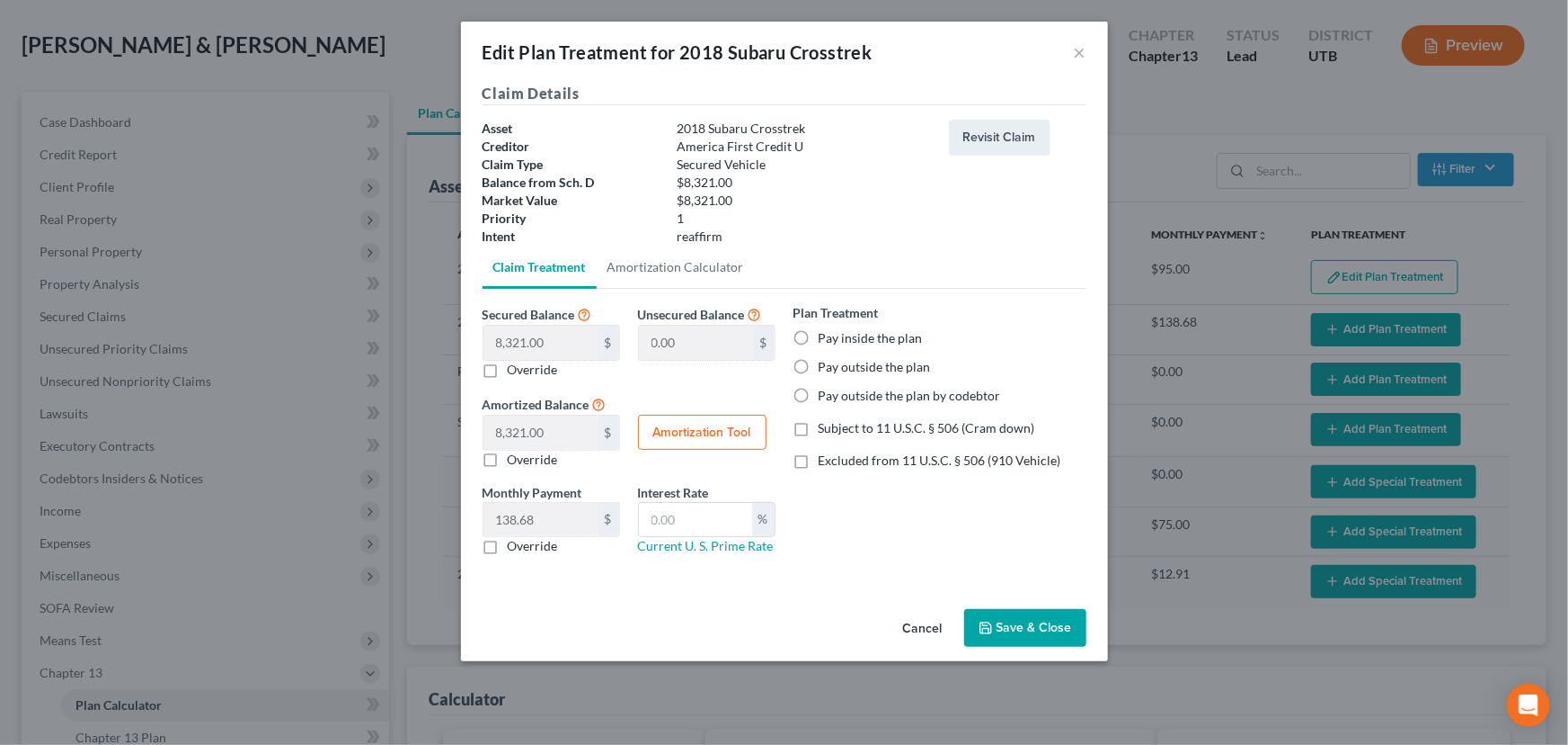
click at [819, 364] on label "Pay outside the plan" at bounding box center [875, 366] width 112 height 18
click at [826, 364] on input "Pay outside the plan" at bounding box center [832, 363] width 11 height 11
radio input "true"
click at [1042, 627] on button "Save & Close" at bounding box center [1025, 628] width 123 height 38
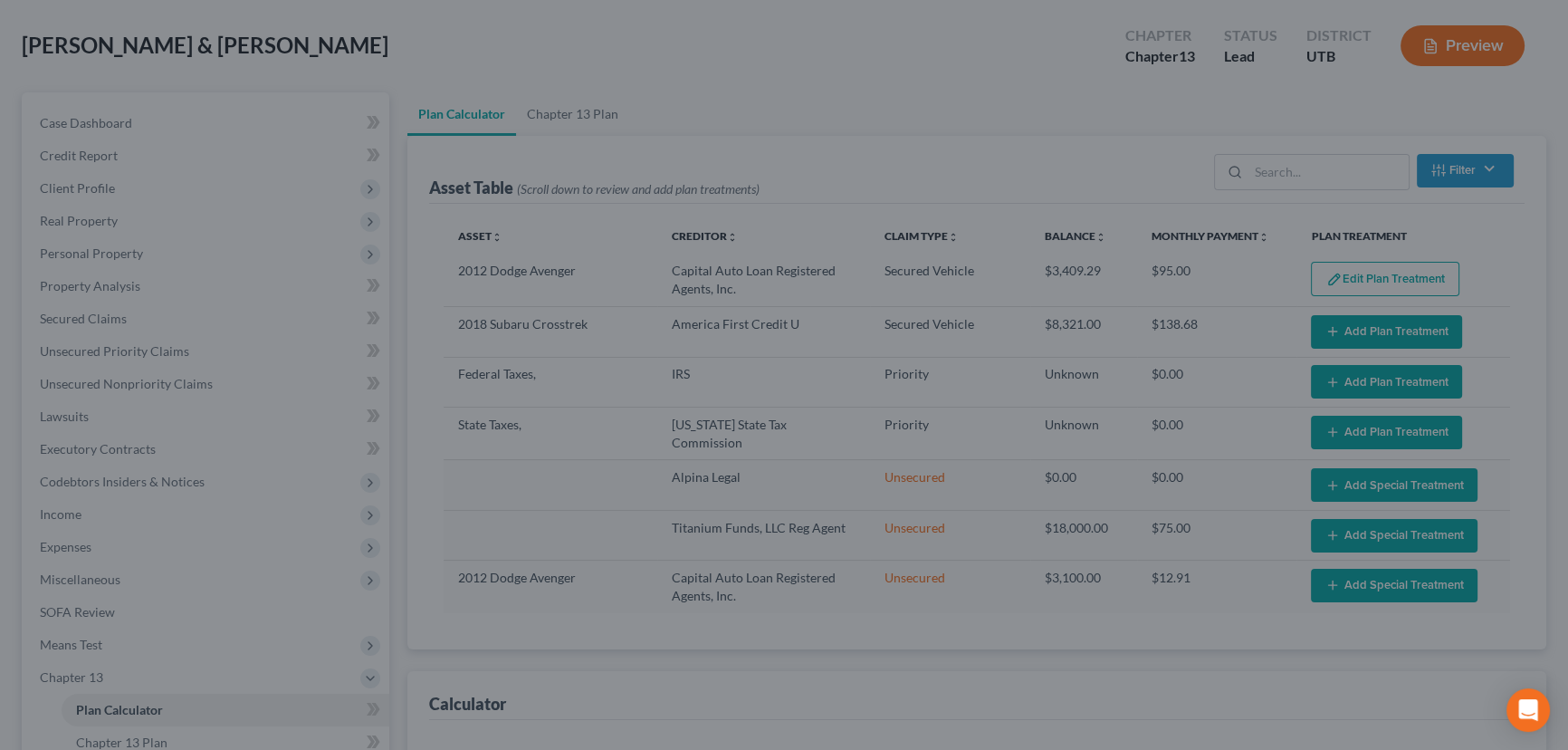
select select "59"
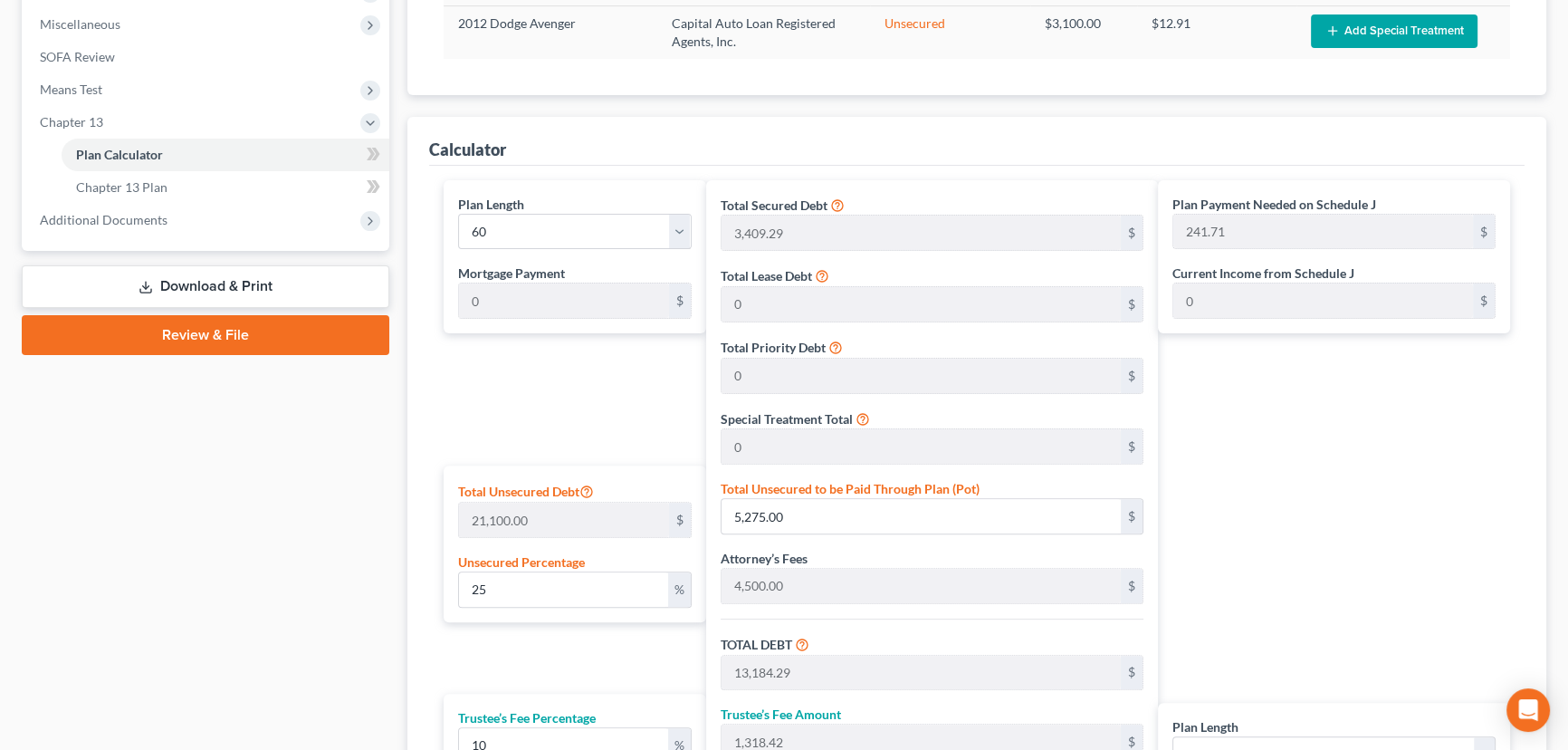
scroll to position [823, 0]
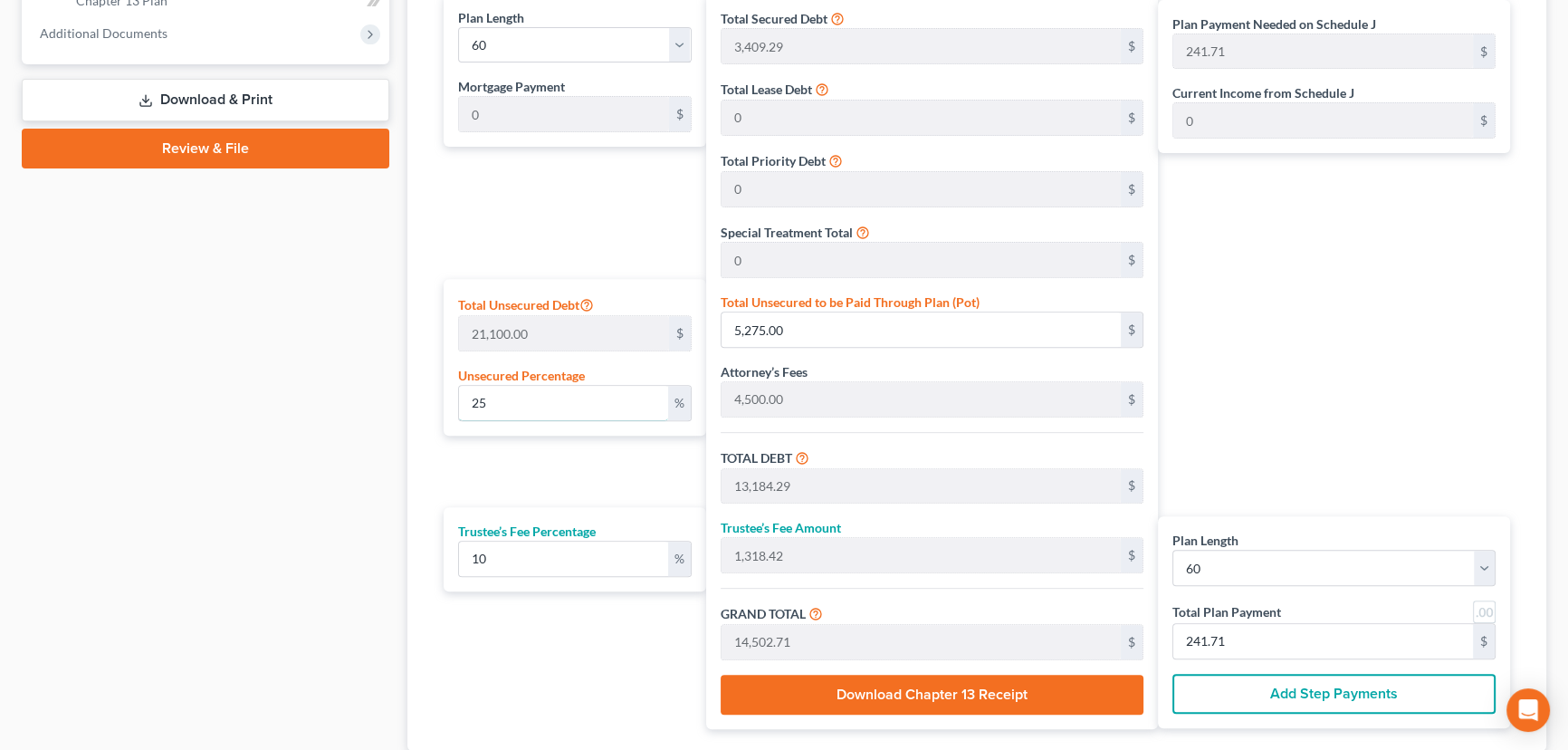
click at [454, 392] on div "Total Unsecured Debt 21,100.00 $ Unsecured Percentage 25 %" at bounding box center [575, 357] width 262 height 157
type input "0"
type input "7,909.29"
type input "790.92"
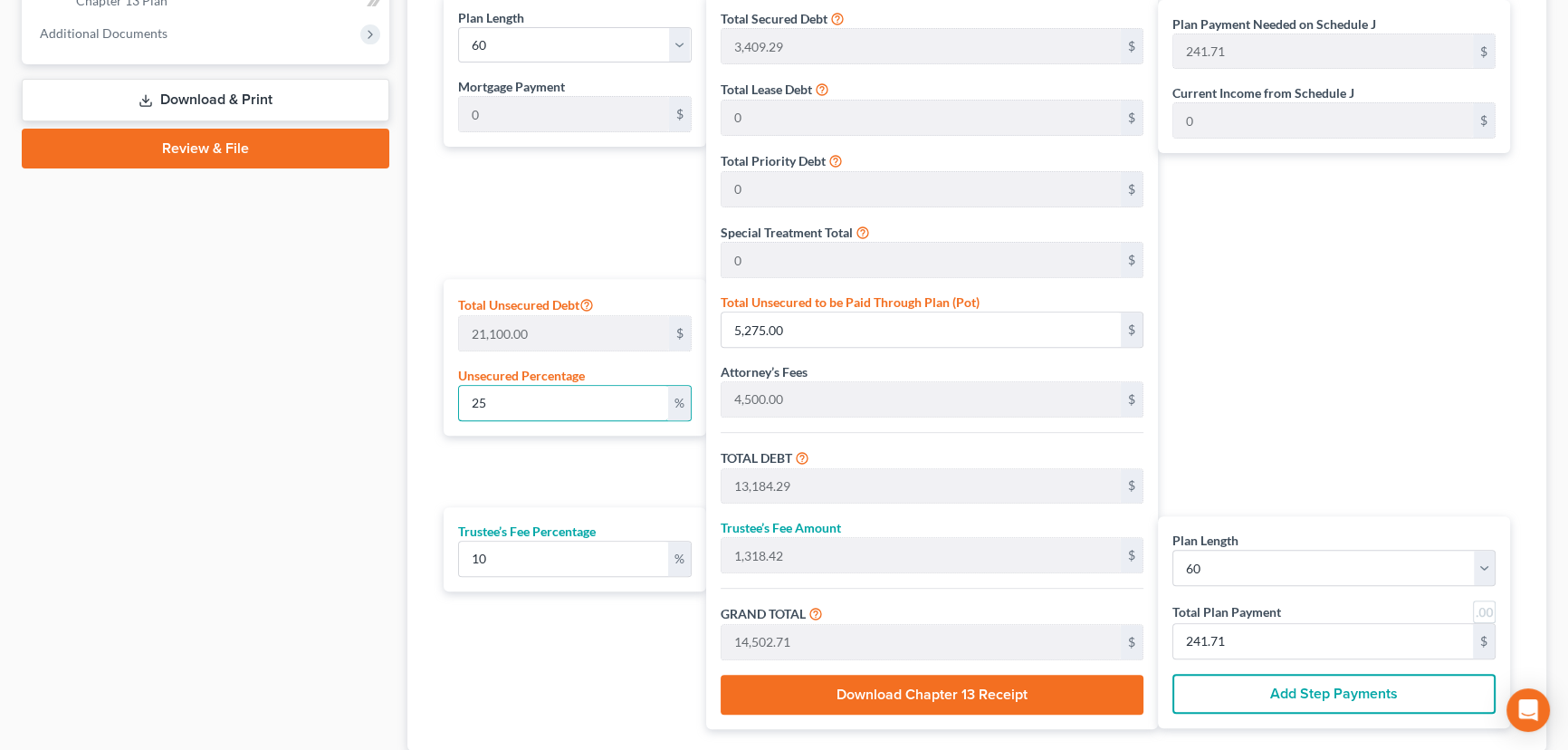
type input "8,700.21"
type input "145.00"
type input "0"
click at [1241, 554] on select "1 2 3 4 5 6 7 8 9 10 11 12 13 14 15 16 17 18 19 20 21 22 23 24 25 26 27 28 29 3…" at bounding box center [1333, 568] width 323 height 36
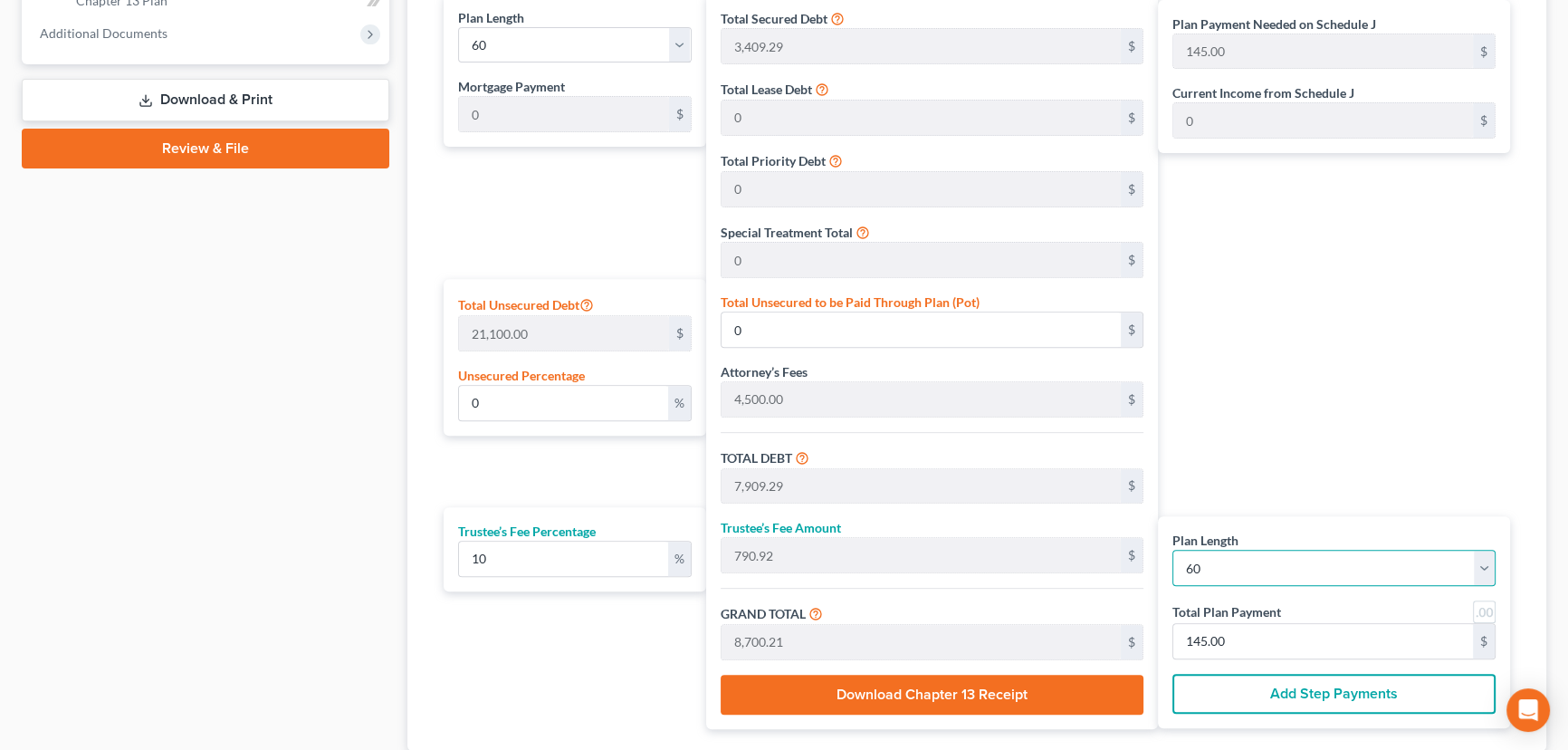
select select "35"
click at [1172, 550] on select "1 2 3 4 5 6 7 8 9 10 11 12 13 14 15 16 17 18 19 20 21 22 23 24 25 26 27 28 29 3…" at bounding box center [1333, 568] width 323 height 36
select select "35"
type input "241.67"
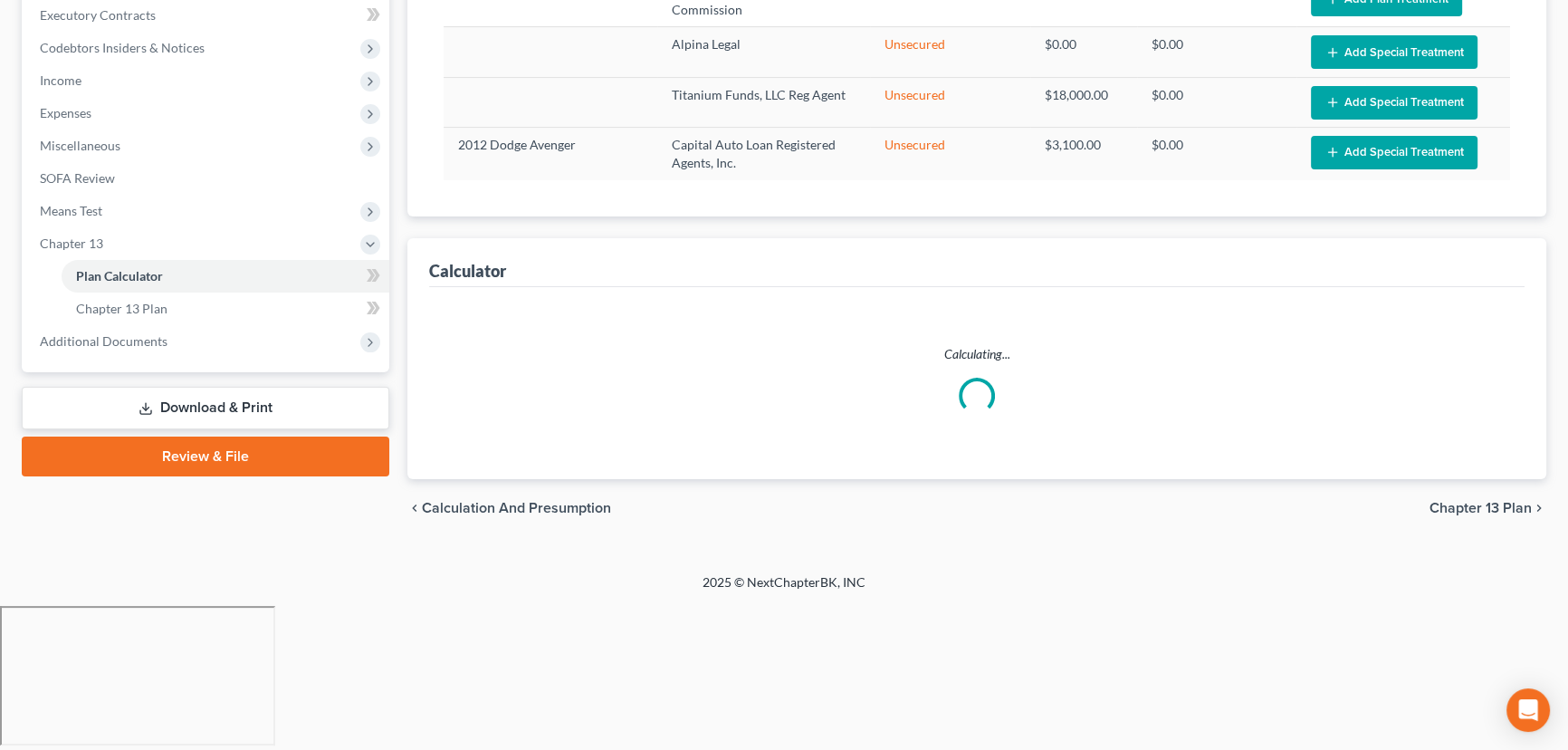
select select "35"
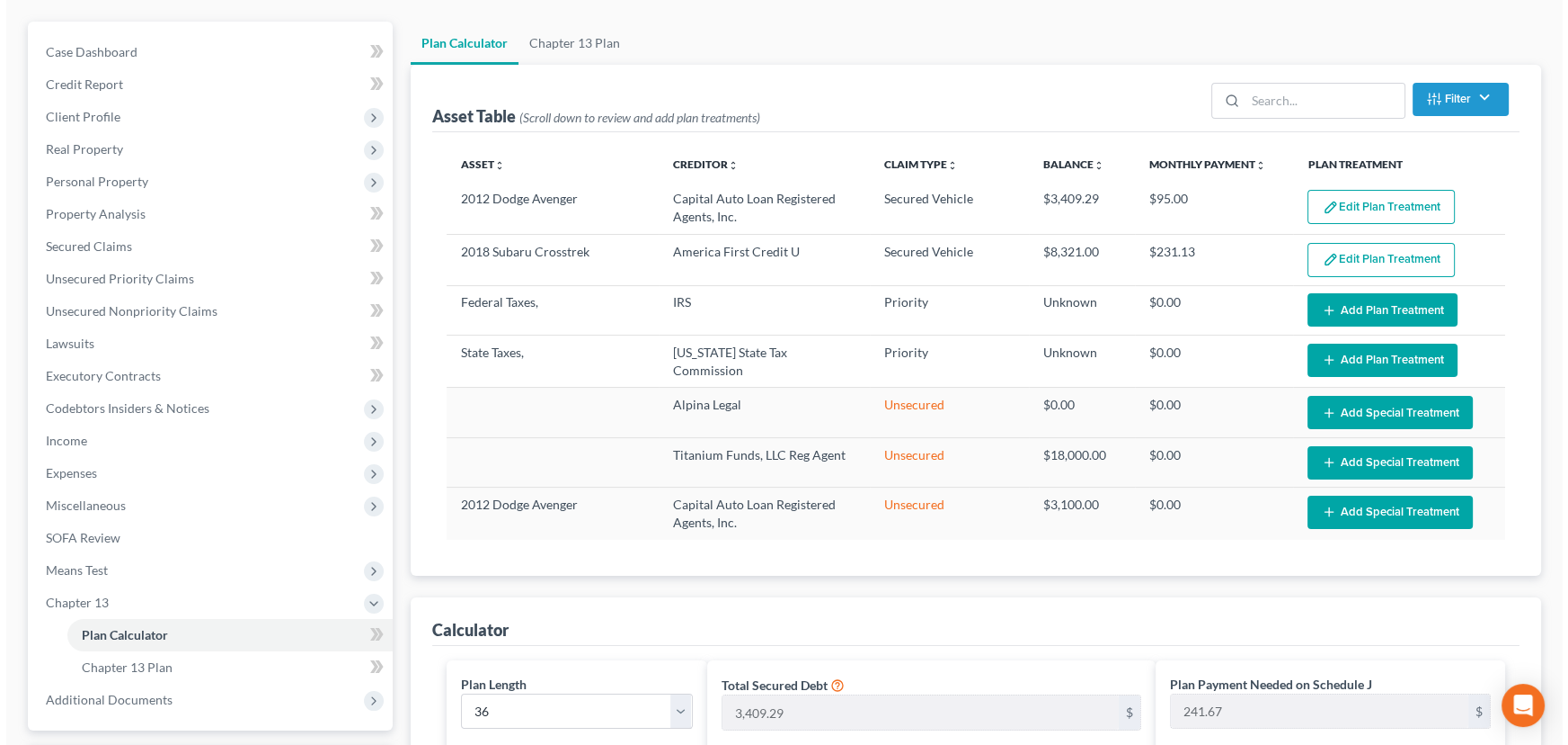
scroll to position [81, 0]
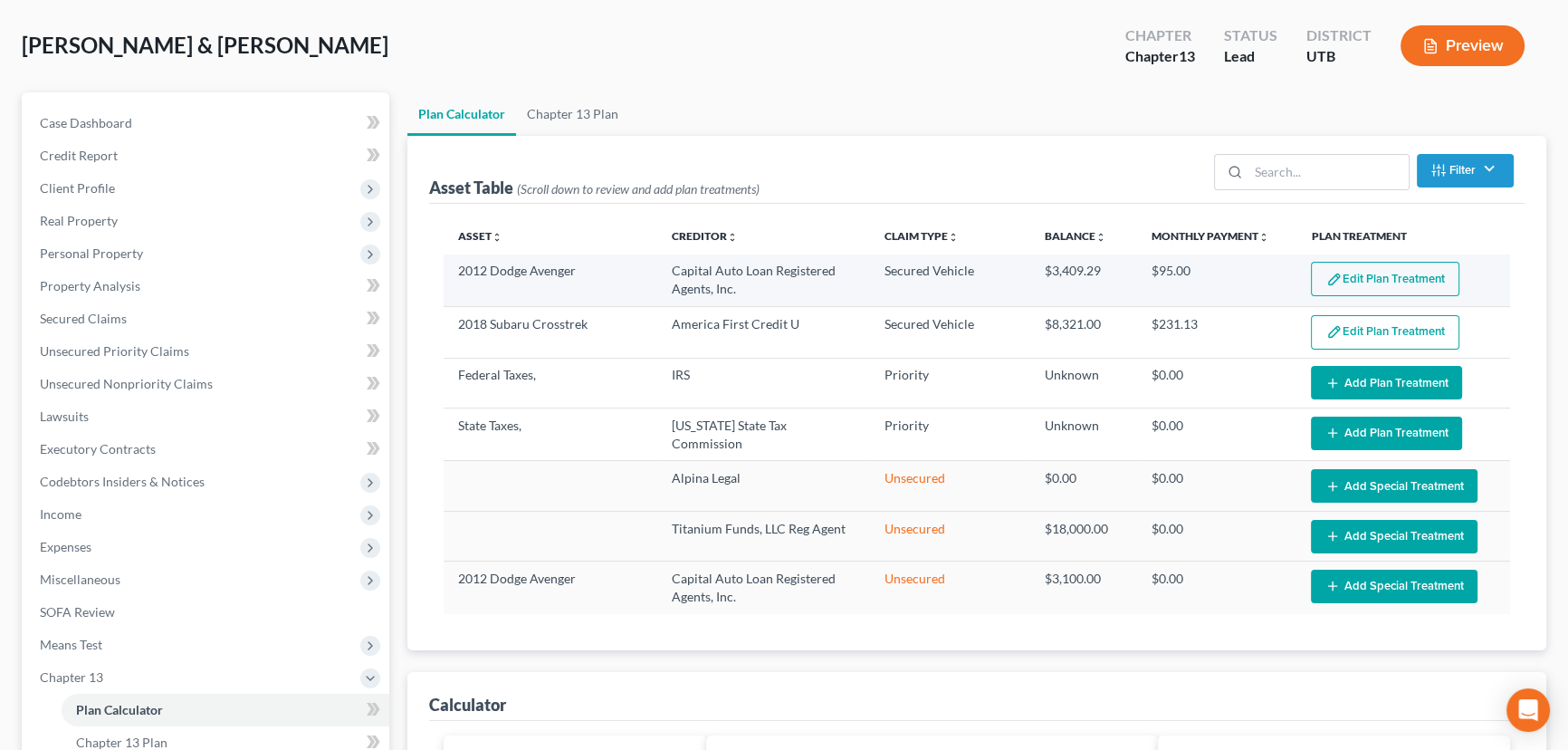
click at [1400, 270] on button "Edit Plan Treatment" at bounding box center [1384, 279] width 148 height 34
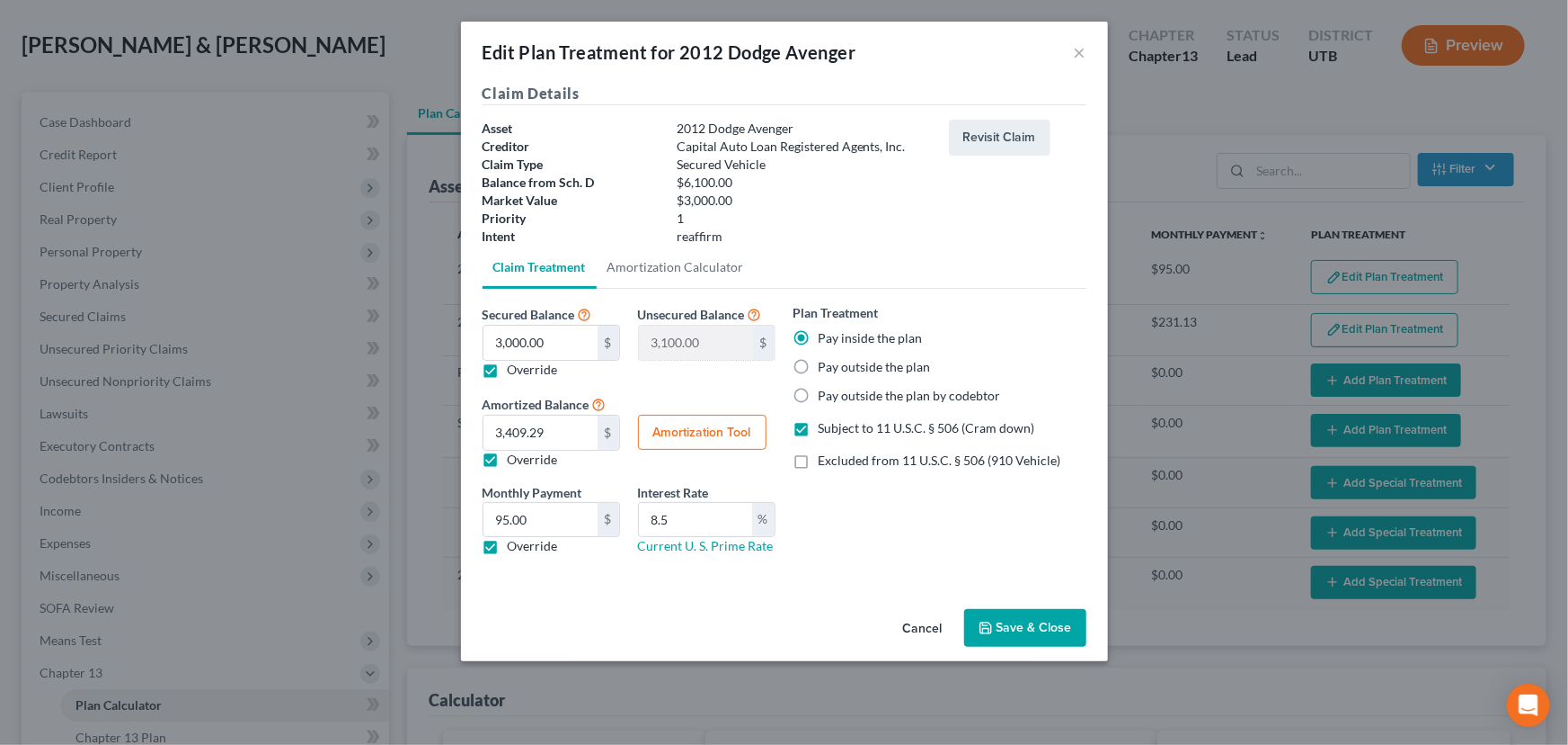
click at [702, 432] on button "Amortization Tool" at bounding box center [702, 433] width 128 height 36
type input "3,000.00"
type input "8.5"
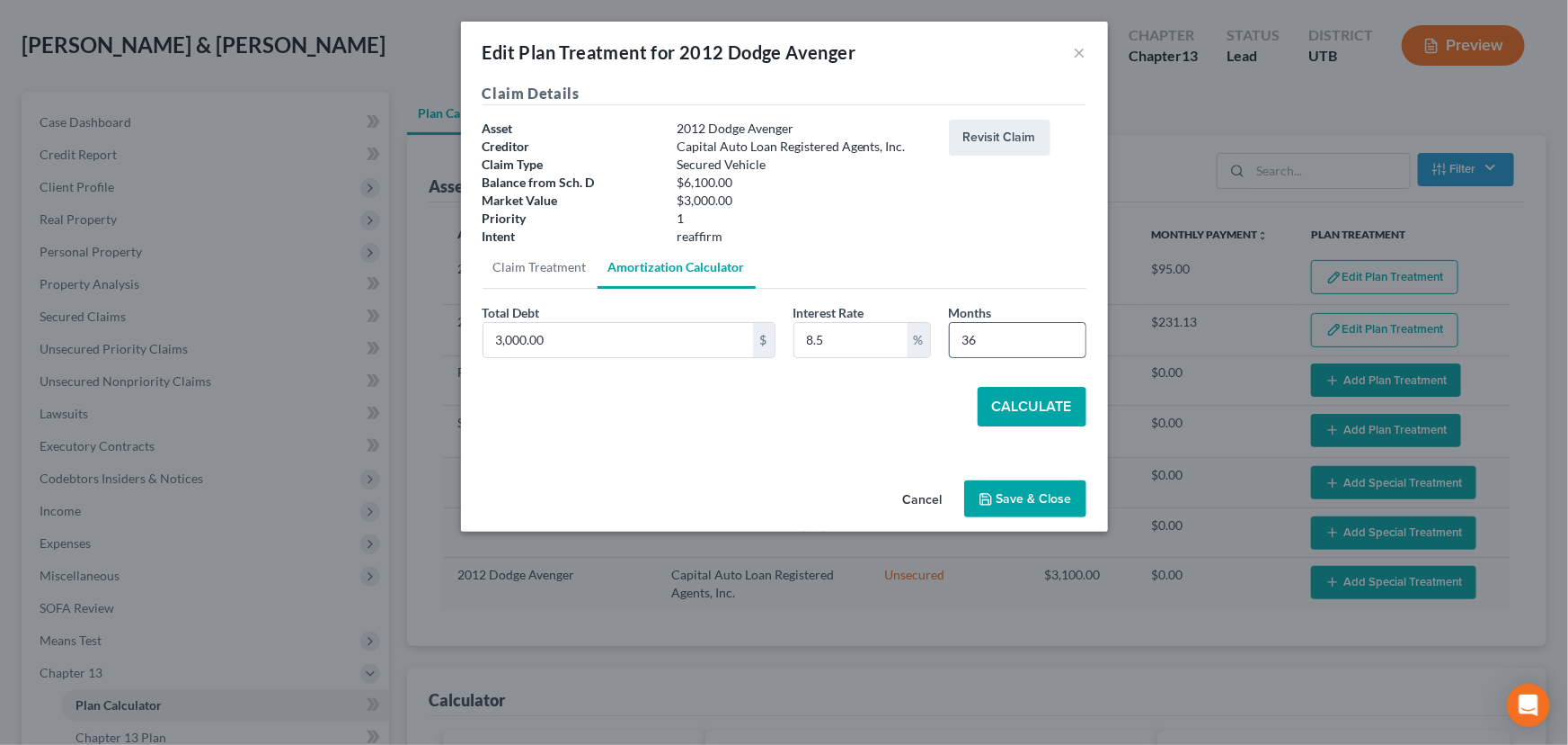
click at [994, 342] on input "36" at bounding box center [1017, 340] width 136 height 34
type input "30"
click at [1016, 407] on button "Calculate" at bounding box center [1032, 406] width 108 height 40
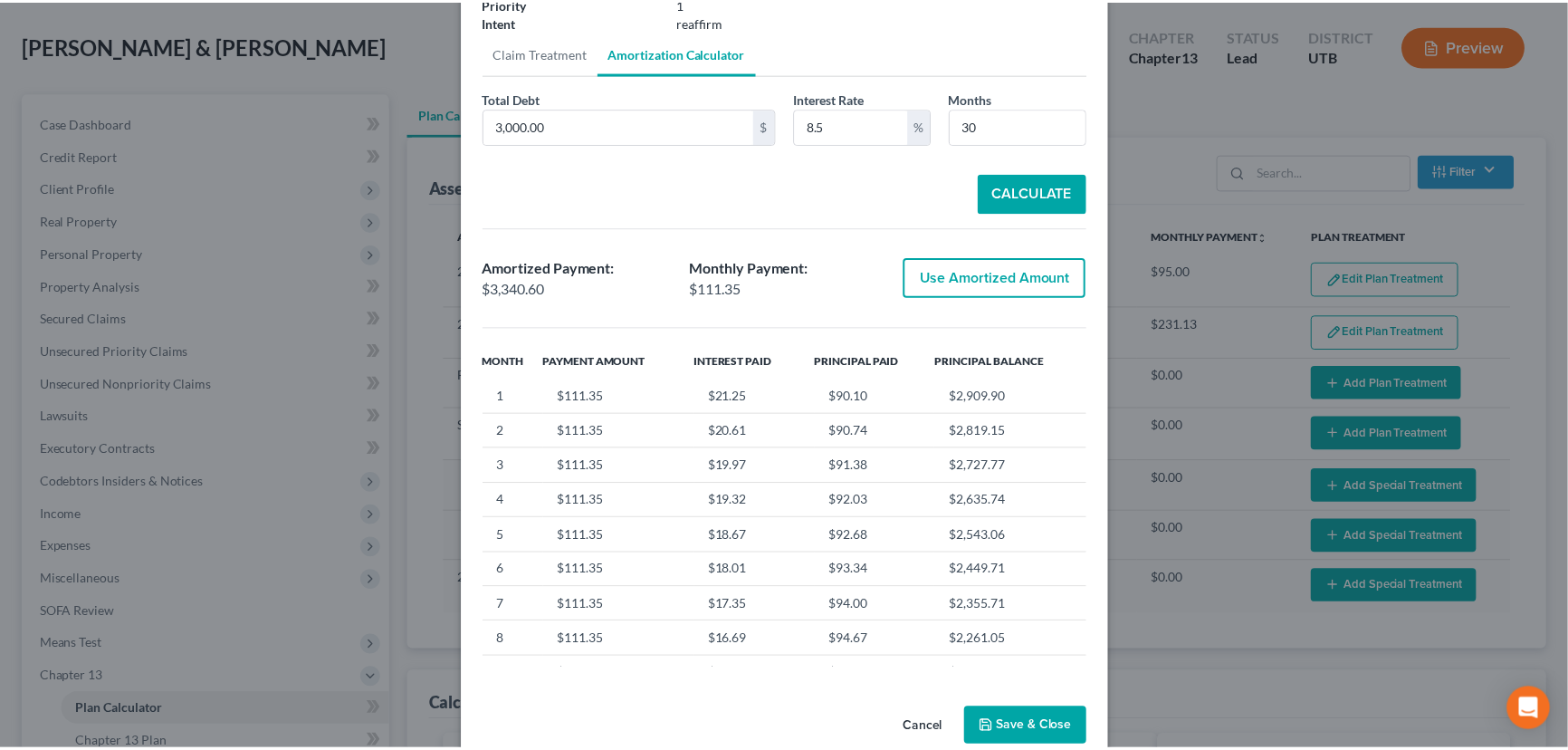
scroll to position [248, 0]
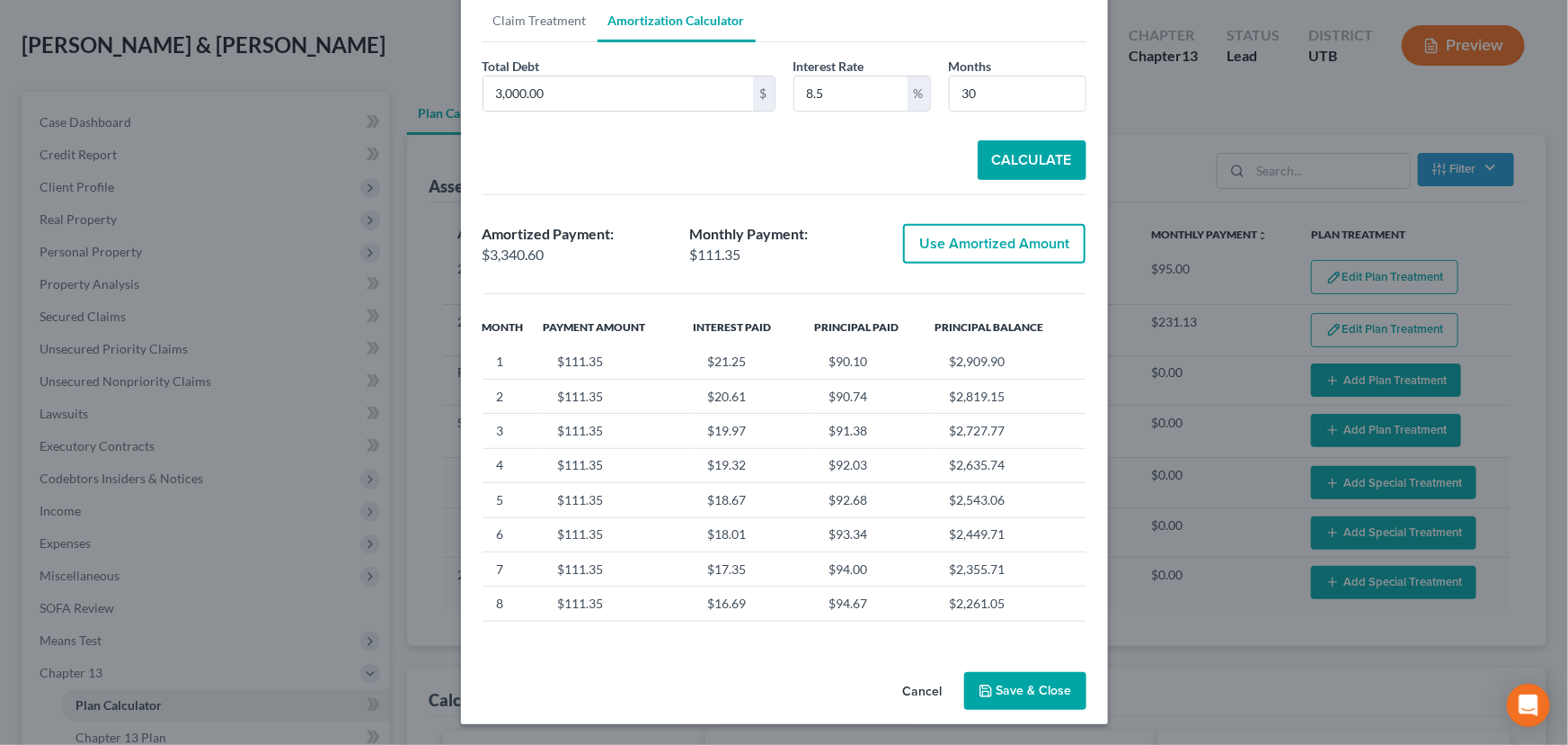
click at [1007, 688] on button "Save & Close" at bounding box center [1025, 691] width 123 height 38
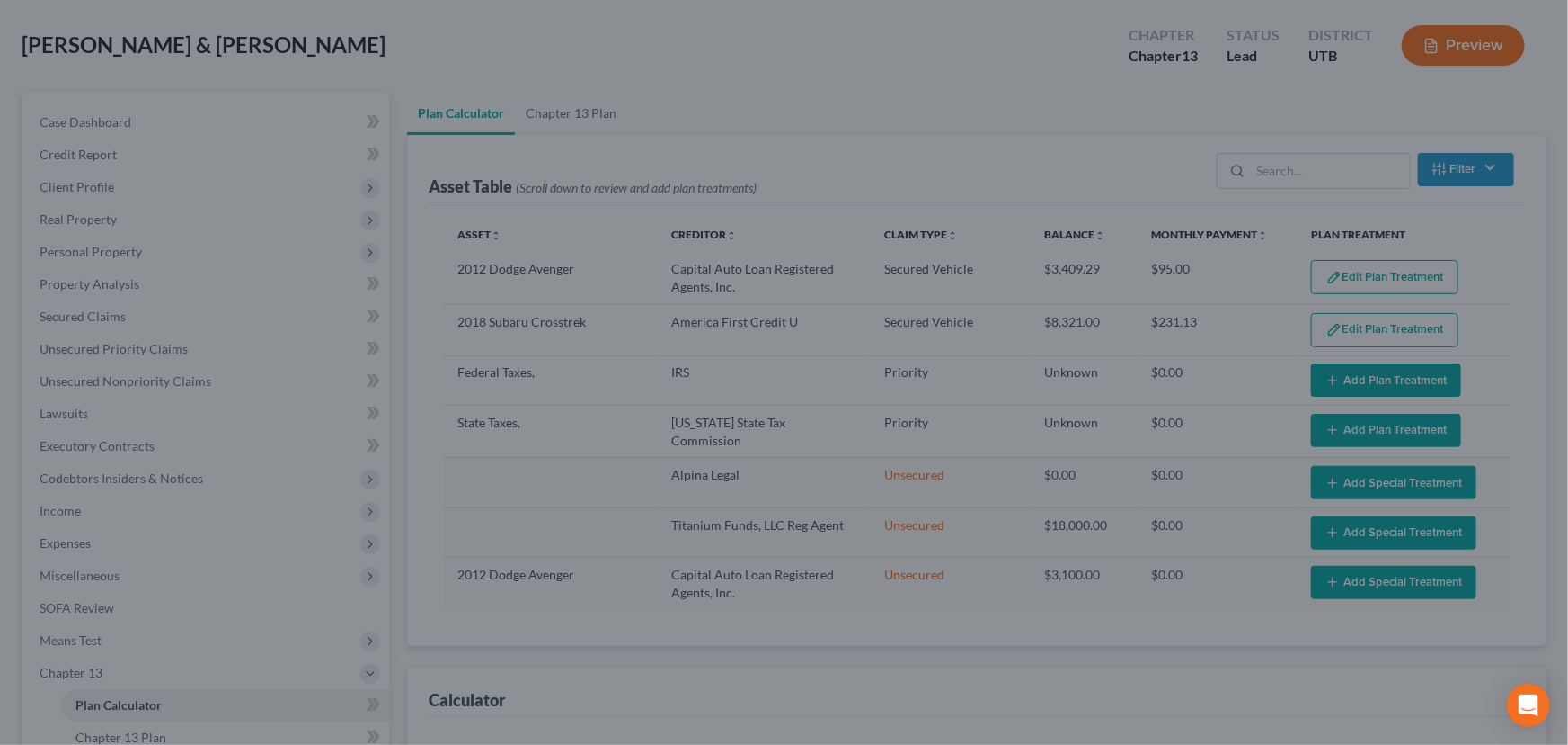
select select "35"
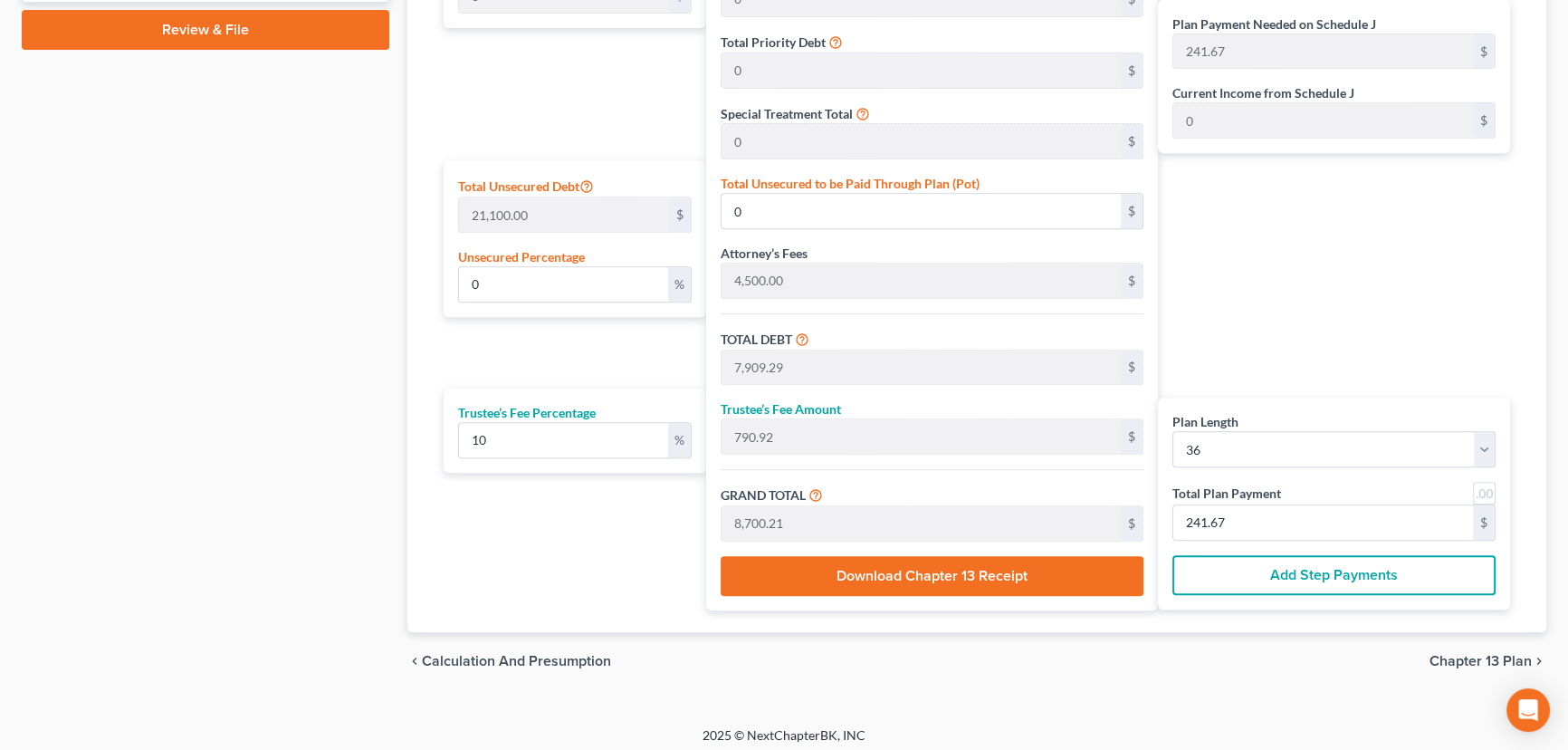
scroll to position [943, 0]
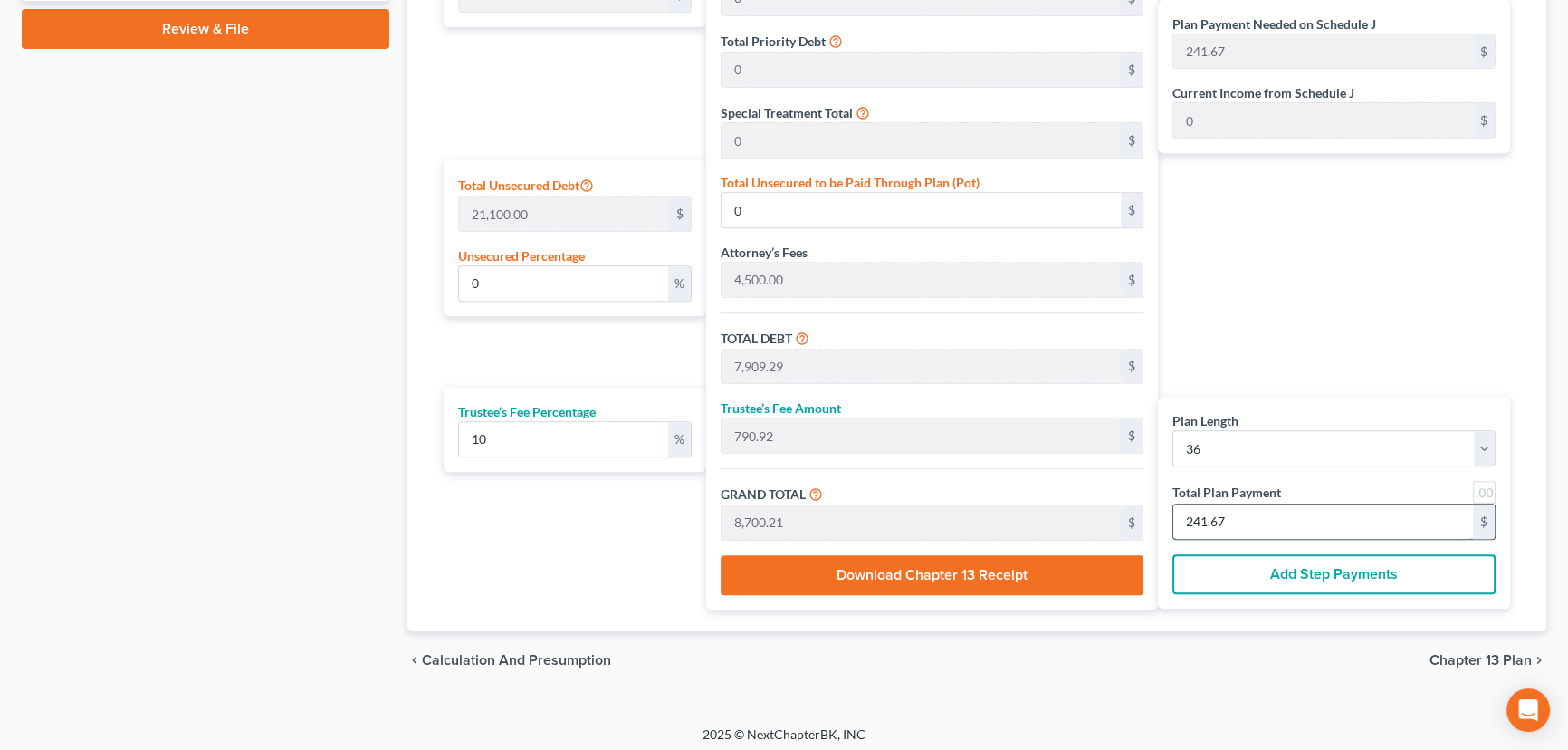
click at [1269, 515] on input "241.67" at bounding box center [1323, 521] width 300 height 34
type input "65.45"
type input "6.54"
type input "72.00"
type input "2"
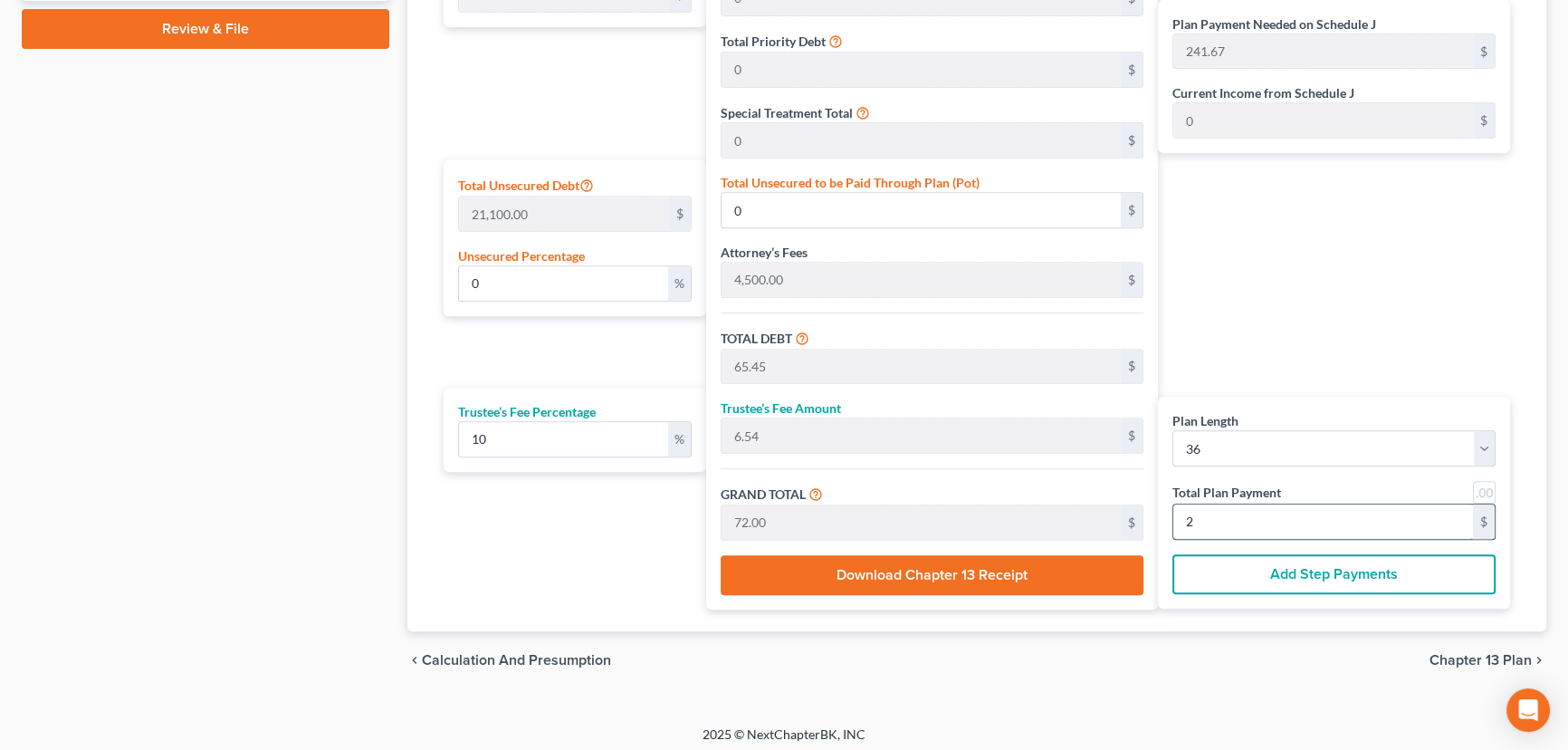
type input "785.45"
type input "78.54"
type input "864.00"
type input "24"
type input "0.52"
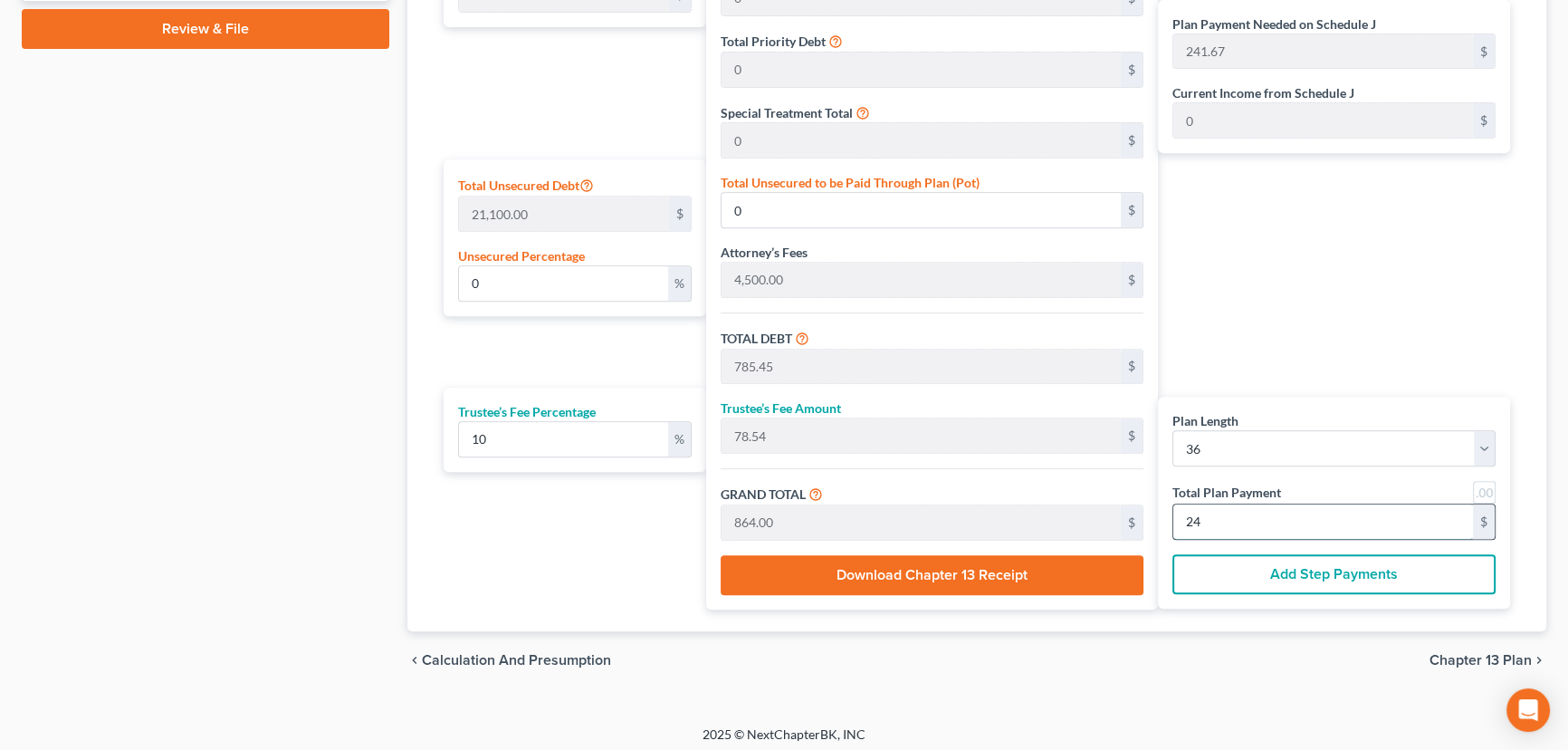
type input "108.89"
type input "8,018.18"
type input "801.81"
type input "8,820.00"
type input "245.00"
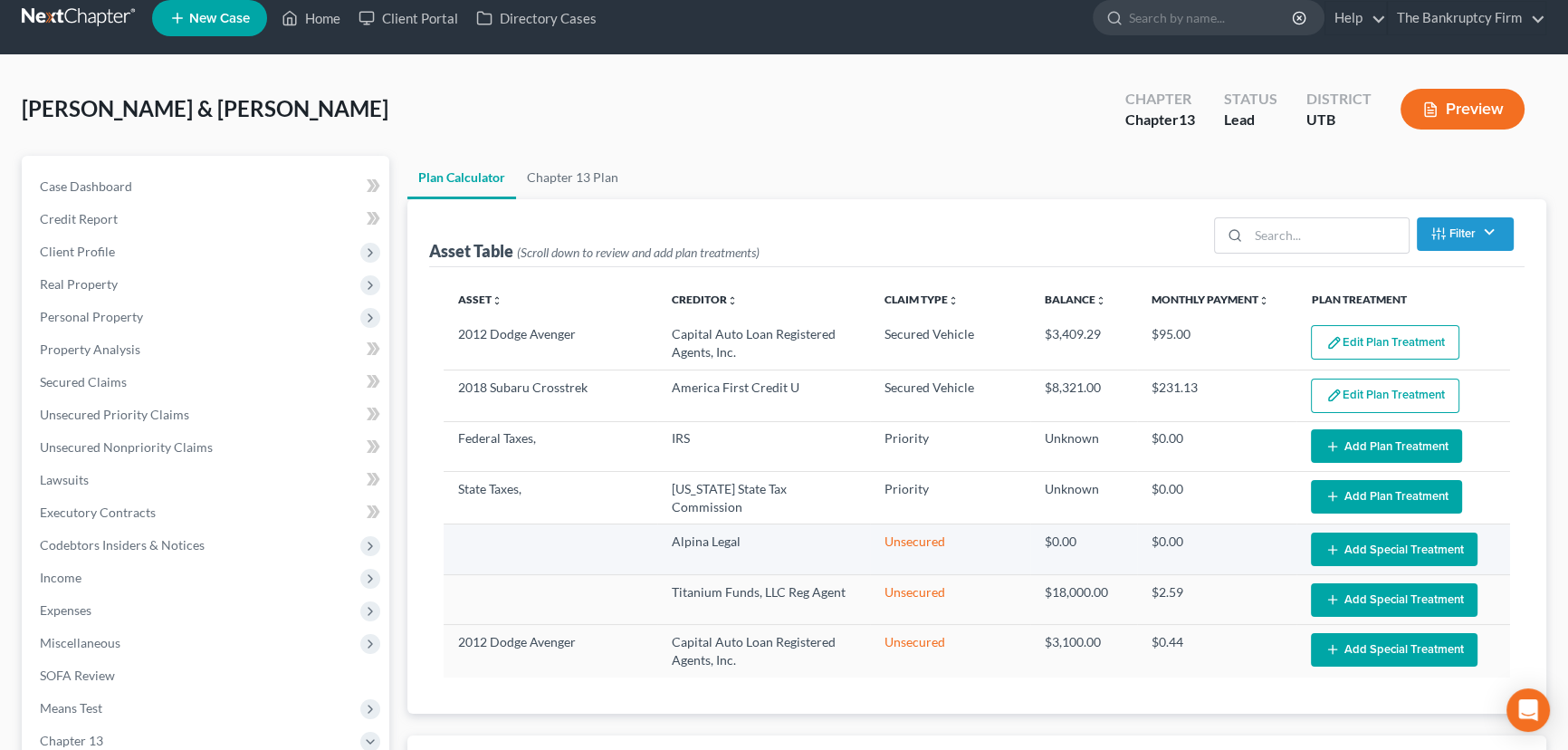
scroll to position [0, 0]
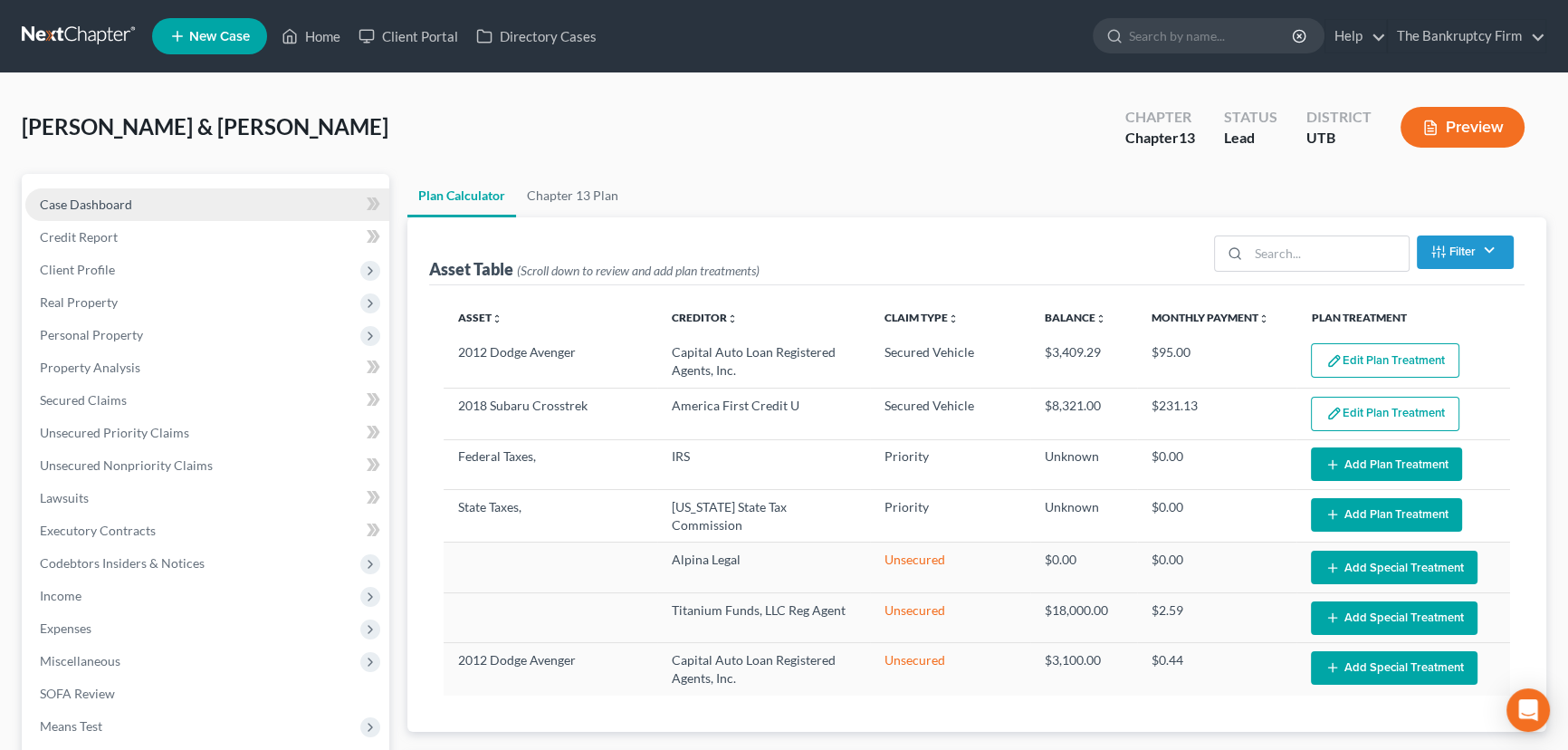
click at [99, 204] on span "Case Dashboard" at bounding box center [86, 204] width 92 height 15
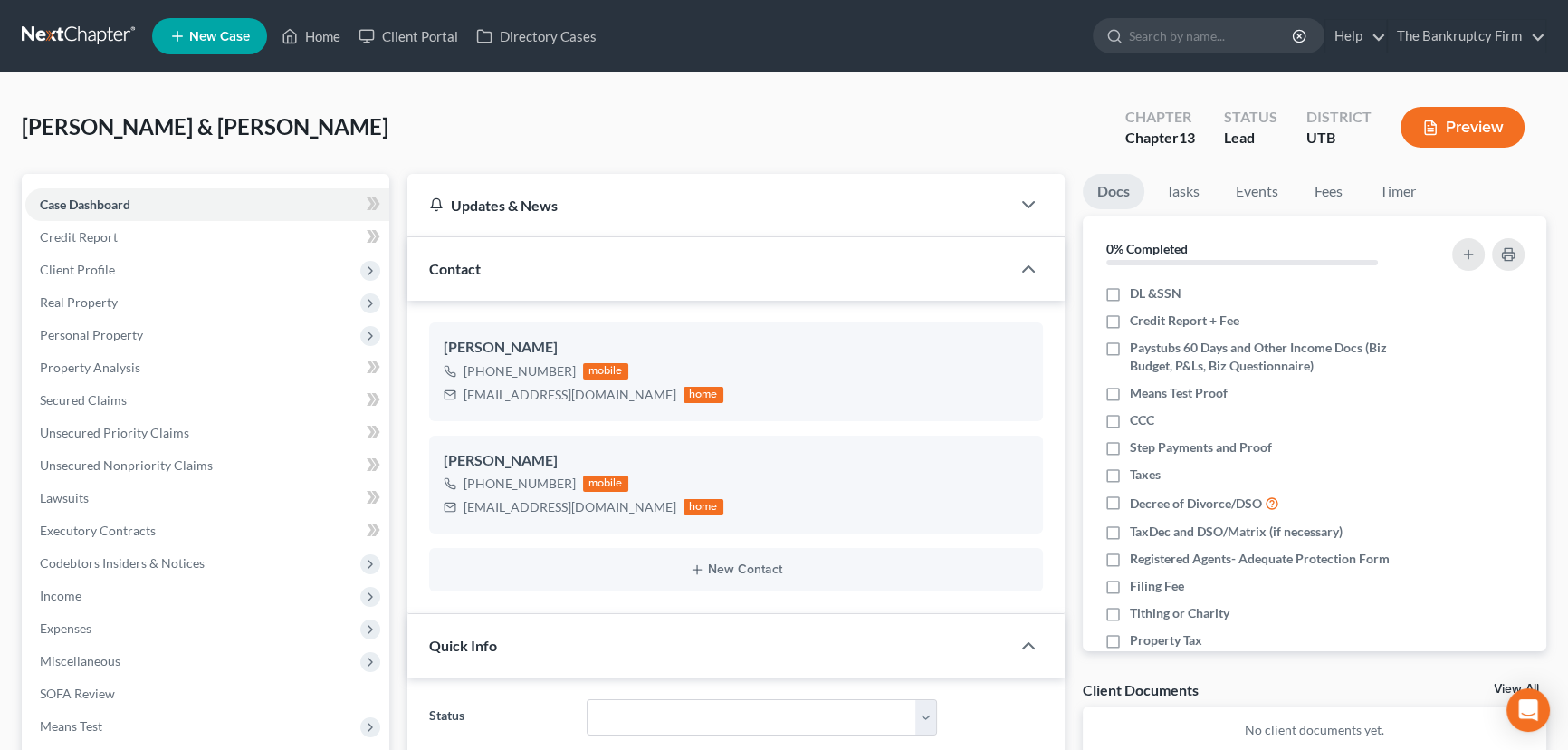
scroll to position [143, 0]
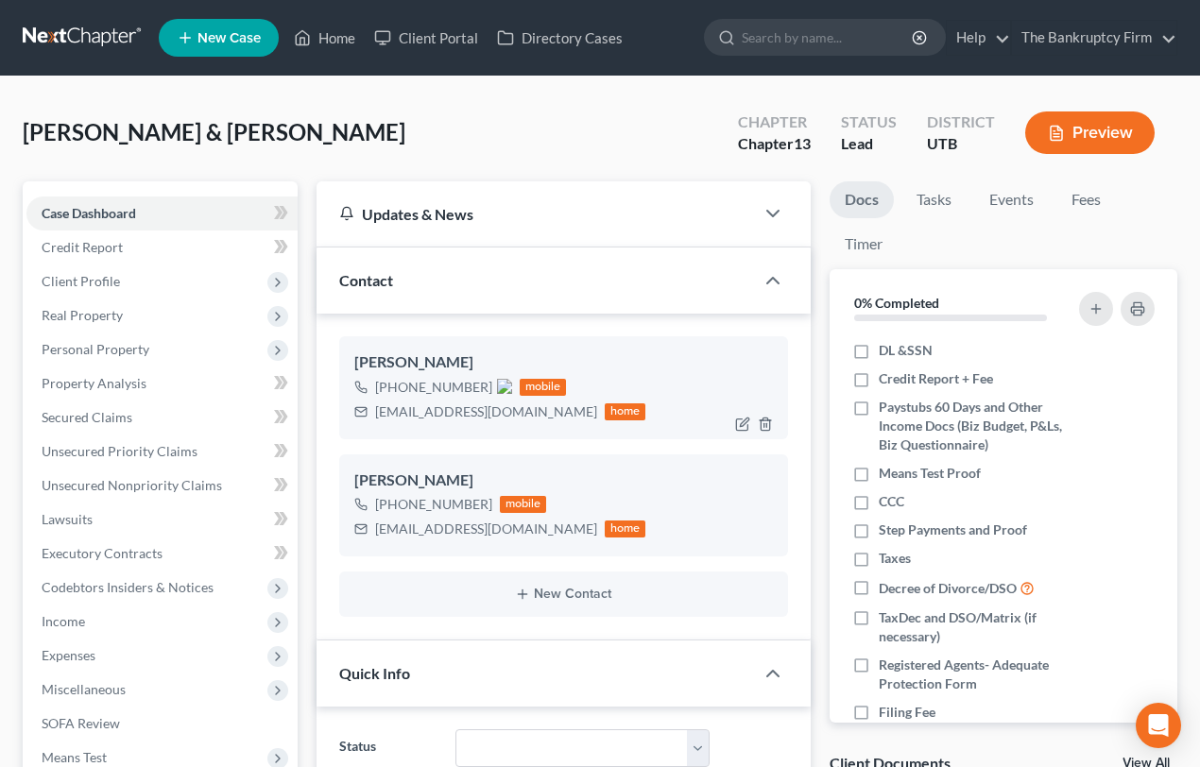
click at [497, 388] on img at bounding box center [504, 386] width 15 height 15
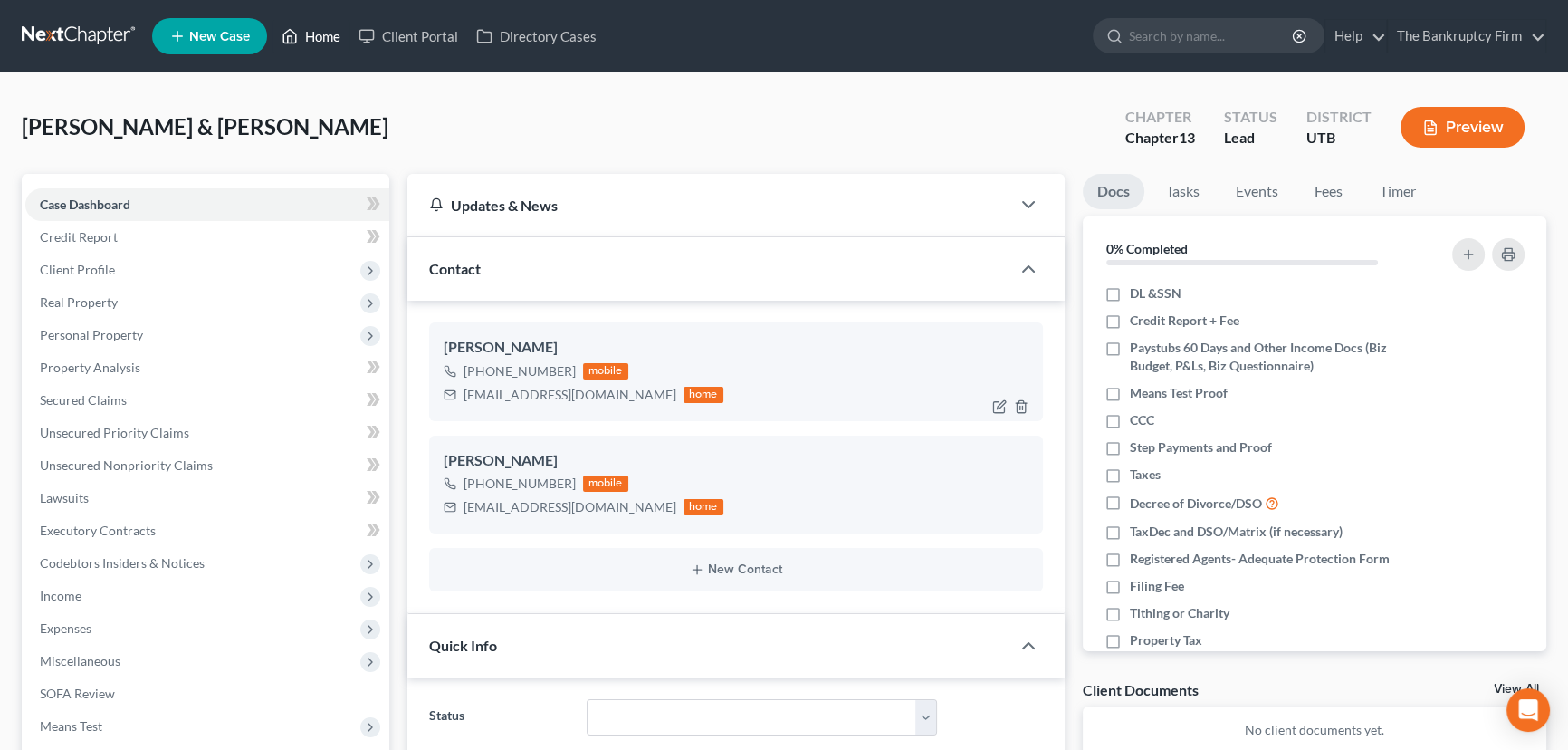
drag, startPoint x: 330, startPoint y: 39, endPoint x: 764, endPoint y: 98, distance: 438.0
click at [330, 39] on link "Home" at bounding box center [310, 36] width 77 height 33
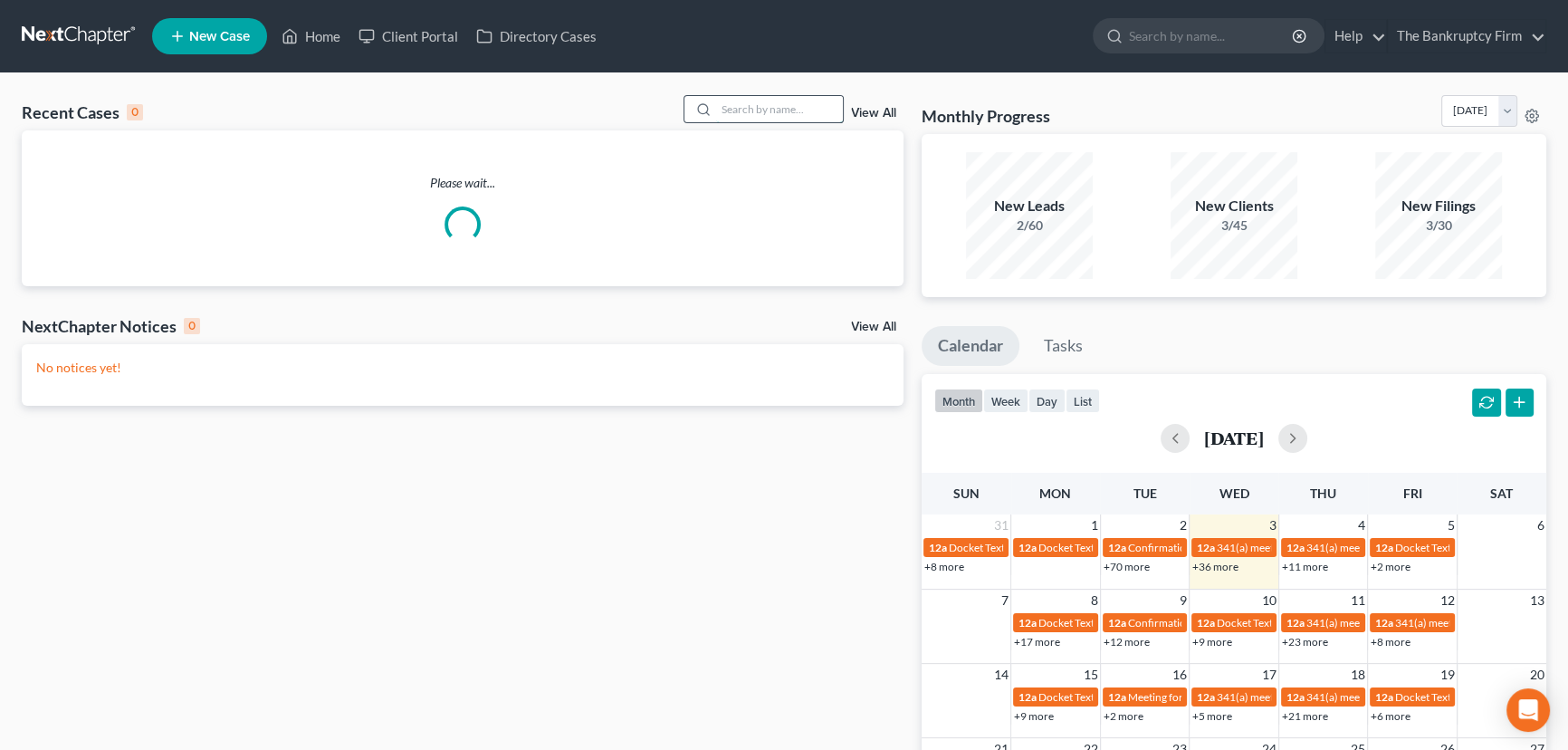
click at [765, 111] on input "search" at bounding box center [780, 108] width 126 height 26
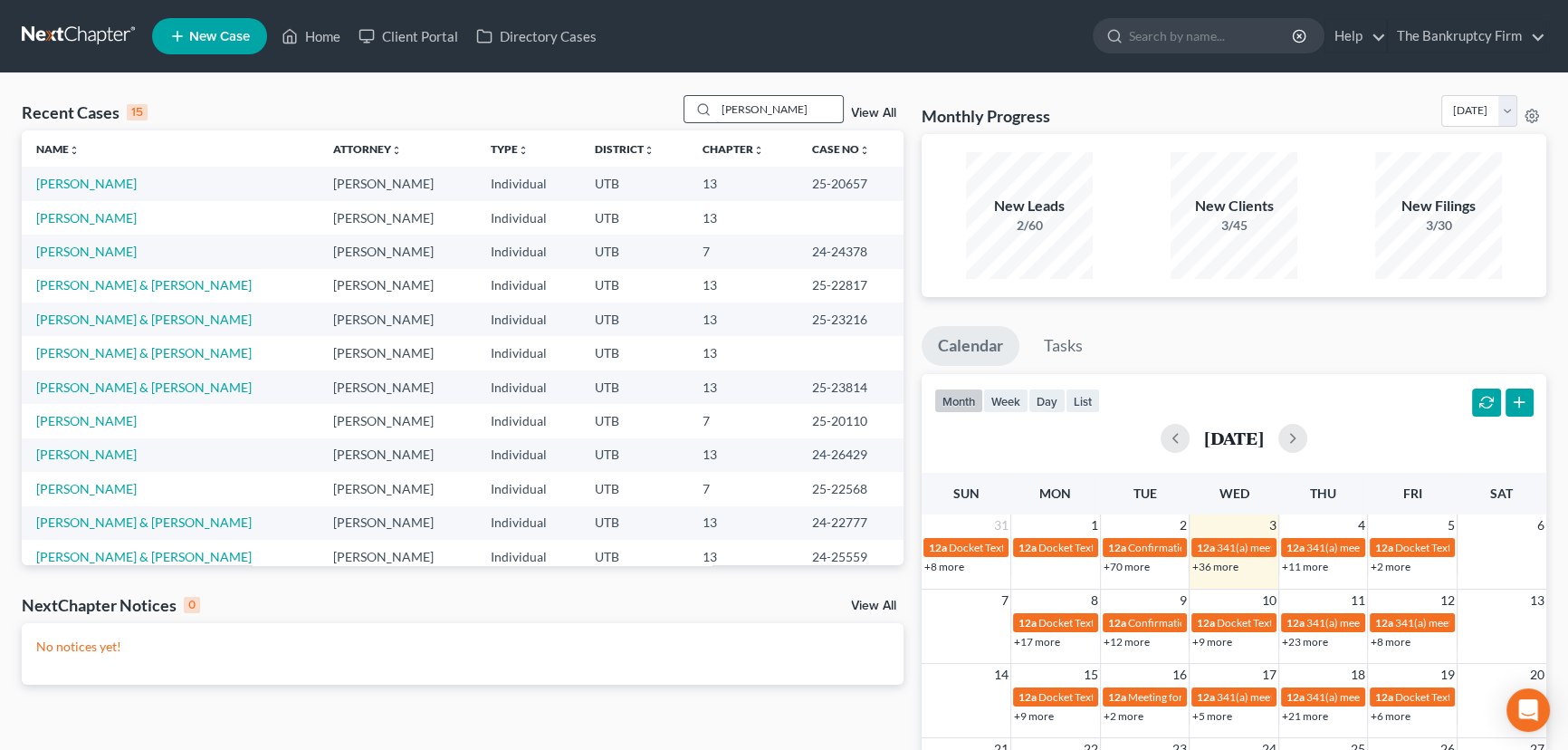
type input "Skeen"
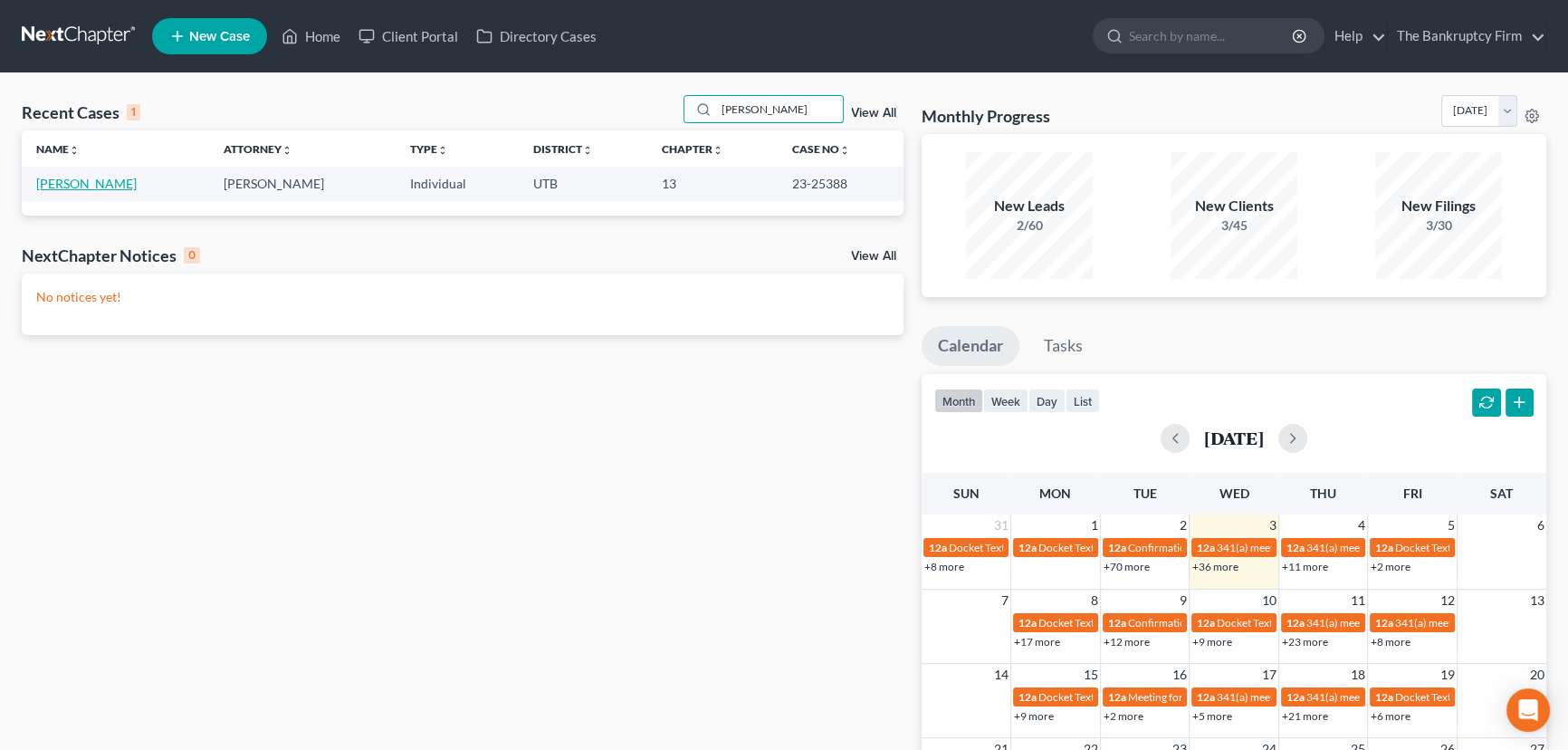
click at [81, 181] on link "[PERSON_NAME]" at bounding box center [86, 183] width 101 height 15
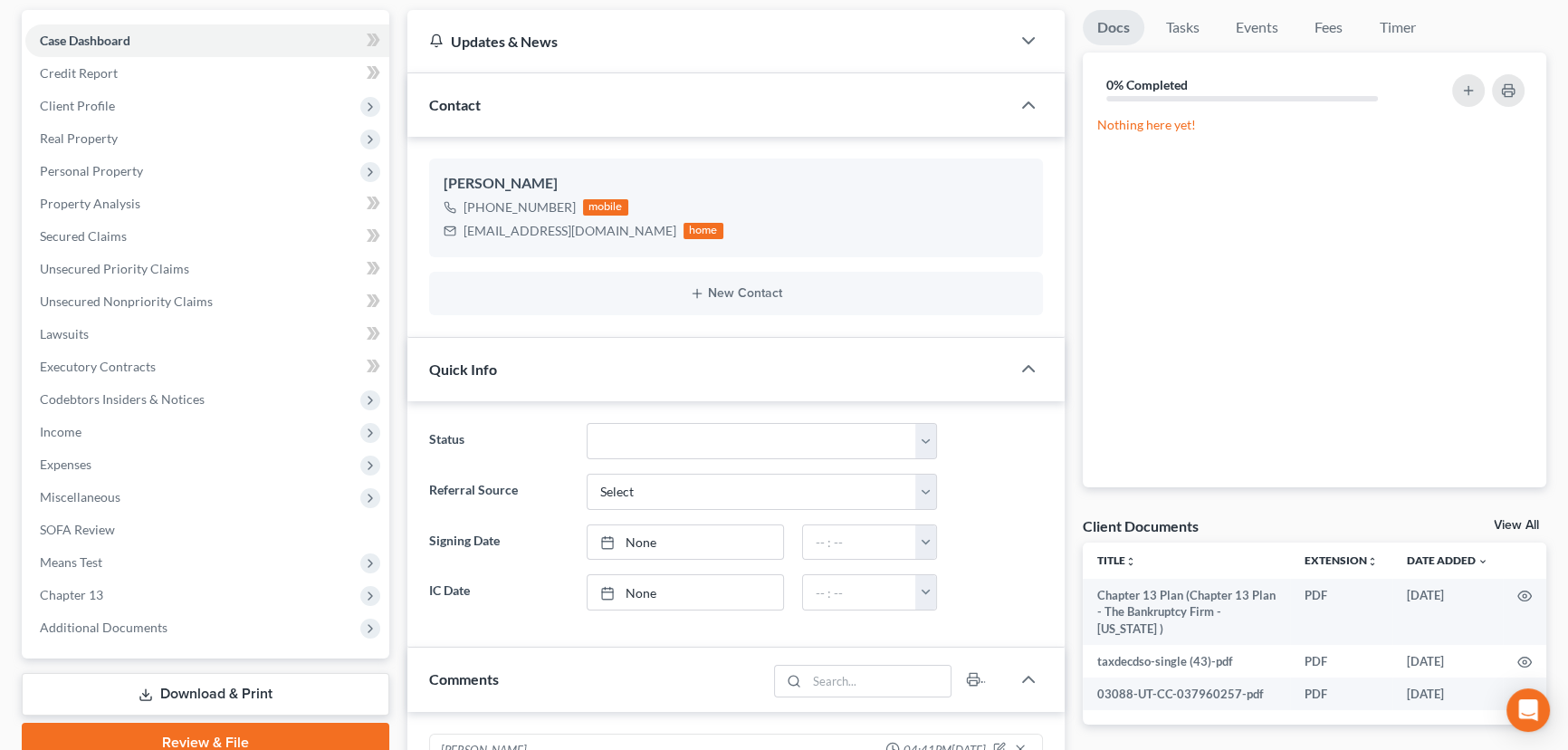
scroll to position [256, 0]
click at [1511, 519] on link "View All" at bounding box center [1515, 525] width 45 height 12
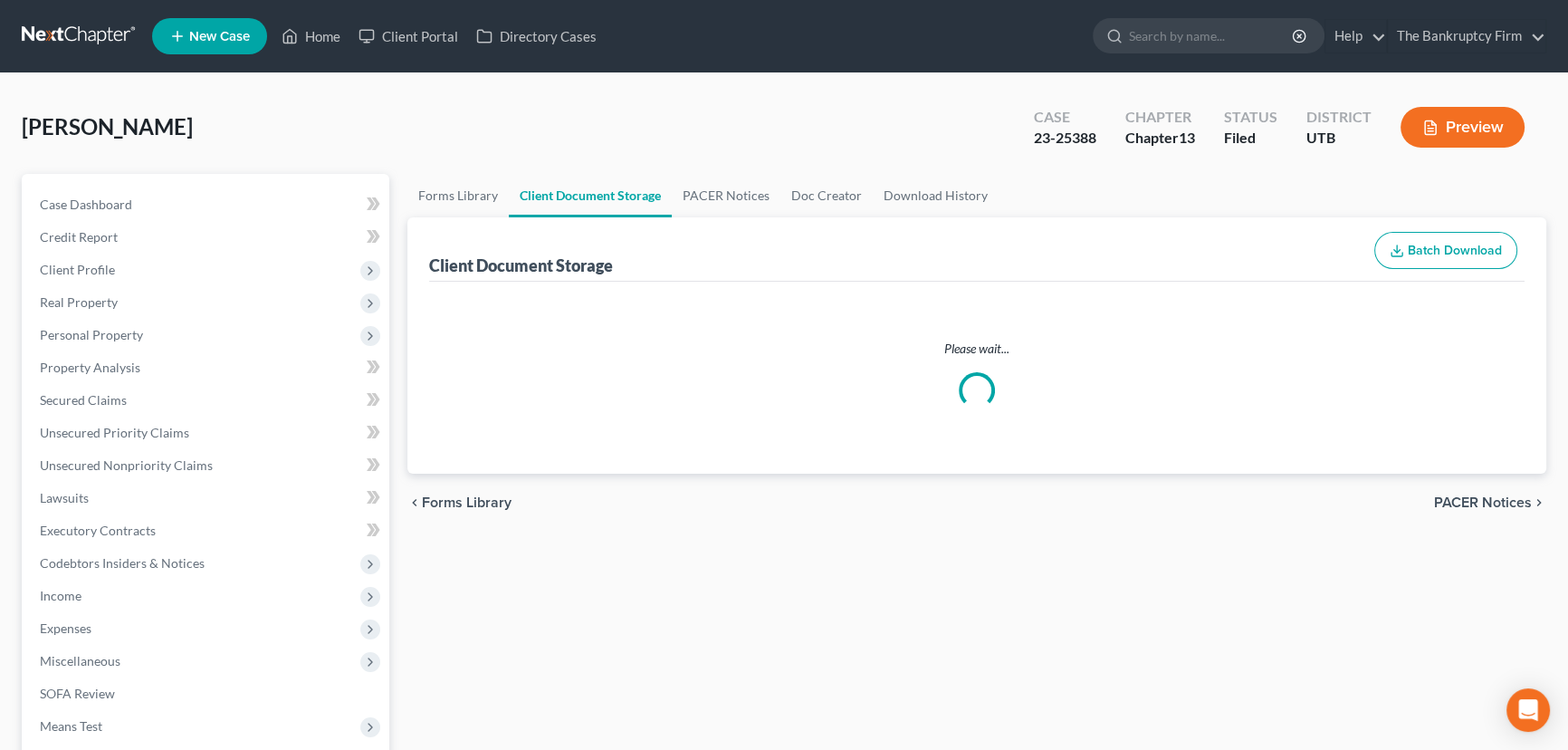
select select "30"
select select "26"
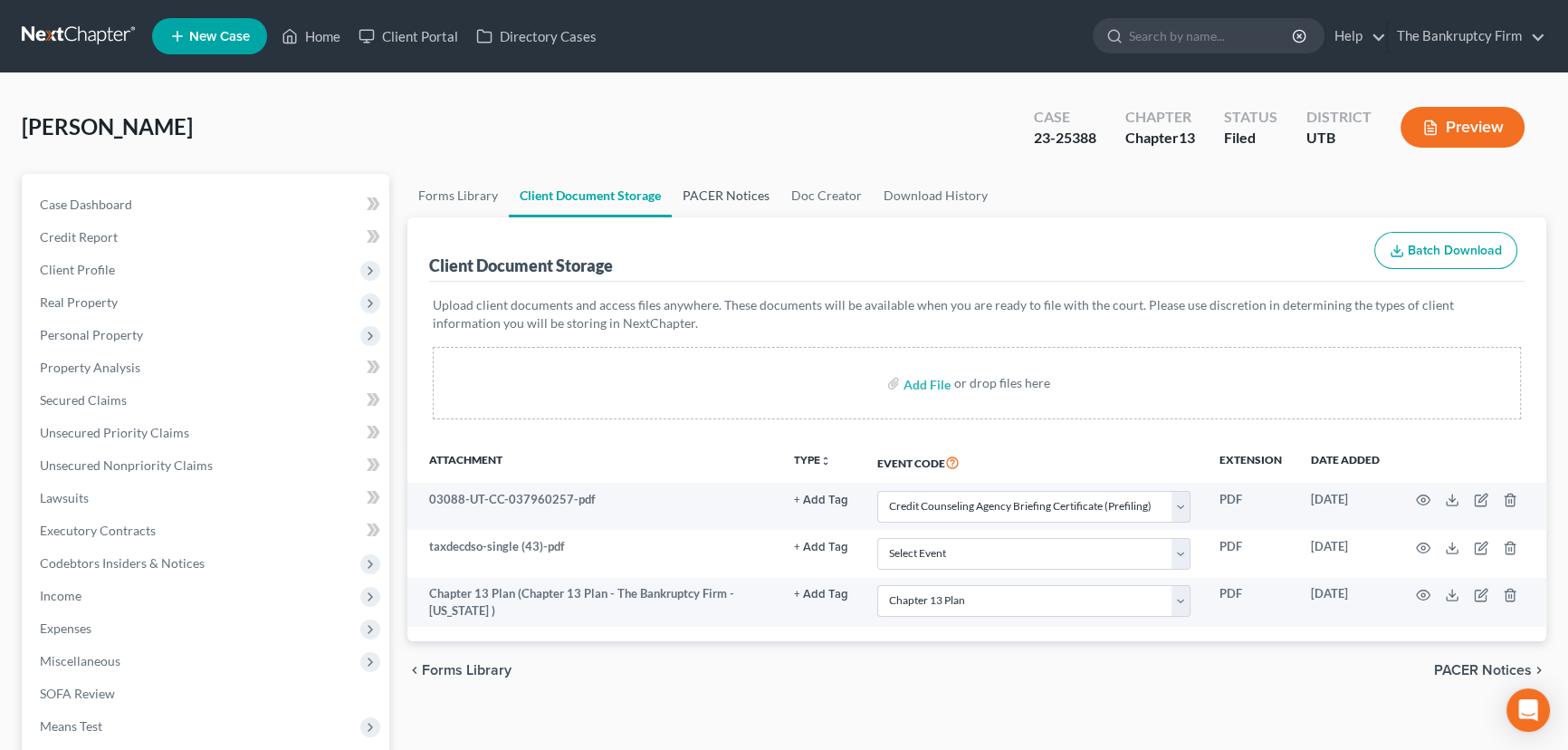
click at [709, 190] on link "PACER Notices" at bounding box center [725, 194] width 108 height 43
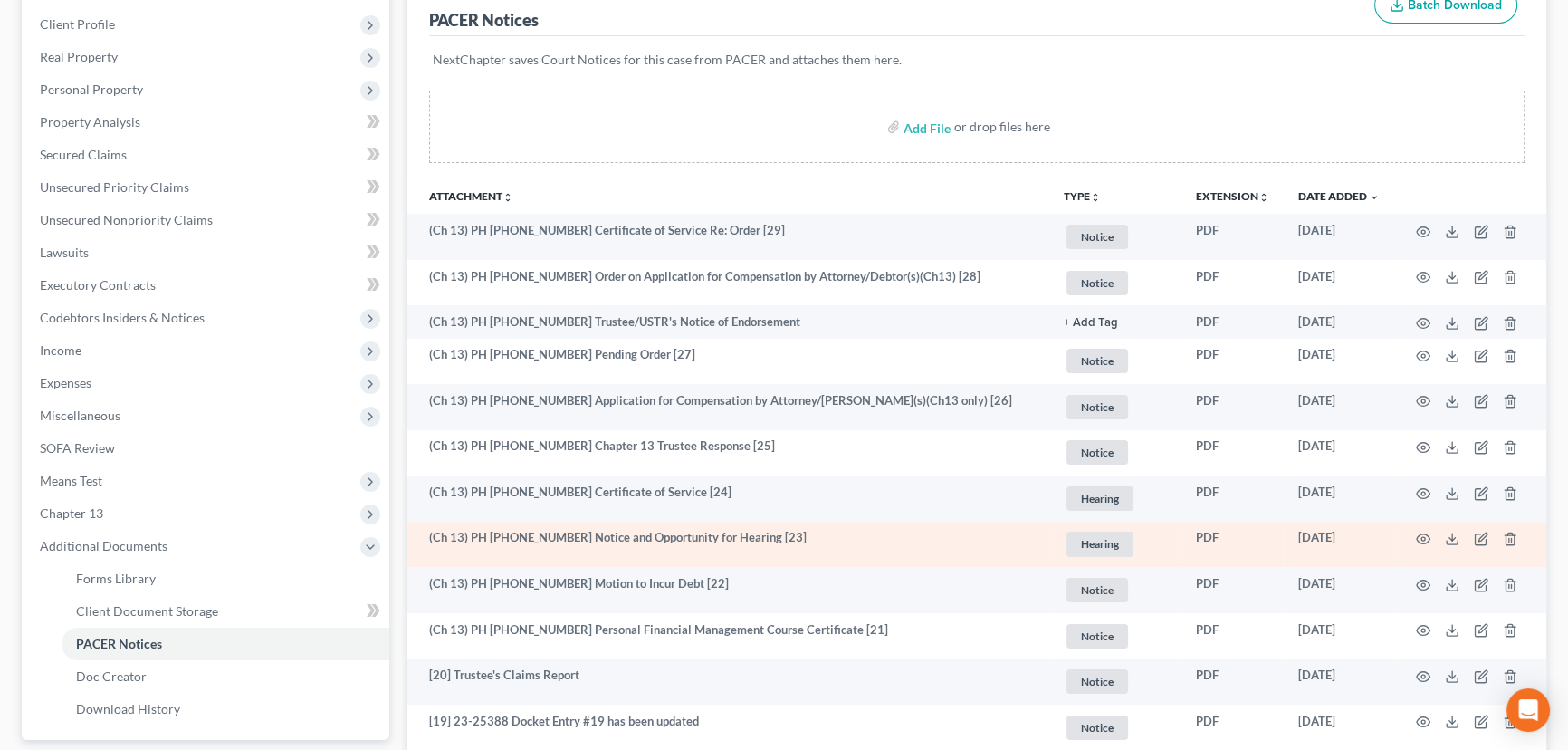
scroll to position [246, 0]
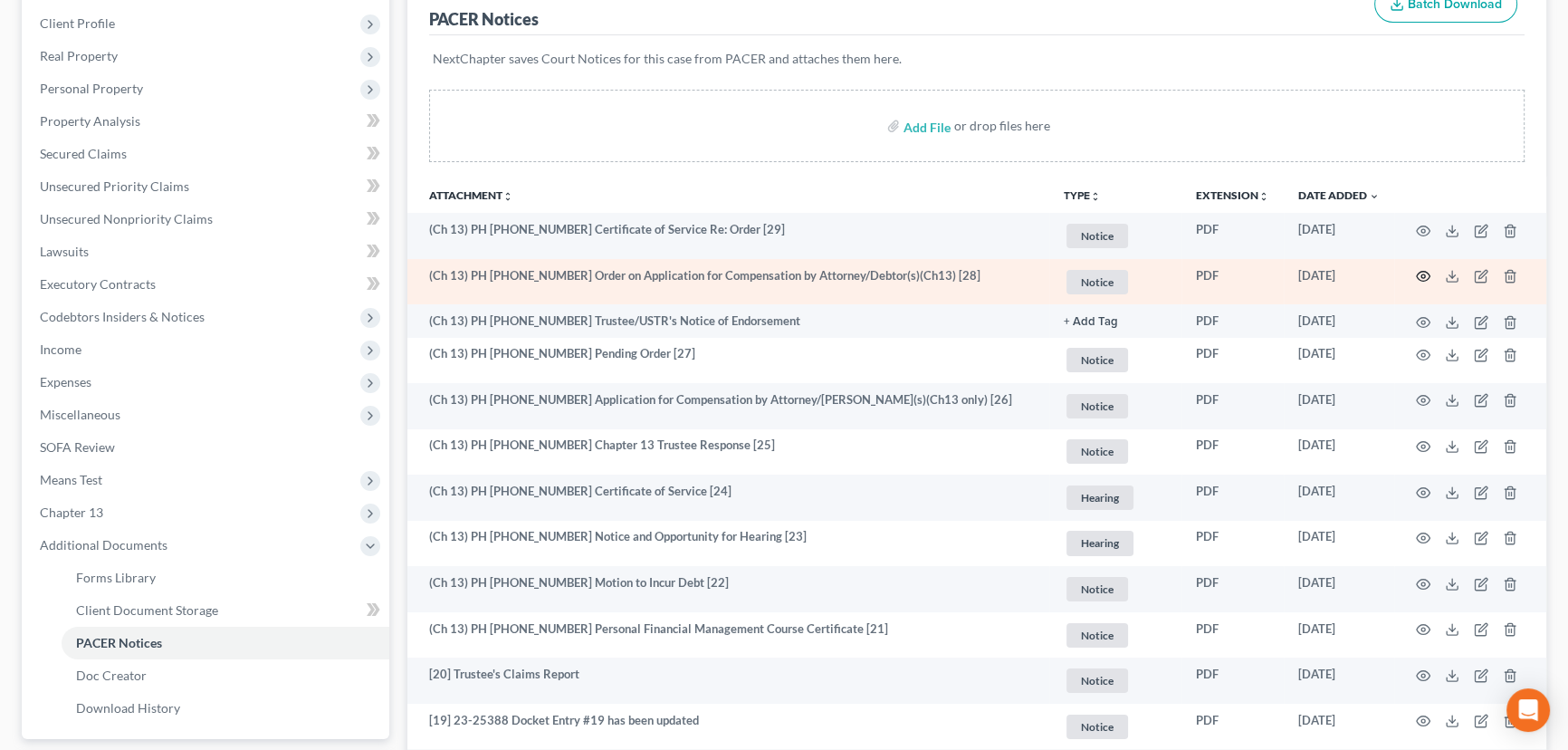
click at [1425, 272] on icon "button" at bounding box center [1422, 276] width 14 height 14
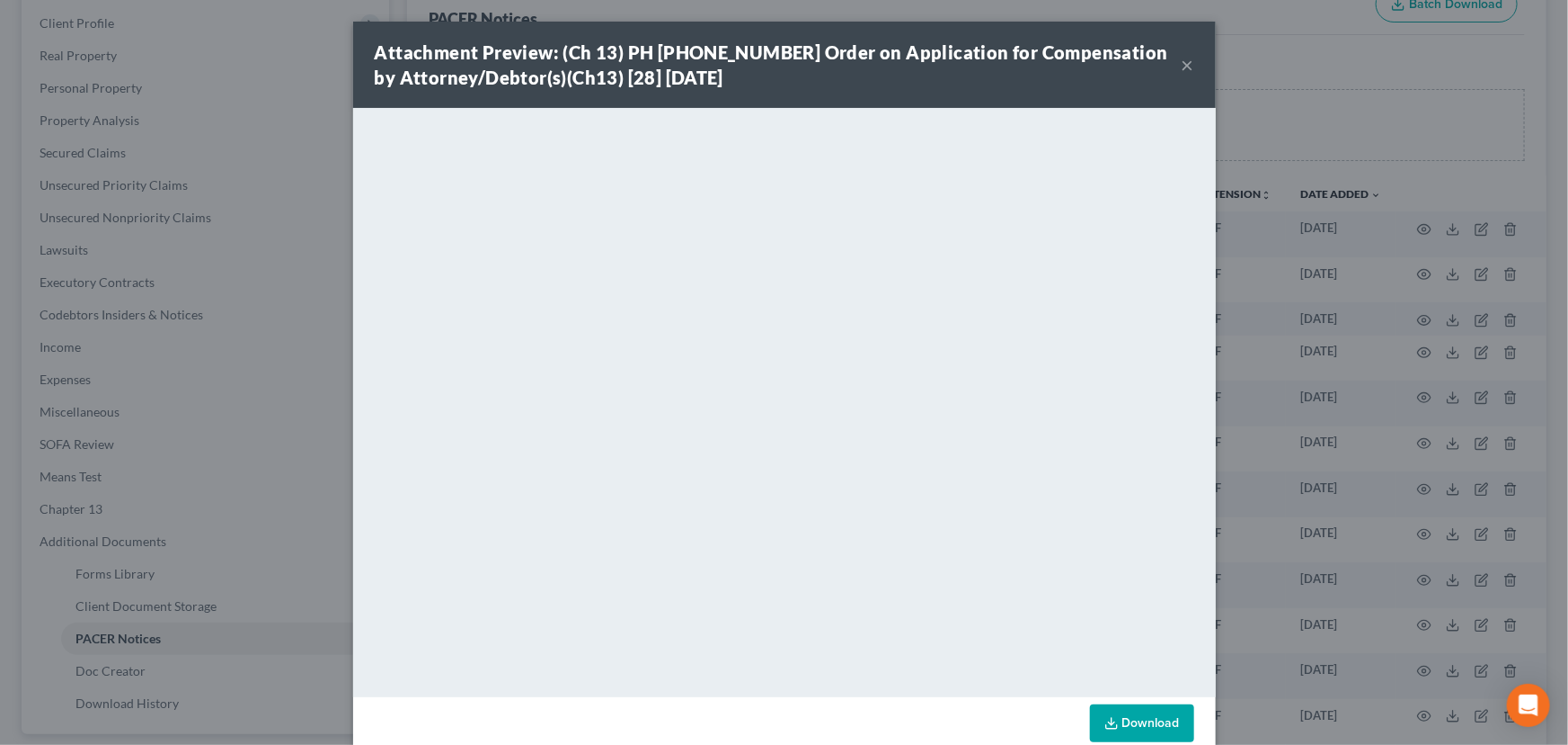
click at [1182, 64] on button "×" at bounding box center [1188, 65] width 12 height 22
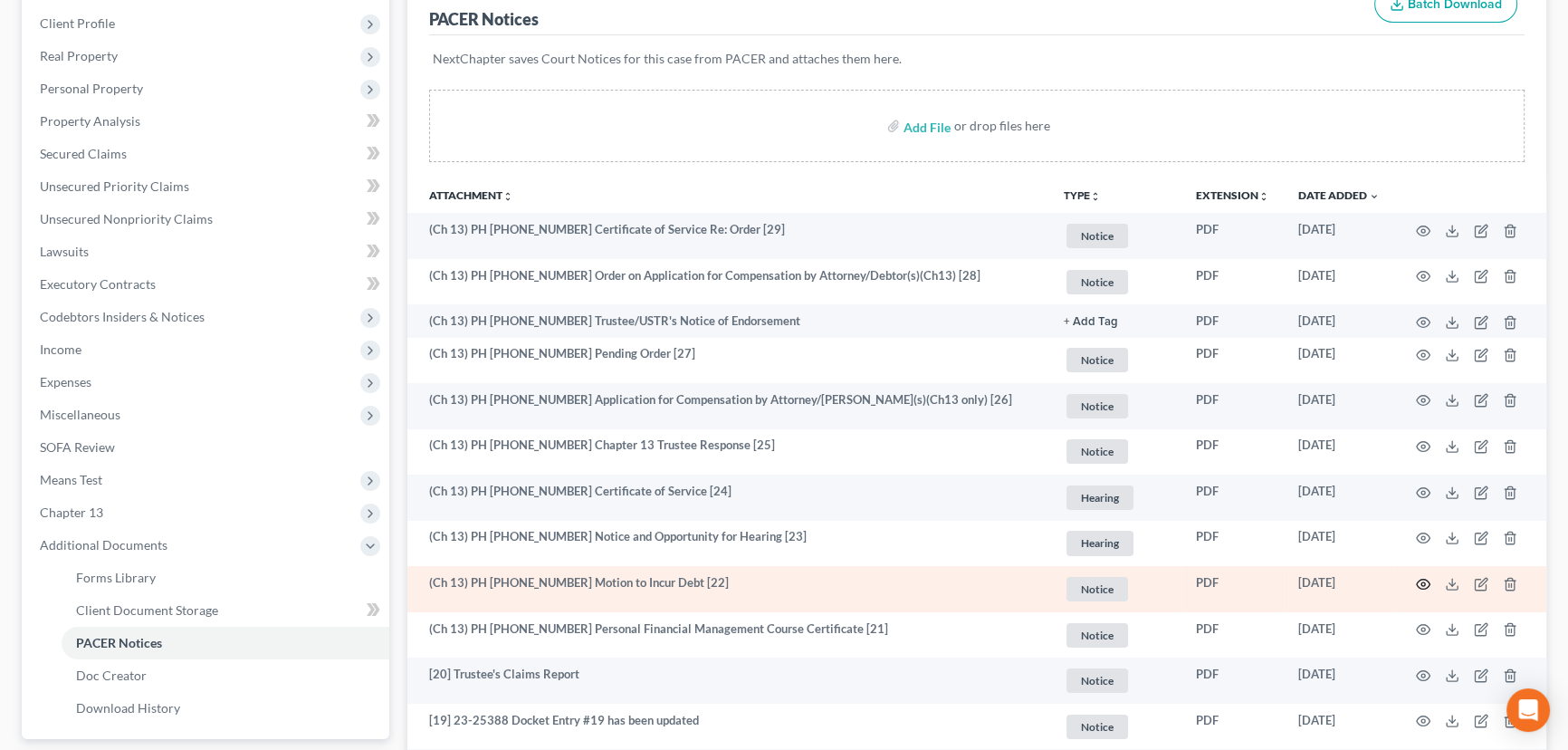
click at [1422, 582] on circle "button" at bounding box center [1423, 584] width 4 height 4
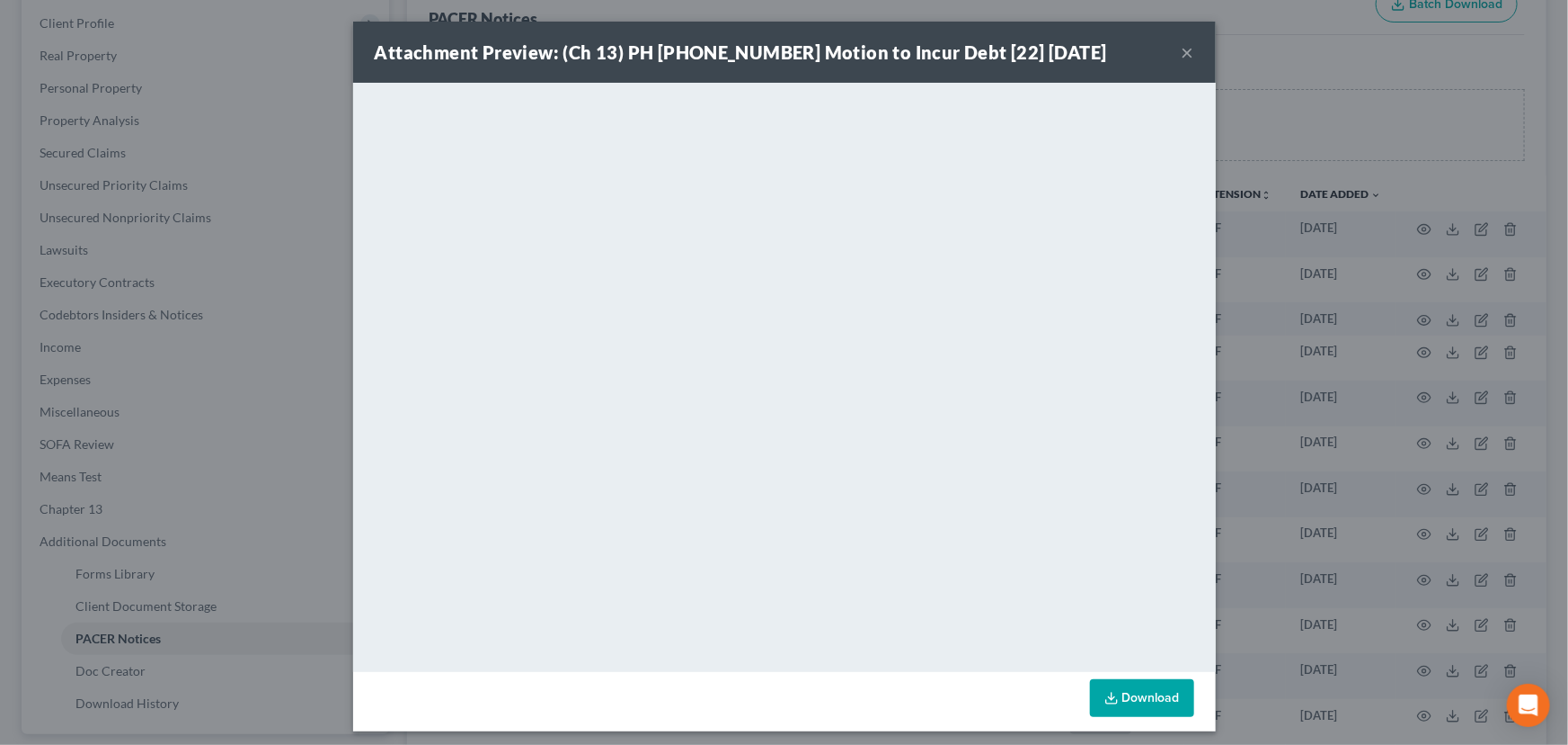
click at [1182, 53] on button "×" at bounding box center [1188, 51] width 12 height 22
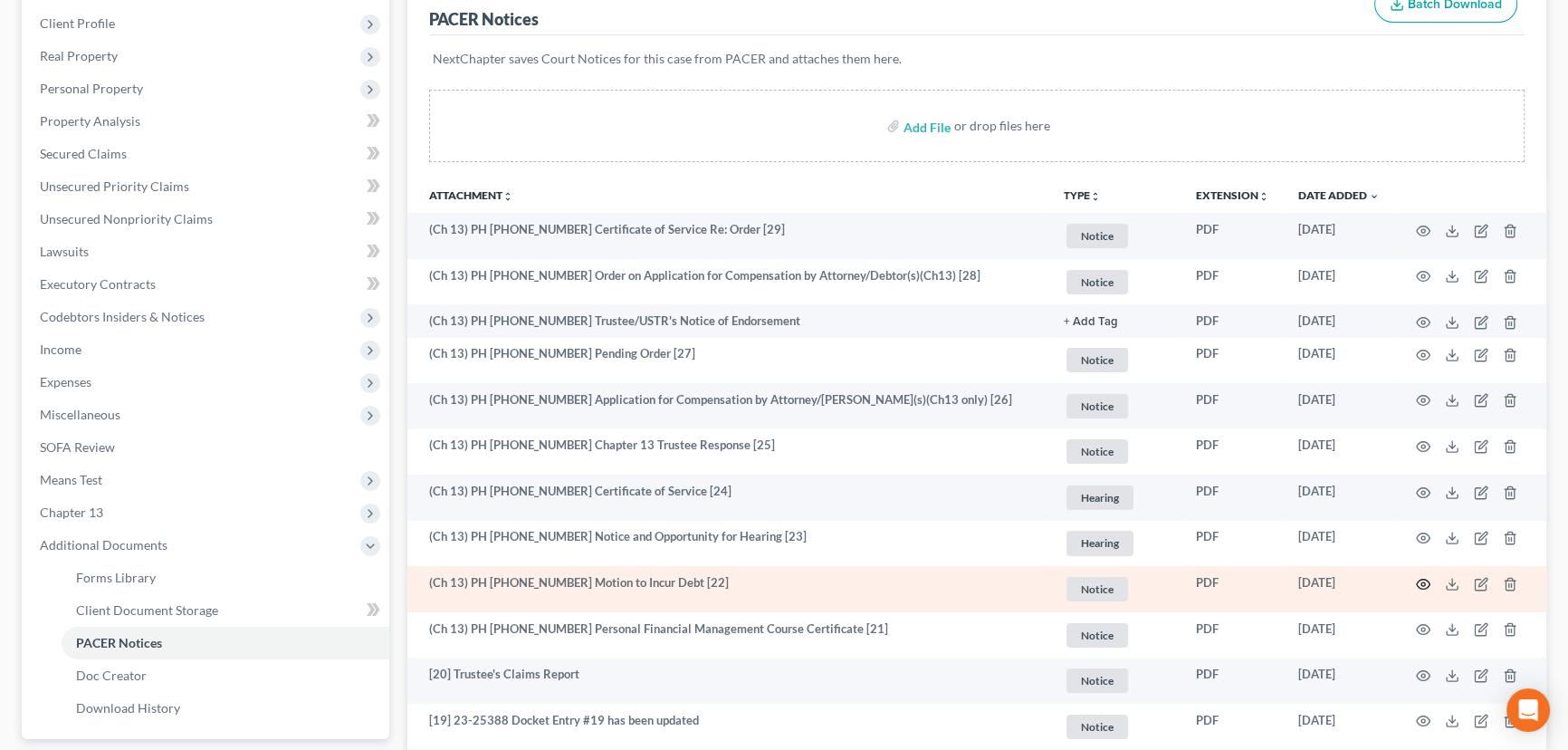
click at [1421, 579] on icon "button" at bounding box center [1423, 583] width 13 height 10
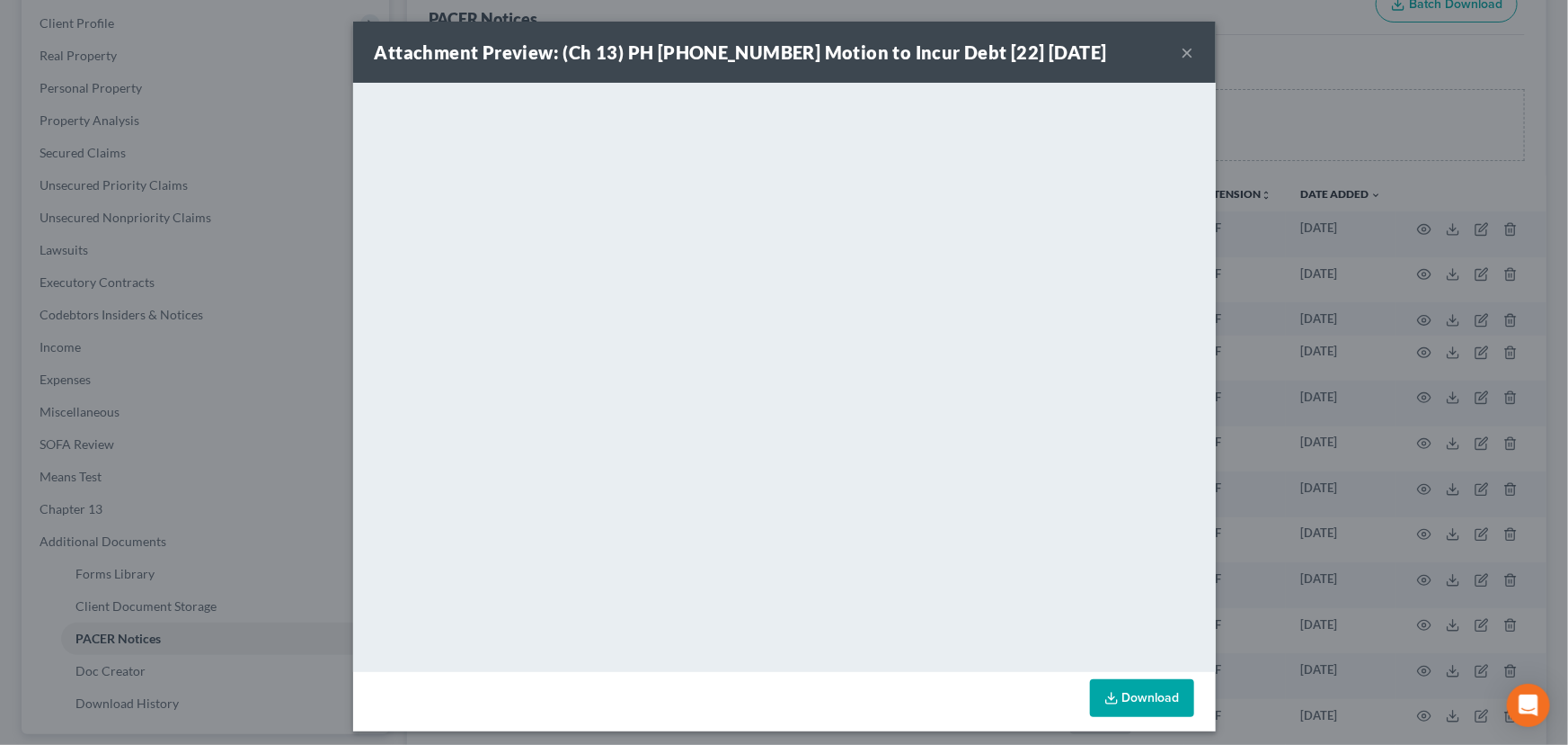
click at [1182, 53] on button "×" at bounding box center [1188, 51] width 12 height 22
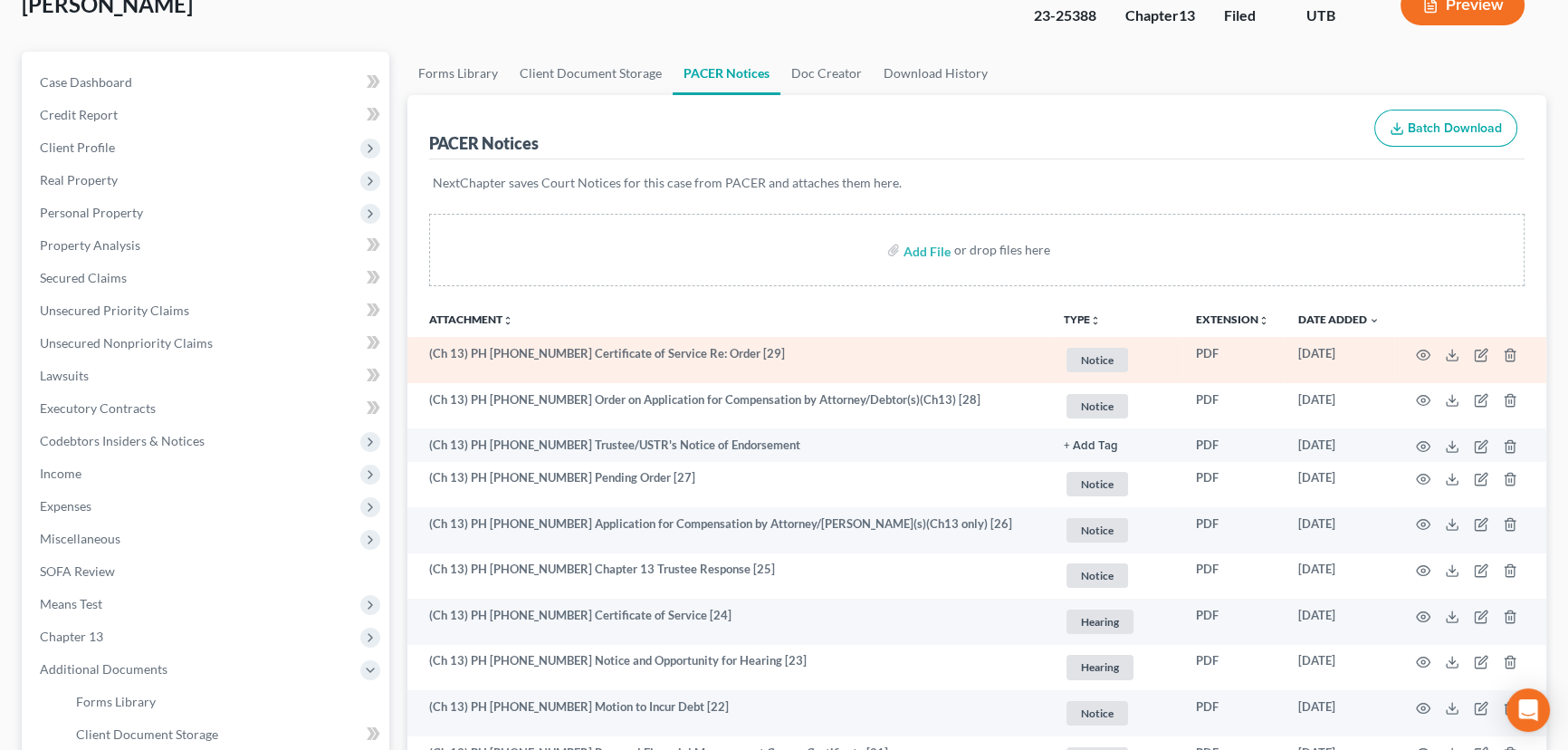
scroll to position [0, 0]
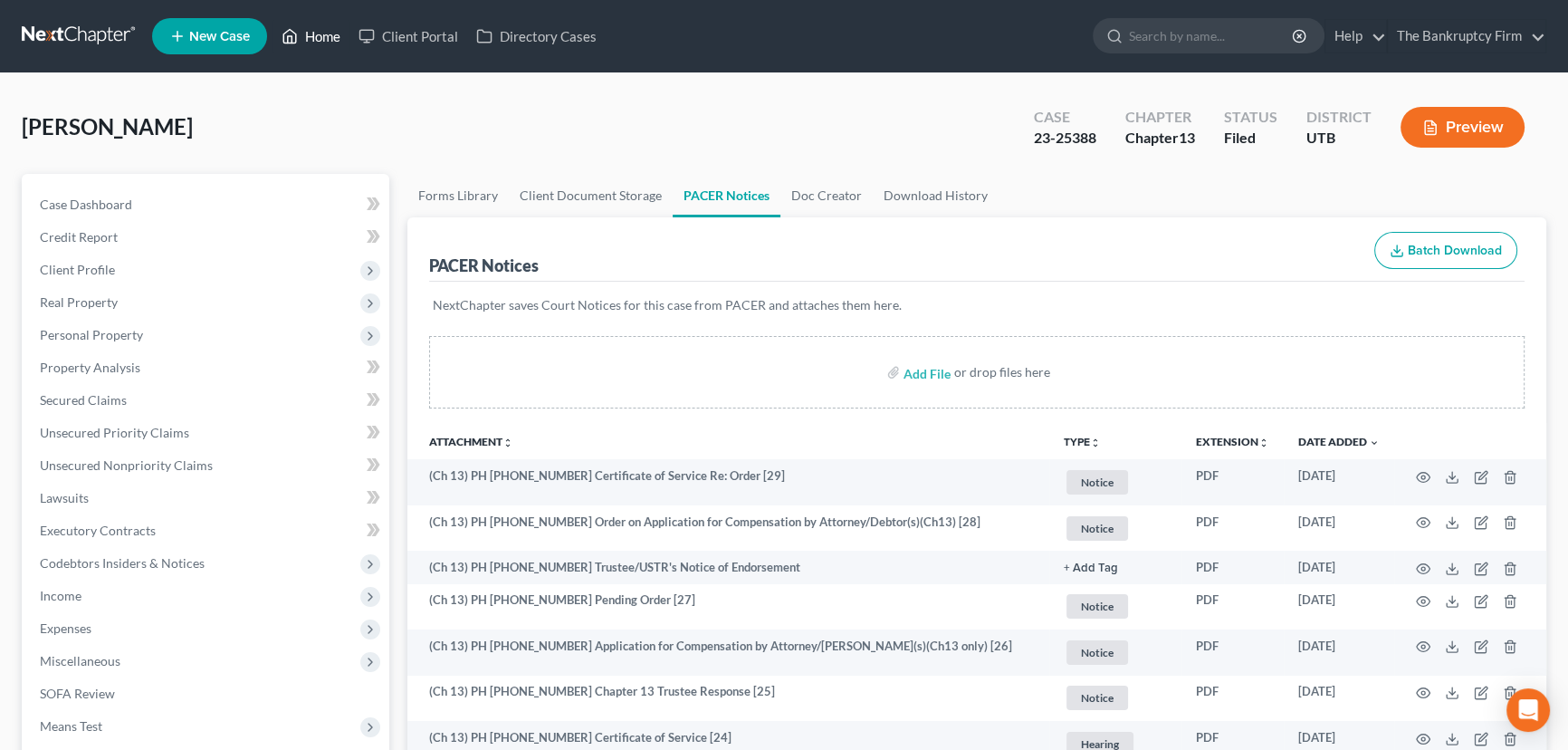
click at [309, 36] on link "Home" at bounding box center [310, 36] width 77 height 33
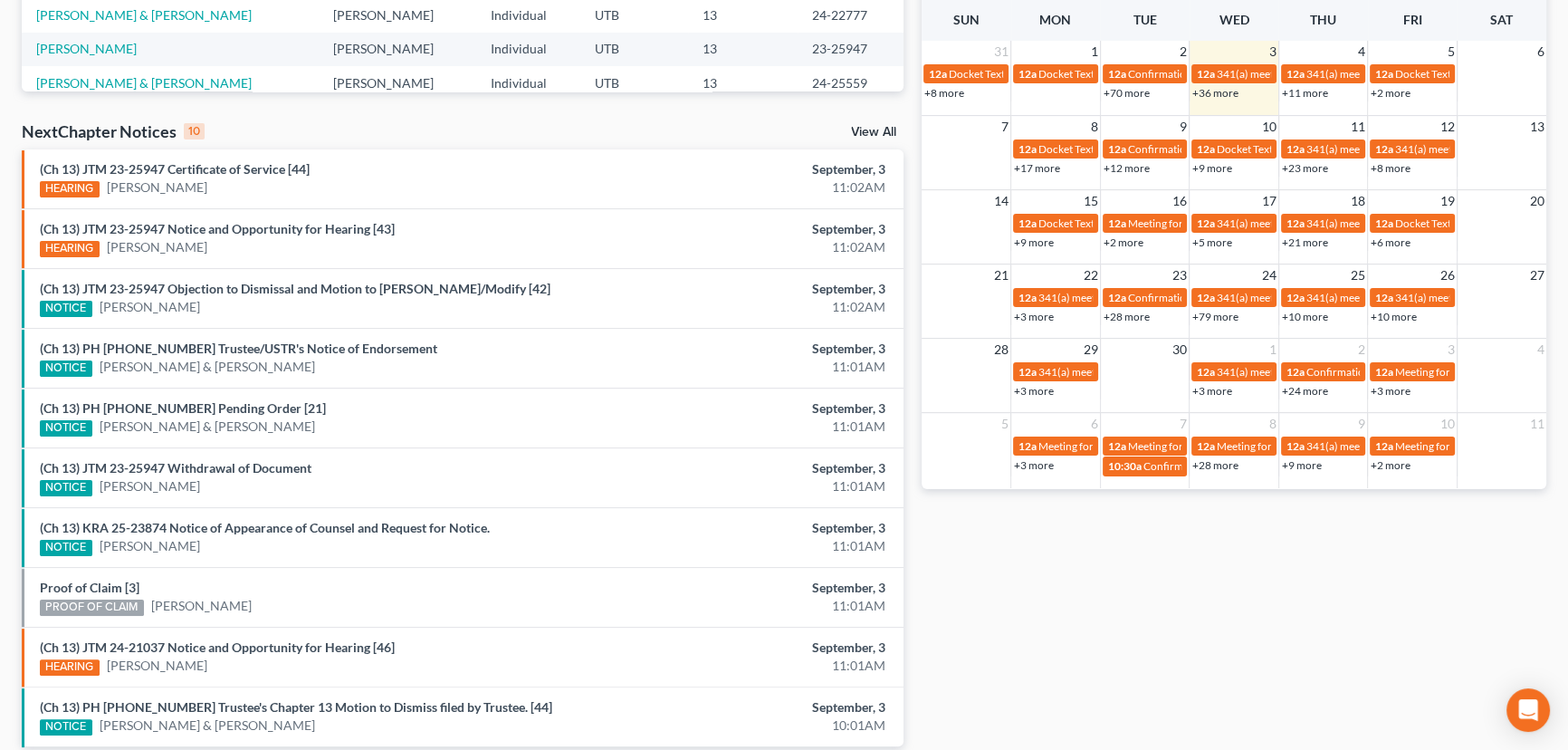
scroll to position [493, 0]
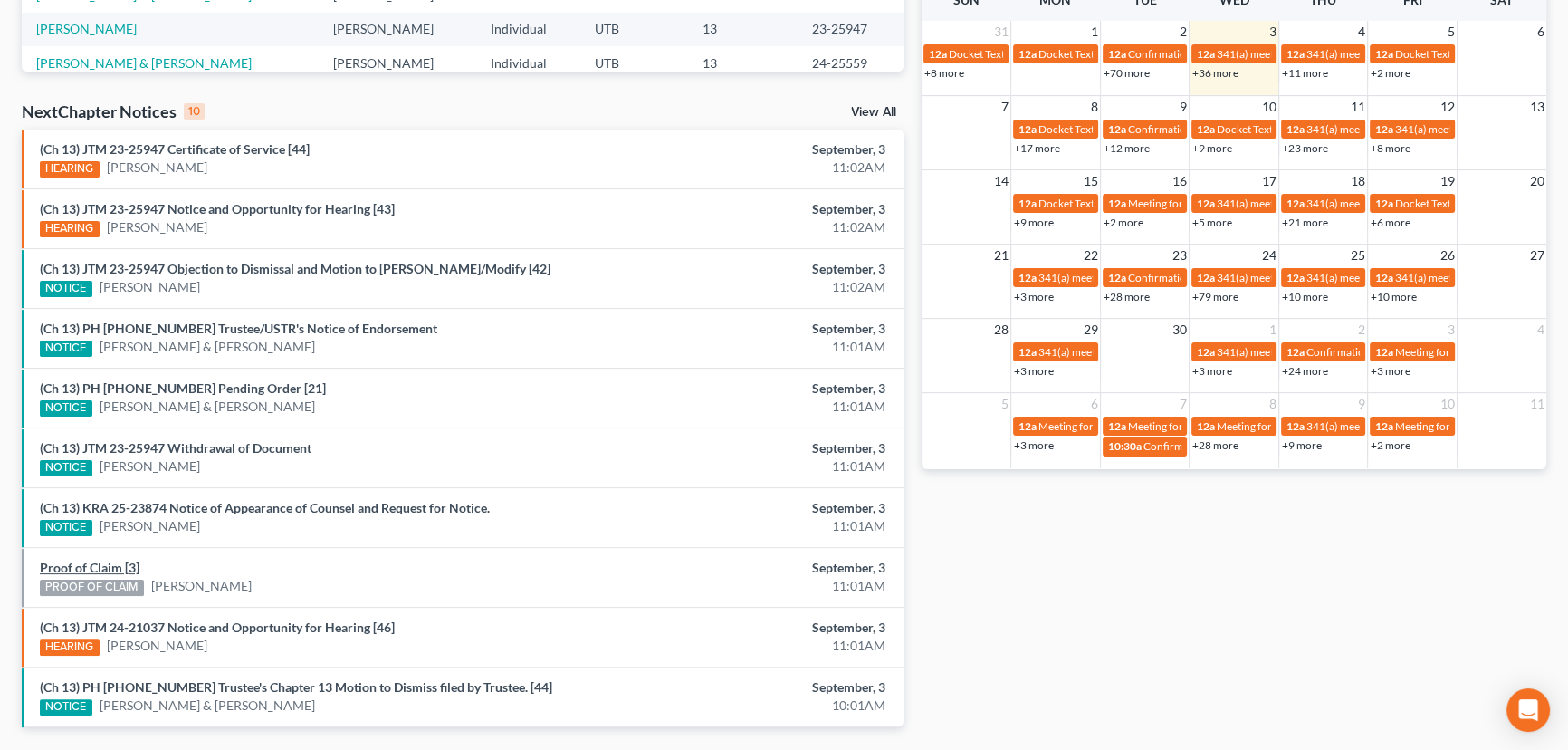
click at [107, 564] on link "Proof of Claim [3]" at bounding box center [90, 567] width 100 height 15
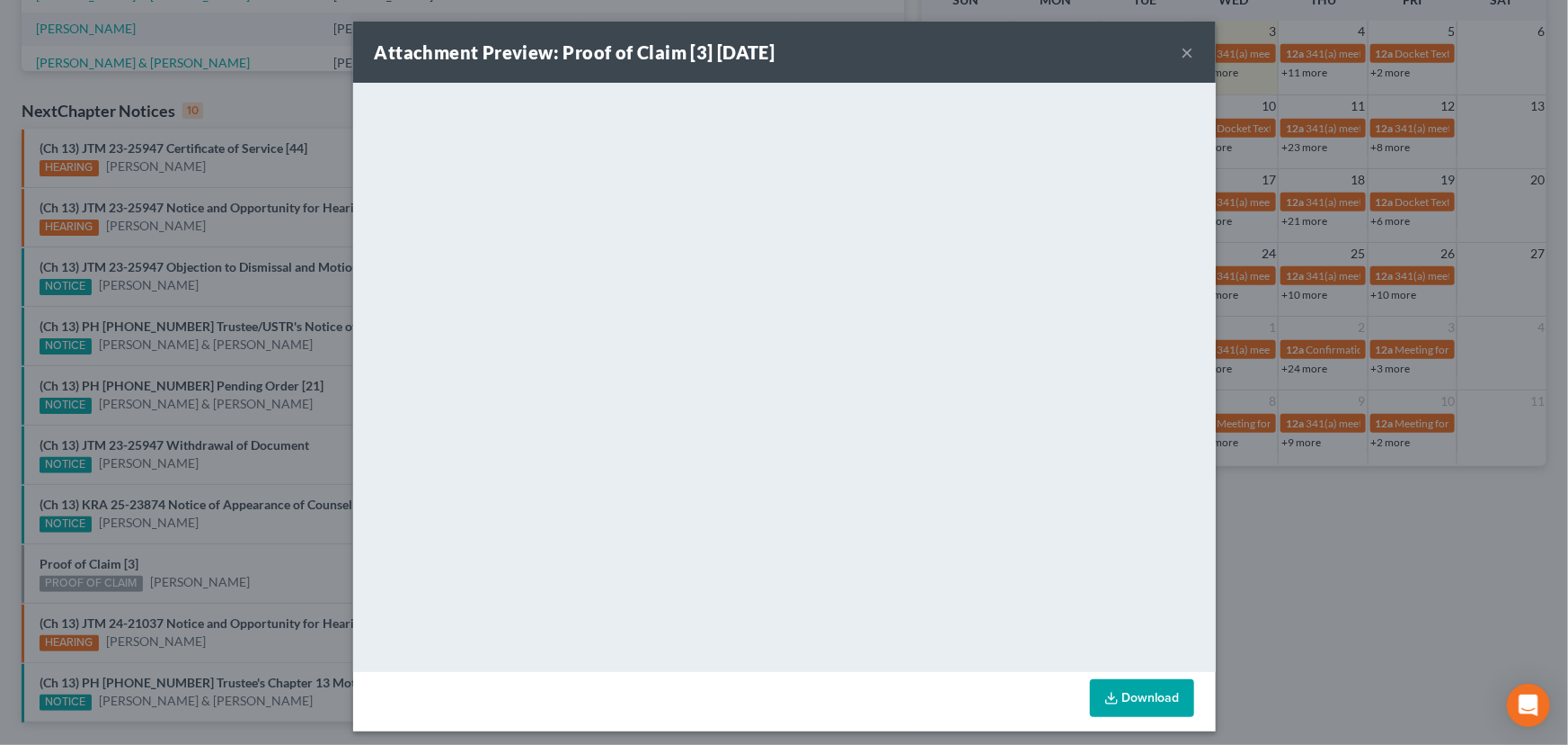
click at [221, 556] on div "Attachment Preview: Proof of Claim [3] 09/03/2025 × <object ng-attr-data='https…" at bounding box center [784, 372] width 1568 height 745
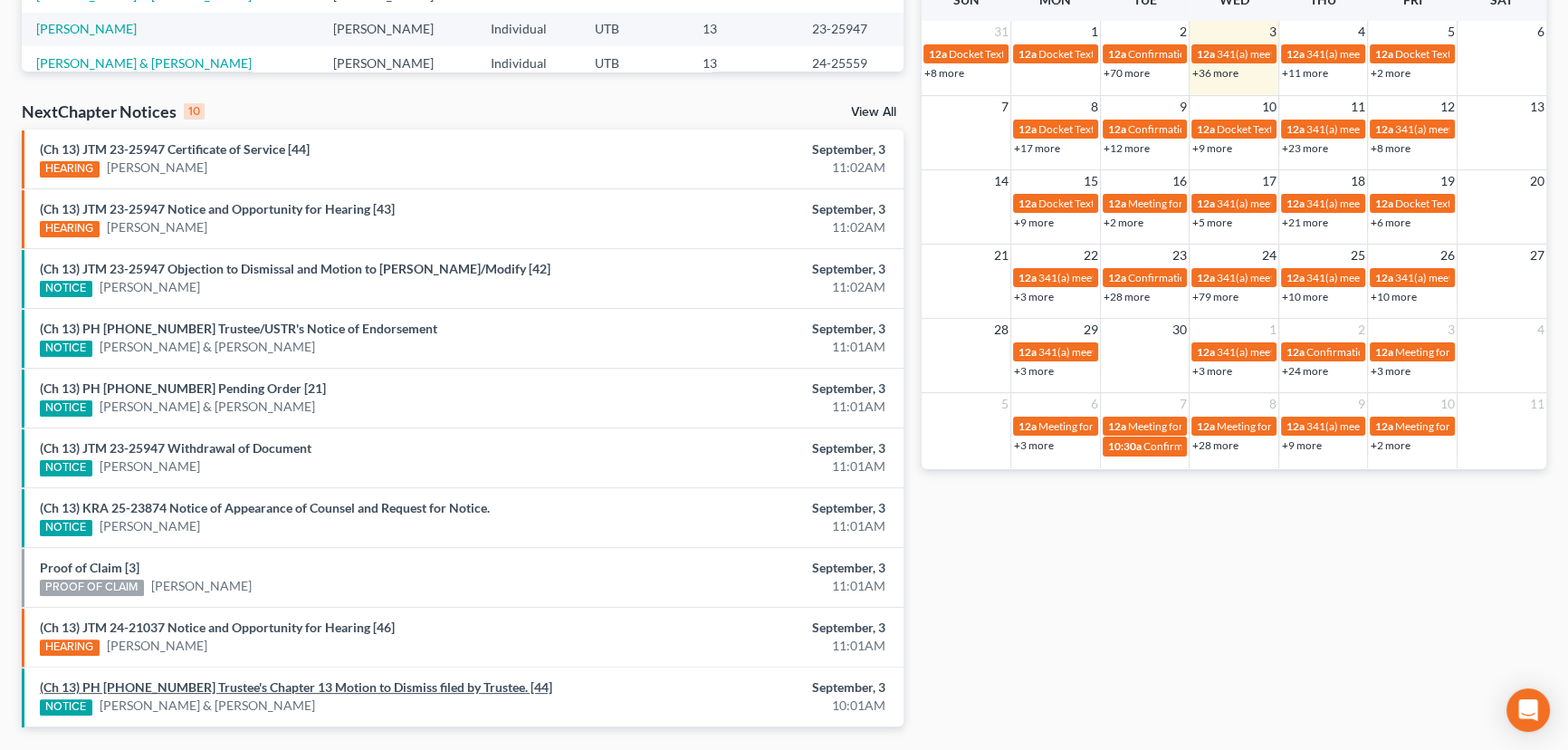
click at [269, 684] on link "(Ch 13) PH 24-26544 Trustee's Chapter 13 Motion to Dismiss filed by Trustee. [4…" at bounding box center [296, 687] width 512 height 15
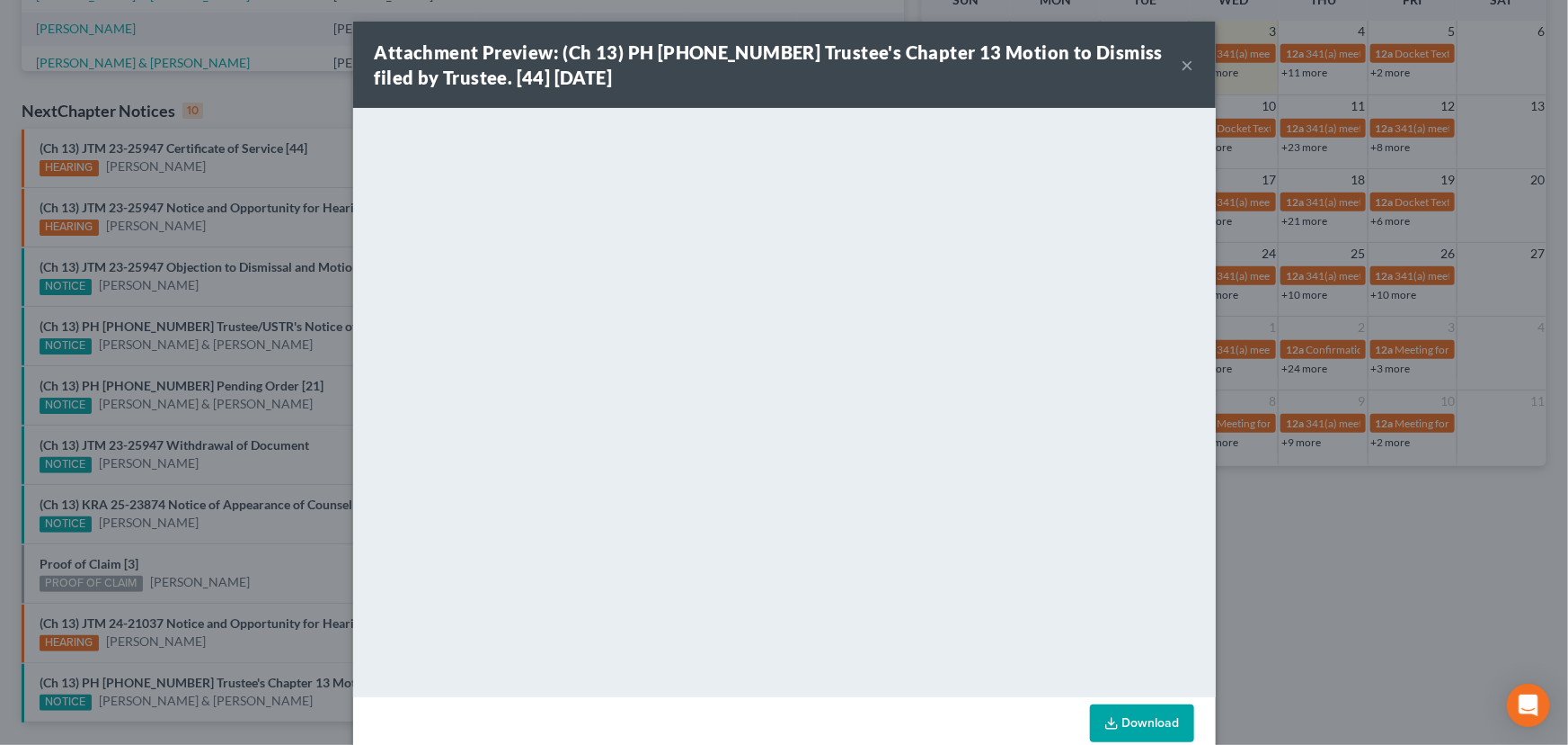
click at [264, 584] on div "Attachment Preview: (Ch 13) PH 24-26544 Trustee's Chapter 13 Motion to Dismiss …" at bounding box center [784, 372] width 1568 height 745
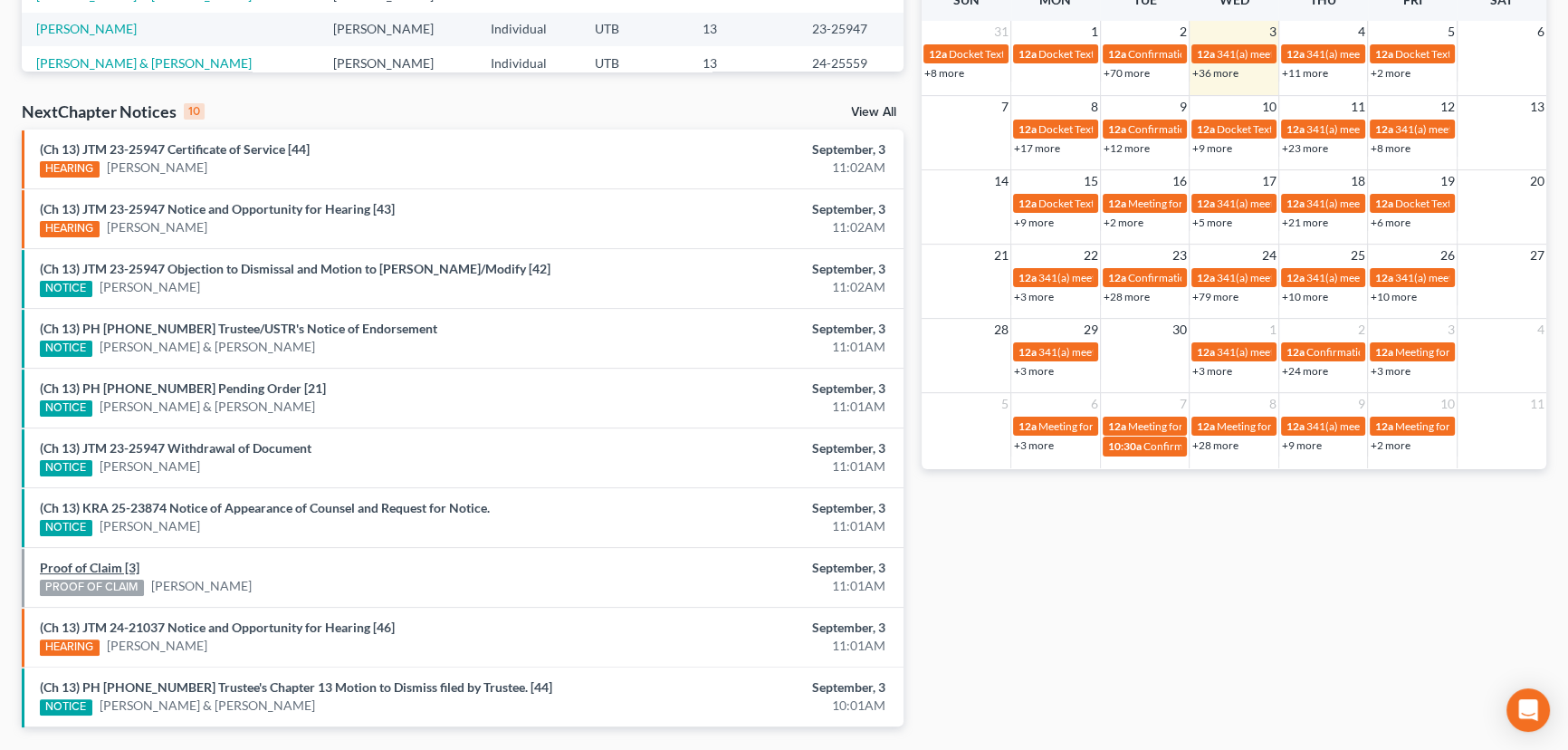
click at [92, 564] on link "Proof of Claim [3]" at bounding box center [90, 567] width 100 height 15
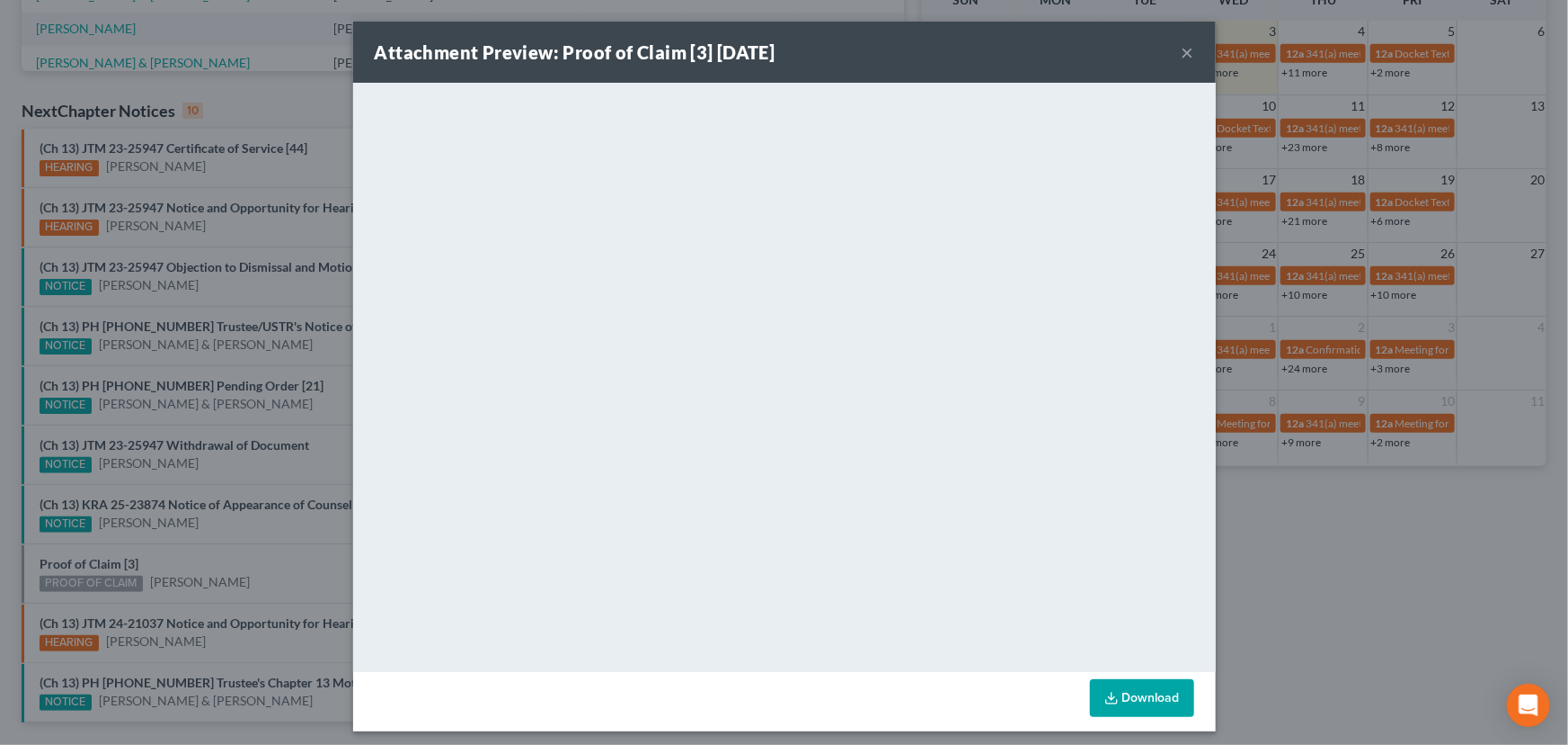
click at [224, 558] on div "Attachment Preview: Proof of Claim [3] 09/03/2025 × <object ng-attr-data='https…" at bounding box center [784, 372] width 1568 height 745
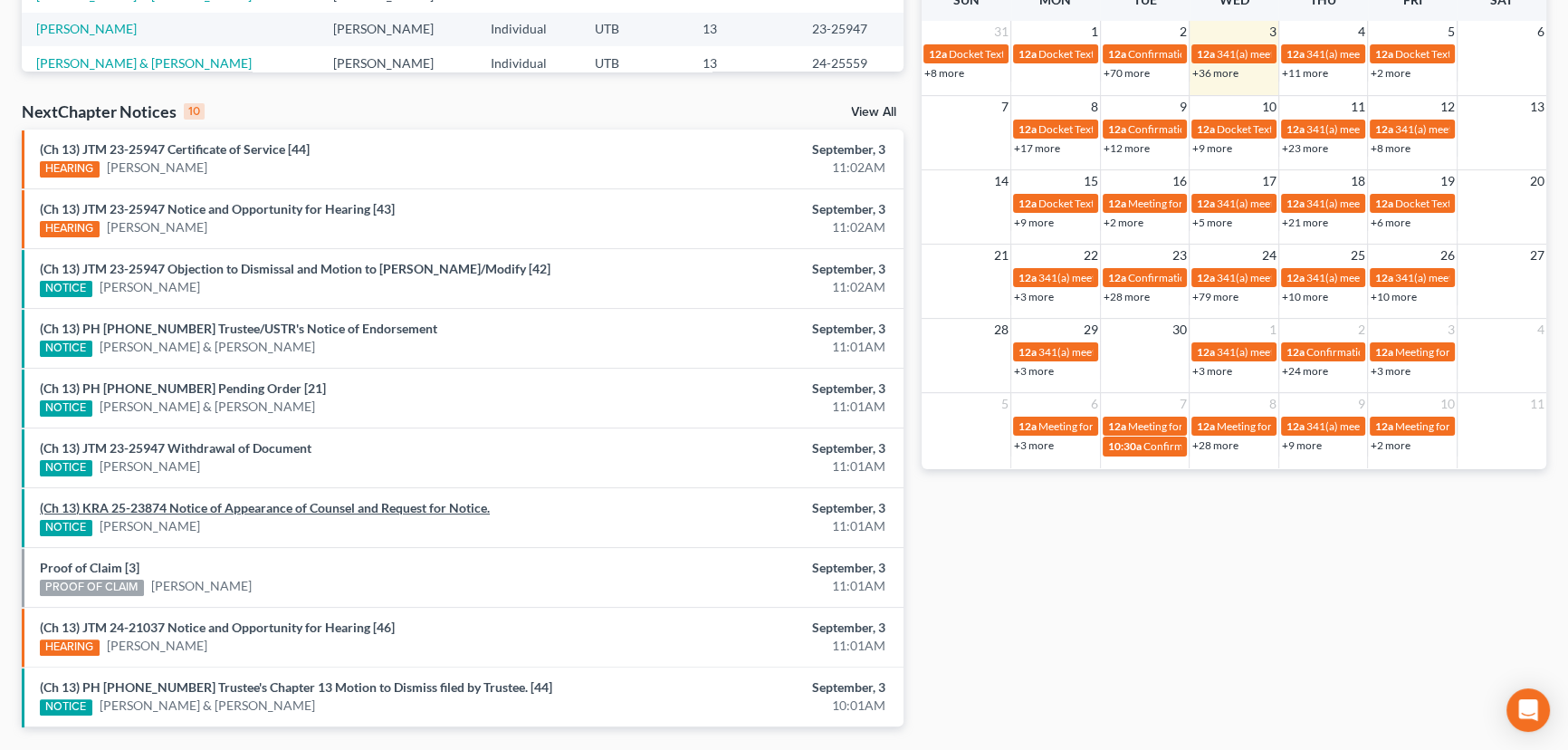
click at [245, 507] on link "(Ch 13) KRA 25-23874 Notice of Appearance of Counsel and Request for Notice." at bounding box center [265, 508] width 450 height 15
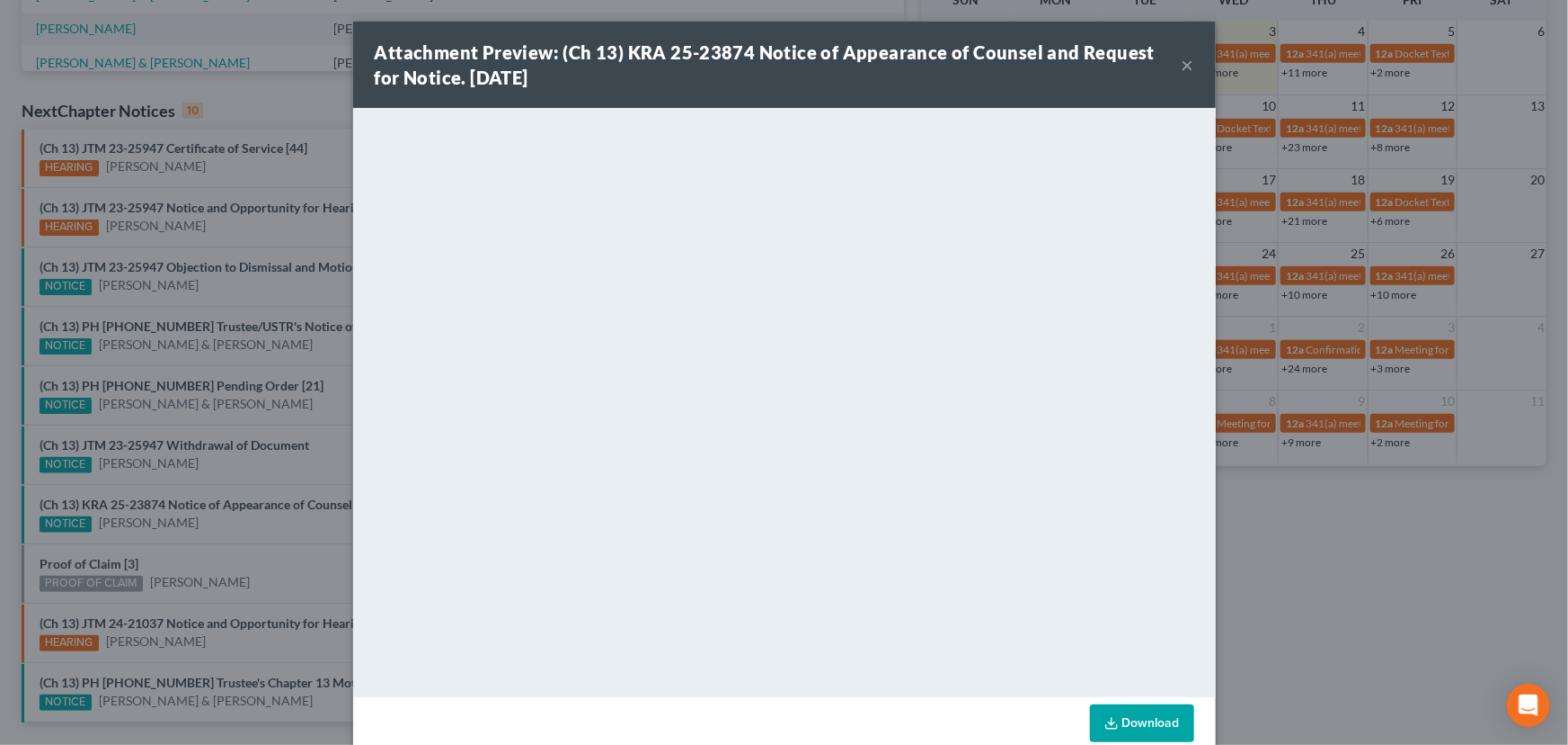
click at [235, 485] on div "Attachment Preview: (Ch 13) KRA 25-23874 Notice of Appearance of Counsel and Re…" at bounding box center [784, 372] width 1568 height 745
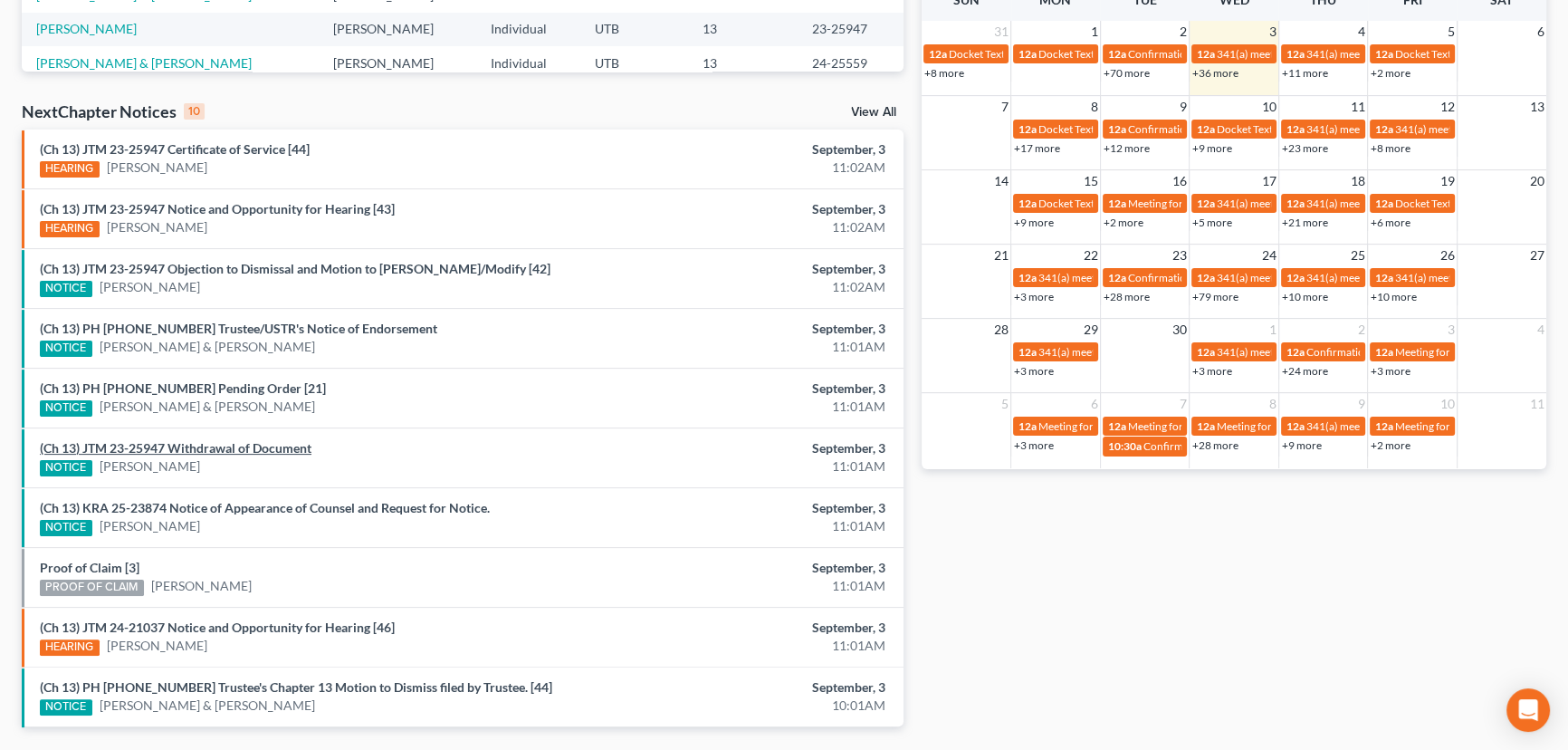
click at [233, 452] on link "(Ch 13) JTM 23-25947 Withdrawal of Document" at bounding box center [176, 447] width 272 height 15
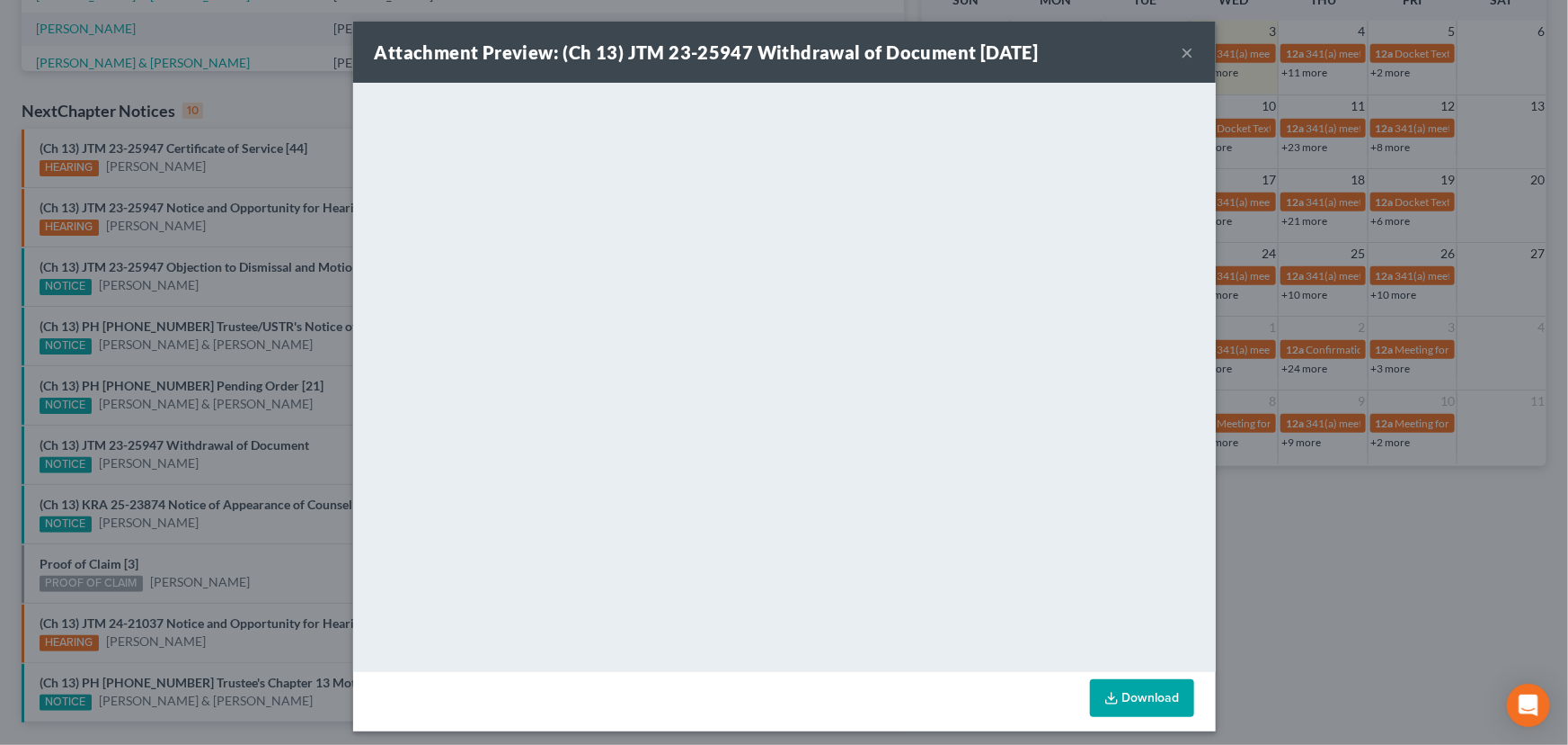
click at [234, 472] on div "Attachment Preview: (Ch 13) JTM 23-25947 Withdrawal of Document 09/03/2025 × <o…" at bounding box center [784, 372] width 1568 height 745
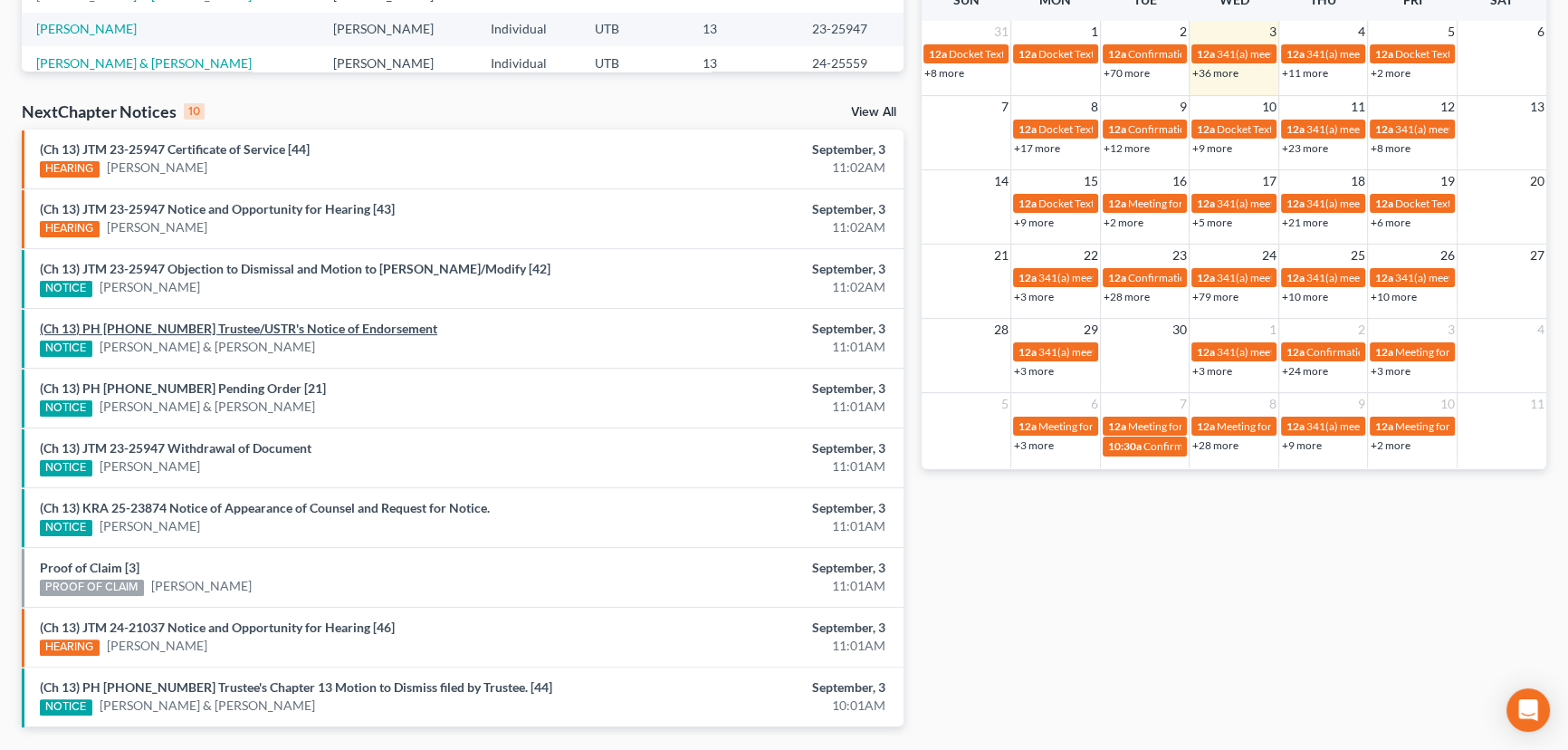
click at [284, 328] on link "(Ch 13) PH 25-23814 Trustee/USTR's Notice of Endorsement" at bounding box center [239, 329] width 398 height 15
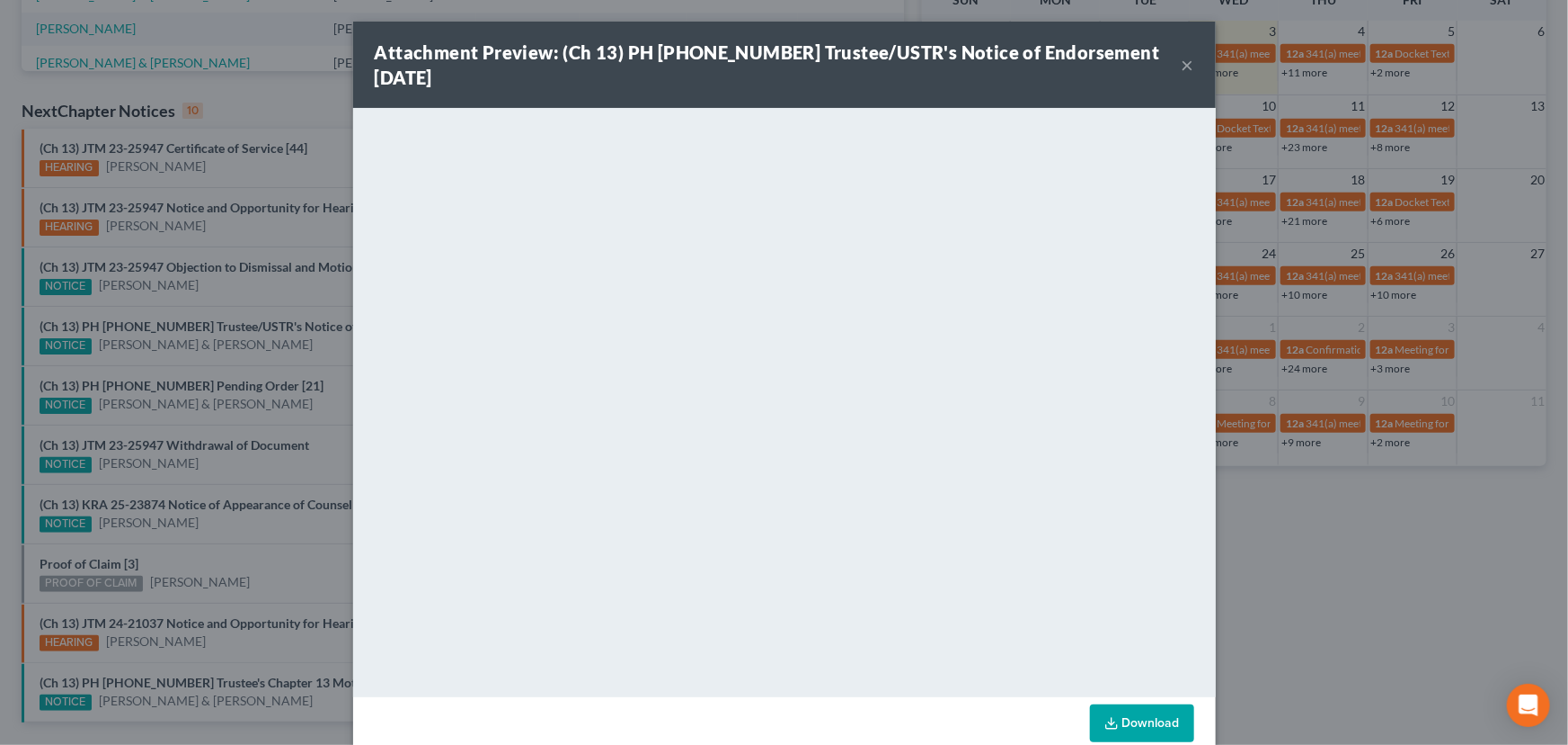
click at [306, 349] on div "Attachment Preview: (Ch 13) PH 25-23814 Trustee/USTR's Notice of Endorsement 09…" at bounding box center [784, 372] width 1568 height 745
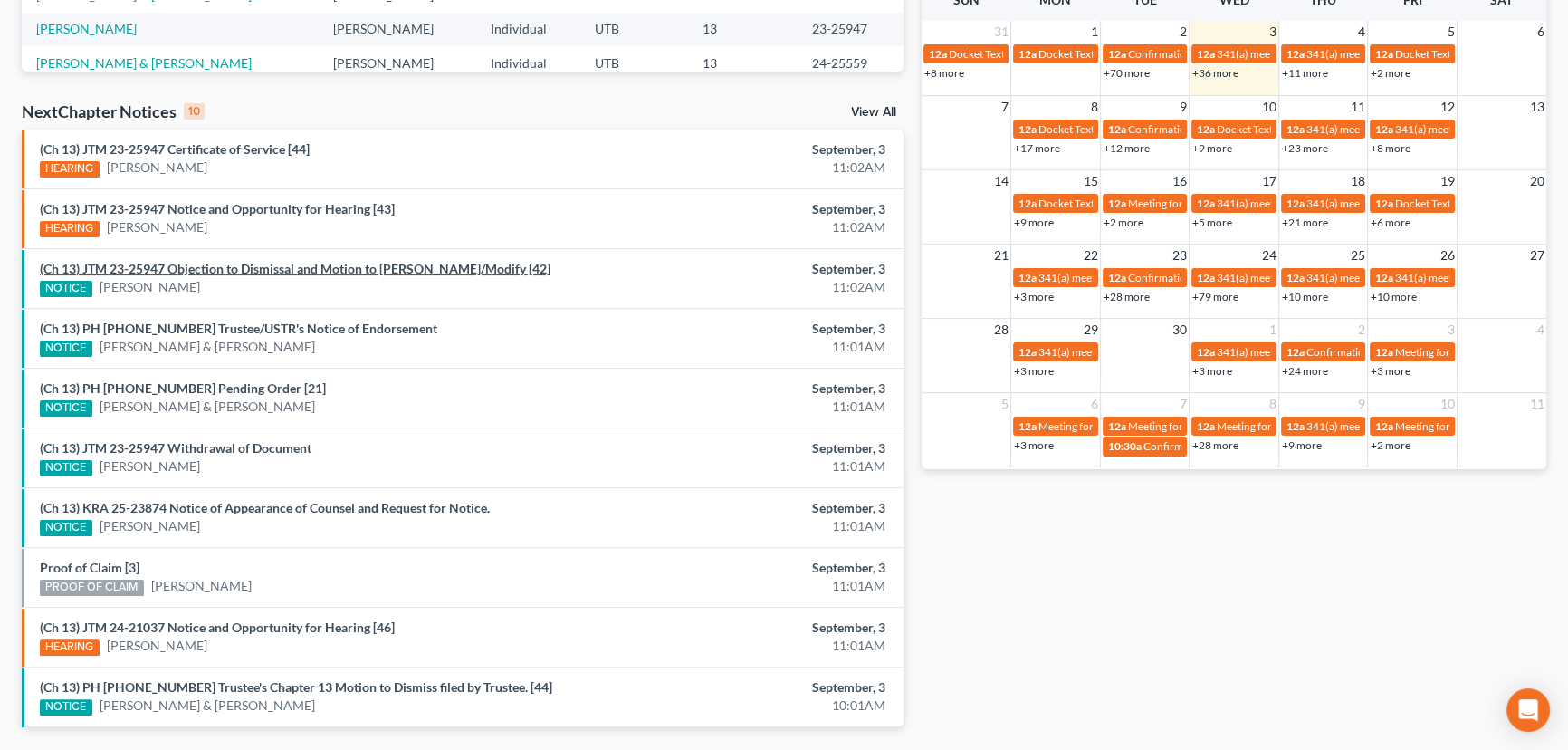
click at [241, 267] on link "(Ch 13) JTM 23-25947 Objection to Dismissal and Motion to Abate/Modify [42]" at bounding box center [295, 268] width 511 height 15
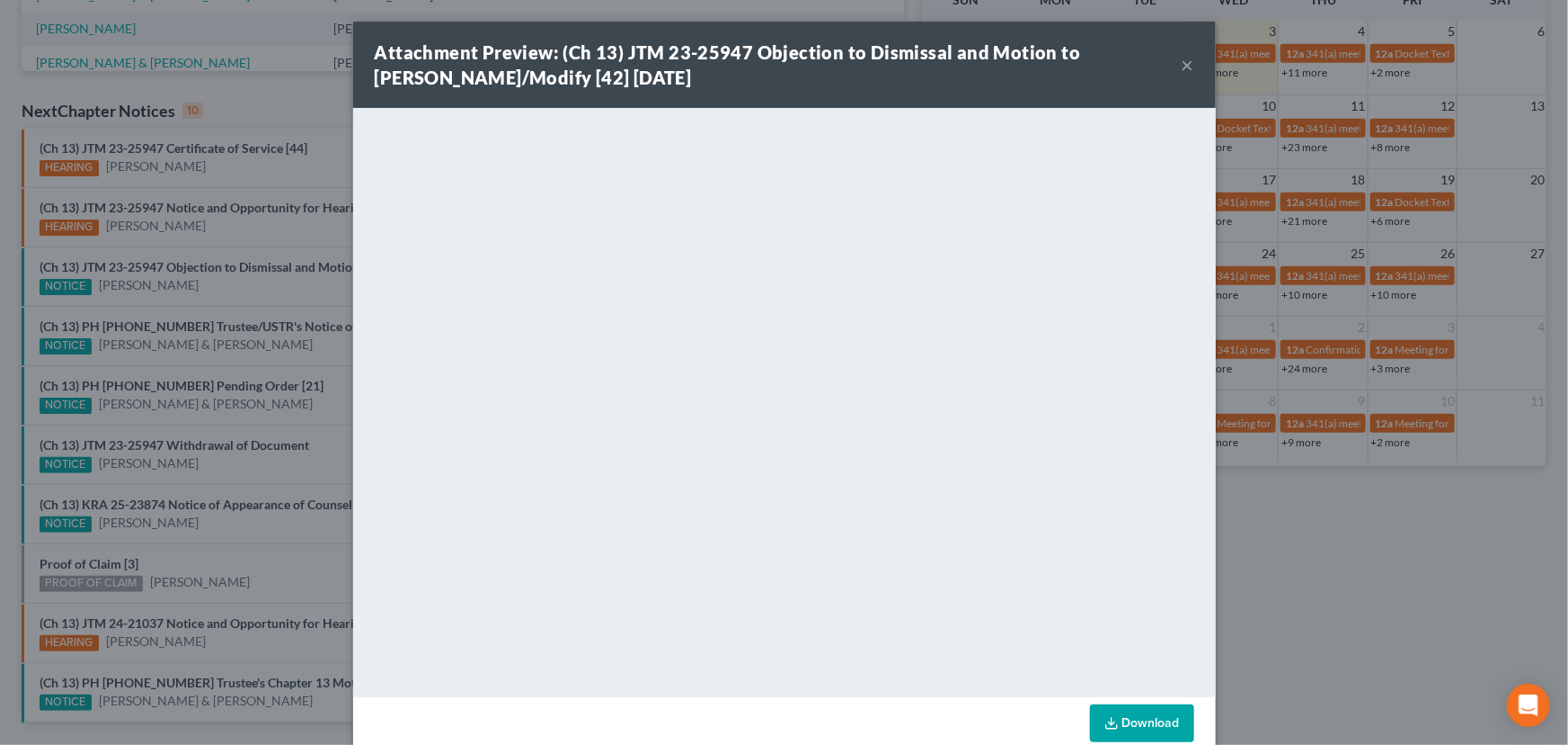
drag, startPoint x: 215, startPoint y: 305, endPoint x: 207, endPoint y: 184, distance: 121.3
click at [215, 305] on div "Attachment Preview: (Ch 13) JTM 23-25947 Objection to Dismissal and Motion to A…" at bounding box center [784, 372] width 1568 height 745
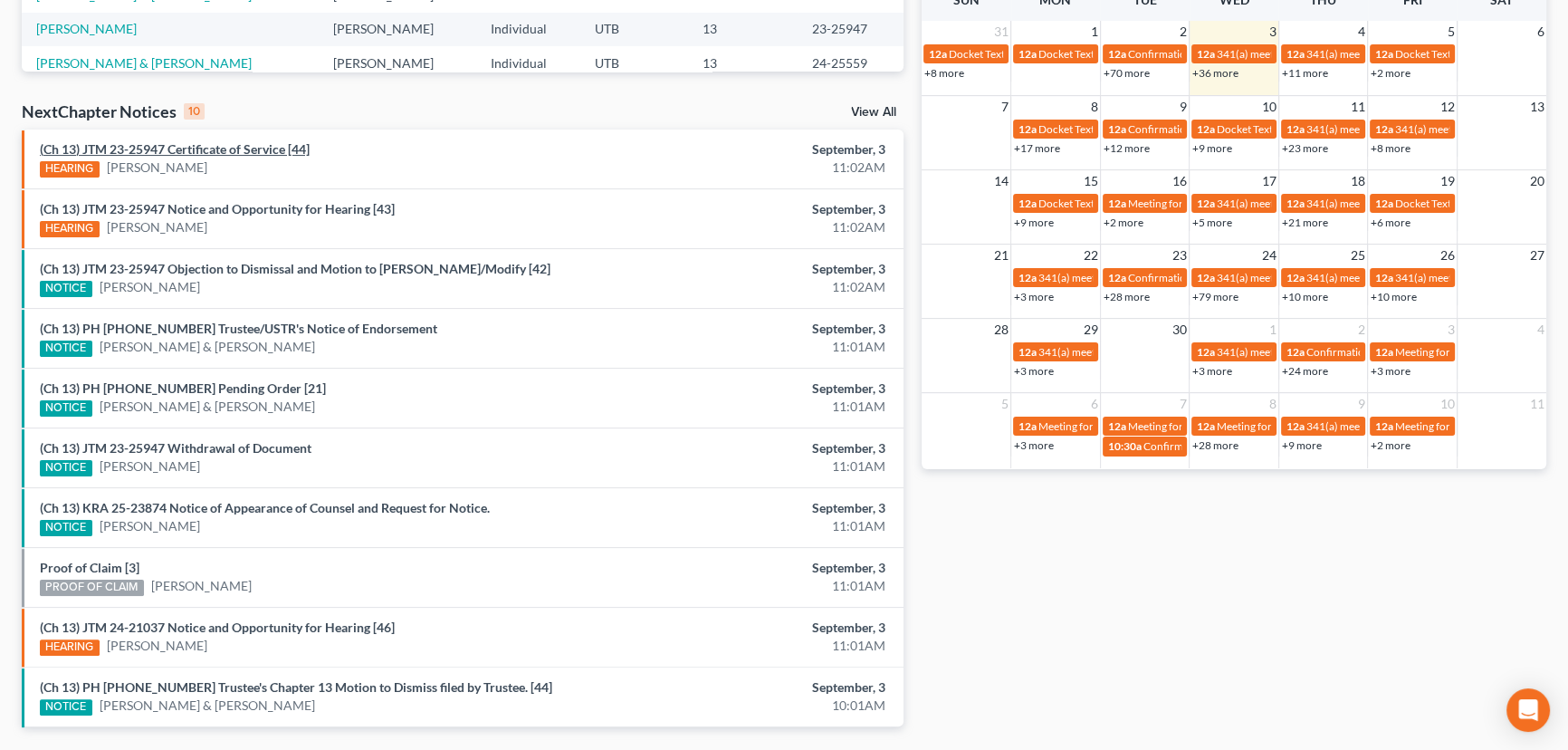
click at [211, 156] on link "(Ch 13) JTM 23-25947 Certificate of Service [44]" at bounding box center [175, 148] width 270 height 15
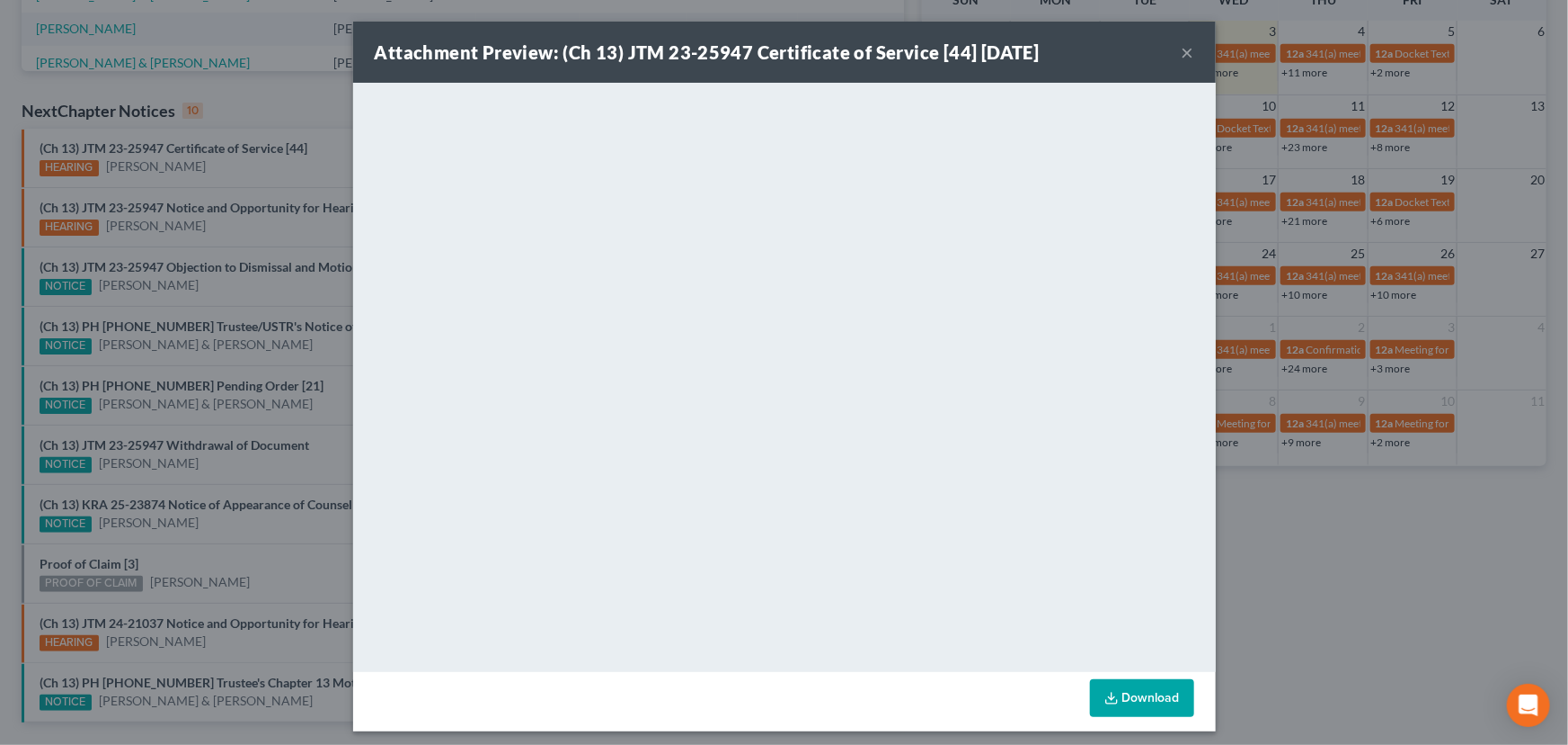
click at [223, 230] on div "Attachment Preview: (Ch 13) JTM 23-25947 Certificate of Service [44] 09/03/2025…" at bounding box center [784, 372] width 1568 height 745
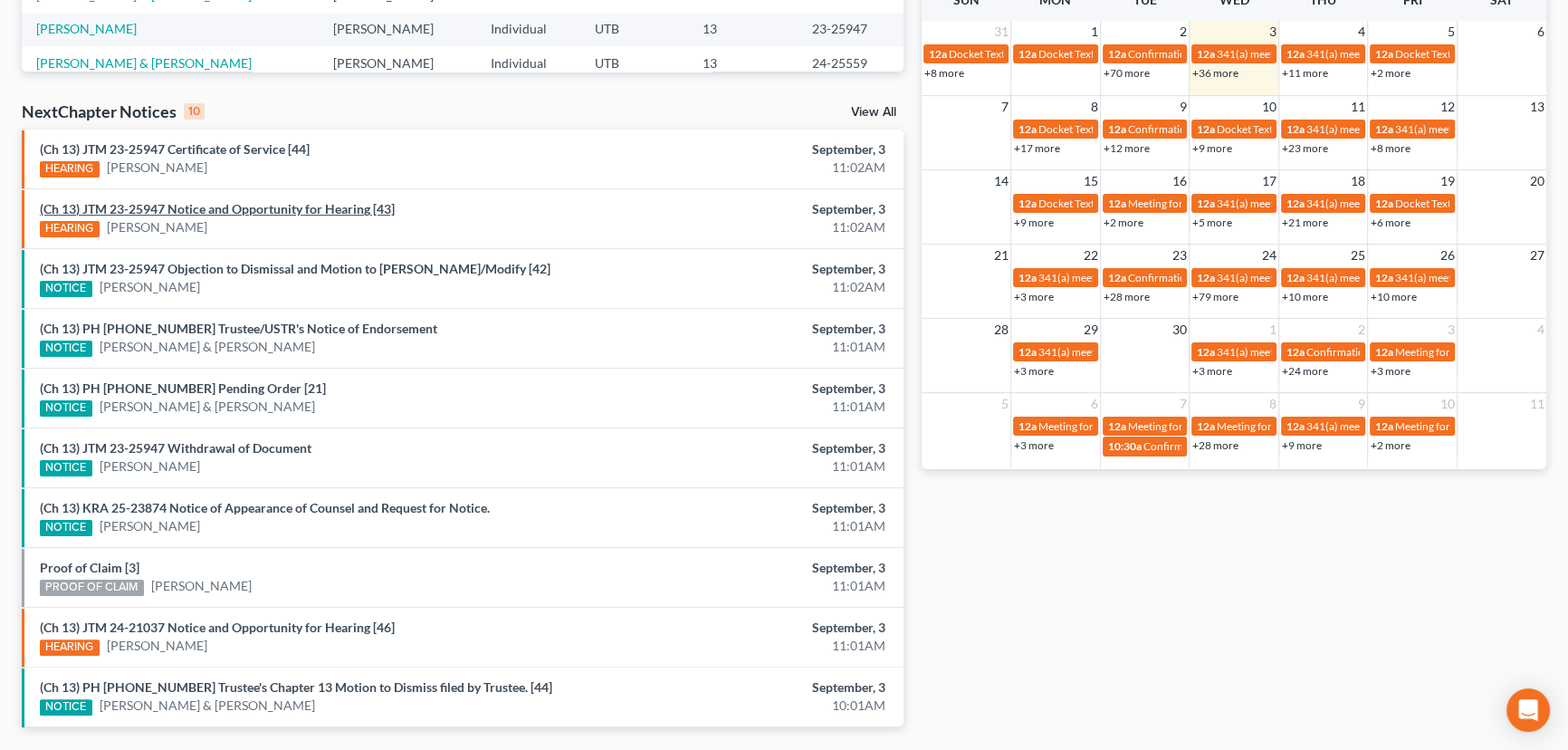
click at [211, 207] on link "(Ch 13) JTM 23-25947 Notice and Opportunity for Hearing [43]" at bounding box center [217, 209] width 354 height 15
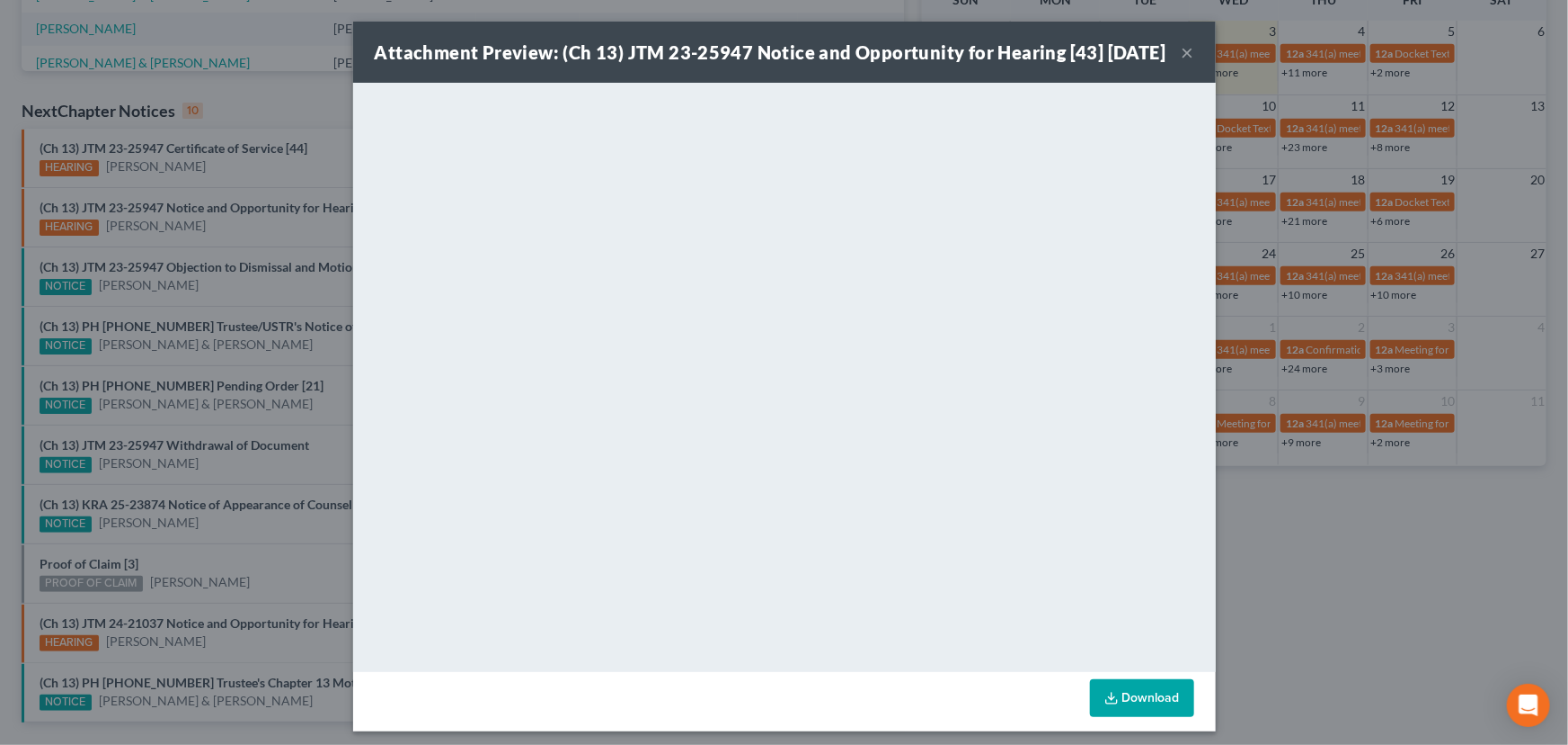
click at [1182, 63] on button "×" at bounding box center [1188, 51] width 12 height 22
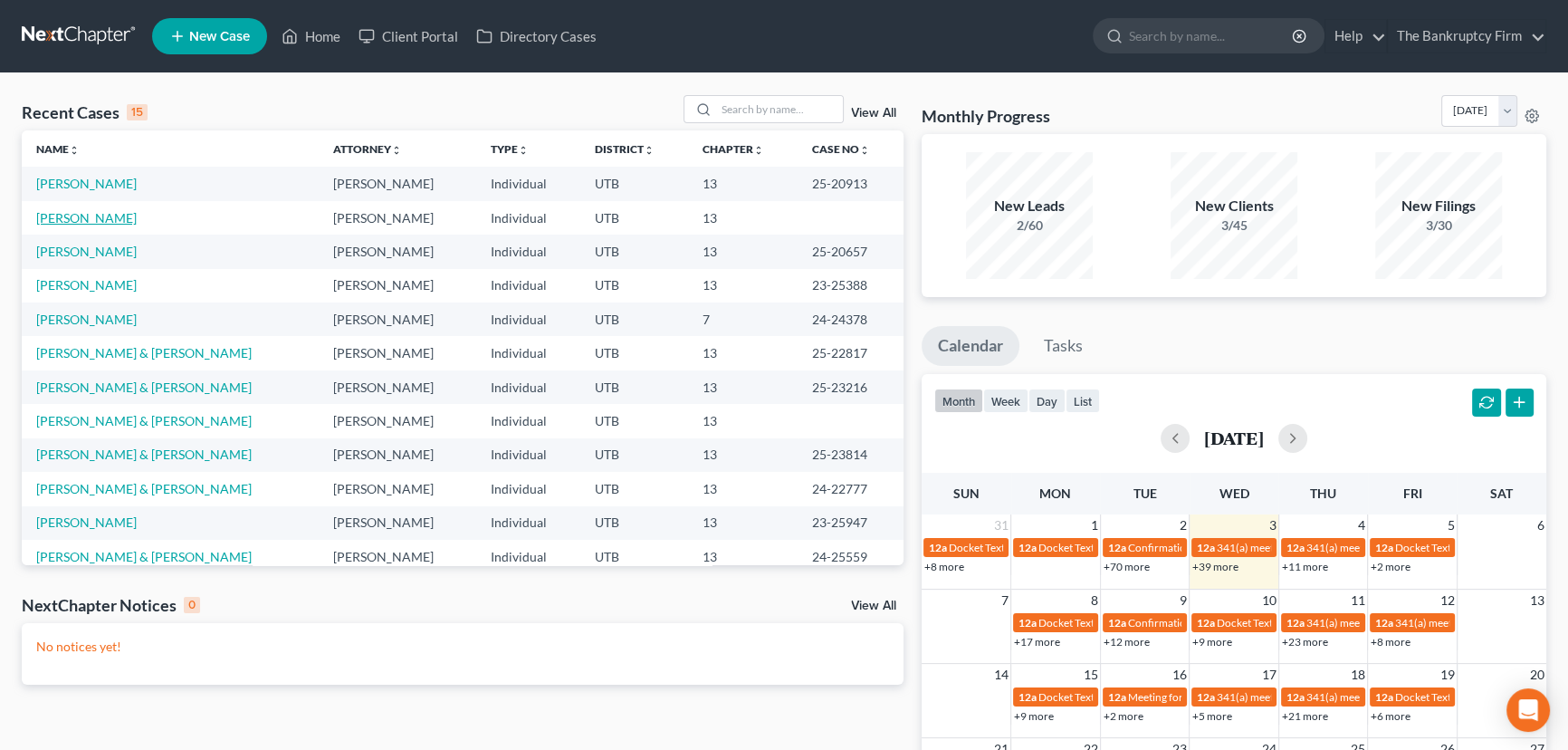
click at [80, 216] on link "[PERSON_NAME]" at bounding box center [86, 217] width 101 height 15
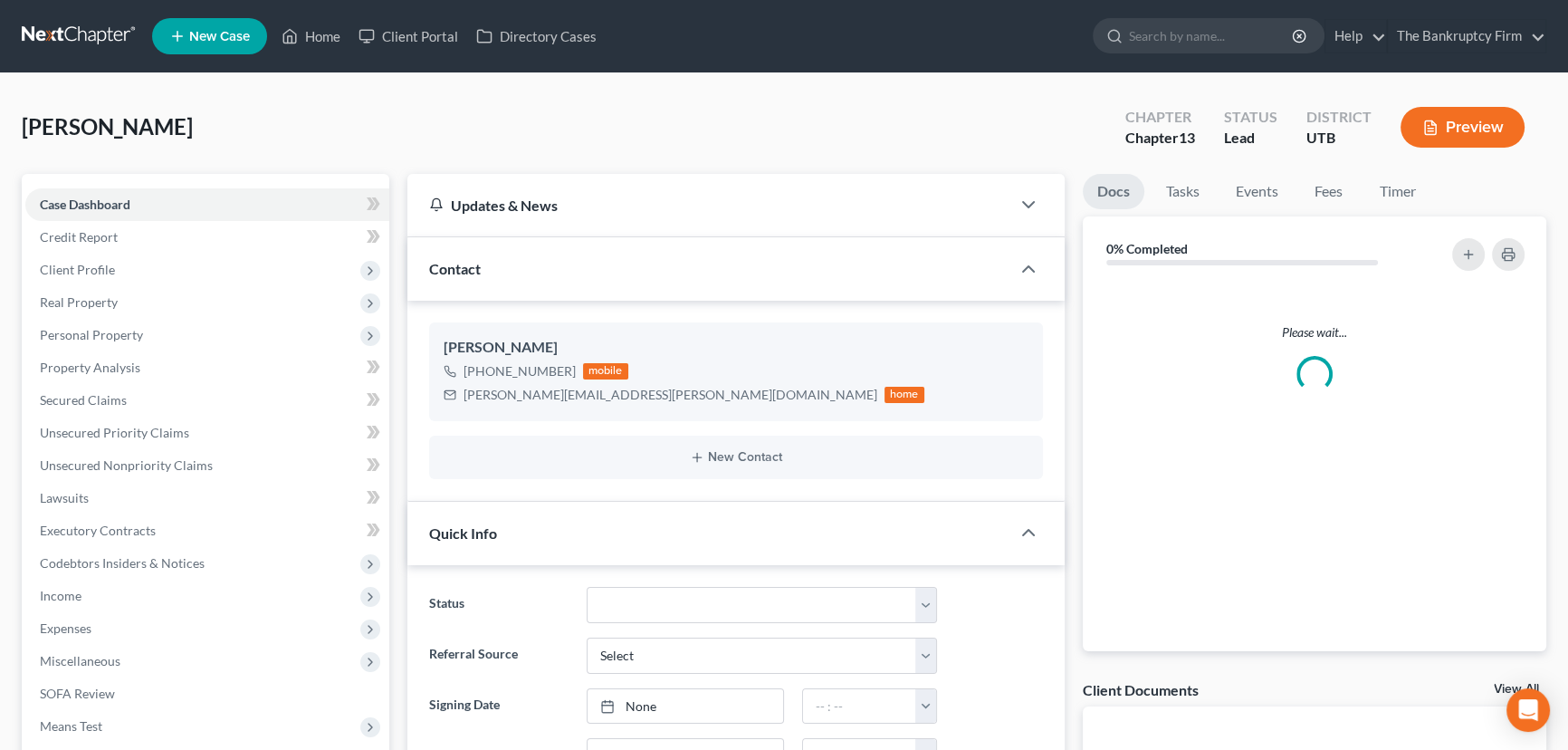
scroll to position [208, 0]
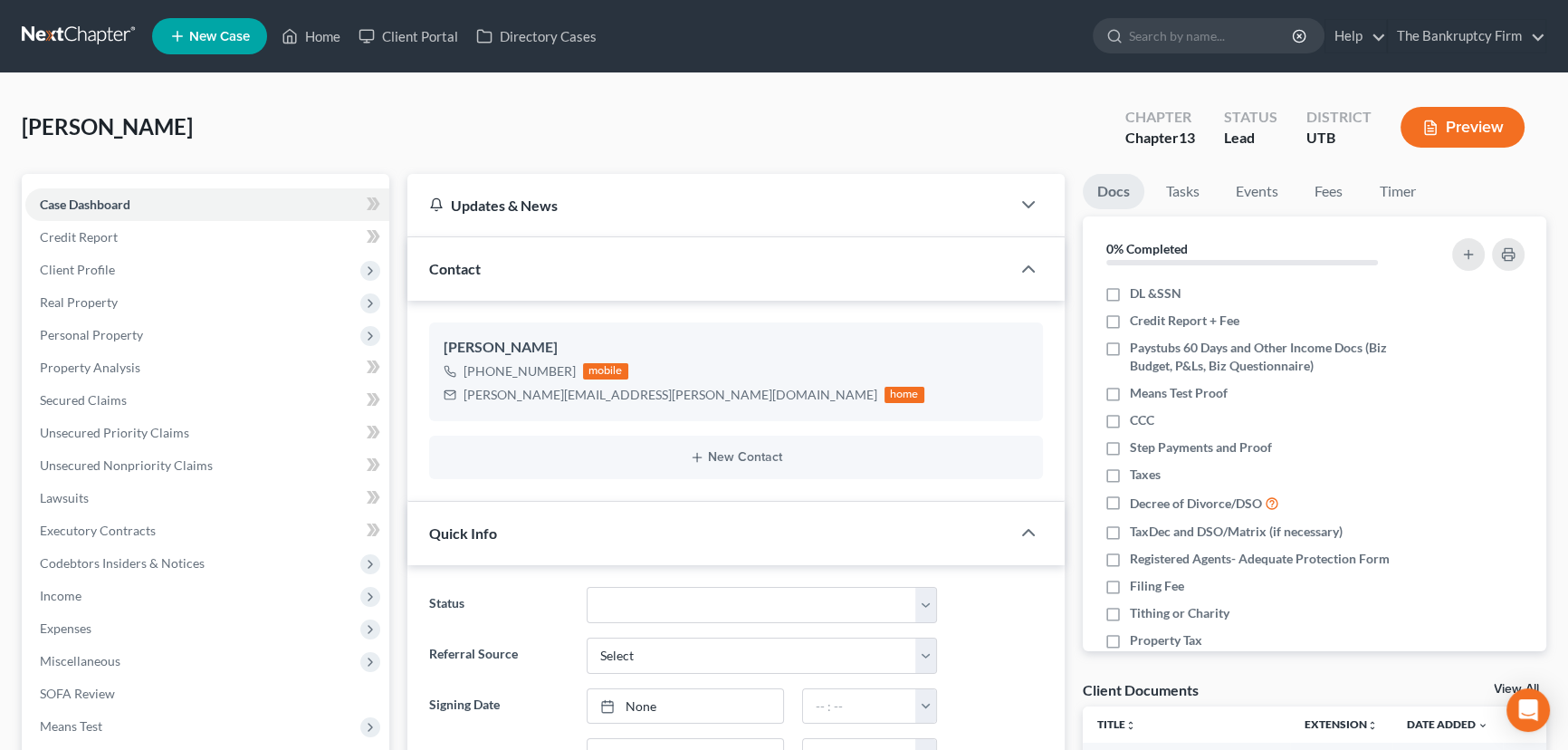
click at [1497, 684] on link "View All" at bounding box center [1515, 689] width 45 height 12
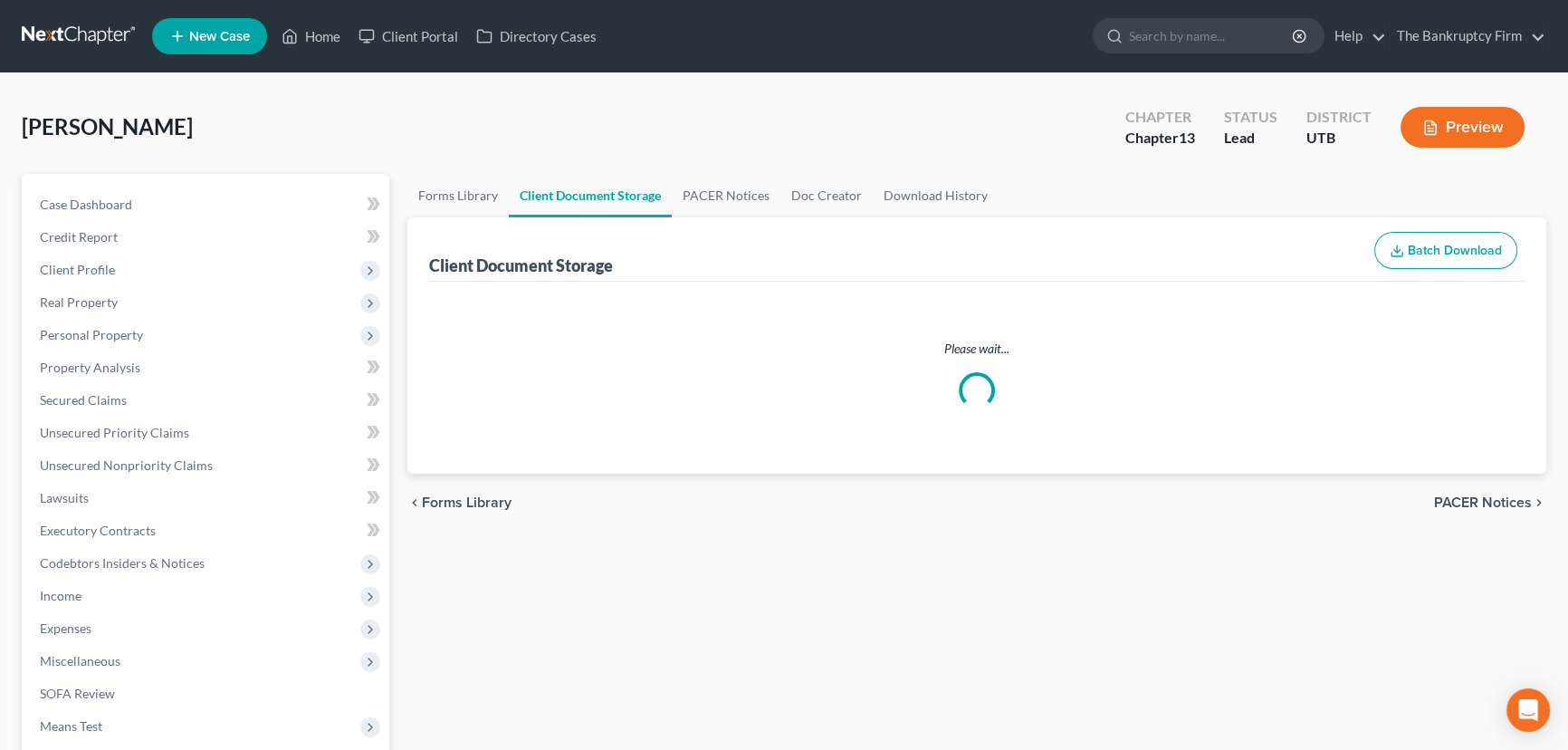
select select "26"
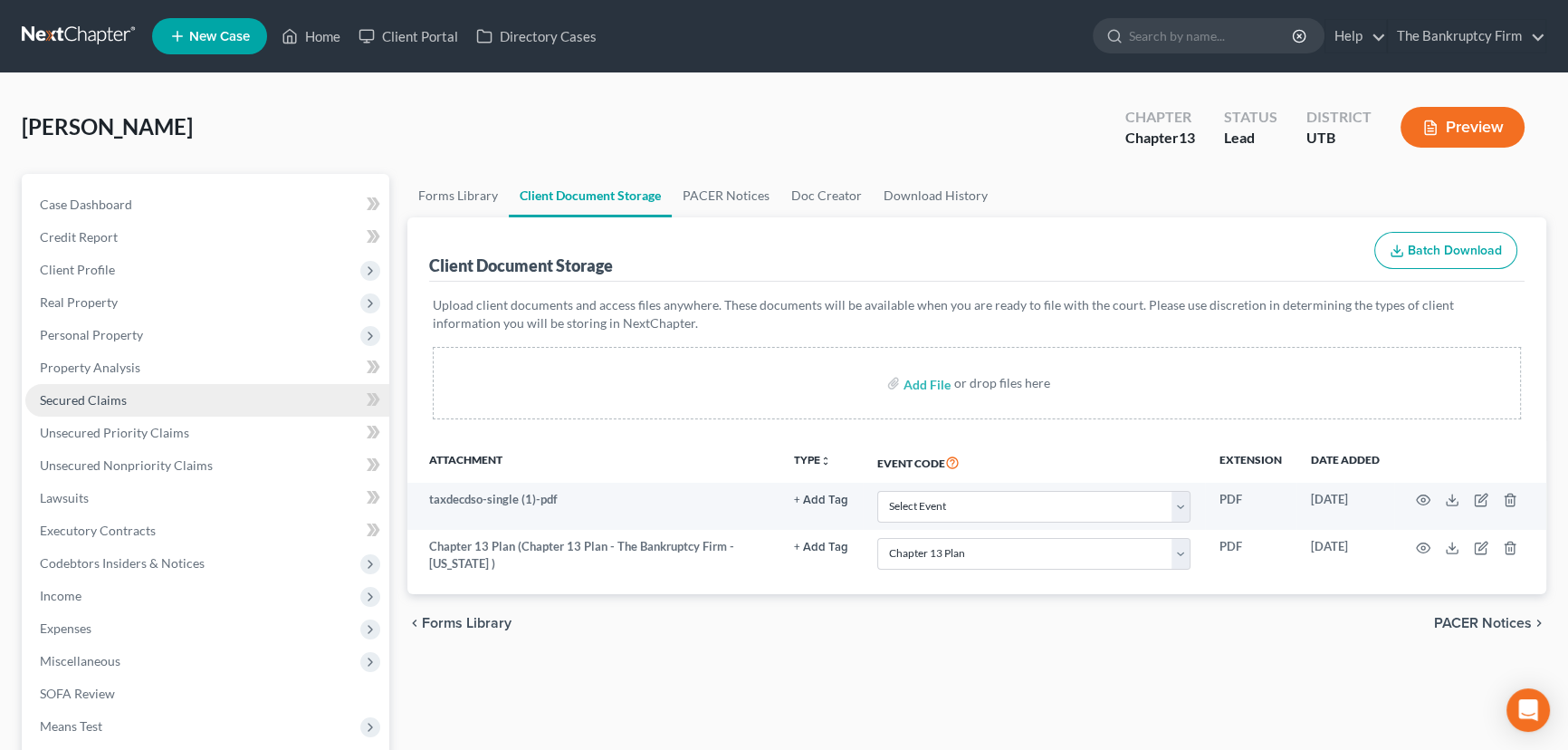
click at [73, 396] on span "Secured Claims" at bounding box center [83, 399] width 87 height 15
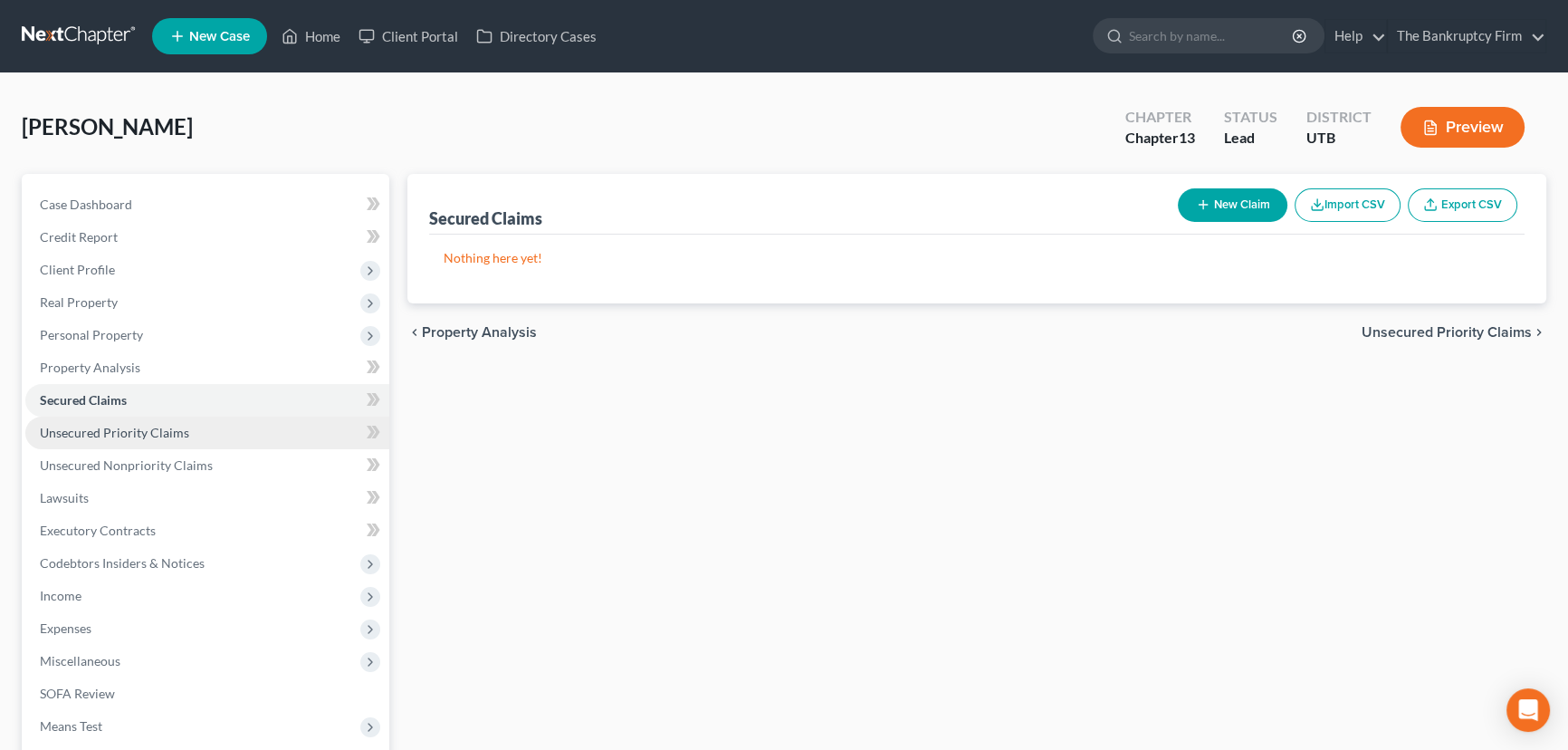
click at [110, 426] on span "Unsecured Priority Claims" at bounding box center [115, 432] width 149 height 15
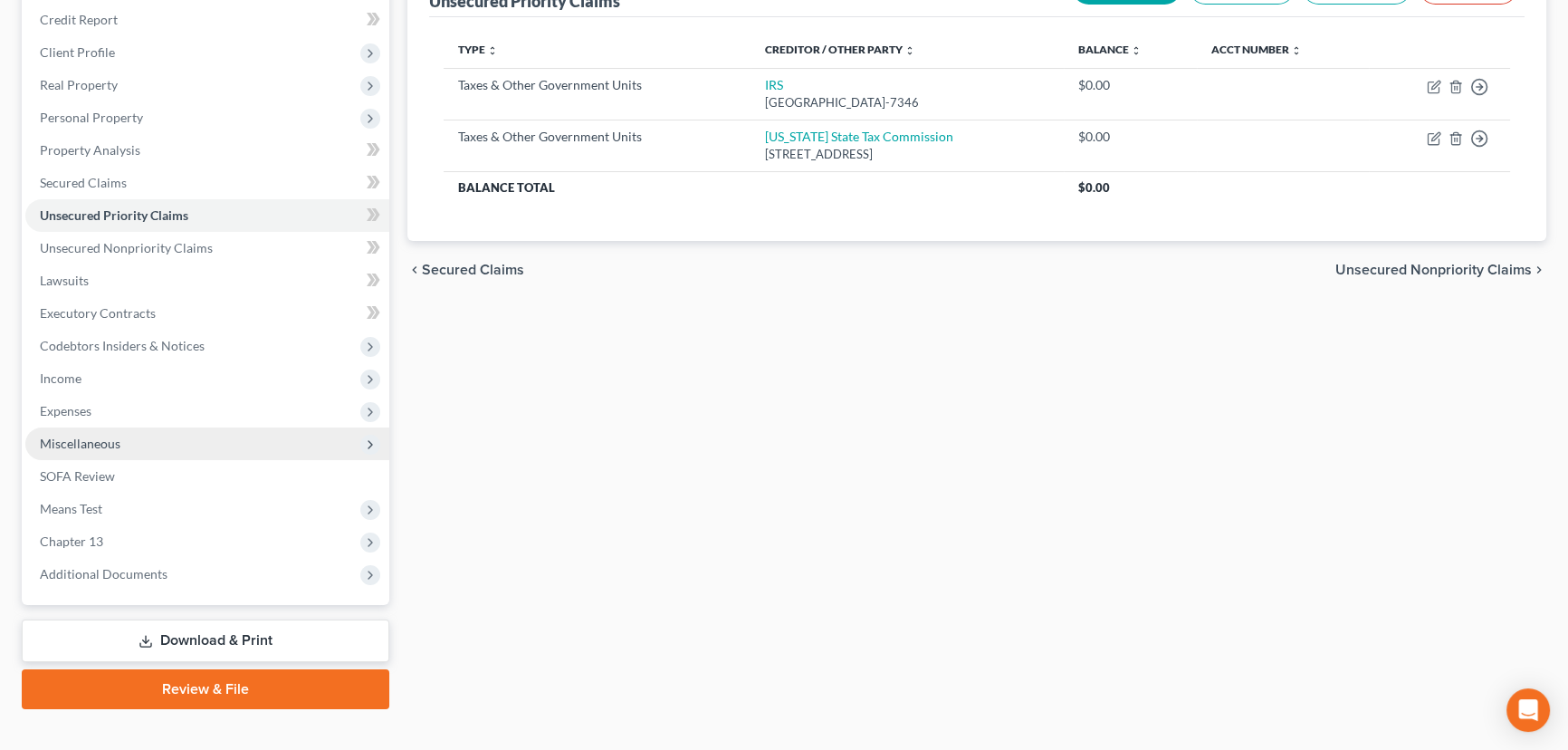
scroll to position [242, 0]
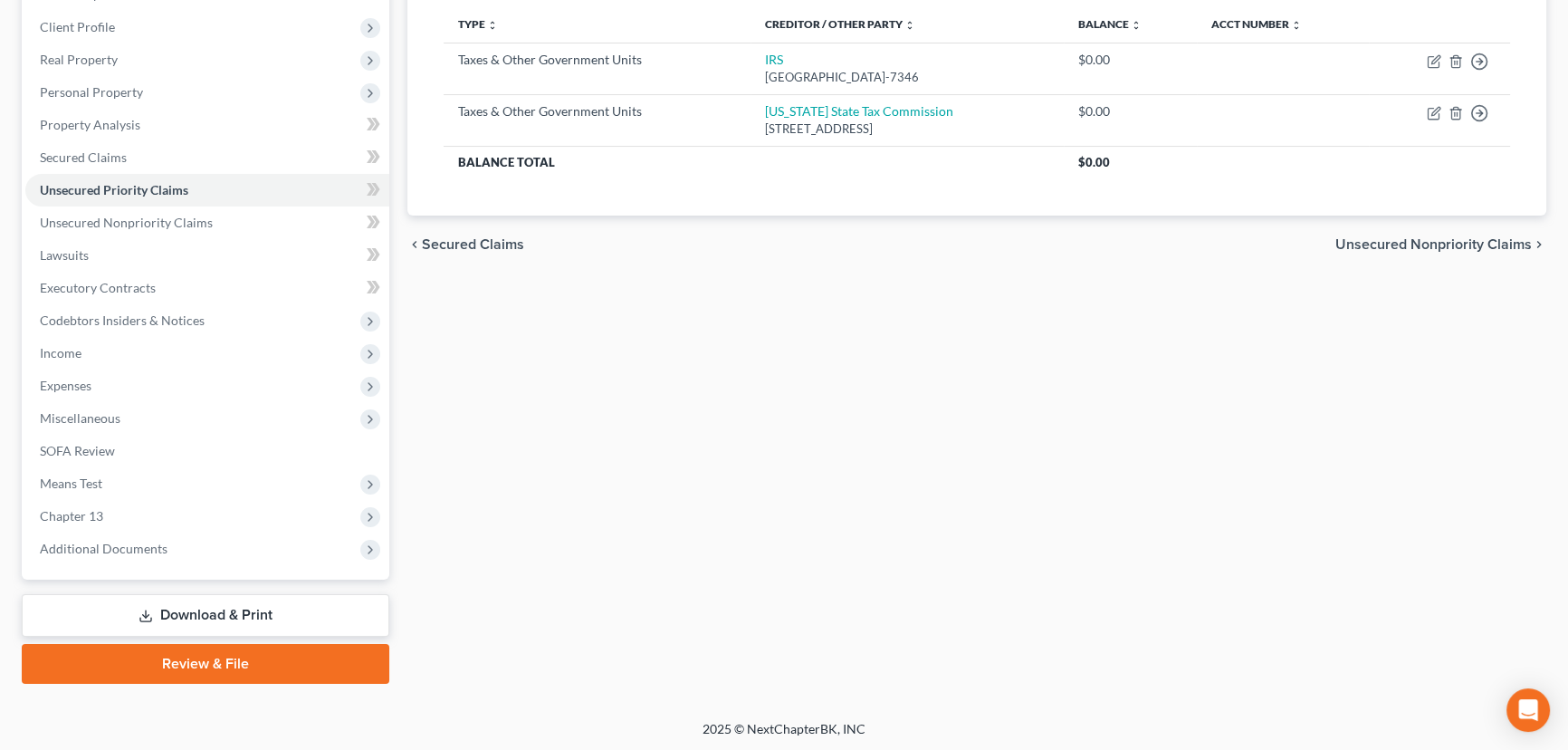
click at [222, 616] on link "Download & Print" at bounding box center [206, 615] width 368 height 42
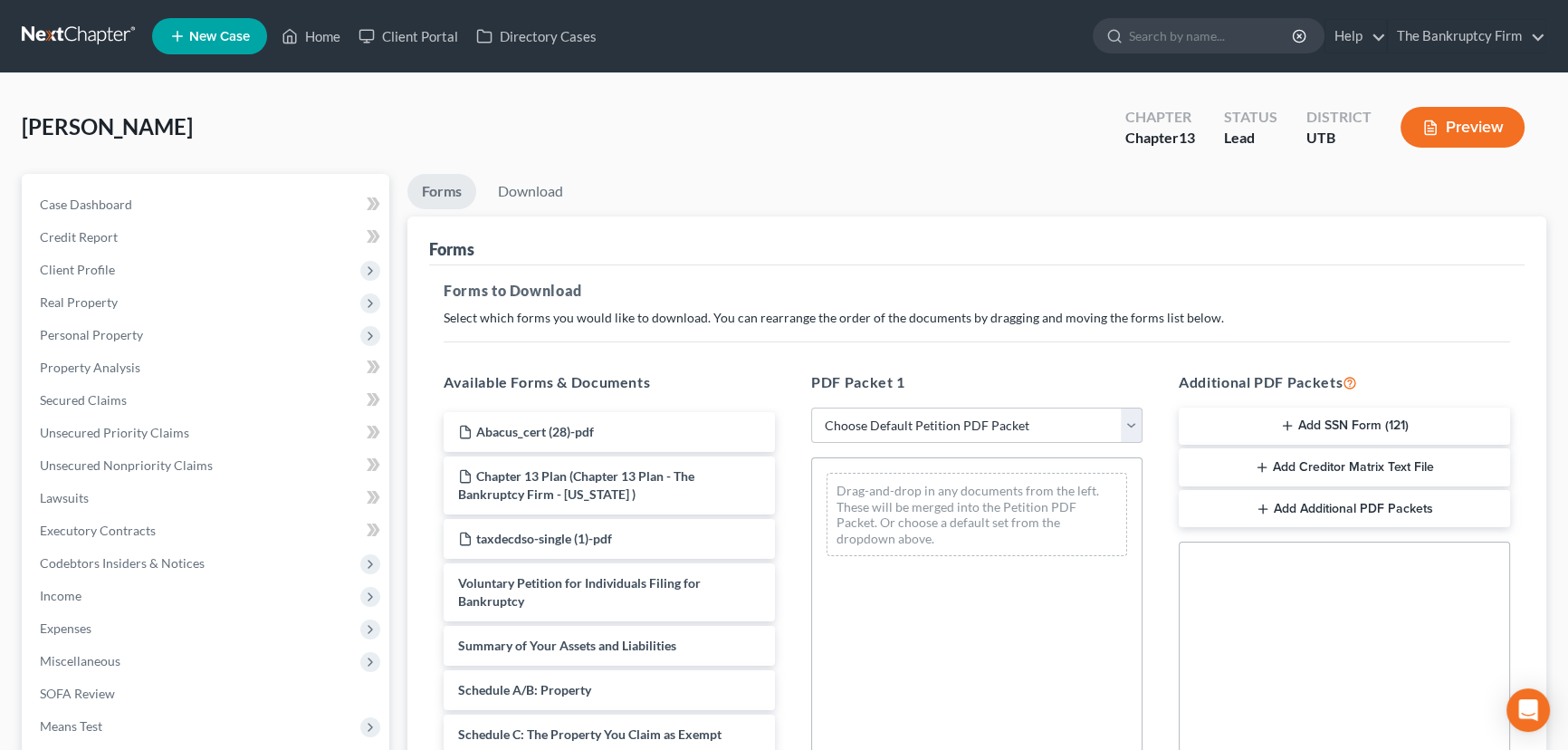
click at [1315, 430] on button "Add SSN Form (121)" at bounding box center [1345, 426] width 331 height 38
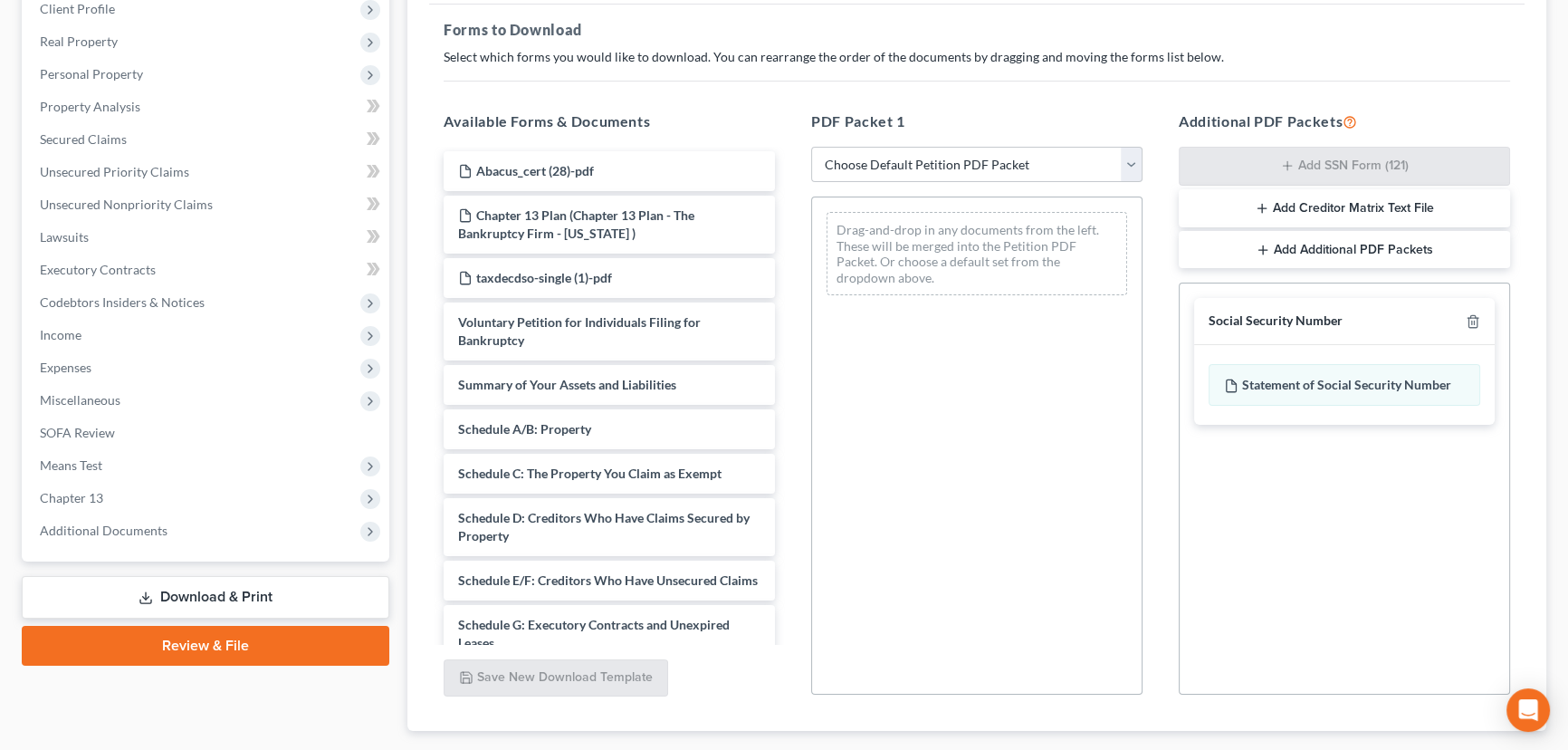
scroll to position [367, 0]
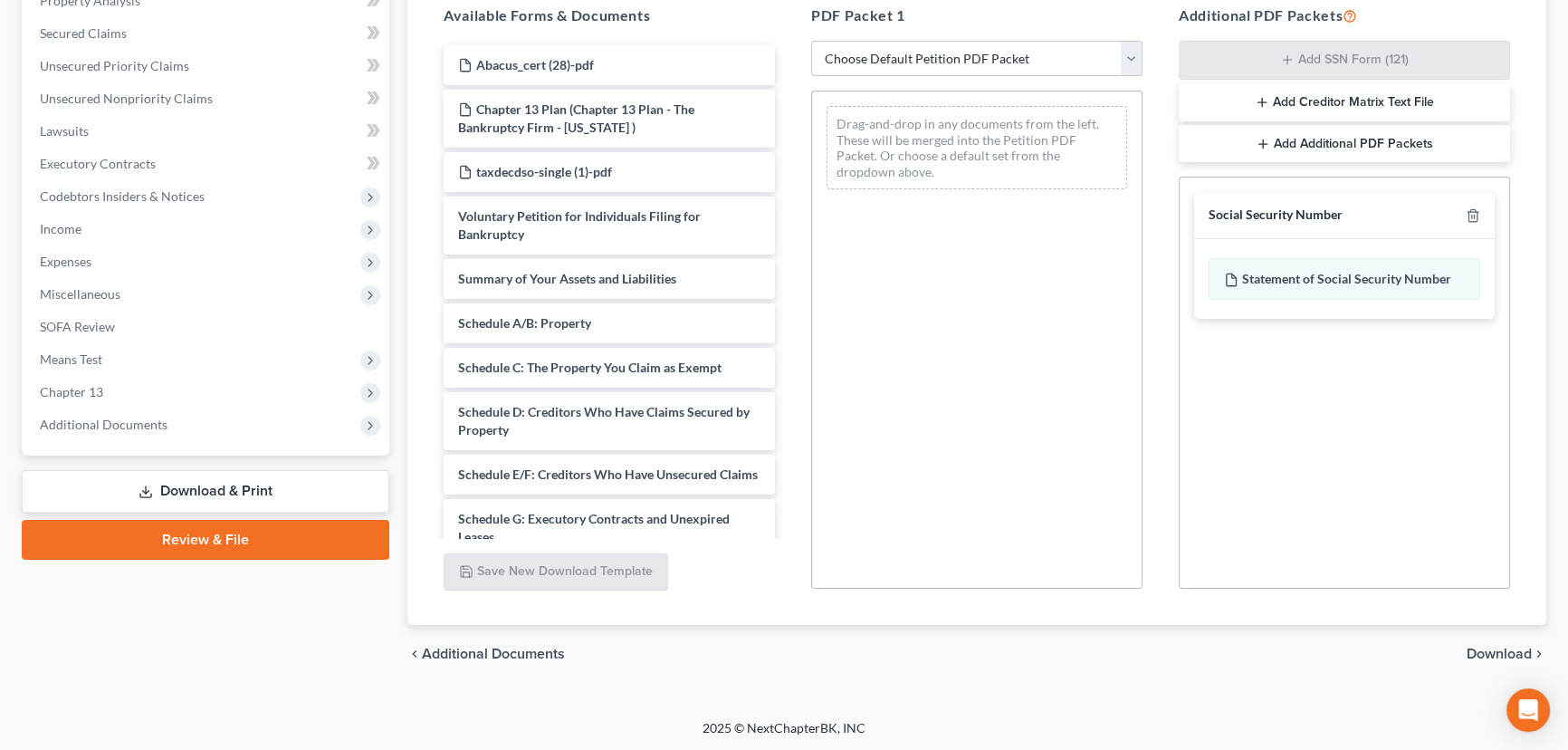
click at [1480, 649] on span "Download" at bounding box center [1499, 653] width 65 height 14
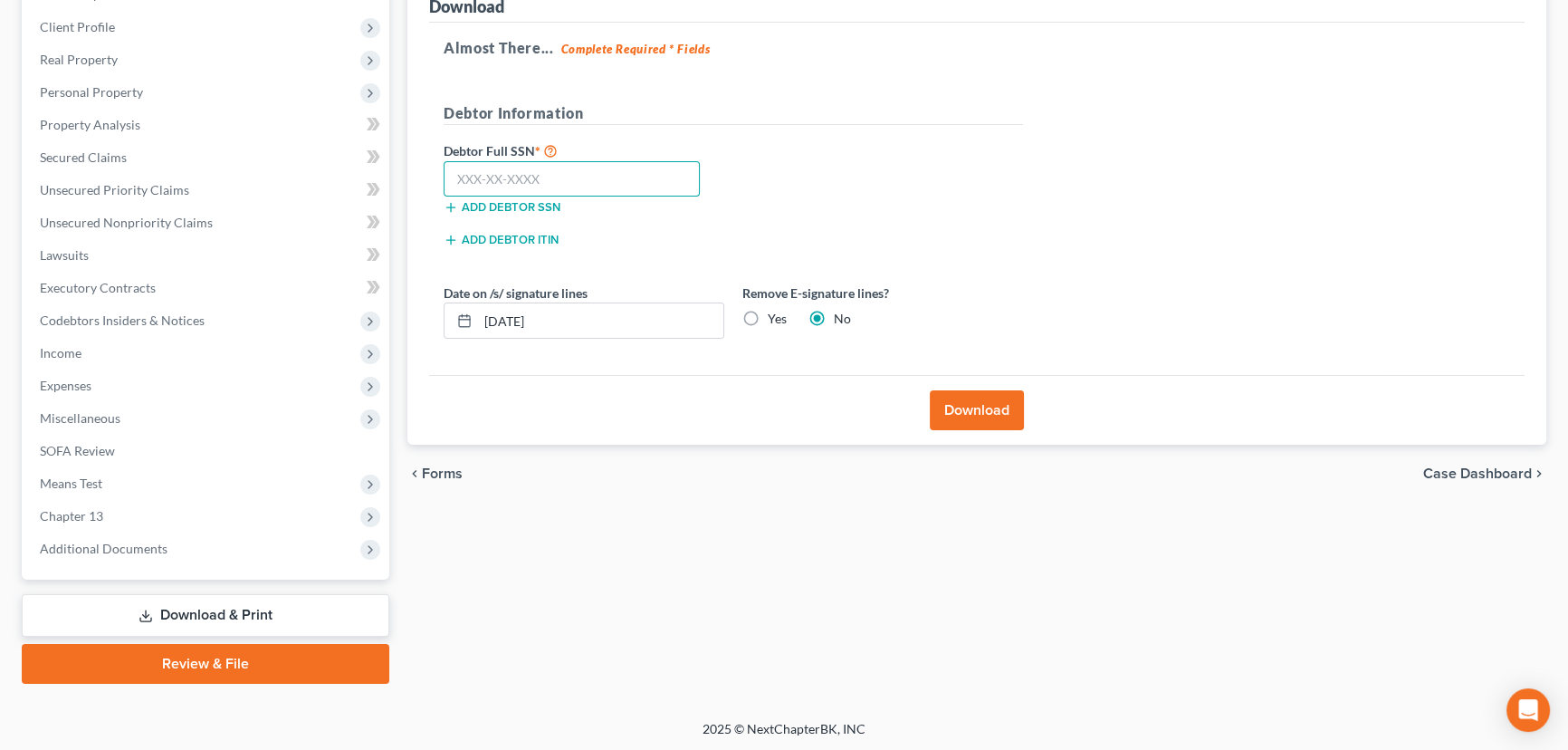
click at [533, 174] on input "text" at bounding box center [571, 179] width 256 height 36
paste input "605-51-6921"
type input "605-51-6921"
click at [976, 412] on button "Download" at bounding box center [977, 410] width 94 height 40
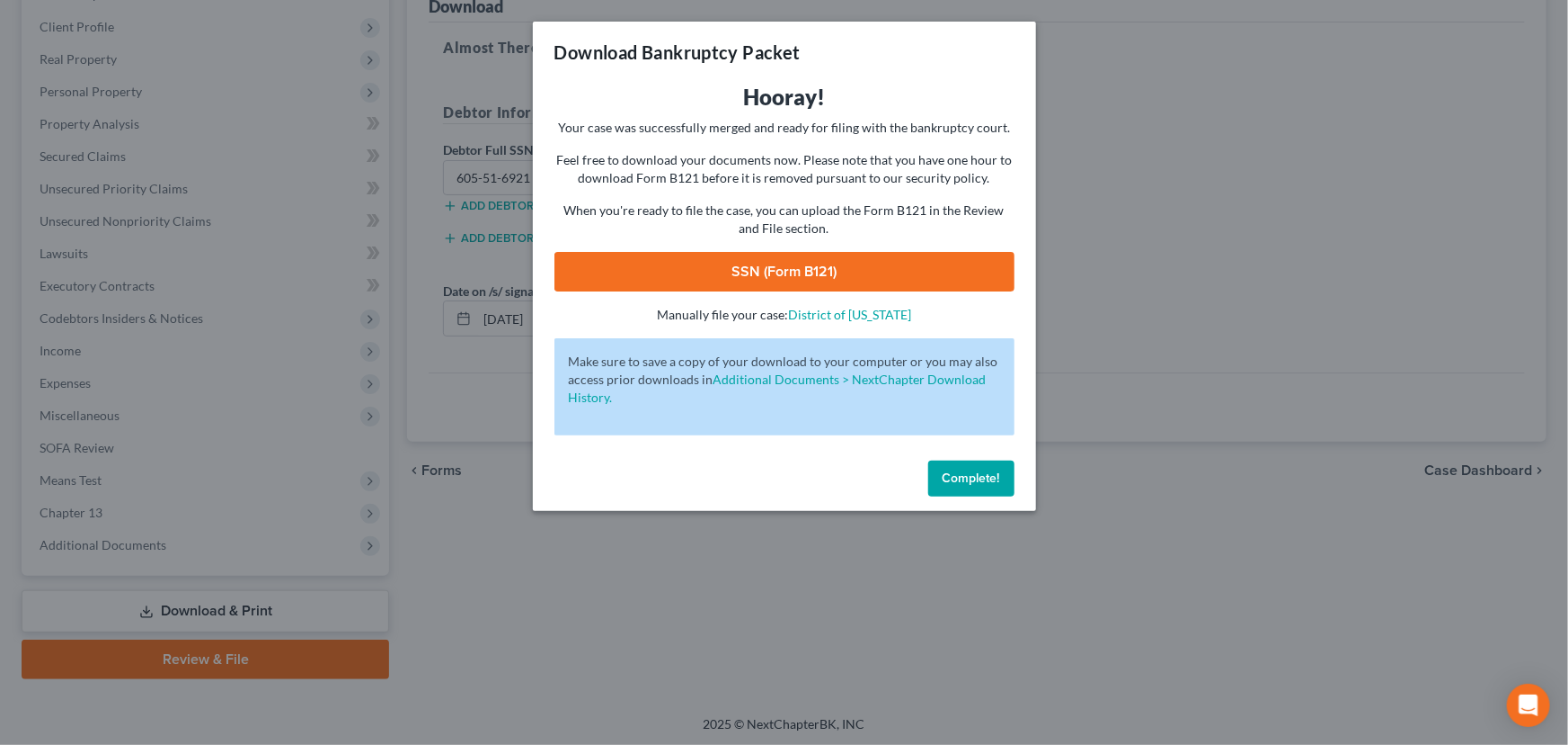
click at [740, 270] on link "SSN (Form B121)" at bounding box center [784, 272] width 460 height 40
click at [961, 472] on span "Complete!" at bounding box center [971, 478] width 57 height 15
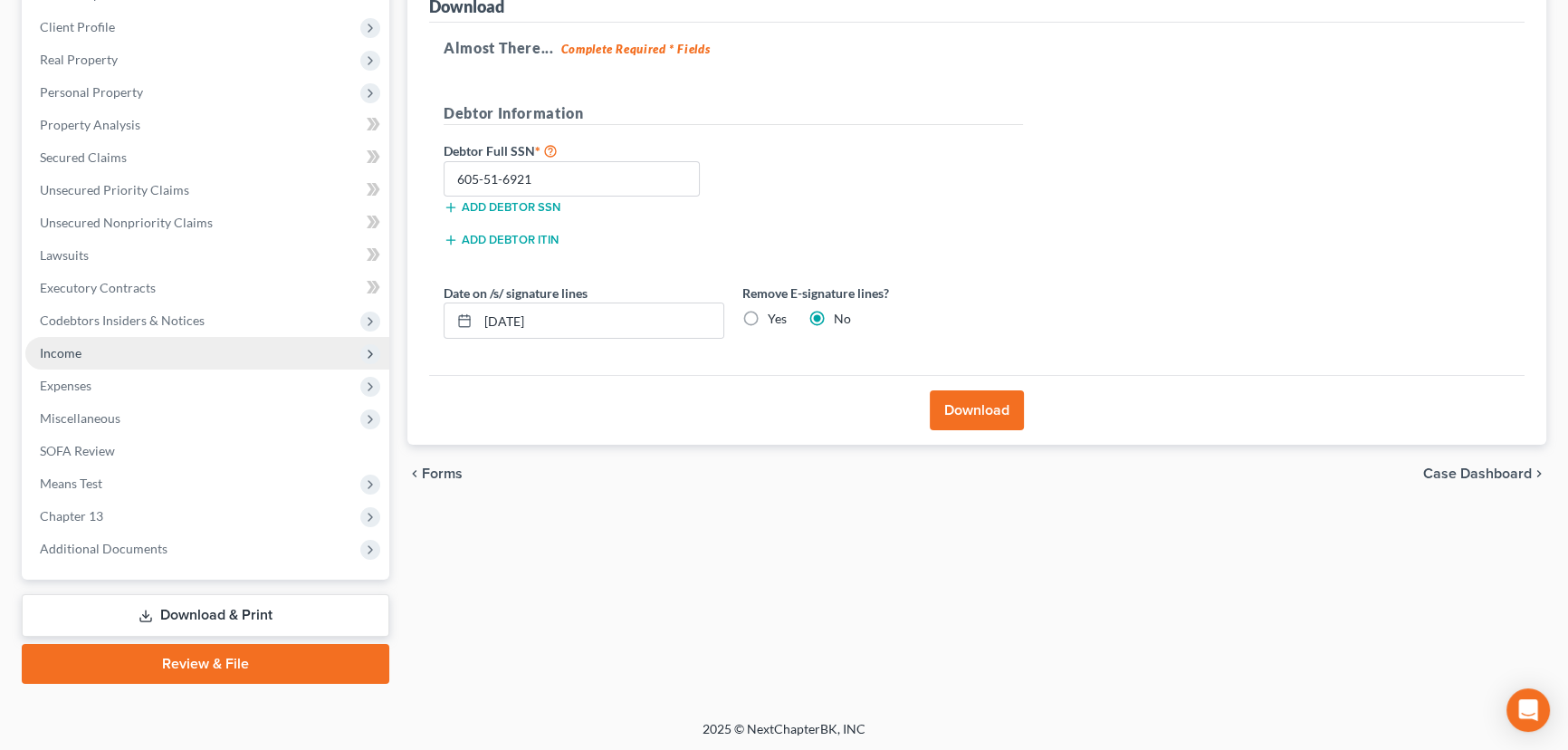
click at [65, 348] on span "Income" at bounding box center [60, 352] width 41 height 15
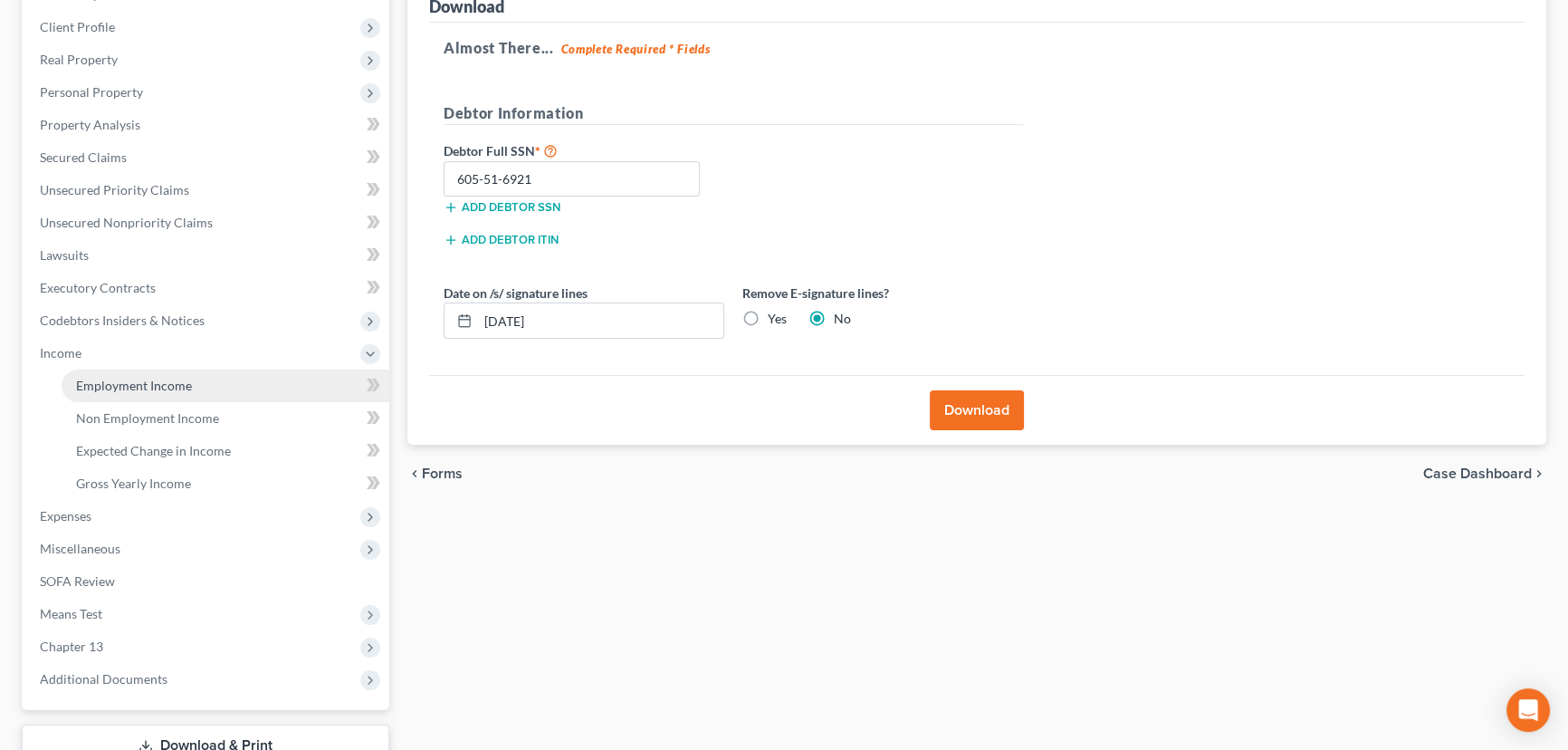
click at [106, 378] on span "Employment Income" at bounding box center [133, 385] width 116 height 15
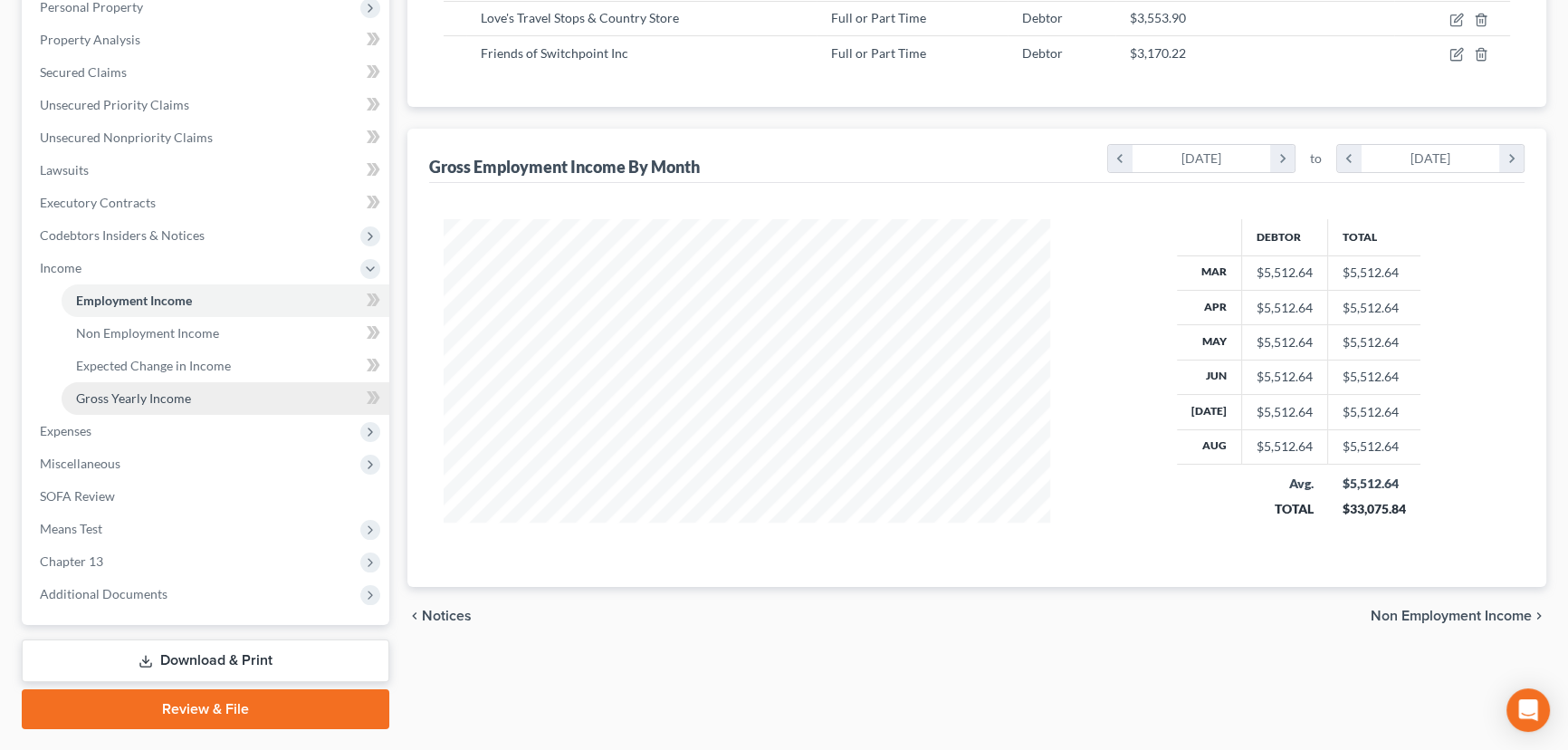
scroll to position [373, 0]
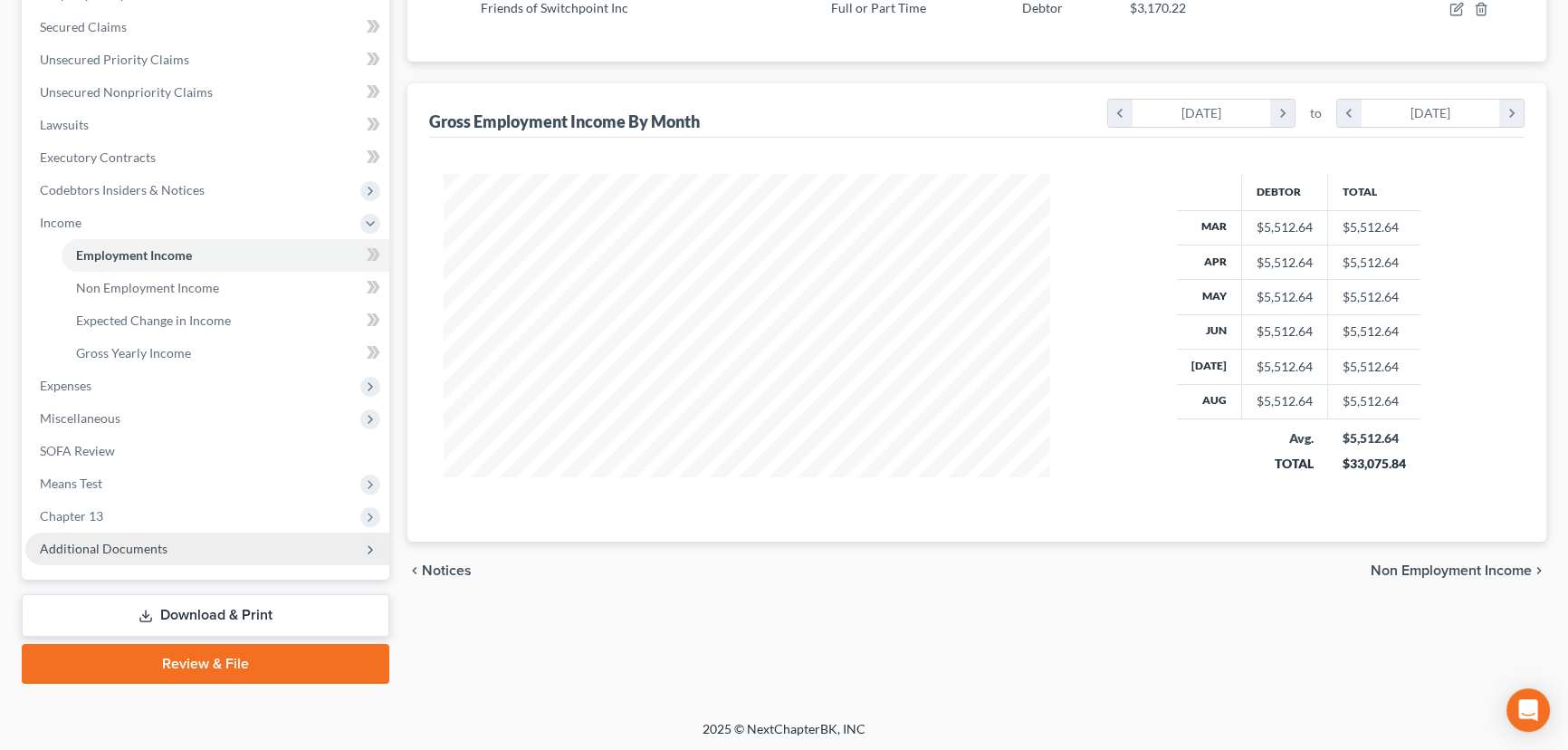
click at [140, 548] on span "Additional Documents" at bounding box center [103, 548] width 127 height 15
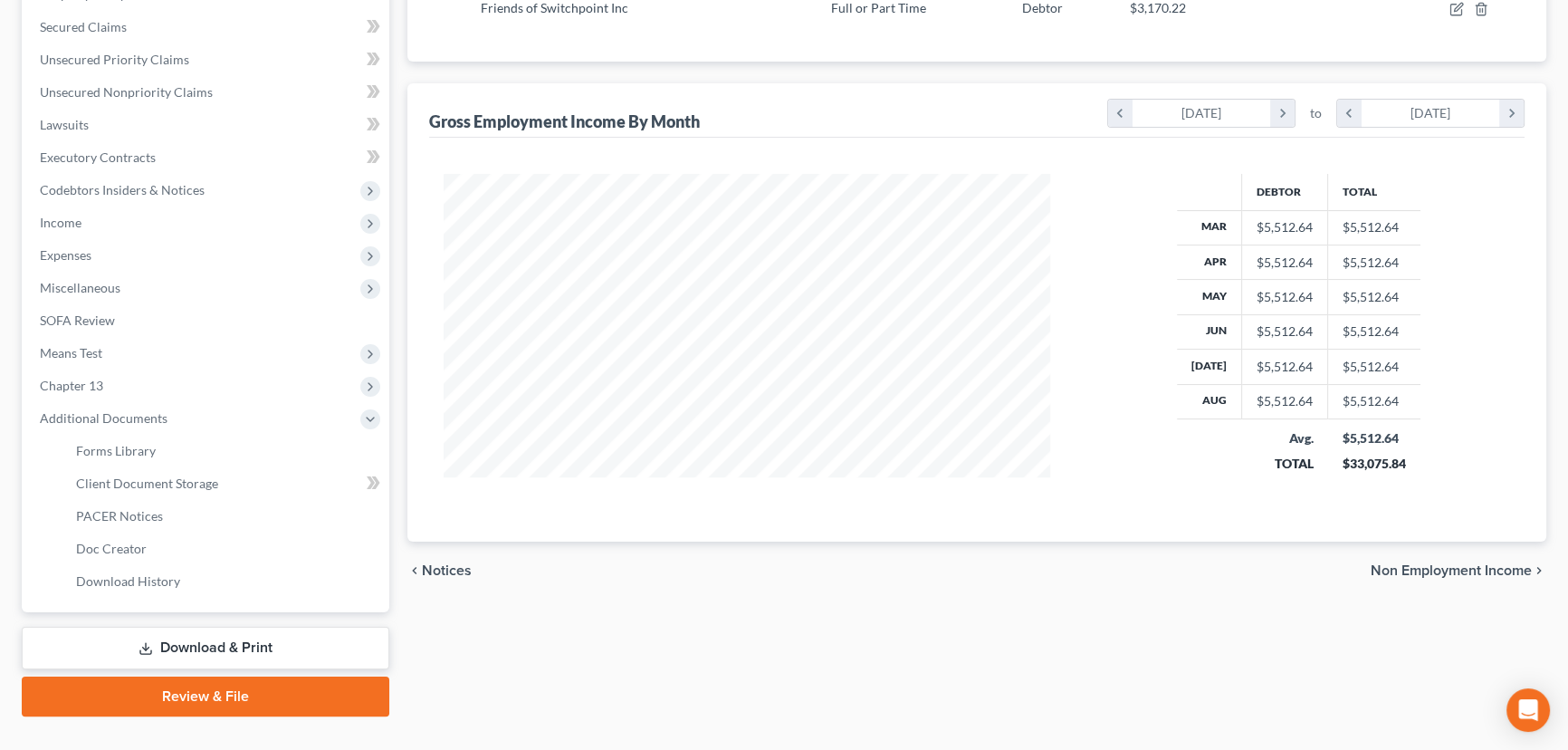
click at [203, 694] on link "Review & File" at bounding box center [206, 696] width 368 height 40
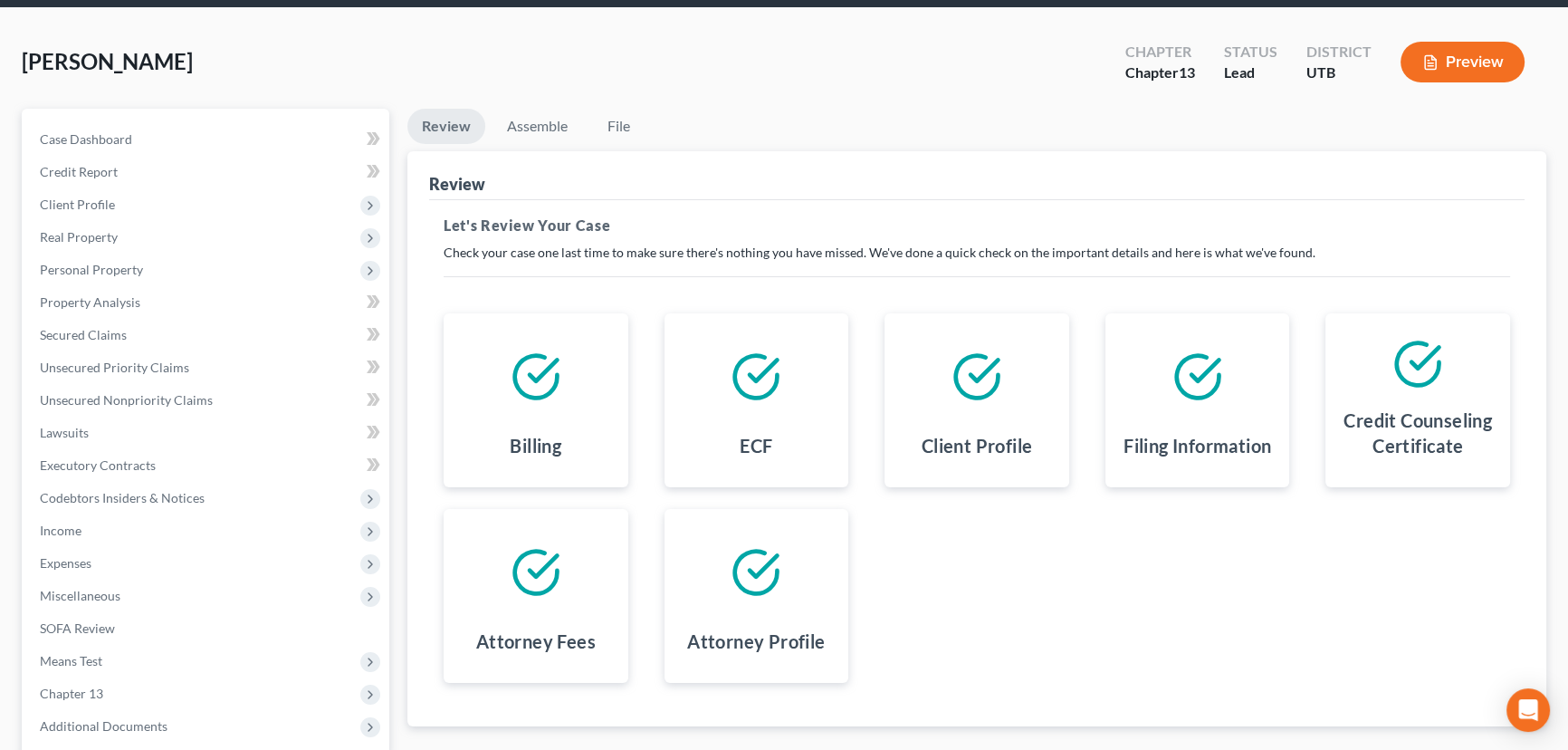
scroll to position [242, 0]
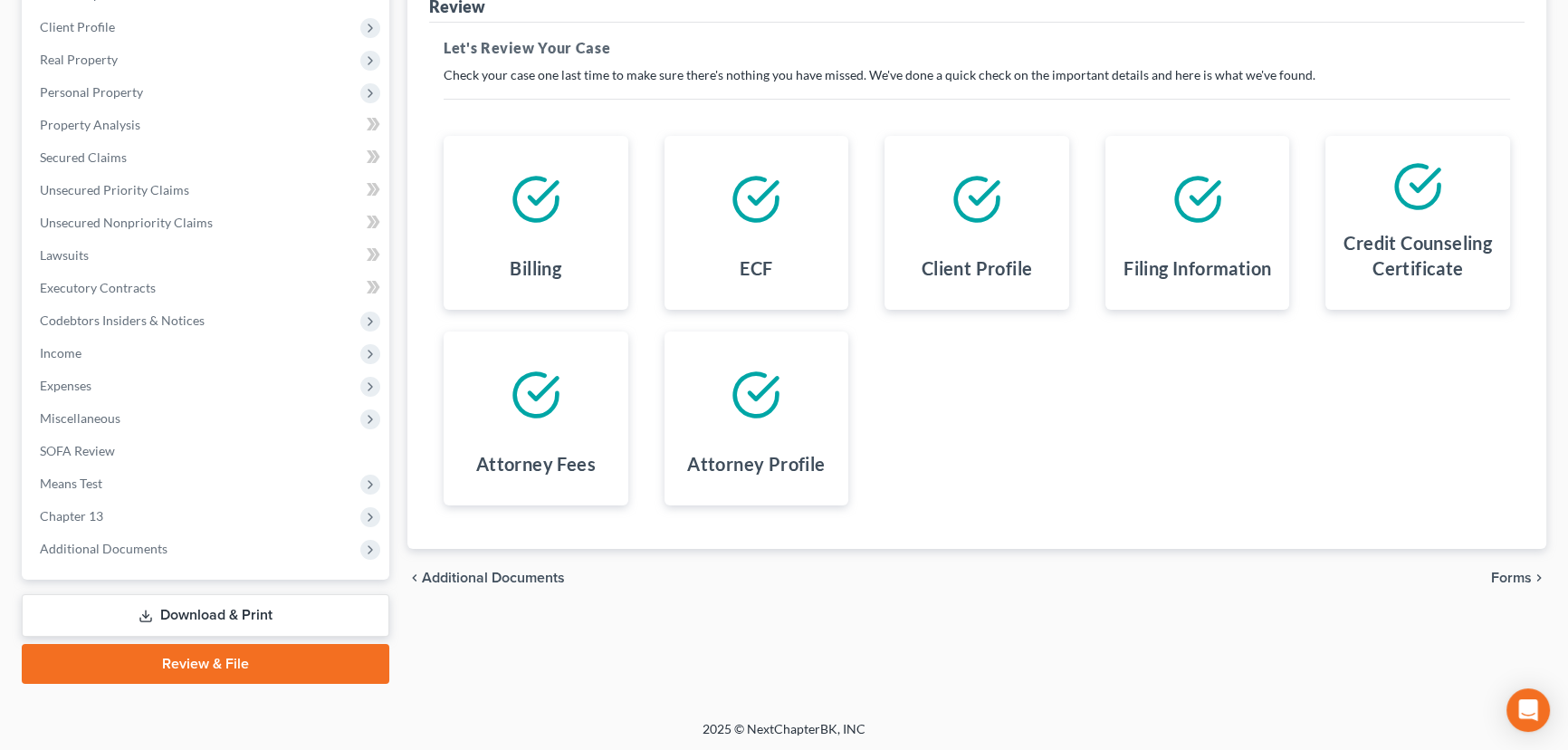
click at [1511, 570] on span "Forms" at bounding box center [1511, 577] width 41 height 14
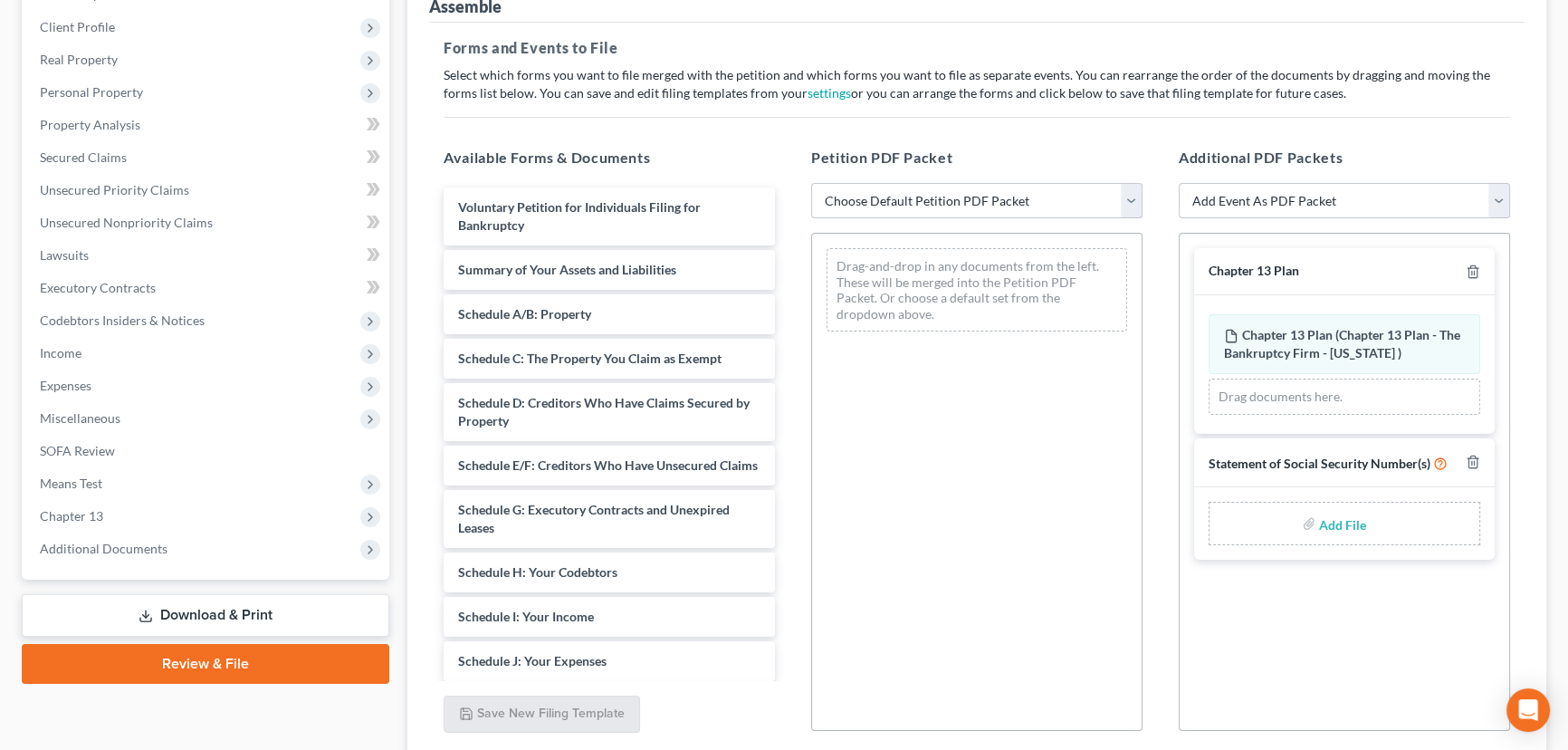
click at [896, 201] on select "Choose Default Petition PDF Packet Emergency Filing (Voluntary Petition and Cre…" at bounding box center [977, 201] width 331 height 36
select select "6"
click at [811, 183] on select "Choose Default Petition PDF Packet Emergency Filing (Voluntary Petition and Cre…" at bounding box center [977, 201] width 331 height 36
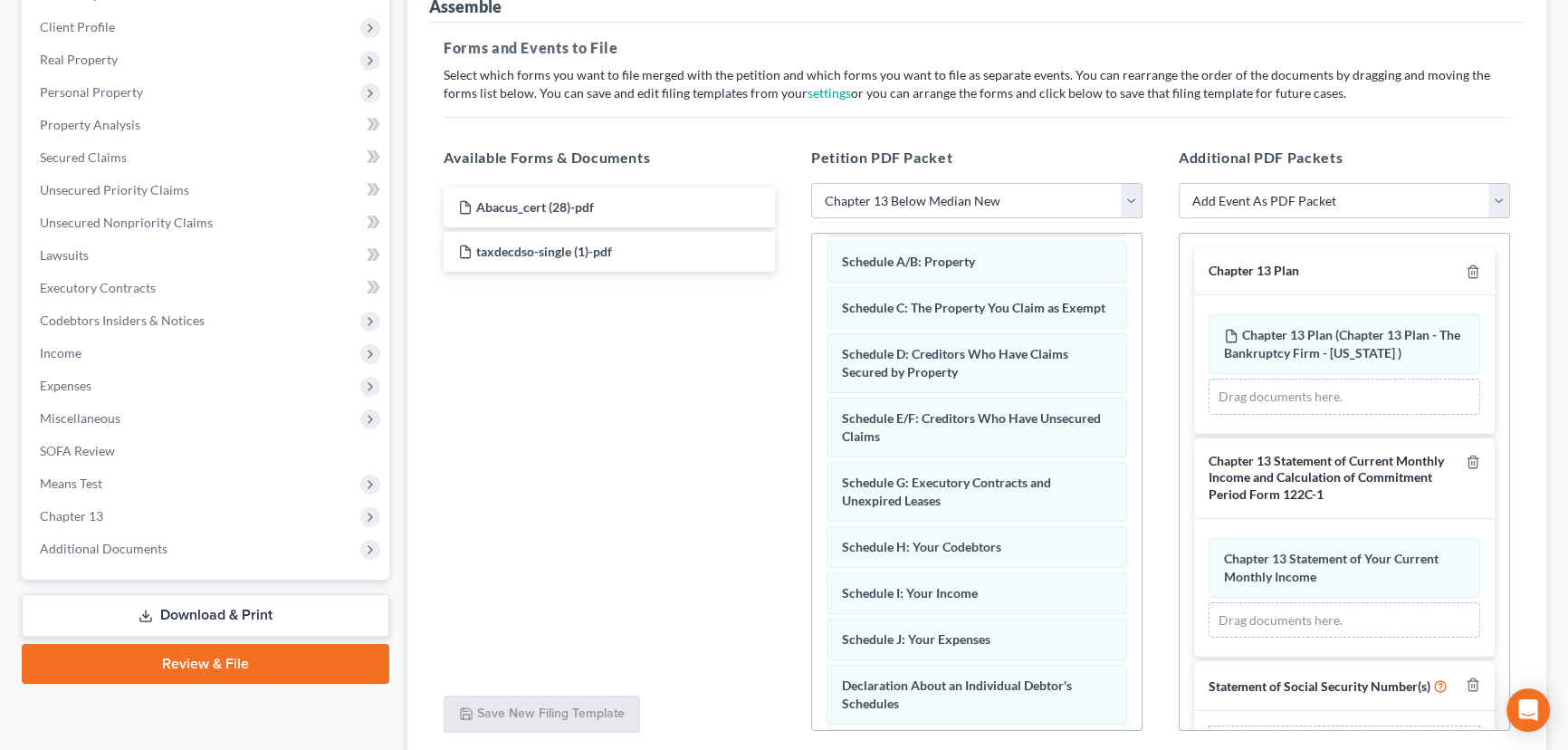
scroll to position [246, 0]
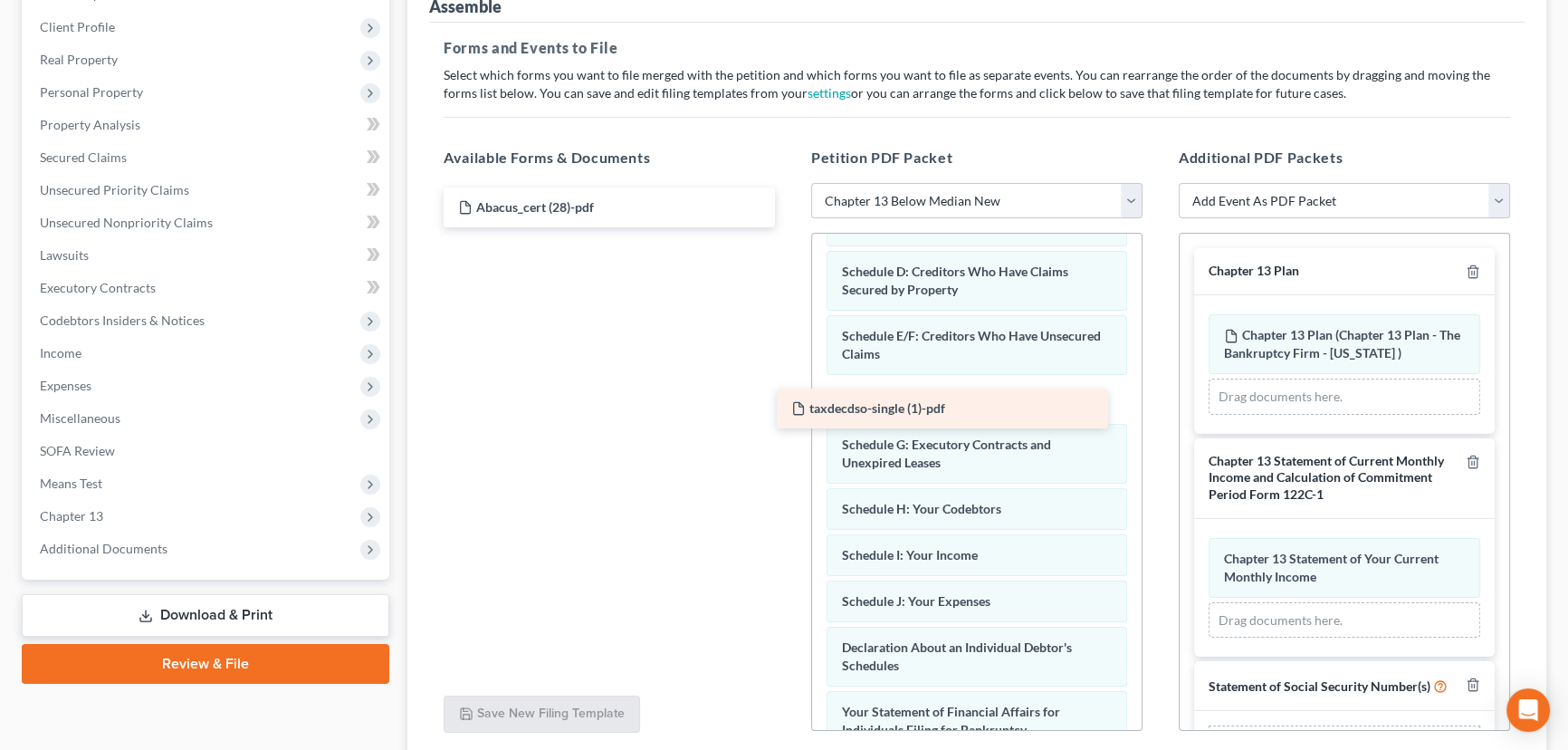
drag, startPoint x: 508, startPoint y: 244, endPoint x: 841, endPoint y: 403, distance: 369.0
click at [789, 227] on div "taxdecdso-single (1)-pdf Abacus_cert (28)-pdf taxdecdso-single (1)-pdf" at bounding box center [609, 208] width 360 height 40
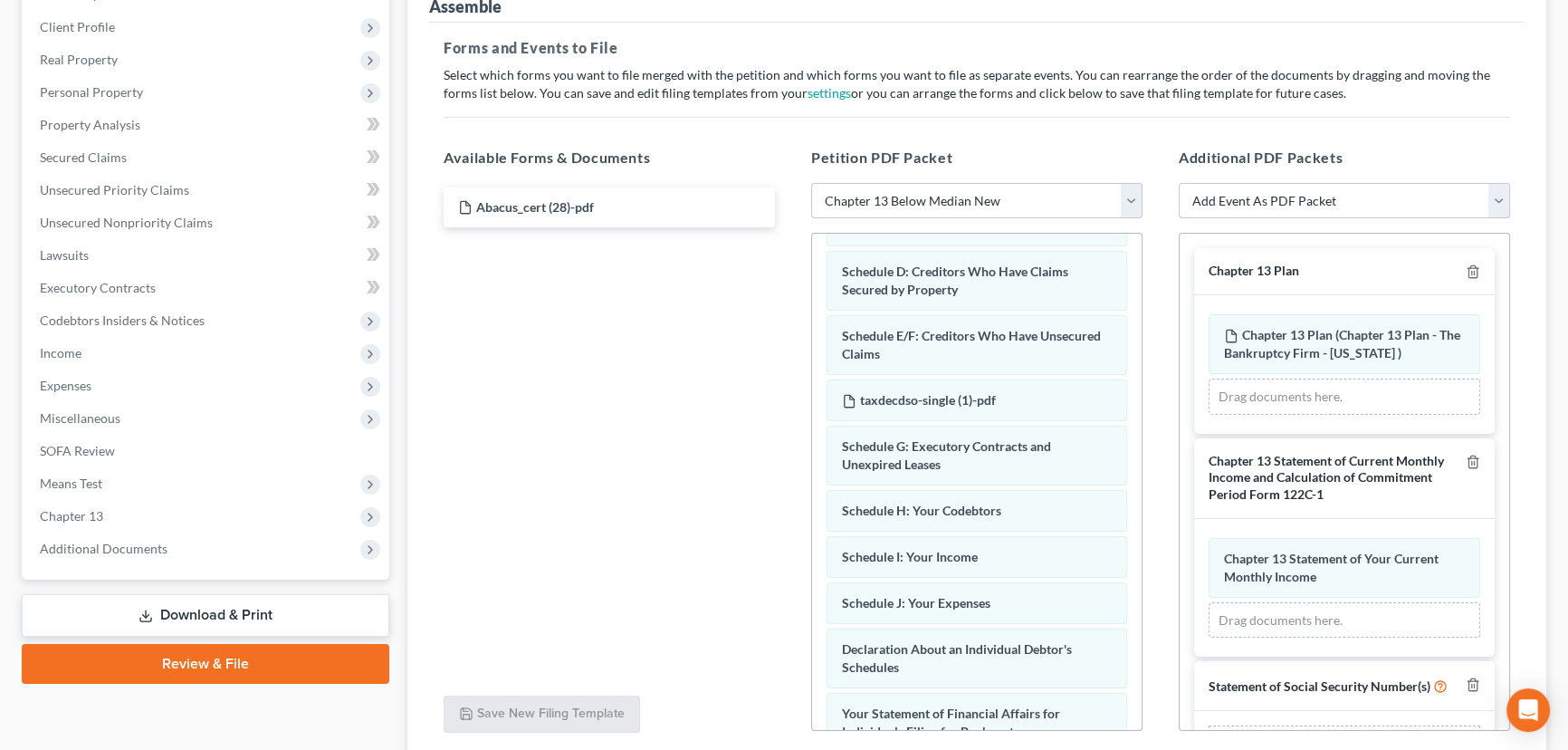
click at [1298, 191] on select "Add Event As PDF Packet Affidavit/Declaration Amended Document Amended Schedule…" at bounding box center [1345, 201] width 331 height 36
select select "14"
click at [1179, 183] on select "Add Event As PDF Packet Affidavit/Declaration Amended Document Amended Schedule…" at bounding box center [1345, 201] width 331 height 36
select select
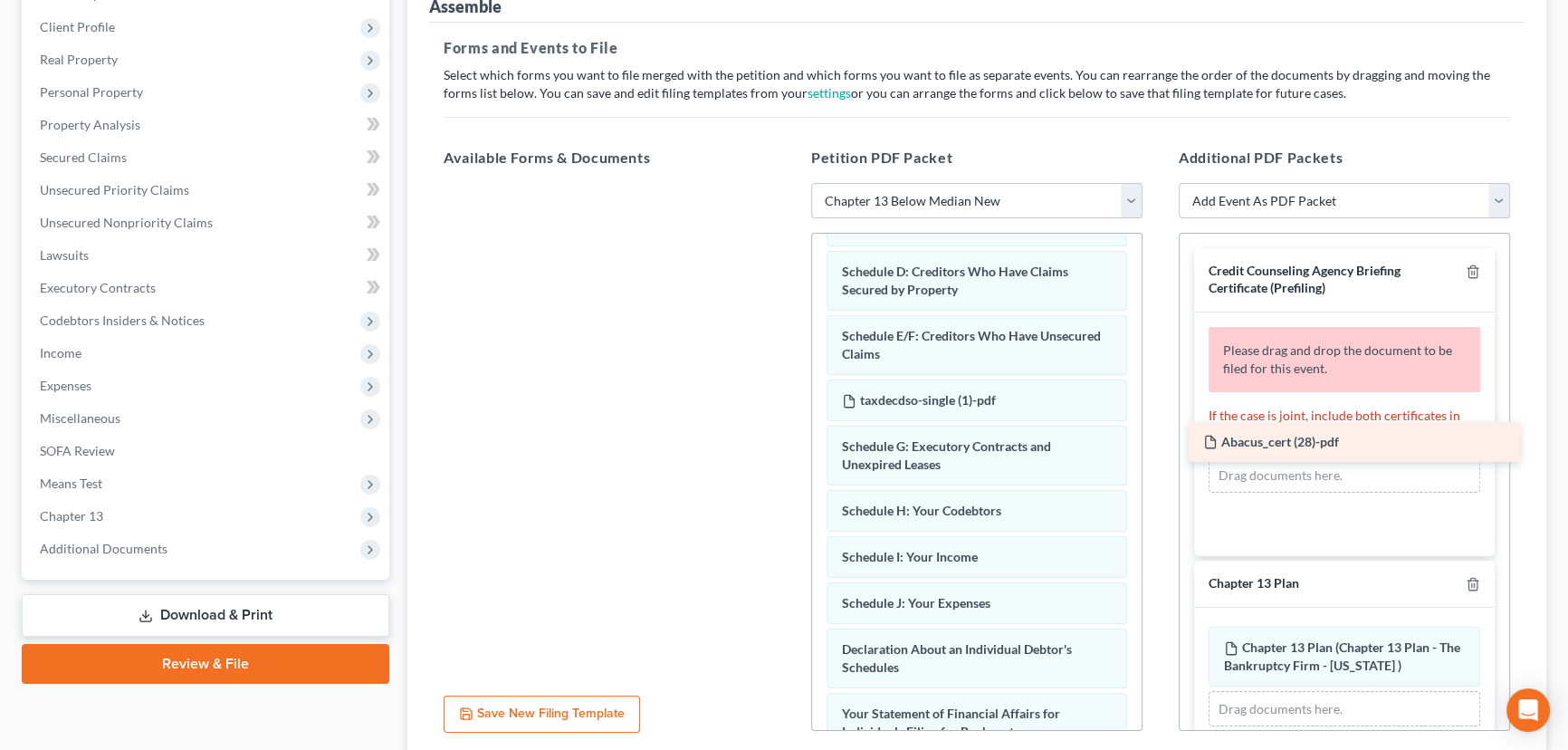
drag, startPoint x: 536, startPoint y: 190, endPoint x: 1280, endPoint y: 427, distance: 780.8
click at [789, 183] on div "Abacus_cert (28)-pdf Abacus_cert (28)-pdf" at bounding box center [609, 183] width 360 height 0
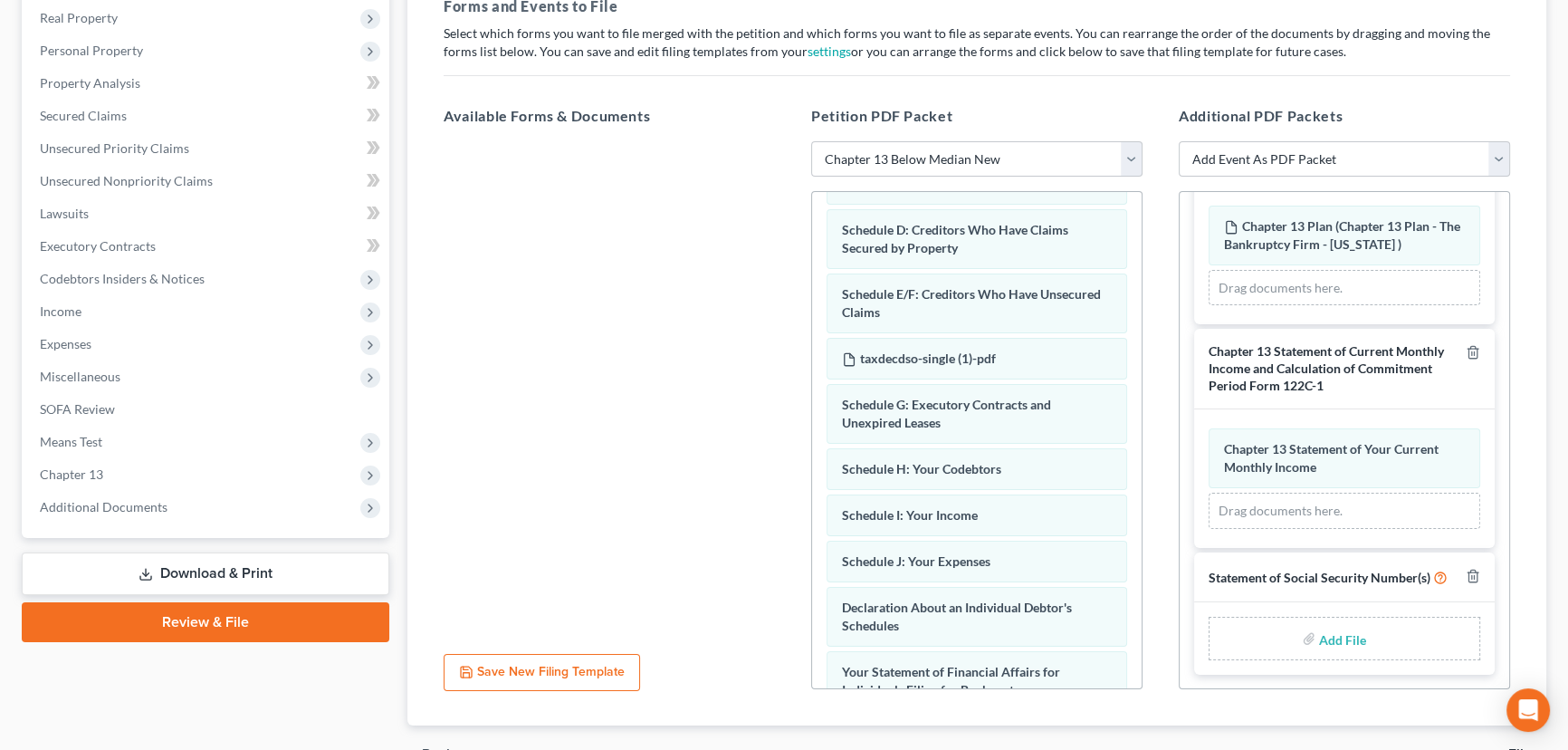
scroll to position [325, 0]
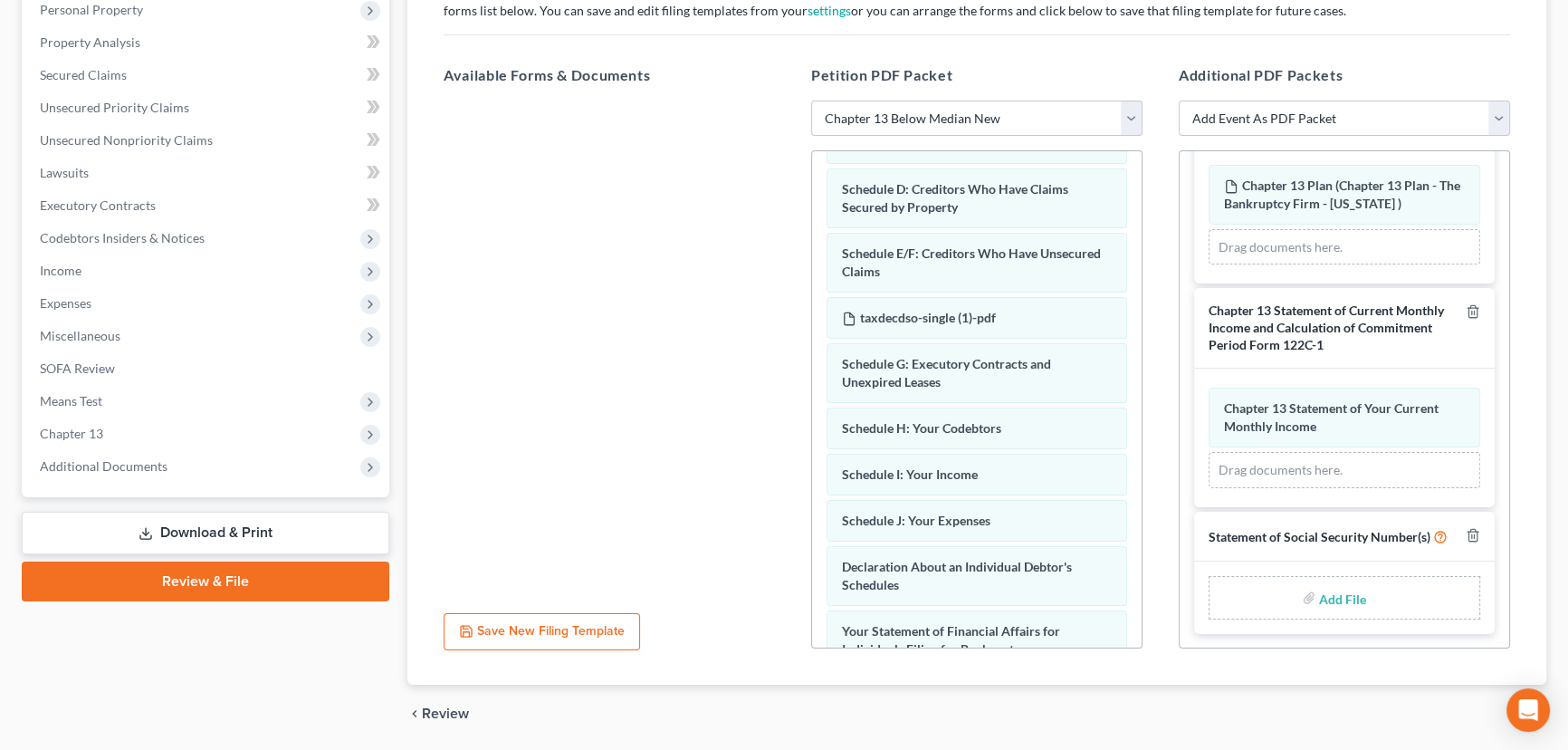
type input "C:\fakepath\Form 121 Moreno.pdf"
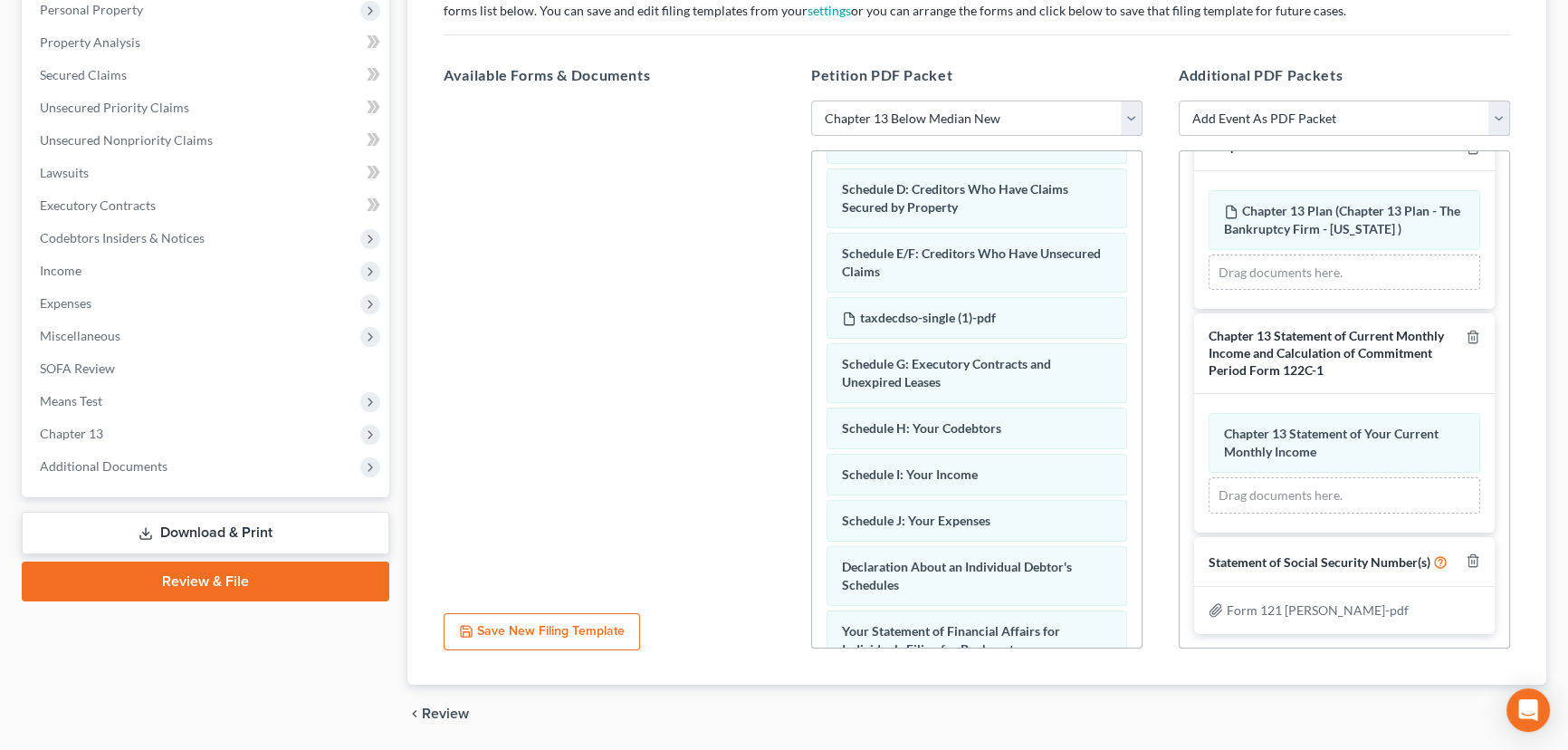
scroll to position [290, 0]
click at [516, 324] on div at bounding box center [609, 350] width 360 height 498
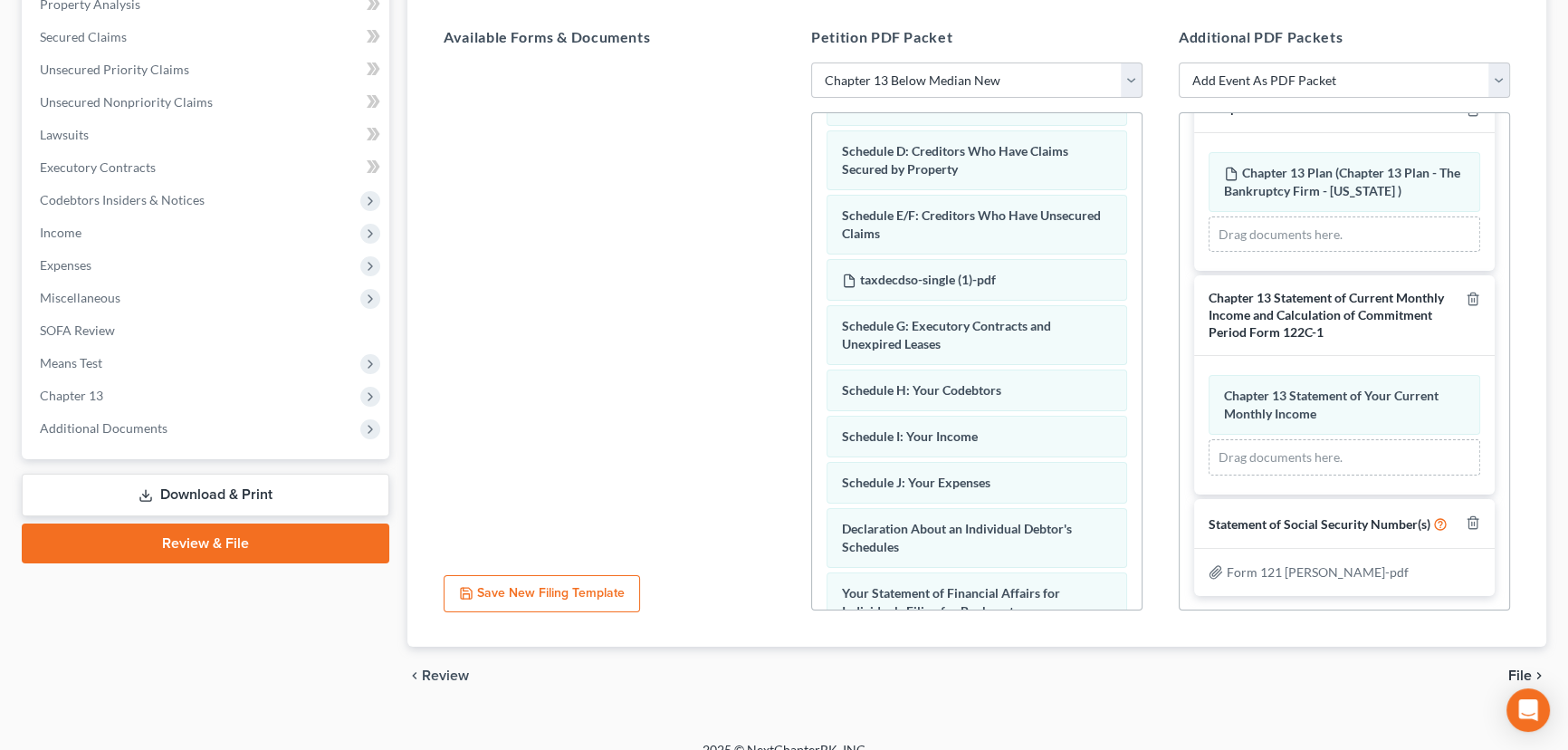
scroll to position [385, 0]
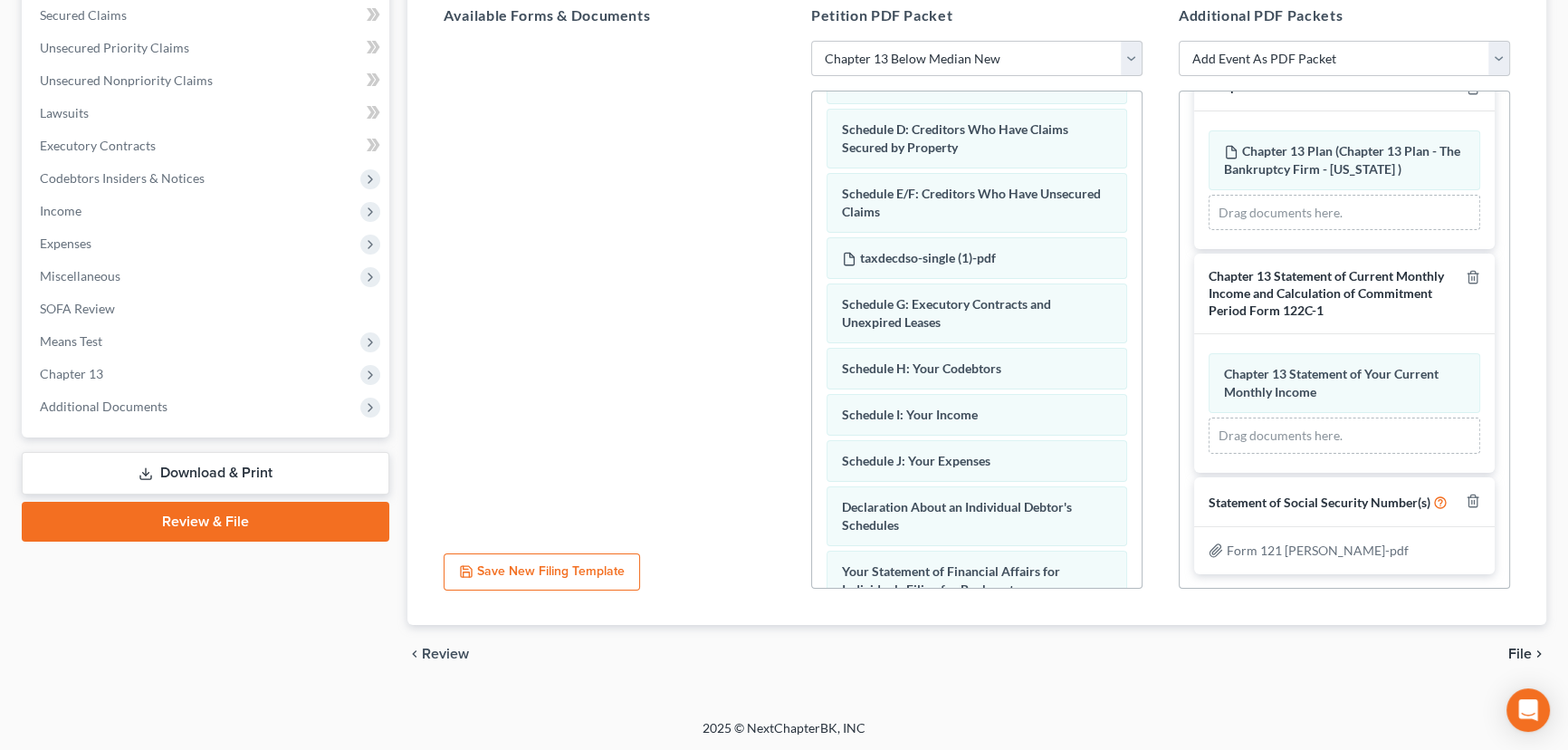
click at [1521, 648] on span "File" at bounding box center [1520, 653] width 24 height 14
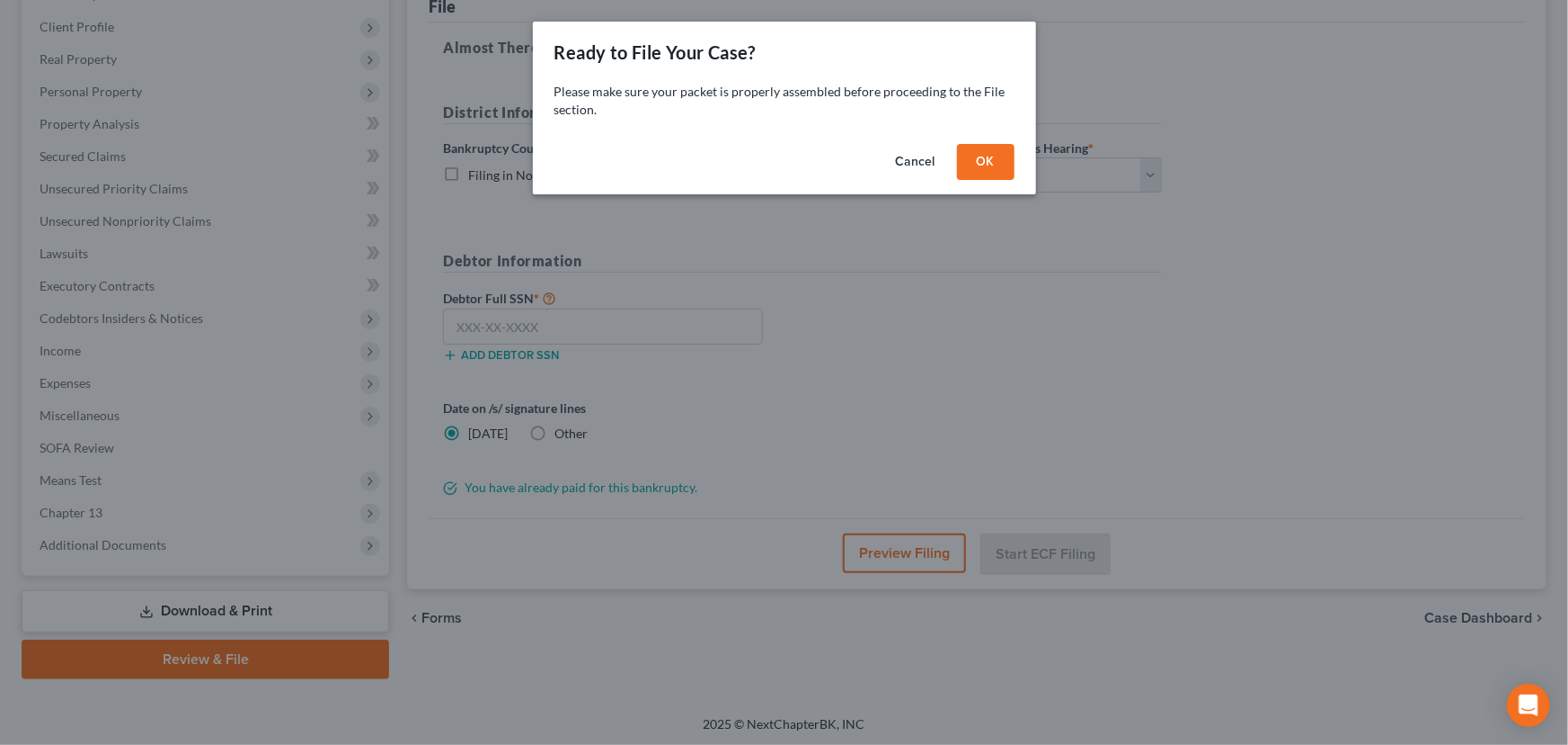
click at [987, 170] on button "OK" at bounding box center [986, 162] width 57 height 36
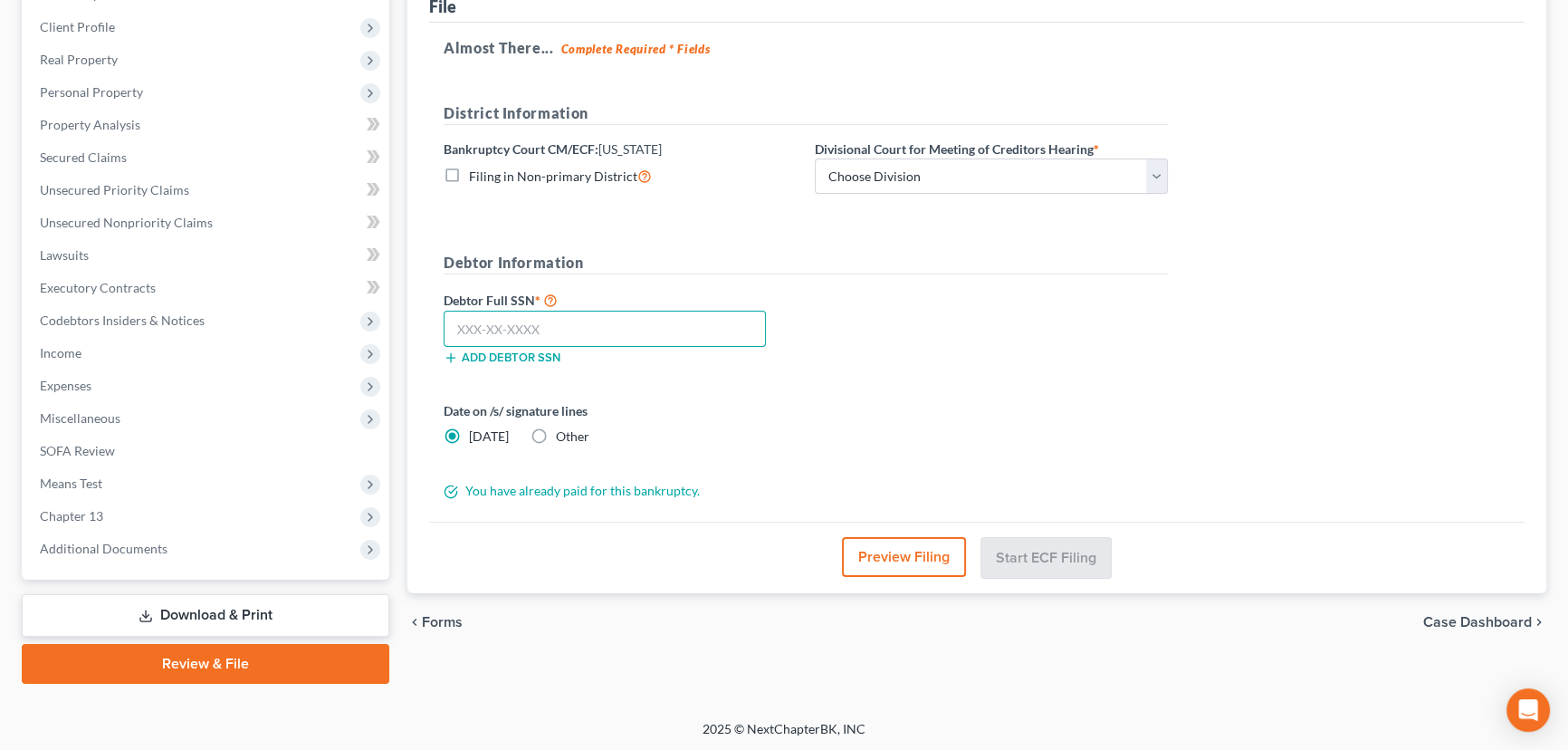
click at [443, 325] on input "text" at bounding box center [604, 329] width 322 height 36
paste input "605-51-6921"
type input "605-51-6921"
drag, startPoint x: 842, startPoint y: 172, endPoint x: 851, endPoint y: 190, distance: 20.1
click at [845, 176] on select "Choose Division Salt Lake city" at bounding box center [991, 176] width 353 height 36
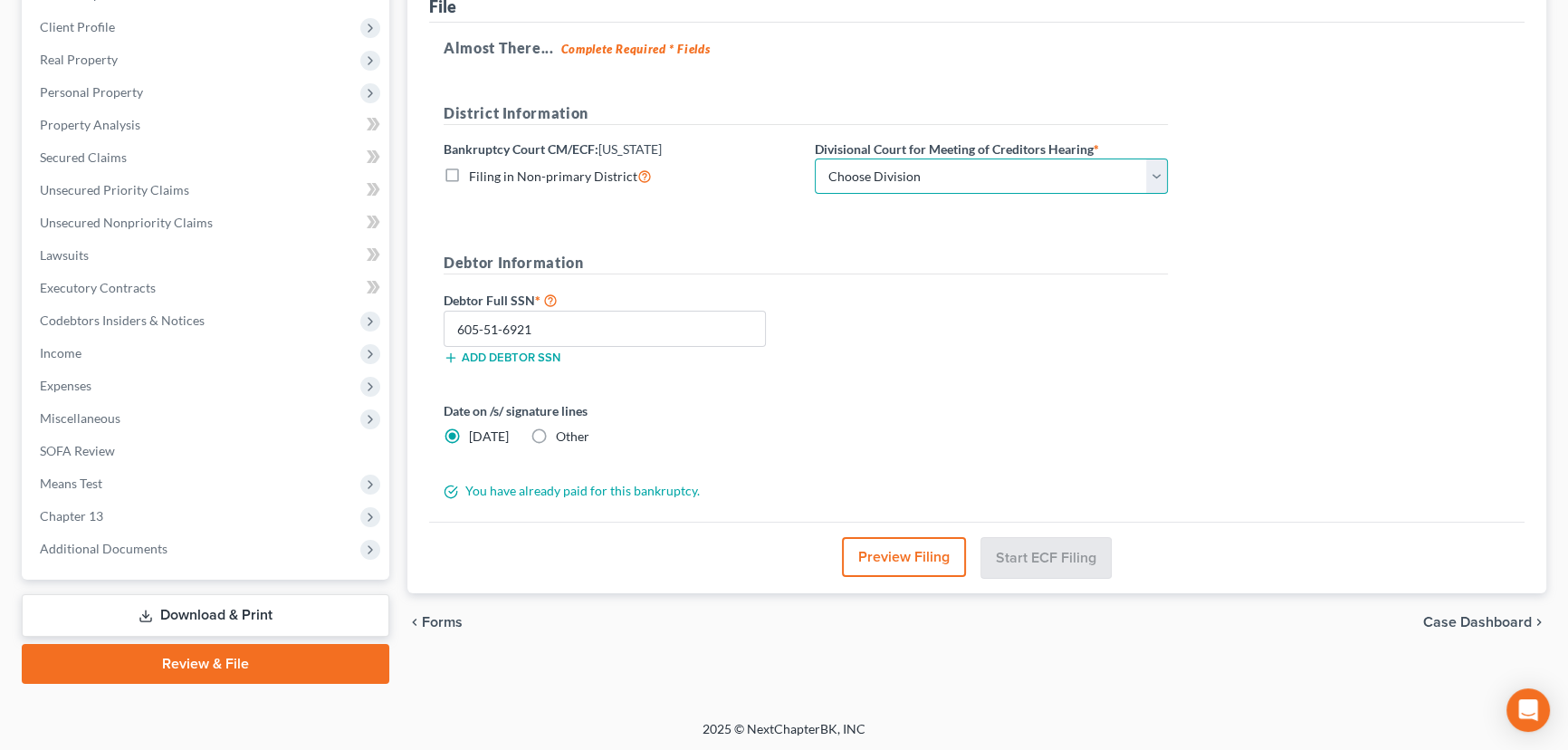
select select "0"
click at [815, 158] on select "Choose Division Salt Lake city" at bounding box center [991, 176] width 353 height 36
click at [1049, 558] on button "Start ECF Filing" at bounding box center [1045, 557] width 129 height 40
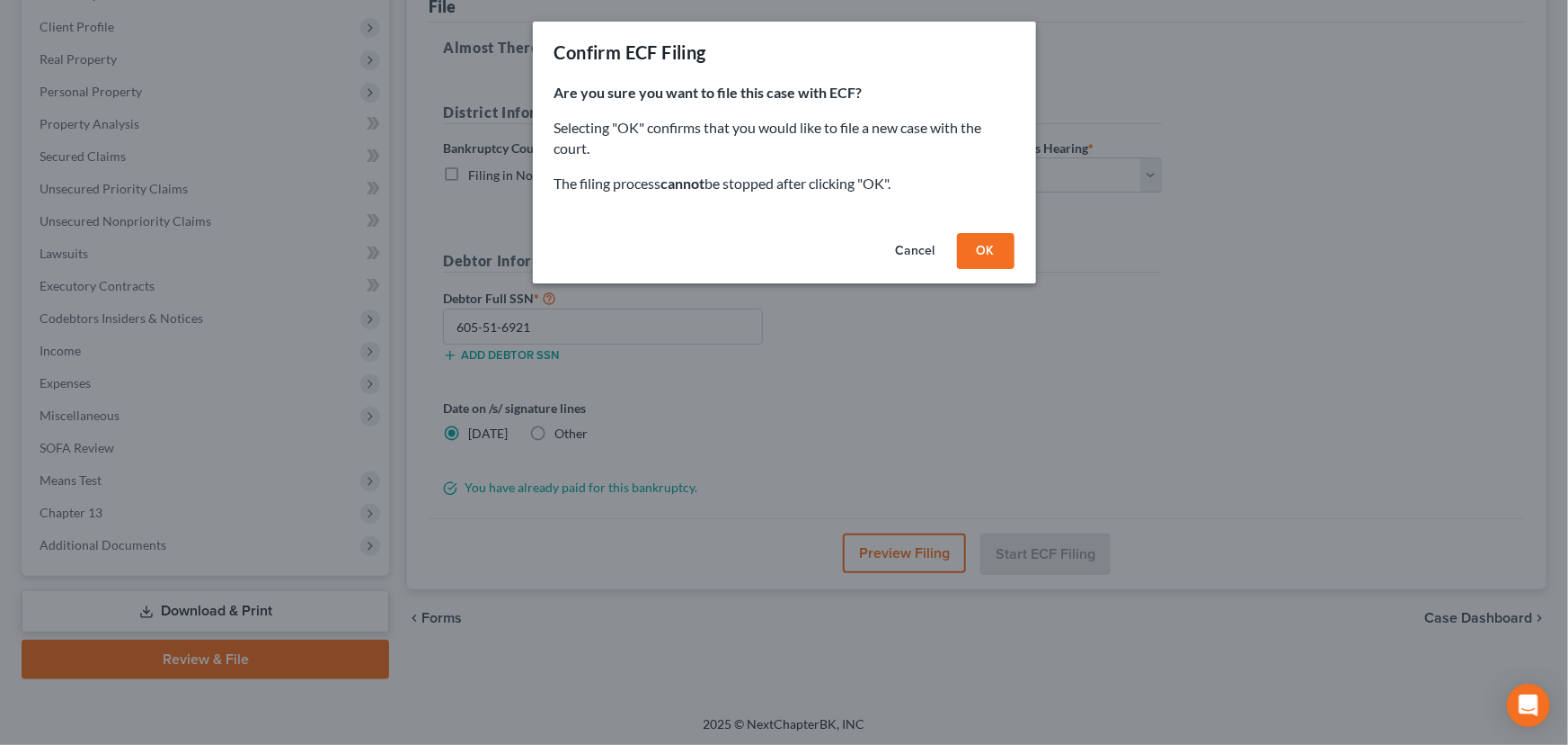
click at [978, 251] on button "OK" at bounding box center [986, 251] width 57 height 36
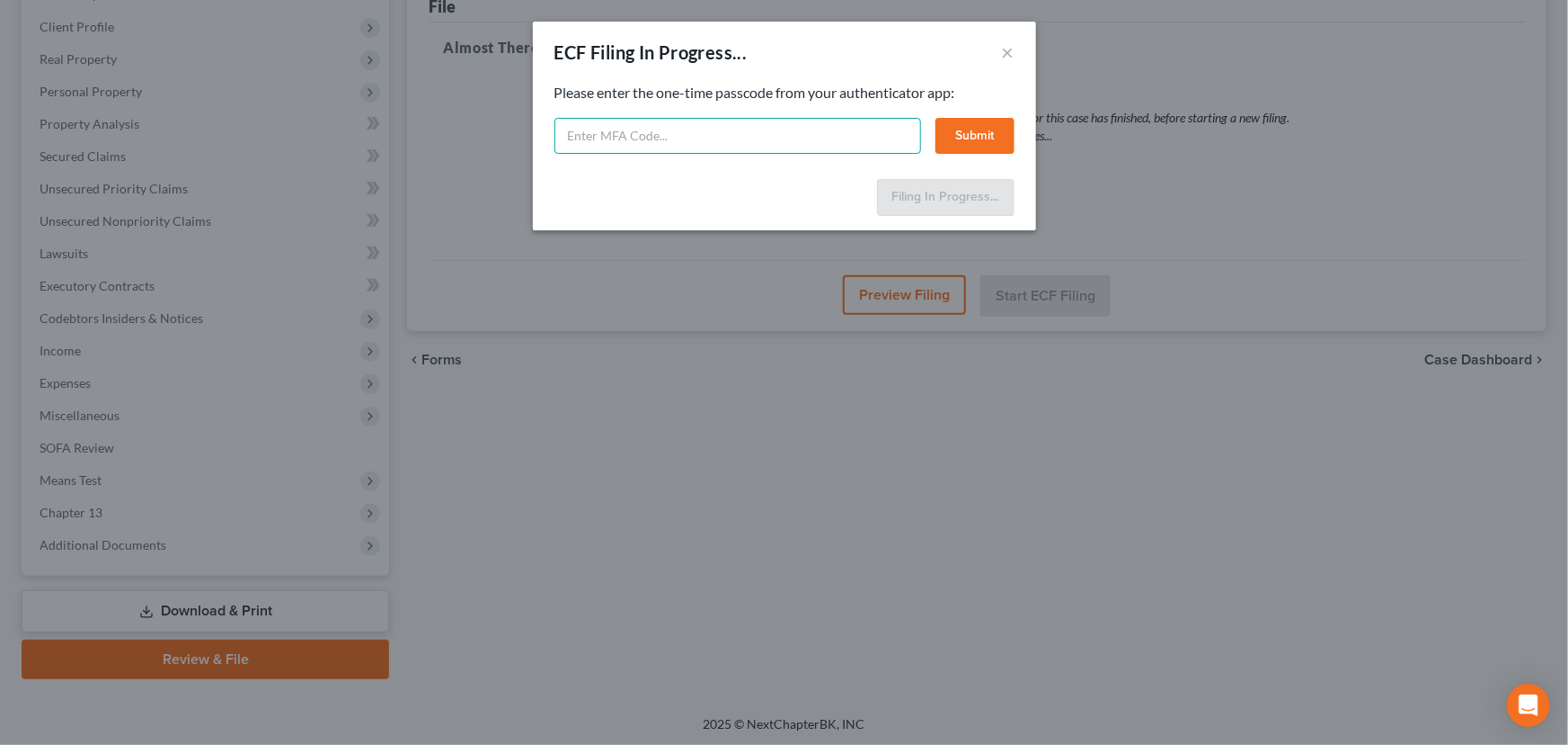
click at [581, 133] on input "text" at bounding box center [738, 136] width 367 height 36
type input "435689"
click at [974, 127] on button "Submit" at bounding box center [975, 136] width 79 height 36
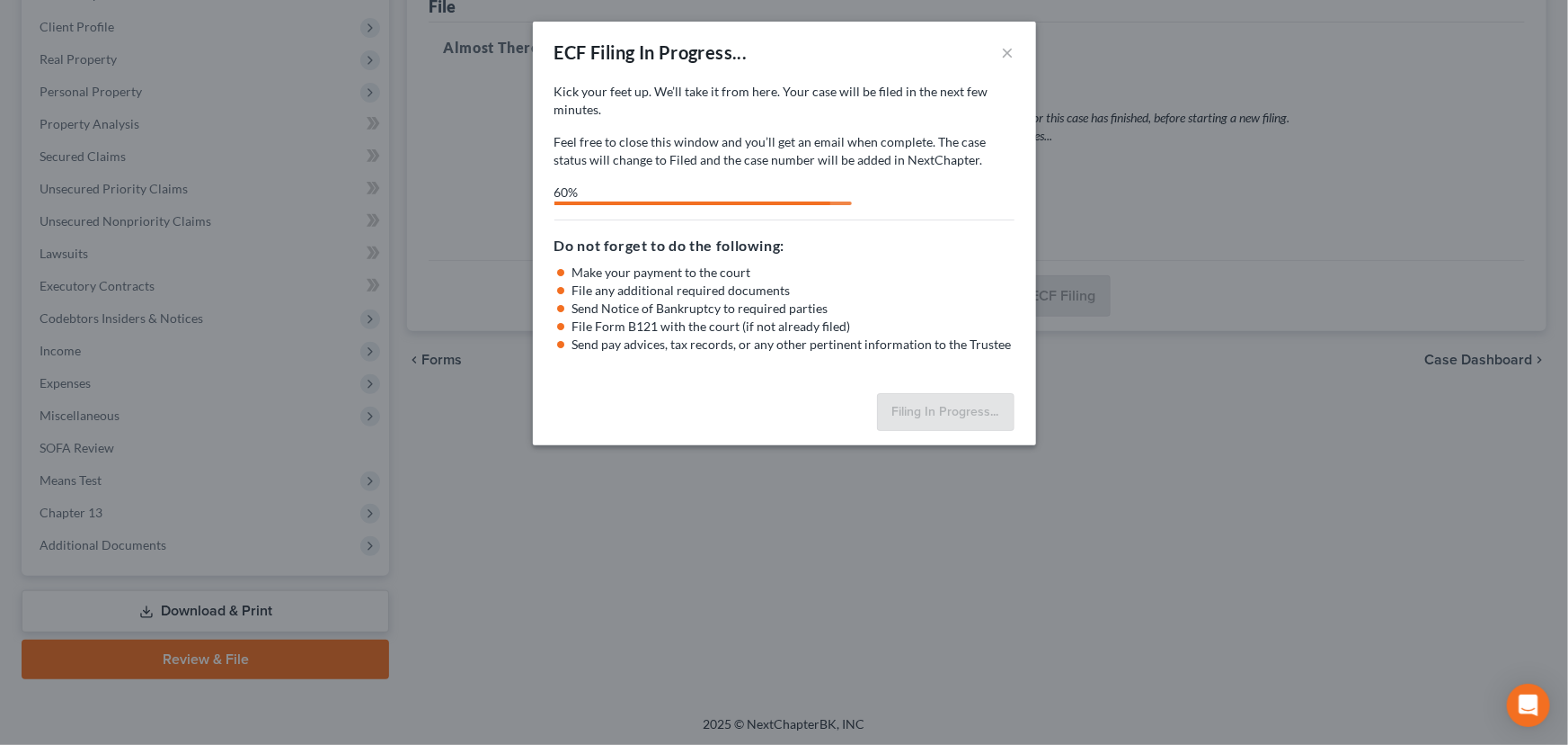
select select "0"
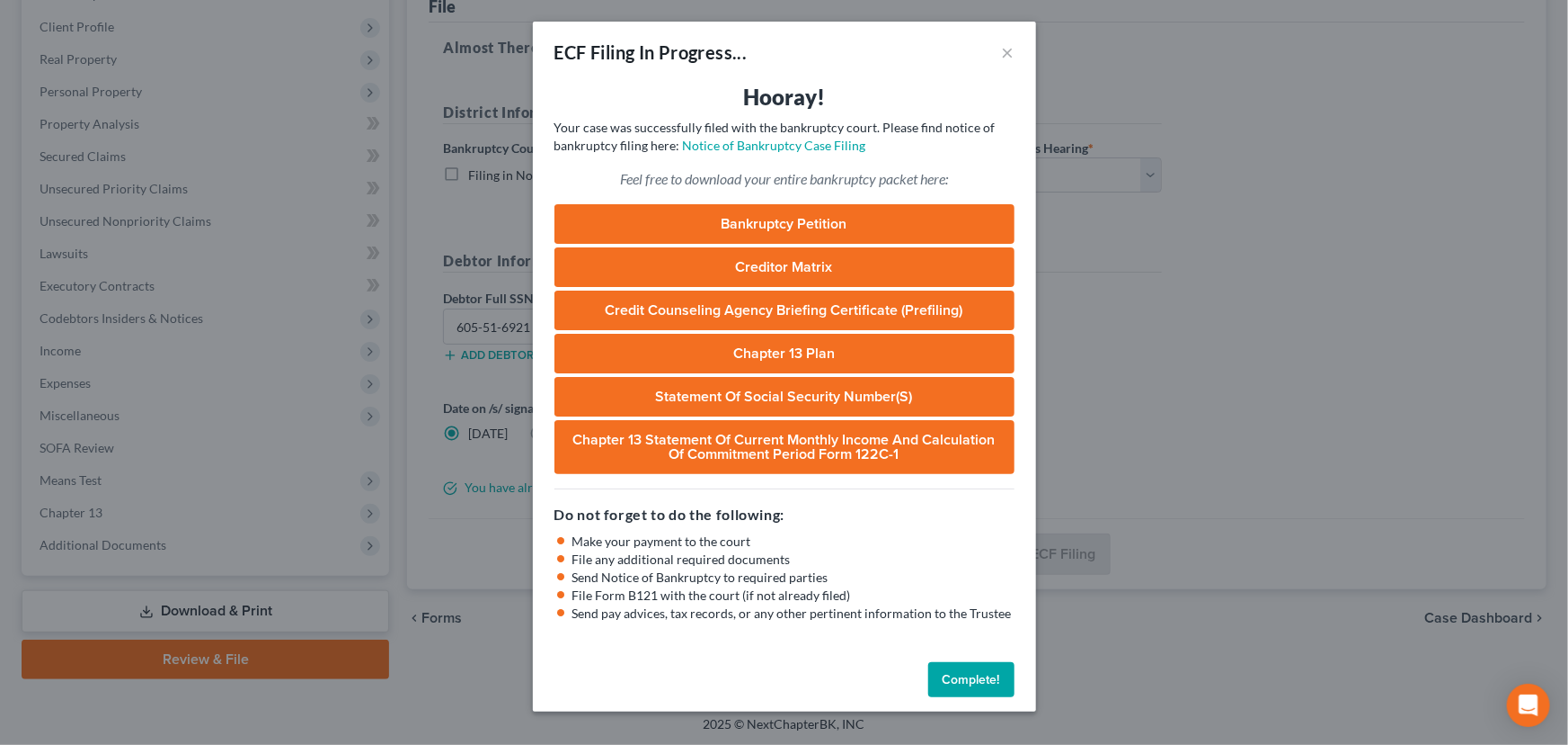
click at [975, 679] on button "Complete!" at bounding box center [971, 680] width 87 height 36
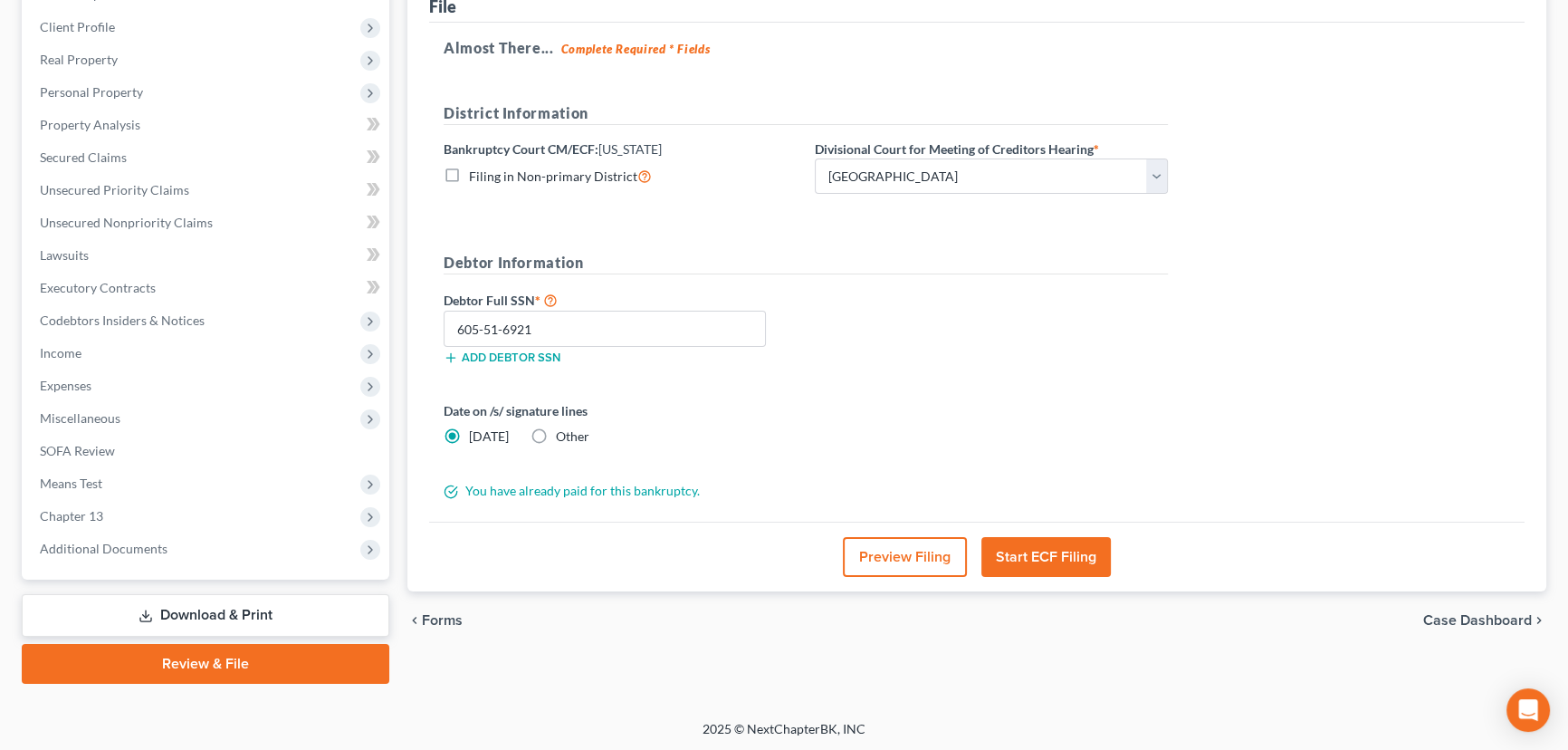
scroll to position [0, 0]
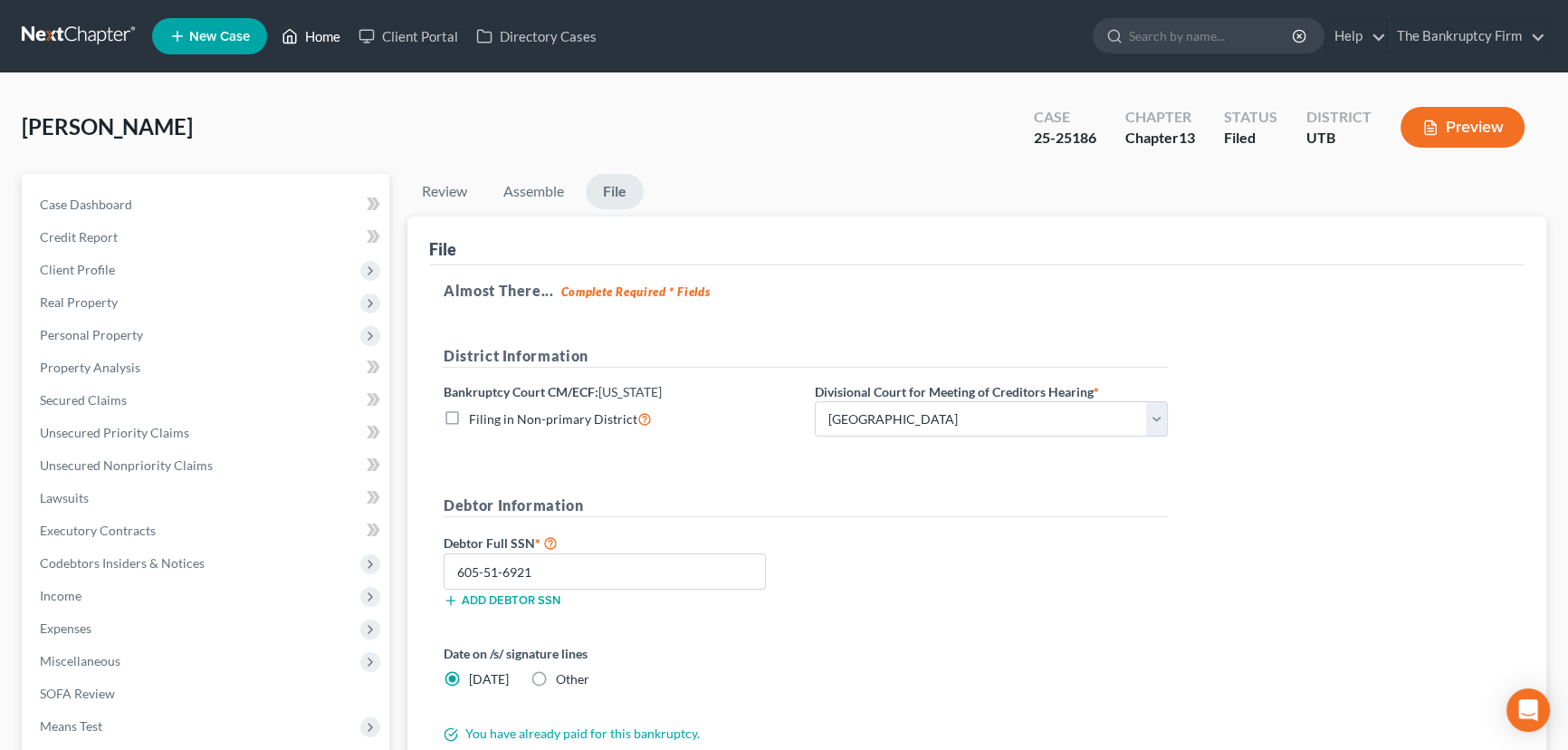
click at [311, 36] on link "Home" at bounding box center [310, 36] width 77 height 33
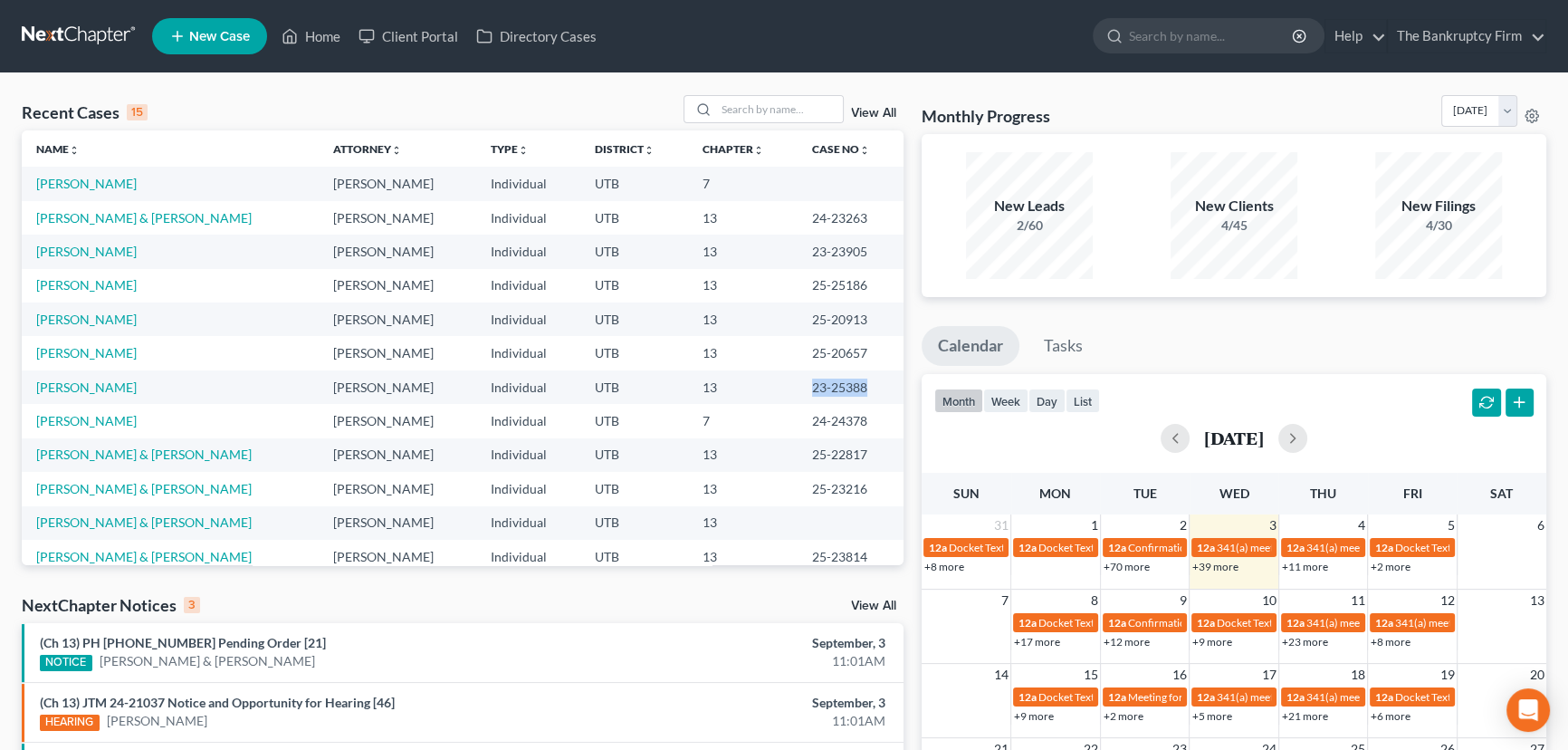
drag, startPoint x: 778, startPoint y: 389, endPoint x: 854, endPoint y: 388, distance: 76.0
click at [854, 388] on td "23-25388" at bounding box center [851, 387] width 106 height 34
copy td "23-25388"
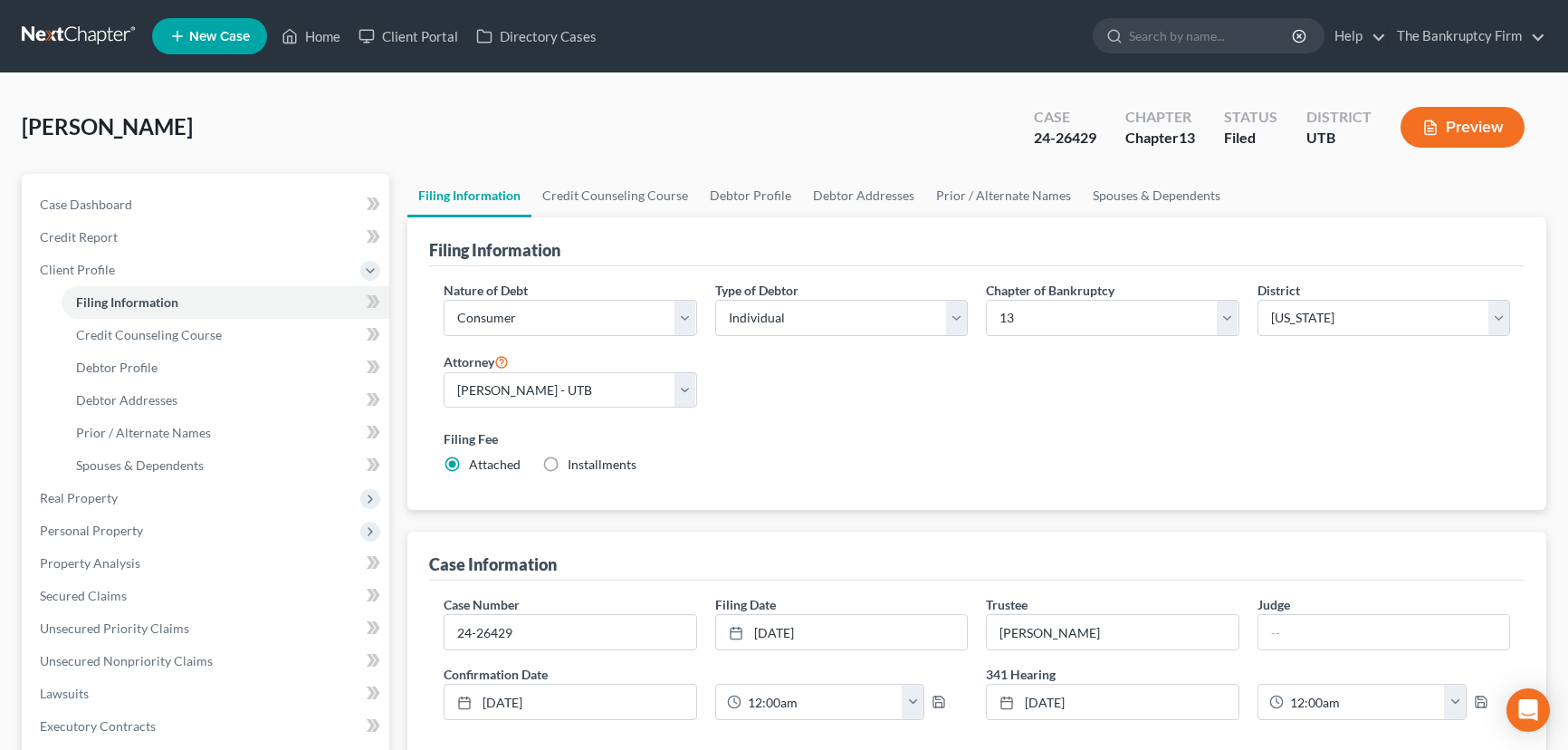
select select "1"
select select "0"
select select "3"
select select "81"
select select "0"
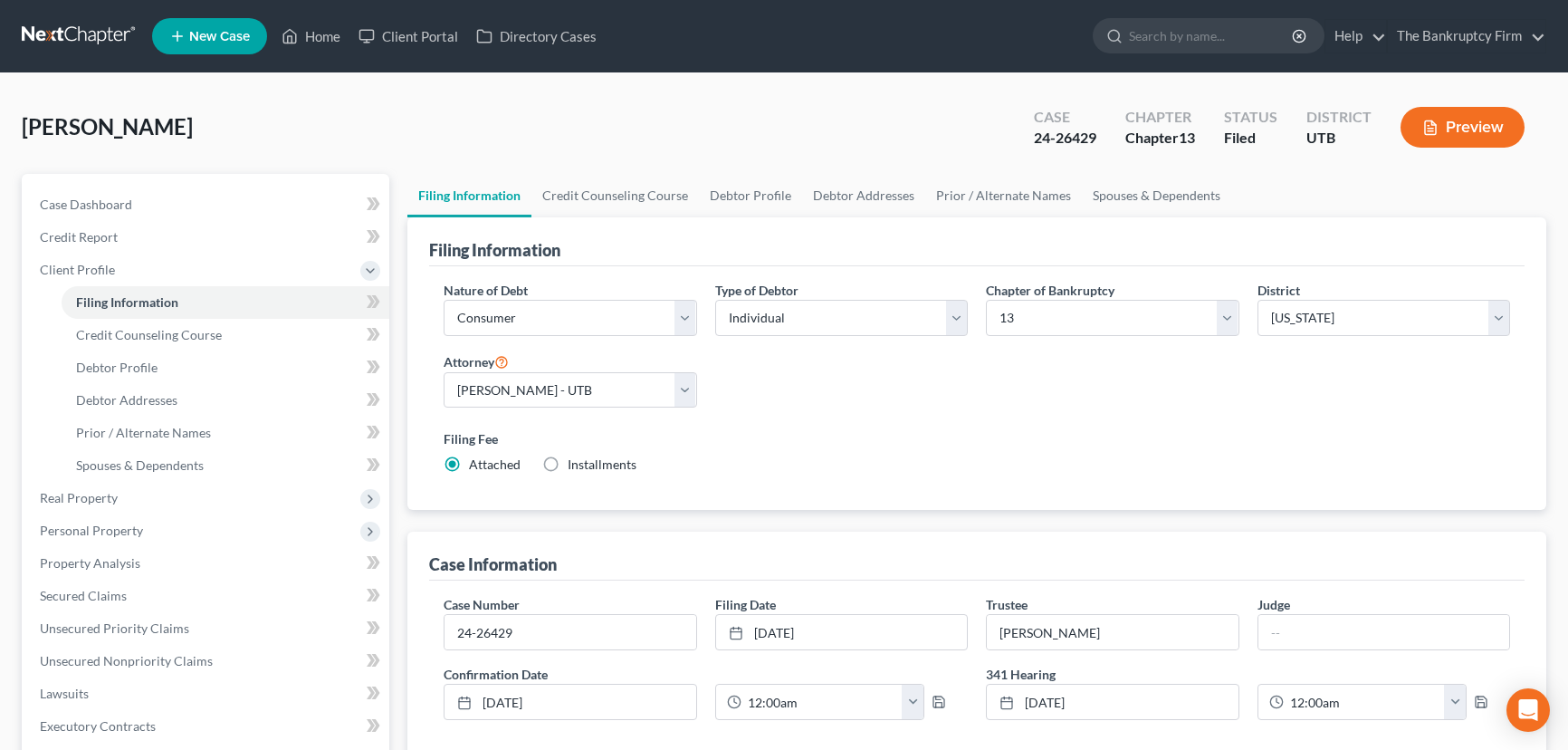
select select "46"
click at [321, 36] on link "Home" at bounding box center [310, 36] width 77 height 33
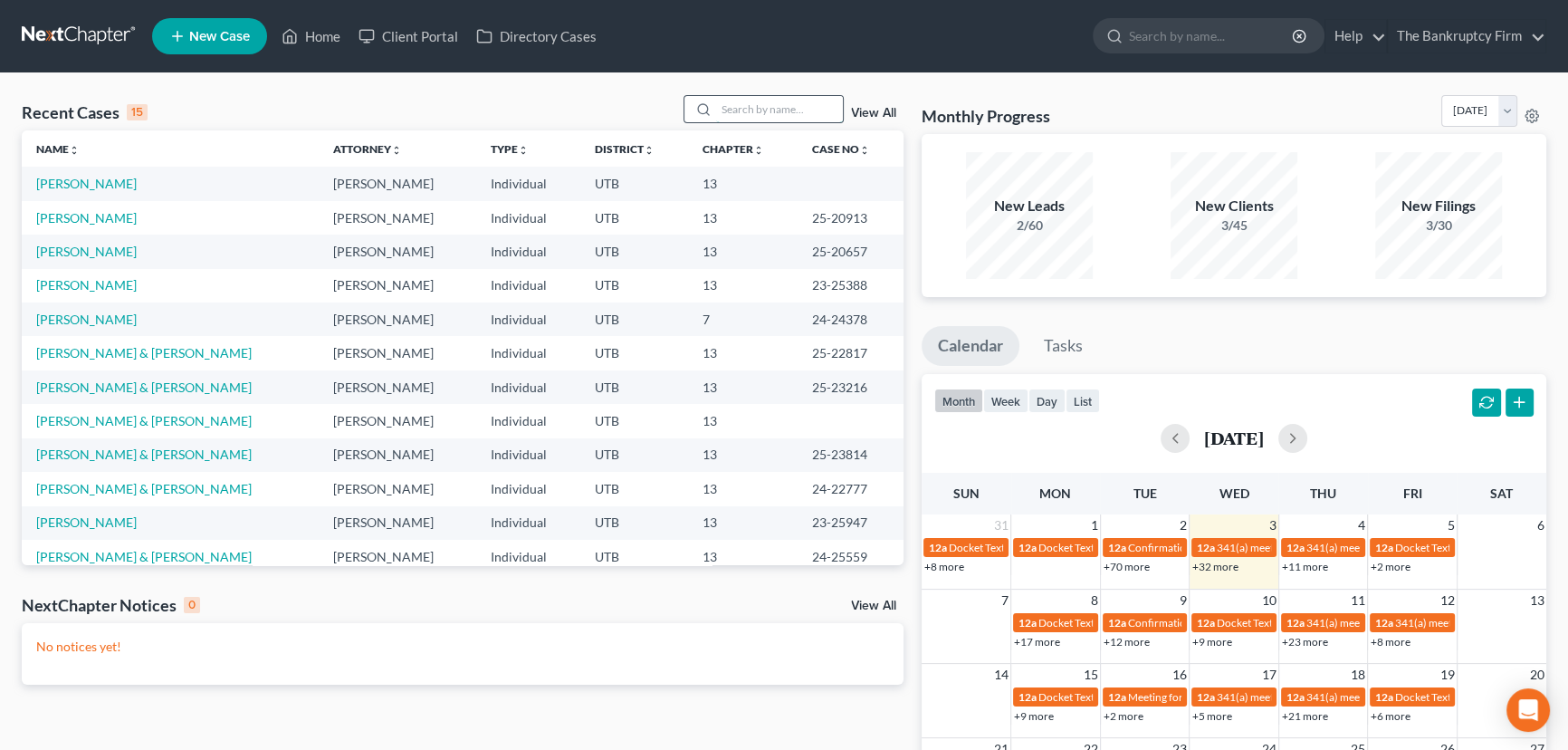
click at [730, 108] on input "search" at bounding box center [780, 108] width 126 height 26
type input "[PERSON_NAME]"
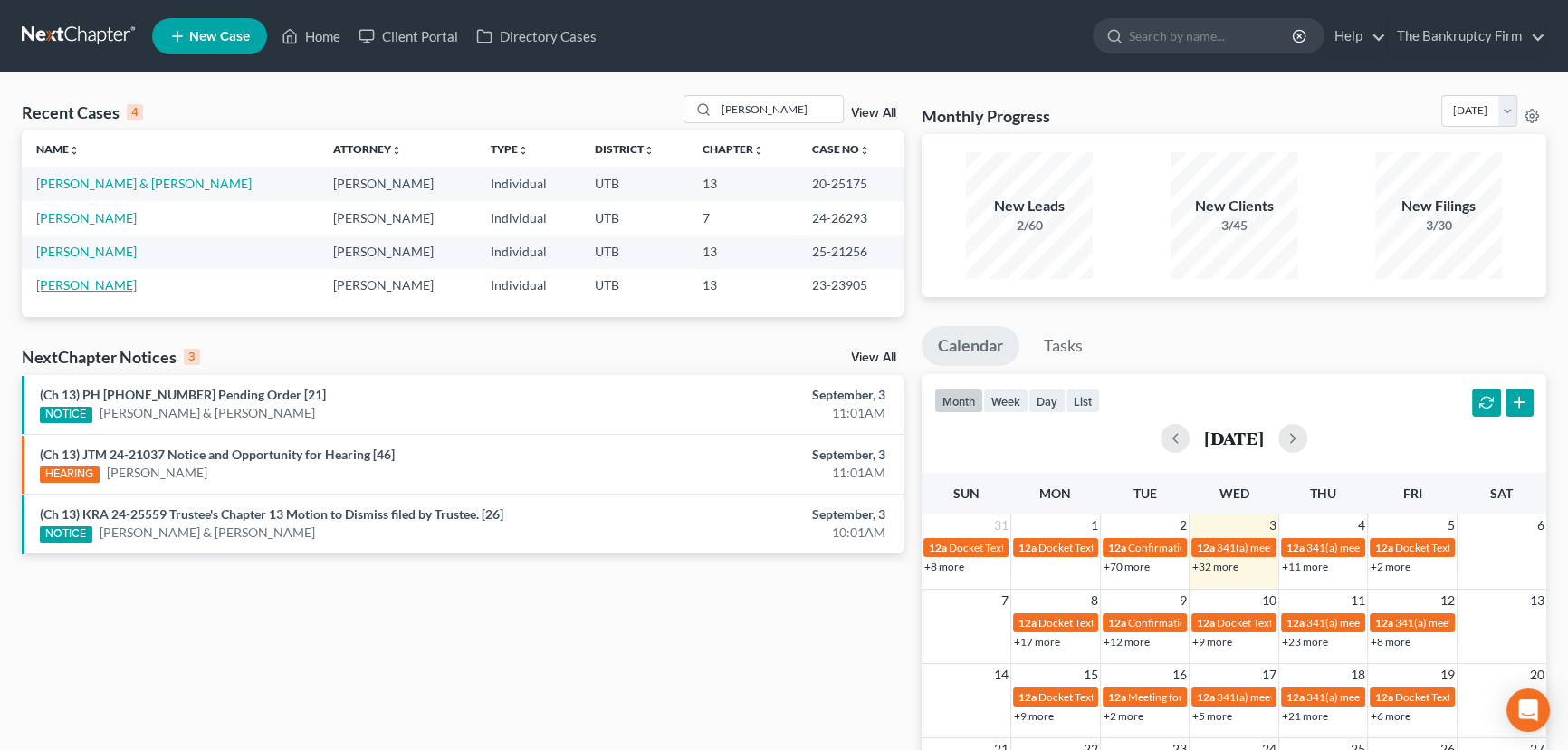
click at [70, 281] on link "[PERSON_NAME]" at bounding box center [86, 284] width 101 height 15
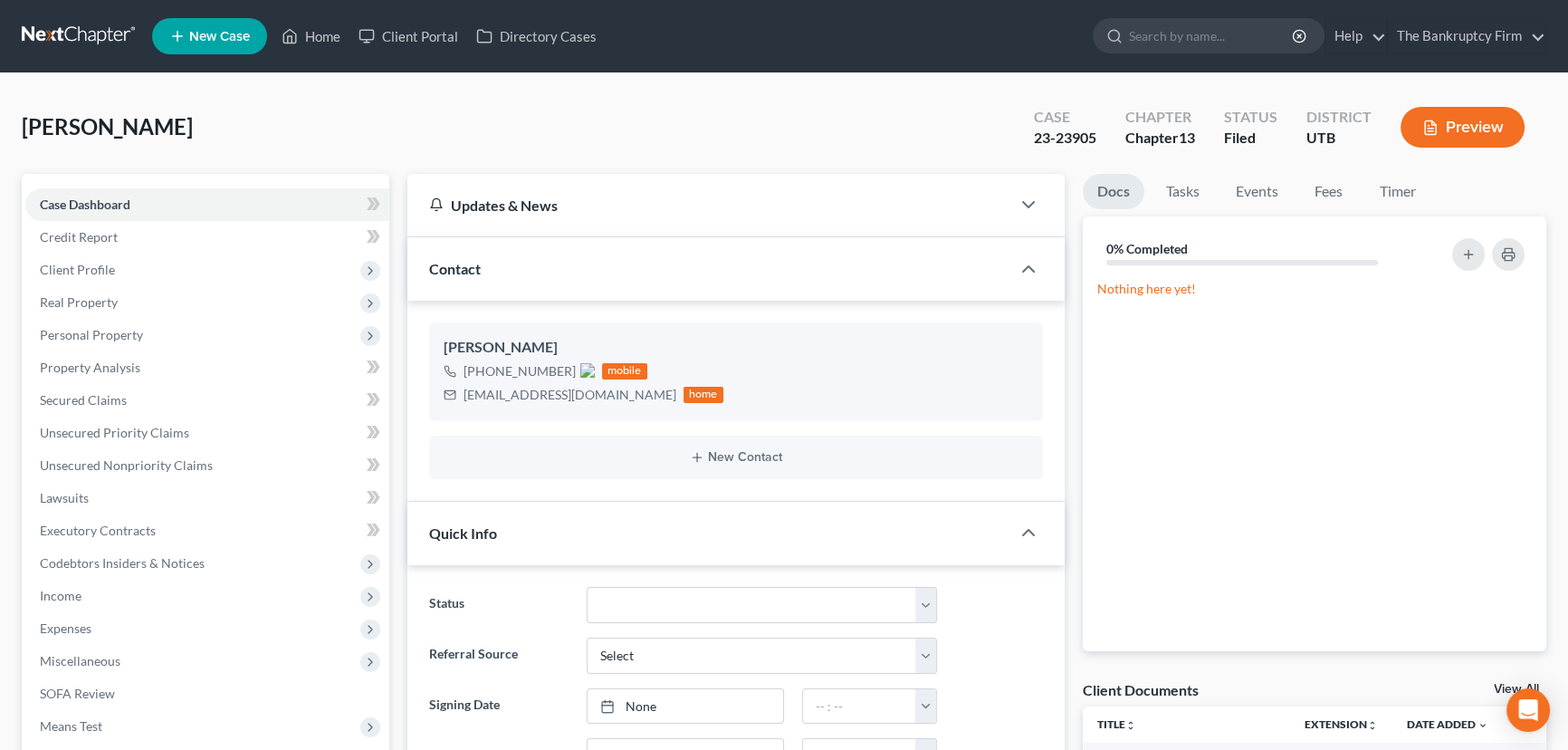
scroll to position [191, 0]
click at [1501, 684] on link "View All" at bounding box center [1515, 689] width 45 height 12
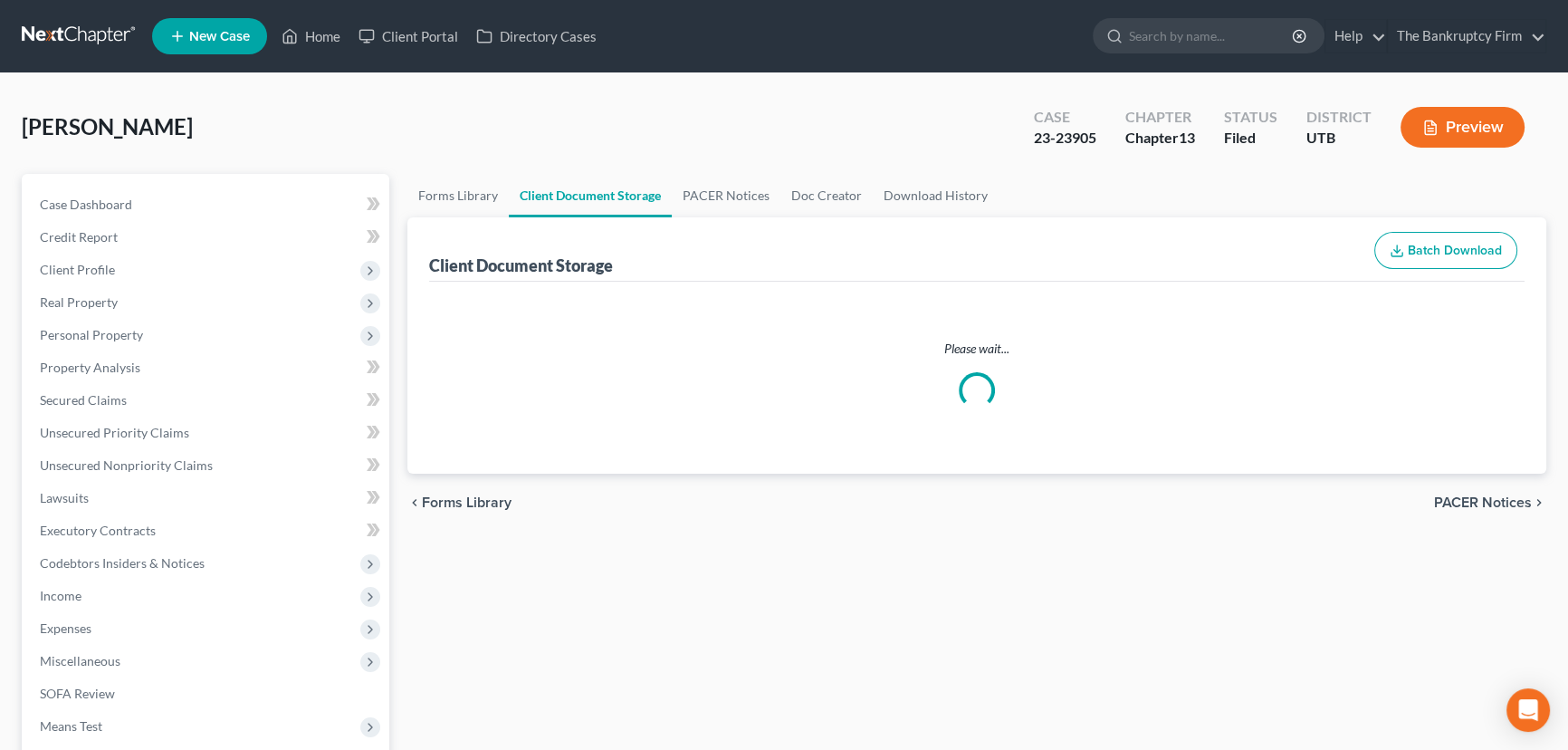
select select "30"
select select "26"
select select "53"
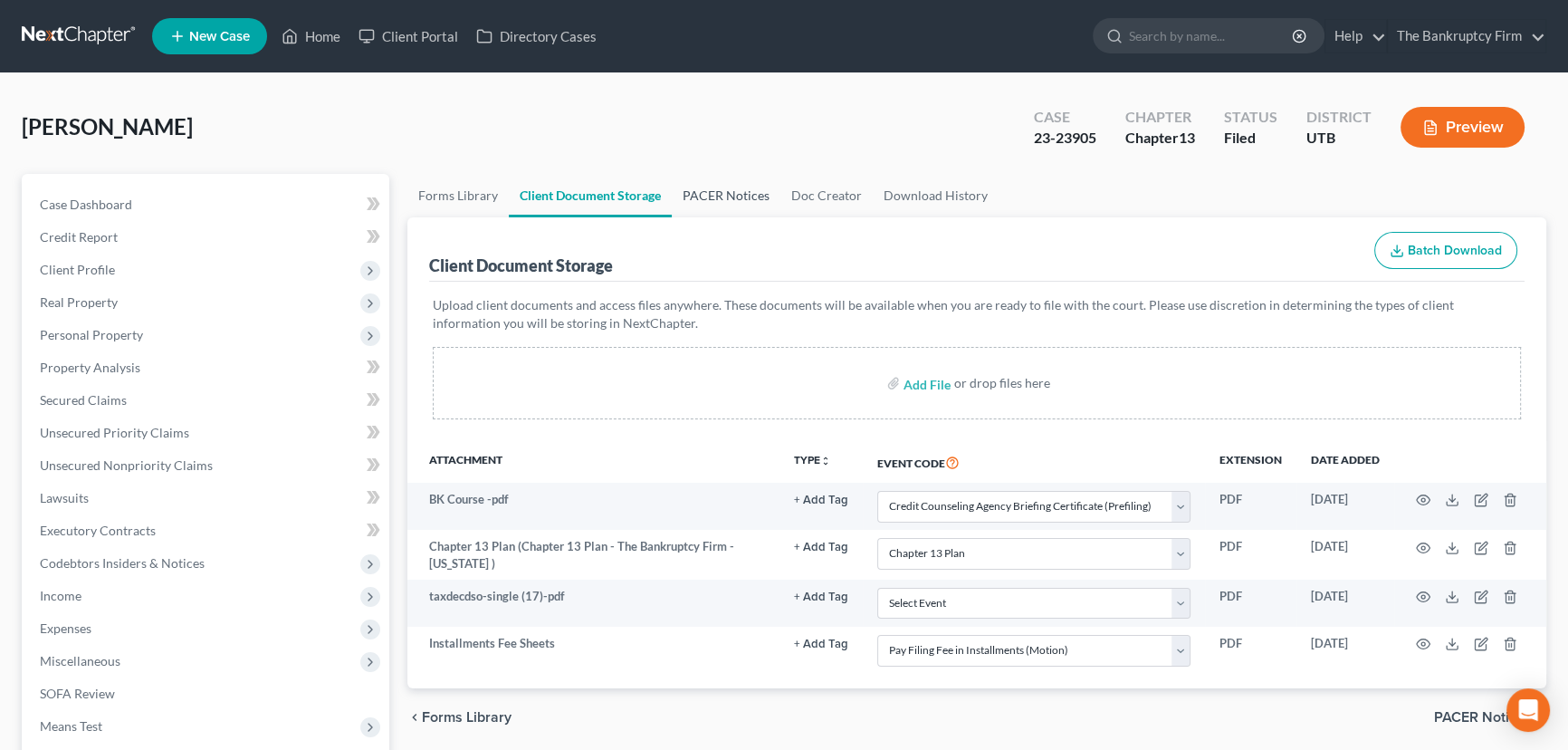
click at [727, 193] on link "PACER Notices" at bounding box center [725, 194] width 108 height 43
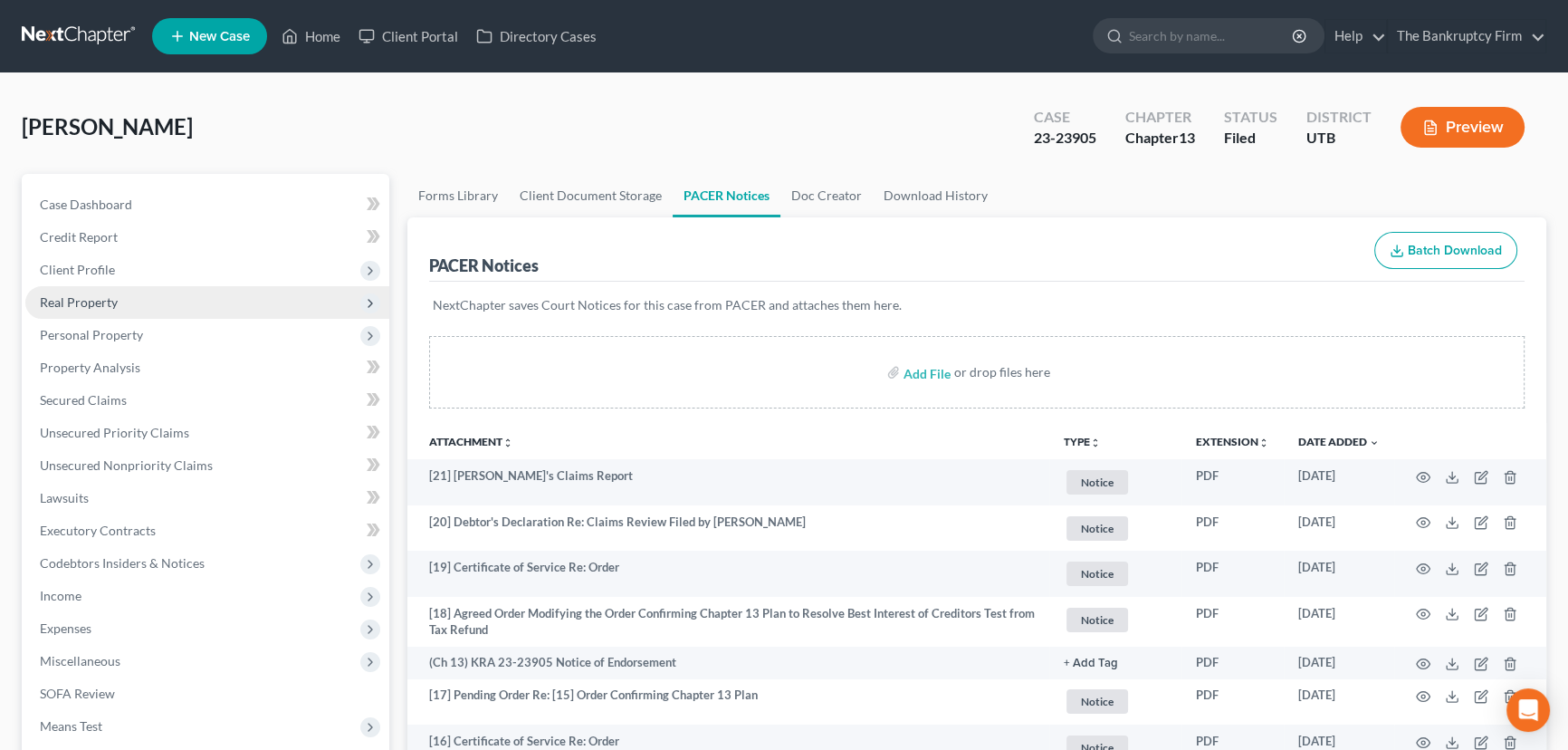
click at [89, 303] on span "Real Property" at bounding box center [79, 302] width 78 height 15
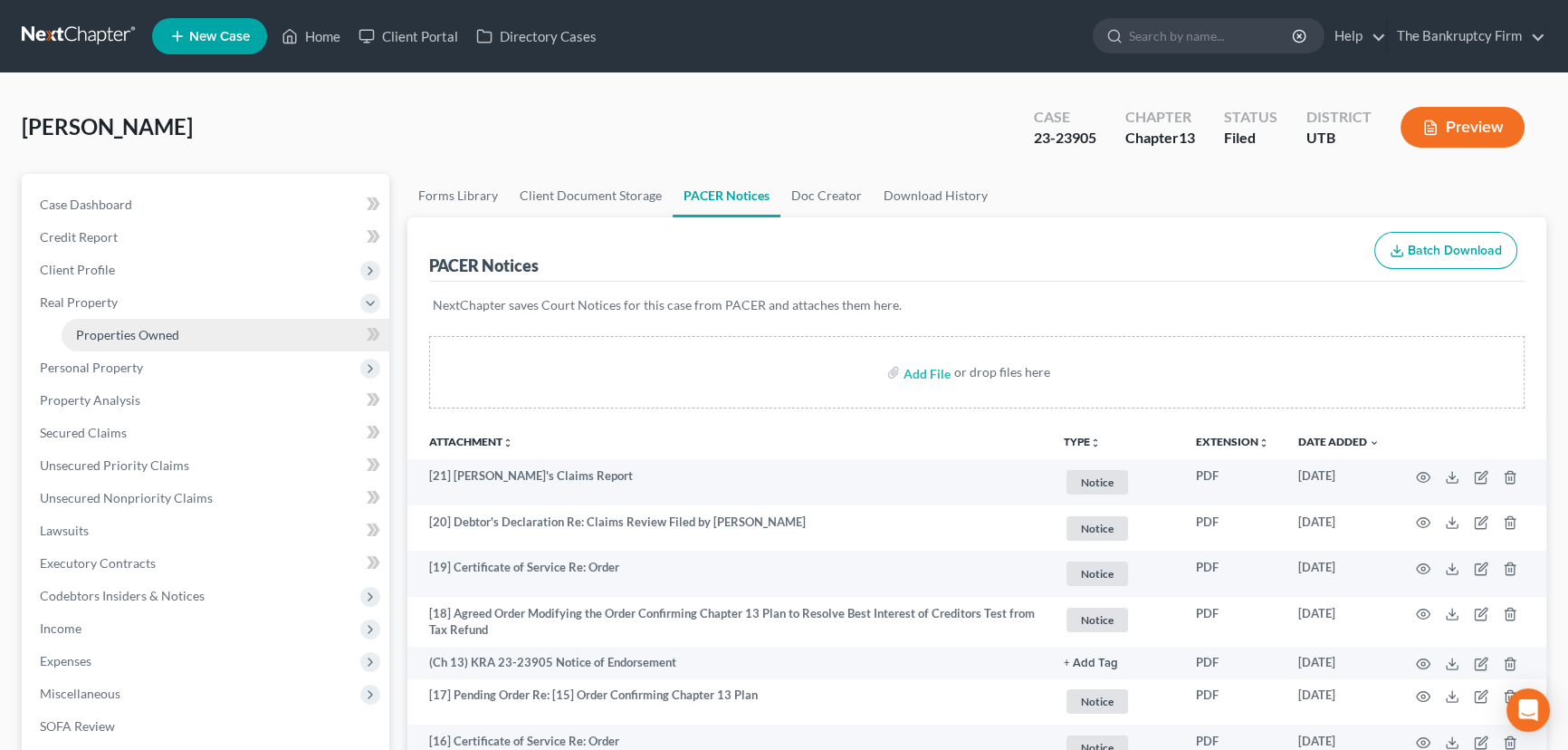
click at [104, 327] on span "Properties Owned" at bounding box center [127, 334] width 103 height 15
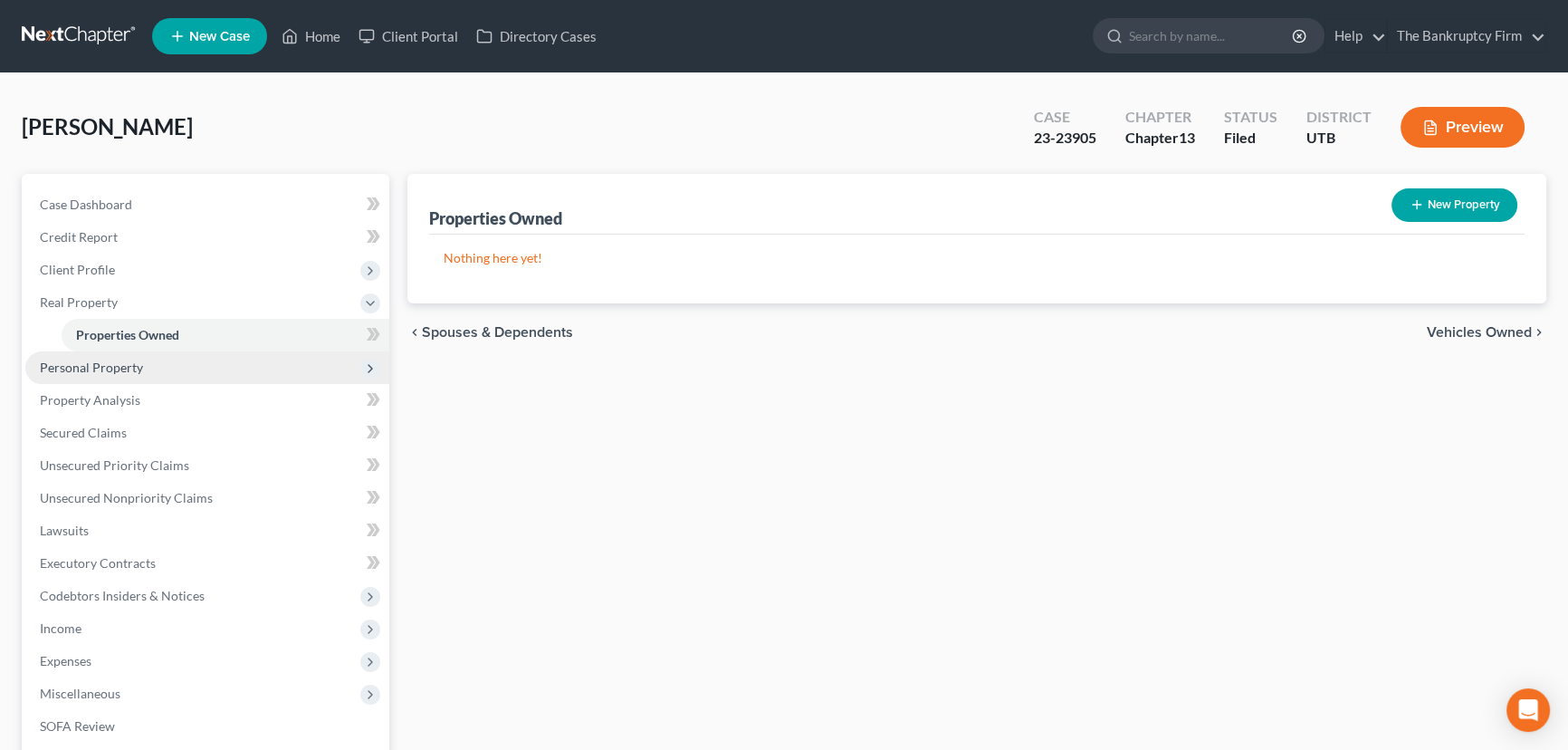
click at [121, 372] on span "Personal Property" at bounding box center [92, 367] width 103 height 15
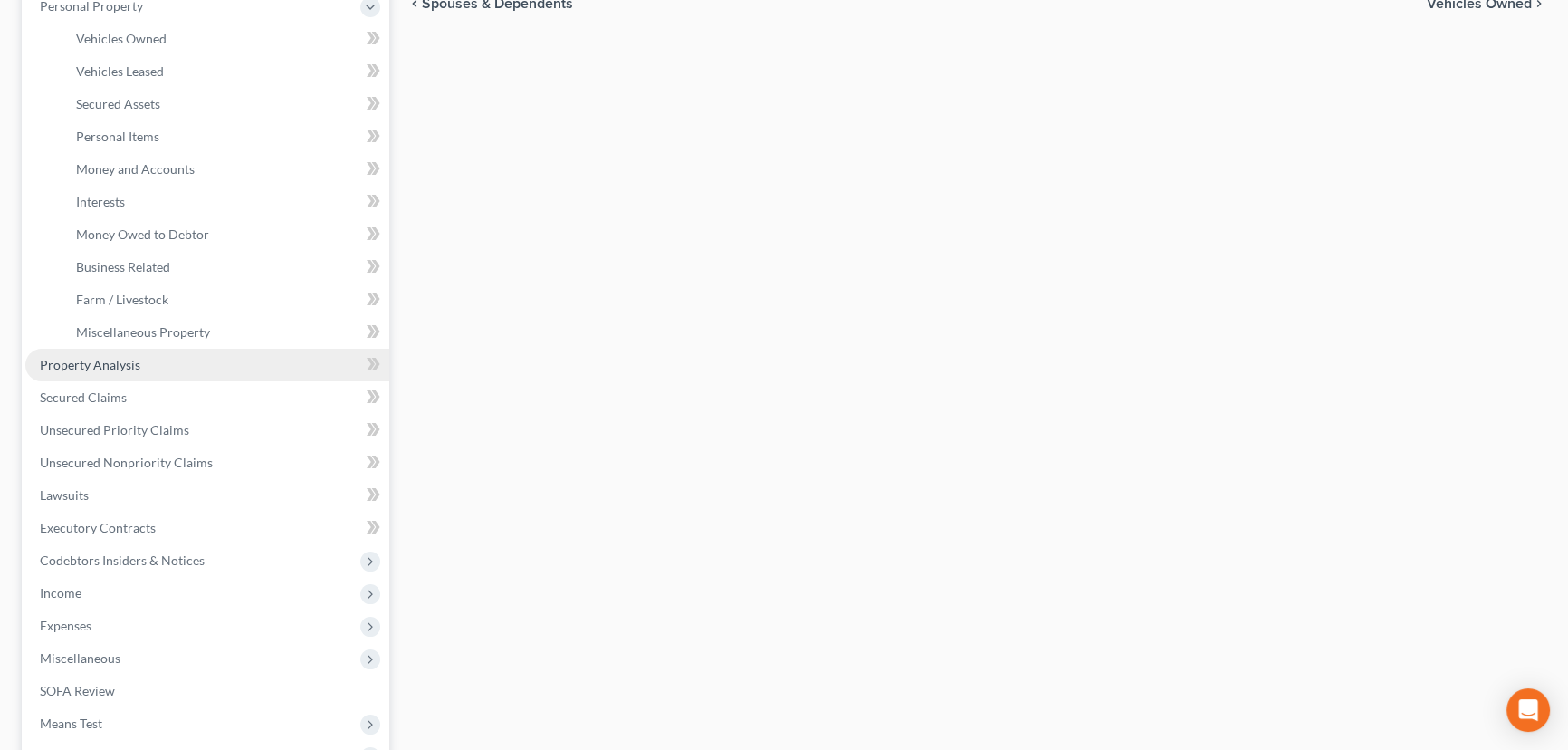
click at [110, 369] on span "Property Analysis" at bounding box center [90, 364] width 101 height 15
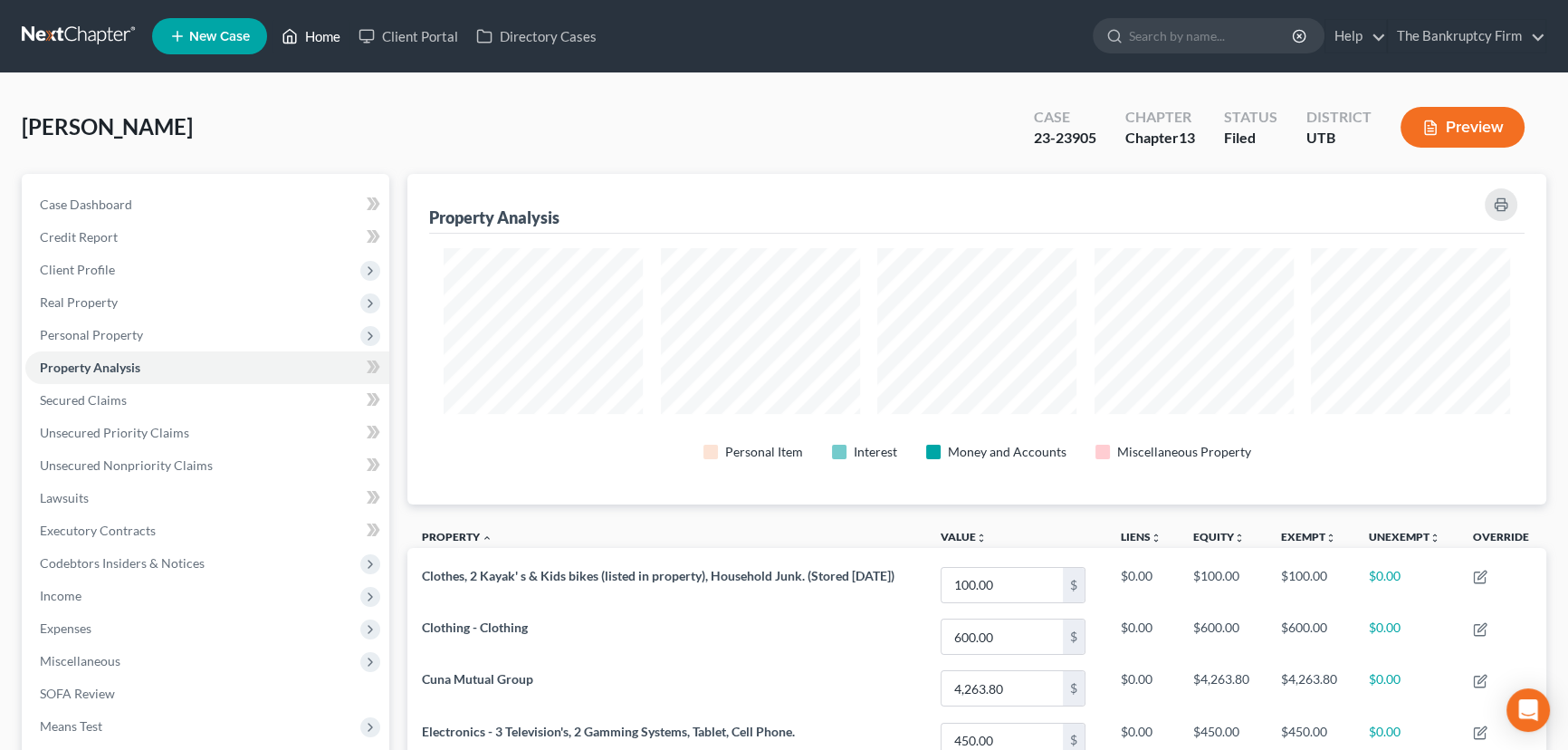
click at [321, 39] on link "Home" at bounding box center [310, 36] width 77 height 33
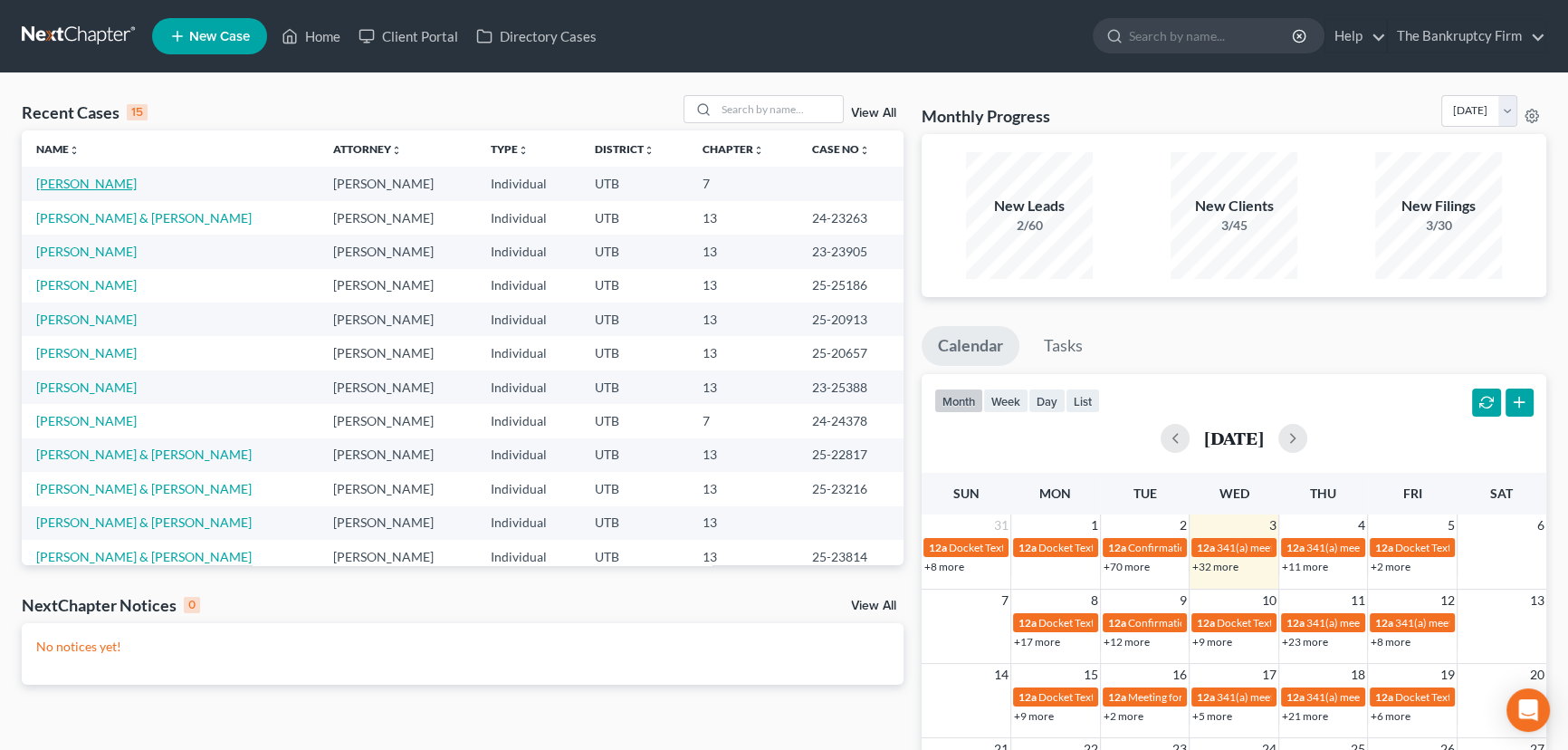
click at [91, 182] on link "[PERSON_NAME]" at bounding box center [86, 183] width 101 height 15
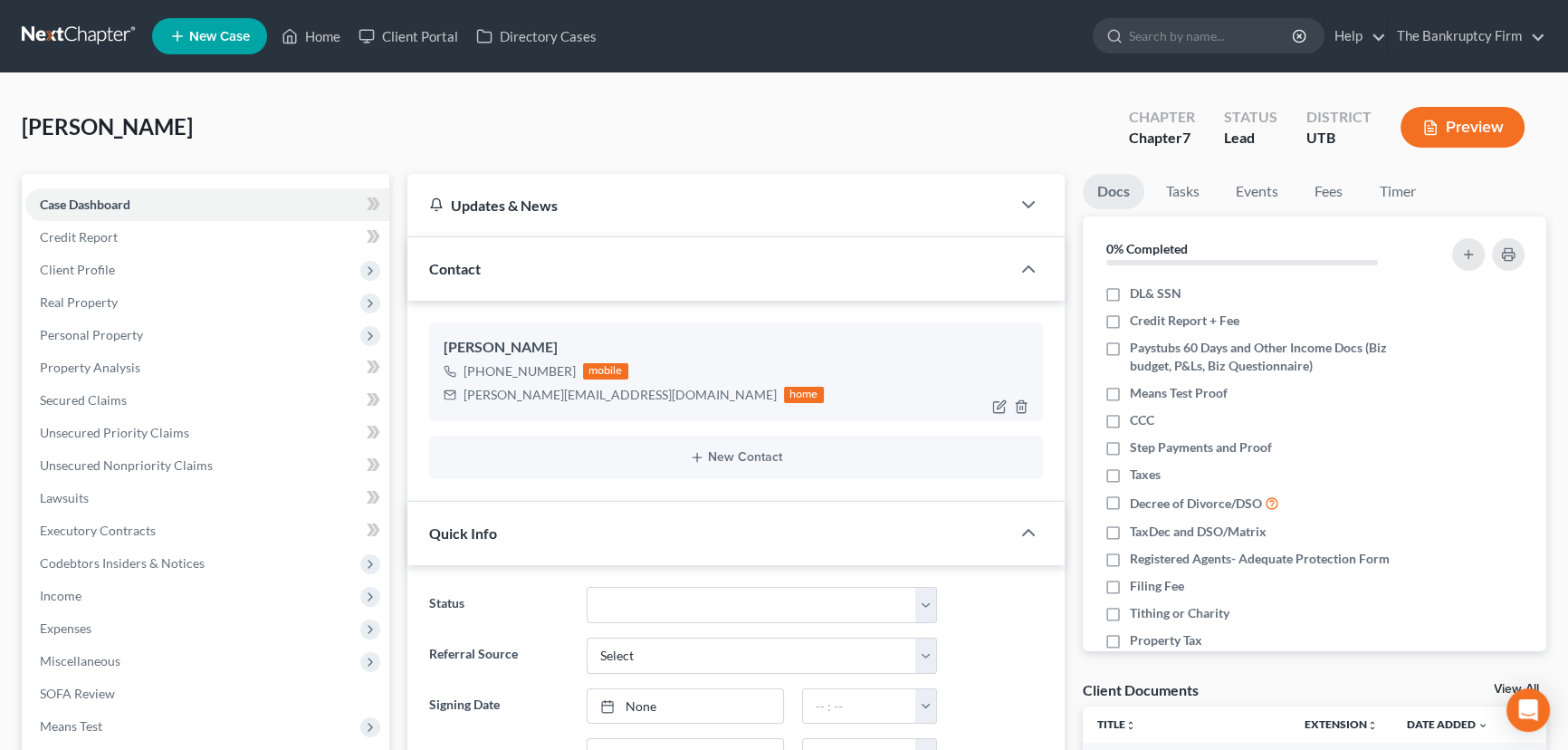
scroll to position [143, 0]
click at [96, 372] on span "Property Analysis" at bounding box center [90, 367] width 101 height 15
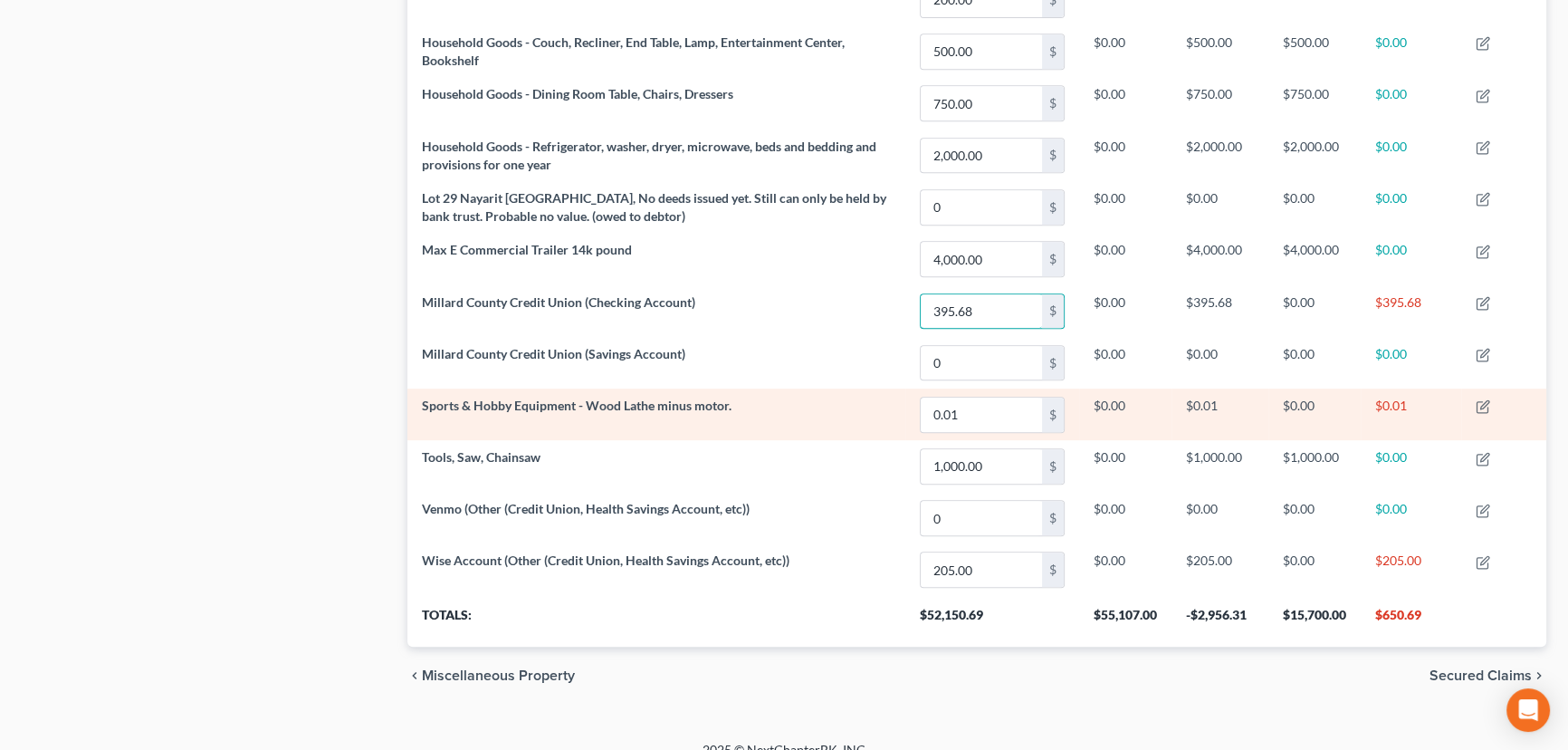
scroll to position [1069, 0]
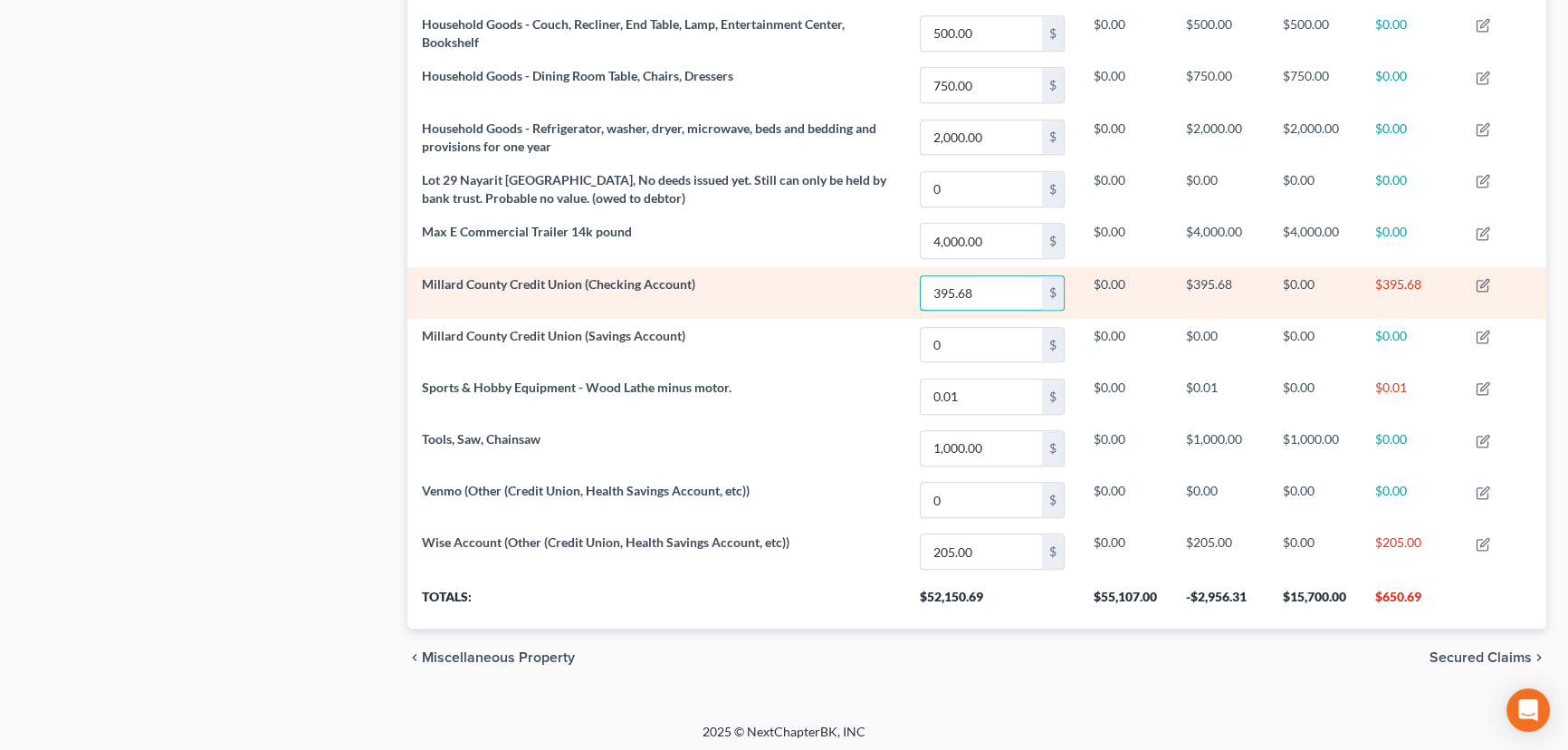
type input "395.68"
click at [811, 289] on td "Millard County Credit Union (Checking Account)" at bounding box center [656, 293] width 498 height 52
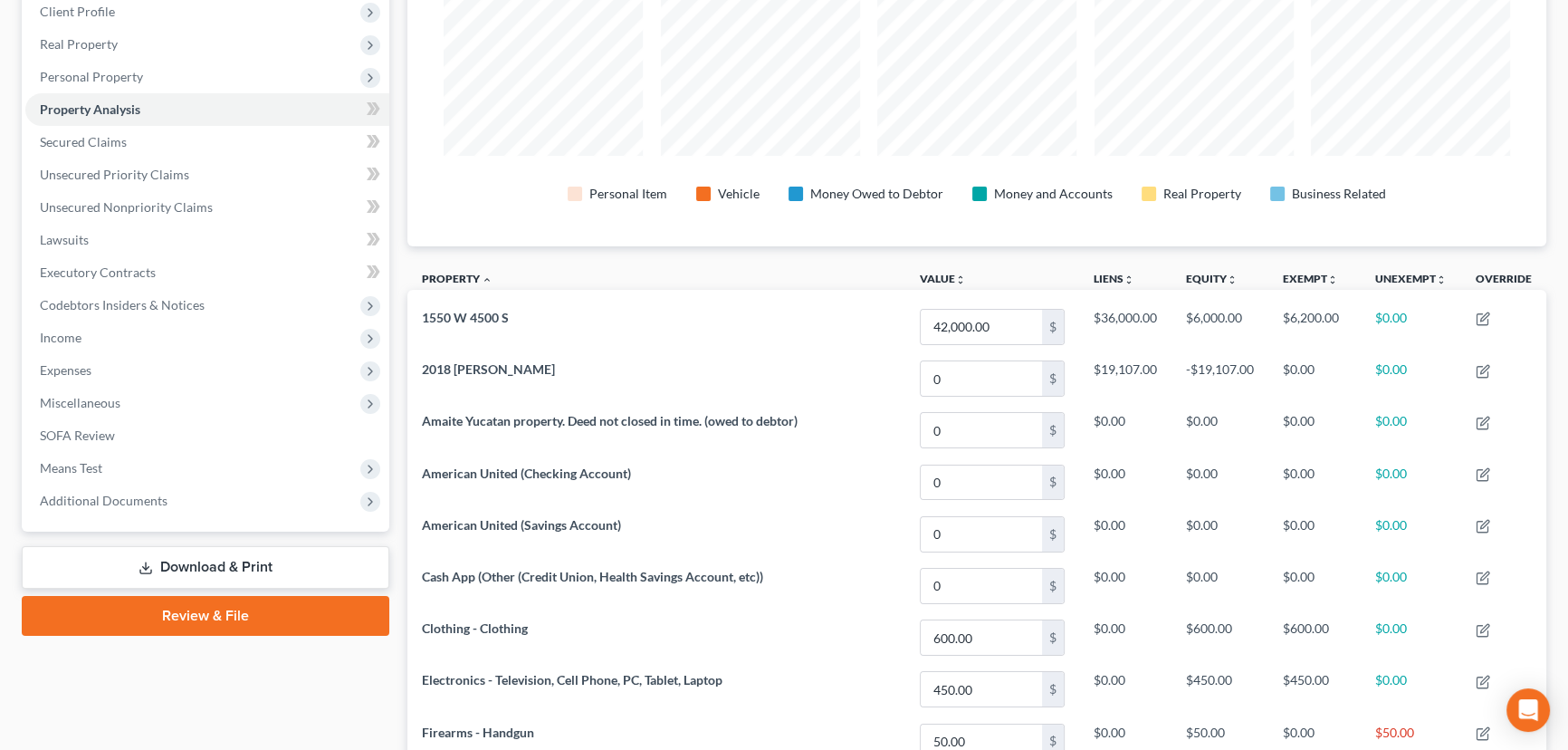
scroll to position [164, 0]
